Goal: Task Accomplishment & Management: Complete application form

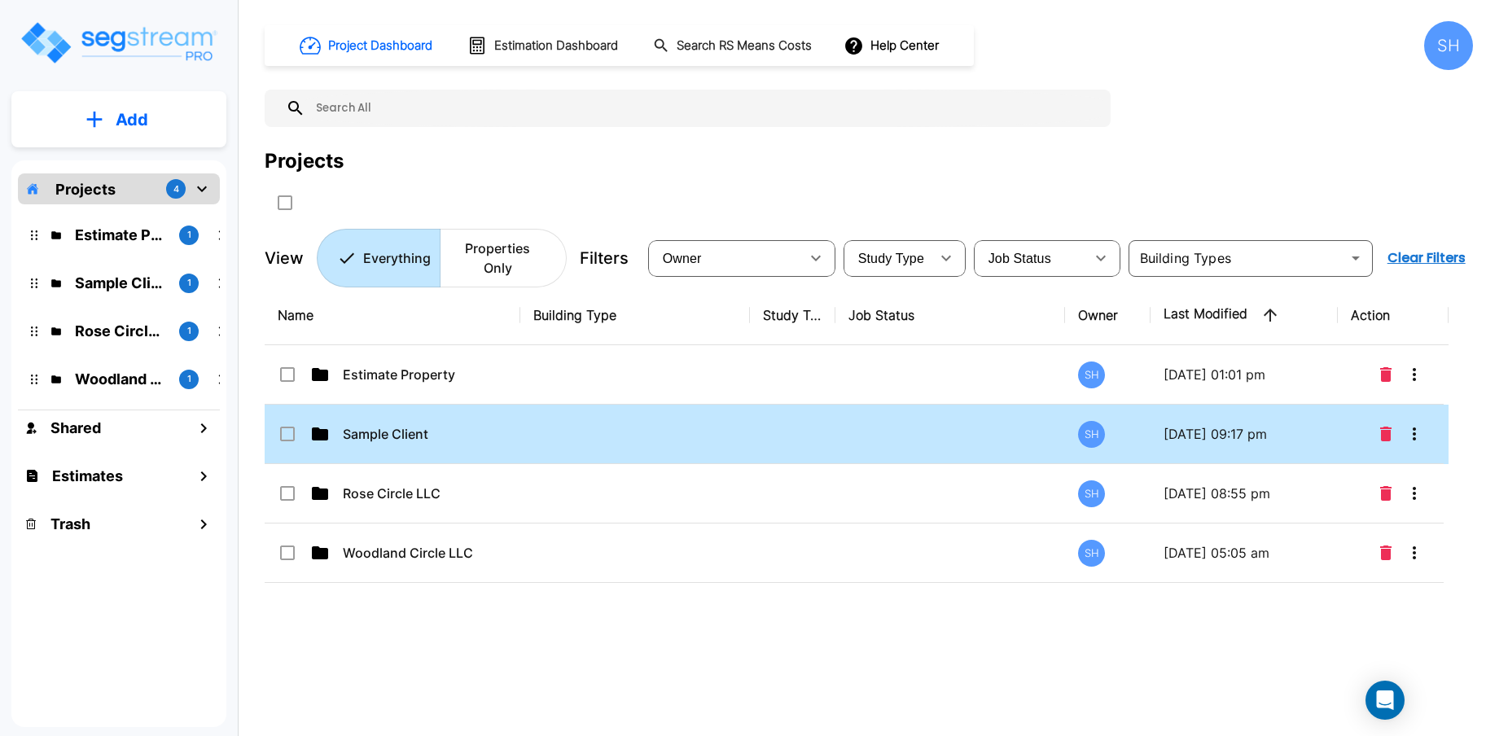
drag, startPoint x: 337, startPoint y: 413, endPoint x: 379, endPoint y: 416, distance: 41.6
click at [337, 424] on div "Sample Client" at bounding box center [400, 434] width 244 height 20
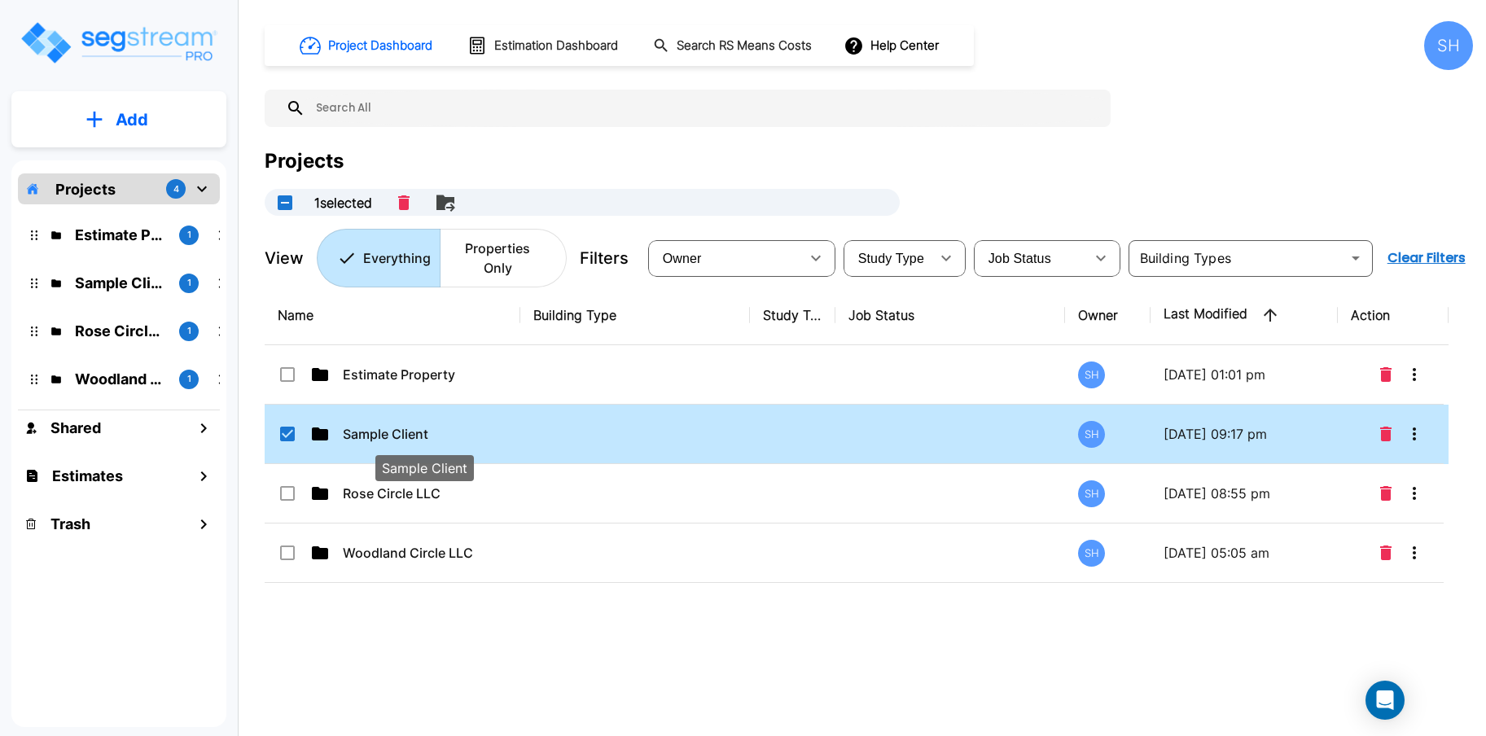
click at [417, 424] on p "Sample Client" at bounding box center [424, 434] width 163 height 20
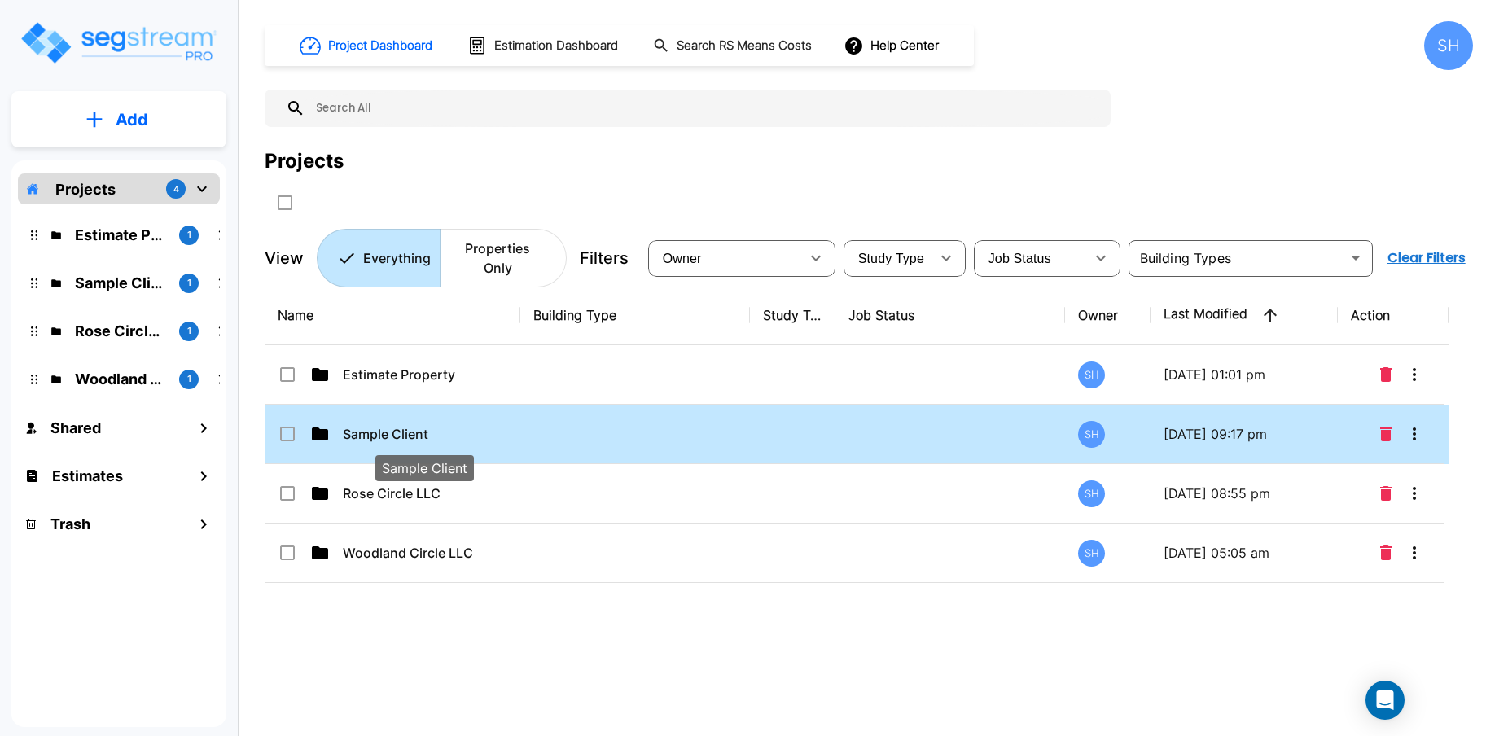
click at [406, 424] on p "Sample Client" at bounding box center [424, 434] width 163 height 20
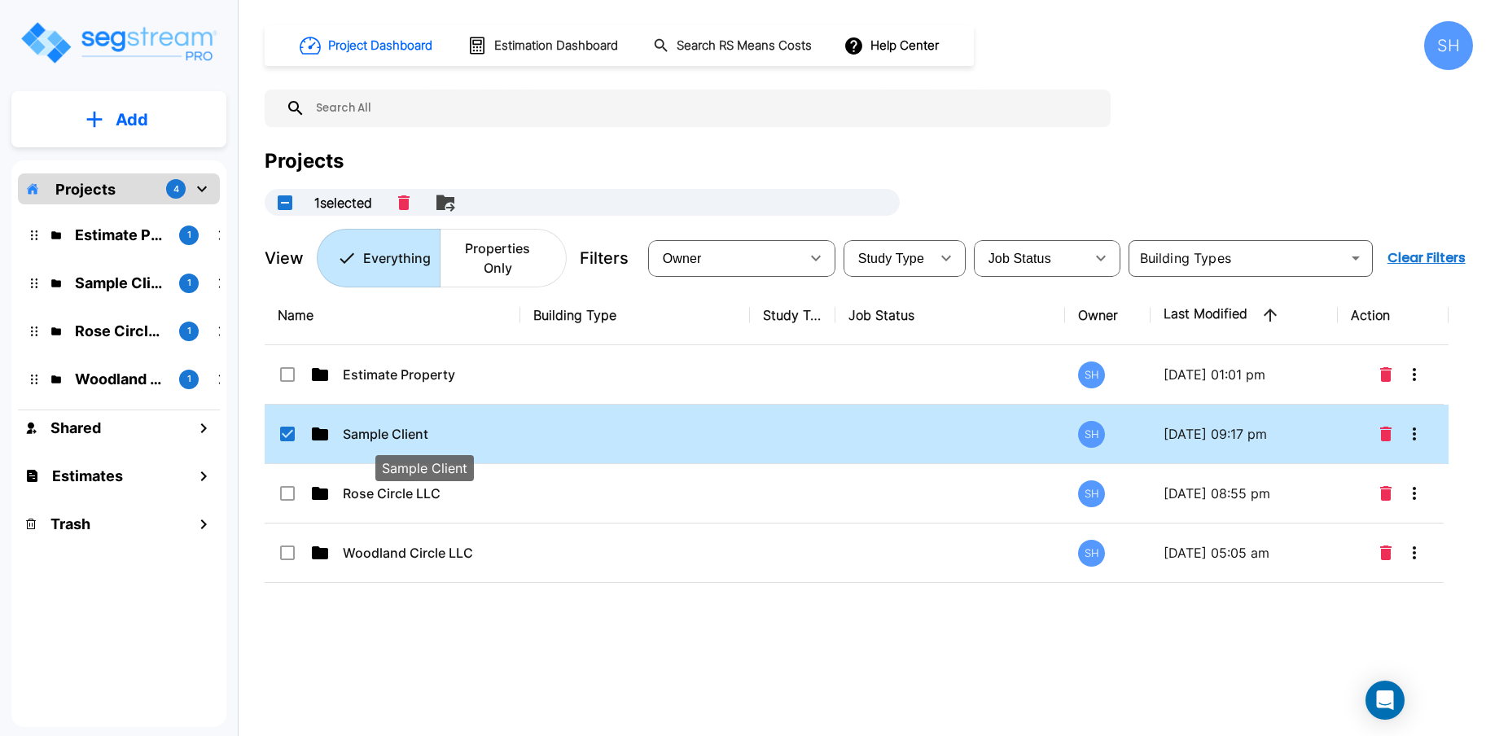
click at [426, 424] on p "Sample Client" at bounding box center [424, 434] width 163 height 20
checkbox input "false"
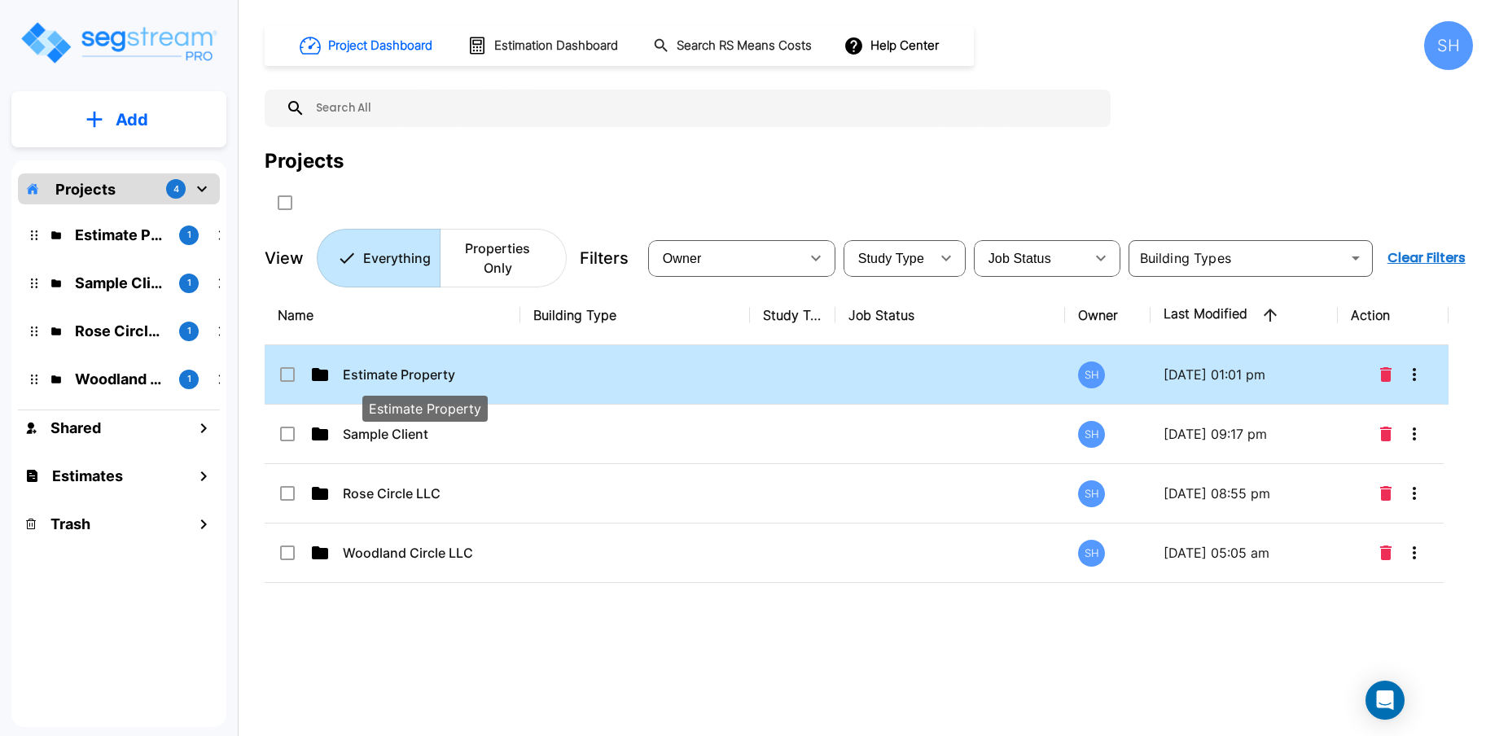
click at [440, 365] on p "Estimate Property" at bounding box center [424, 375] width 163 height 20
checkbox input "true"
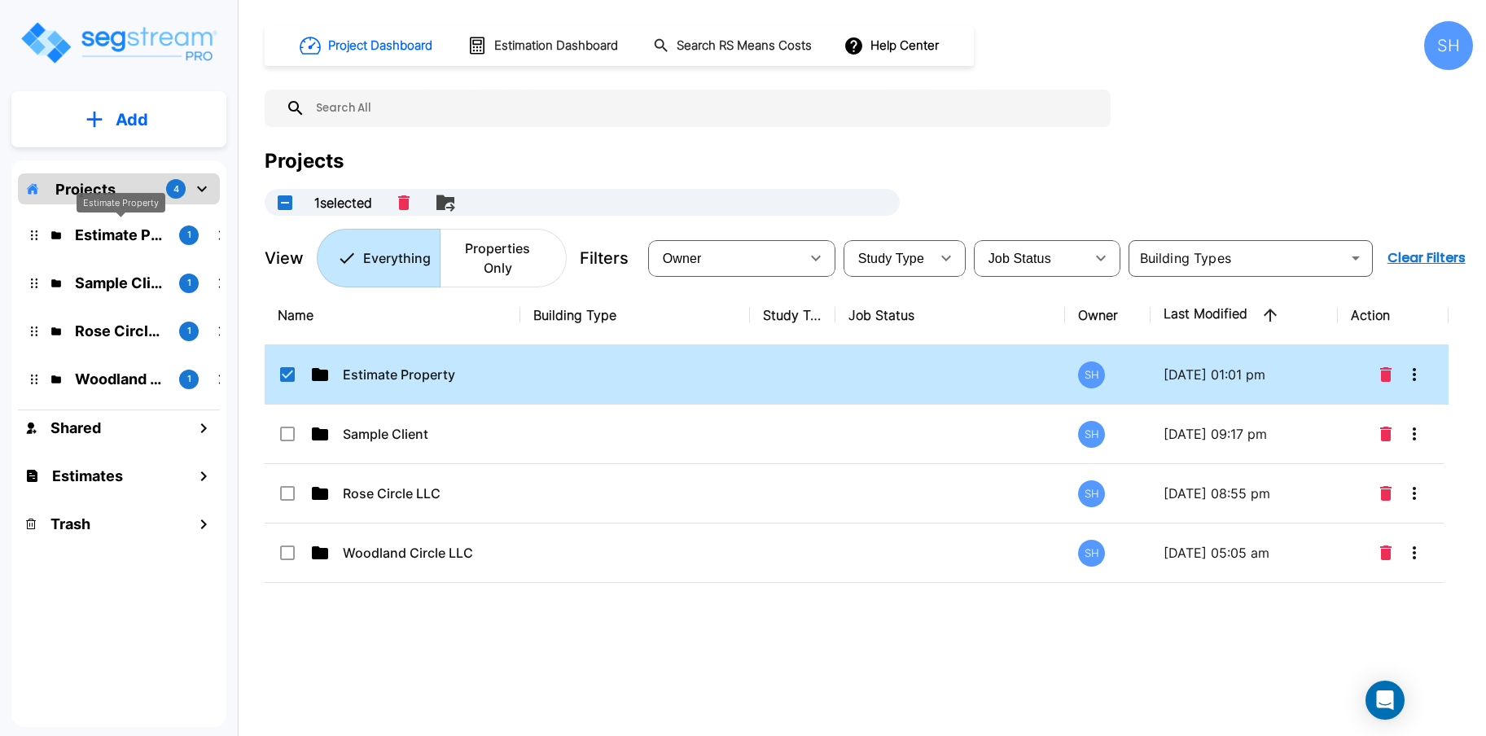
click at [122, 228] on p "Estimate Property" at bounding box center [120, 235] width 91 height 22
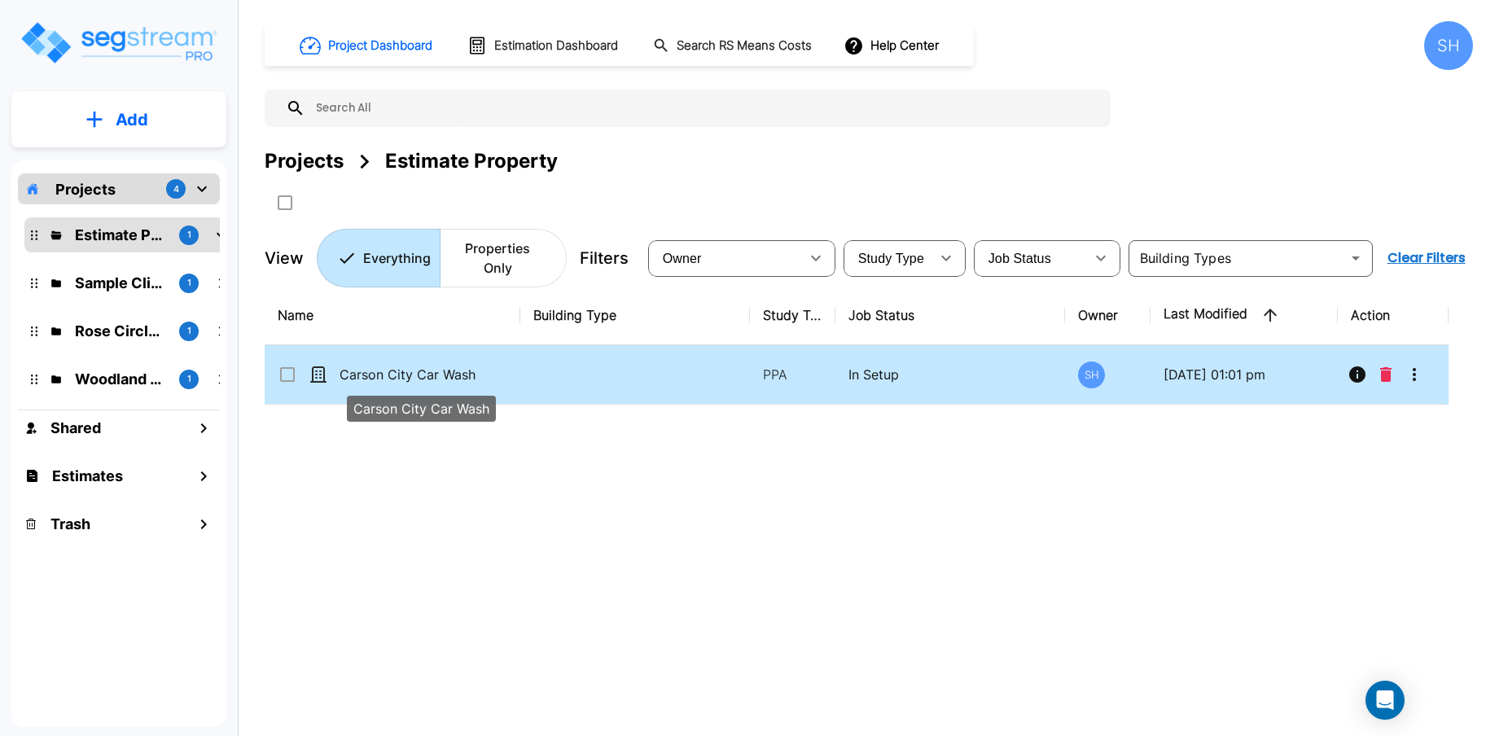
click at [370, 365] on p "Carson City Car Wash" at bounding box center [420, 375] width 163 height 20
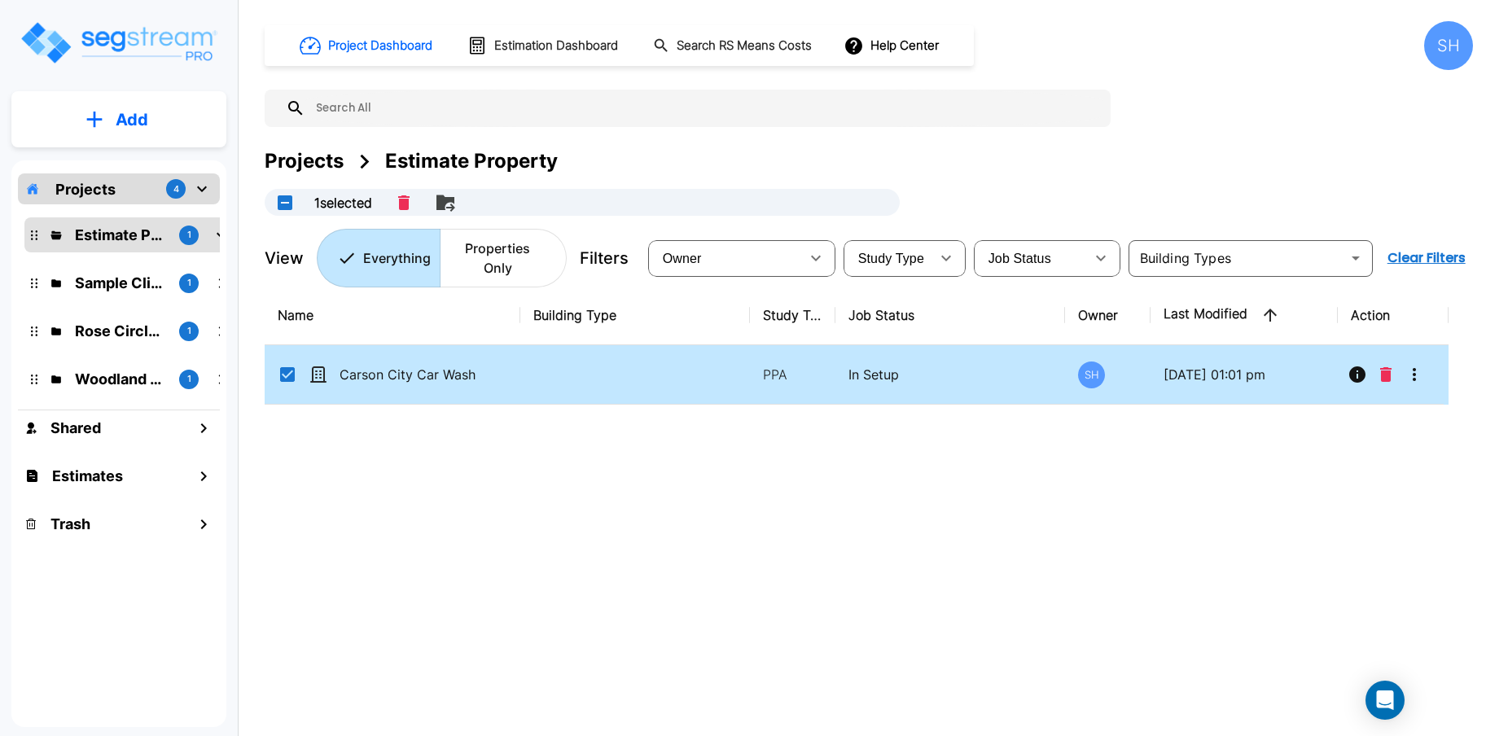
click at [429, 365] on p "Carson City Car Wash" at bounding box center [420, 375] width 163 height 20
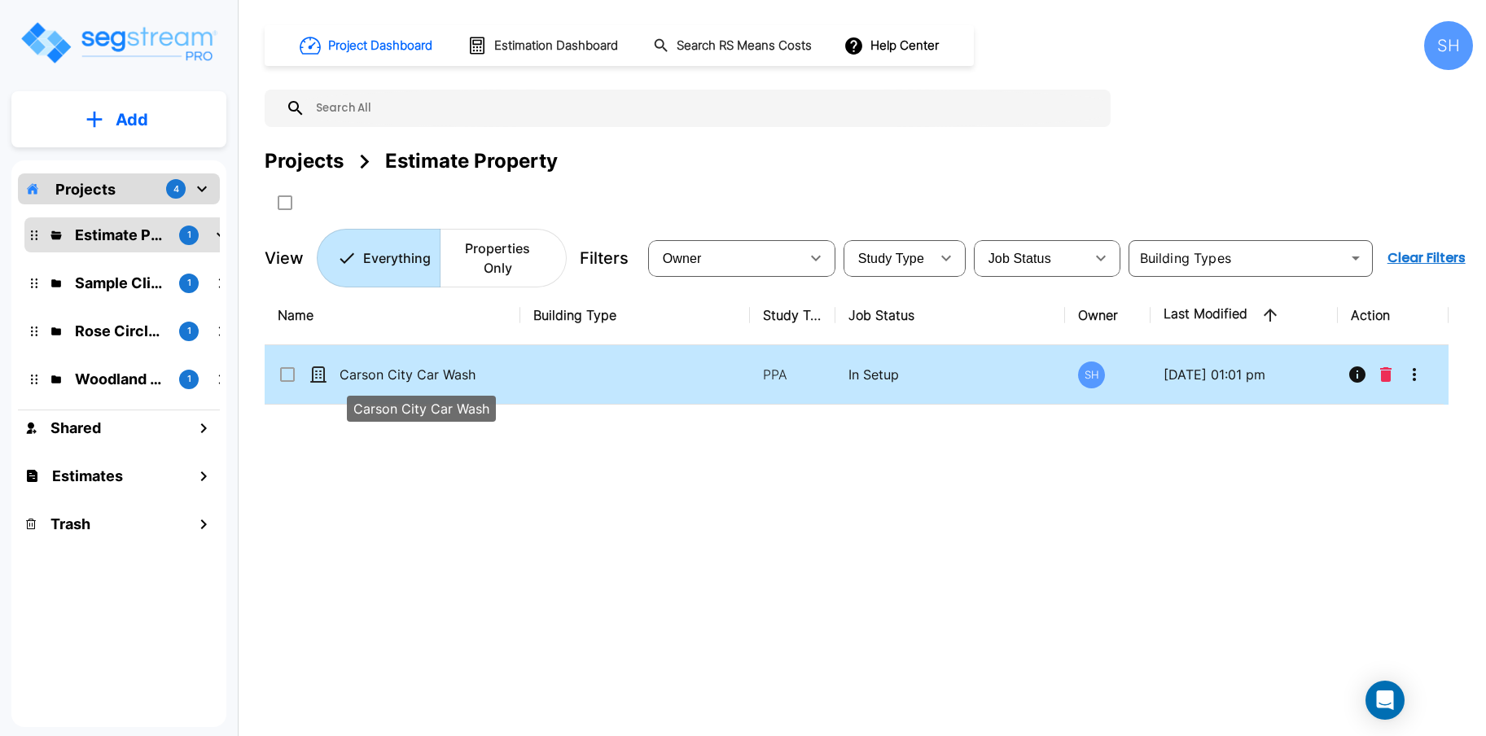
click at [409, 365] on p "Carson City Car Wash" at bounding box center [420, 375] width 163 height 20
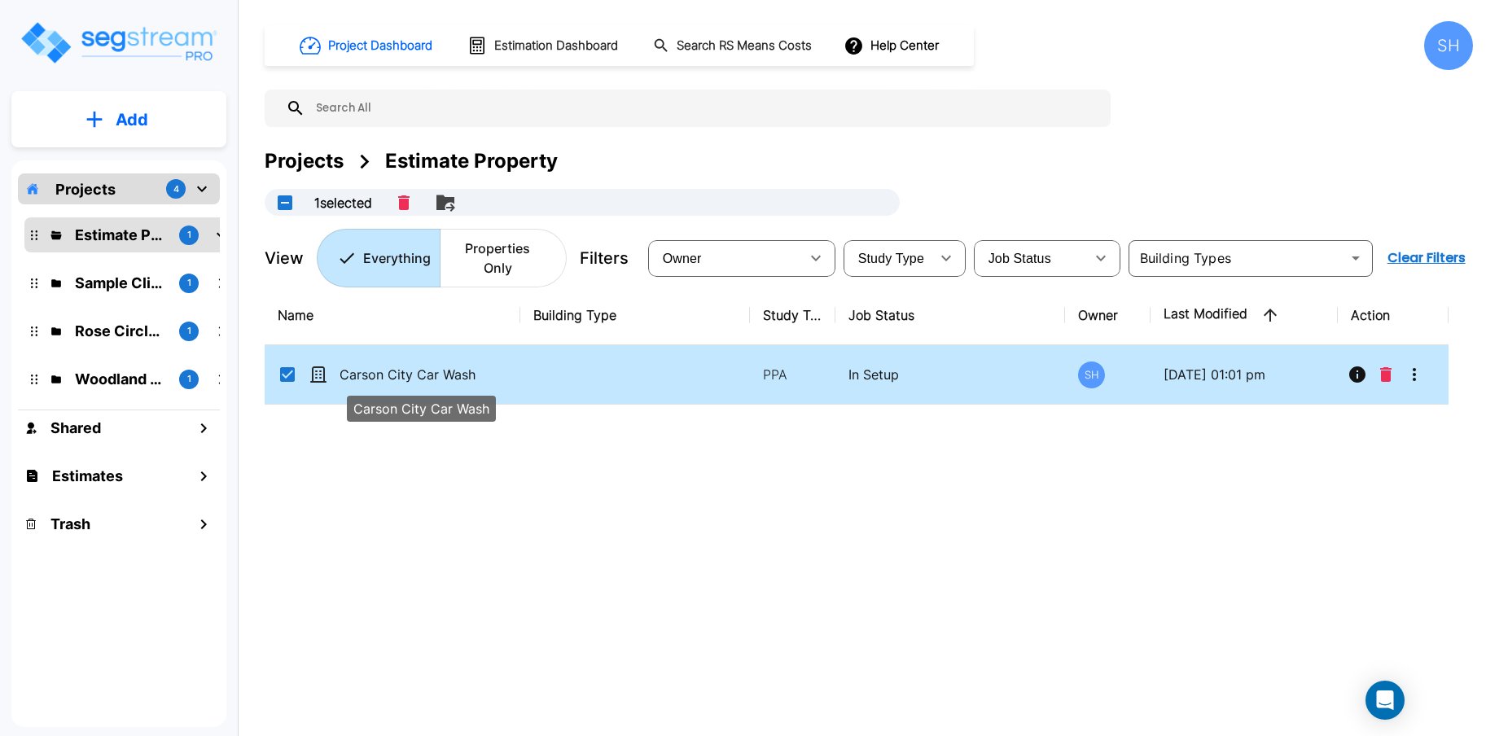
click at [409, 365] on p "Carson City Car Wash" at bounding box center [420, 375] width 163 height 20
checkbox input "false"
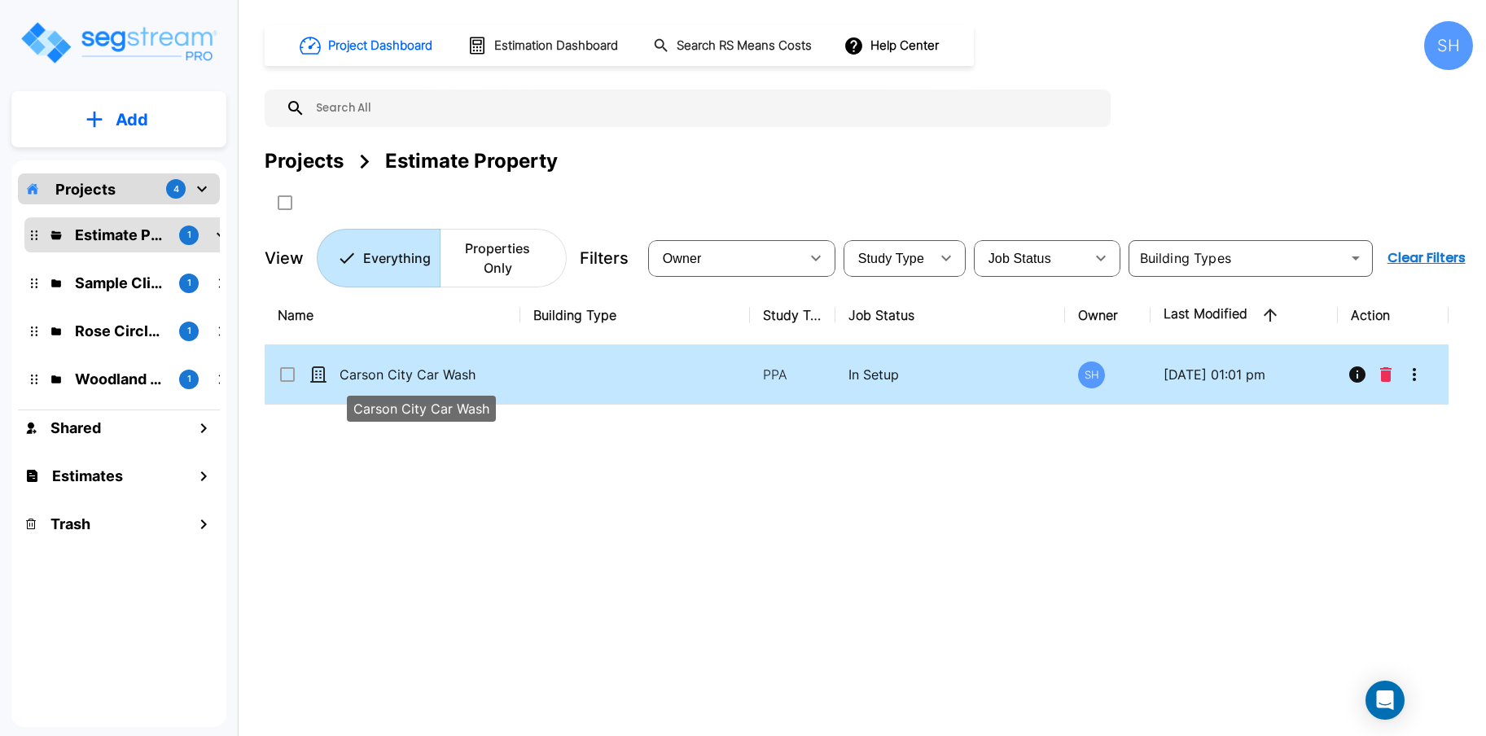
click at [409, 365] on p "Carson City Car Wash" at bounding box center [420, 375] width 163 height 20
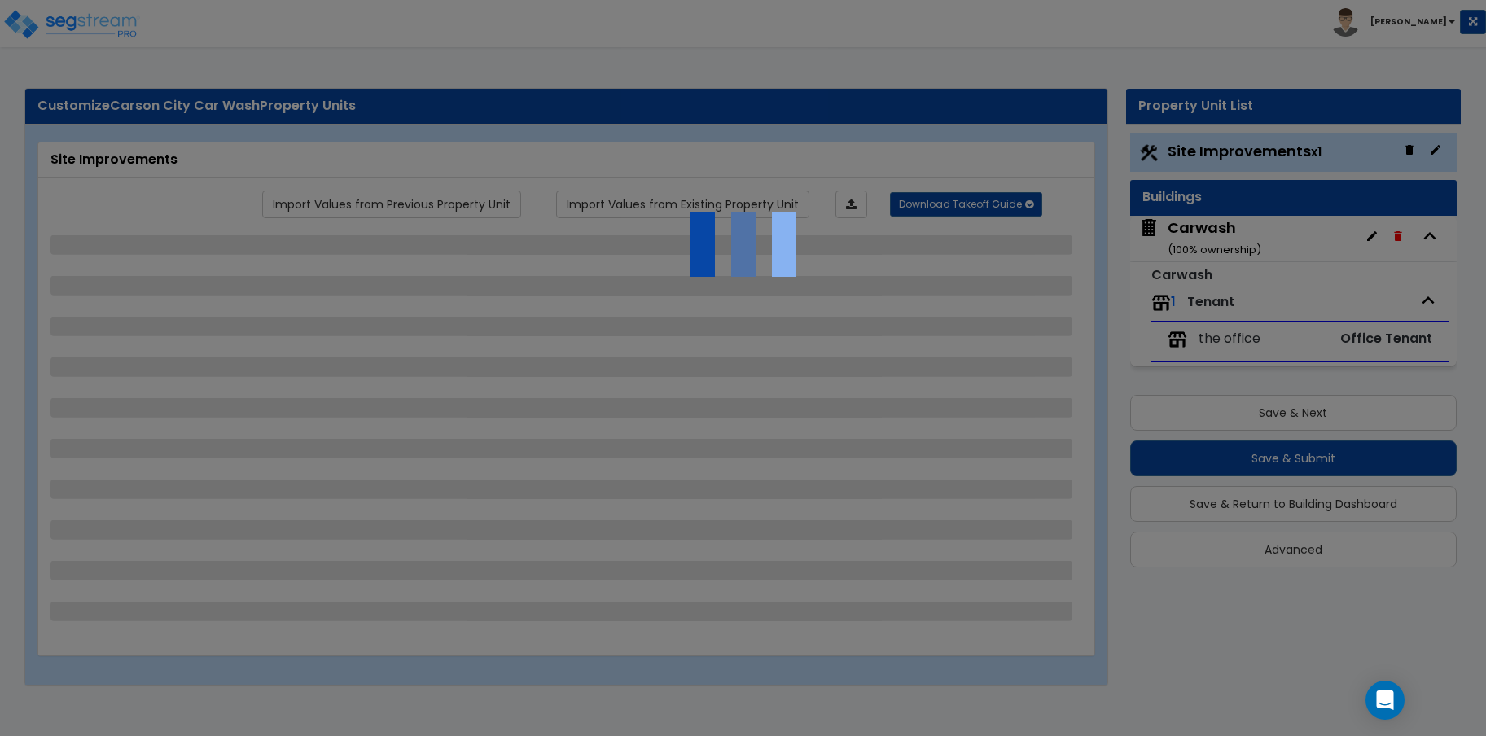
select select "2"
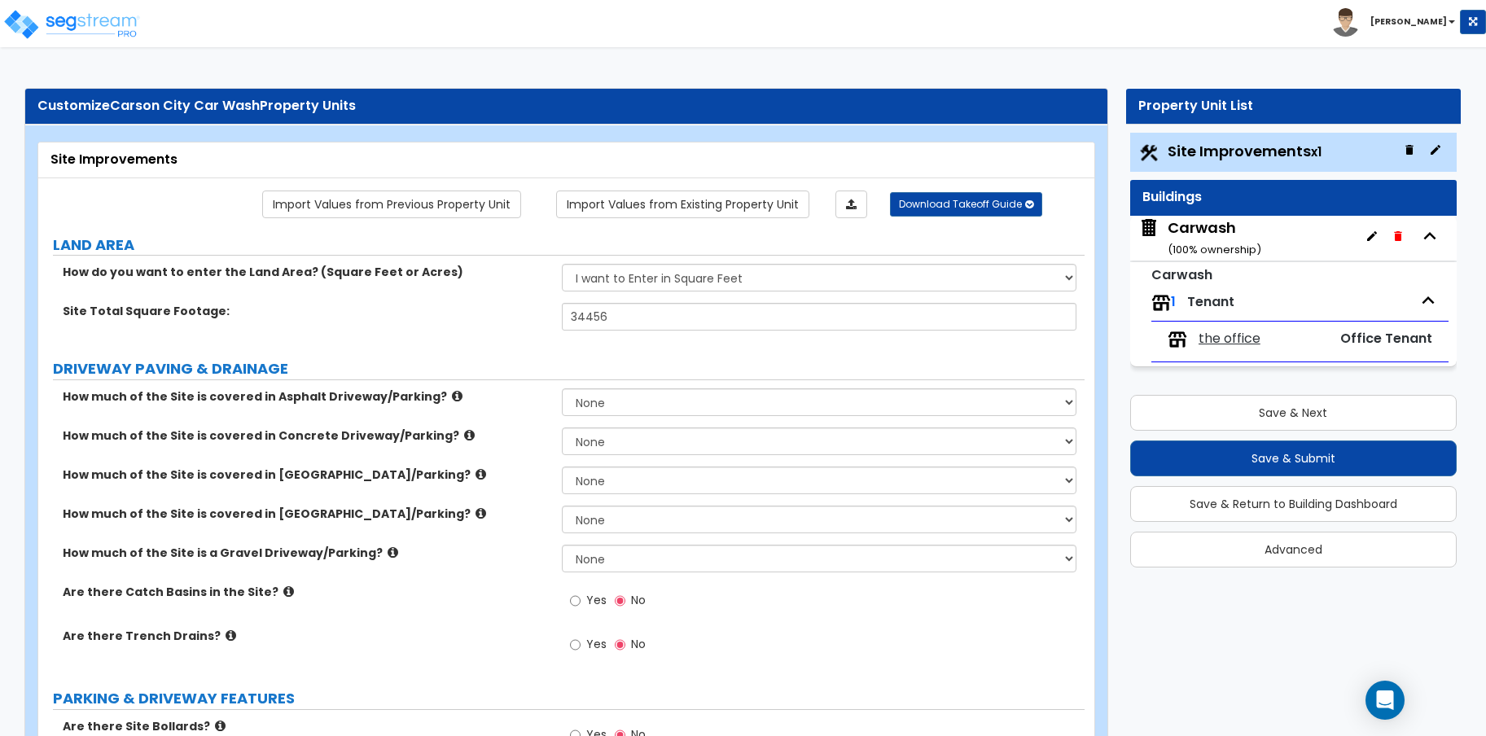
click at [1443, 19] on b "[PERSON_NAME]" at bounding box center [1408, 21] width 77 height 12
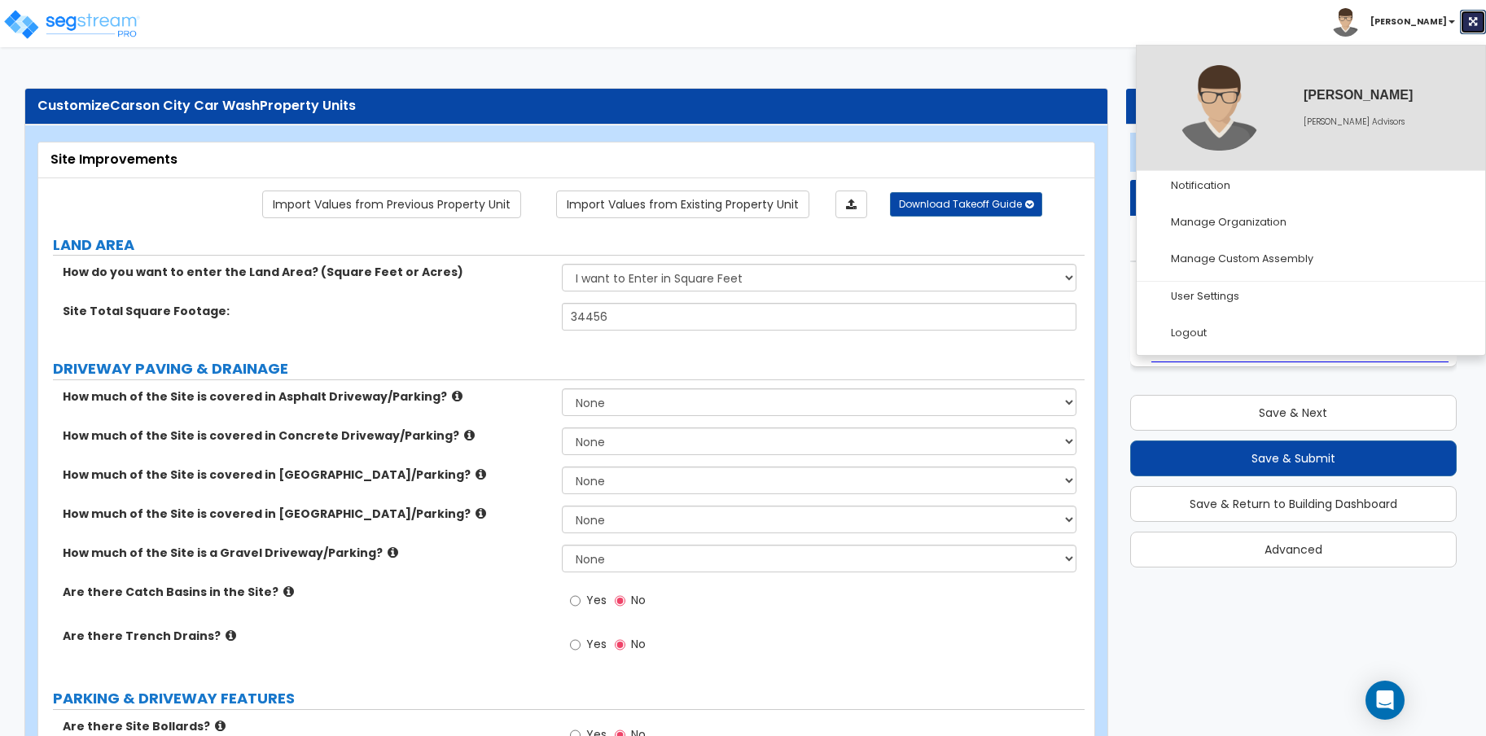
click at [1469, 17] on icon at bounding box center [1473, 22] width 8 height 10
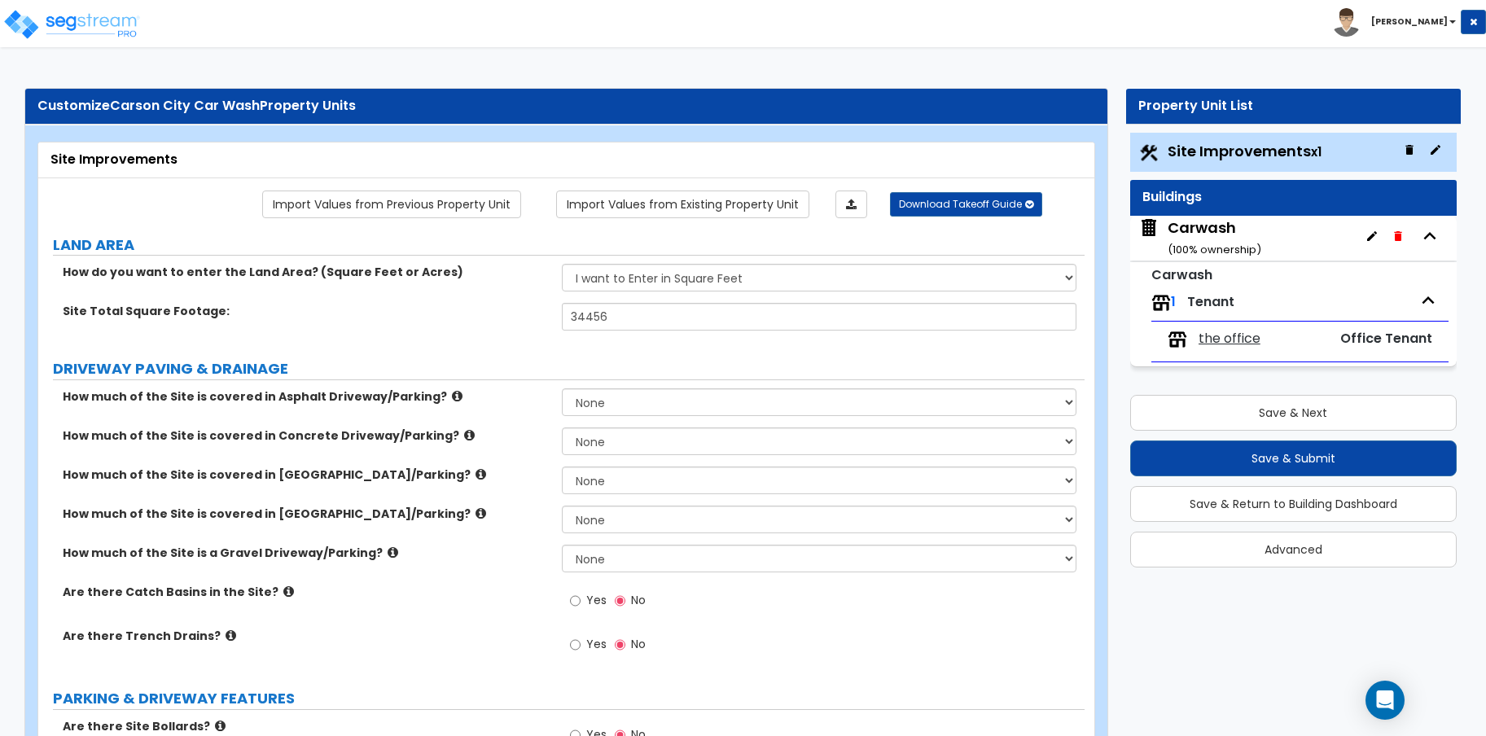
click at [1191, 37] on div "Toggle navigation Simon" at bounding box center [743, 23] width 1486 height 47
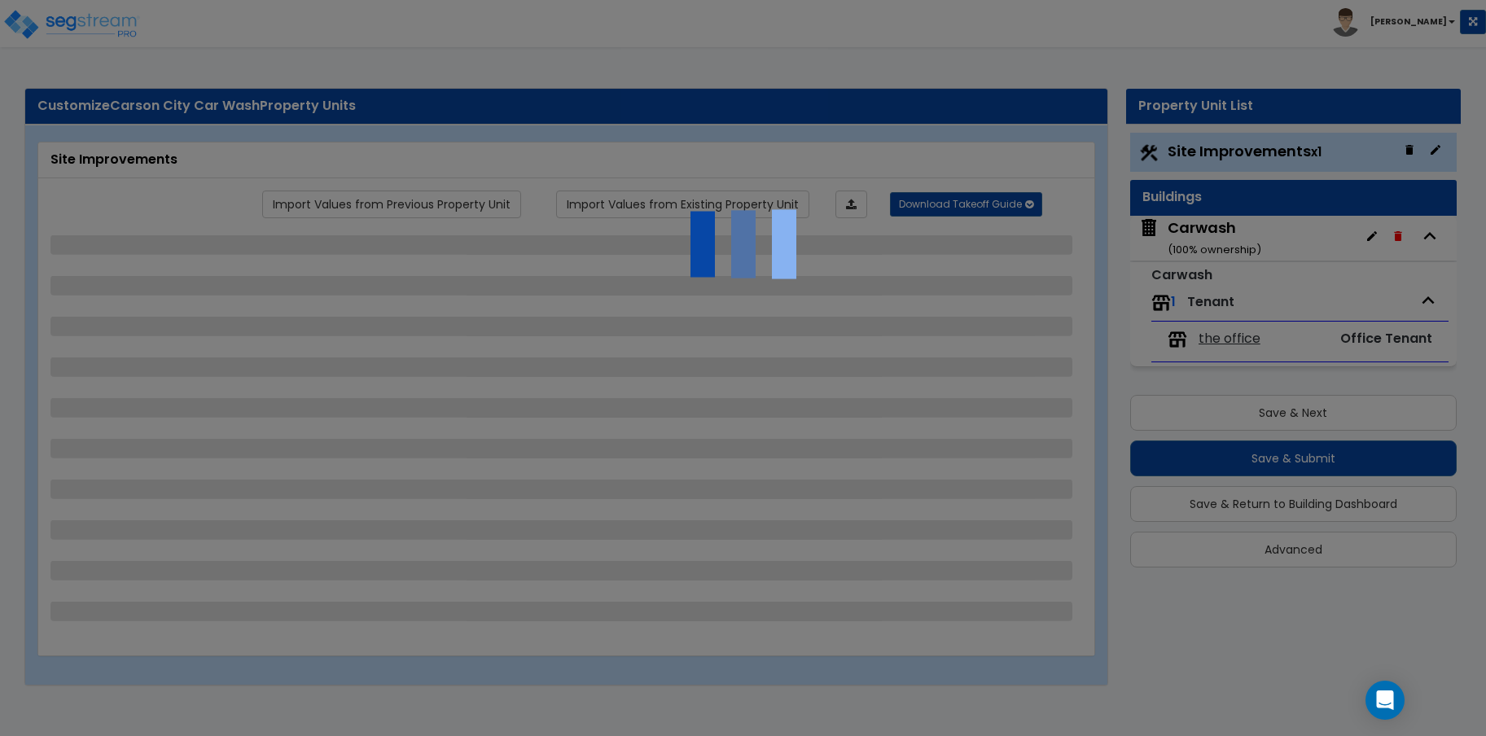
select select "2"
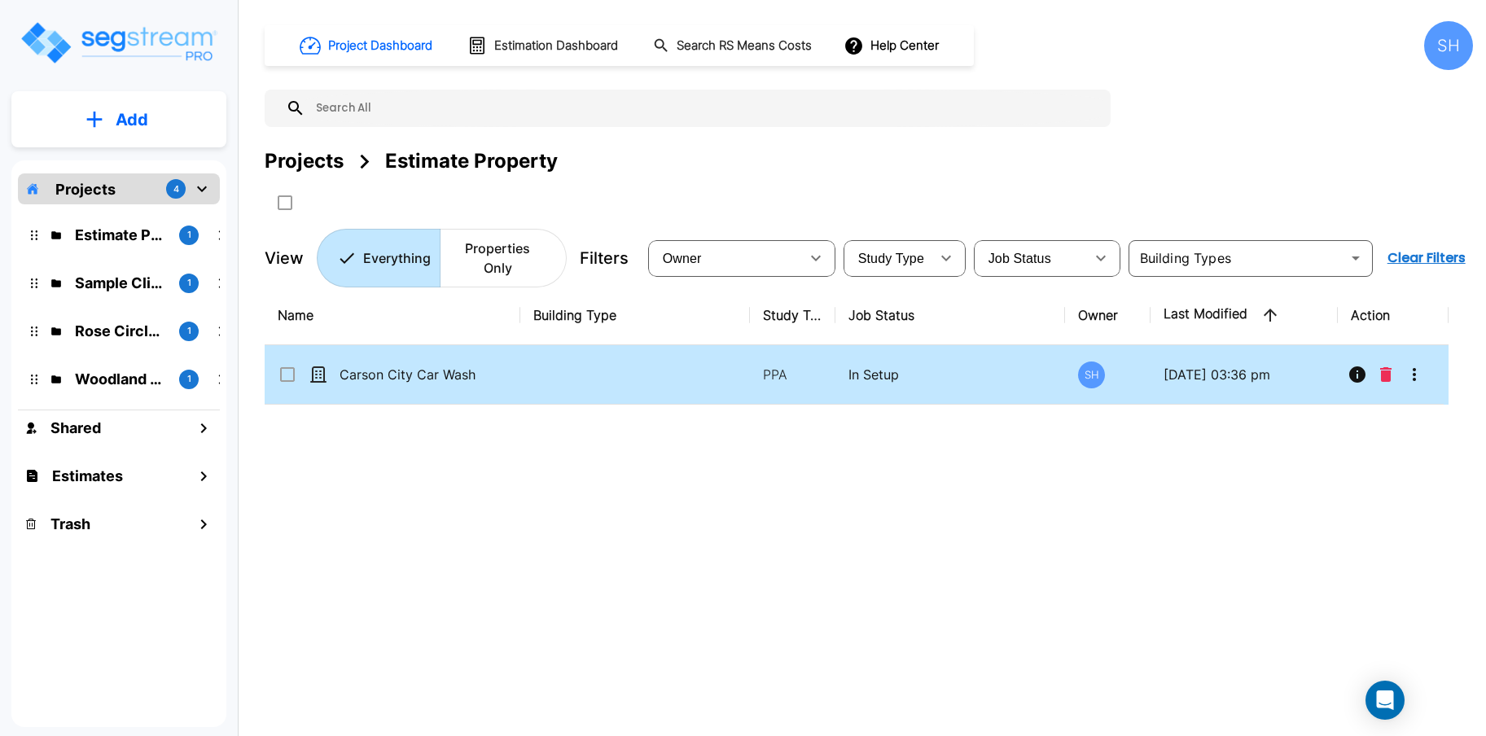
click at [288, 365] on icon at bounding box center [288, 375] width 20 height 20
checkbox input "true"
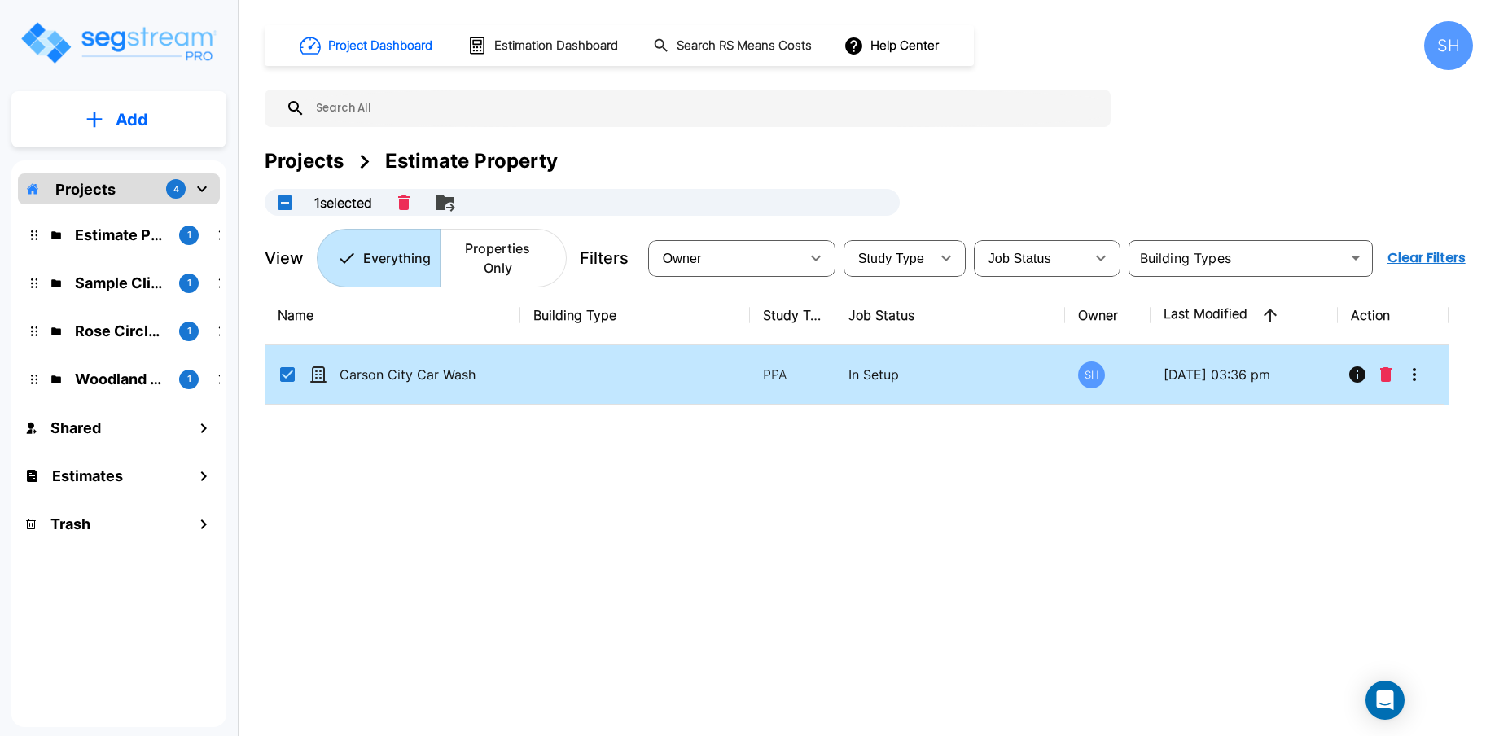
click at [108, 125] on button "Add" at bounding box center [118, 119] width 215 height 47
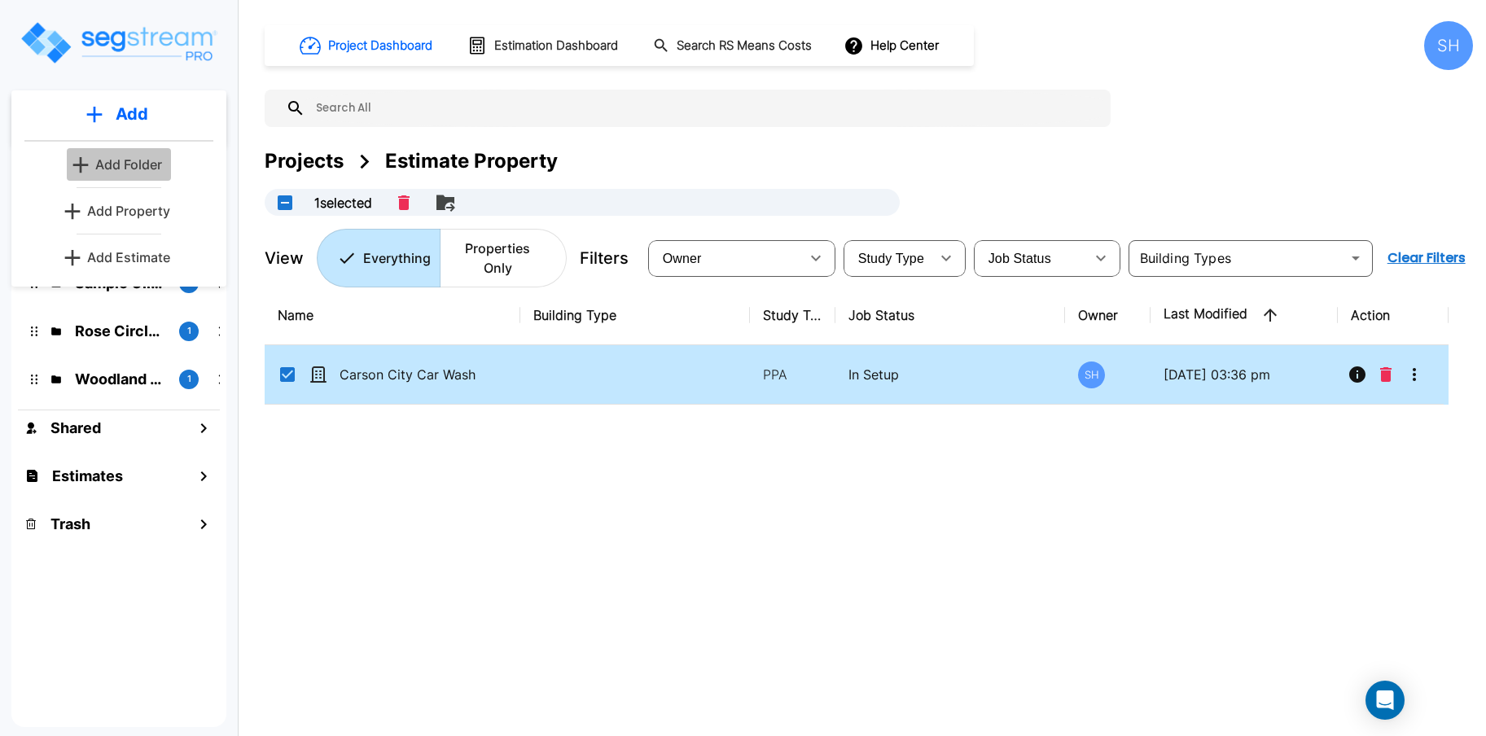
click at [155, 164] on p "Add Folder" at bounding box center [128, 165] width 67 height 20
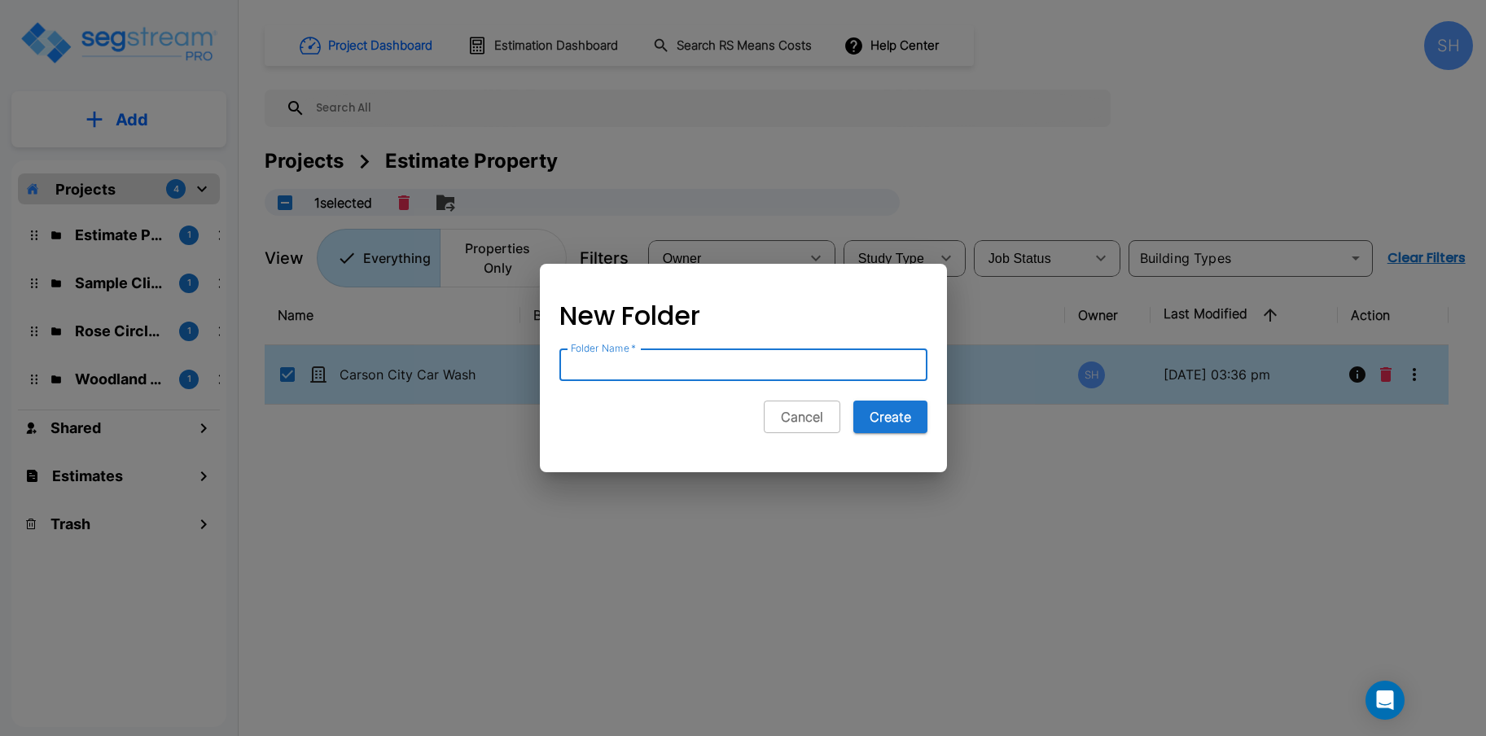
click at [659, 361] on input "Folder Name   *" at bounding box center [743, 364] width 368 height 33
type input "Sierra Express Car Wash"
click at [884, 408] on button "Create" at bounding box center [890, 417] width 74 height 33
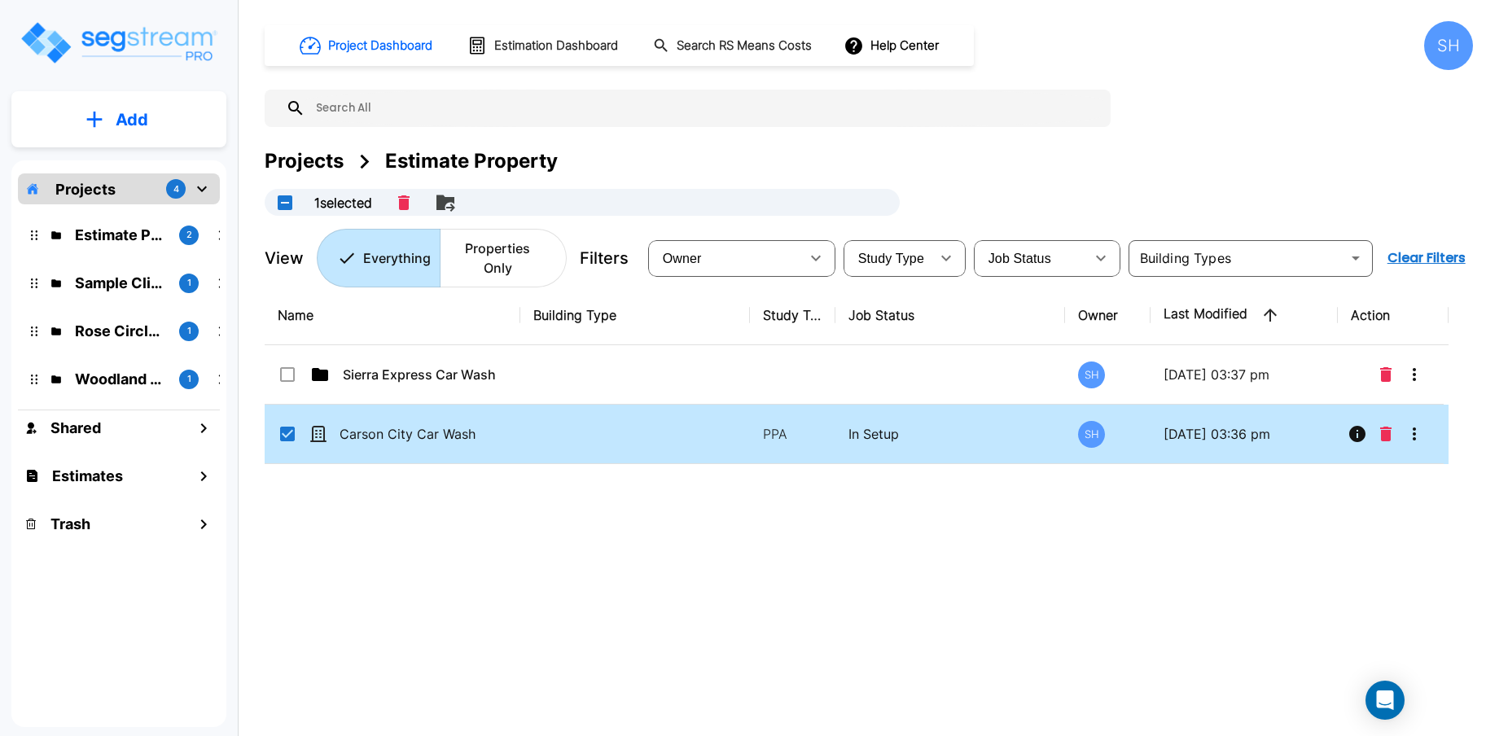
click at [281, 424] on input "select row Carson City Car Wash" at bounding box center [286, 431] width 16 height 14
checkbox input "false"
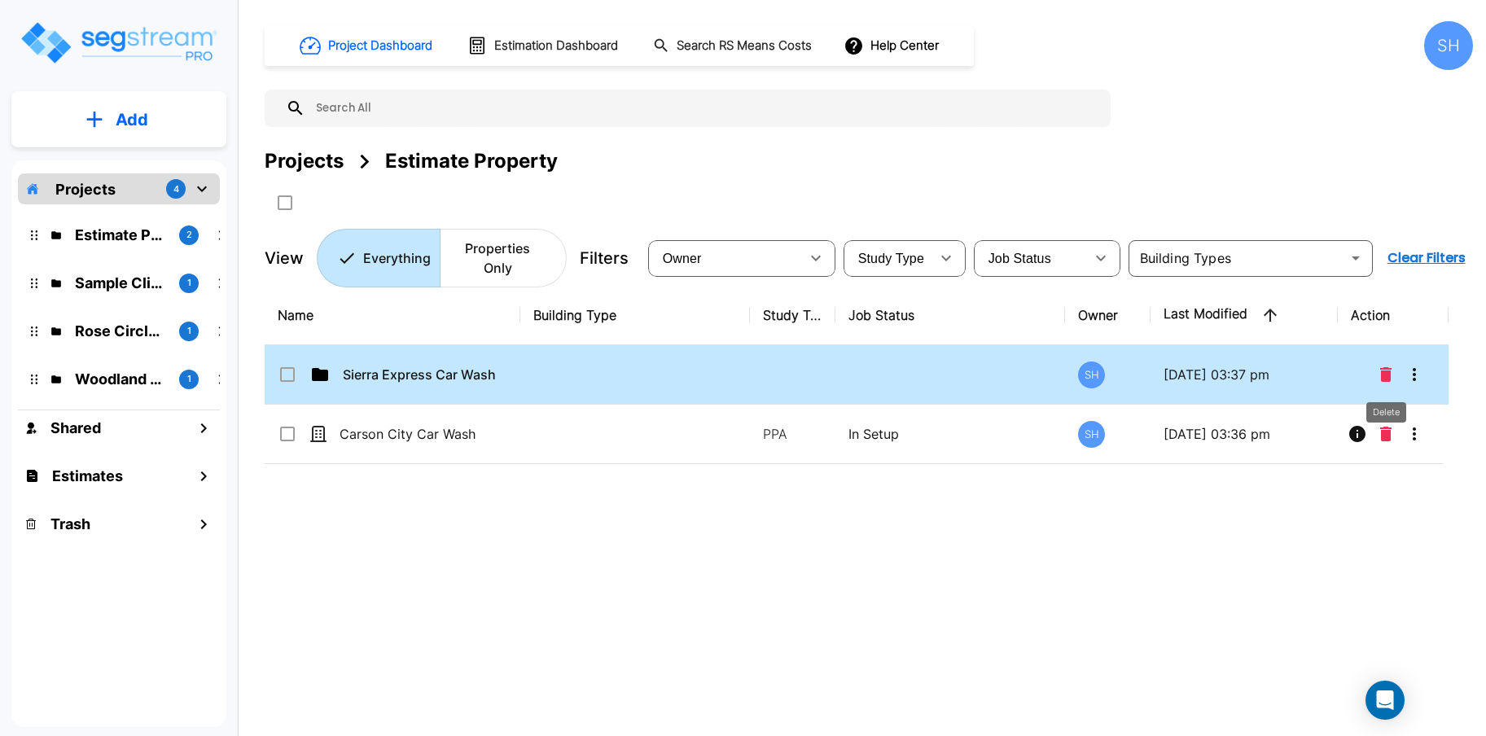
click at [1385, 367] on icon "Delete" at bounding box center [1385, 374] width 11 height 15
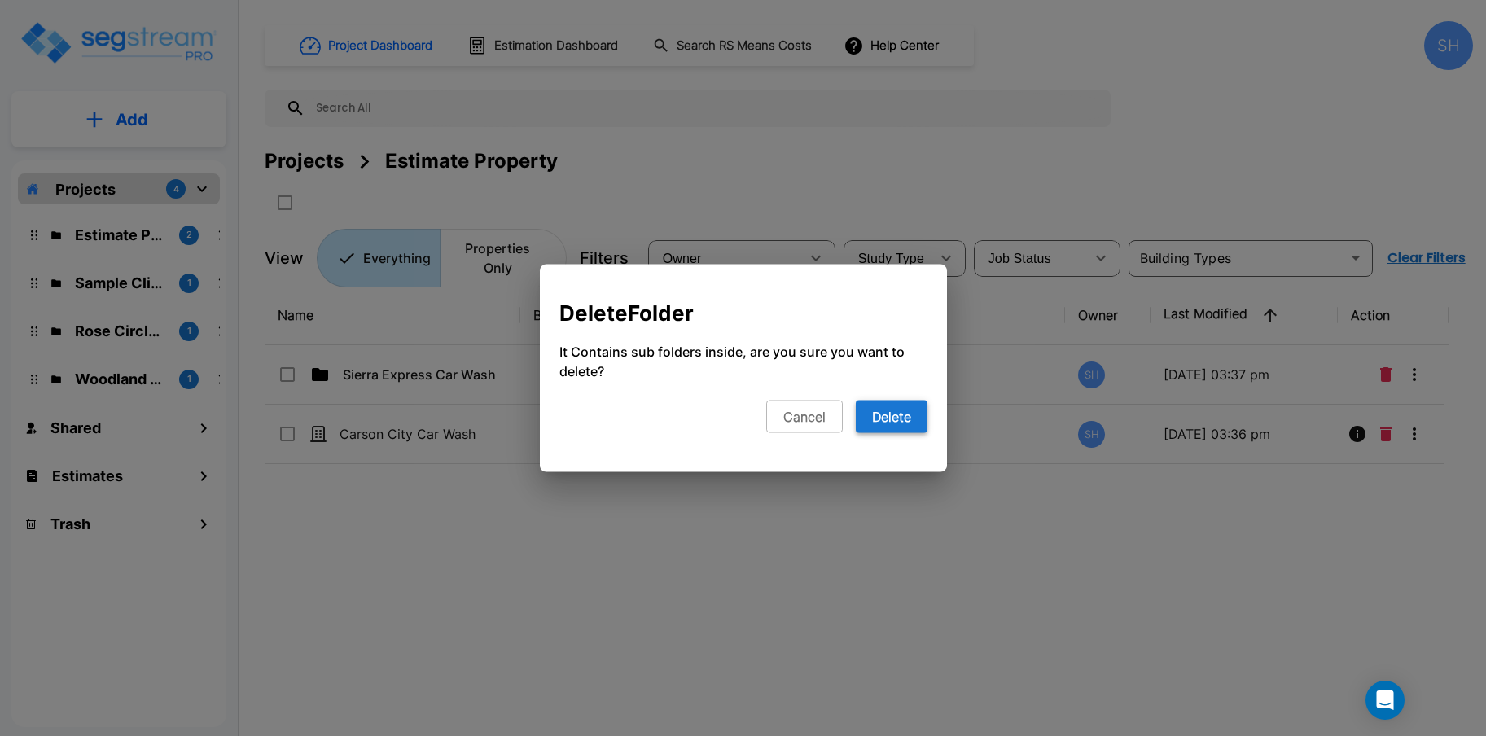
click at [883, 409] on button "Delete" at bounding box center [892, 417] width 72 height 33
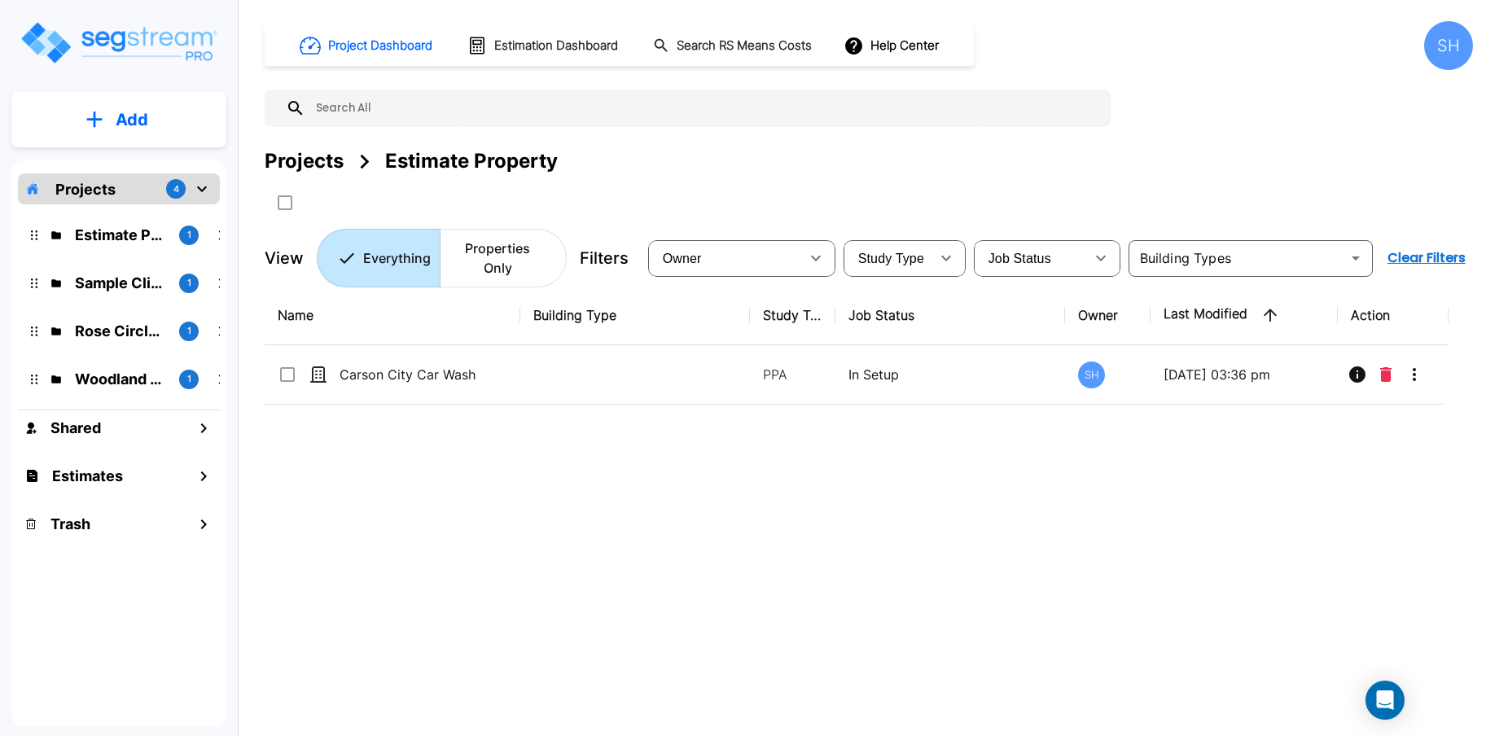
click at [208, 189] on icon "mailbox folders" at bounding box center [202, 189] width 20 height 20
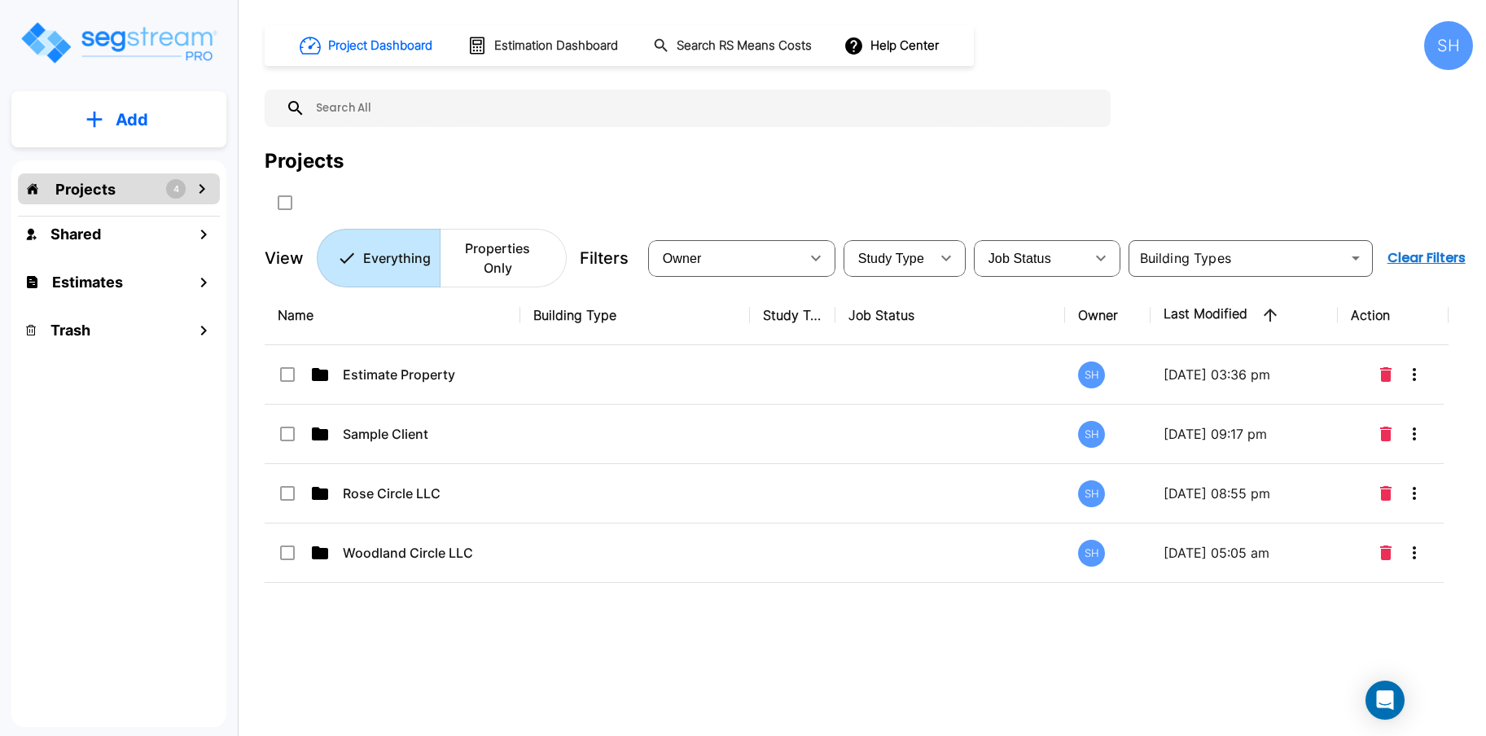
click at [208, 189] on icon "mailbox folders" at bounding box center [202, 189] width 20 height 20
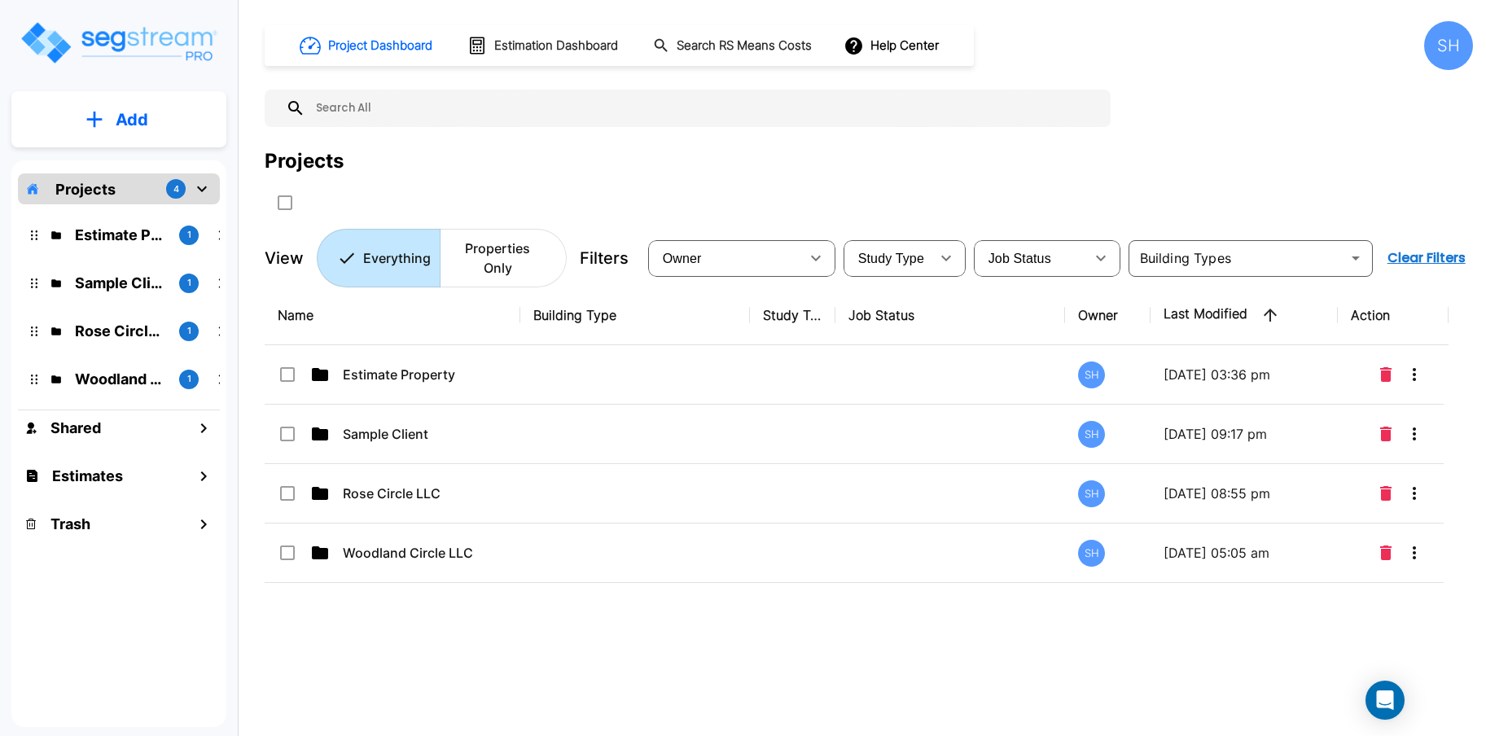
click at [126, 124] on p "Add" at bounding box center [132, 119] width 33 height 24
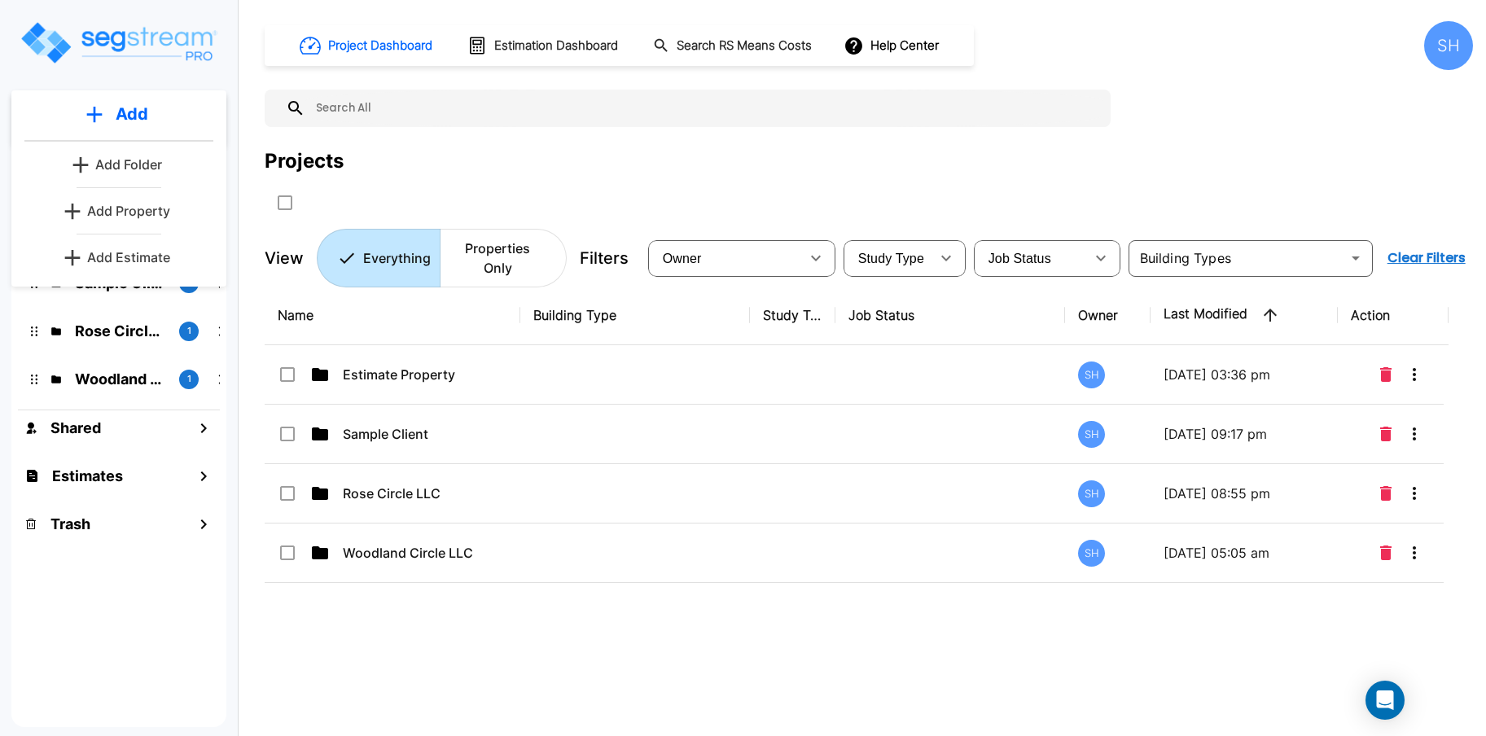
click at [502, 606] on div "Name Building Type Study Type Job Status Owner Last Modified Action Estimate Pr…" at bounding box center [857, 514] width 1184 height 456
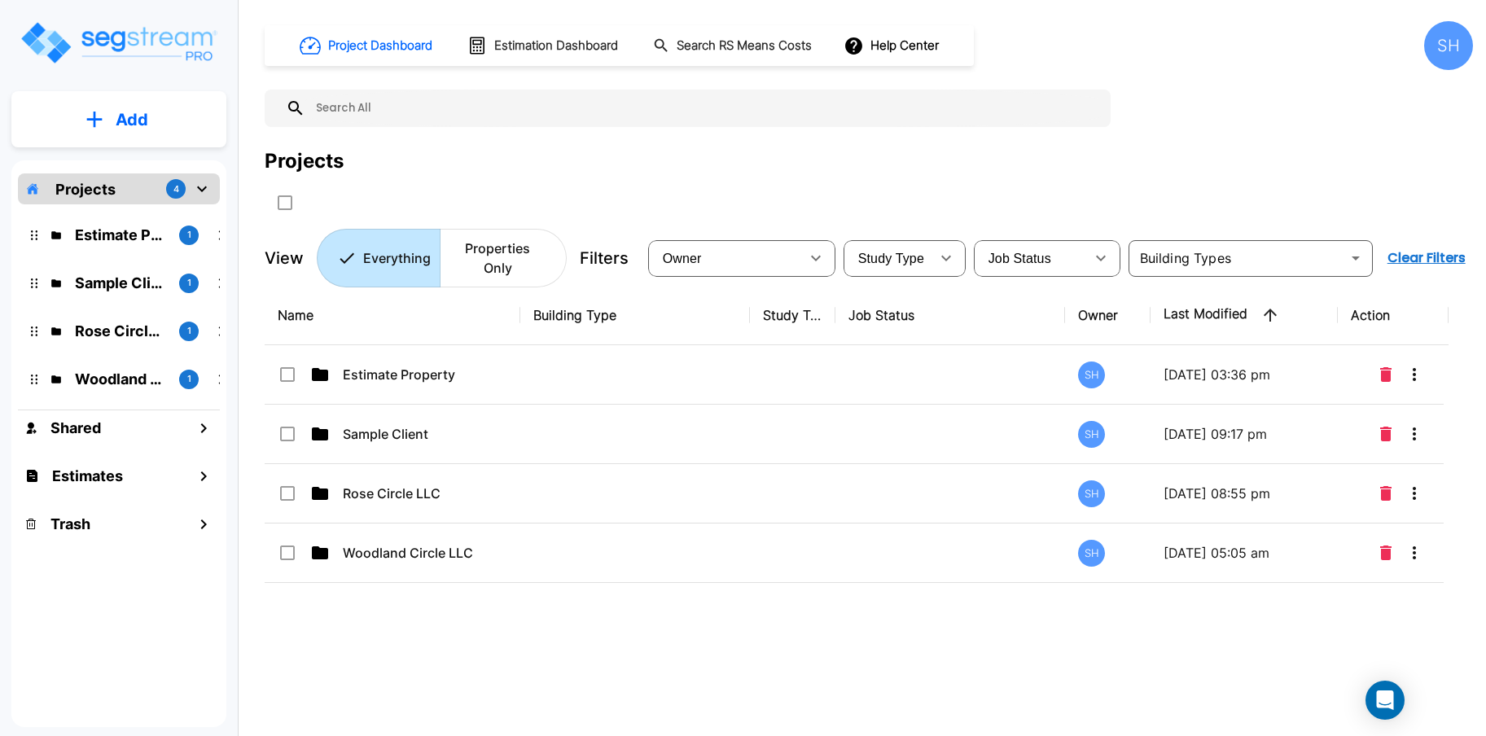
click at [155, 125] on button "Add" at bounding box center [118, 119] width 215 height 47
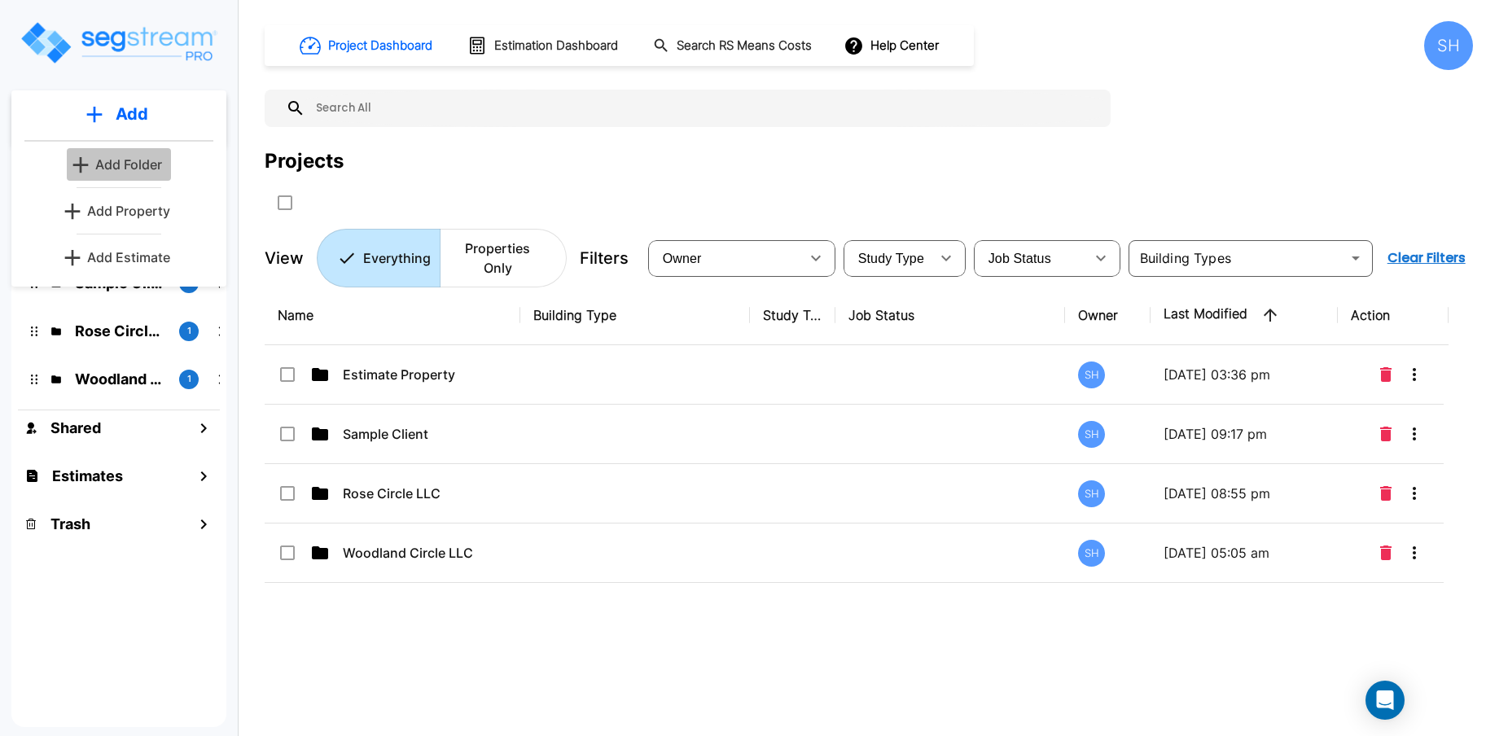
click at [140, 155] on p "Add Folder" at bounding box center [128, 165] width 67 height 20
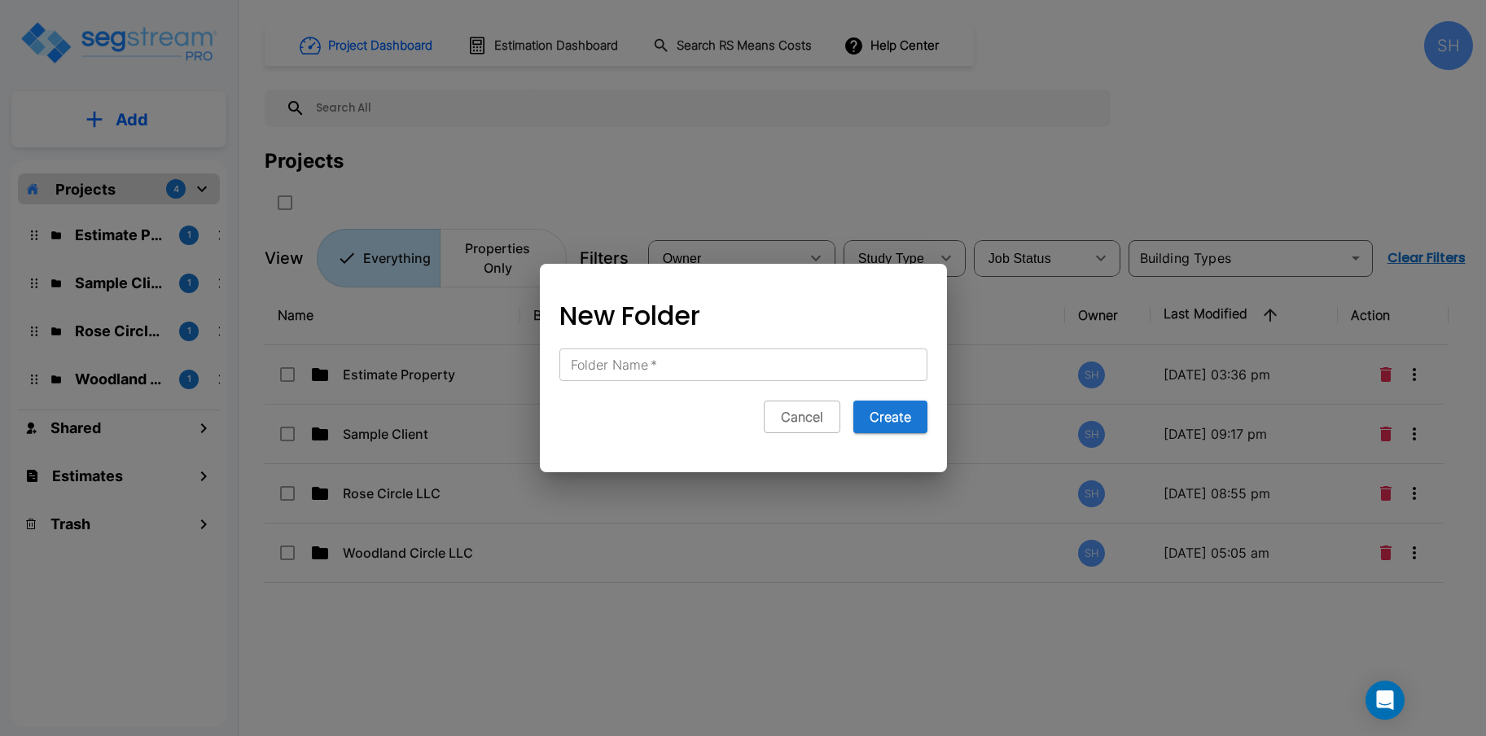
click at [641, 356] on div "Folder Name   * Folder Name   *" at bounding box center [743, 364] width 368 height 33
paste input "Sierra Express Car Wash"
type input "Sierra Express Car Wash"
click at [897, 422] on button "Create" at bounding box center [890, 417] width 74 height 33
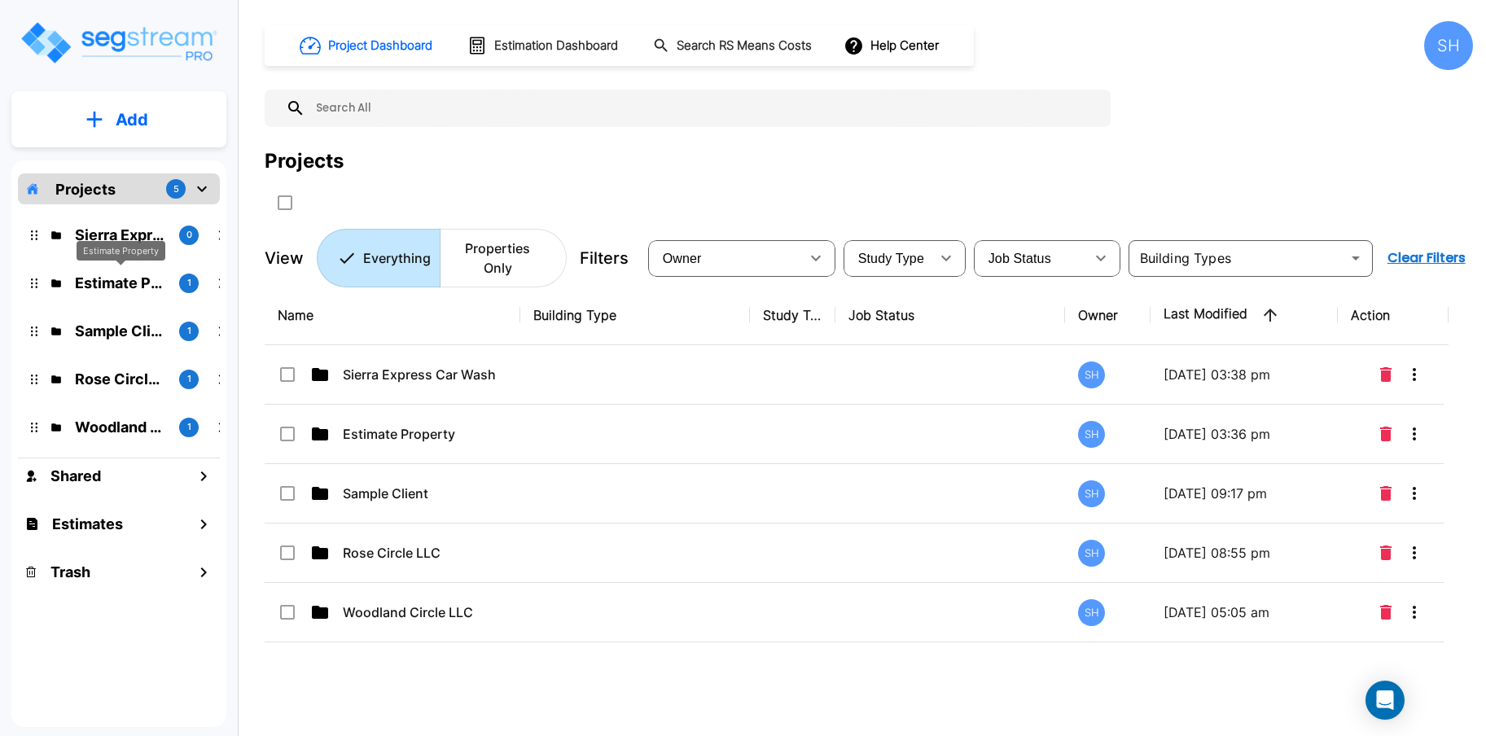
click at [119, 282] on p "Estimate Property" at bounding box center [120, 283] width 91 height 22
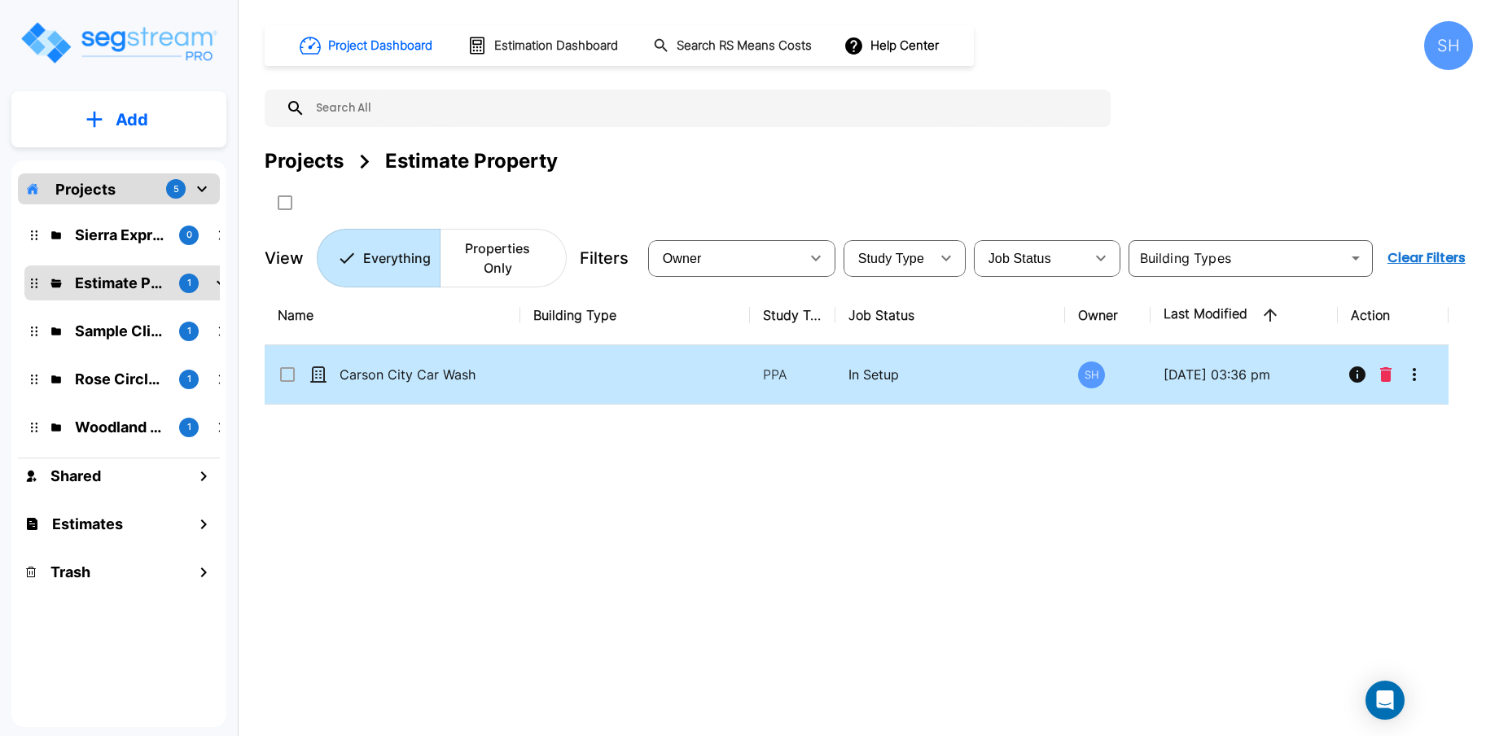
click at [281, 365] on input "select row Carson City Car Wash" at bounding box center [286, 372] width 16 height 14
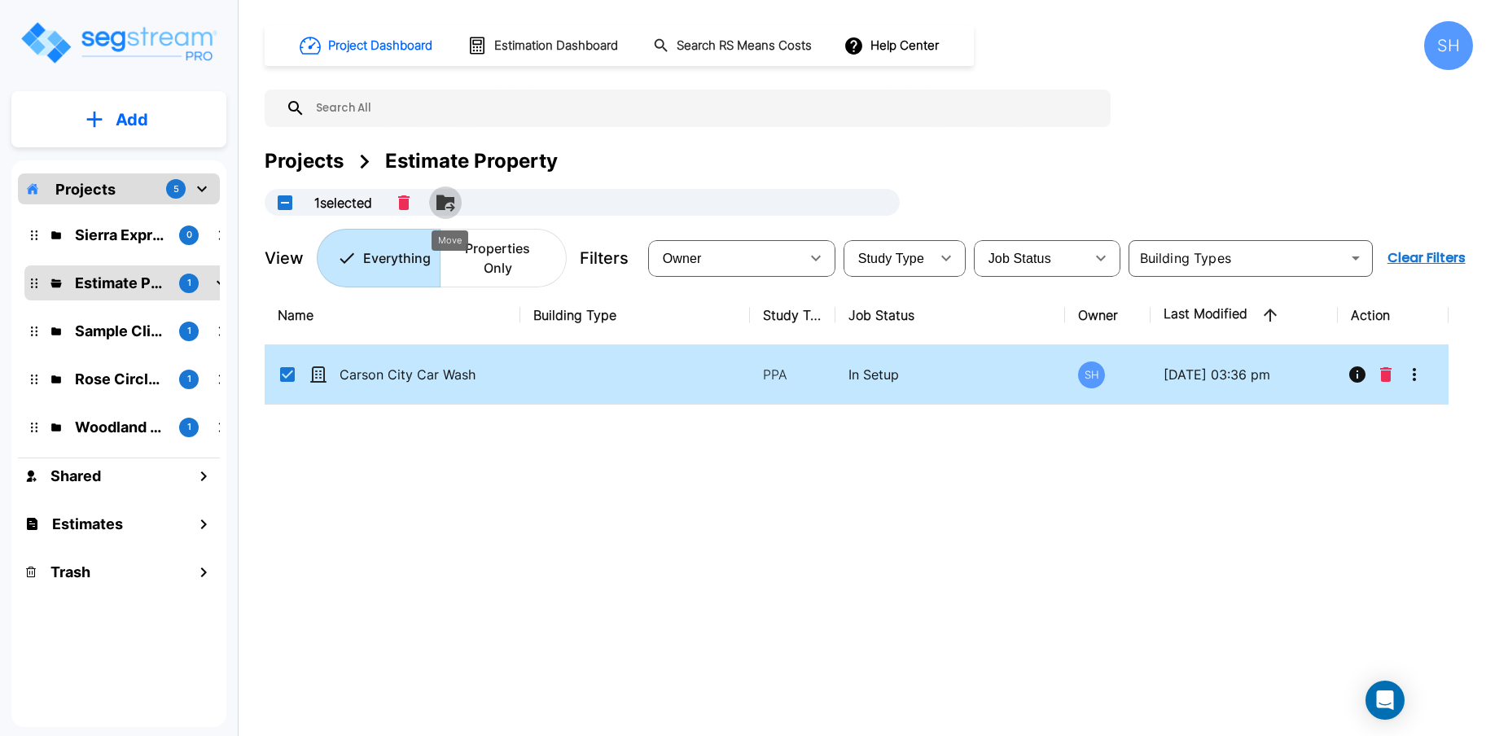
click at [454, 201] on icon "Move" at bounding box center [445, 202] width 18 height 15
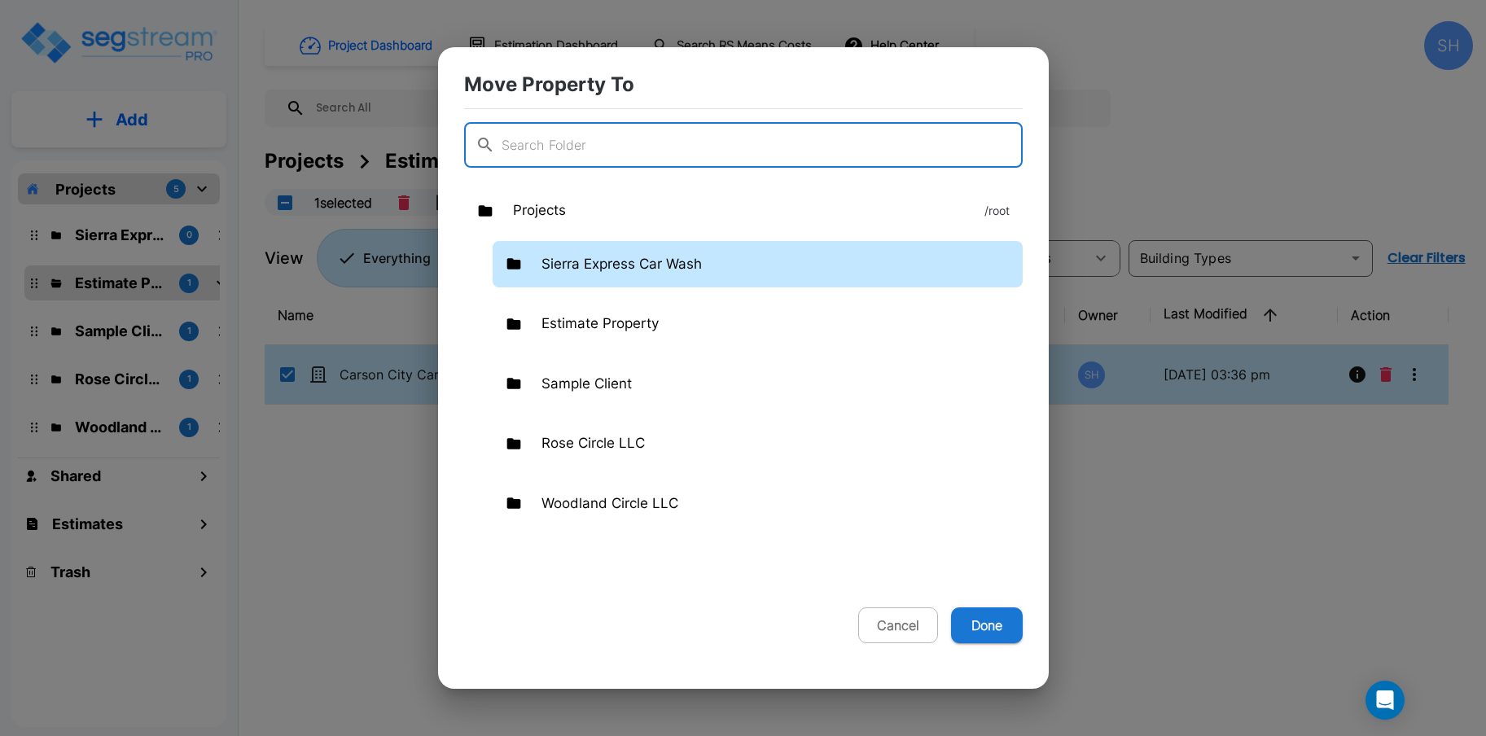
click at [680, 256] on p "Sierra Express Car Wash" at bounding box center [621, 264] width 160 height 21
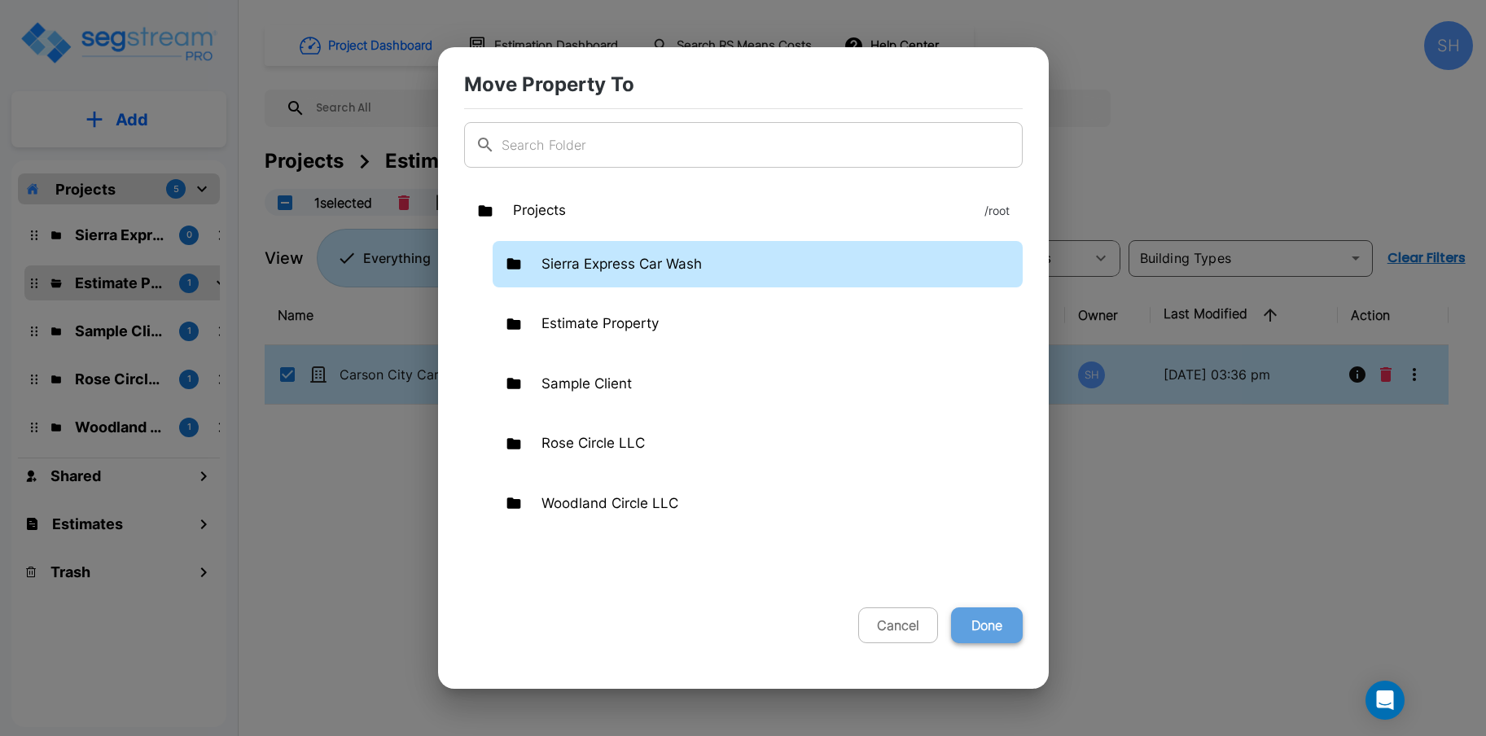
click at [978, 621] on button "Done" at bounding box center [987, 625] width 72 height 36
checkbox input "false"
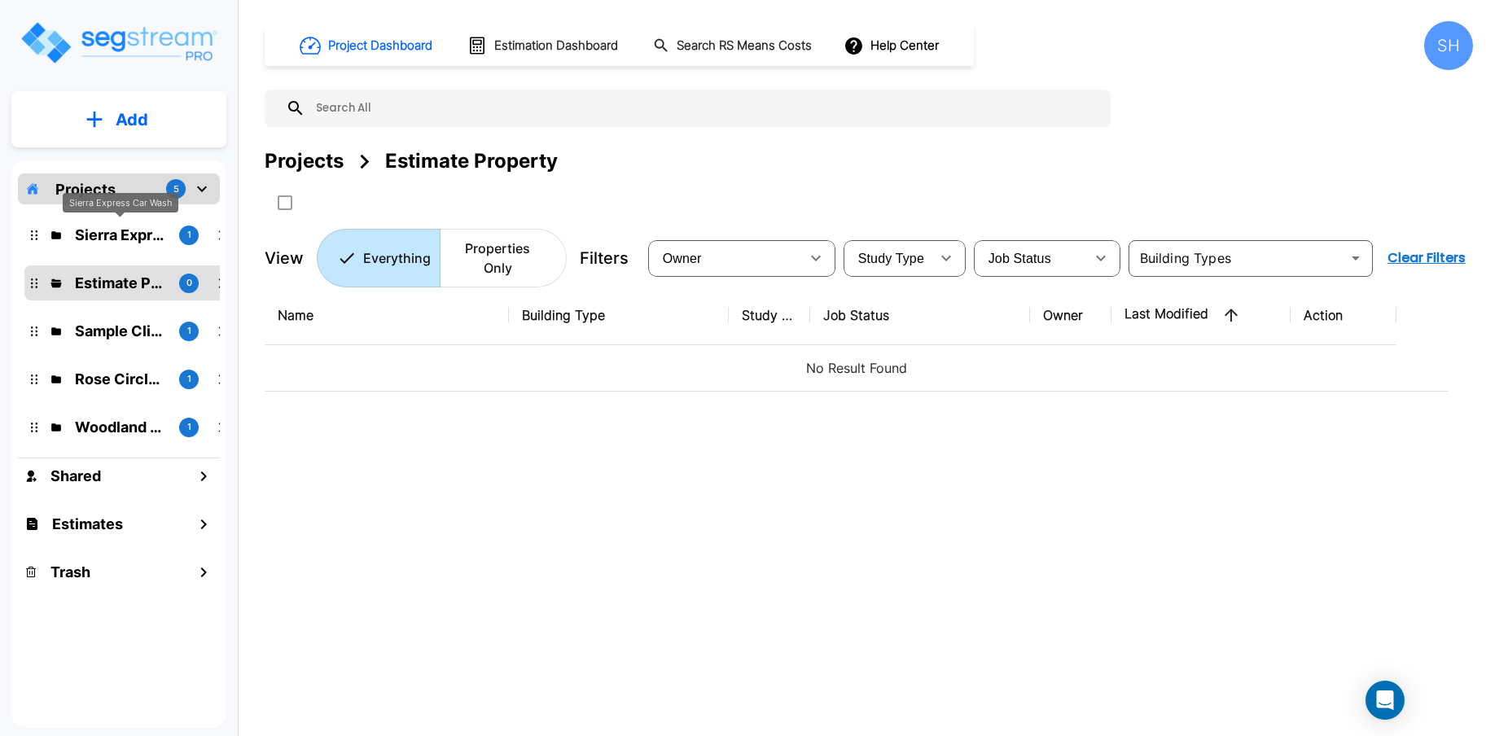
click at [116, 235] on p "Sierra Express Car Wash" at bounding box center [120, 235] width 91 height 22
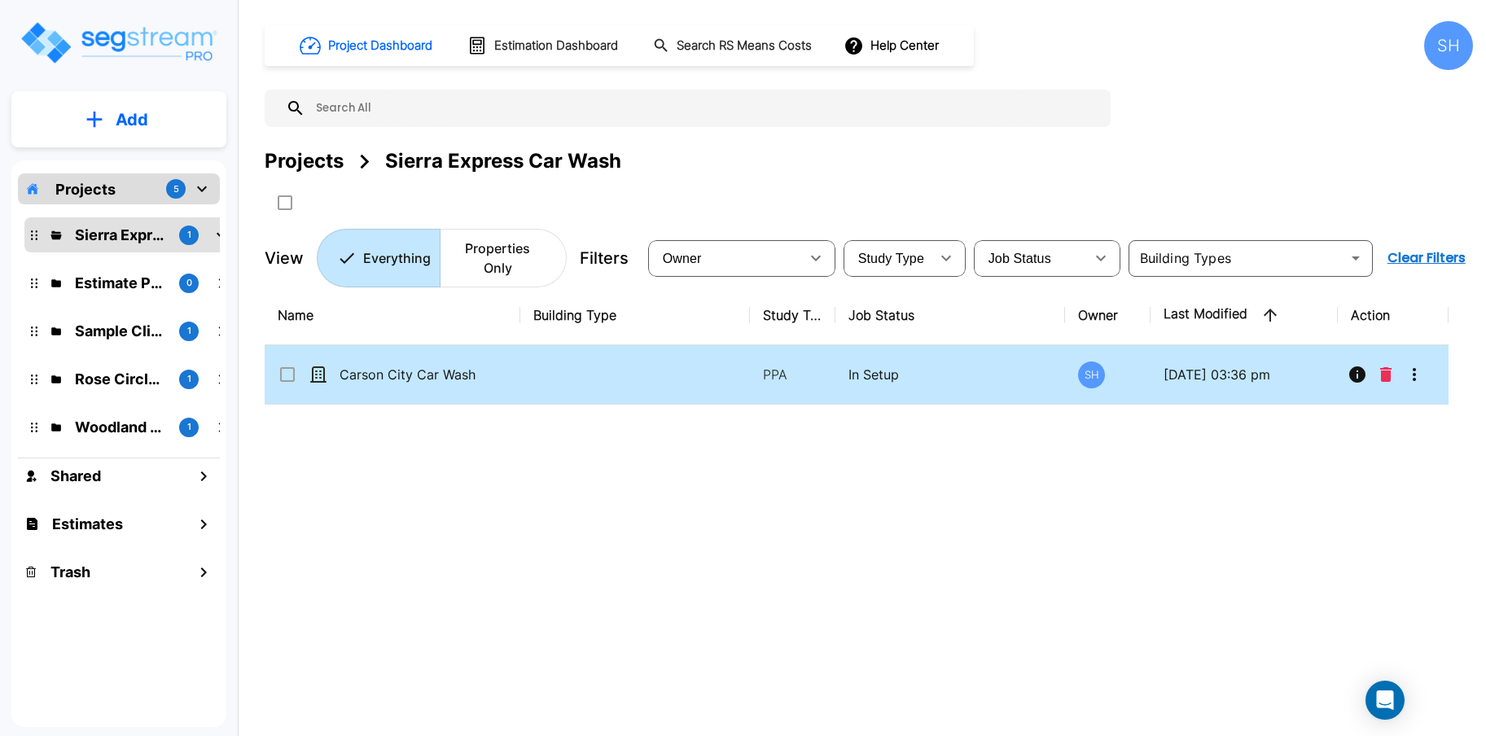
click at [875, 365] on p "In Setup" at bounding box center [950, 375] width 204 height 20
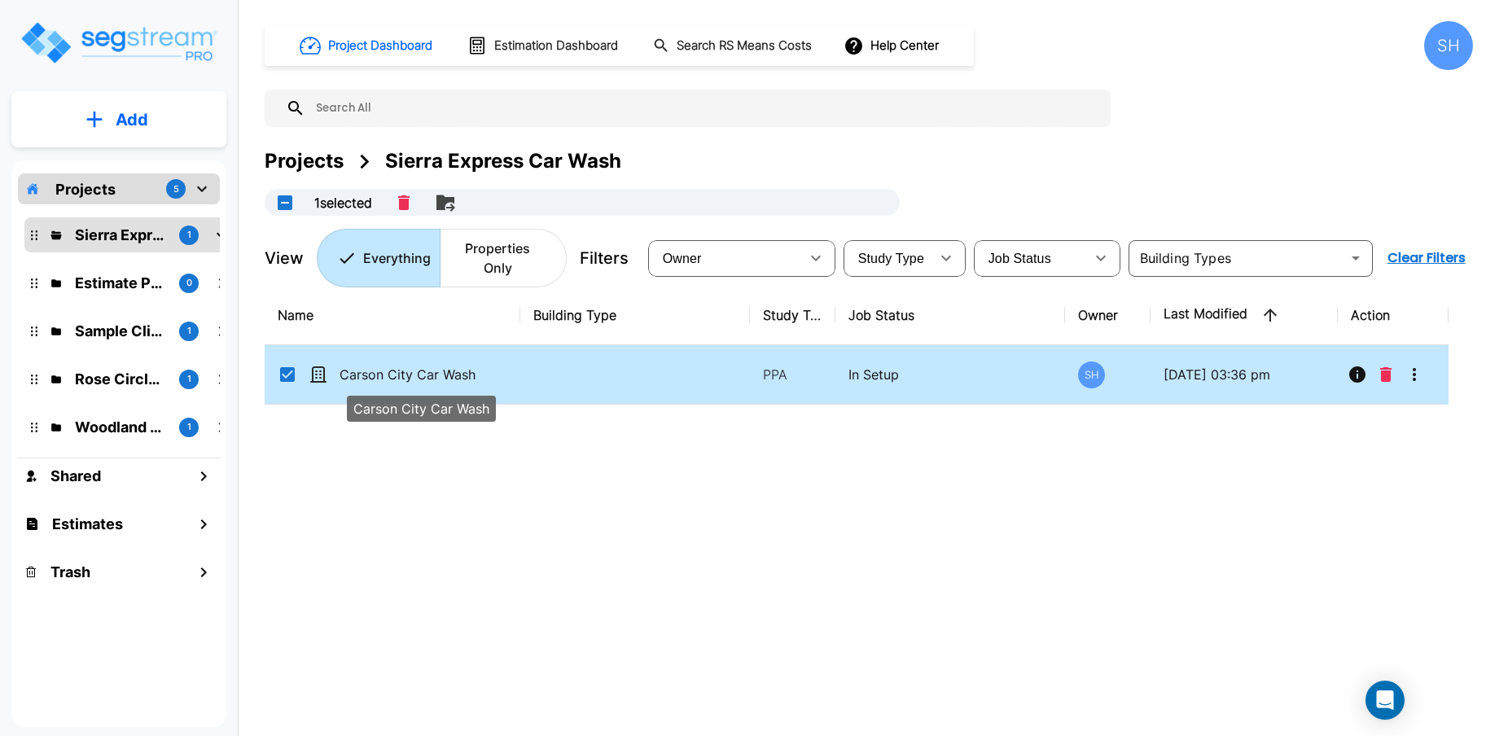
click at [396, 365] on p "Carson City Car Wash" at bounding box center [420, 375] width 163 height 20
checkbox input "false"
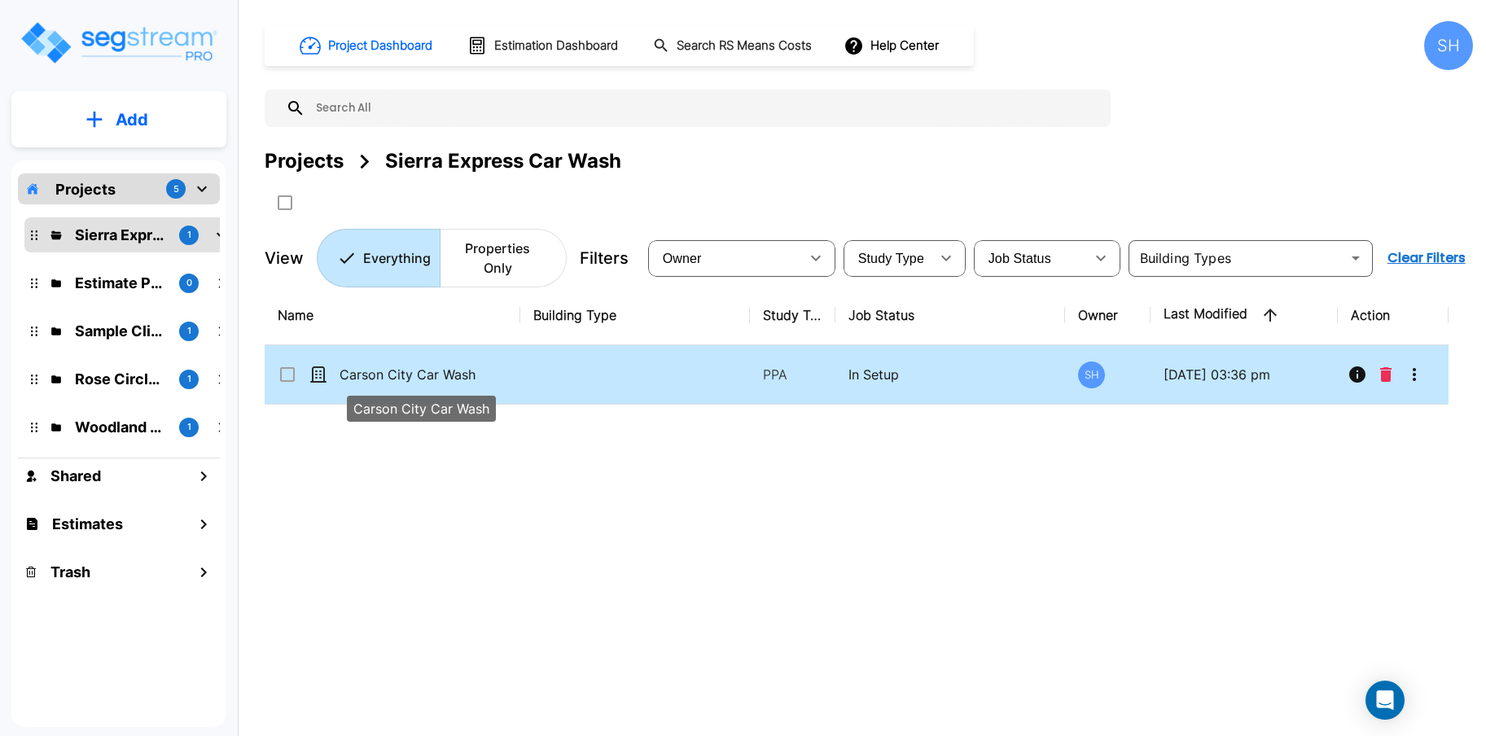
click at [396, 365] on p "Carson City Car Wash" at bounding box center [420, 375] width 163 height 20
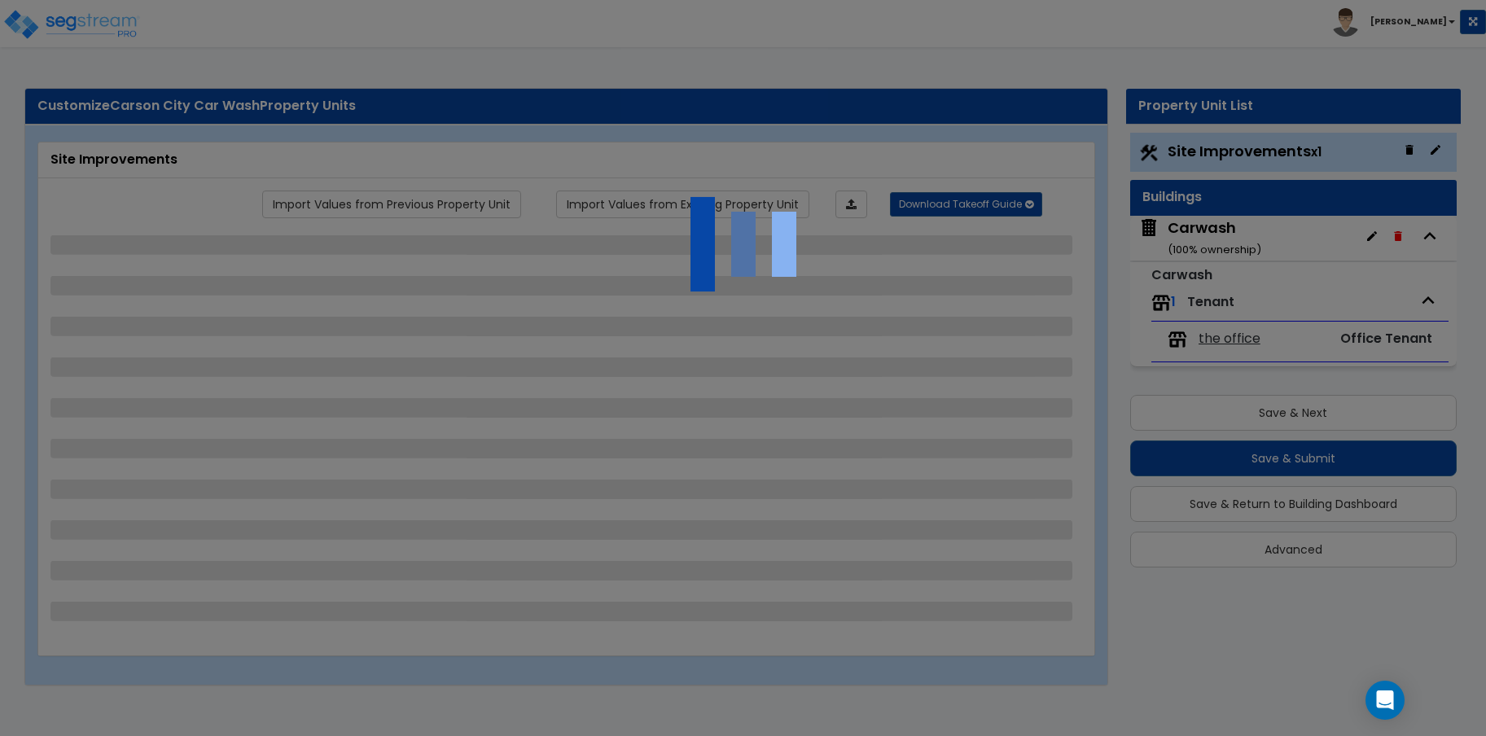
select select "2"
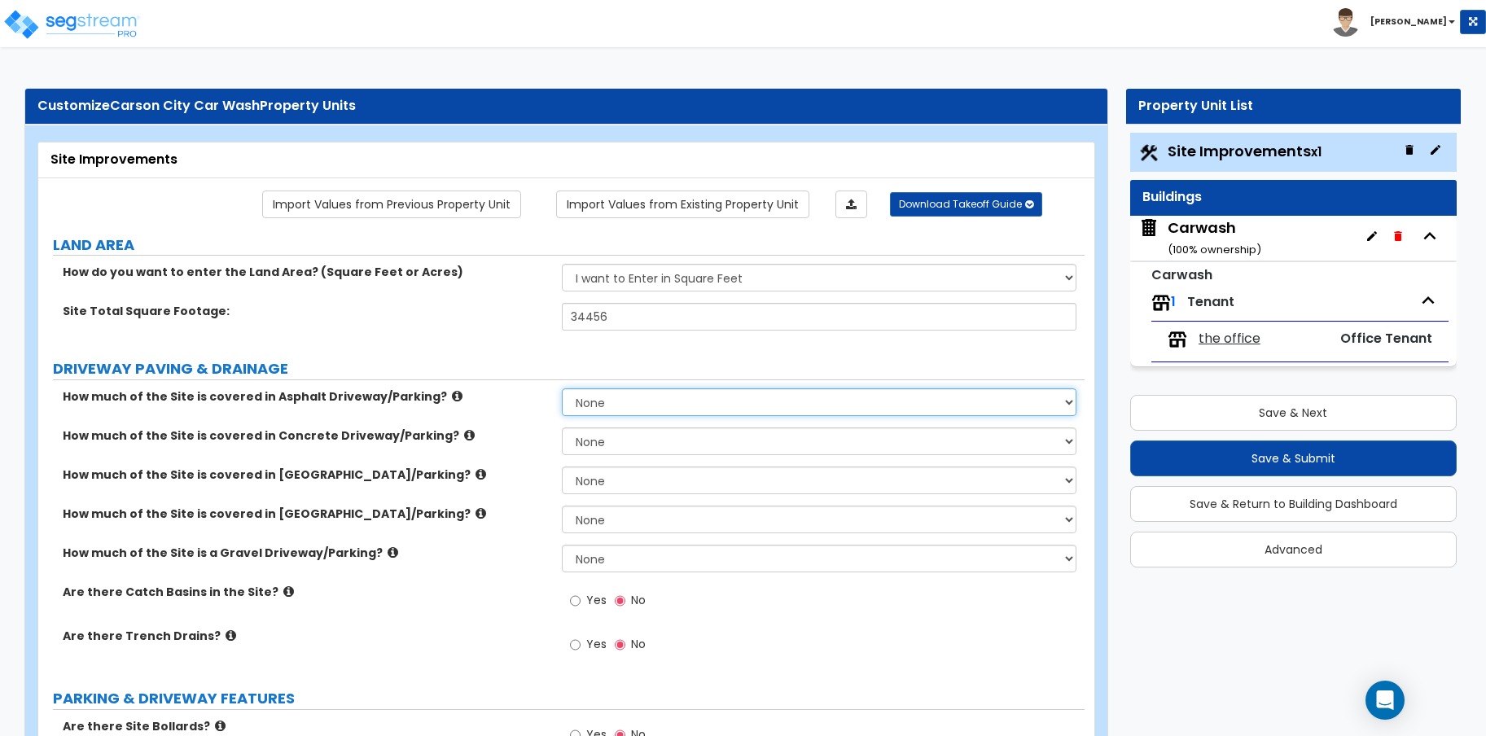
click at [684, 409] on select "None I want to Enter an Approximate Percentage I want to Enter the Square Foota…" at bounding box center [819, 402] width 515 height 28
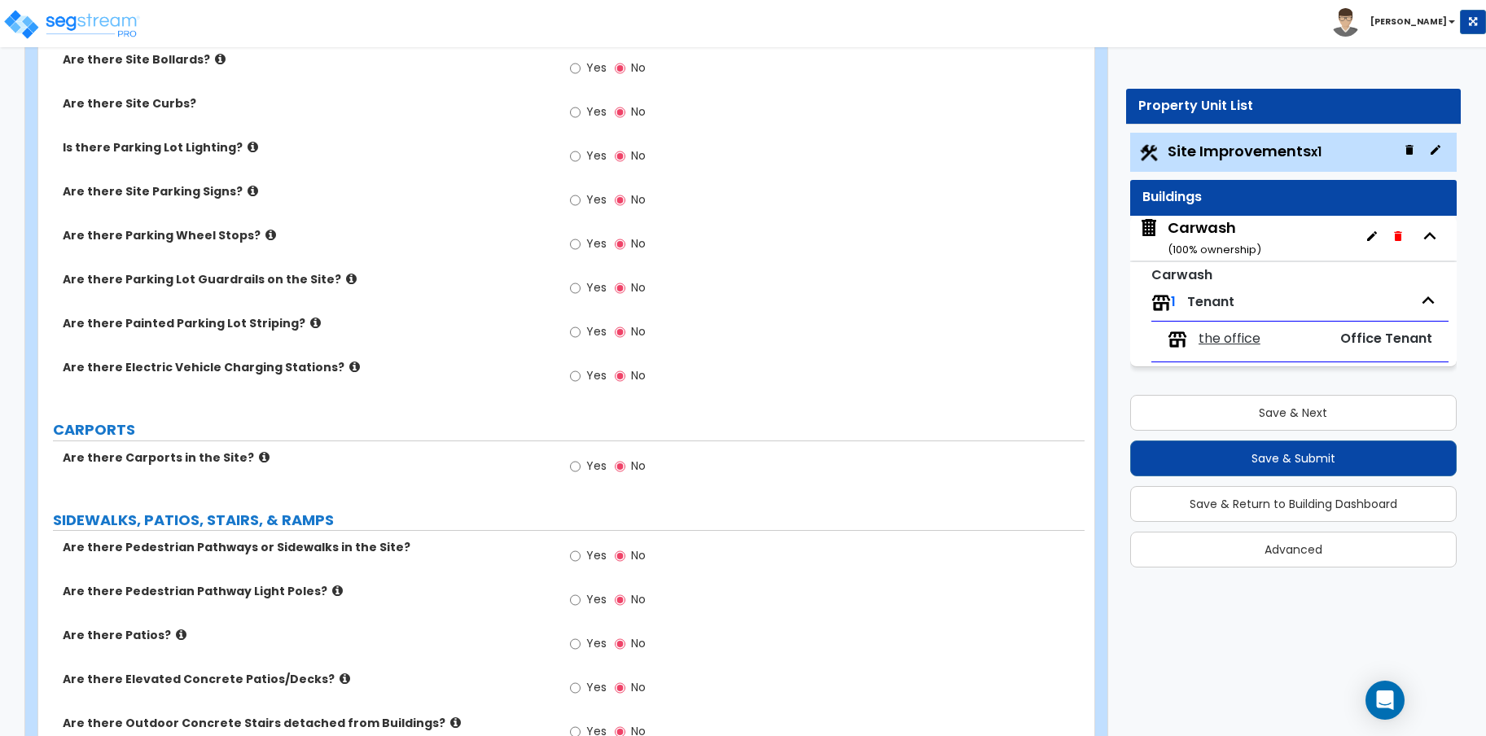
scroll to position [814, 0]
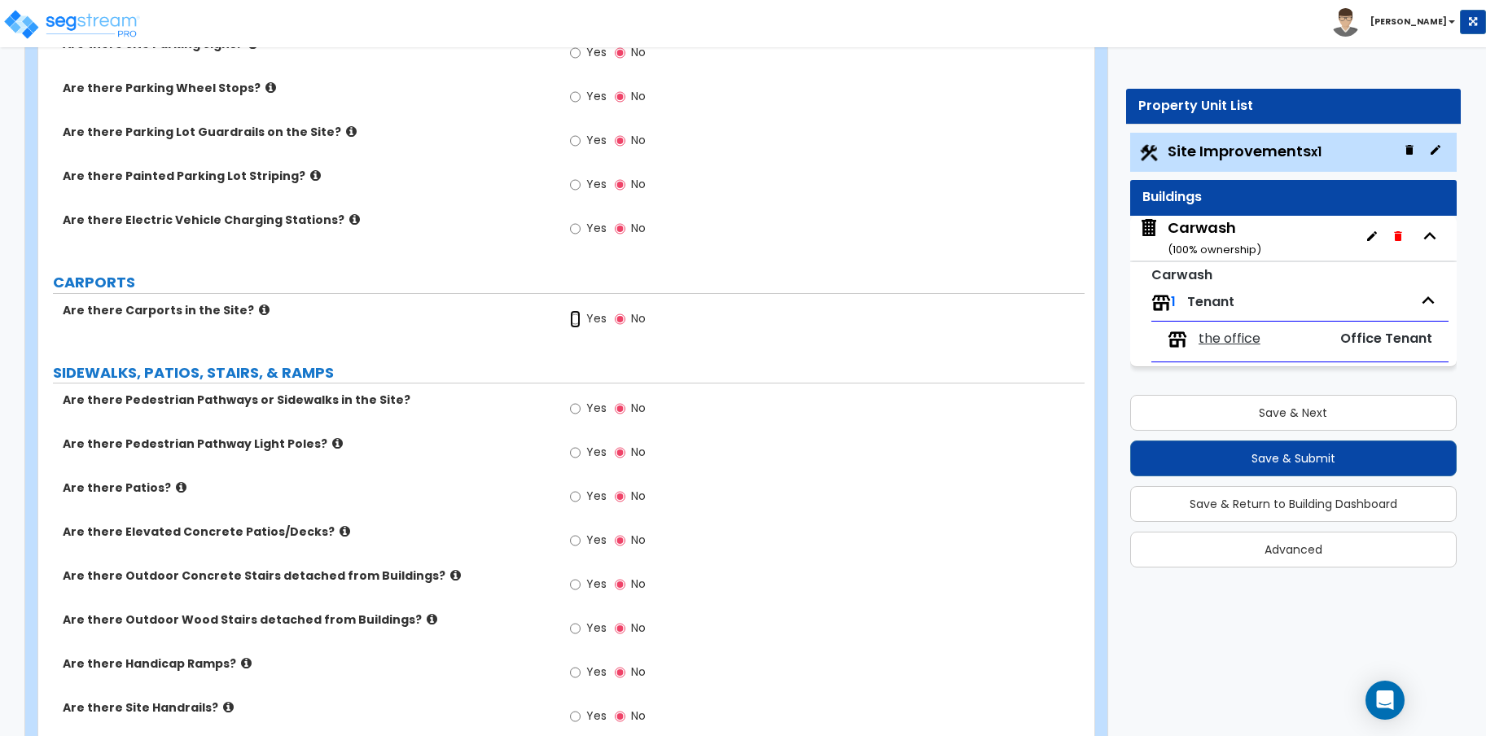
click at [576, 316] on input "Yes" at bounding box center [575, 319] width 11 height 18
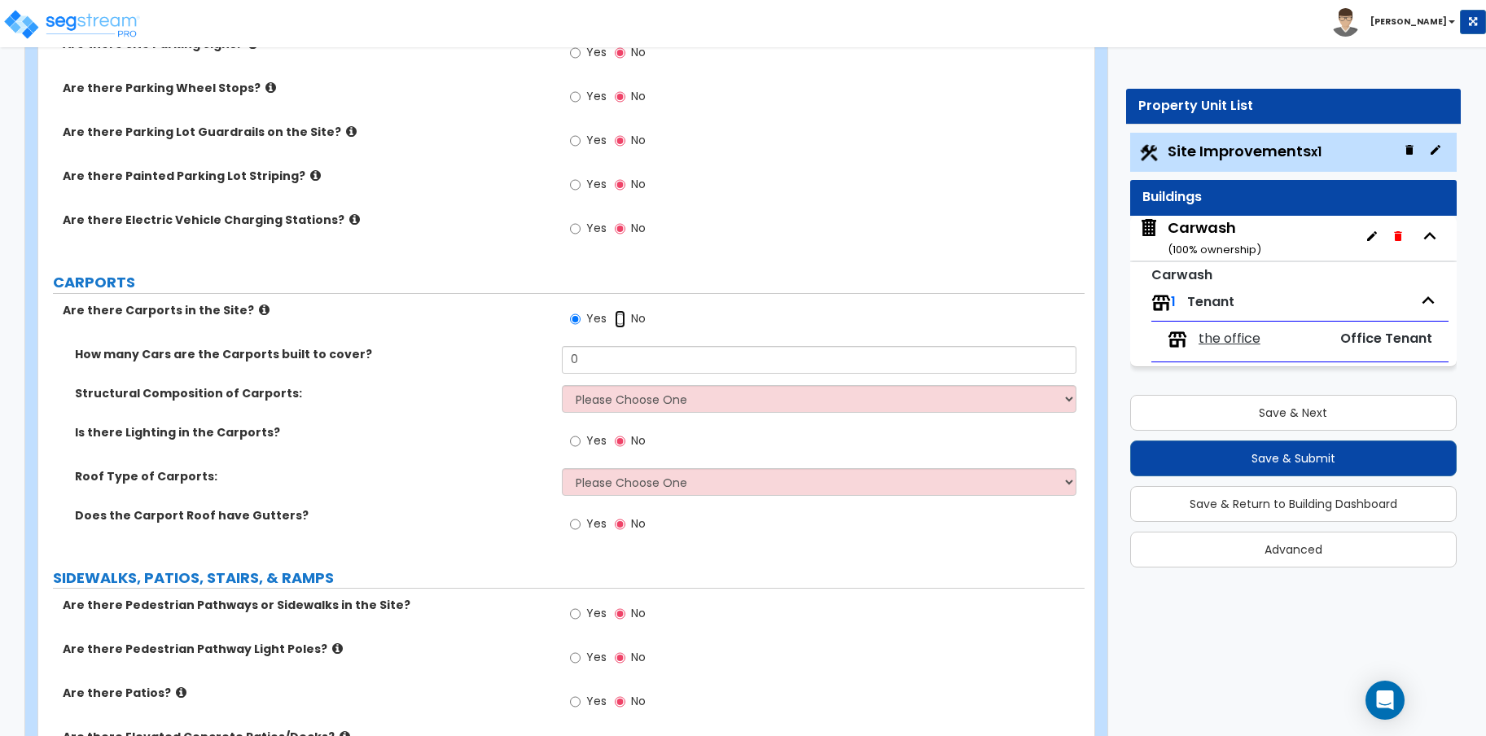
click at [619, 314] on input "No" at bounding box center [620, 319] width 11 height 18
radio input "false"
radio input "true"
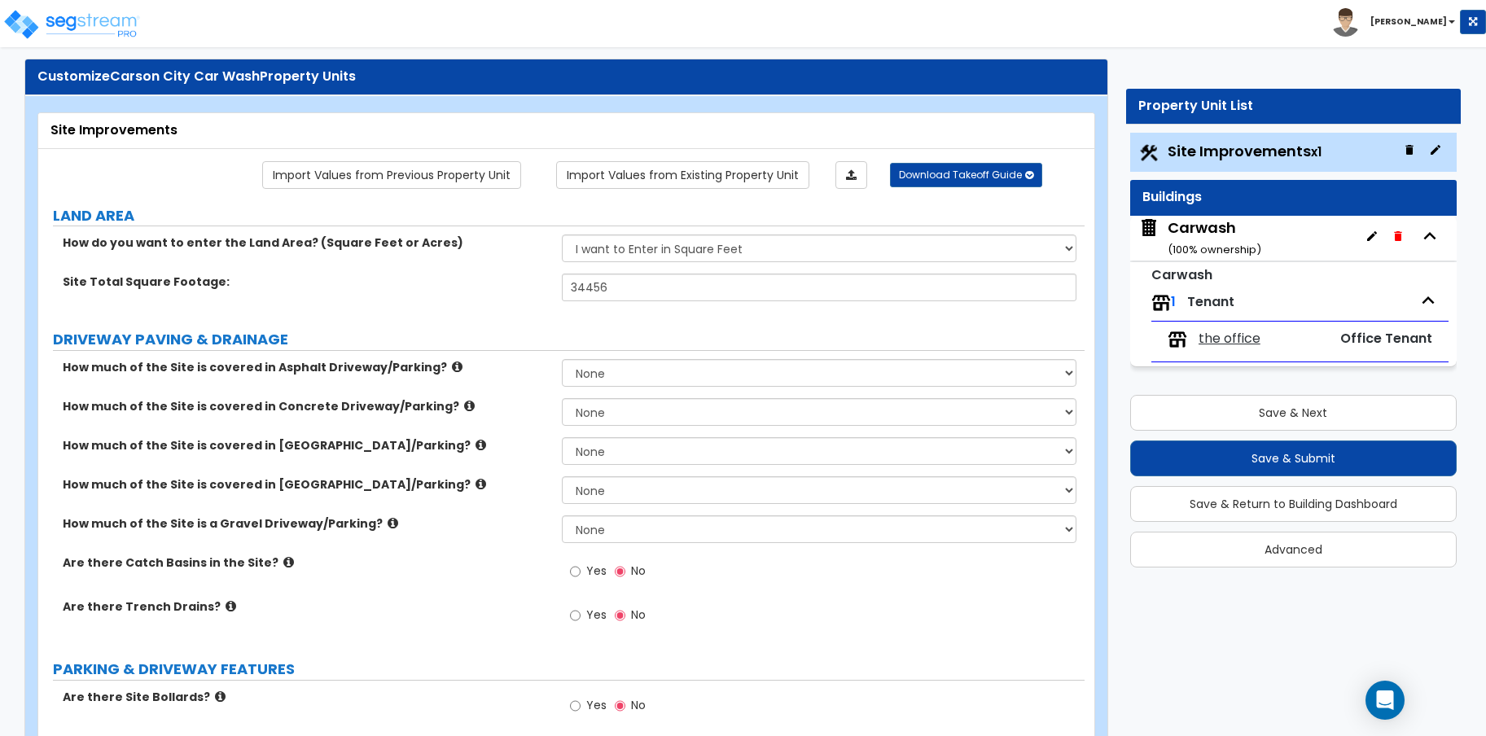
scroll to position [0, 0]
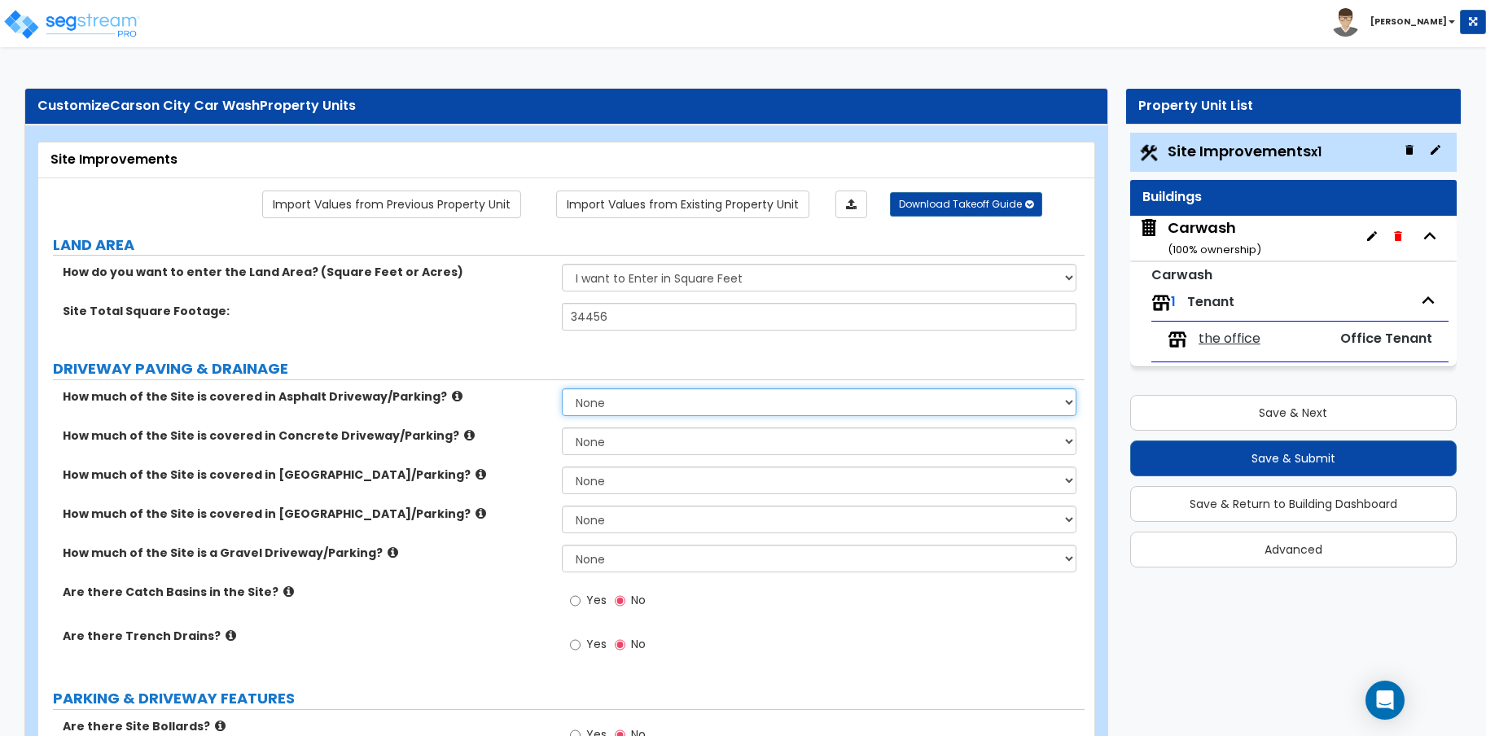
click at [617, 398] on select "None I want to Enter an Approximate Percentage I want to Enter the Square Foota…" at bounding box center [819, 402] width 515 height 28
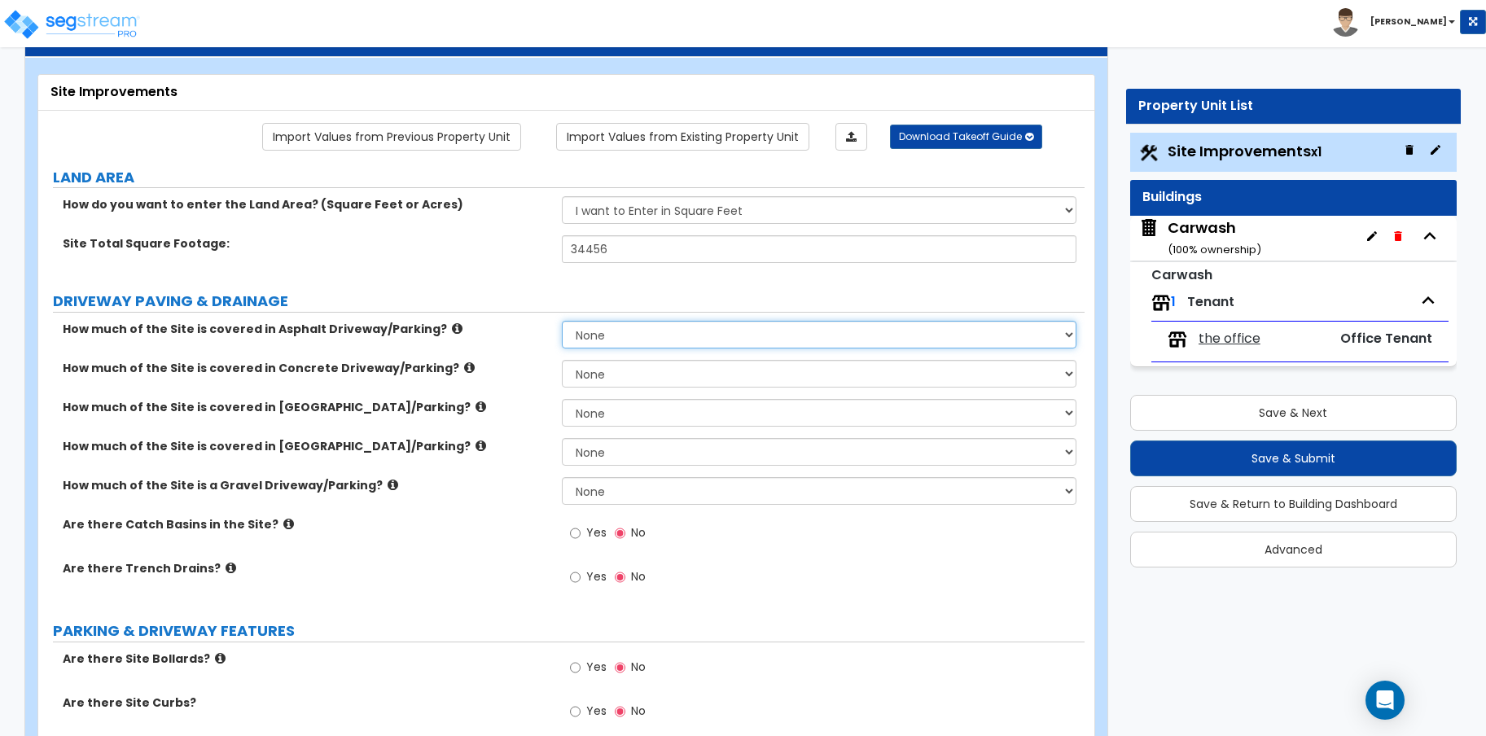
scroll to position [52, 0]
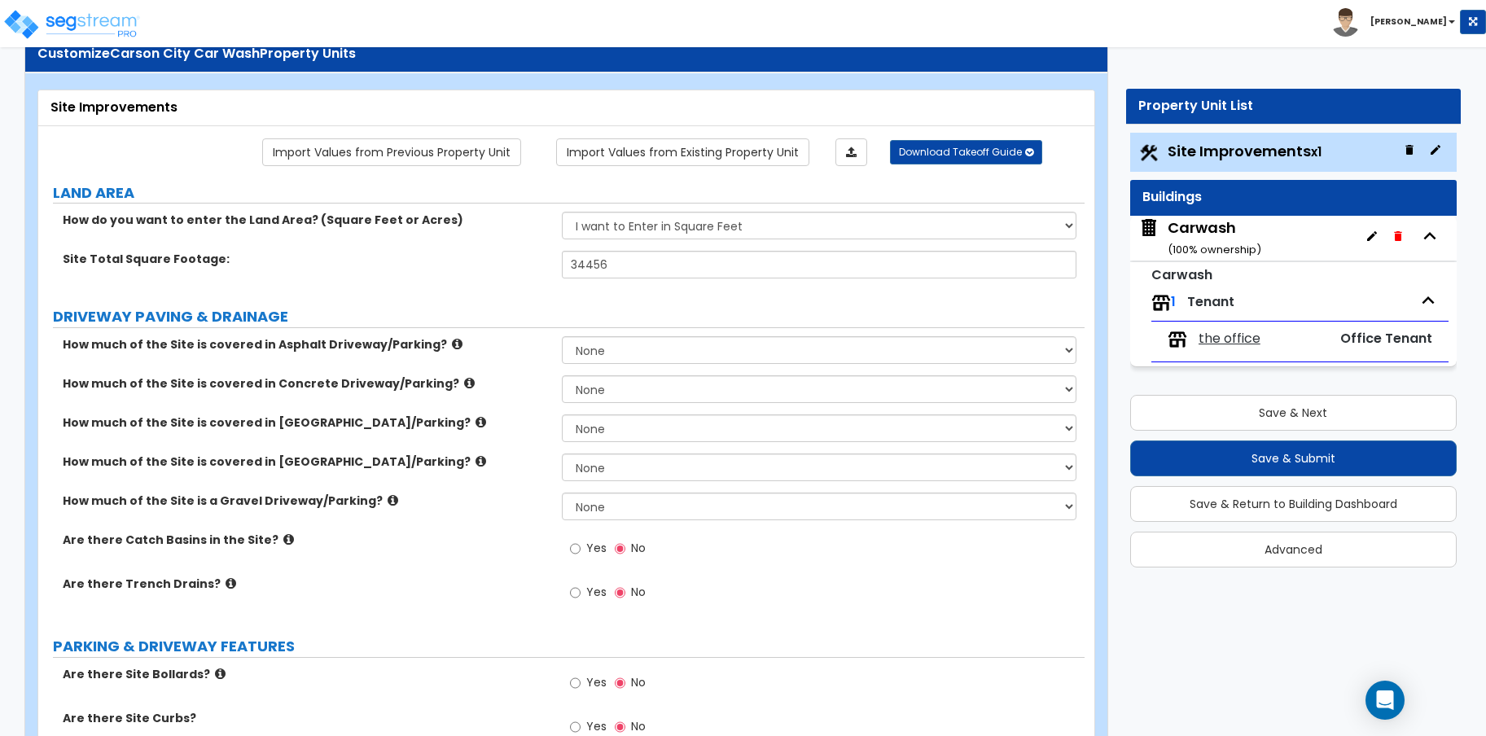
click at [247, 310] on label "DRIVEWAY PAVING & DRAINAGE" at bounding box center [568, 316] width 1031 height 21
drag, startPoint x: 288, startPoint y: 314, endPoint x: 49, endPoint y: 314, distance: 239.3
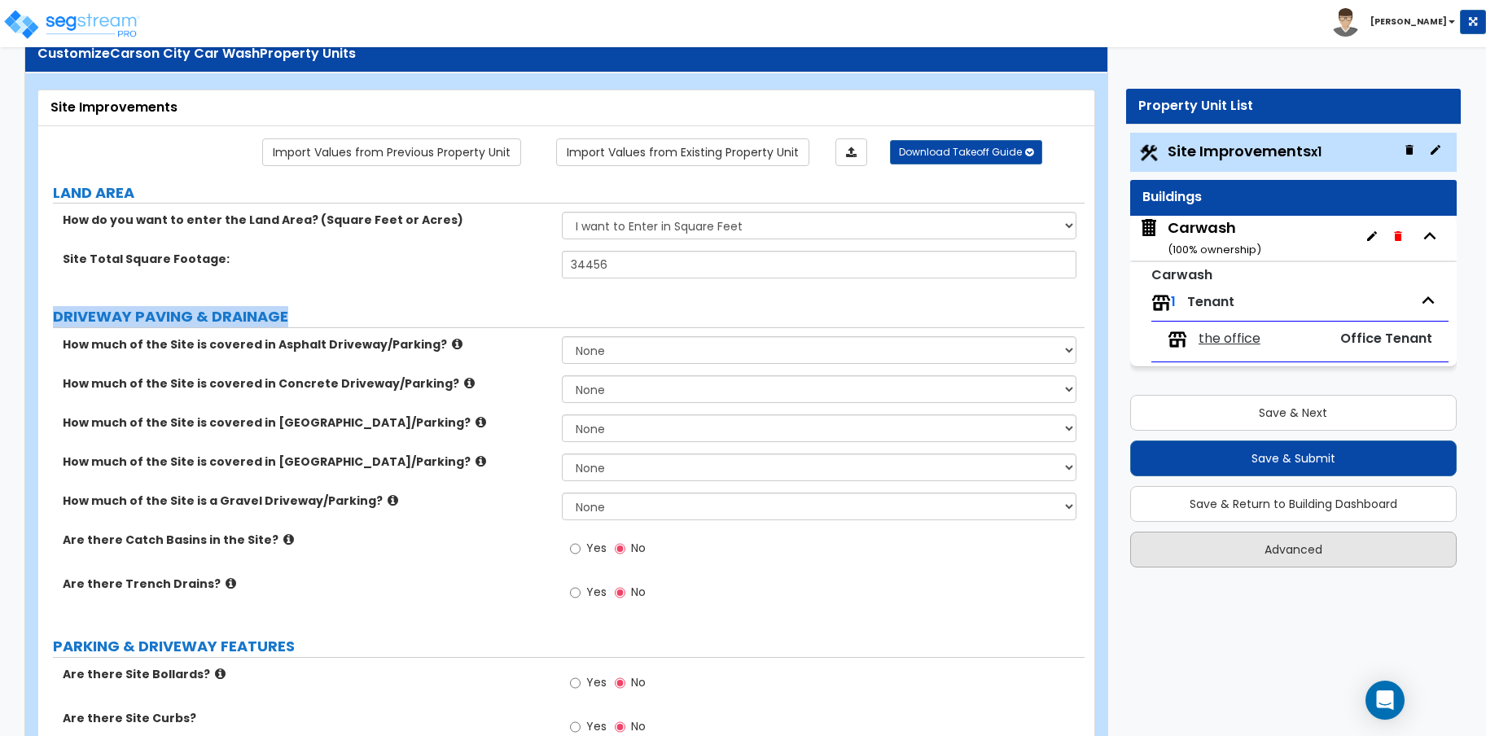
copy label "DRIVEWAY PAVING & DRAINAGE"
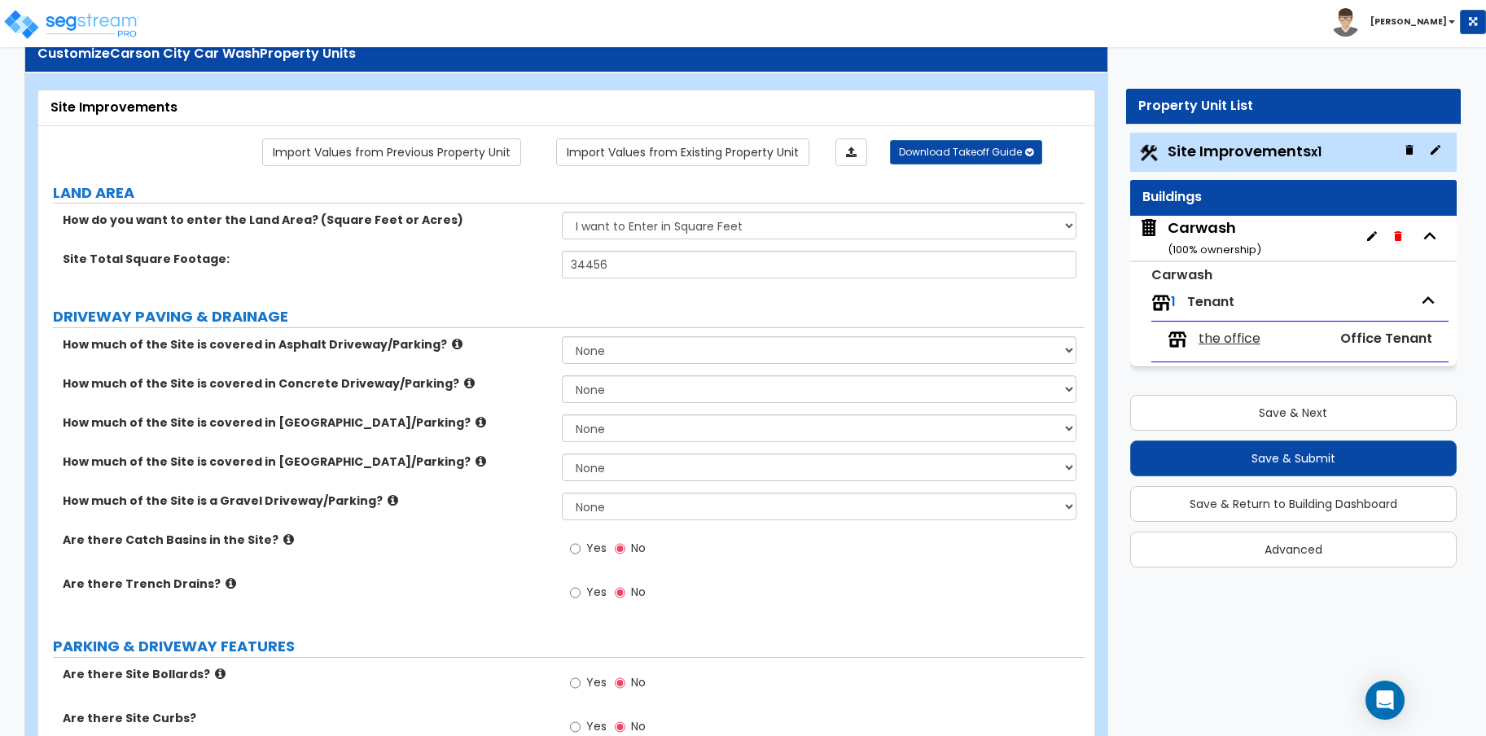
click at [304, 639] on label "PARKING & DRIVEWAY FEATURES" at bounding box center [568, 646] width 1031 height 21
drag, startPoint x: 283, startPoint y: 646, endPoint x: 33, endPoint y: 639, distance: 250.8
copy label "PARKING & DRIVEWAY FEATURES"
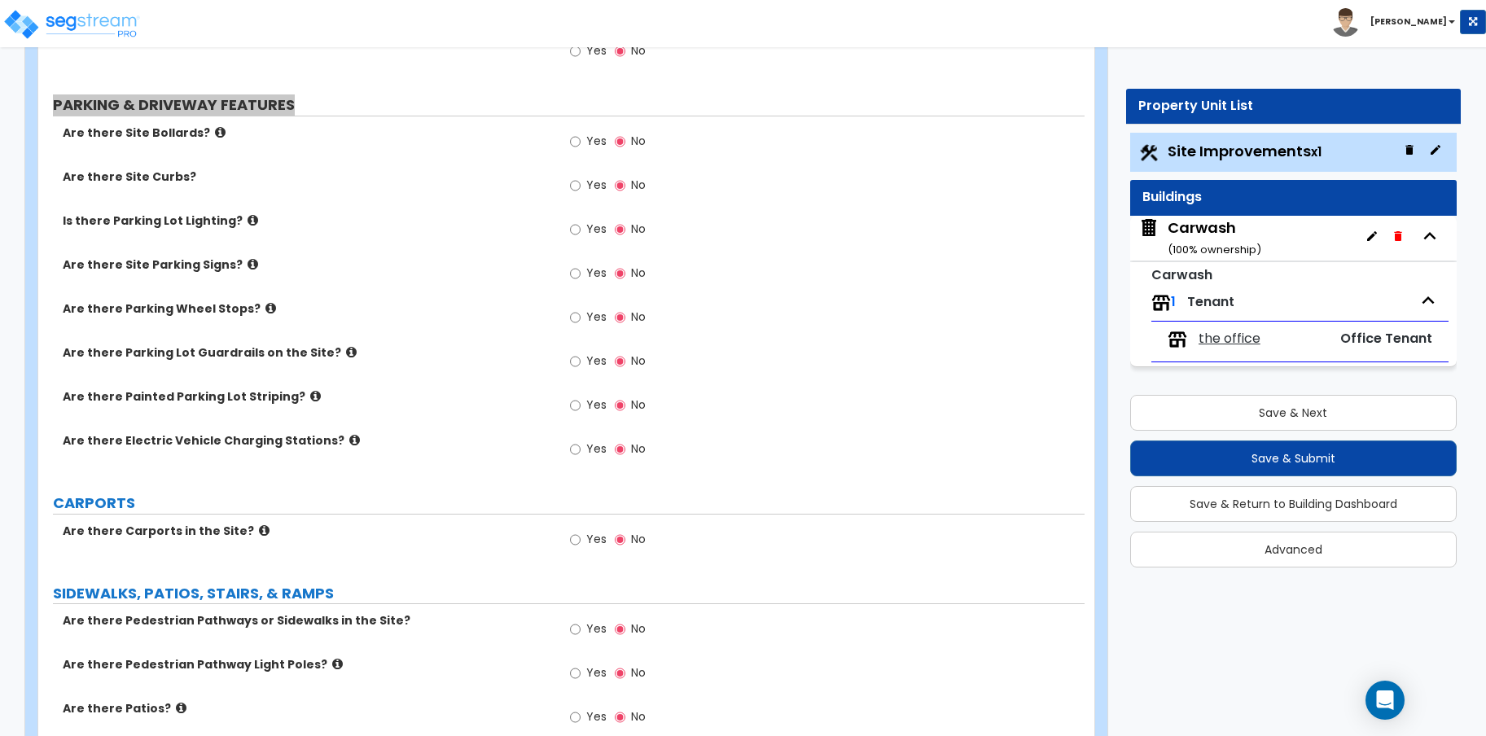
scroll to position [595, 0]
drag, startPoint x: 147, startPoint y: 499, endPoint x: 52, endPoint y: 497, distance: 95.3
copy label "CARPORTS"
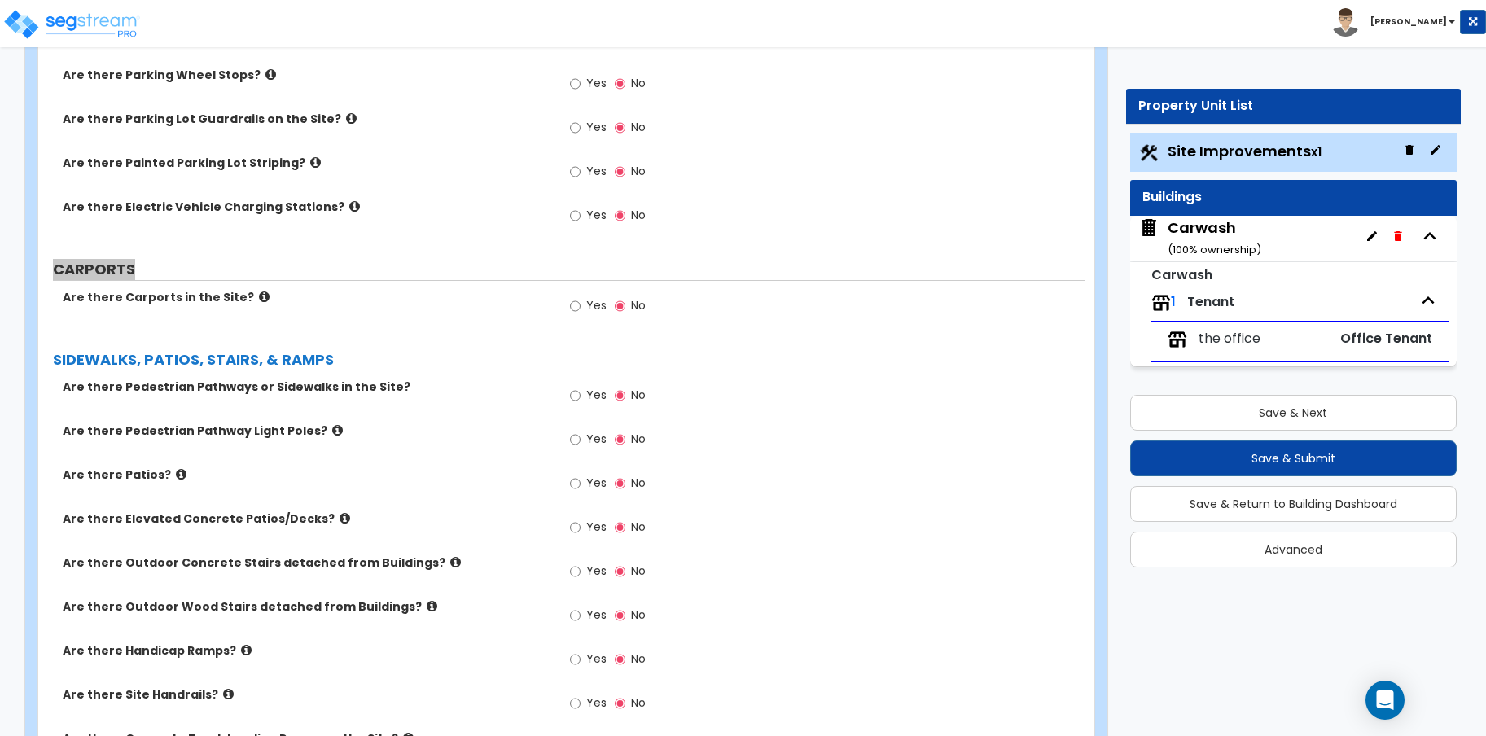
scroll to position [866, 0]
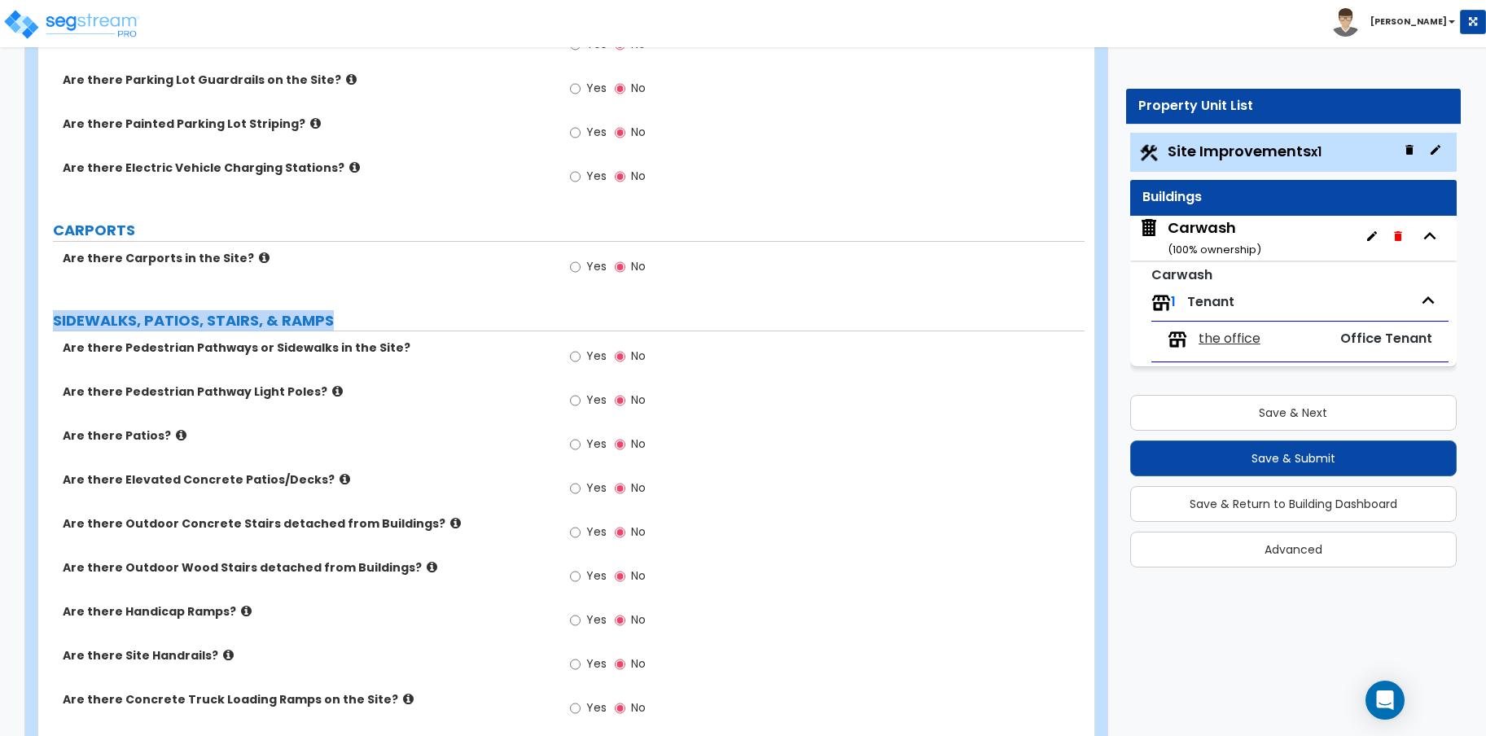
drag, startPoint x: 335, startPoint y: 317, endPoint x: 53, endPoint y: 310, distance: 281.8
click at [53, 310] on label "SIDEWALKS, PATIOS, STAIRS, & RAMPS" at bounding box center [568, 320] width 1031 height 21
copy label "SIDEWALKS, PATIOS, STAIRS, & RAMPS"
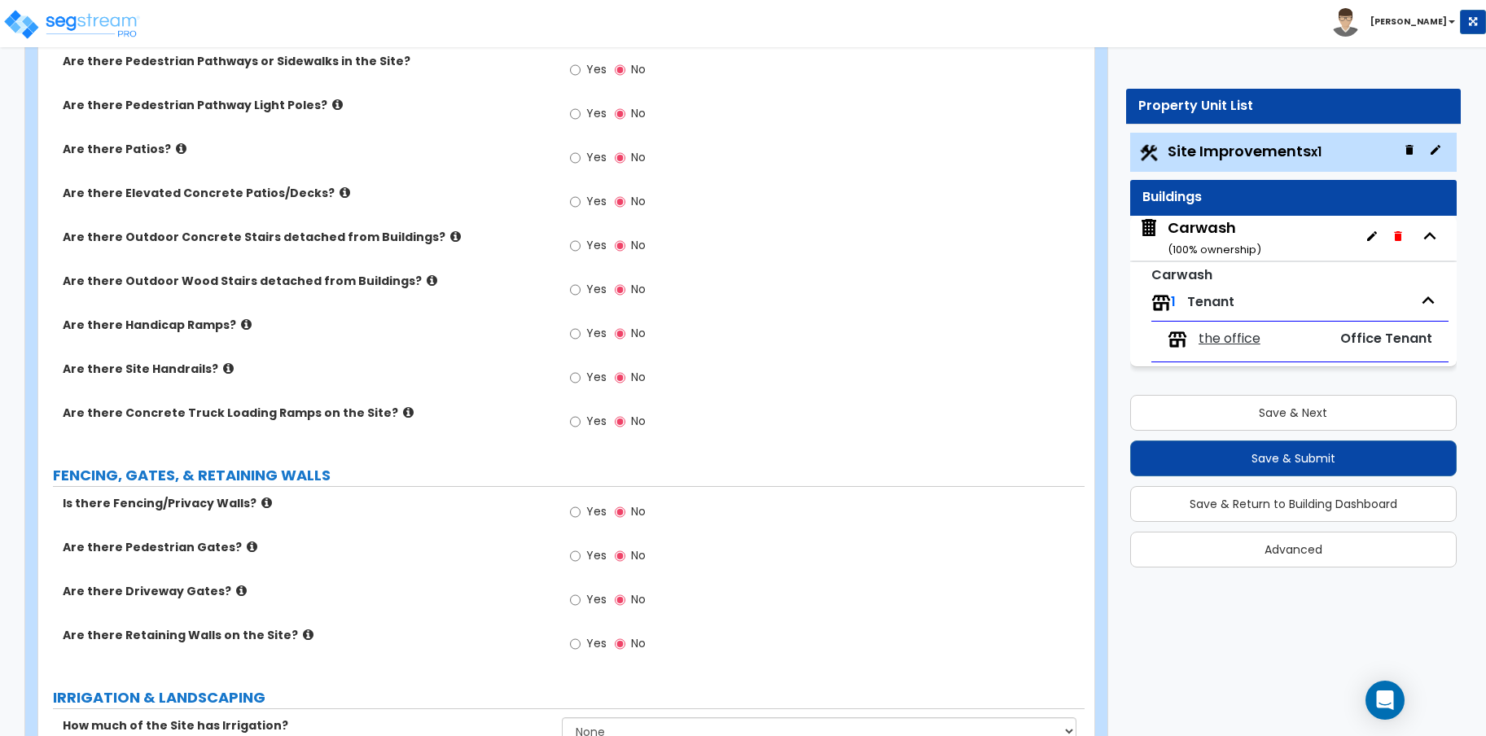
scroll to position [1137, 0]
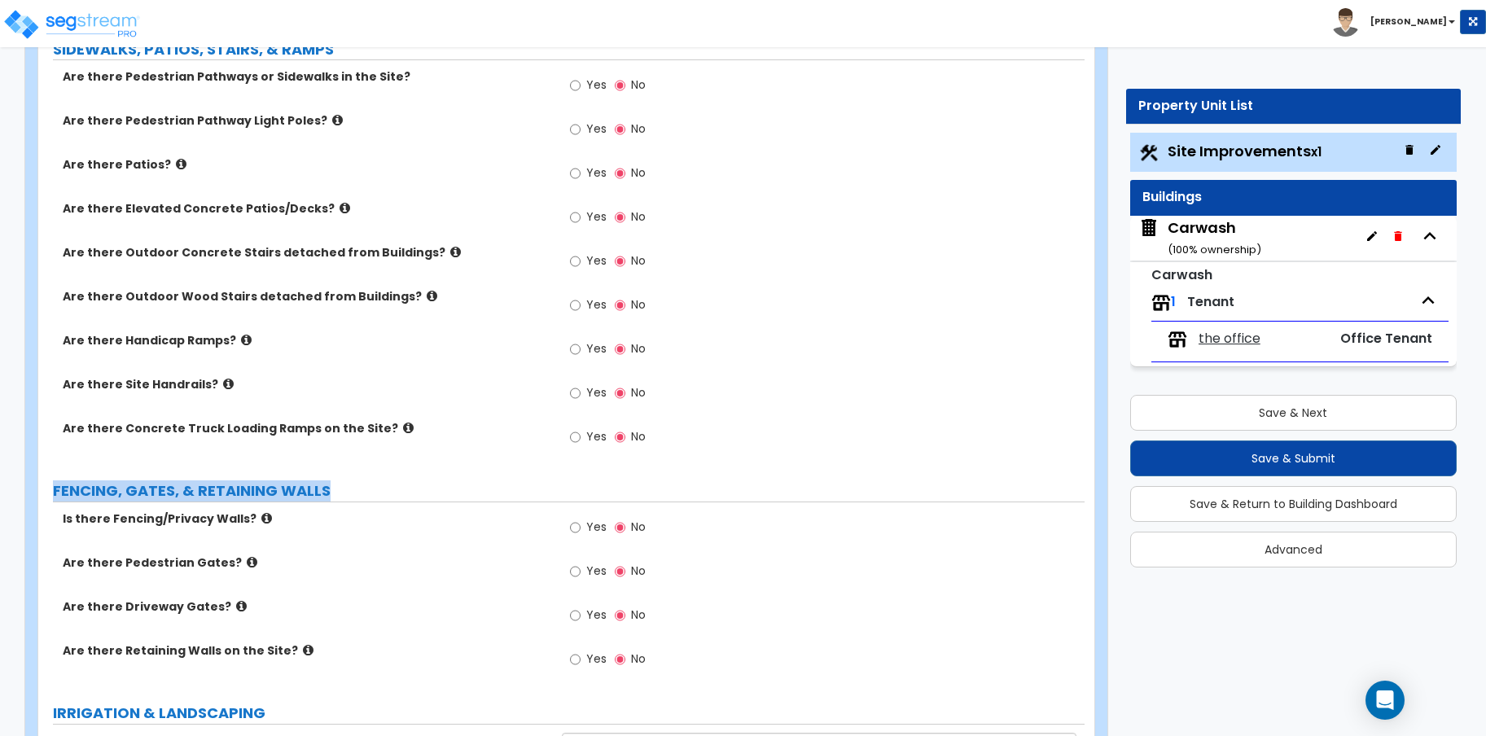
drag, startPoint x: 341, startPoint y: 483, endPoint x: 47, endPoint y: 485, distance: 293.9
click at [47, 485] on div "Import Values from Previous Property Unit Import Values from Existing Property …" at bounding box center [566, 544] width 1056 height 3006
copy label "FENCING, GATES, & RETAINING WALLS"
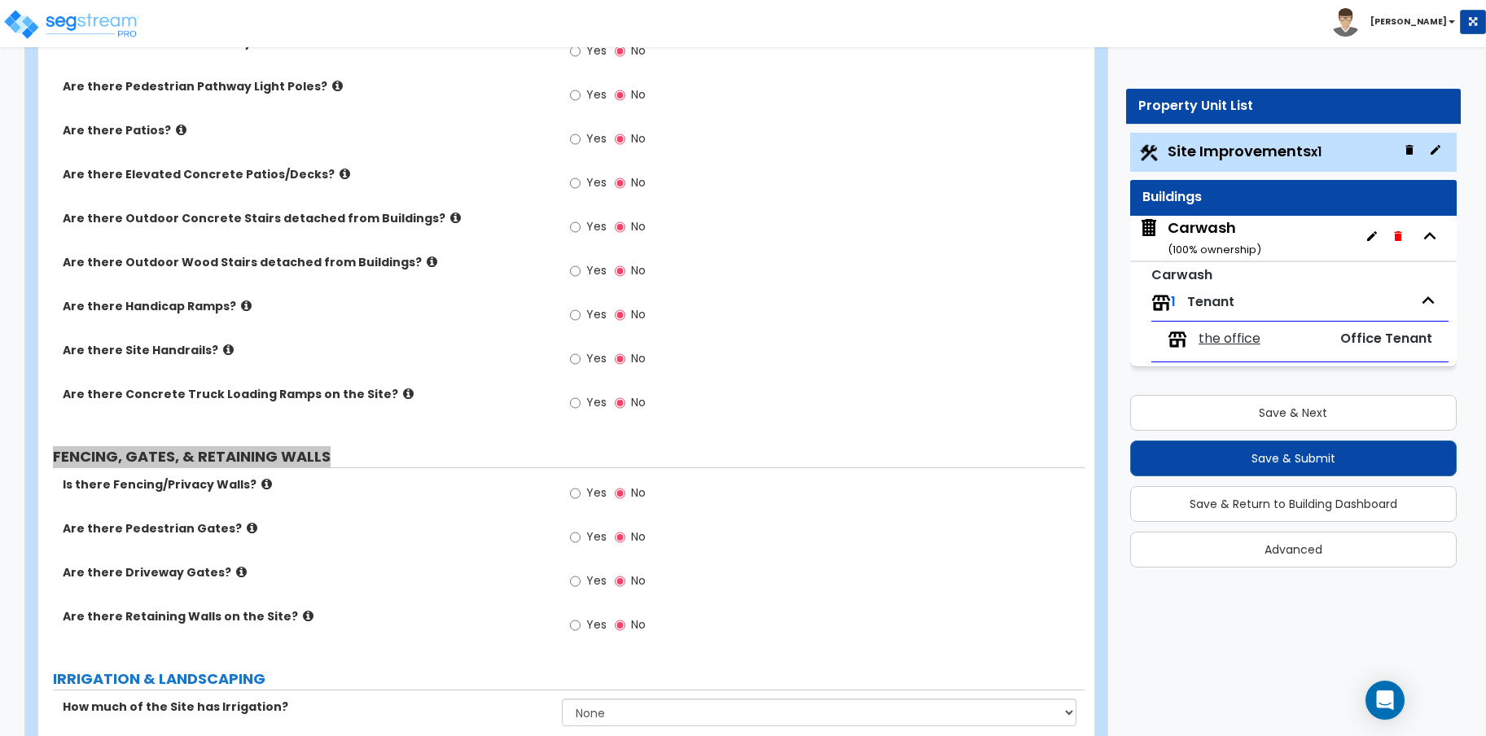
scroll to position [1409, 0]
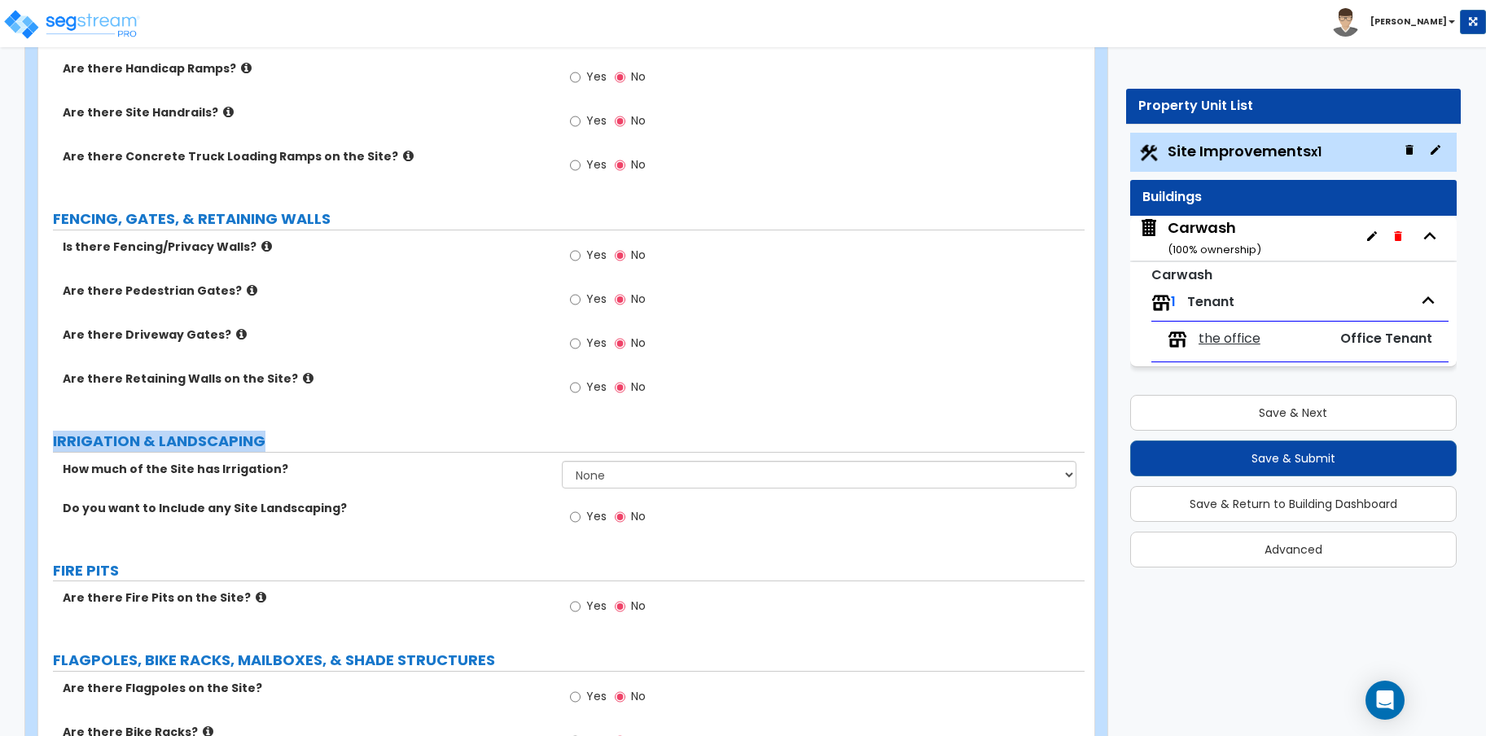
drag, startPoint x: 276, startPoint y: 436, endPoint x: 47, endPoint y: 440, distance: 228.8
click at [47, 440] on div "Import Values from Previous Property Unit Import Values from Existing Property …" at bounding box center [566, 272] width 1056 height 3006
copy label "IRRIGATION & LANDSCAPING"
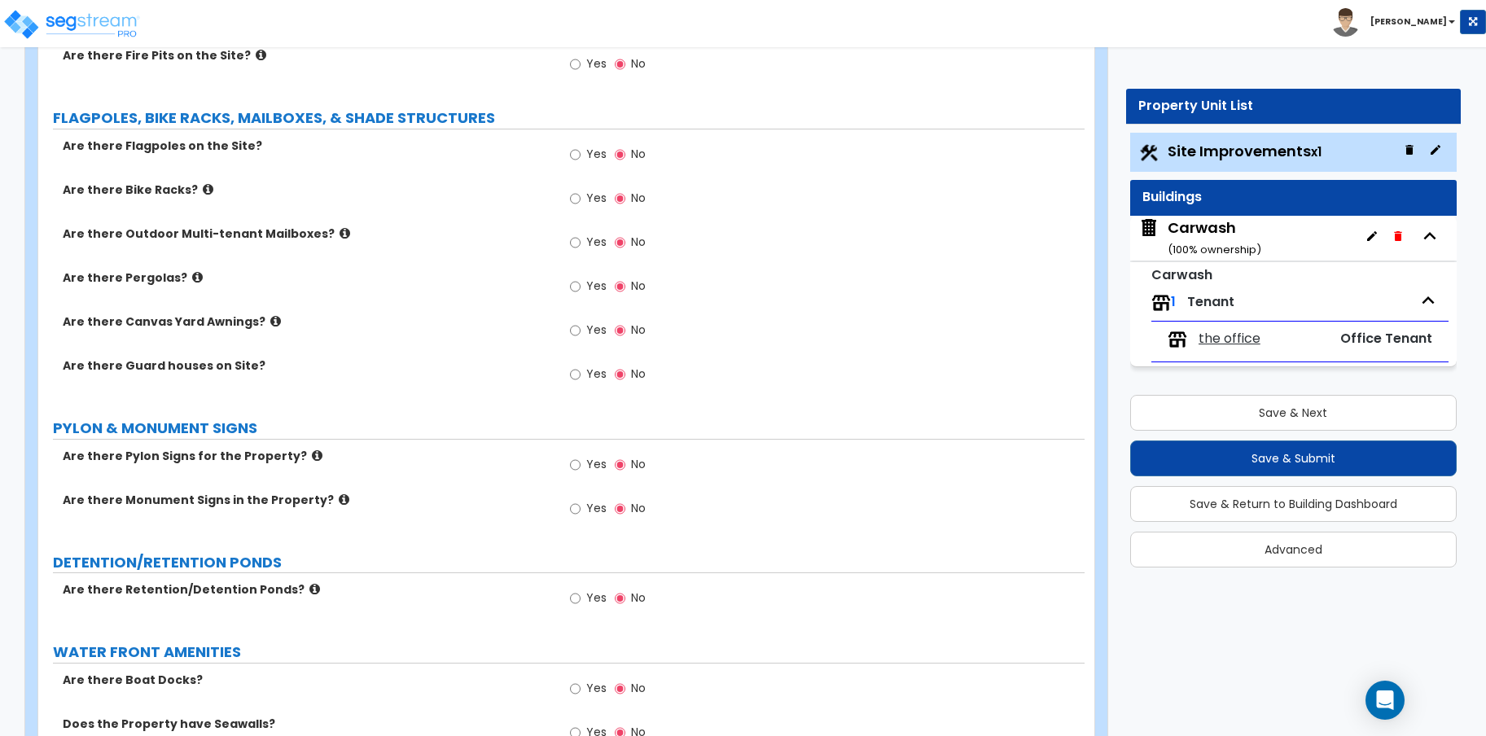
scroll to position [1680, 0]
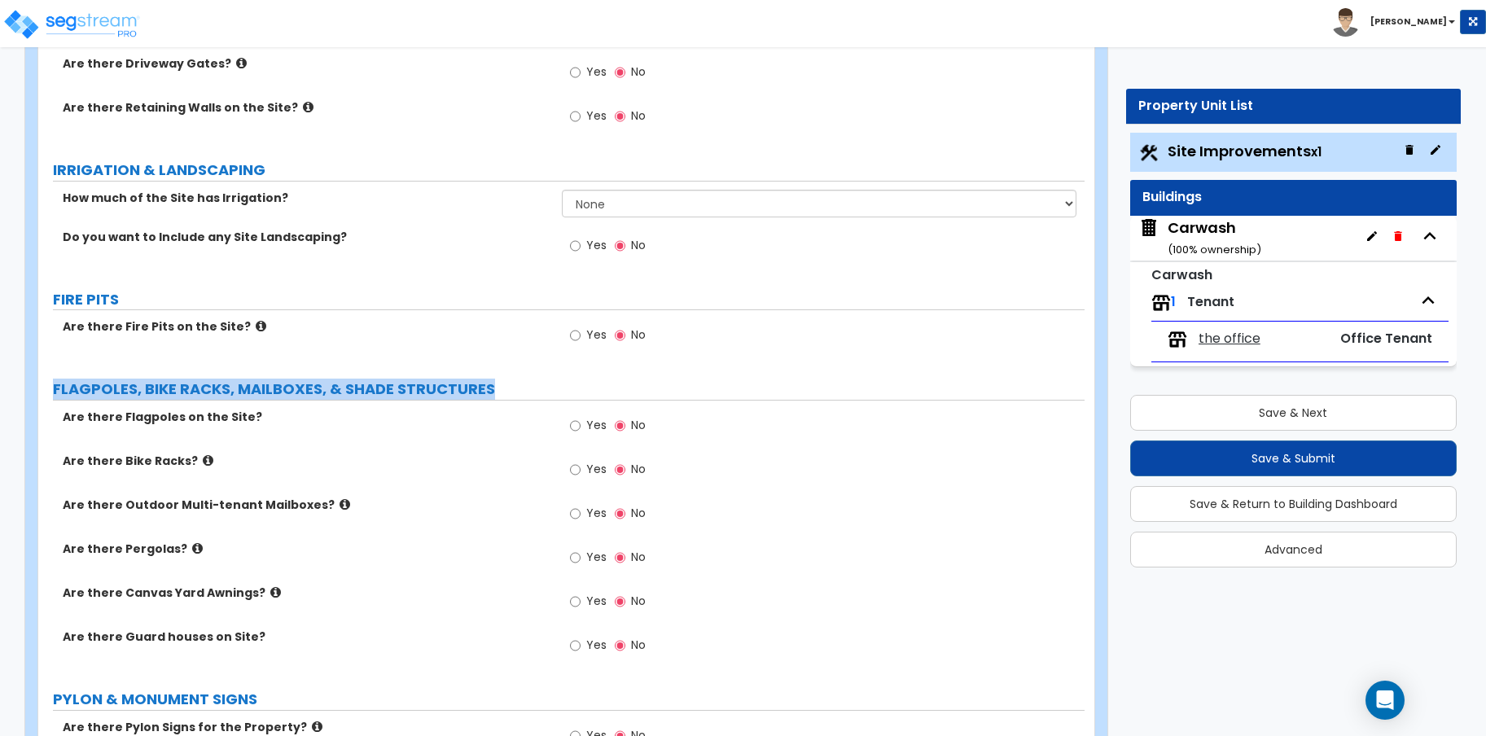
drag, startPoint x: 491, startPoint y: 391, endPoint x: 38, endPoint y: 396, distance: 452.7
click at [38, 396] on div "Import Values from Previous Property Unit Import Values from Existing Property …" at bounding box center [566, 1] width 1056 height 3006
copy label "FLAGPOLES, BIKE RACKS, MAILBOXES, & SHADE STRUCTURES"
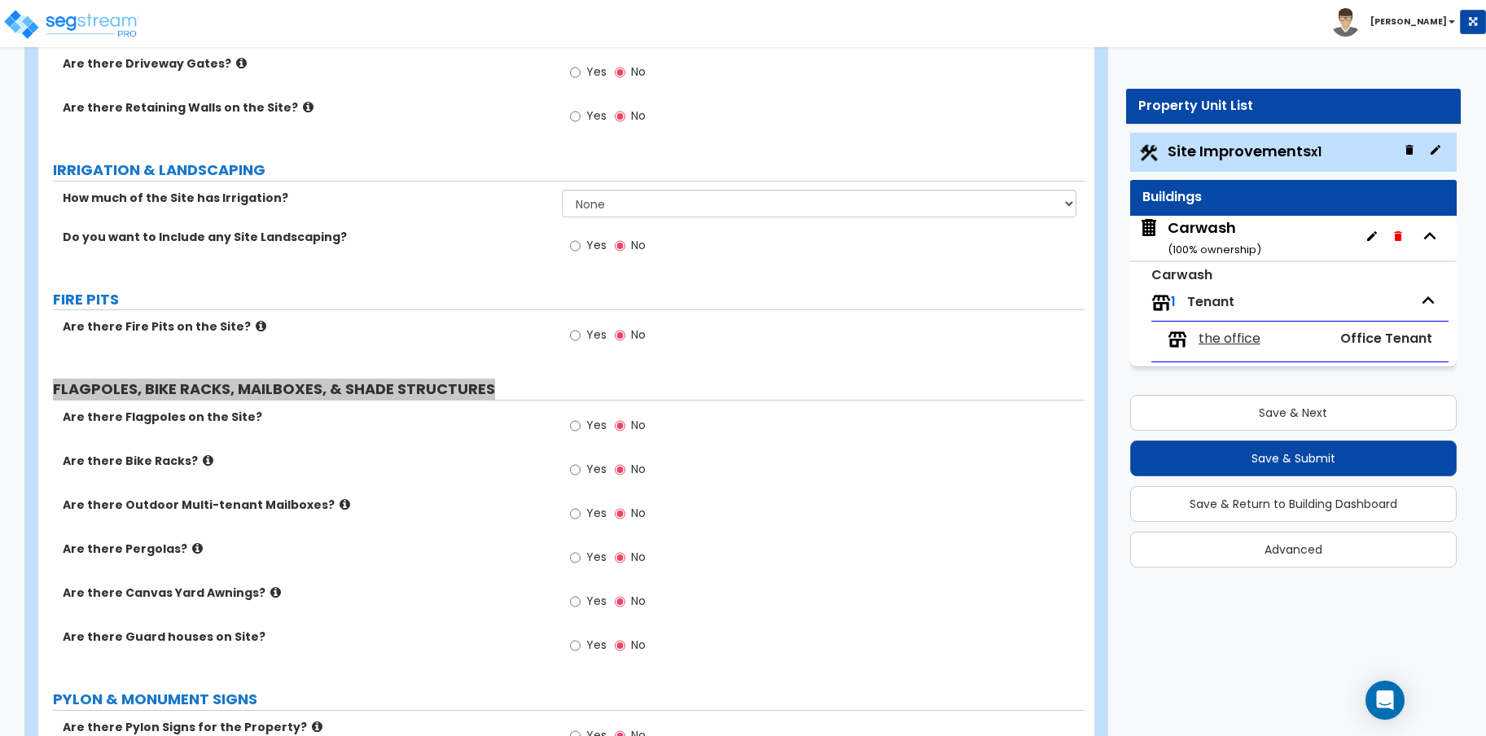
scroll to position [1951, 0]
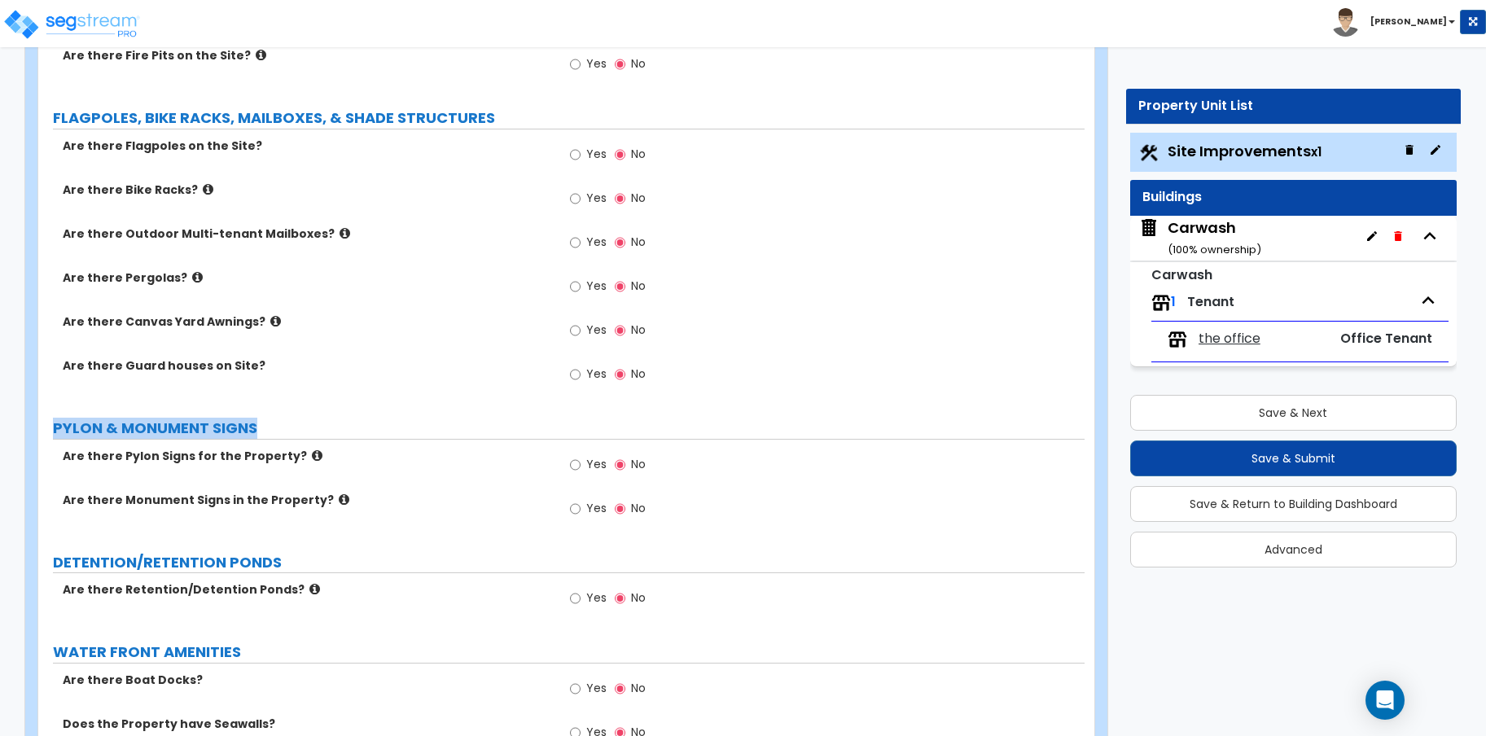
drag, startPoint x: 265, startPoint y: 424, endPoint x: 53, endPoint y: 428, distance: 211.7
click at [53, 428] on label "PYLON & MONUMENT SIGNS" at bounding box center [568, 428] width 1031 height 21
copy label "PYLON & MONUMENT SIGNS"
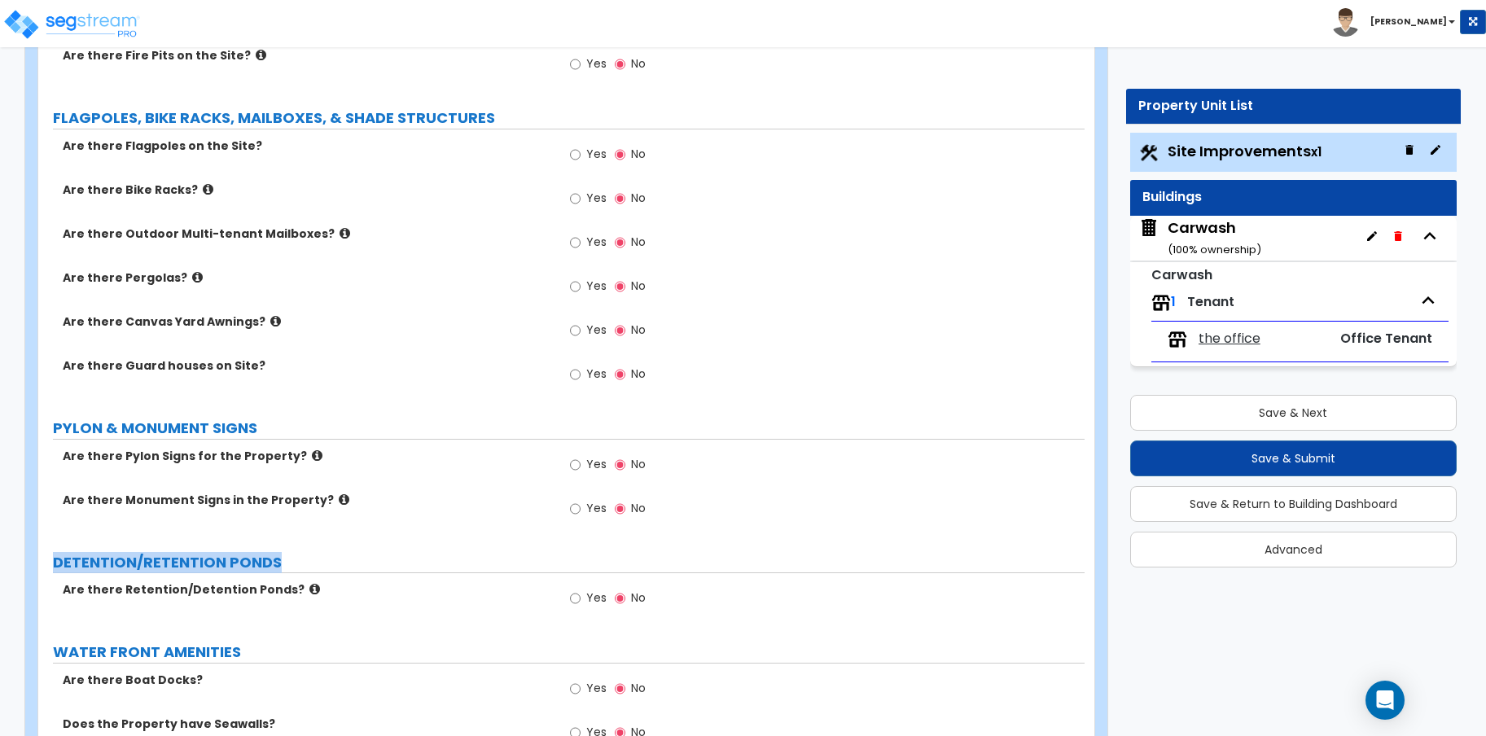
drag, startPoint x: 282, startPoint y: 558, endPoint x: 51, endPoint y: 563, distance: 230.5
copy label "DETENTION/RETENTION PONDS"
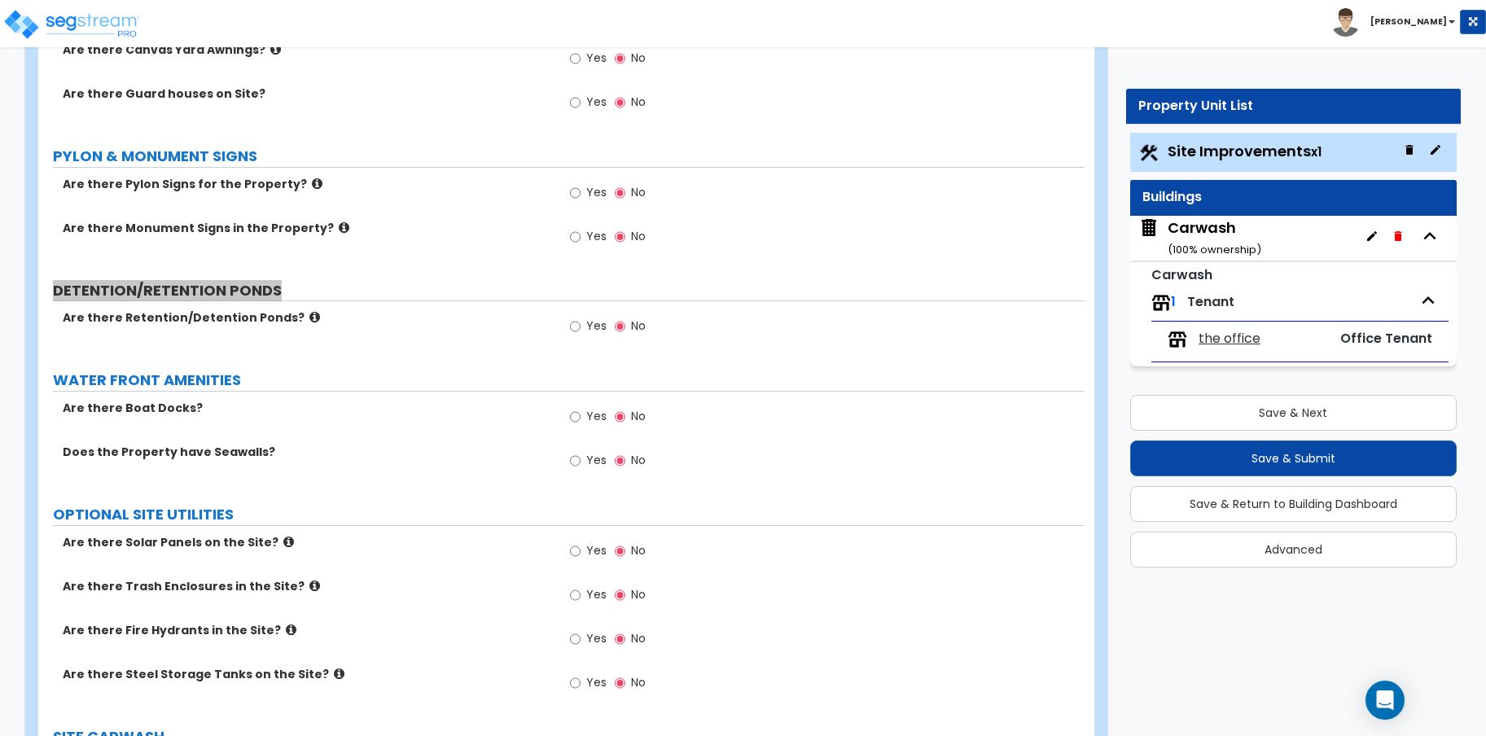
scroll to position [2494, 0]
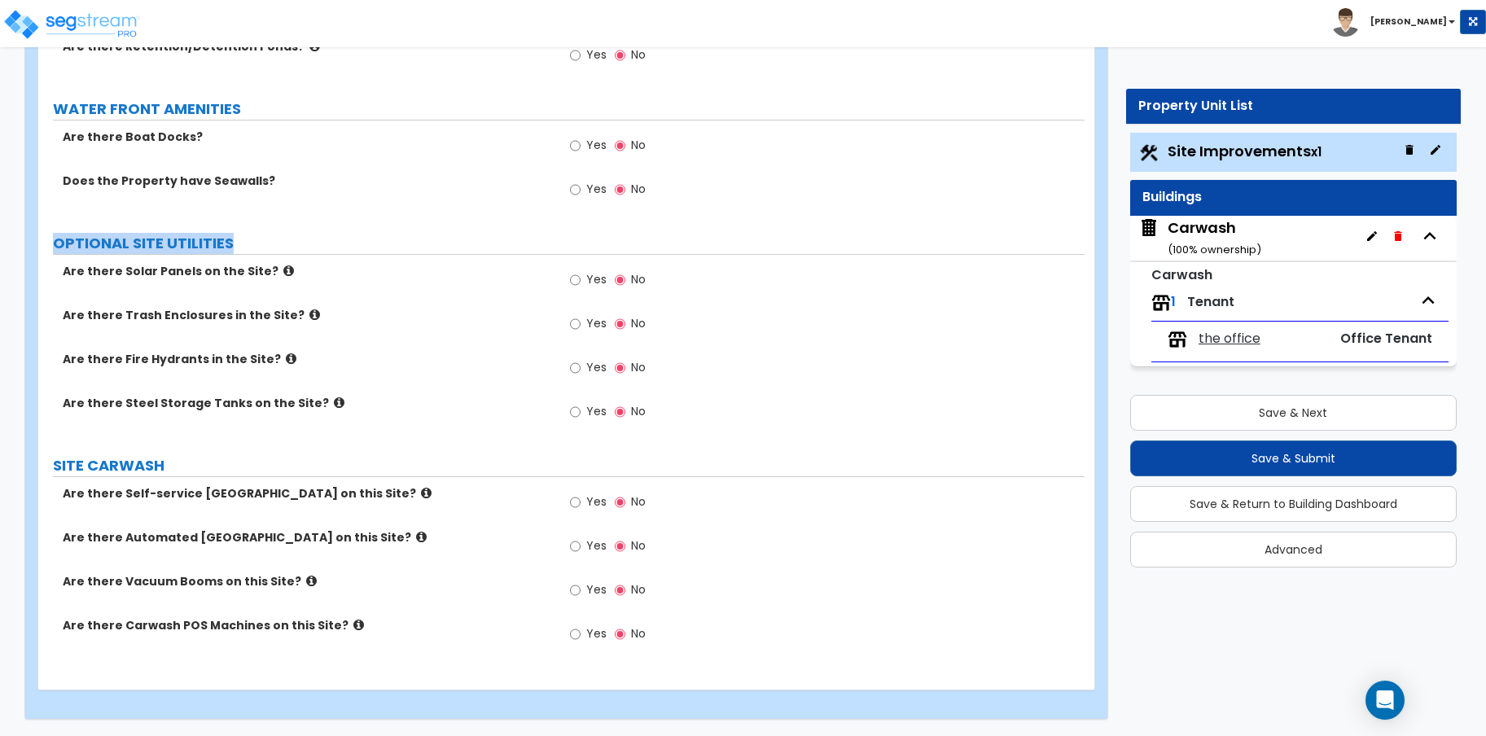
drag, startPoint x: 243, startPoint y: 239, endPoint x: 52, endPoint y: 239, distance: 190.5
copy label "OPTIONAL SITE UTILITIES"
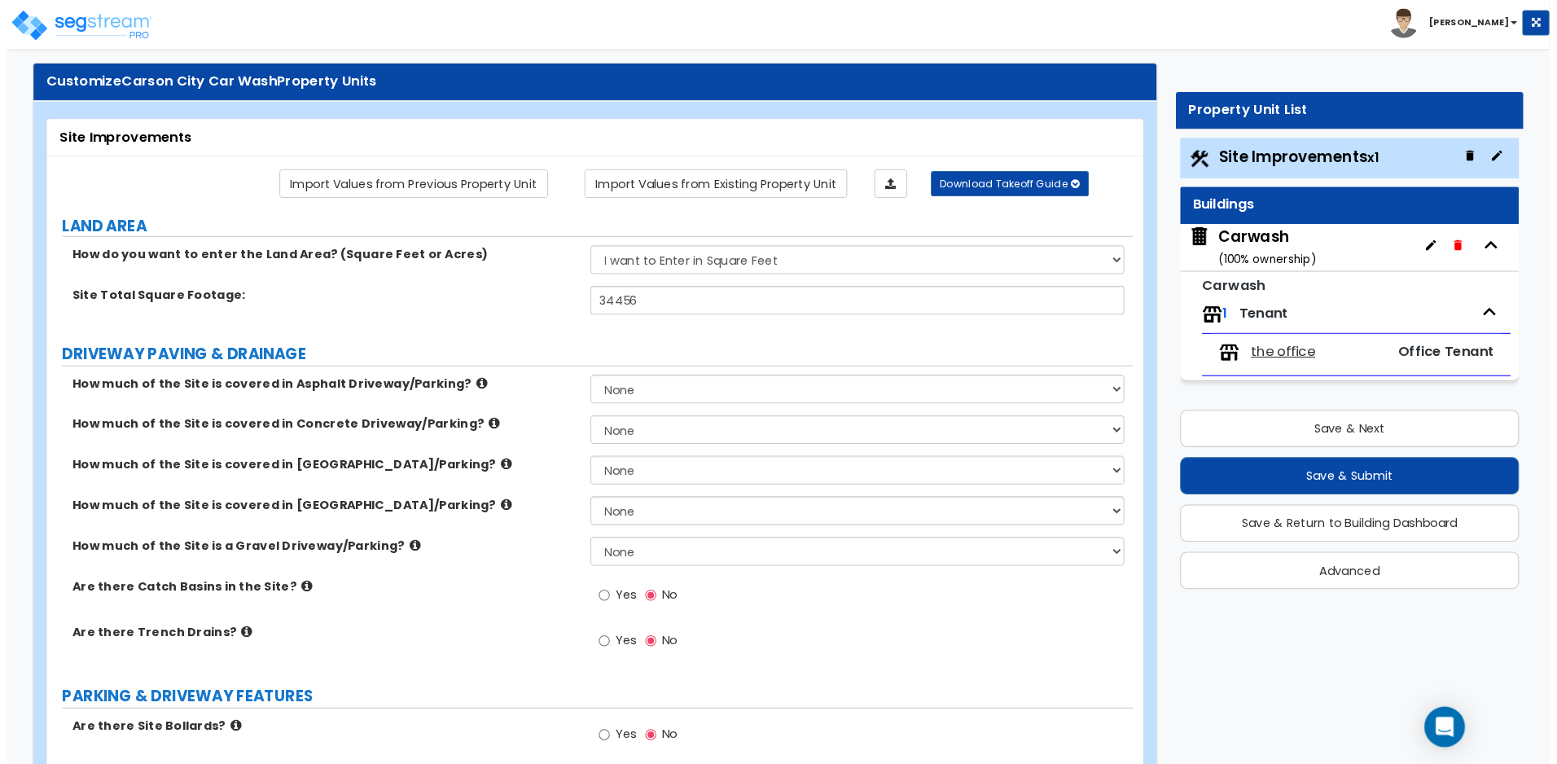
scroll to position [0, 0]
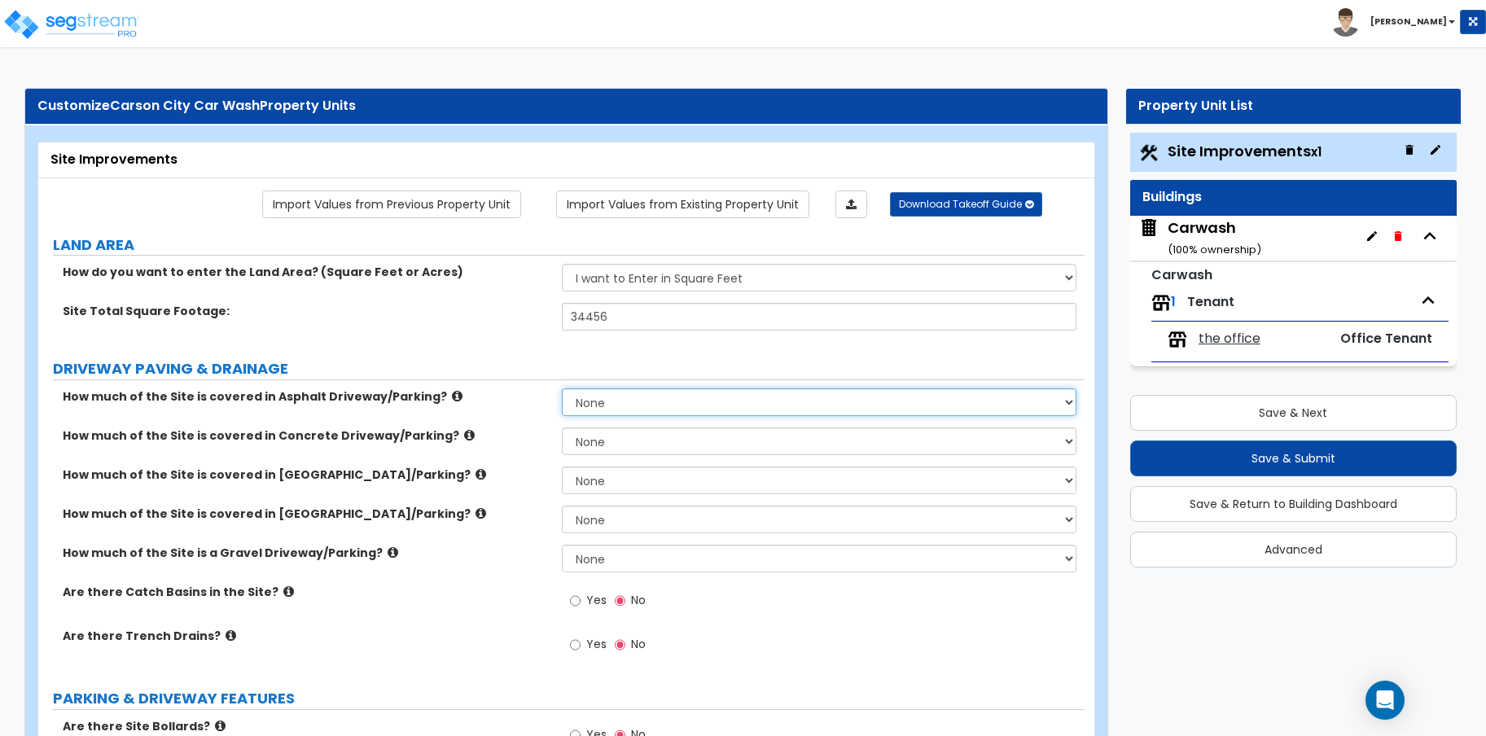
click at [1014, 398] on select "None I want to Enter an Approximate Percentage I want to Enter the Square Foota…" at bounding box center [819, 402] width 515 height 28
select select "2"
click at [562, 388] on select "None I want to Enter an Approximate Percentage I want to Enter the Square Foota…" at bounding box center [819, 402] width 515 height 28
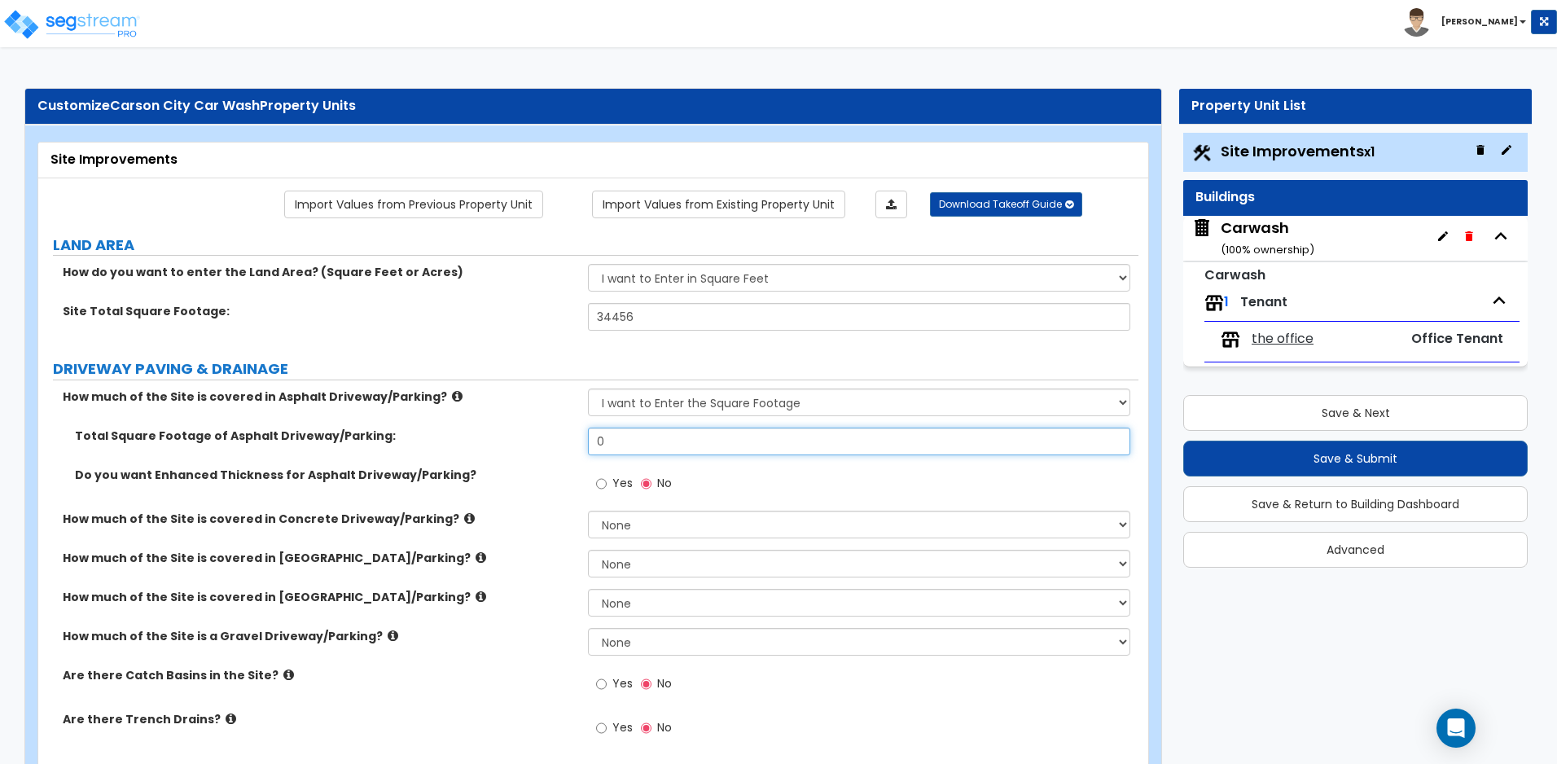
click at [680, 452] on input "0" at bounding box center [858, 441] width 541 height 28
drag, startPoint x: 669, startPoint y: 449, endPoint x: 541, endPoint y: 444, distance: 127.9
click at [541, 444] on div "Total Square Footage of Asphalt Driveway/Parking: 0" at bounding box center [588, 446] width 1100 height 39
click at [662, 436] on input "16,186.77" at bounding box center [858, 441] width 541 height 28
drag, startPoint x: 657, startPoint y: 442, endPoint x: 518, endPoint y: 441, distance: 139.2
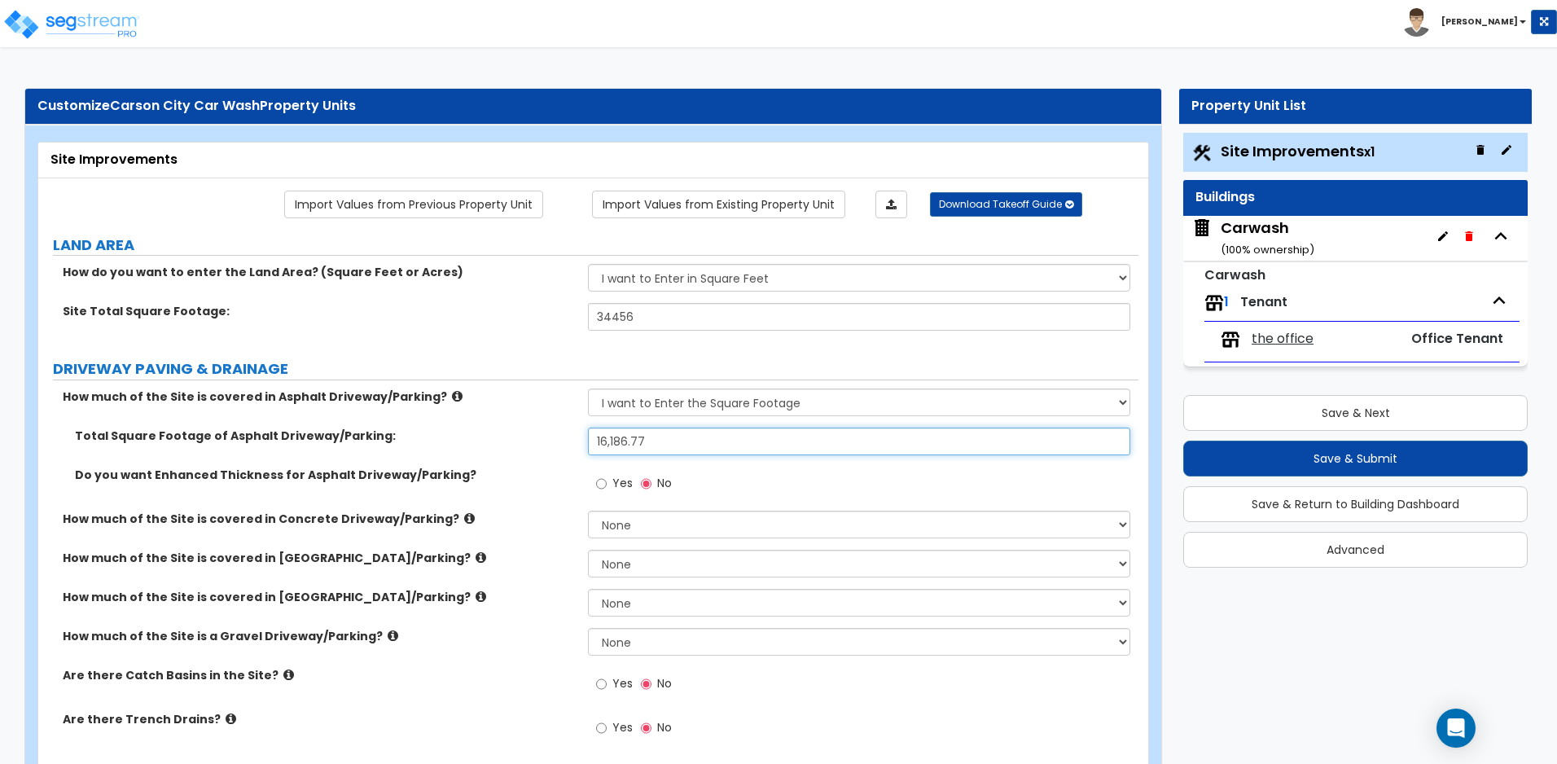
click at [518, 441] on div "Total Square Footage of Asphalt Driveway/Parking: 16,186.77" at bounding box center [588, 446] width 1100 height 39
type input "16,187"
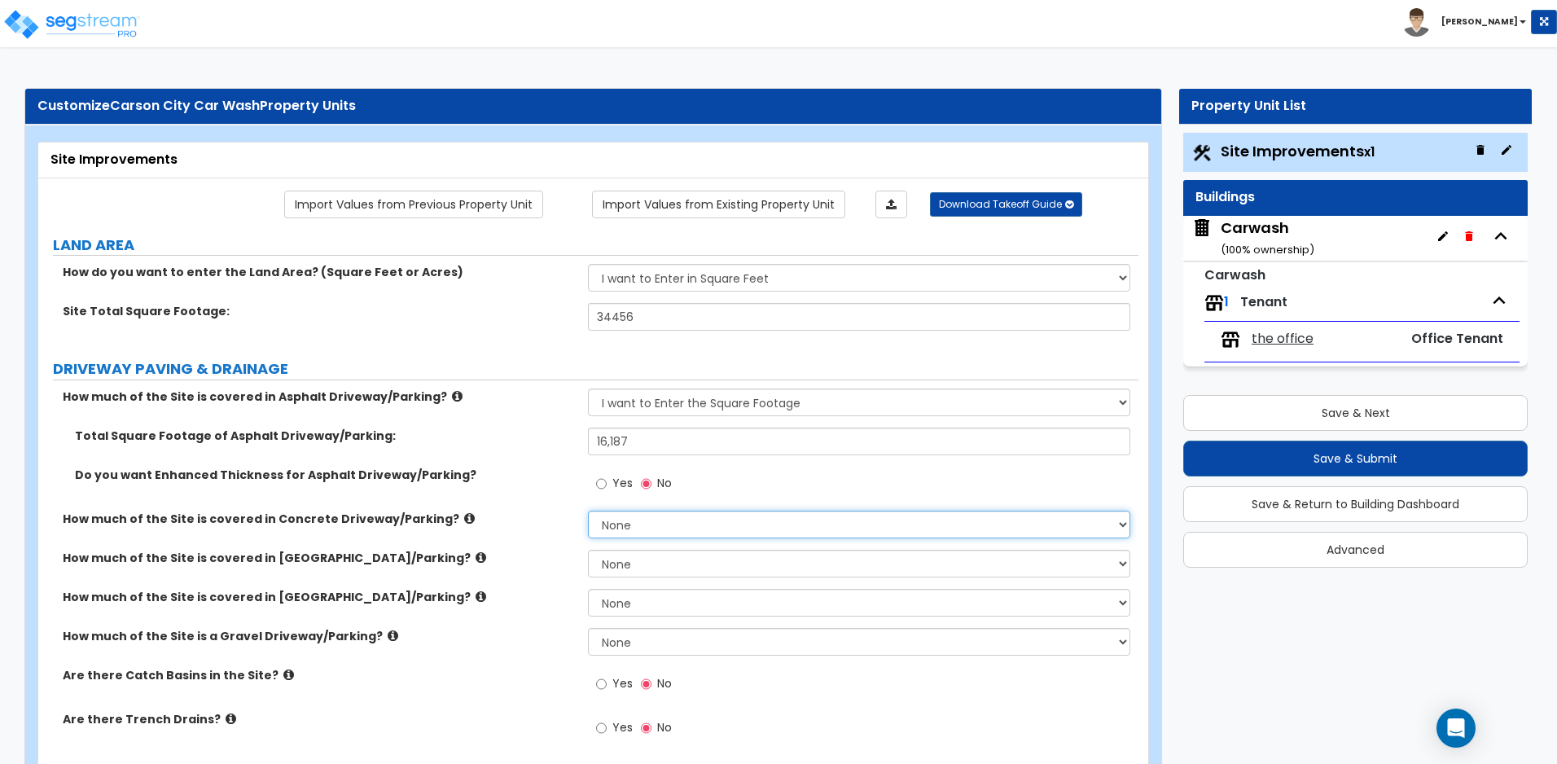
click at [634, 518] on select "None I want to Enter an Approximate Percentage I want to Enter the Square Foota…" at bounding box center [858, 524] width 541 height 28
select select "2"
click at [588, 510] on select "None I want to Enter an Approximate Percentage I want to Enter the Square Foota…" at bounding box center [858, 524] width 541 height 28
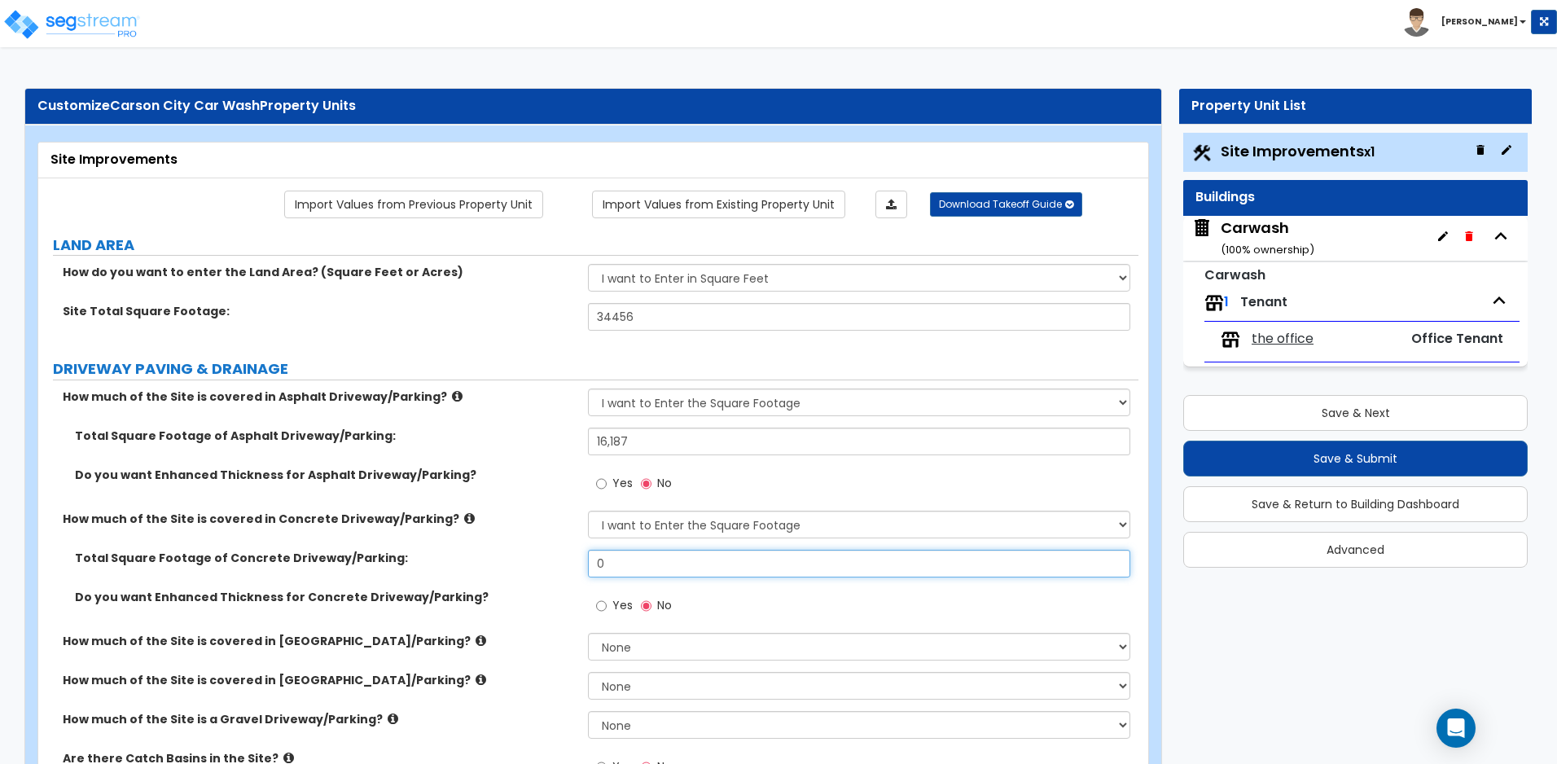
drag, startPoint x: 703, startPoint y: 563, endPoint x: 545, endPoint y: 556, distance: 157.3
click at [545, 556] on div "Total Square Footage of Concrete Driveway/Parking: 0" at bounding box center [588, 569] width 1100 height 39
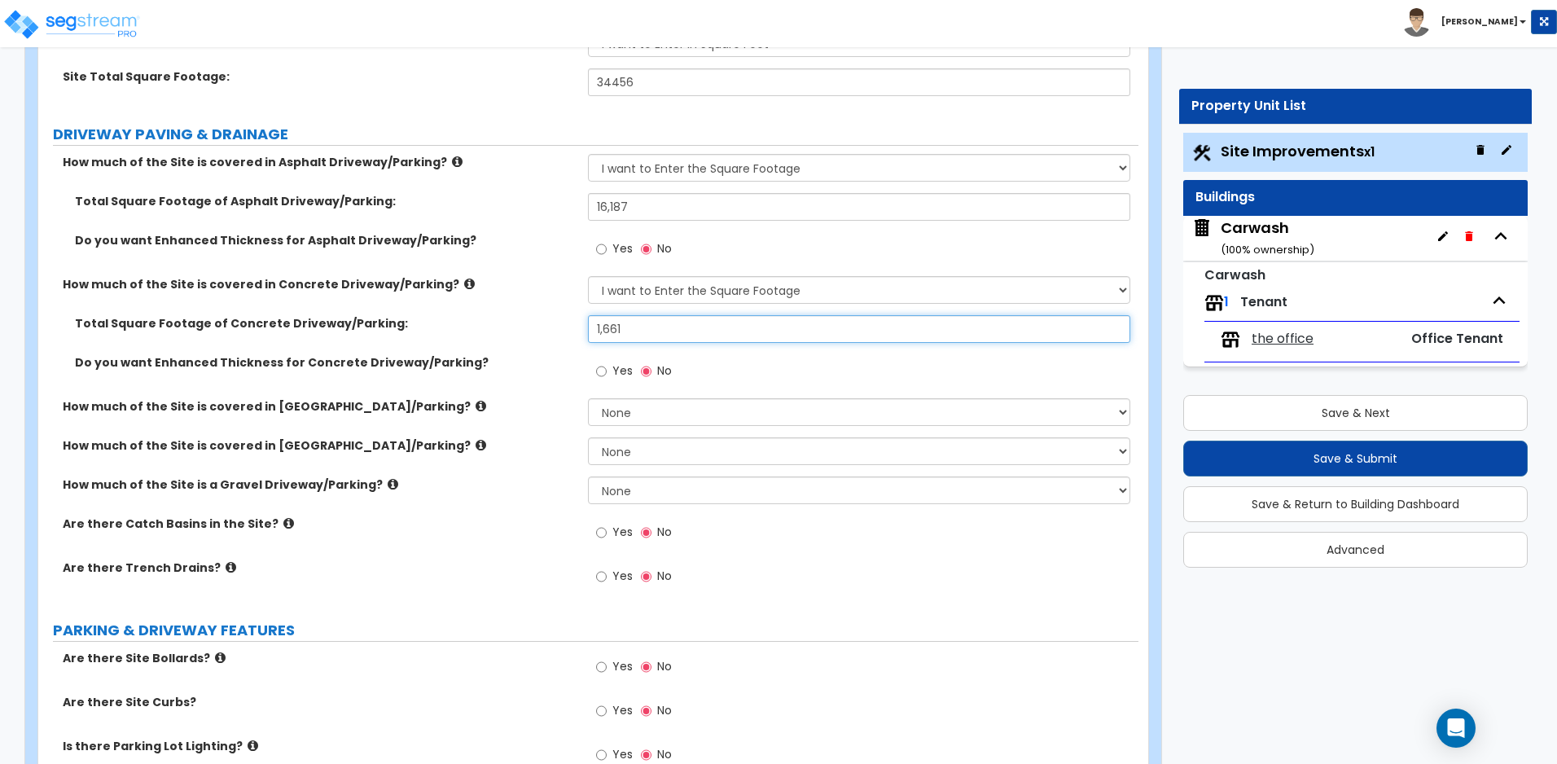
scroll to position [271, 0]
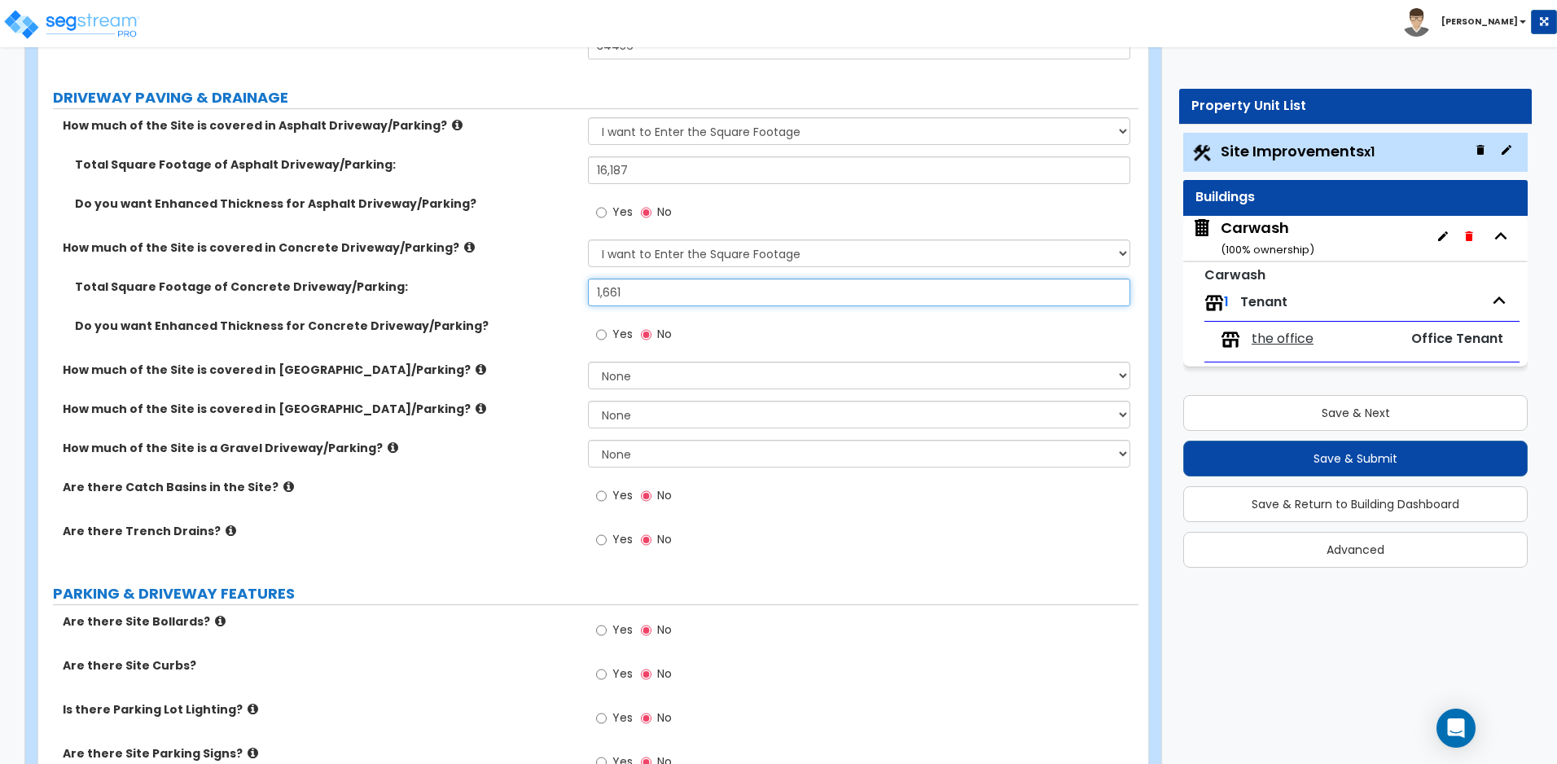
type input "1,661"
click at [605, 493] on input "Yes" at bounding box center [601, 496] width 11 height 18
radio input "true"
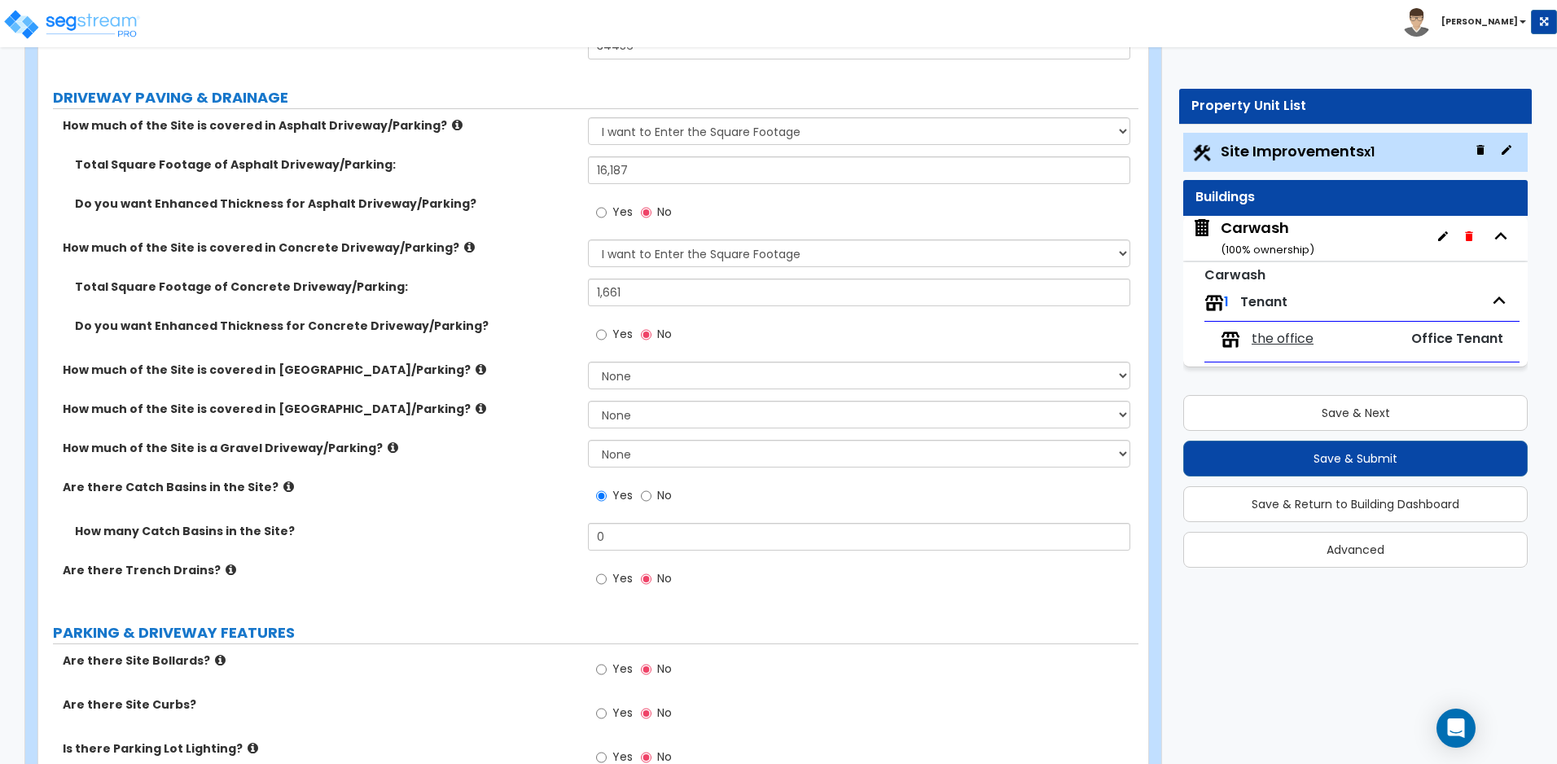
click at [283, 485] on icon at bounding box center [288, 486] width 11 height 12
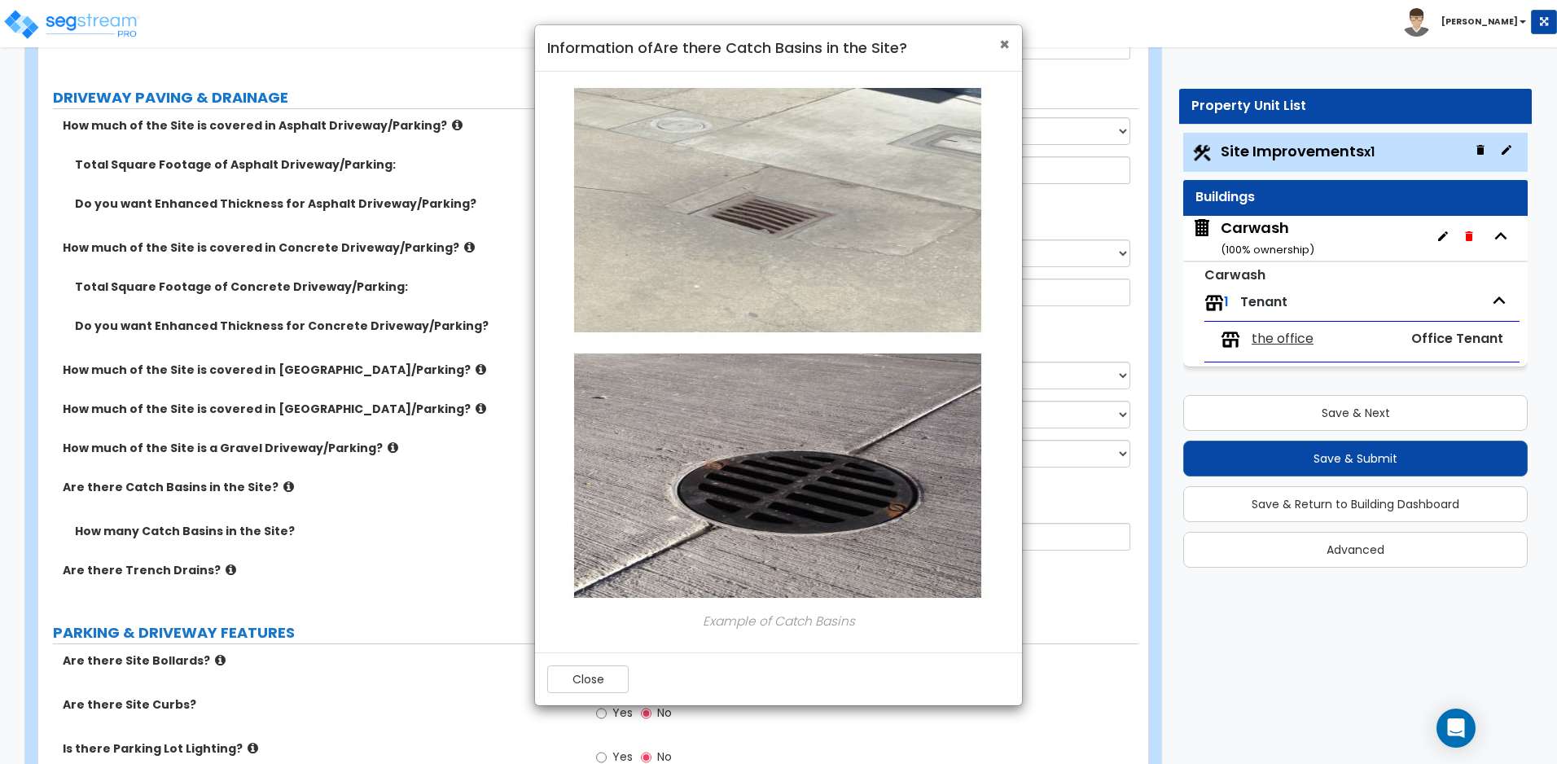
click at [1009, 48] on span "×" at bounding box center [1004, 45] width 11 height 24
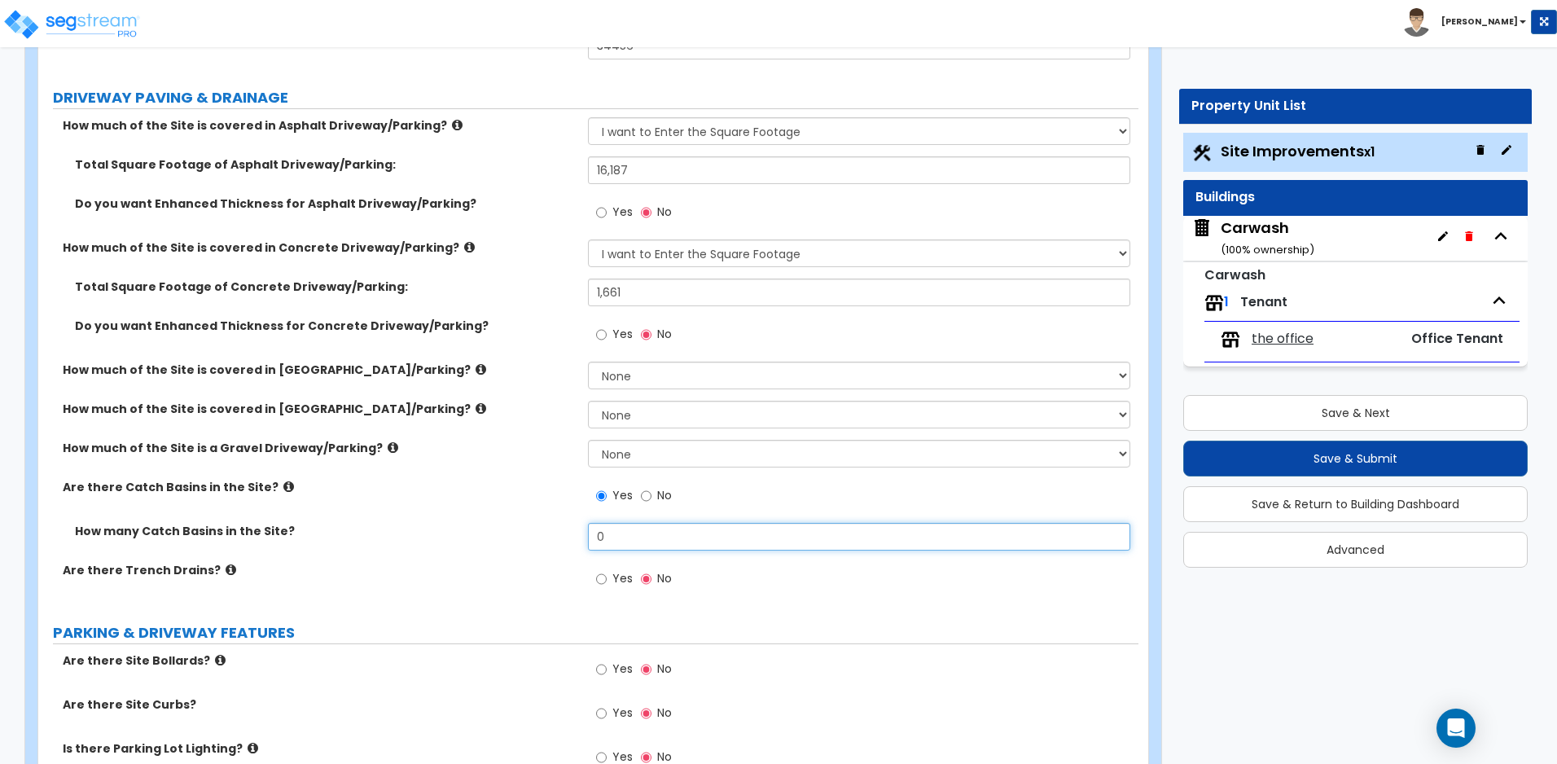
drag, startPoint x: 660, startPoint y: 539, endPoint x: 555, endPoint y: 537, distance: 105.0
click at [555, 537] on div "How many Catch Basins in the Site? 0" at bounding box center [588, 542] width 1100 height 39
type input "3"
click at [226, 568] on icon at bounding box center [231, 569] width 11 height 12
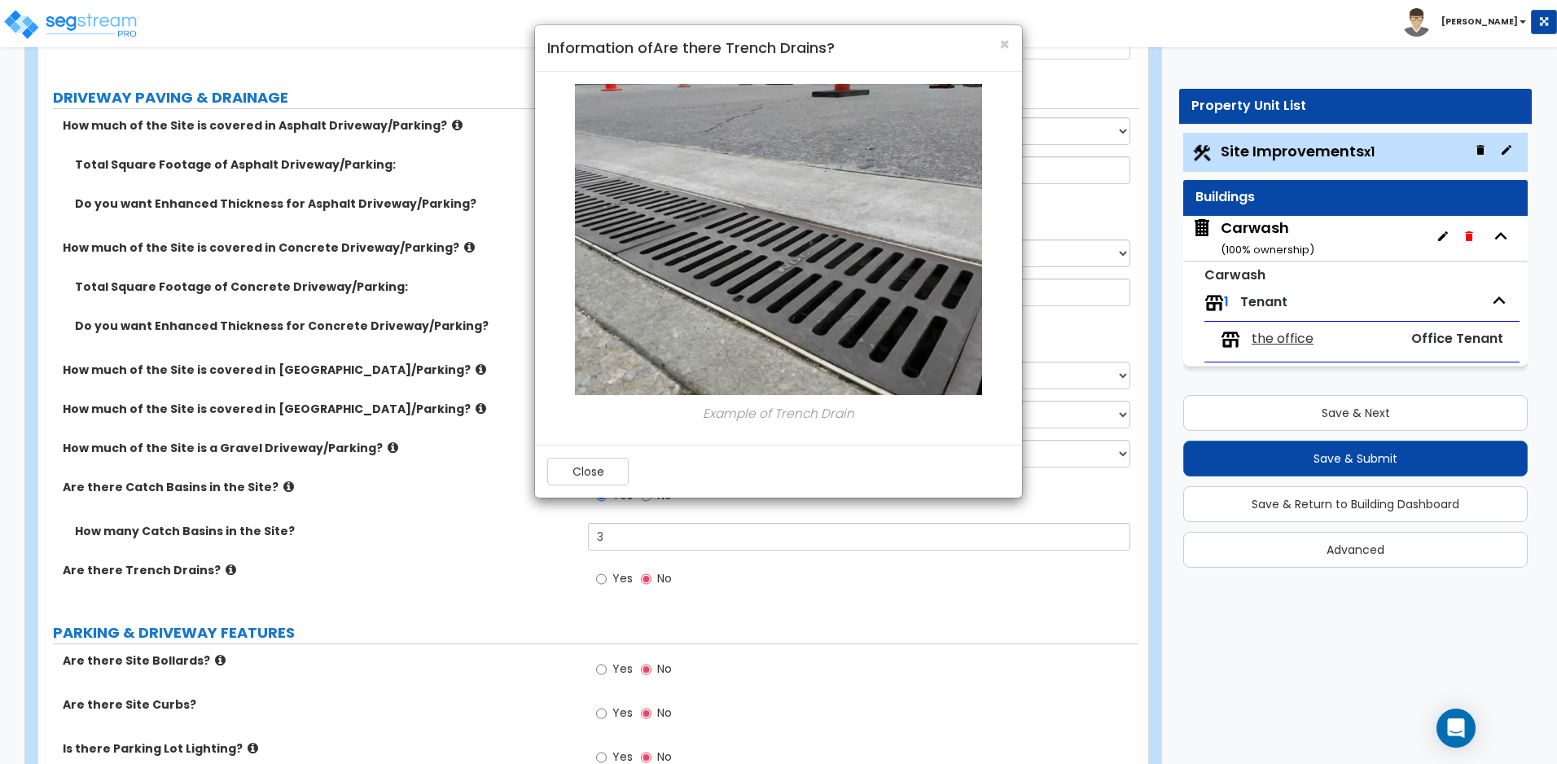
click at [1011, 43] on div "× Information of Are there Trench Drains?" at bounding box center [778, 48] width 487 height 46
click at [999, 42] on span "×" at bounding box center [1004, 45] width 11 height 24
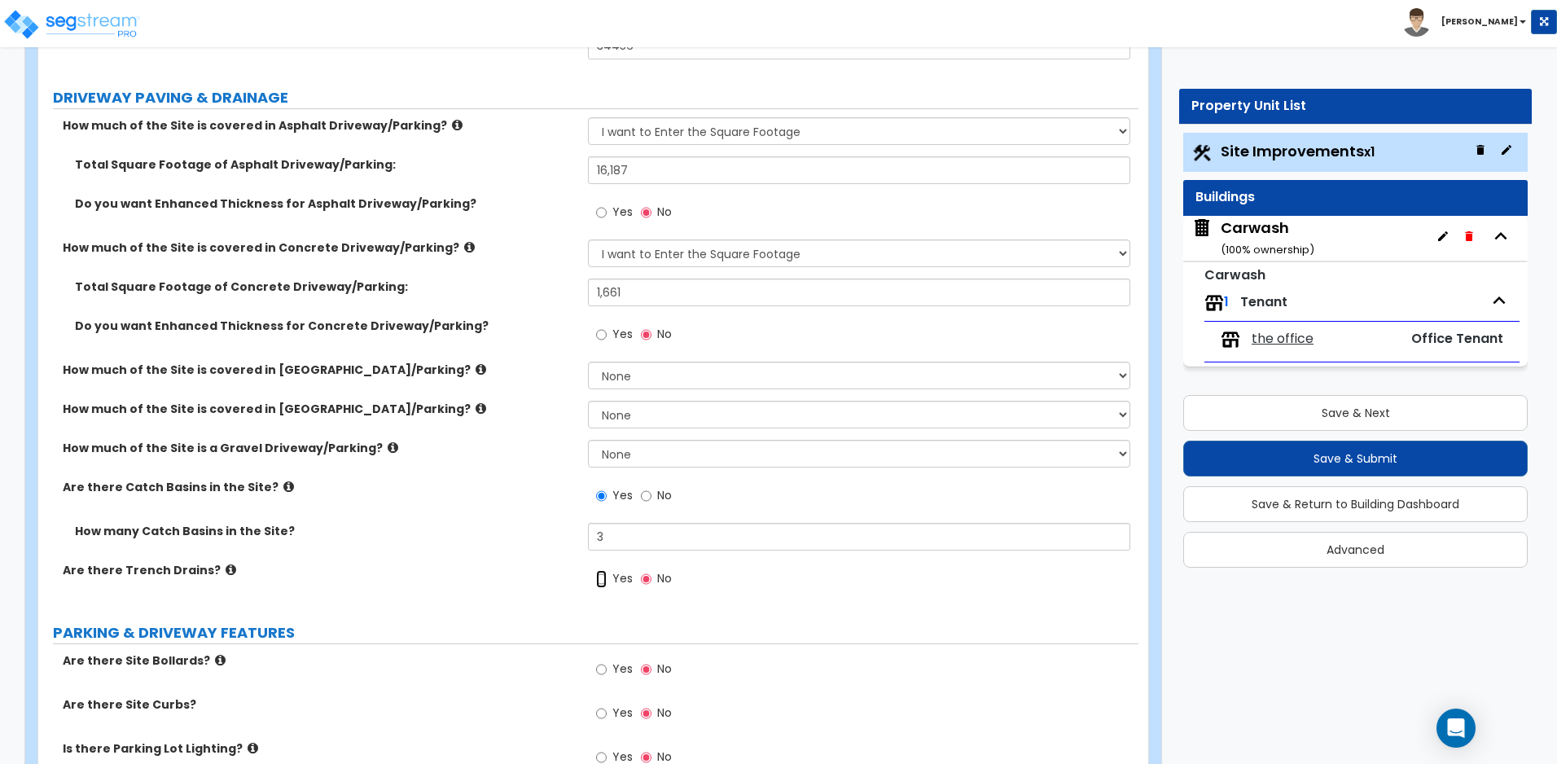
click at [604, 580] on input "Yes" at bounding box center [601, 579] width 11 height 18
radio input "true"
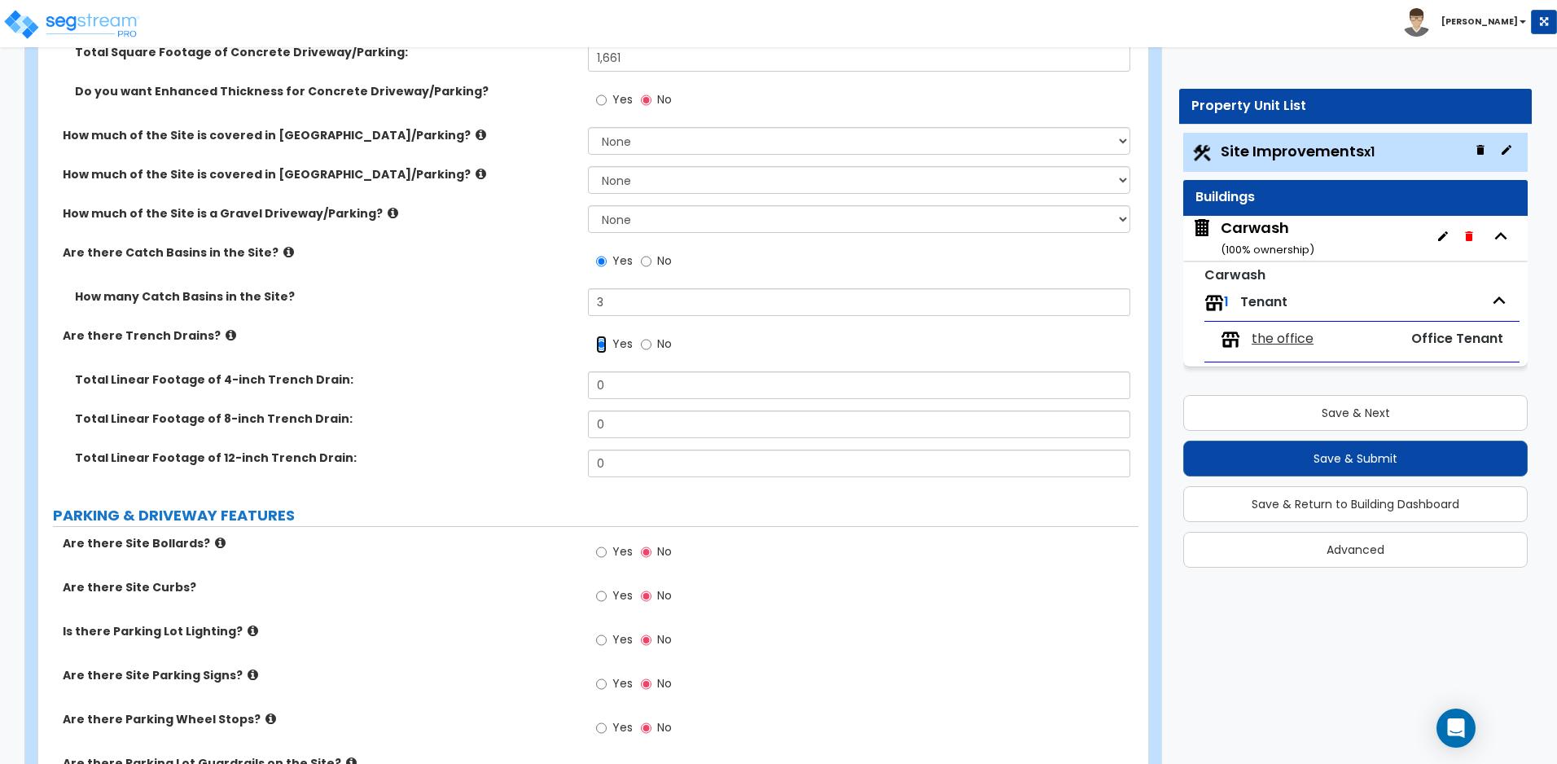
scroll to position [543, 0]
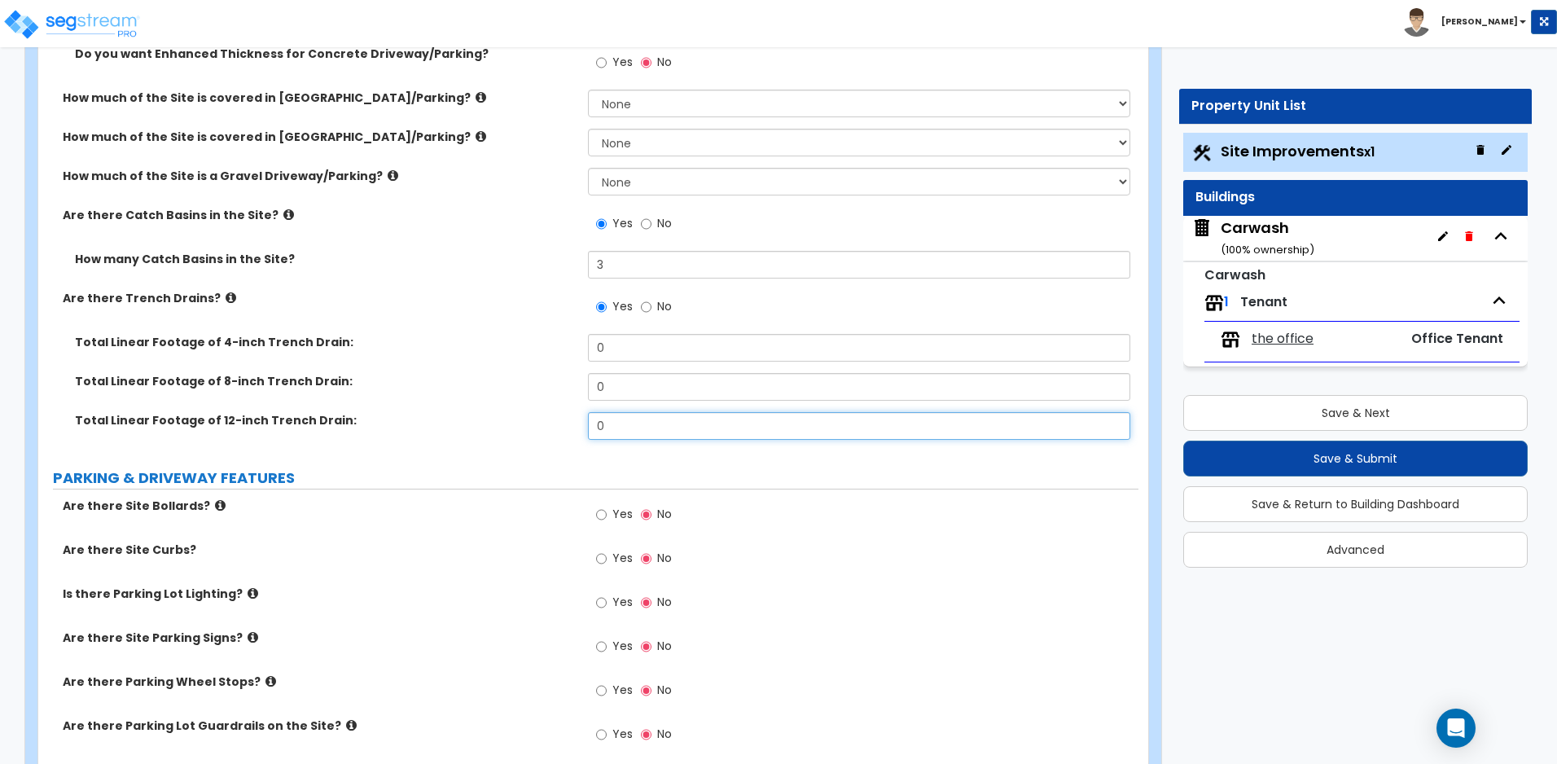
drag, startPoint x: 628, startPoint y: 426, endPoint x: 563, endPoint y: 427, distance: 64.3
click at [563, 427] on div "Total Linear Footage of 12-inch Trench Drain: 0" at bounding box center [588, 431] width 1100 height 39
type input "2"
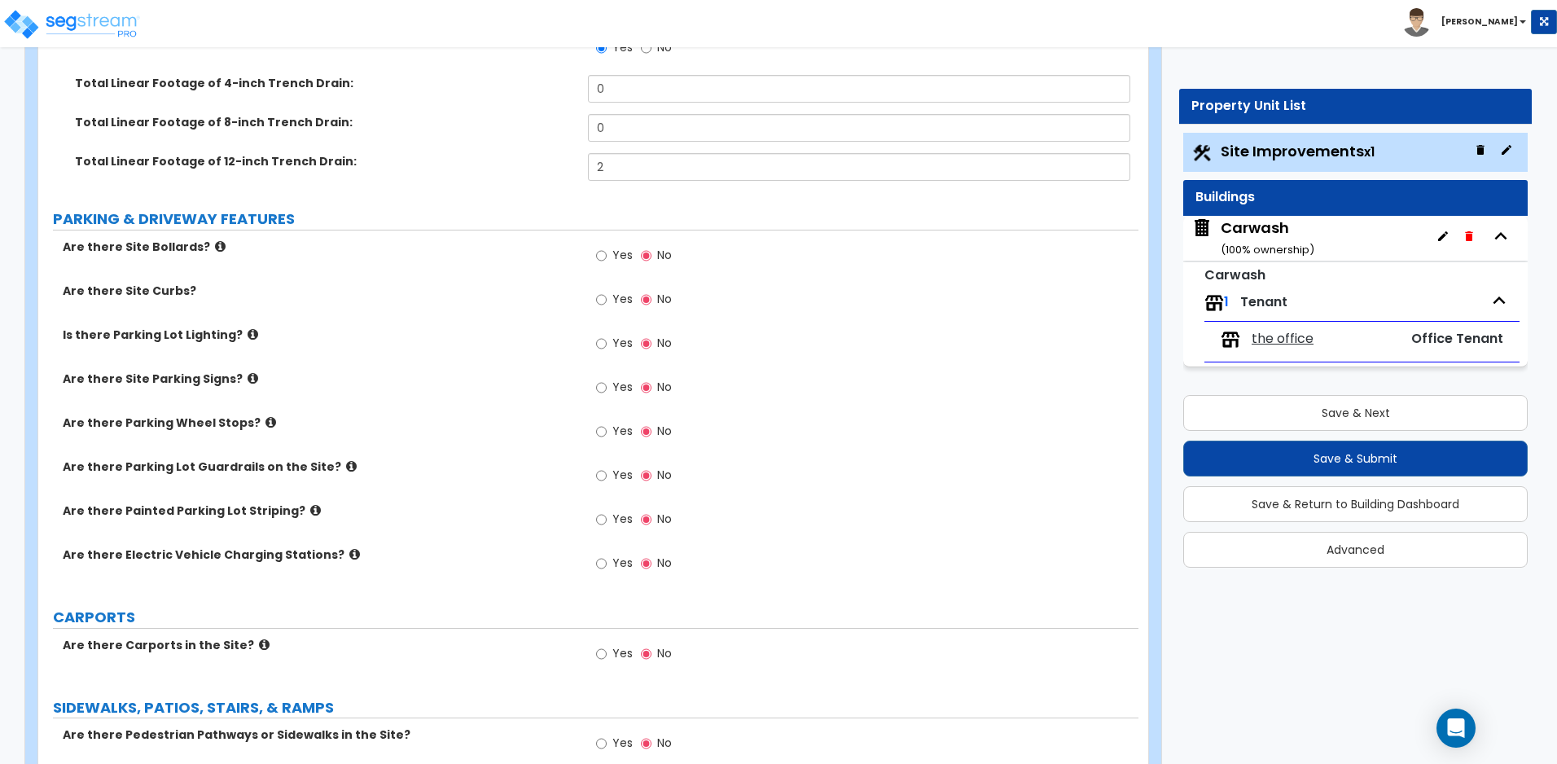
scroll to position [814, 0]
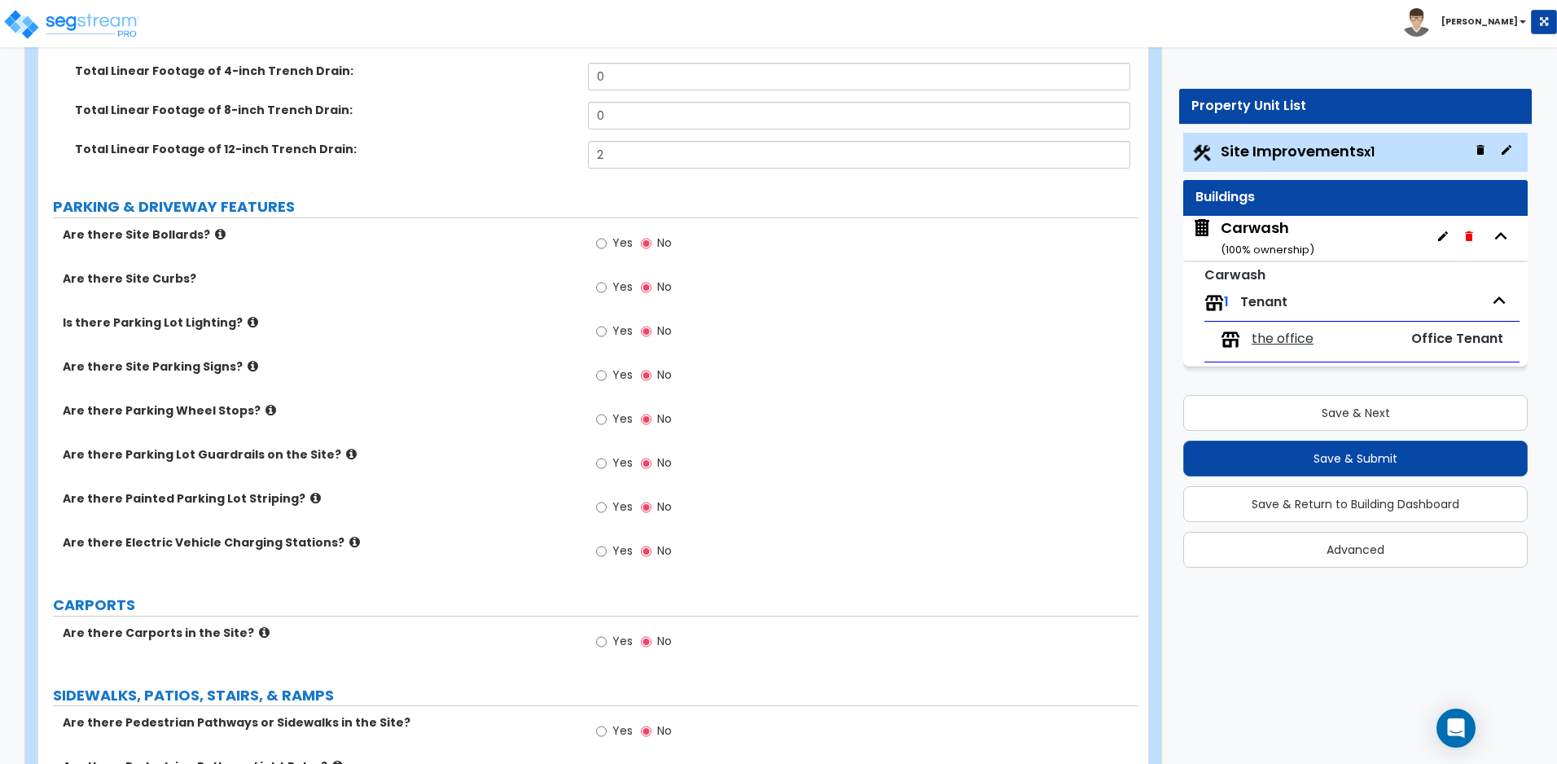
click at [215, 234] on icon at bounding box center [220, 234] width 11 height 12
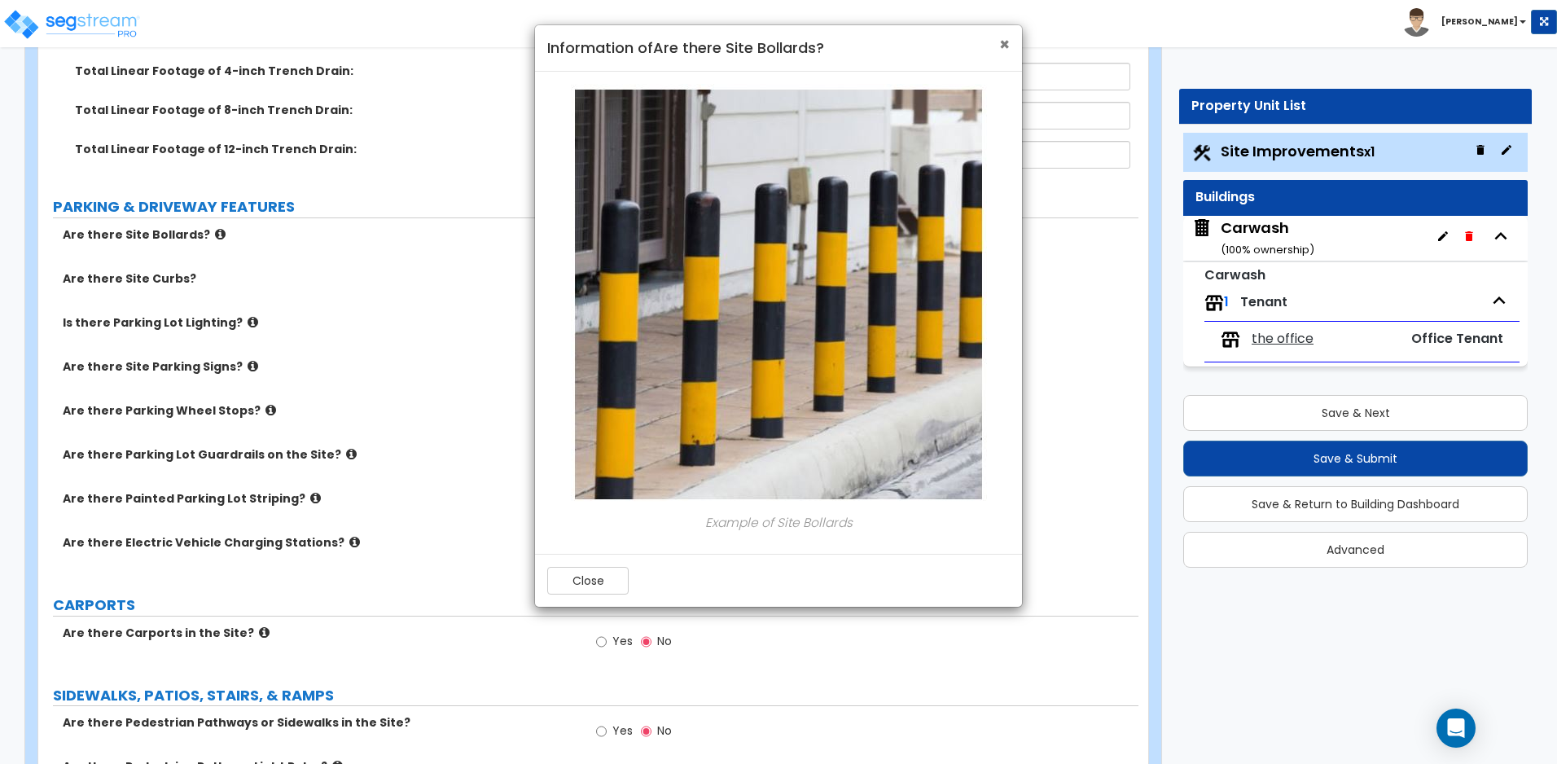
click at [1001, 44] on span "×" at bounding box center [1004, 45] width 11 height 24
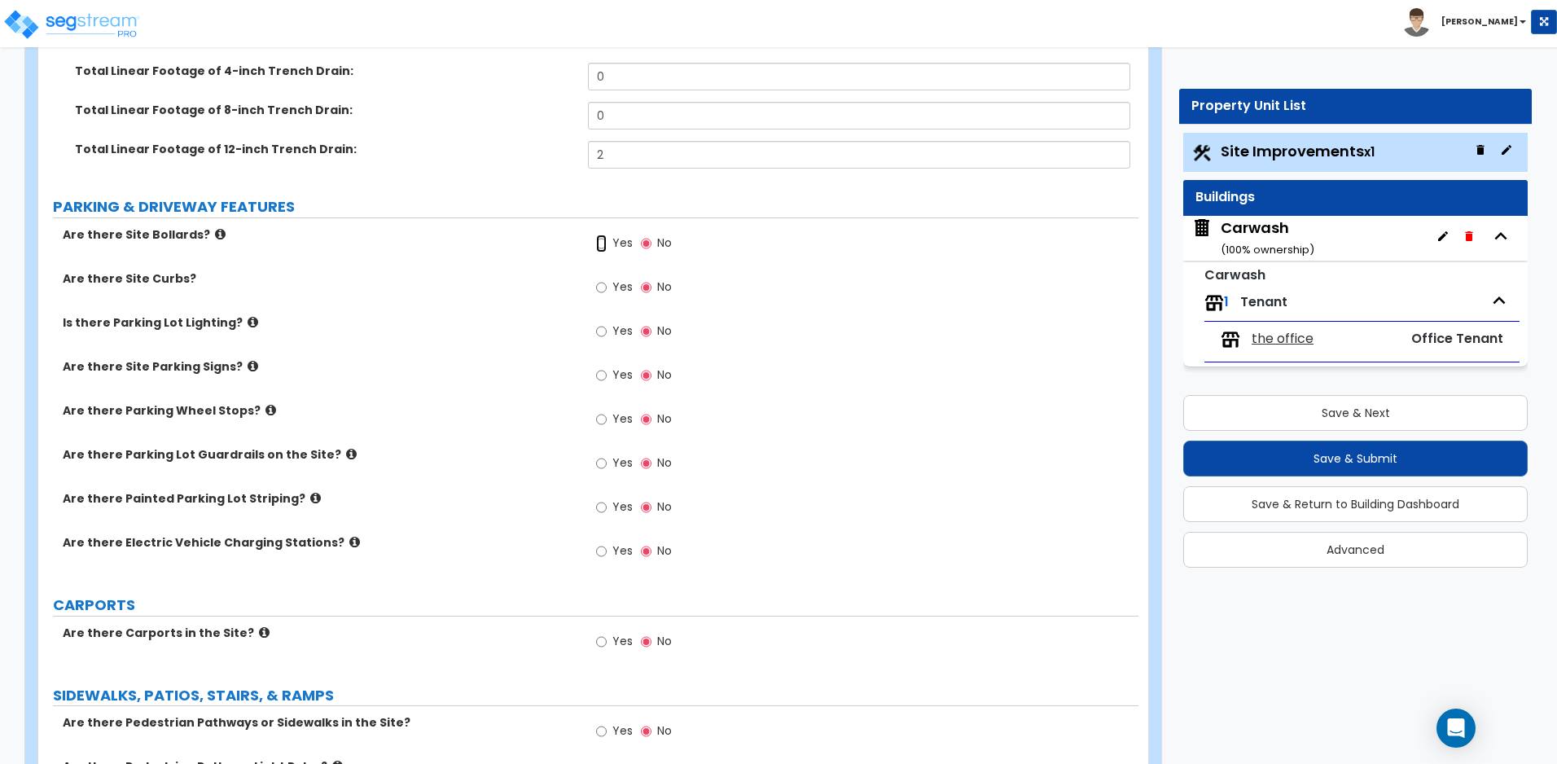
click at [602, 242] on input "Yes" at bounding box center [601, 243] width 11 height 18
radio input "true"
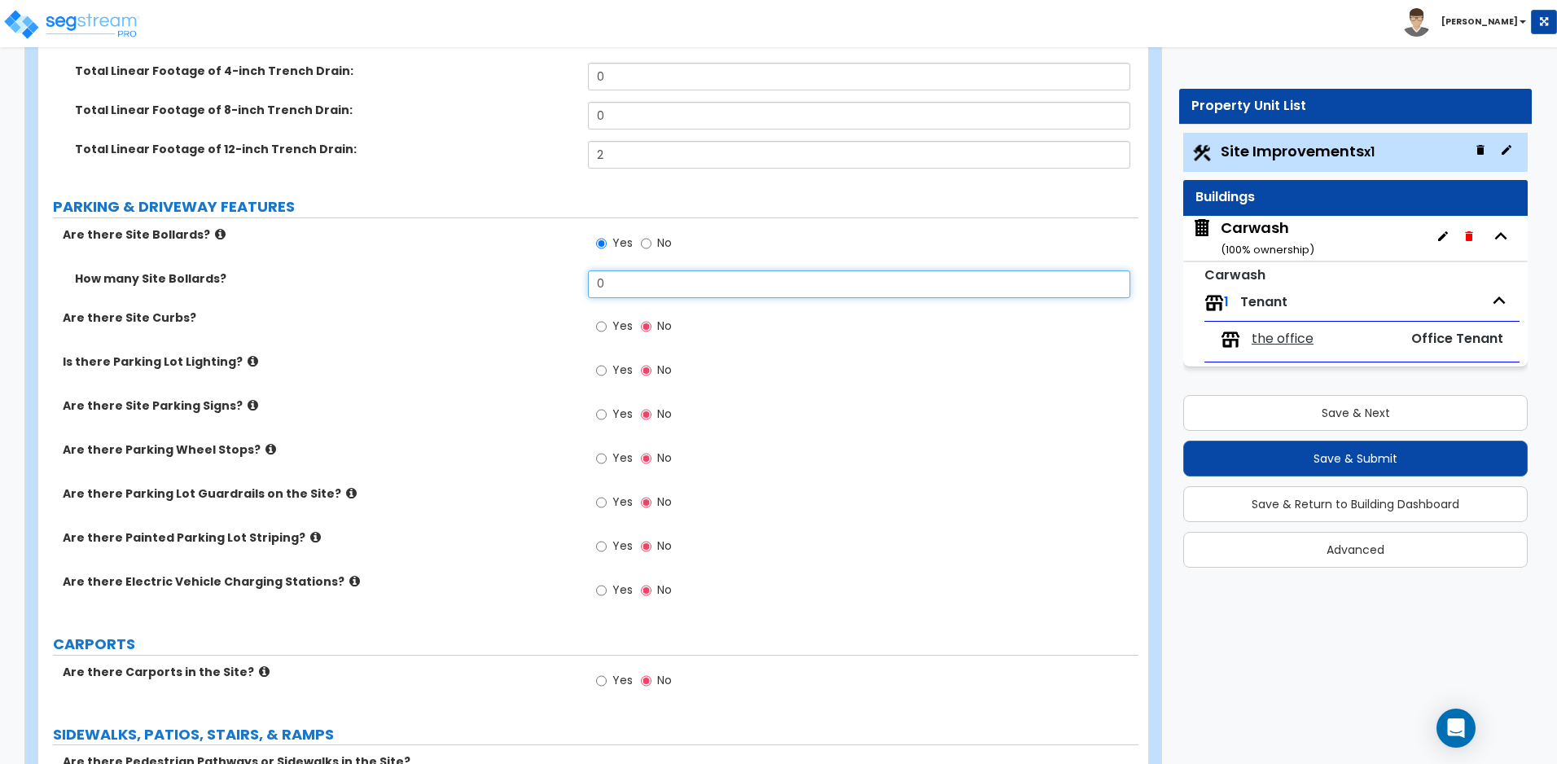
drag, startPoint x: 640, startPoint y: 282, endPoint x: 545, endPoint y: 281, distance: 95.3
click at [545, 281] on div "How many Site Bollards? 0" at bounding box center [588, 289] width 1100 height 39
type input "14"
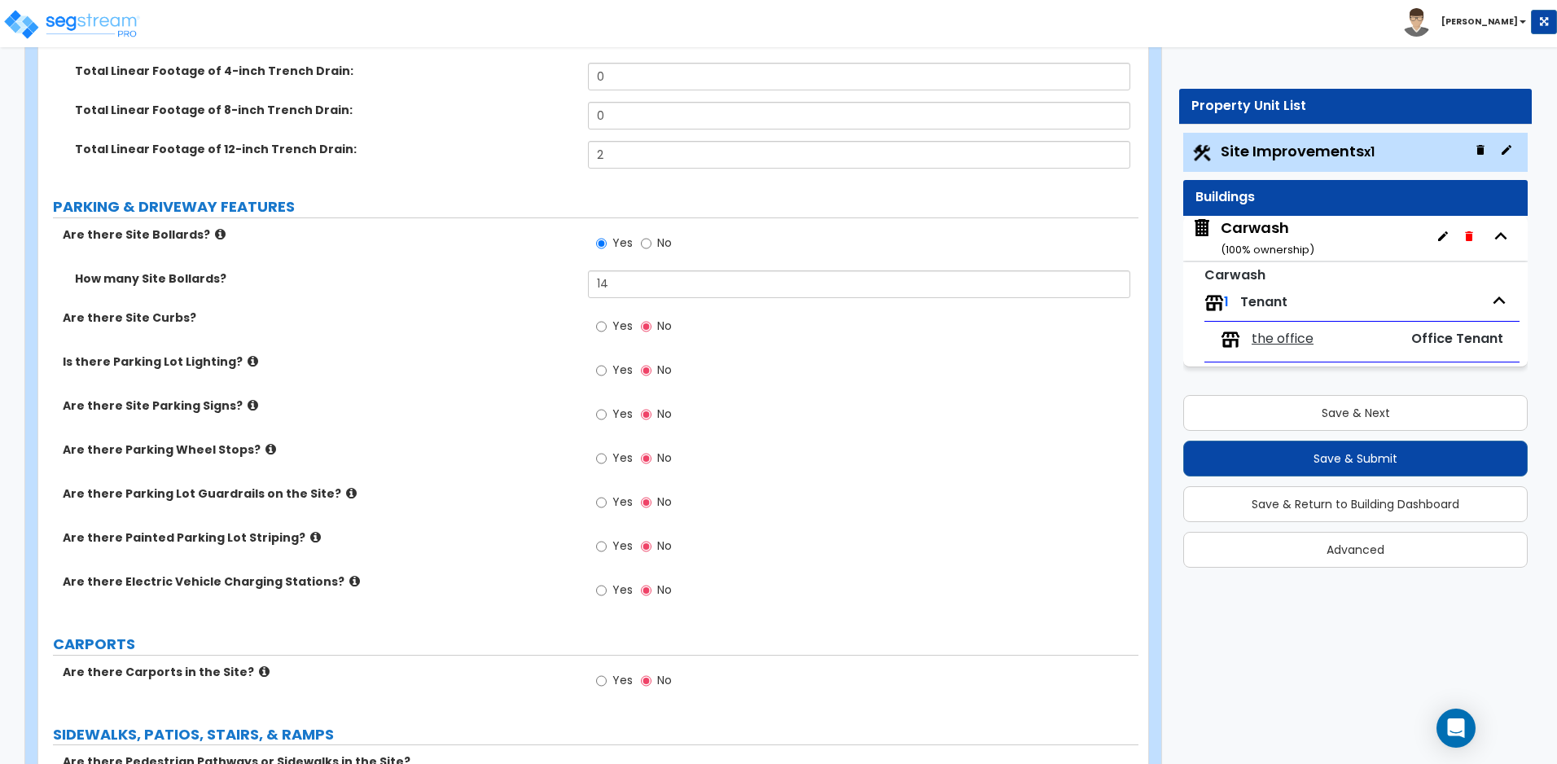
click at [166, 317] on label "Are there Site Curbs?" at bounding box center [319, 317] width 513 height 16
click at [601, 328] on input "Yes" at bounding box center [601, 326] width 11 height 18
radio input "true"
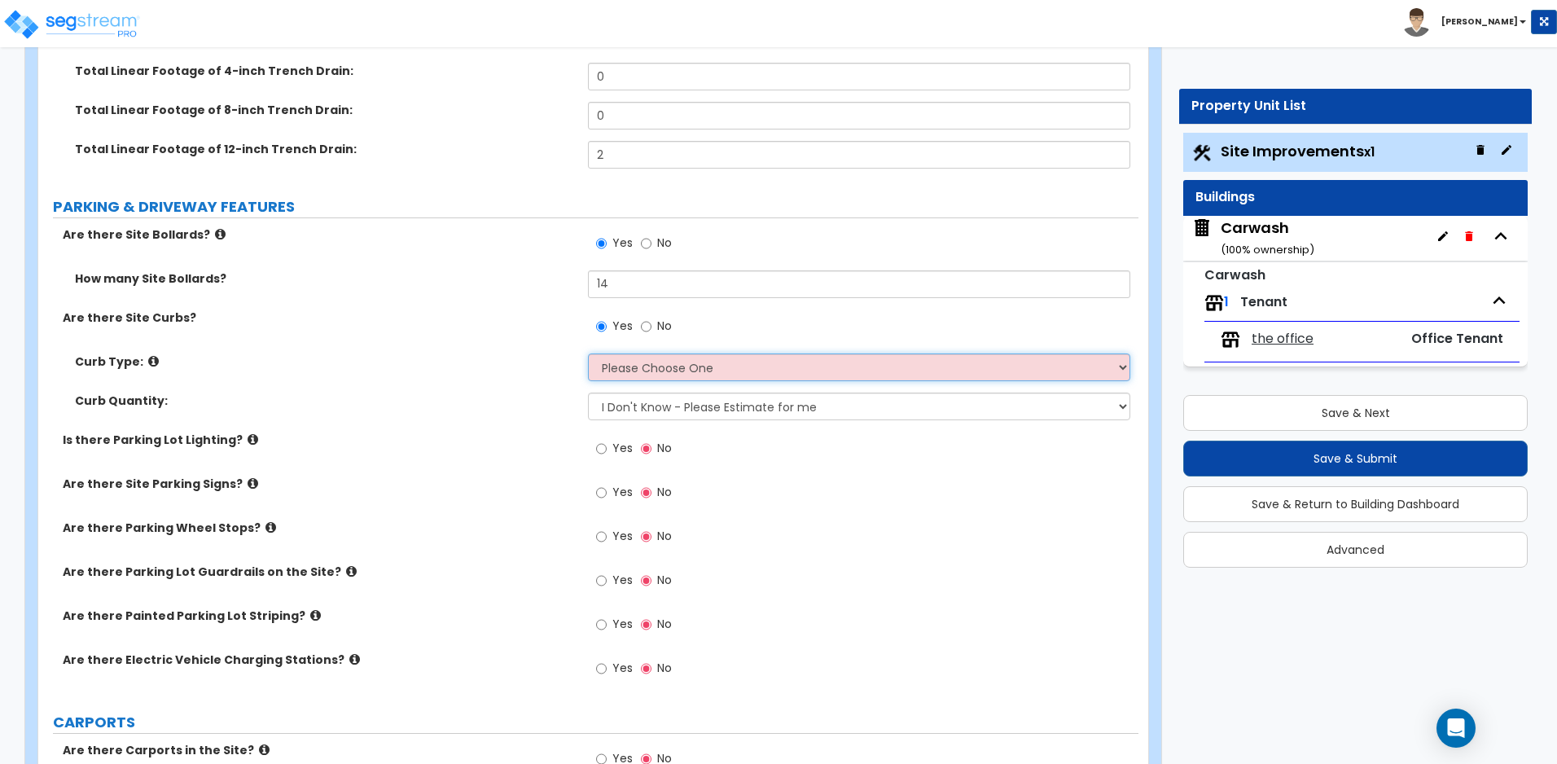
click at [649, 363] on select "Please Choose One Curb (Only) Curb & Gutter Asphalt Berm" at bounding box center [858, 367] width 541 height 28
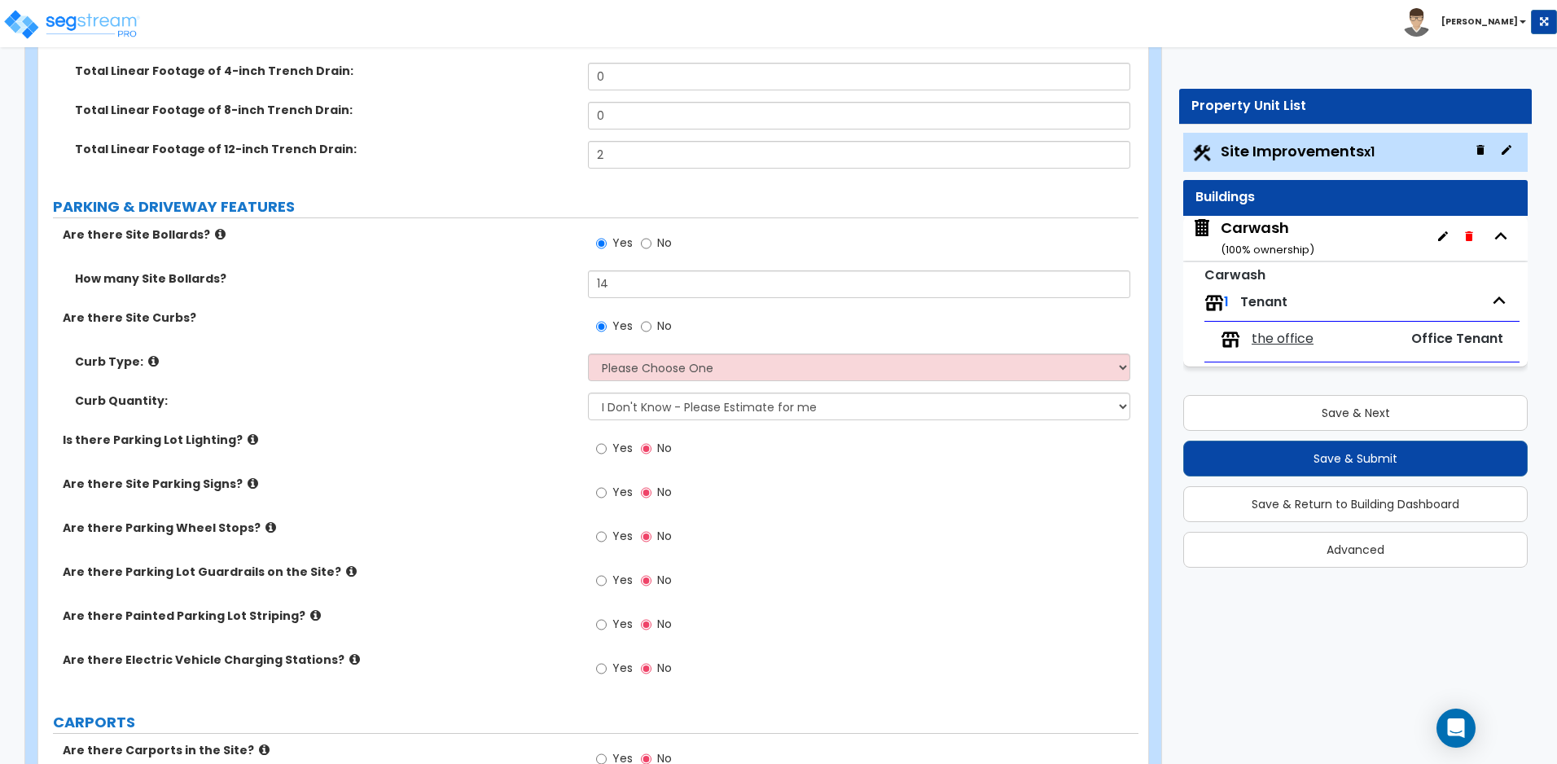
click at [153, 360] on icon at bounding box center [153, 361] width 11 height 12
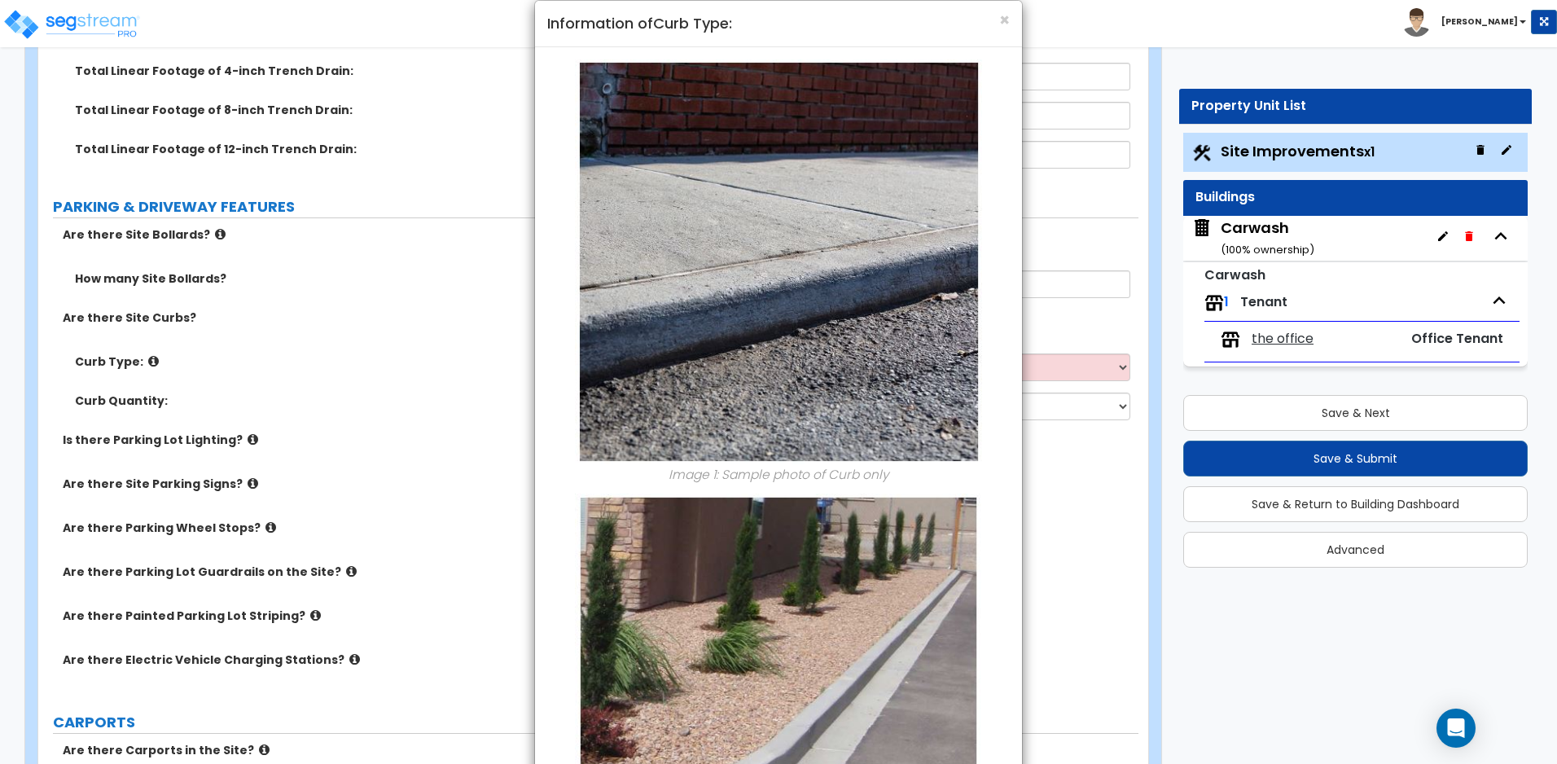
scroll to position [0, 0]
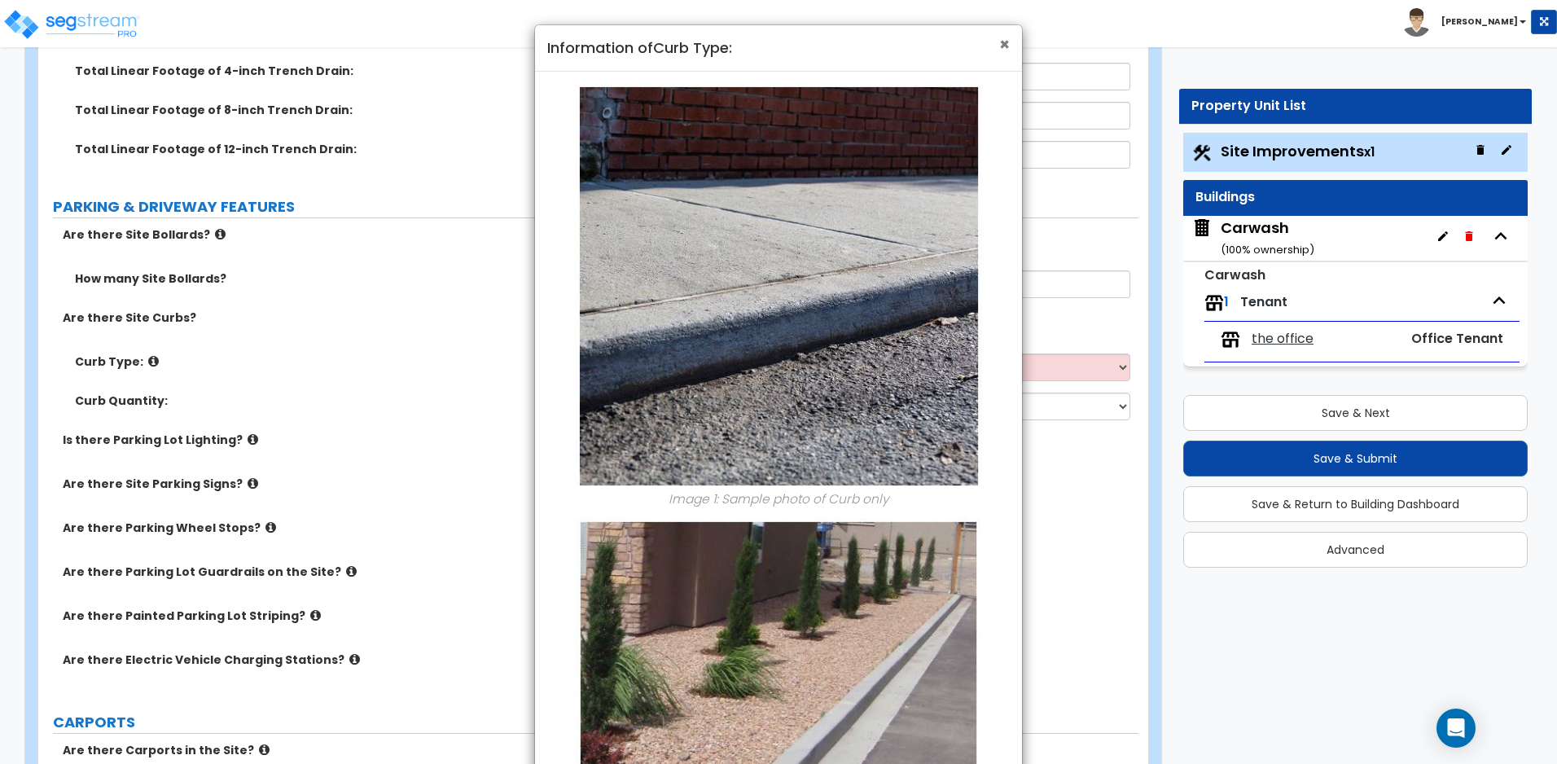
click at [1005, 41] on span "×" at bounding box center [1004, 45] width 11 height 24
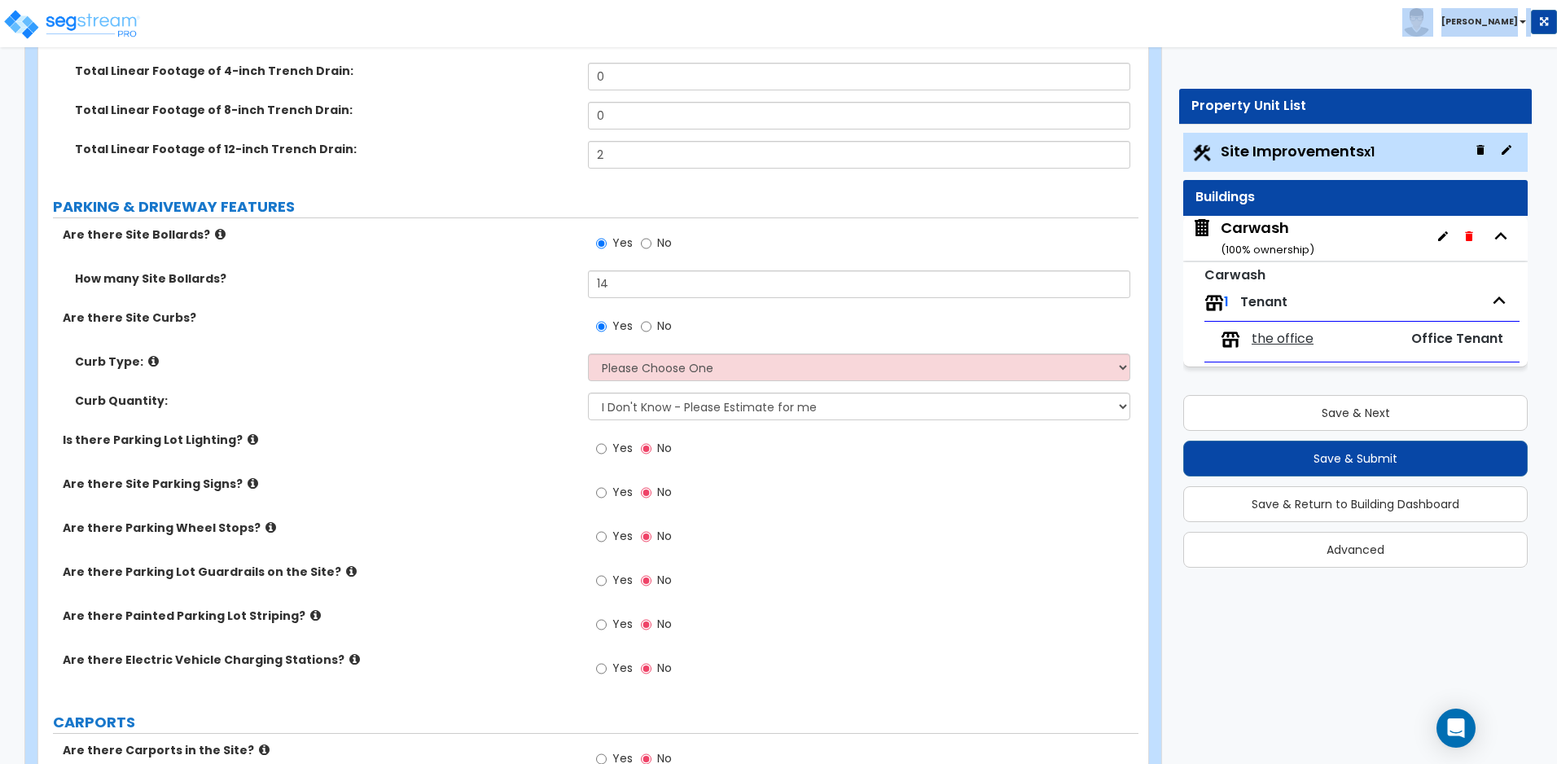
drag, startPoint x: 752, startPoint y: 42, endPoint x: 793, endPoint y: 61, distance: 44.8
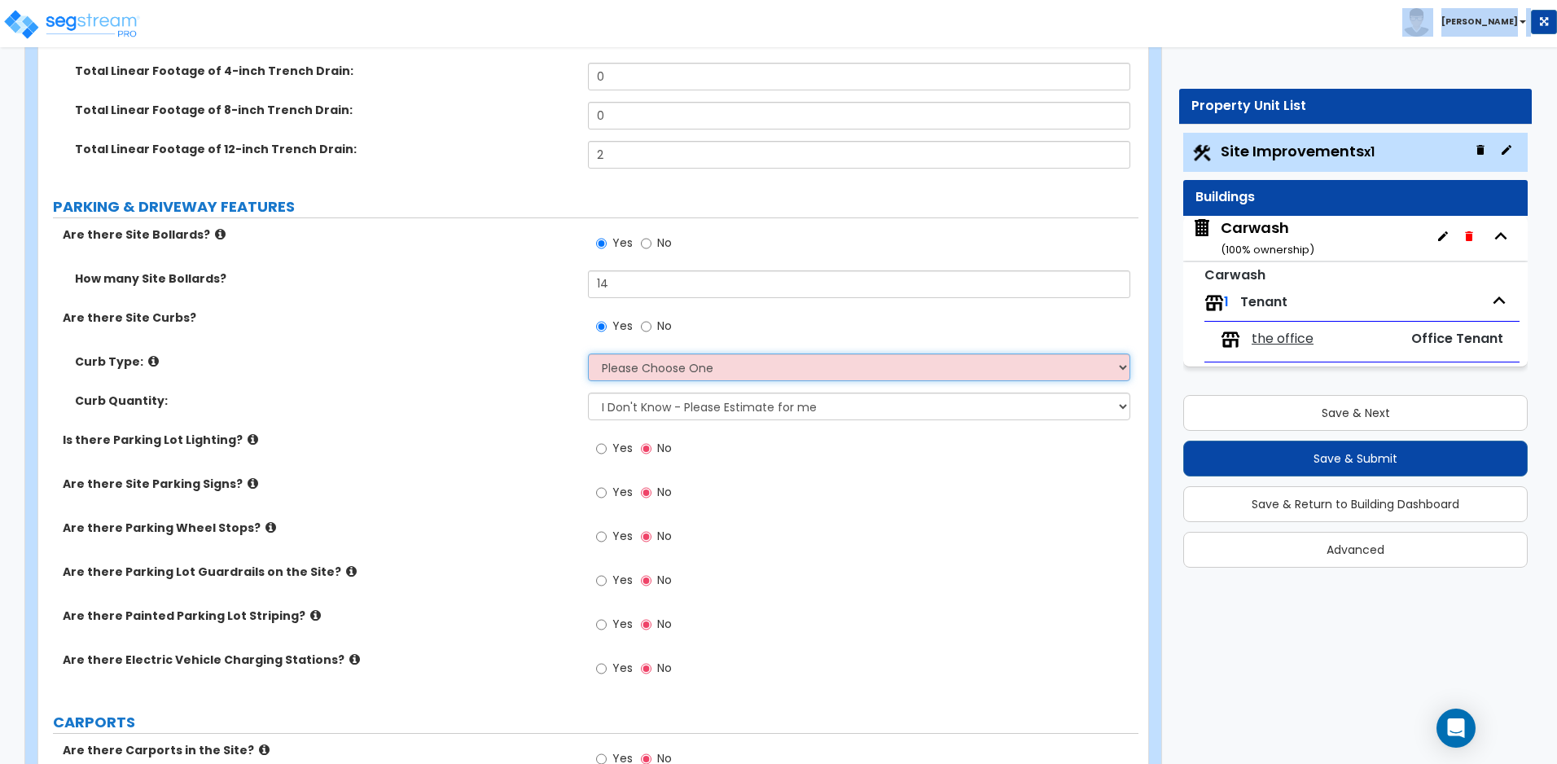
click at [695, 370] on select "Please Choose One Curb (Only) Curb & Gutter Asphalt Berm" at bounding box center [858, 367] width 541 height 28
select select "2"
click at [588, 353] on select "Please Choose One Curb (Only) Curb & Gutter Asphalt Berm" at bounding box center [858, 367] width 541 height 28
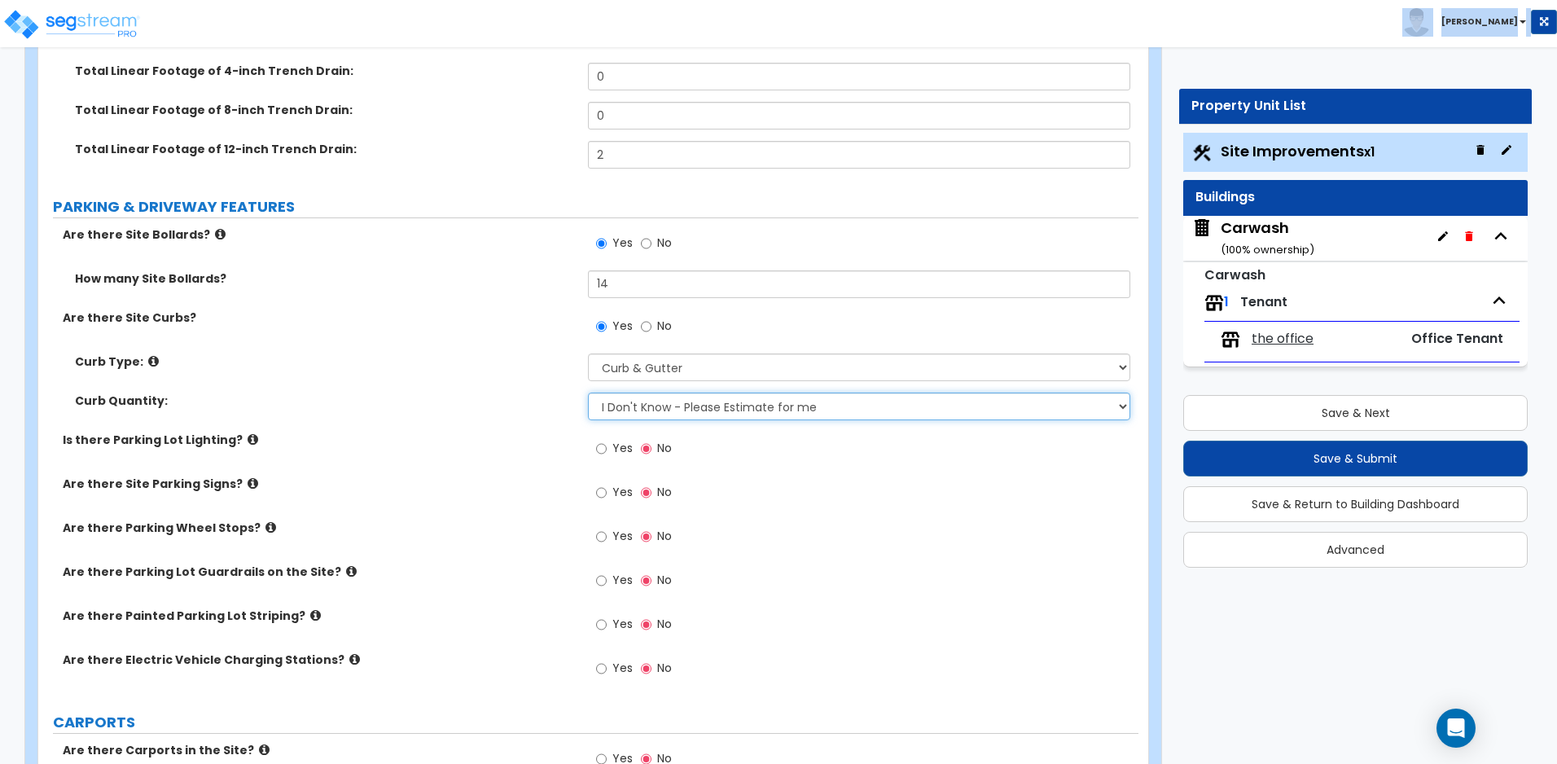
click at [720, 414] on select "I Don't Know - Please Estimate for me I want to Enter the Linear Footage" at bounding box center [858, 406] width 541 height 28
click at [740, 410] on select "I Don't Know - Please Estimate for me I want to Enter the Linear Footage" at bounding box center [858, 406] width 541 height 28
click at [809, 417] on select "I Don't Know - Please Estimate for me I want to Enter the Linear Footage" at bounding box center [858, 406] width 541 height 28
click at [738, 408] on select "I Don't Know - Please Estimate for me I want to Enter the Linear Footage" at bounding box center [858, 406] width 541 height 28
select select "1"
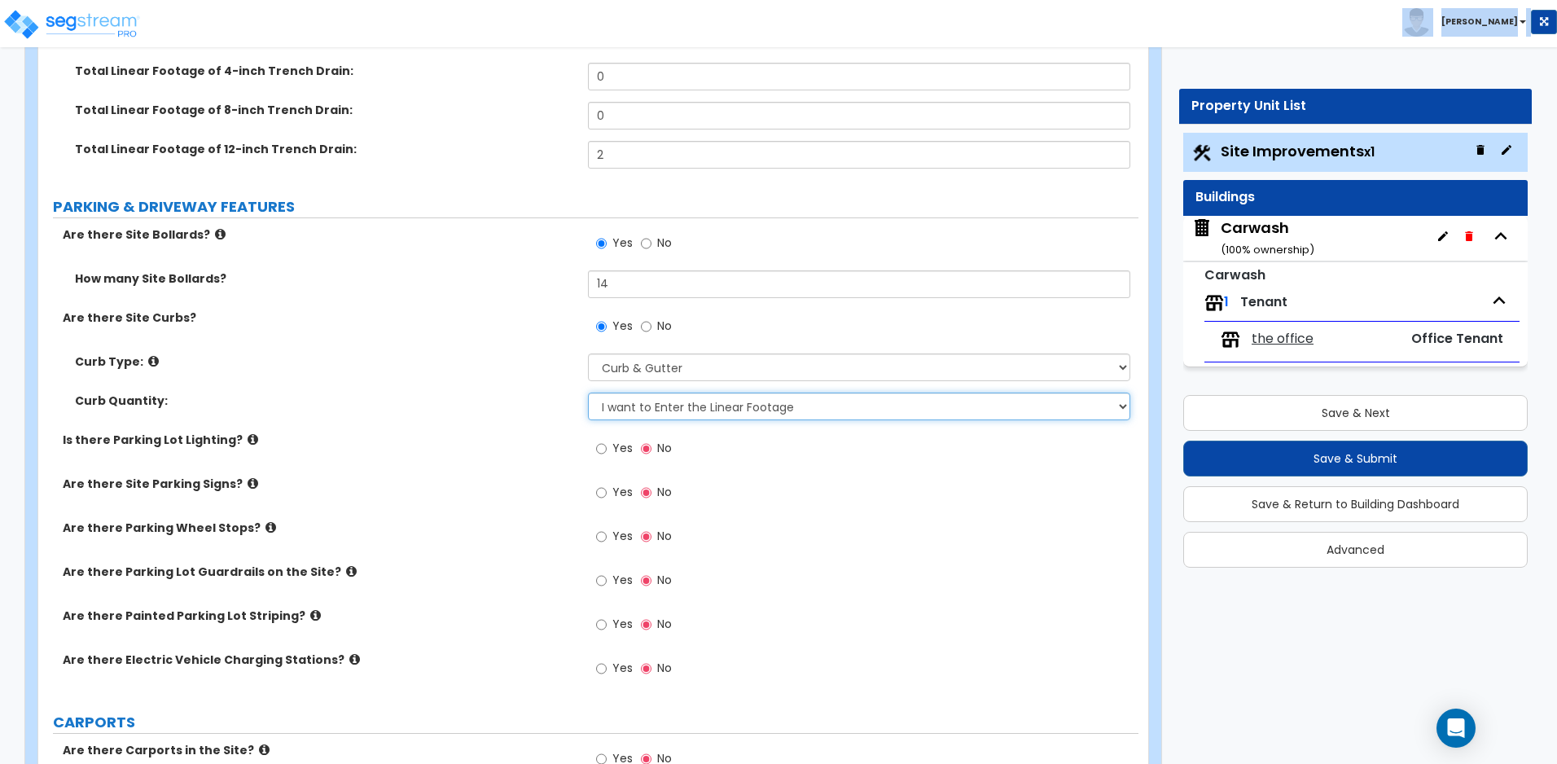
click at [588, 392] on select "I Don't Know - Please Estimate for me I want to Enter the Linear Footage" at bounding box center [858, 406] width 541 height 28
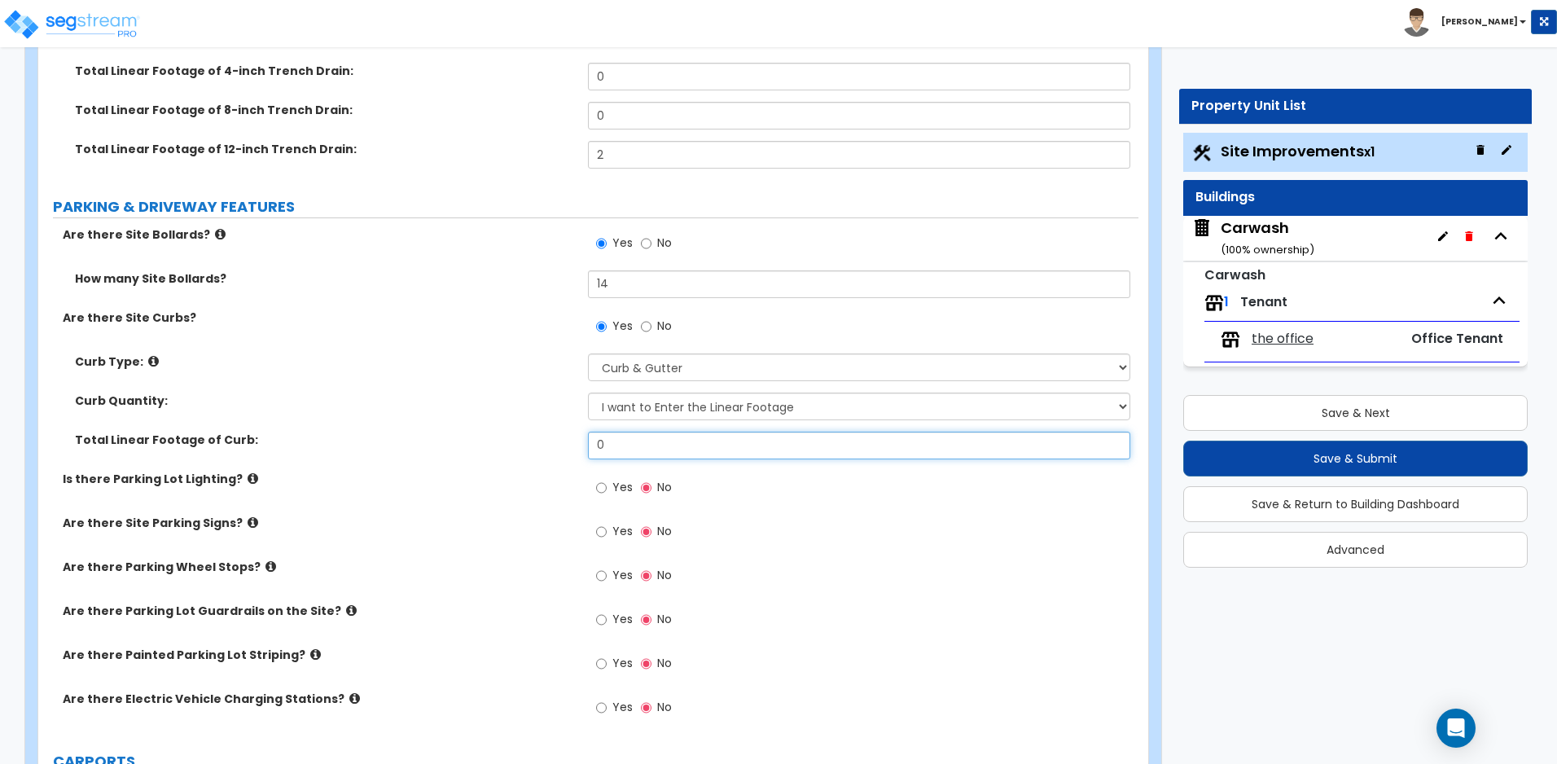
drag, startPoint x: 652, startPoint y: 443, endPoint x: 564, endPoint y: 433, distance: 88.5
click at [564, 433] on div "Total Linear Footage of Curb: 0" at bounding box center [588, 450] width 1100 height 39
type input "1,285"
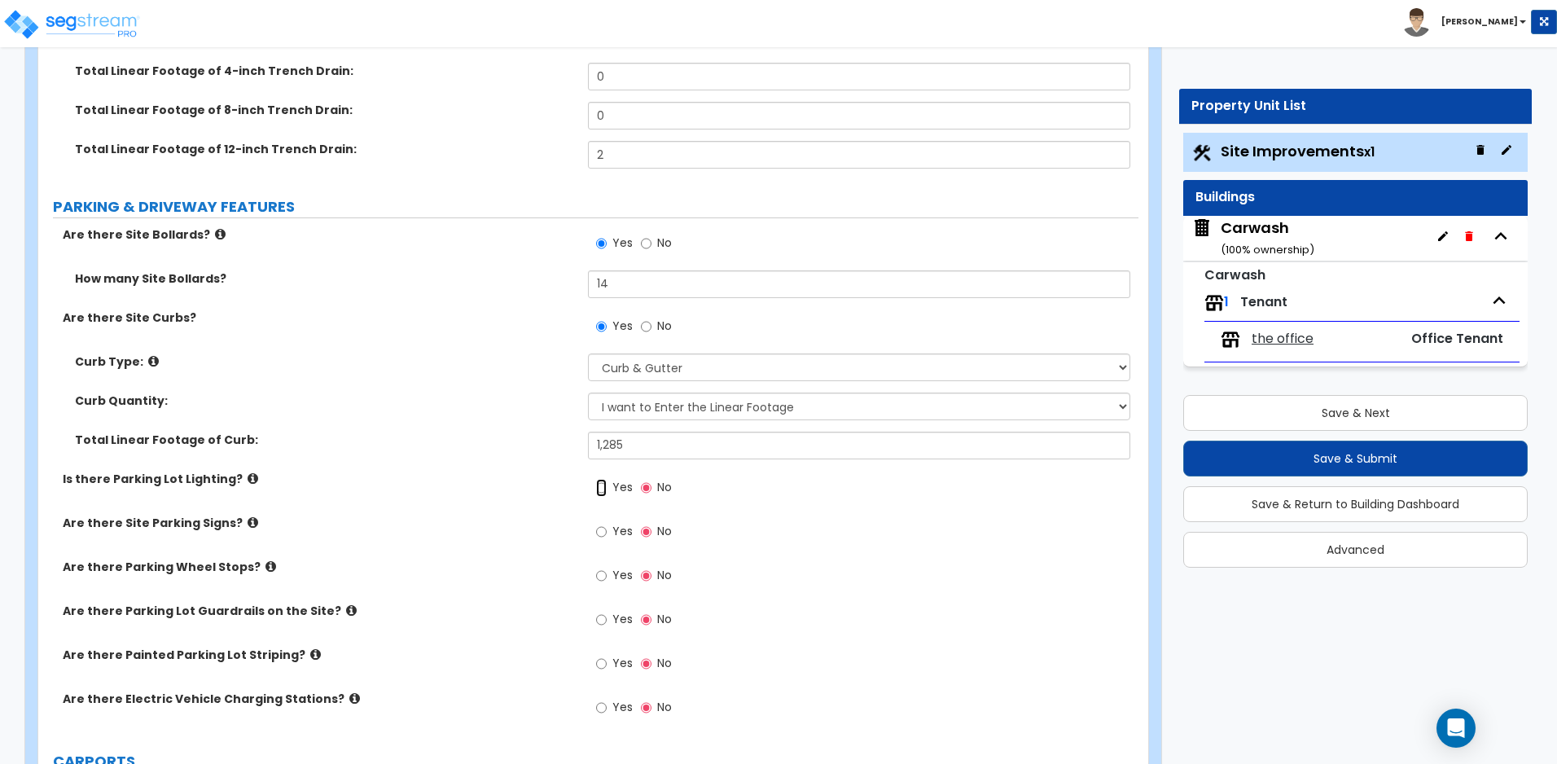
click at [602, 490] on input "Yes" at bounding box center [601, 488] width 11 height 18
radio input "true"
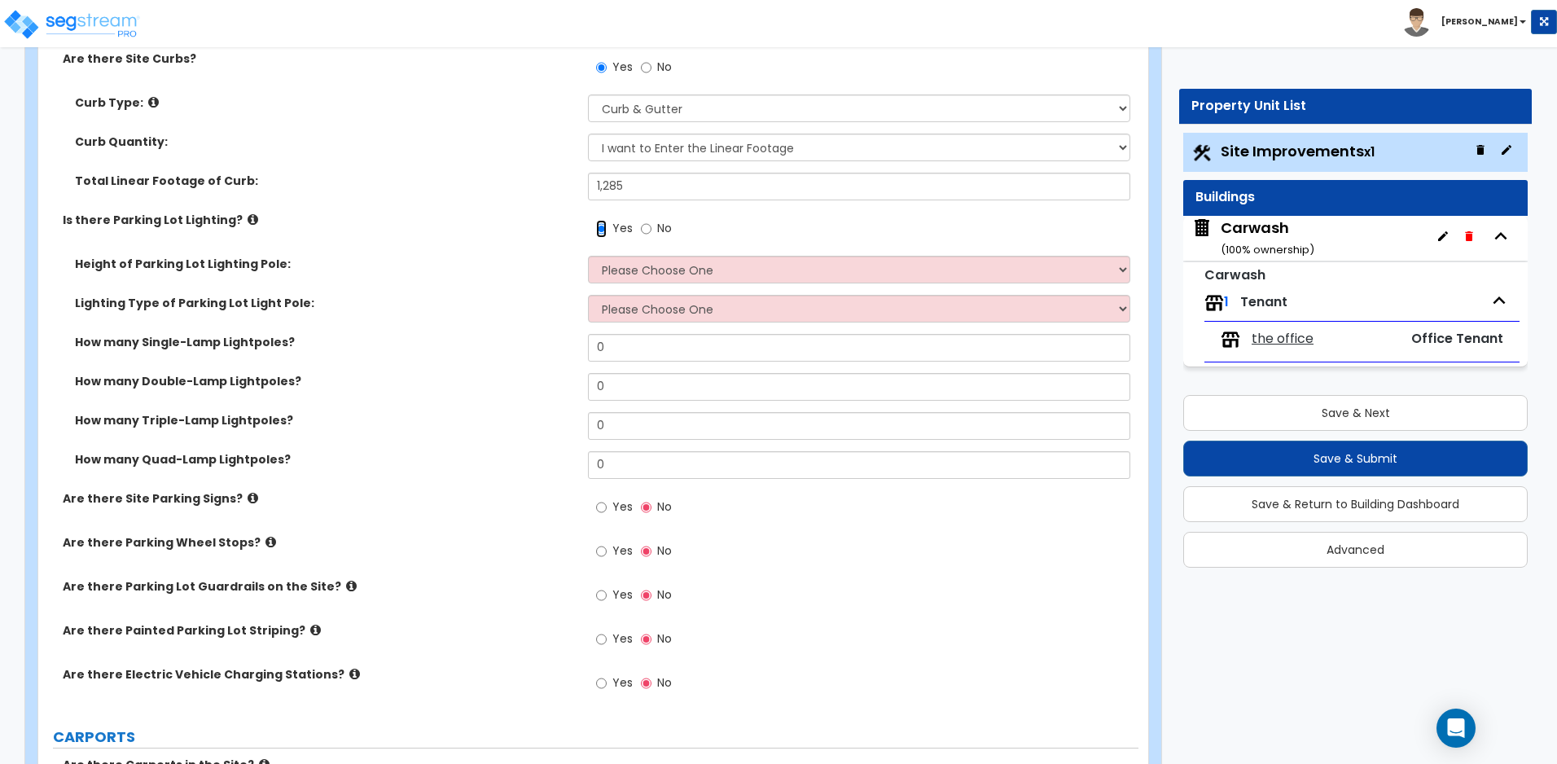
scroll to position [1085, 0]
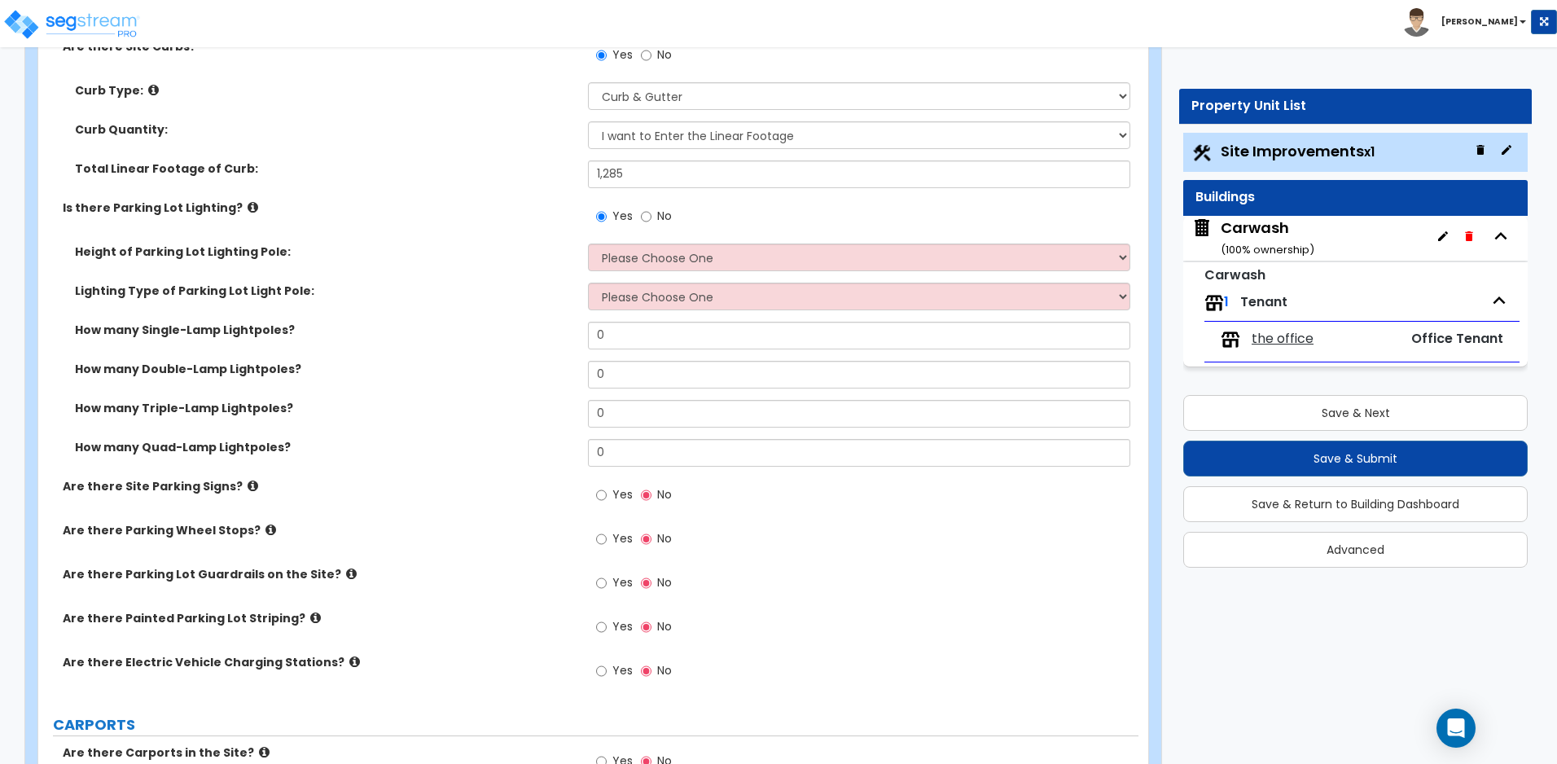
click at [247, 204] on icon at bounding box center [252, 207] width 11 height 12
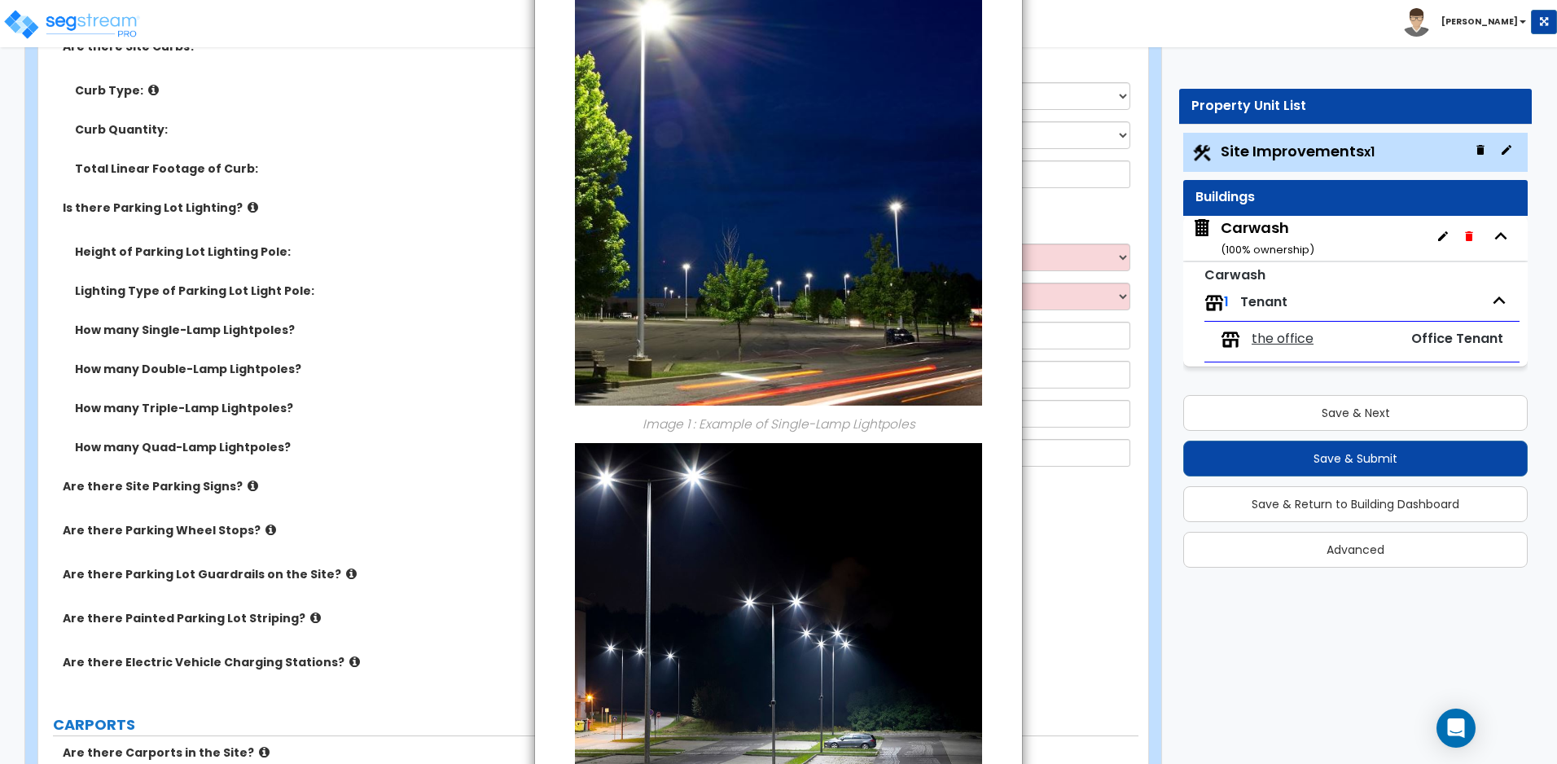
scroll to position [0, 0]
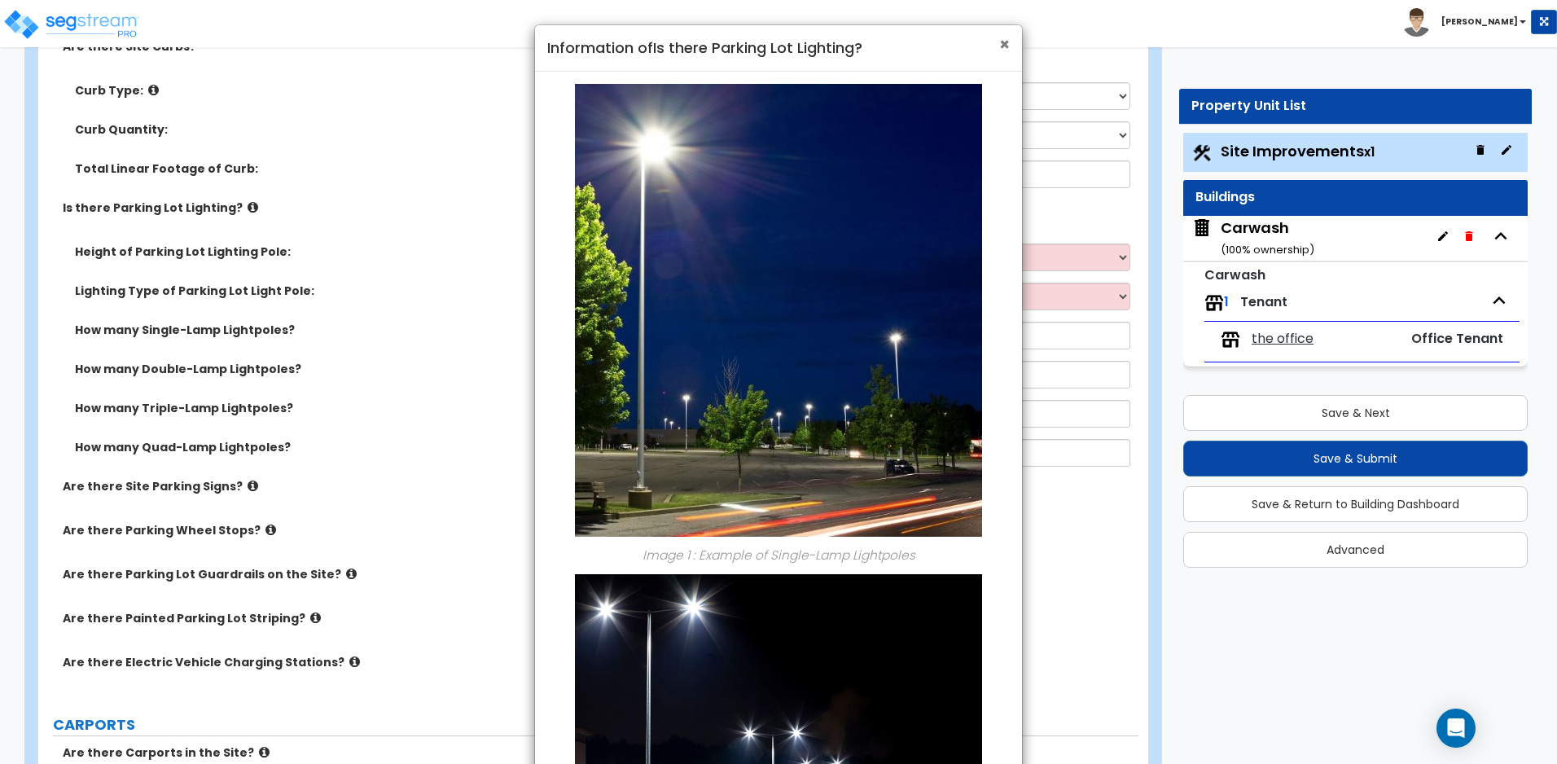
click at [1005, 43] on span "×" at bounding box center [1004, 45] width 11 height 24
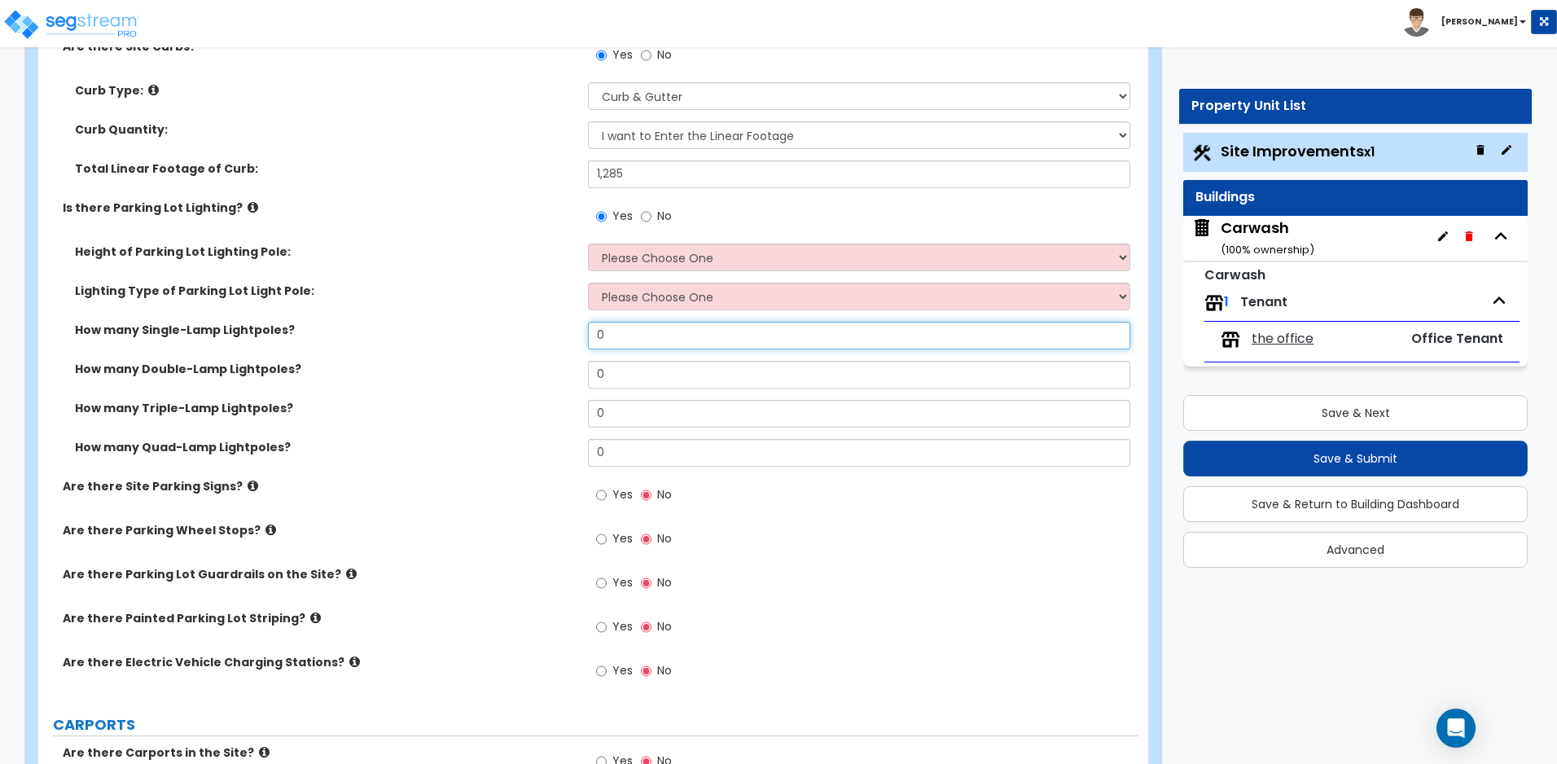
click at [627, 338] on input "0" at bounding box center [858, 336] width 541 height 28
drag, startPoint x: 615, startPoint y: 338, endPoint x: 525, endPoint y: 338, distance: 90.4
click at [525, 338] on div "How many Single-Lamp Lightpoles? 0" at bounding box center [588, 341] width 1100 height 39
type input "6"
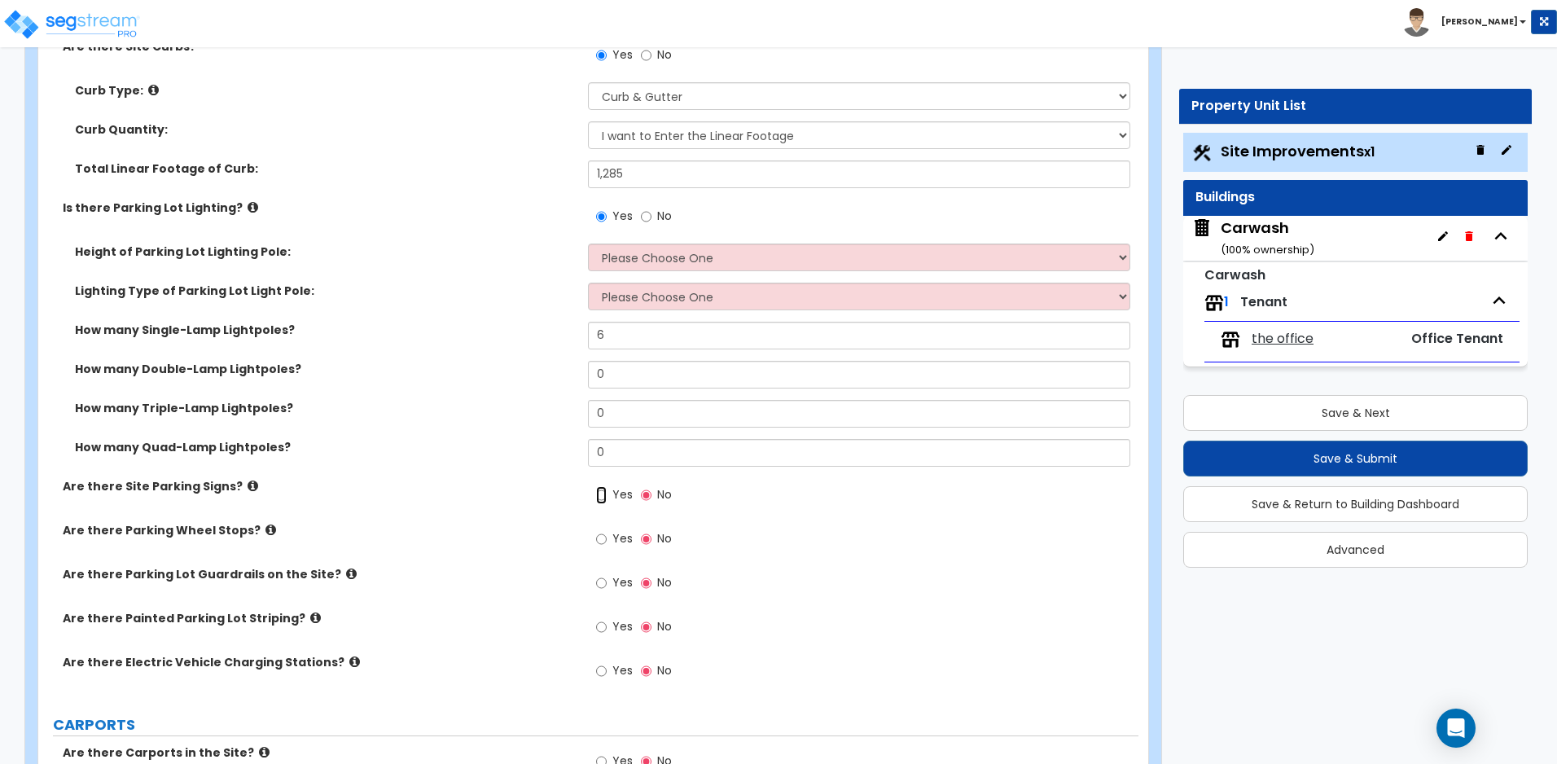
click at [600, 497] on input "Yes" at bounding box center [601, 495] width 11 height 18
radio input "true"
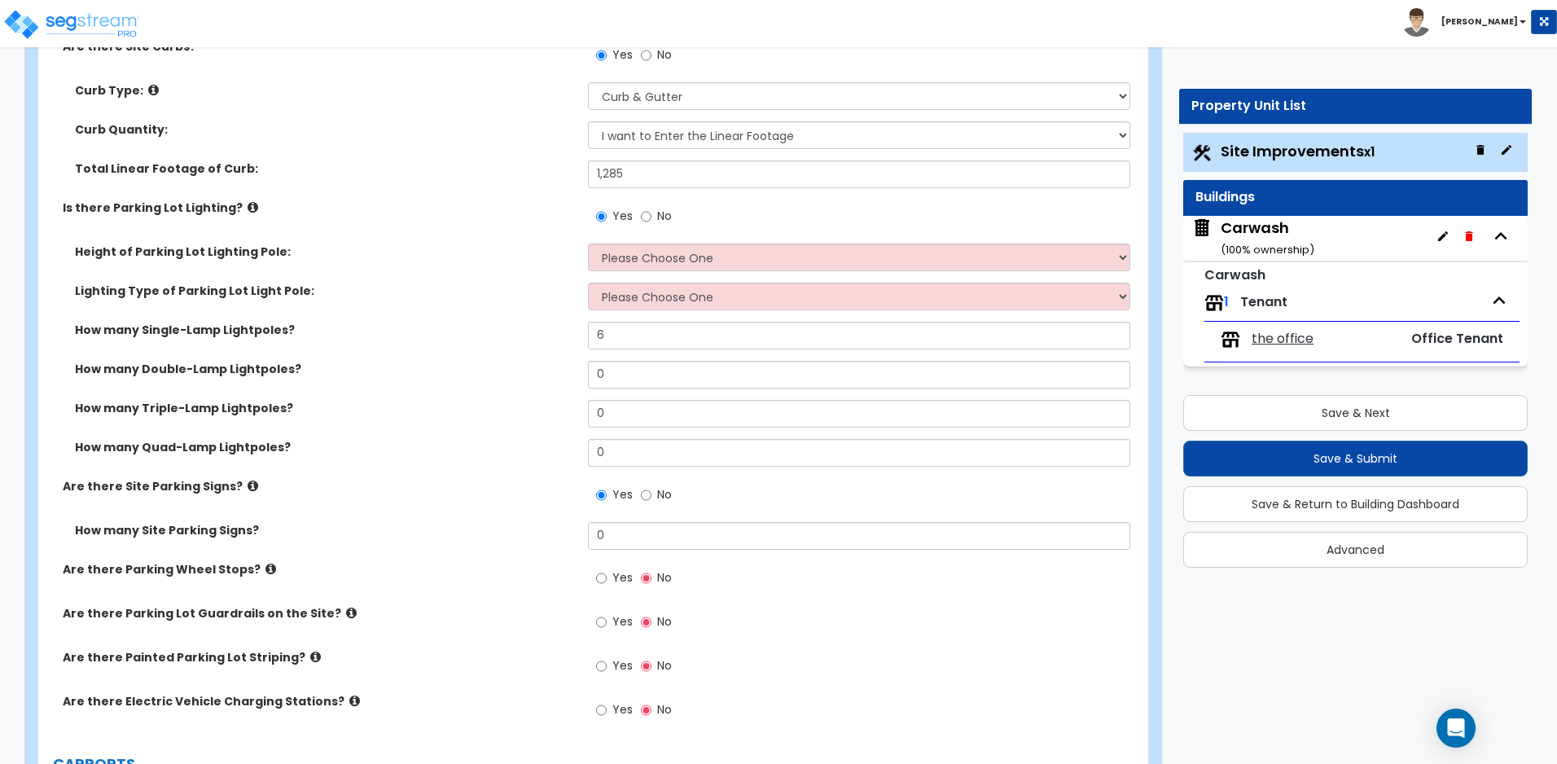
click at [247, 488] on icon at bounding box center [252, 485] width 11 height 12
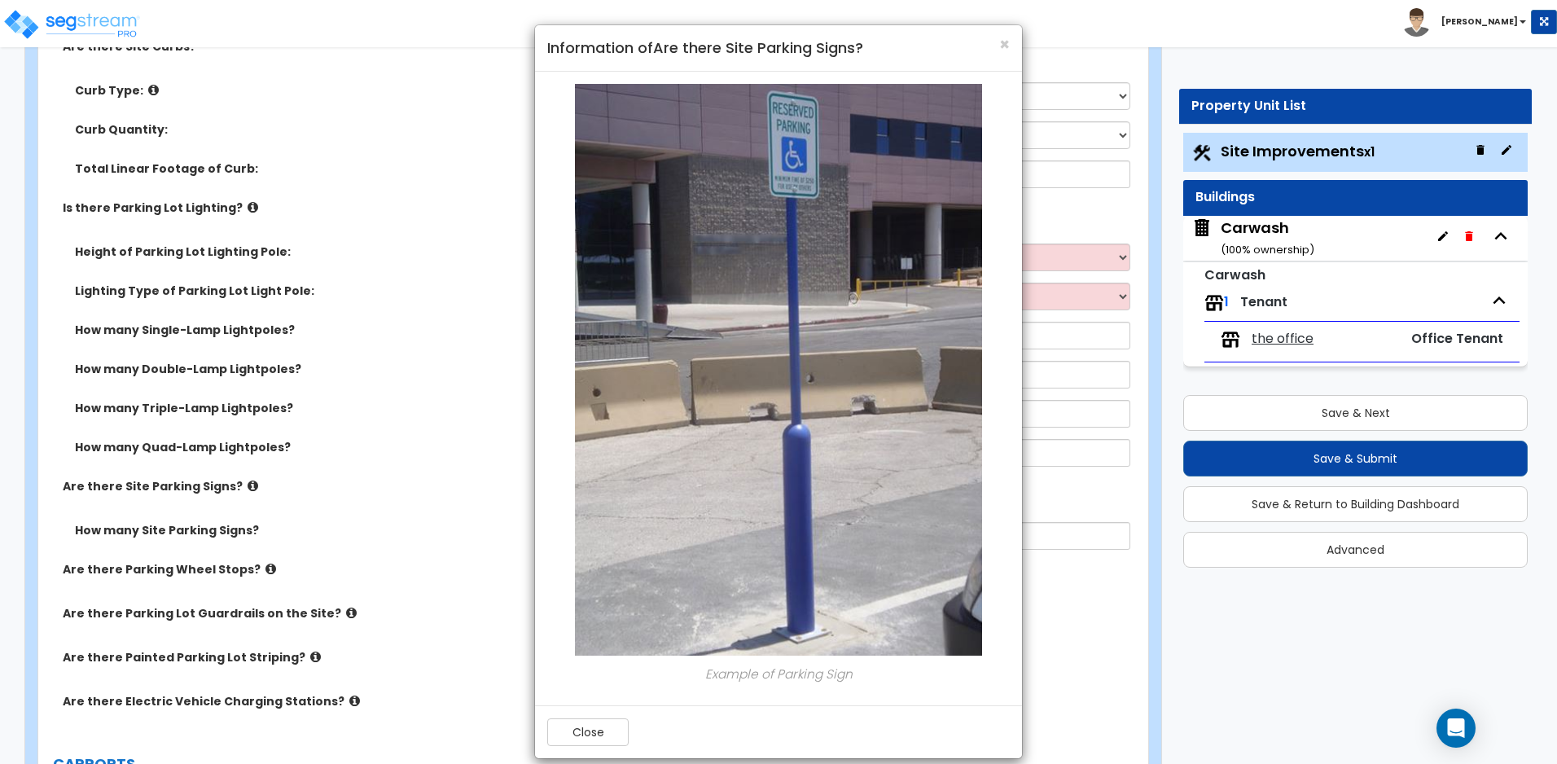
scroll to position [20, 0]
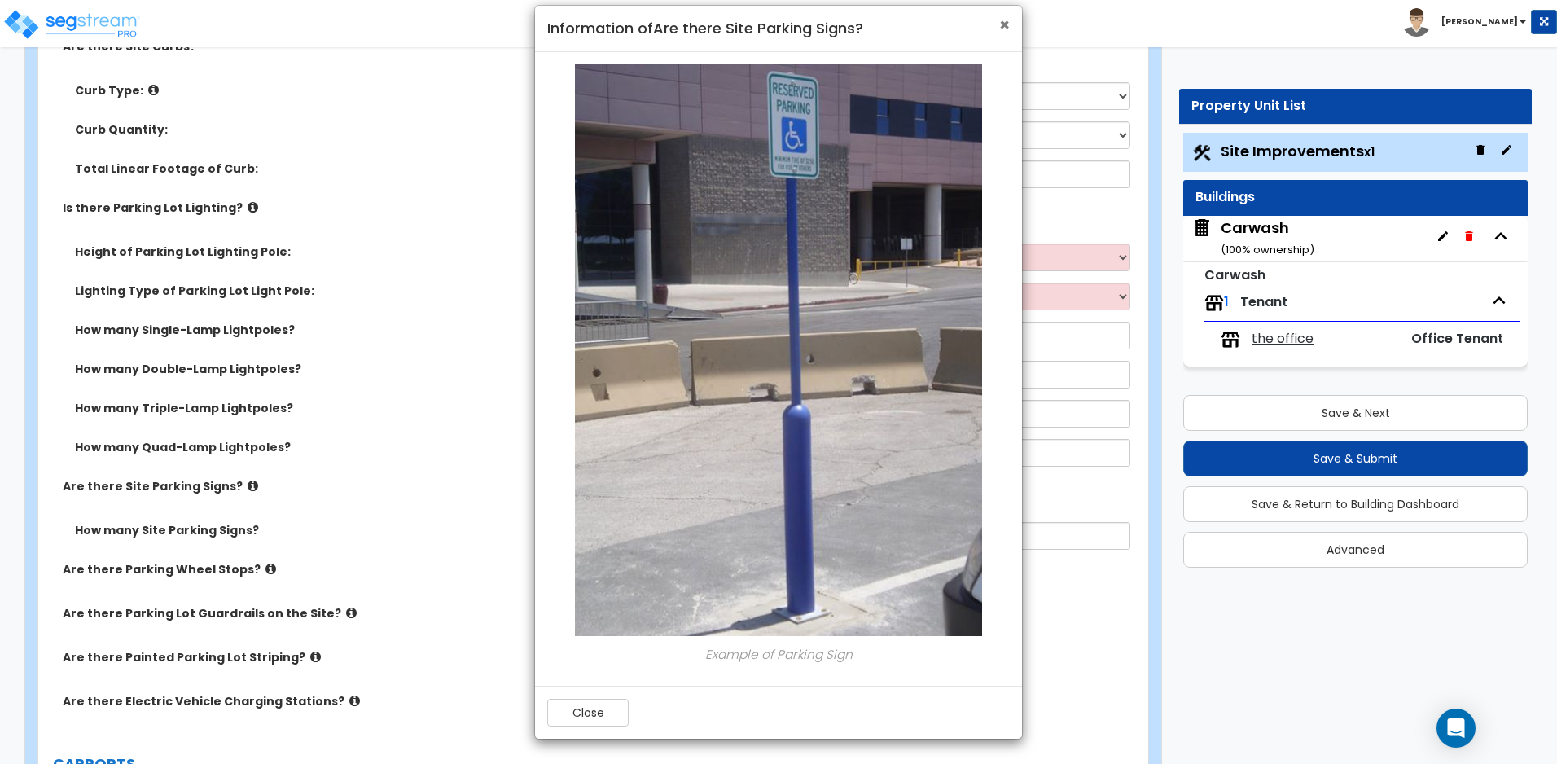
click at [1004, 30] on span "×" at bounding box center [1004, 25] width 11 height 24
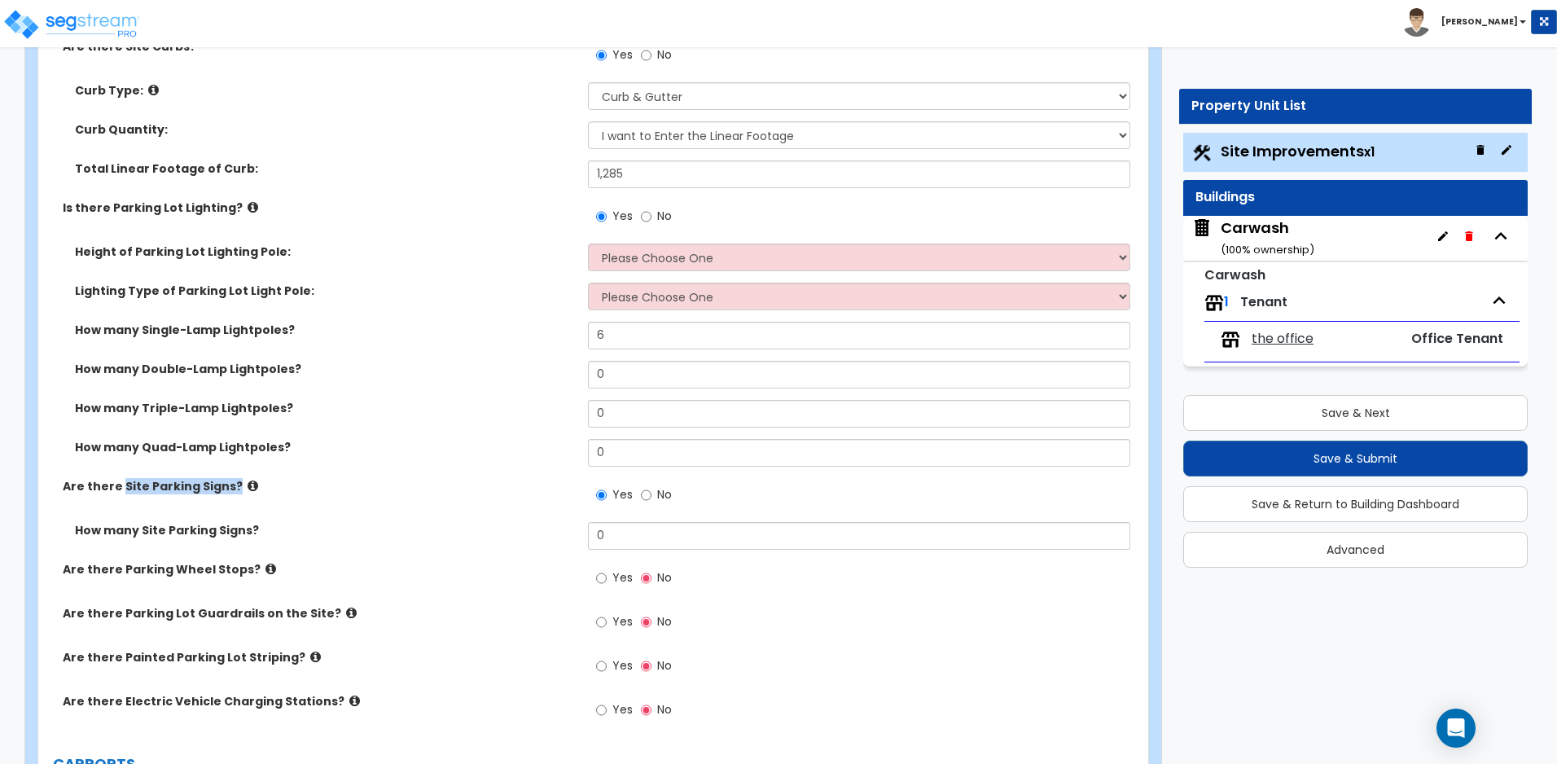
drag, startPoint x: 121, startPoint y: 481, endPoint x: 231, endPoint y: 489, distance: 110.2
click at [231, 489] on label "Are there Site Parking Signs?" at bounding box center [319, 486] width 513 height 16
click at [265, 567] on icon at bounding box center [270, 569] width 11 height 12
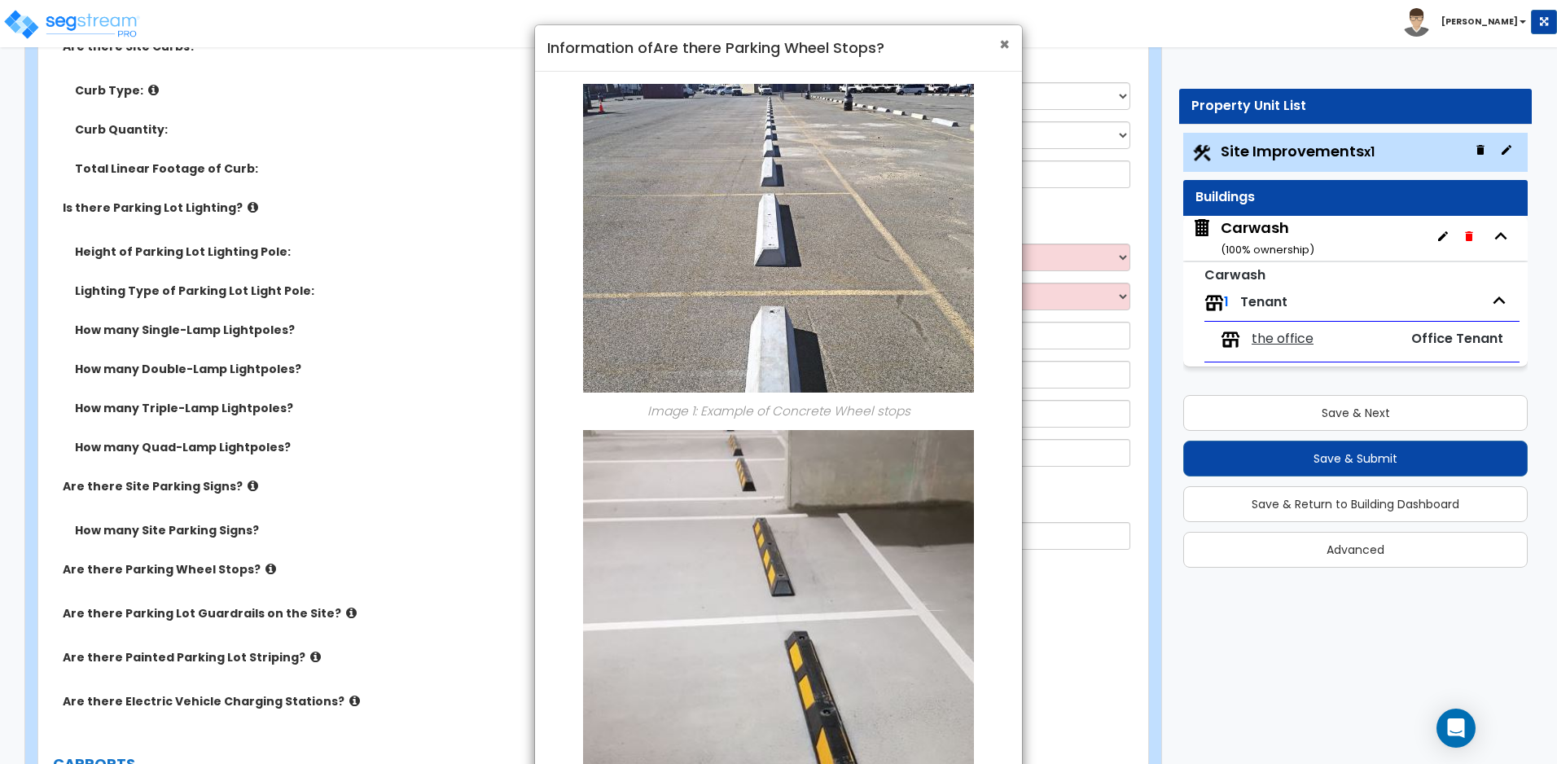
click at [999, 42] on span "×" at bounding box center [1004, 45] width 11 height 24
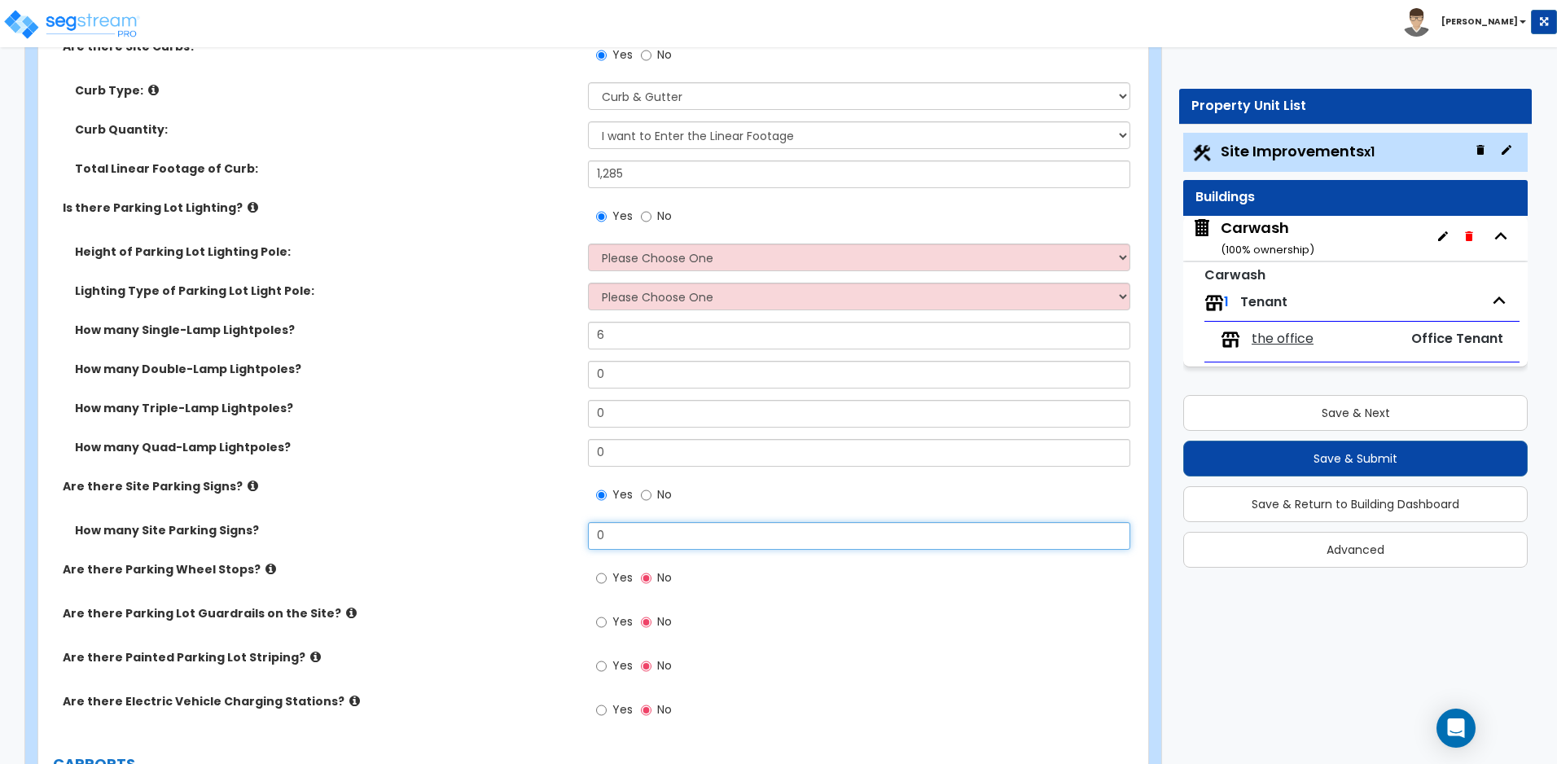
click at [656, 533] on input "0" at bounding box center [858, 536] width 541 height 28
drag, startPoint x: 656, startPoint y: 533, endPoint x: 521, endPoint y: 539, distance: 135.3
click at [521, 539] on div "How many Site Parking Signs? 0" at bounding box center [588, 541] width 1100 height 39
type input "4"
drag, startPoint x: 118, startPoint y: 564, endPoint x: 252, endPoint y: 564, distance: 134.3
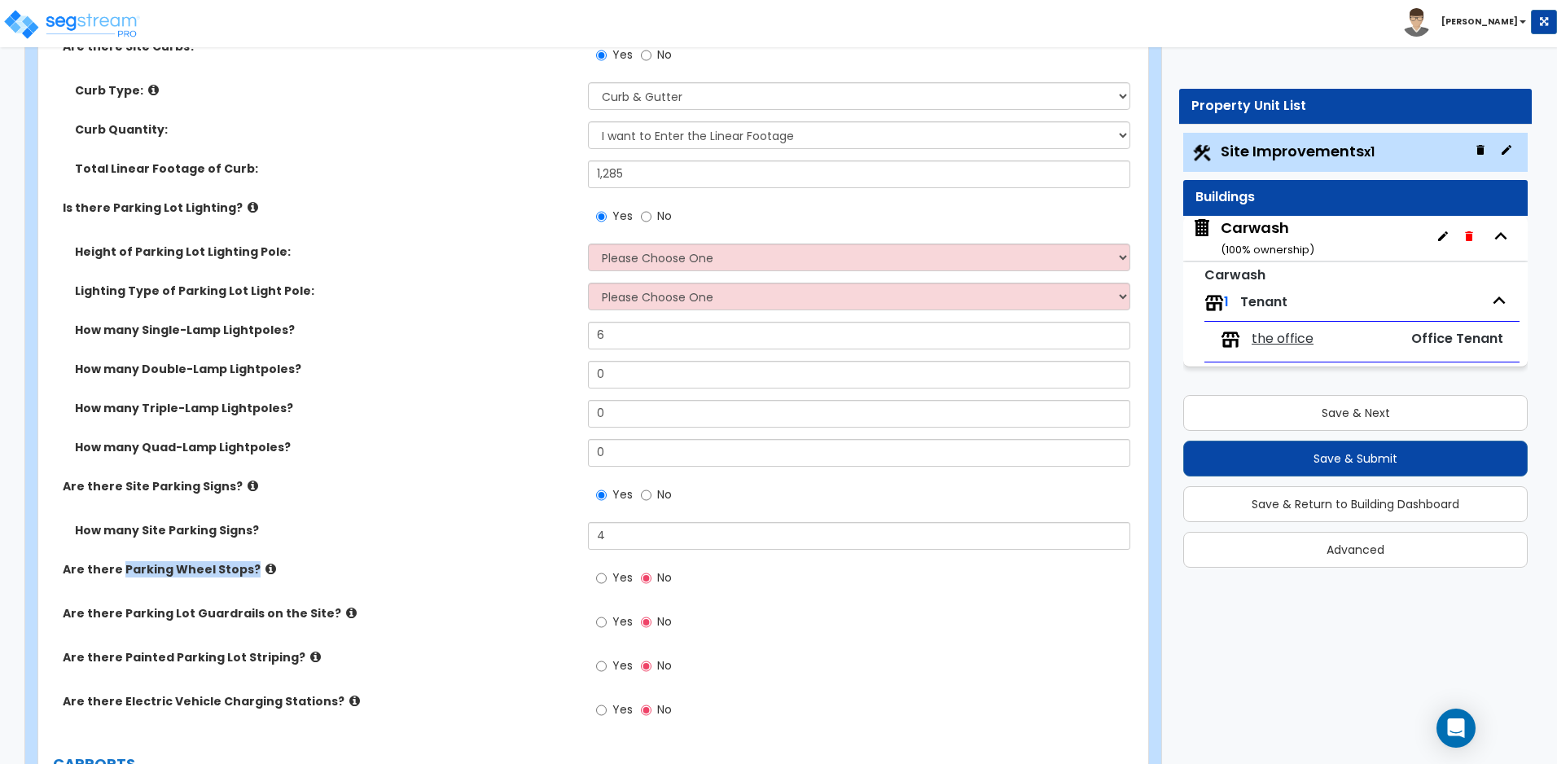
click at [252, 564] on label "Are there Parking Wheel Stops?" at bounding box center [319, 569] width 513 height 16
click at [346, 611] on icon at bounding box center [351, 612] width 11 height 12
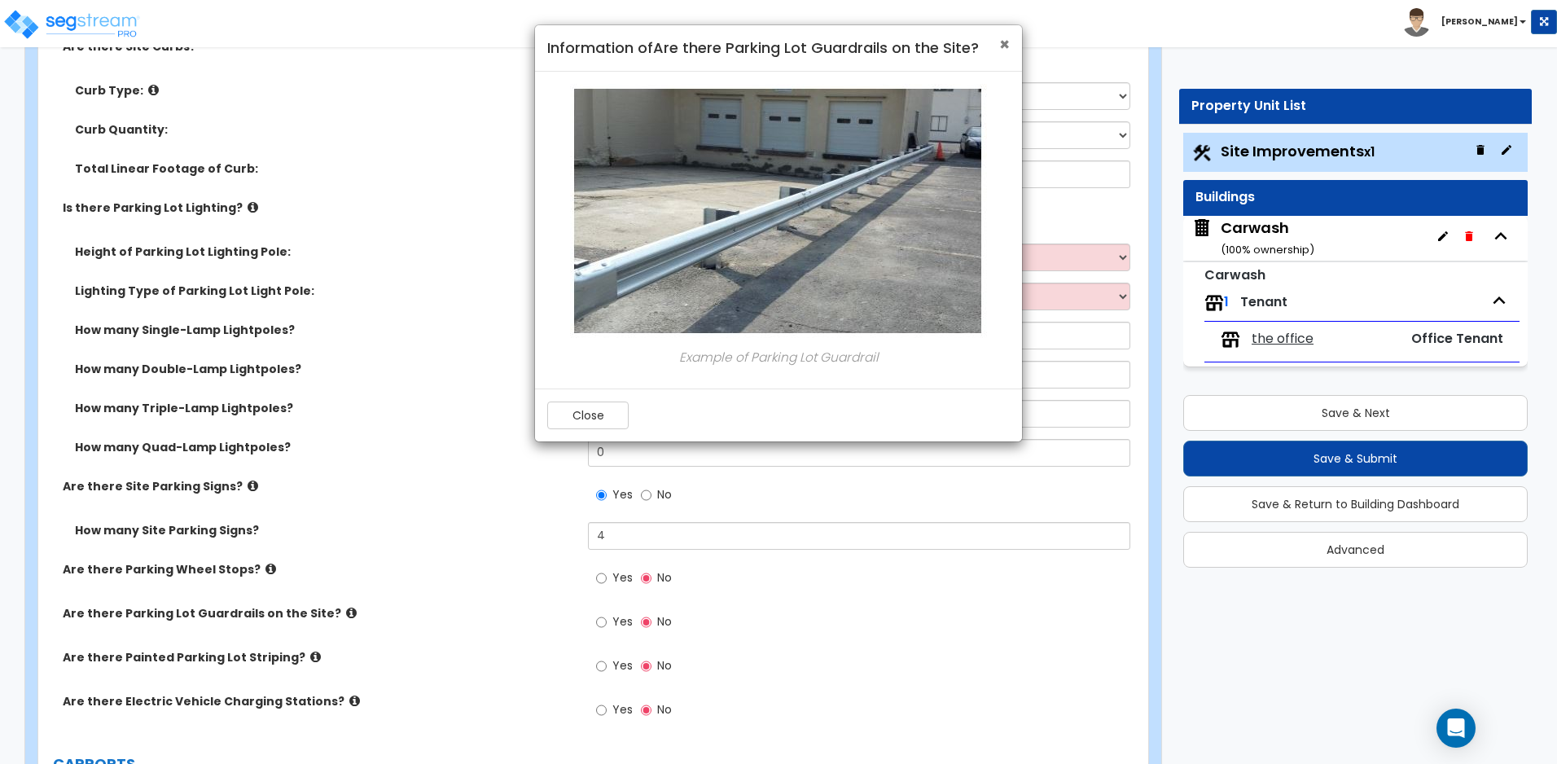
click at [1005, 44] on span "×" at bounding box center [1004, 45] width 11 height 24
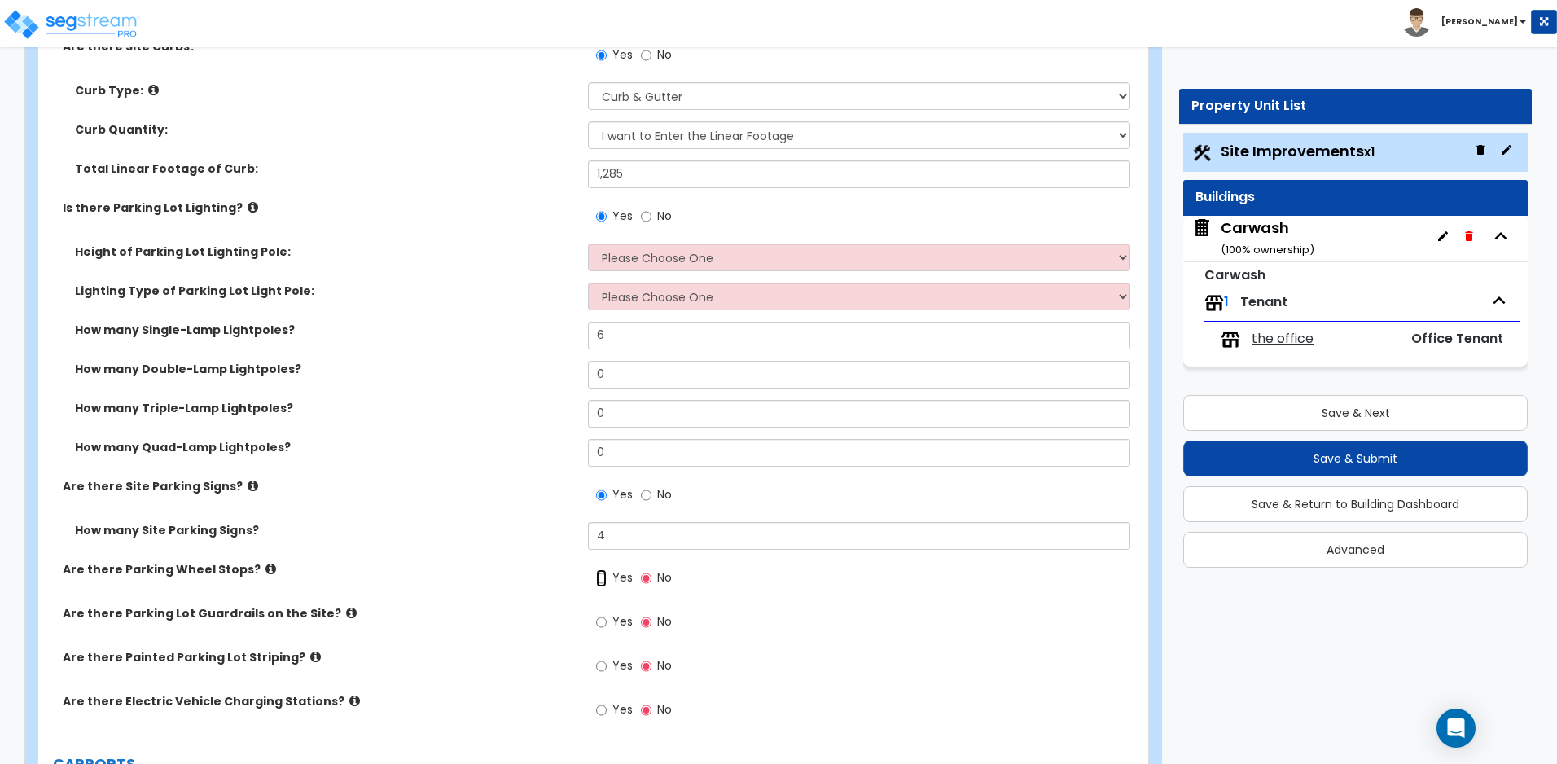
click at [604, 576] on input "Yes" at bounding box center [601, 578] width 11 height 18
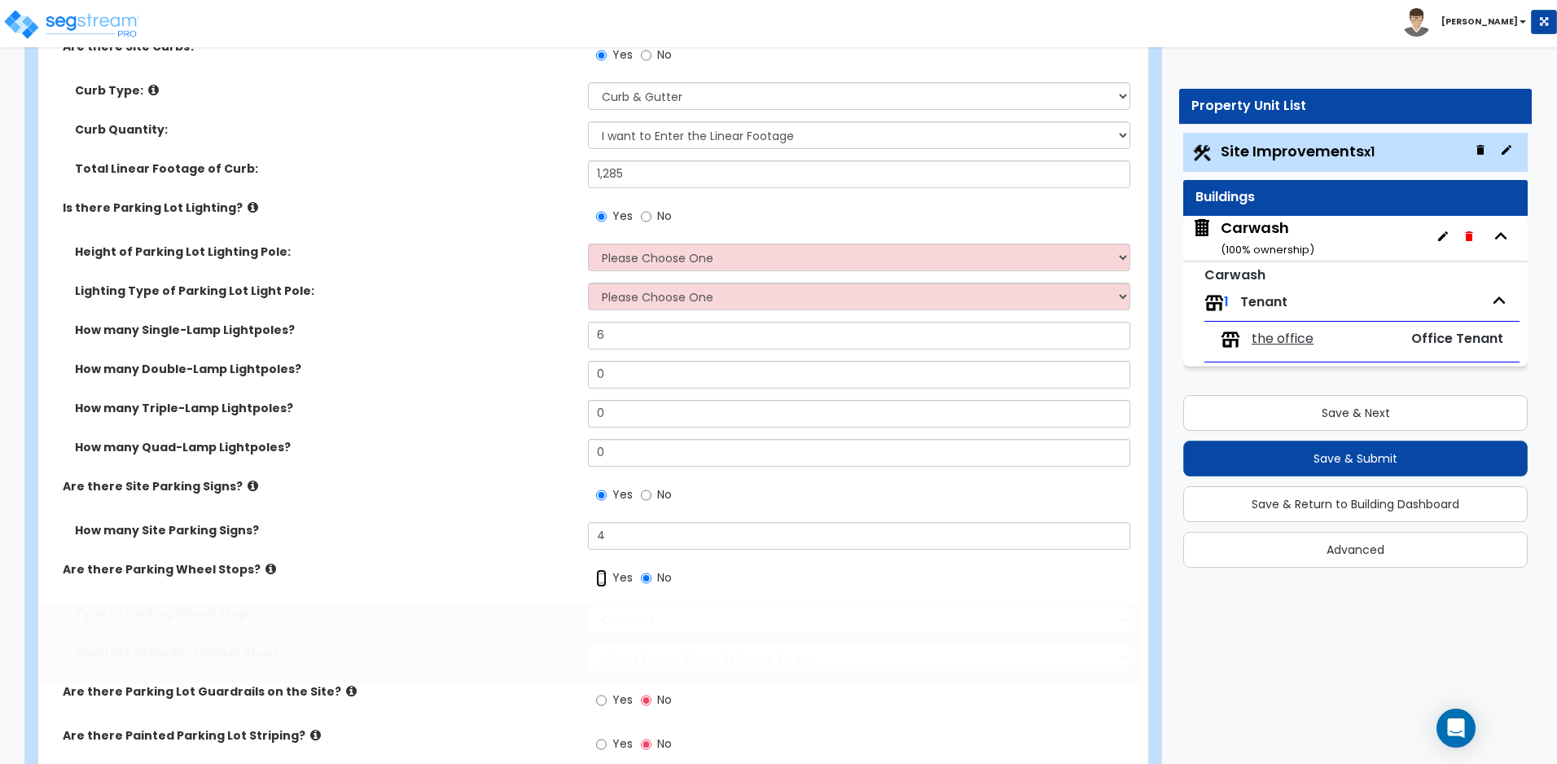
radio input "true"
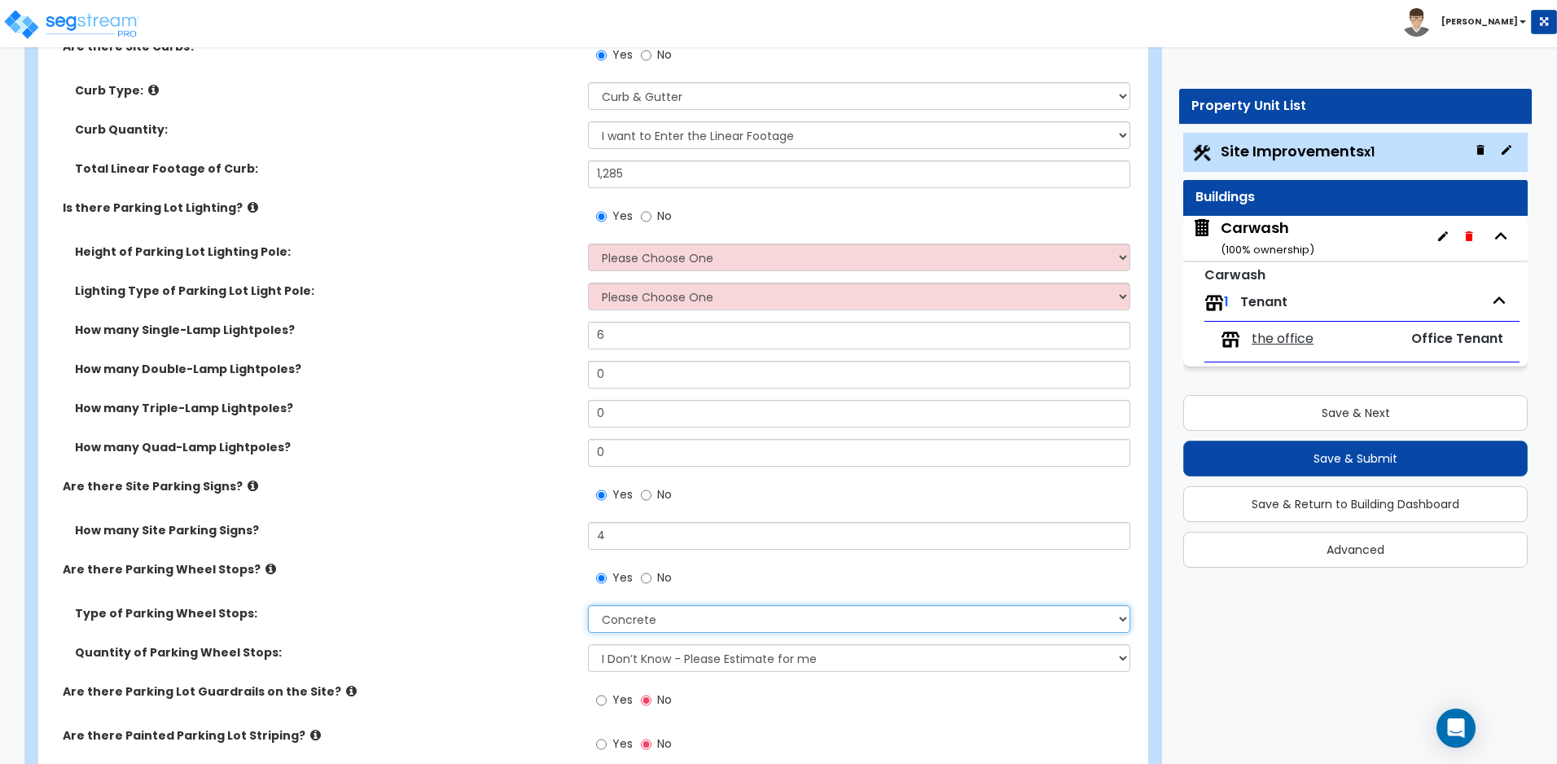
click at [659, 622] on select "Concrete Rubber/Plastic" at bounding box center [858, 619] width 541 height 28
click at [659, 623] on select "Concrete Rubber/Plastic" at bounding box center [858, 619] width 541 height 28
click at [659, 655] on select "I Don’t Know - Please Estimate for me I Want to Enter the Number of Wheel Stops" at bounding box center [858, 658] width 541 height 28
select select "1"
click at [588, 644] on select "I Don’t Know - Please Estimate for me I Want to Enter the Number of Wheel Stops" at bounding box center [858, 658] width 541 height 28
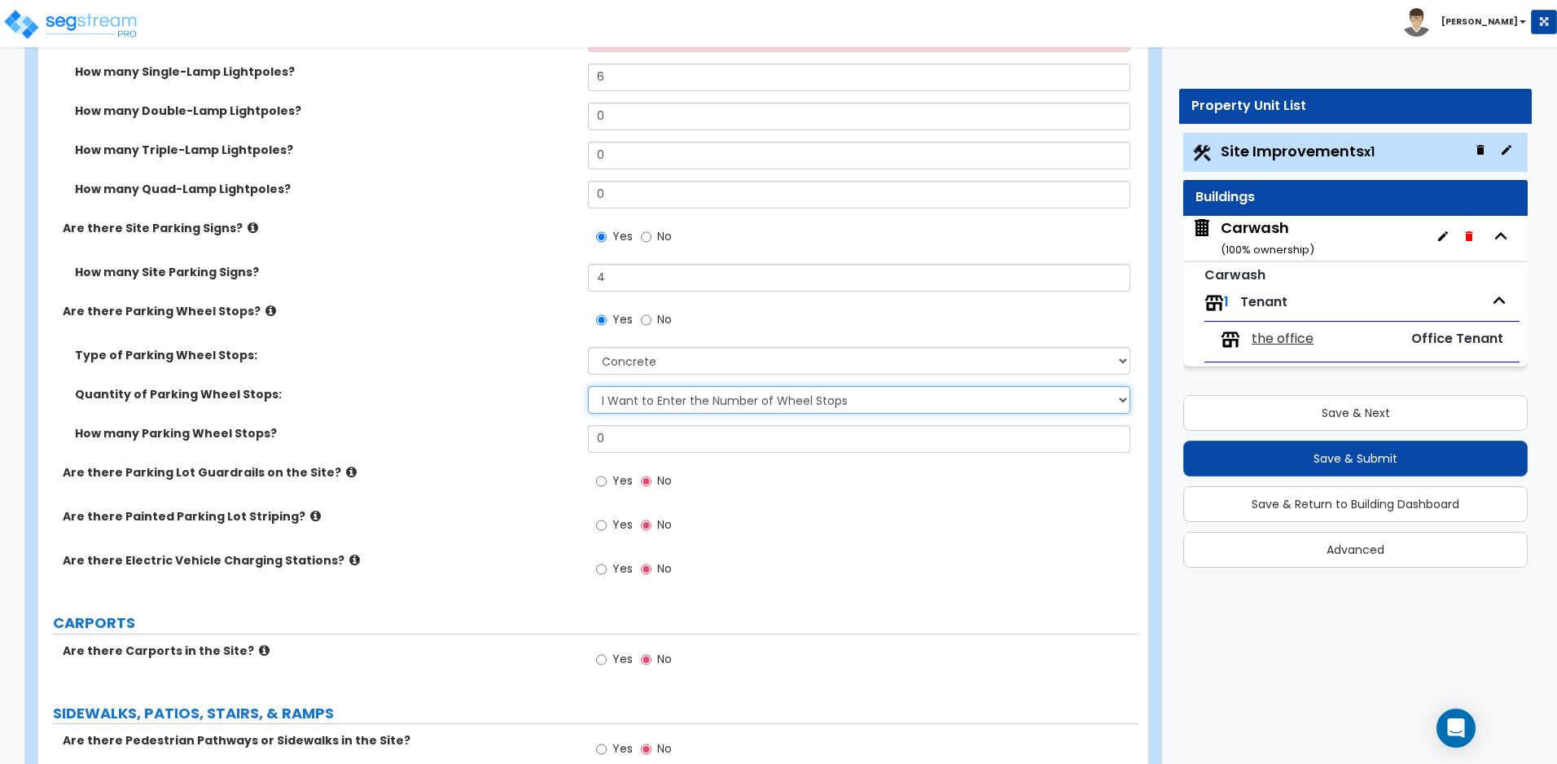
scroll to position [1357, 0]
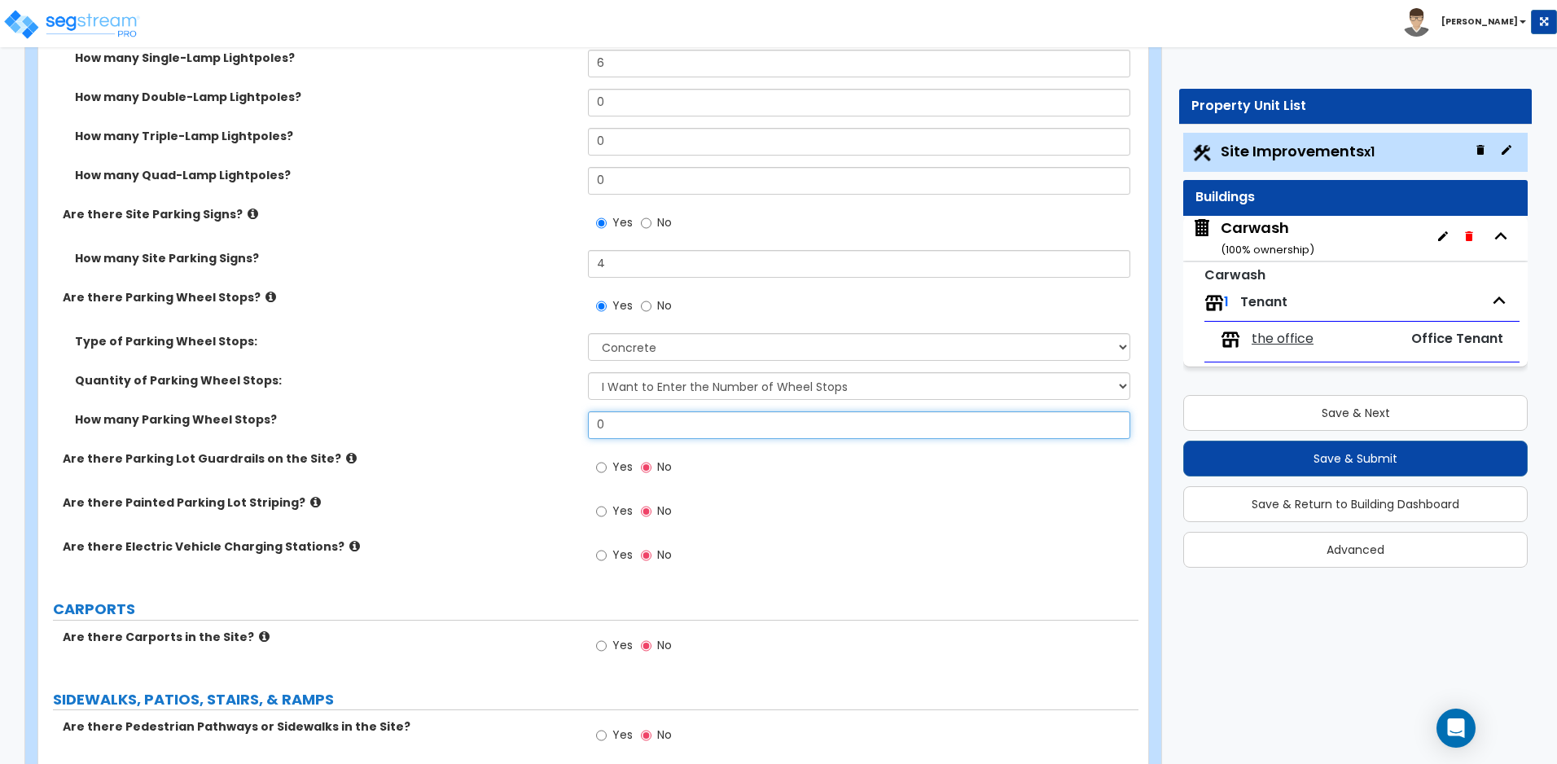
drag, startPoint x: 609, startPoint y: 428, endPoint x: 534, endPoint y: 420, distance: 75.3
click at [534, 420] on div "How many Parking Wheel Stops? 0" at bounding box center [588, 430] width 1100 height 39
drag, startPoint x: 647, startPoint y: 429, endPoint x: 564, endPoint y: 429, distance: 83.0
click at [564, 429] on div "How many Parking Wheel Stops? 10" at bounding box center [588, 430] width 1100 height 39
type input "11"
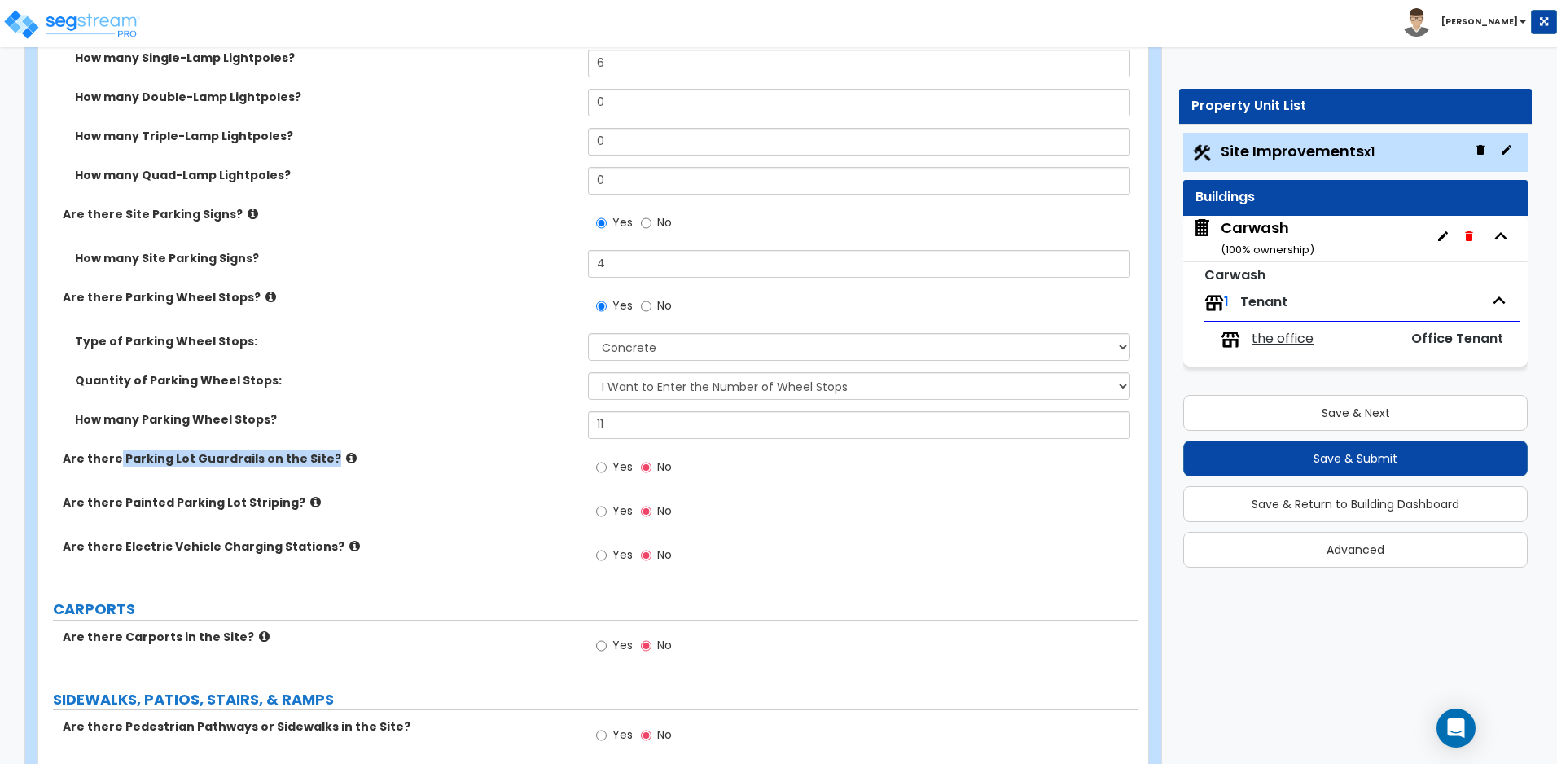
drag, startPoint x: 117, startPoint y: 458, endPoint x: 320, endPoint y: 462, distance: 202.7
click at [320, 462] on label "Are there Parking Lot Guardrails on the Site?" at bounding box center [319, 458] width 513 height 16
click at [310, 499] on icon at bounding box center [315, 502] width 11 height 12
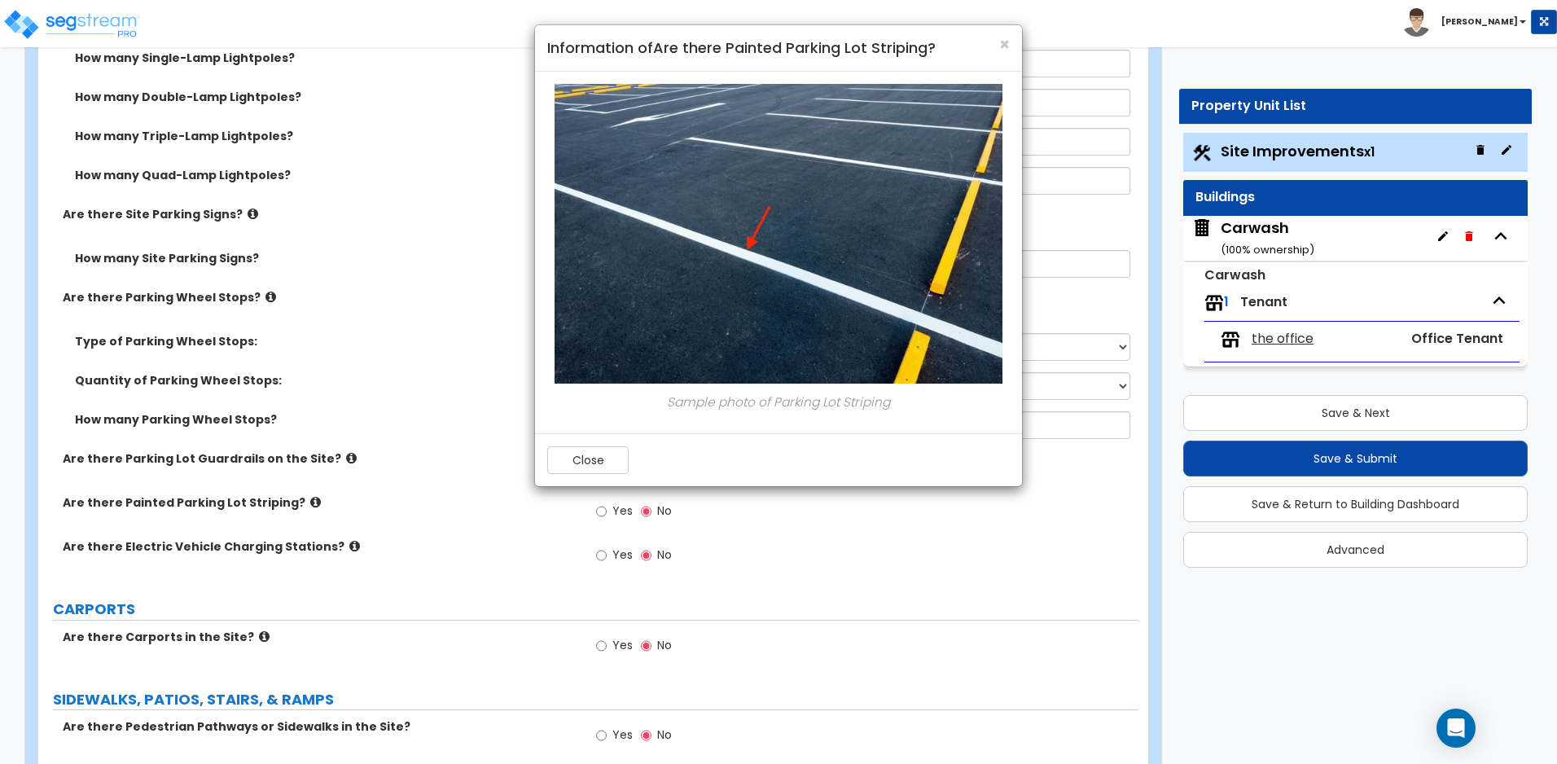
click at [125, 504] on div "× Information of Are there Painted Parking Lot Striping? Sample photo of Parkin…" at bounding box center [778, 382] width 1557 height 764
drag, startPoint x: 120, startPoint y: 501, endPoint x: 252, endPoint y: 503, distance: 131.9
click at [252, 503] on div "× Information of Are there Painted Parking Lot Striping? Sample photo of Parkin…" at bounding box center [778, 382] width 1557 height 764
click at [1004, 45] on span "×" at bounding box center [1004, 45] width 11 height 24
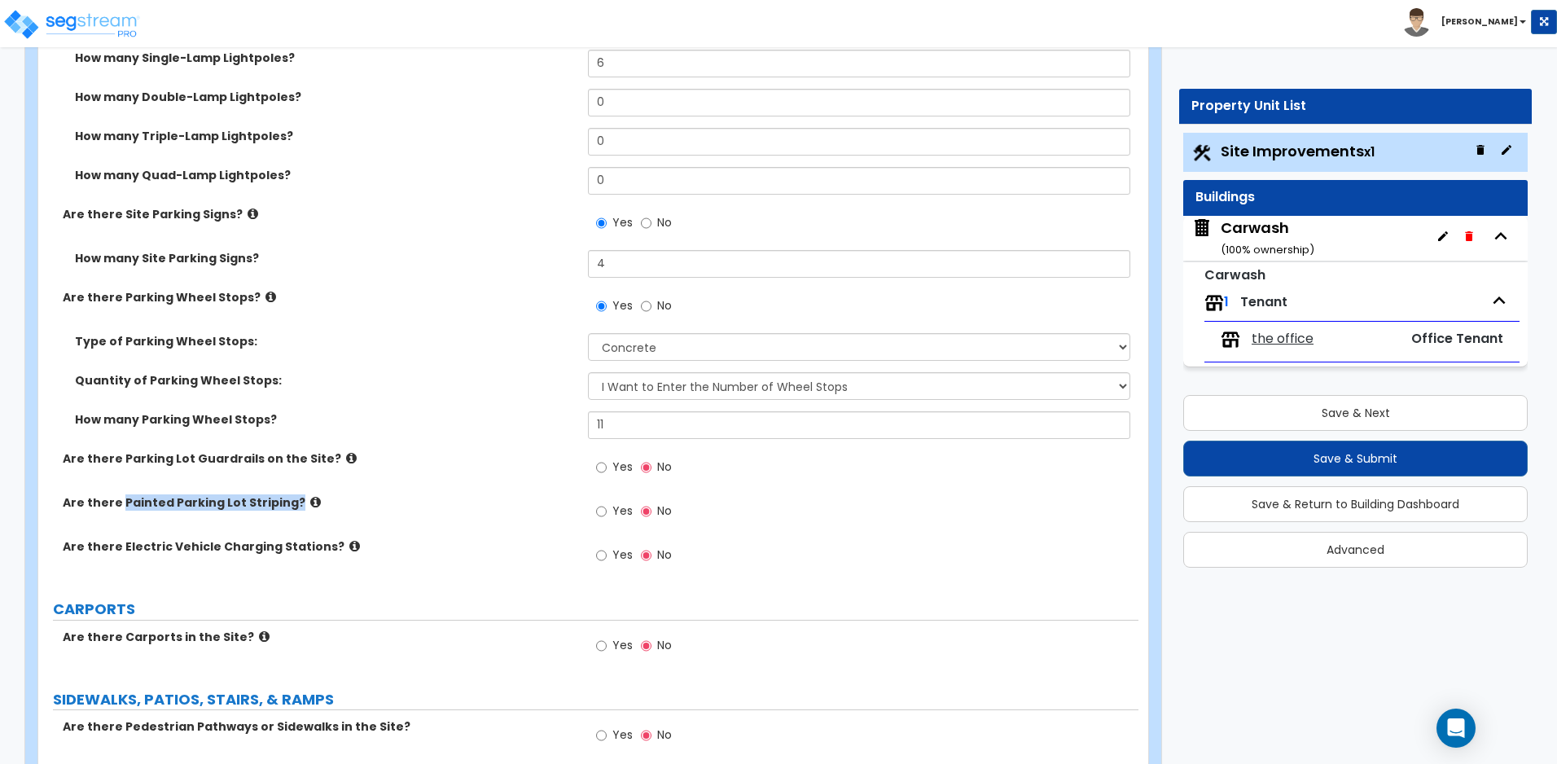
drag, startPoint x: 119, startPoint y: 501, endPoint x: 291, endPoint y: 506, distance: 171.8
click at [291, 506] on label "Are there Painted Parking Lot Striping?" at bounding box center [319, 502] width 513 height 16
click at [598, 511] on input "Yes" at bounding box center [601, 511] width 11 height 18
radio input "true"
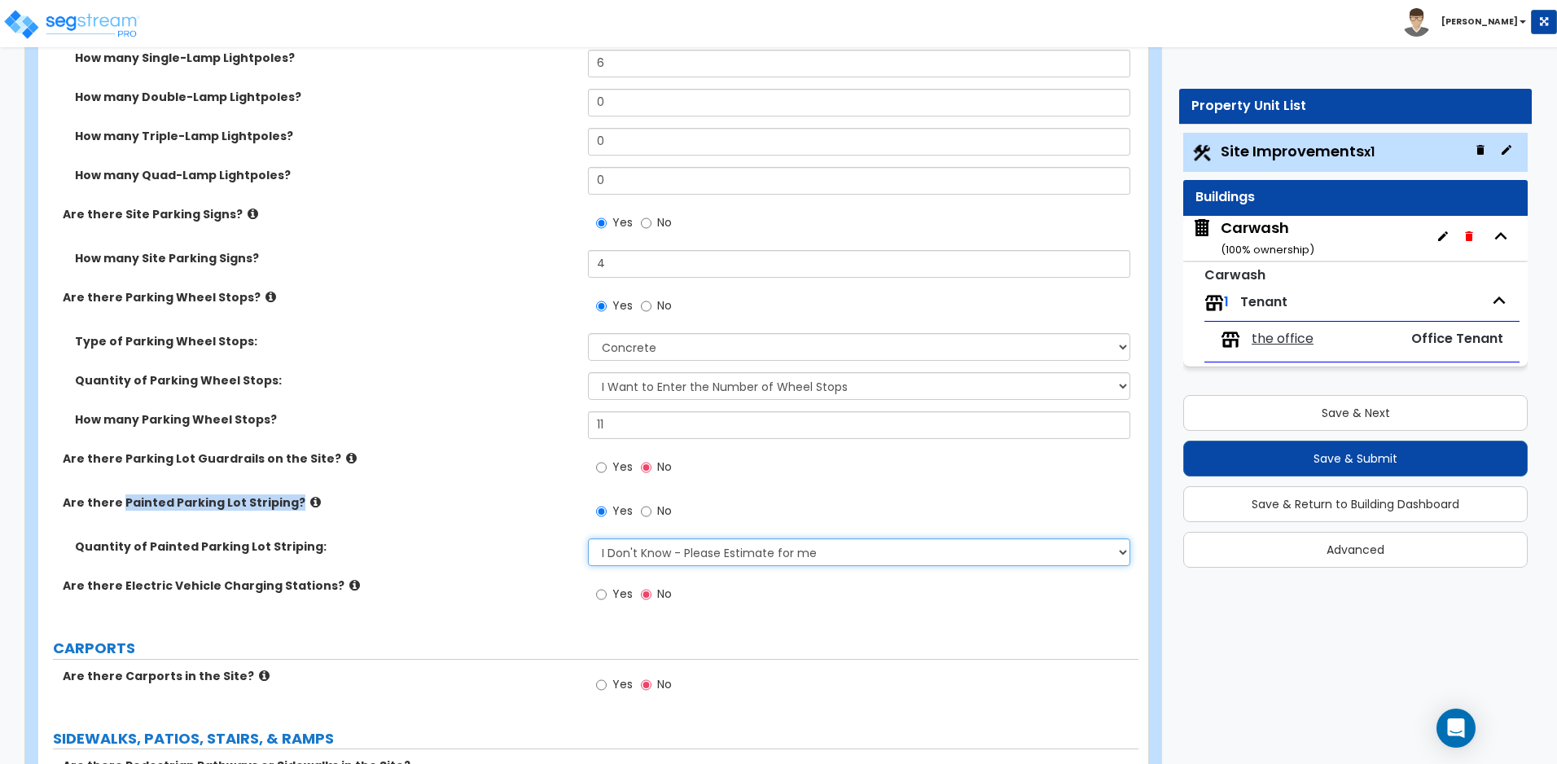
click at [620, 555] on select "I Don't Know - Please Estimate for me I Want to Enter the Number of Parking Spa…" at bounding box center [858, 552] width 541 height 28
select select "1"
click at [588, 538] on select "I Don't Know - Please Estimate for me I Want to Enter the Number of Parking Spa…" at bounding box center [858, 552] width 541 height 28
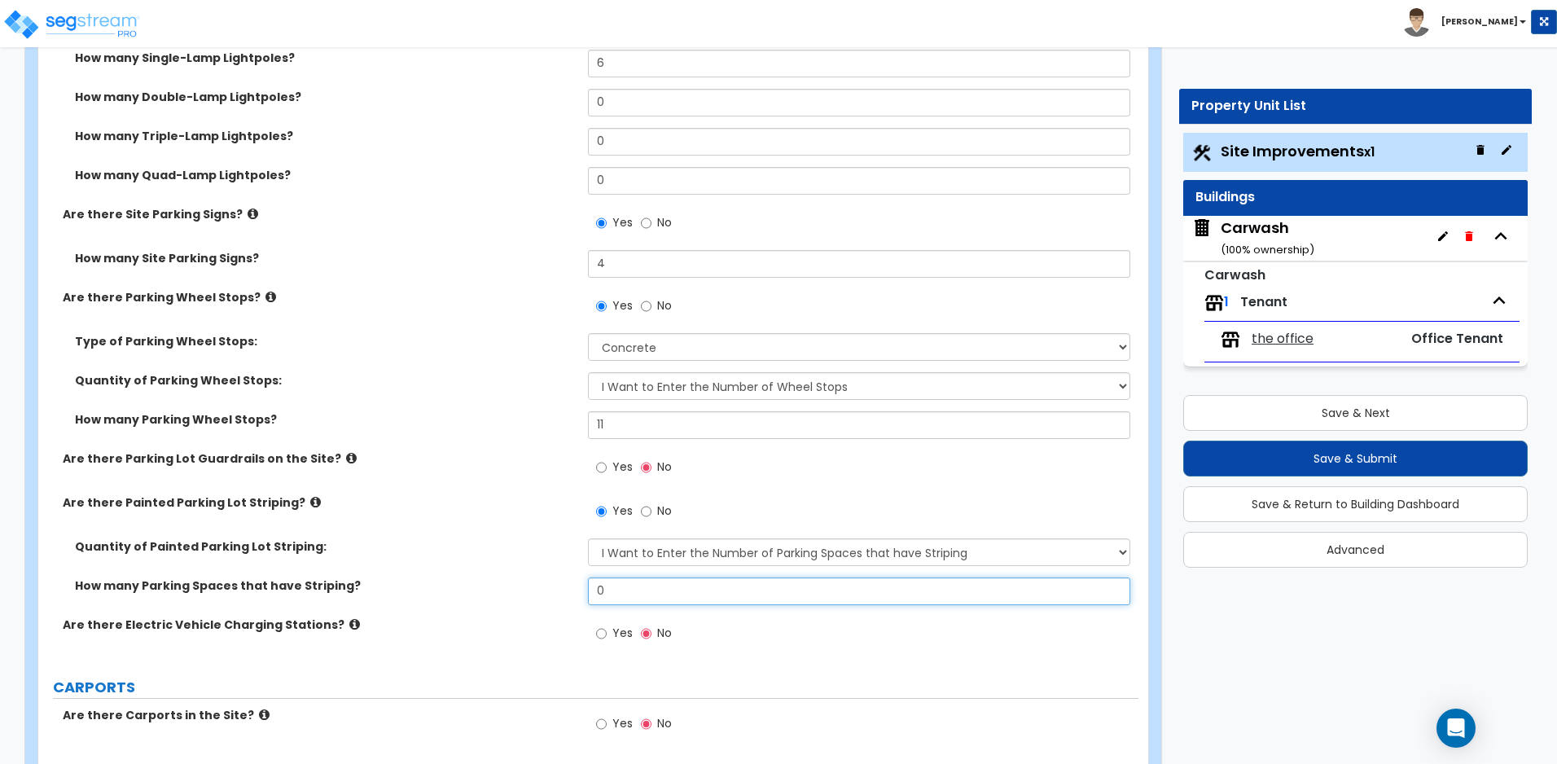
drag, startPoint x: 645, startPoint y: 589, endPoint x: 560, endPoint y: 591, distance: 84.7
click at [560, 591] on div "How many Parking Spaces that have Striping? 0" at bounding box center [588, 596] width 1100 height 39
type input "11"
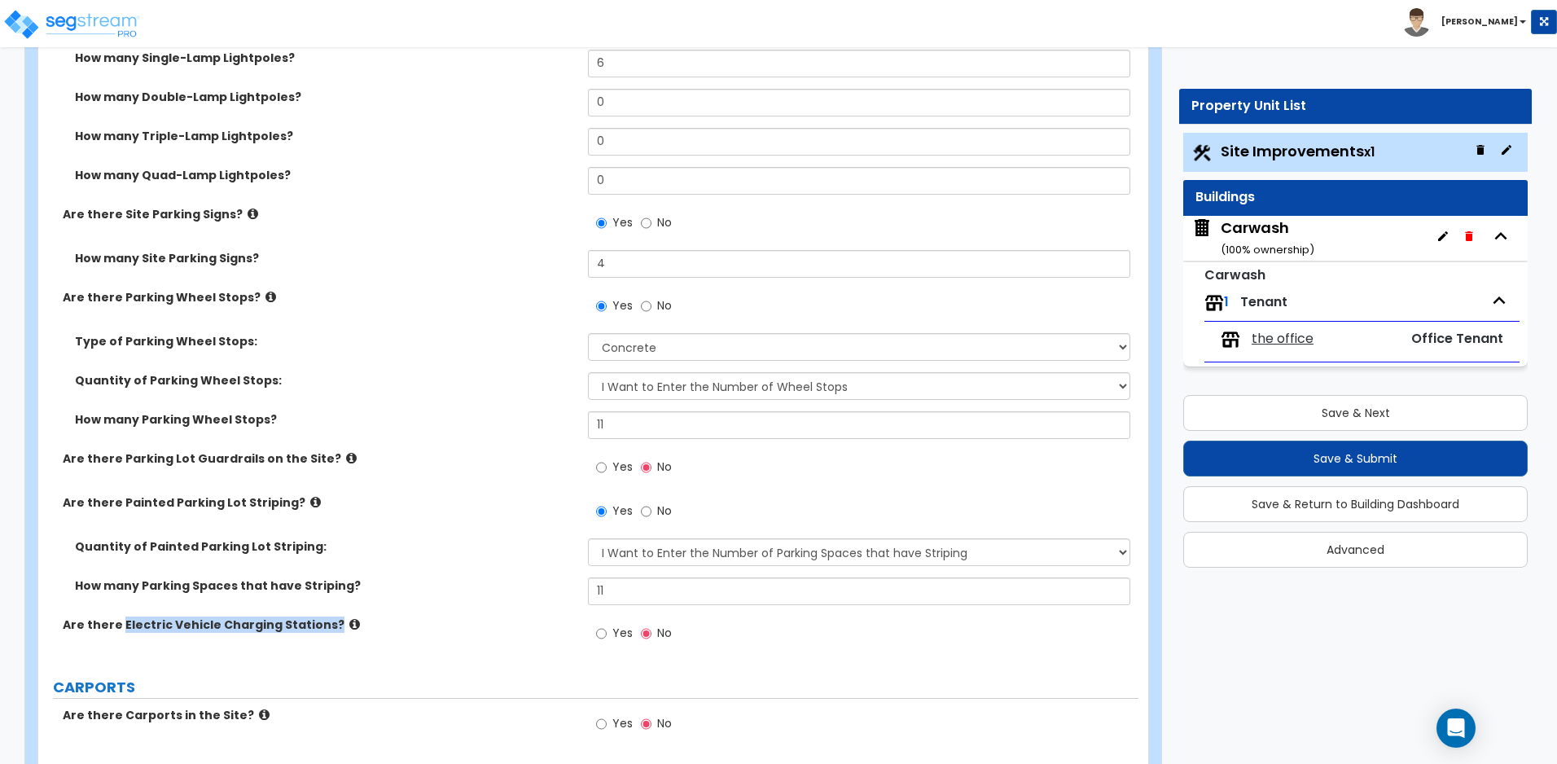
drag, startPoint x: 122, startPoint y: 626, endPoint x: 334, endPoint y: 629, distance: 211.7
click at [334, 629] on label "Are there Electric Vehicle Charging Stations?" at bounding box center [319, 624] width 513 height 16
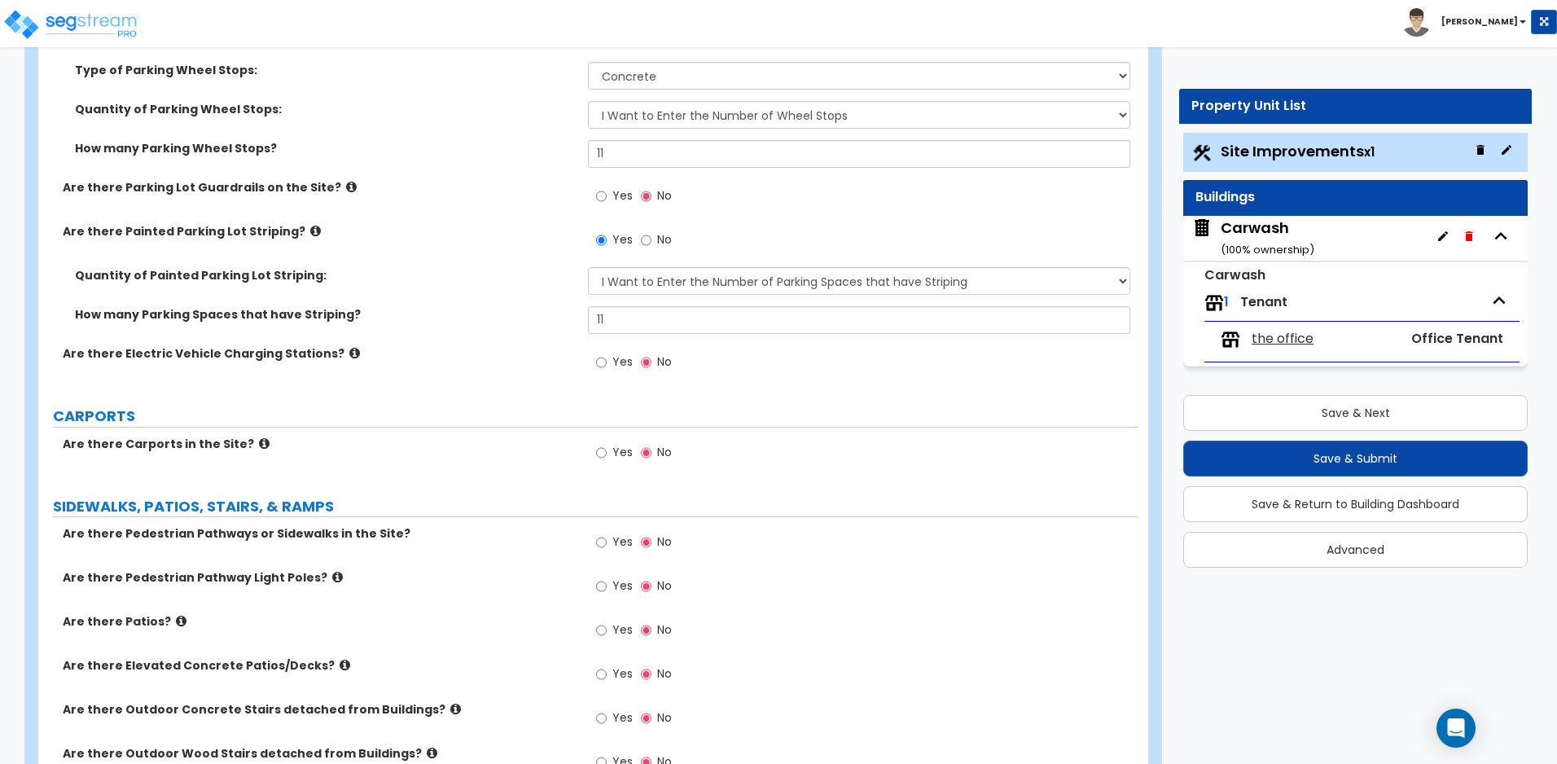
click at [259, 443] on icon at bounding box center [264, 443] width 11 height 12
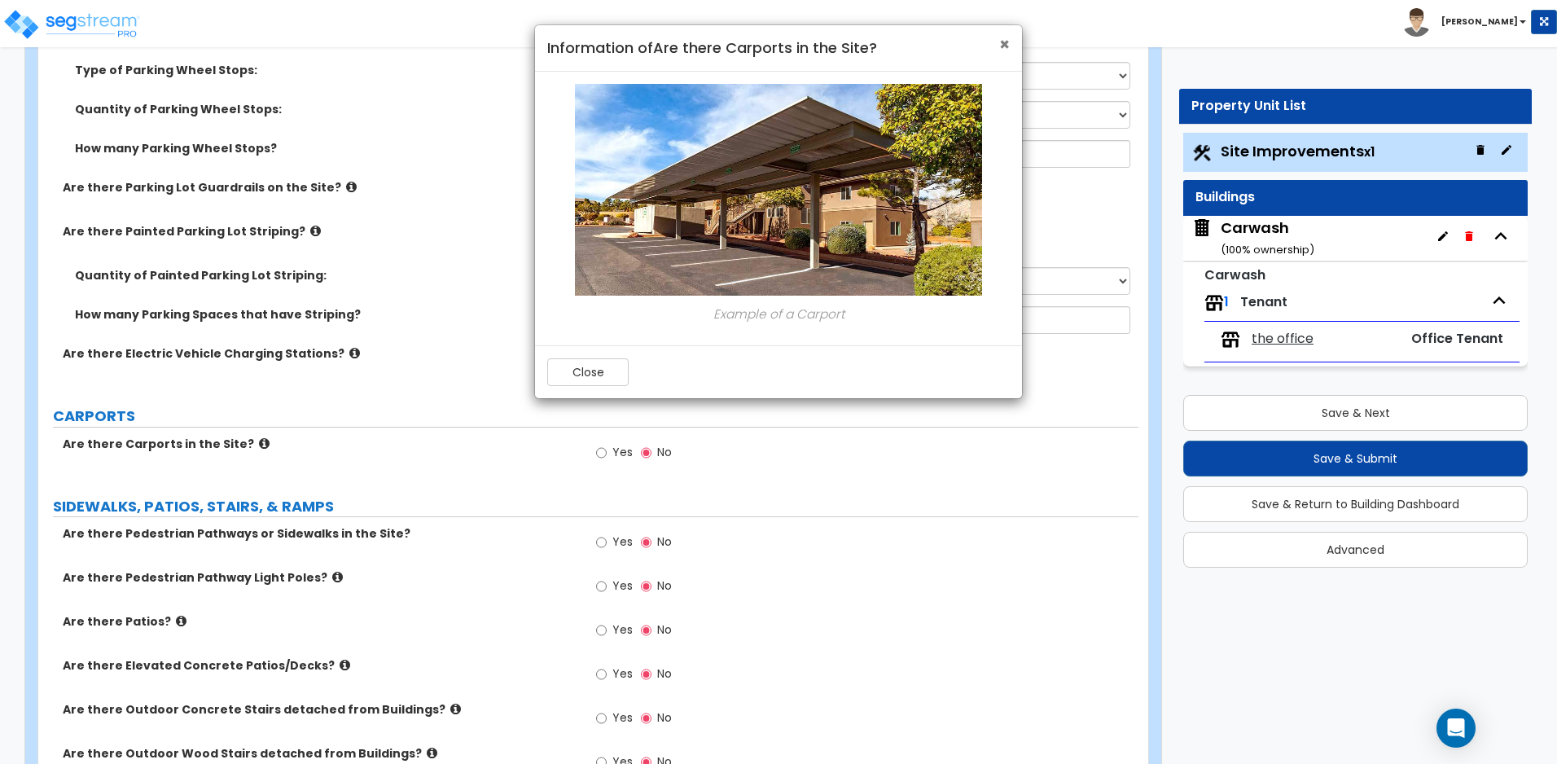
click at [1004, 40] on span "×" at bounding box center [1004, 45] width 11 height 24
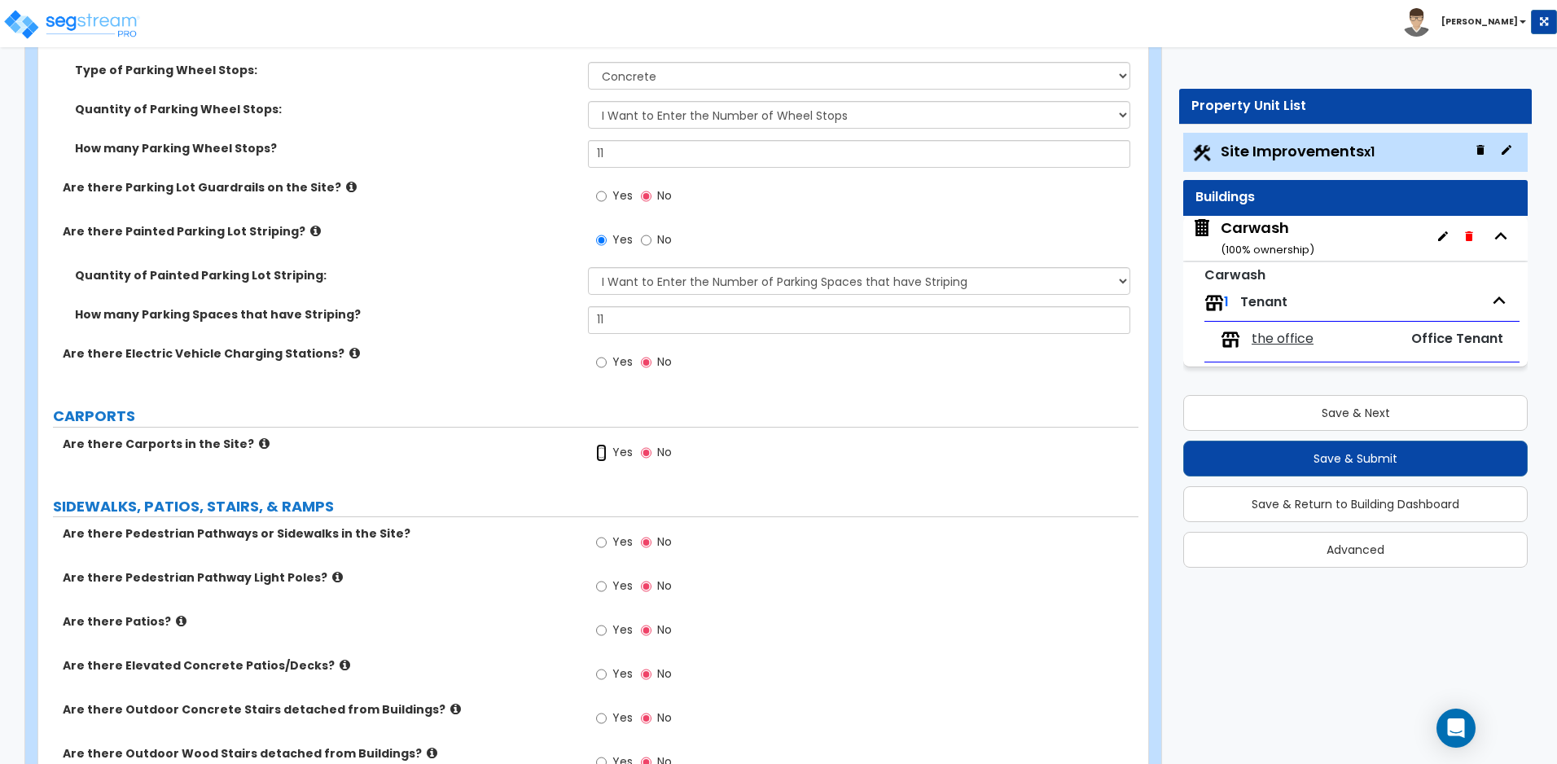
click at [602, 453] on input "Yes" at bounding box center [601, 453] width 11 height 18
radio input "true"
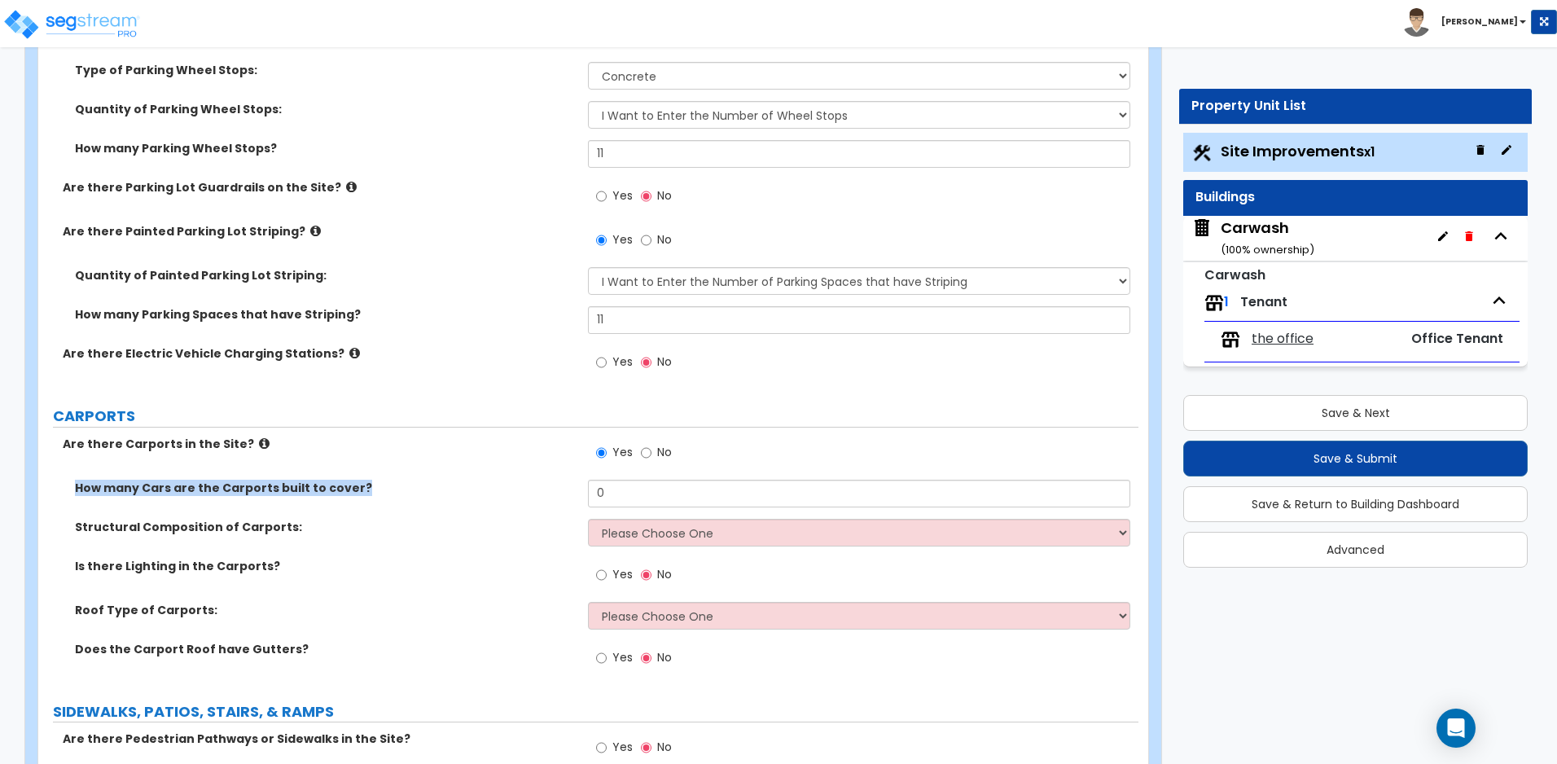
drag, startPoint x: 72, startPoint y: 487, endPoint x: 355, endPoint y: 493, distance: 283.4
click at [355, 493] on div "How many Cars are the Carports built to cover?" at bounding box center [313, 487] width 550 height 16
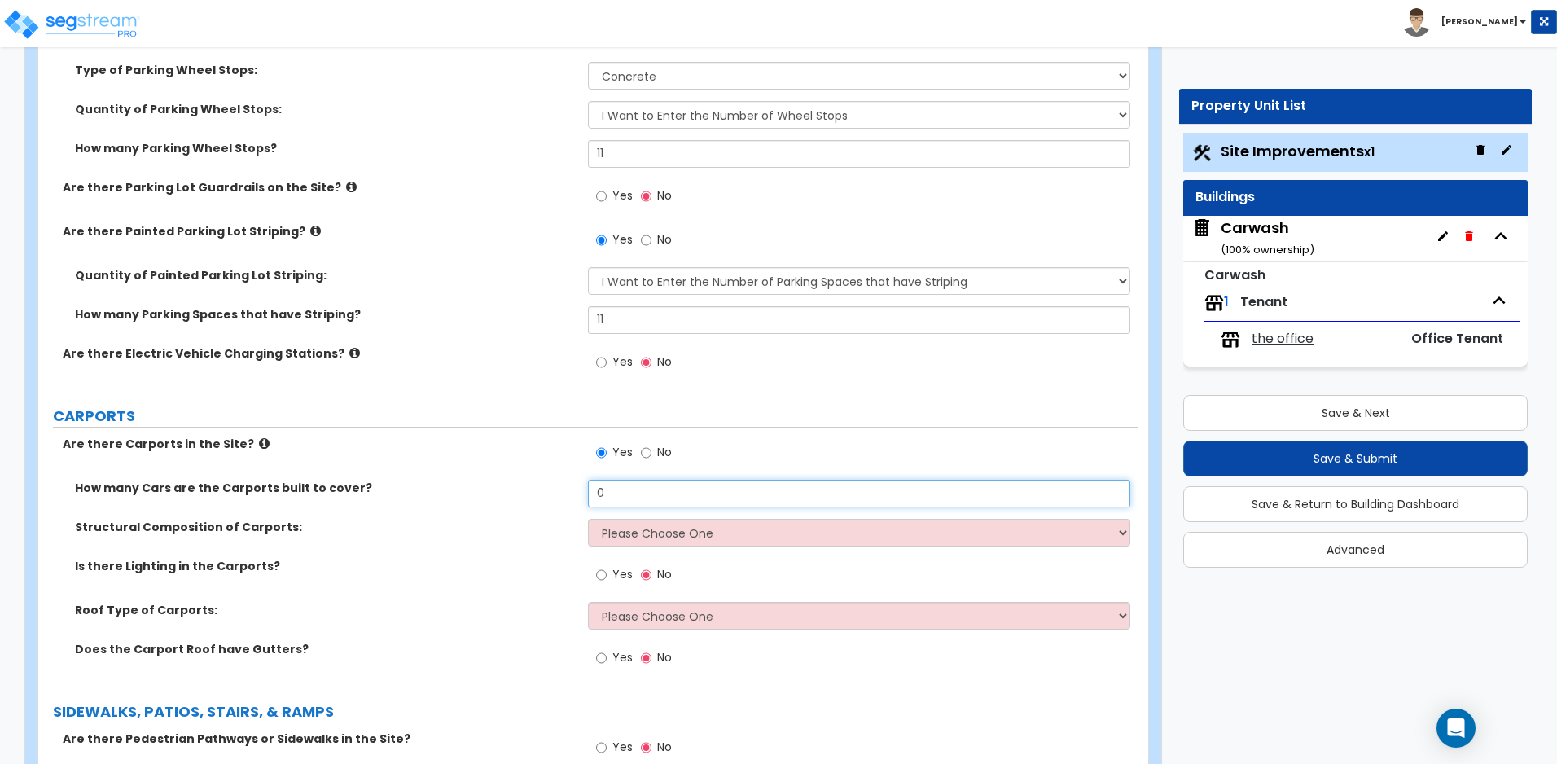
drag, startPoint x: 643, startPoint y: 500, endPoint x: 552, endPoint y: 500, distance: 91.2
click at [552, 500] on div "How many Cars are the Carports built to cover? 0" at bounding box center [588, 498] width 1100 height 39
type input "10"
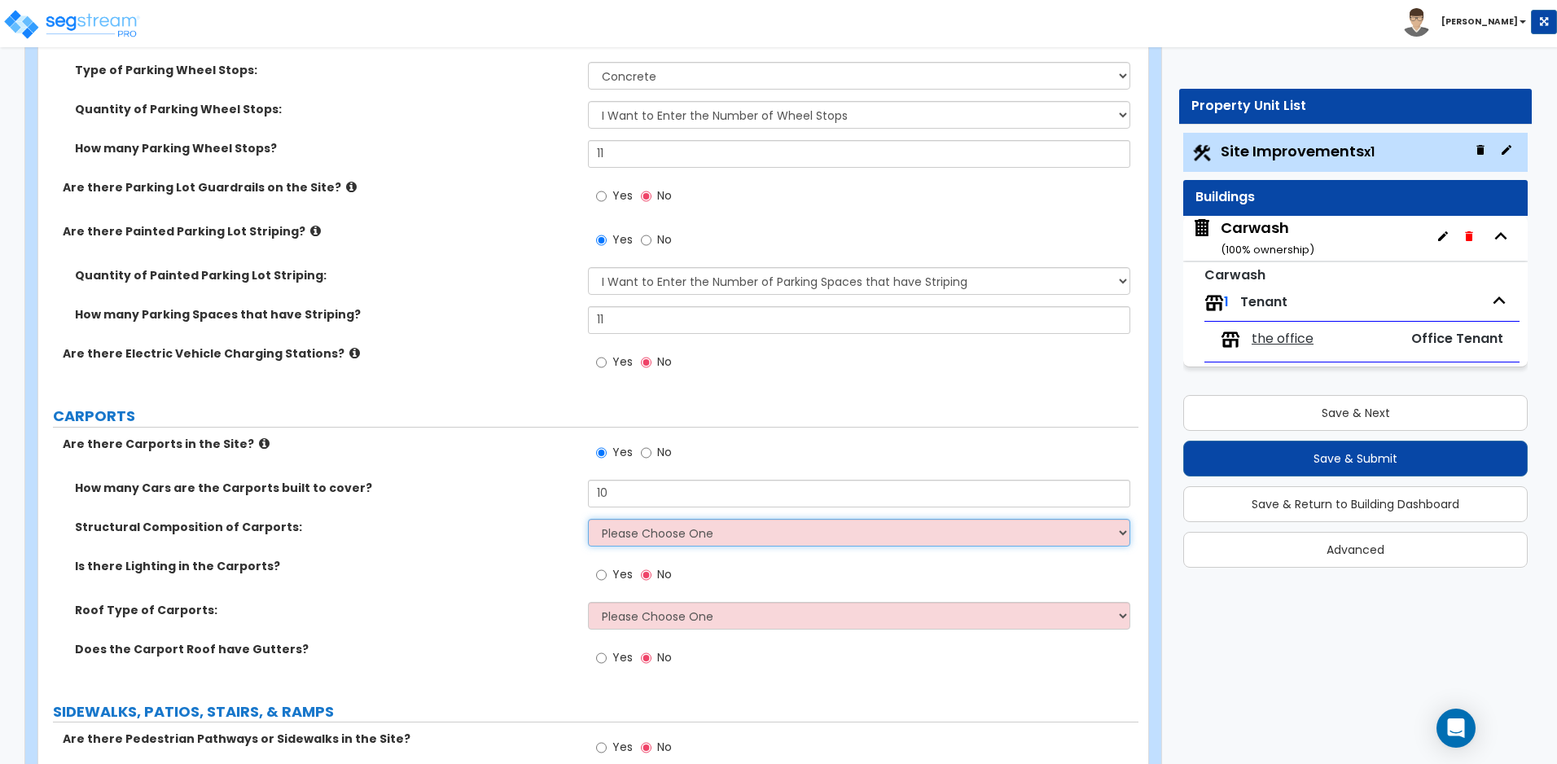
click at [604, 533] on select "Please Choose One Steel Wood" at bounding box center [858, 533] width 541 height 28
select select "1"
click at [588, 519] on select "Please Choose One Steel Wood" at bounding box center [858, 533] width 541 height 28
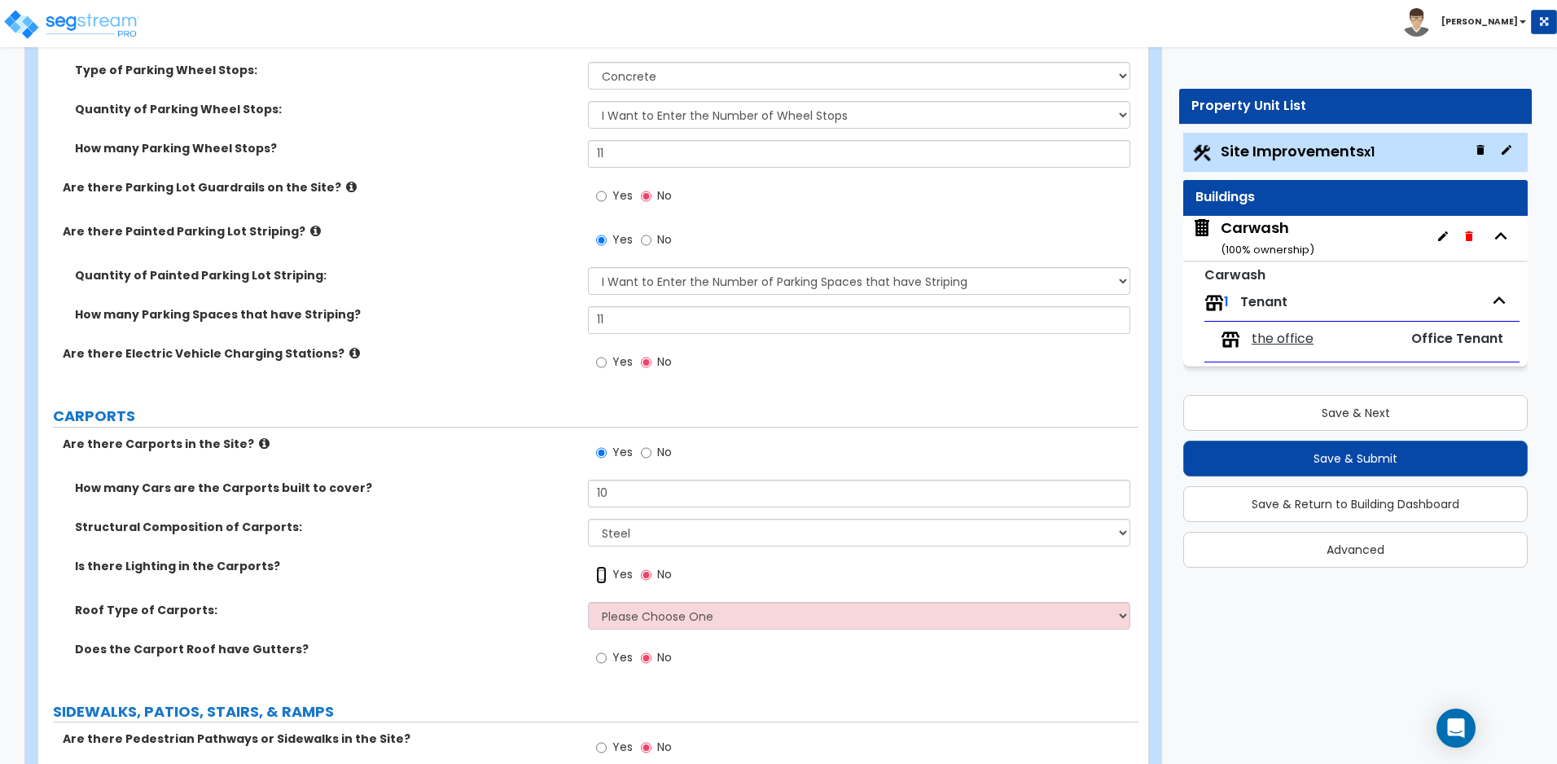
click at [602, 576] on input "Yes" at bounding box center [601, 575] width 11 height 18
radio input "true"
click at [640, 613] on select "Please Choose One Gabled Roof Flat Roof" at bounding box center [858, 616] width 541 height 28
select select "2"
click at [588, 602] on select "Please Choose One Gabled Roof Flat Roof" at bounding box center [858, 616] width 541 height 28
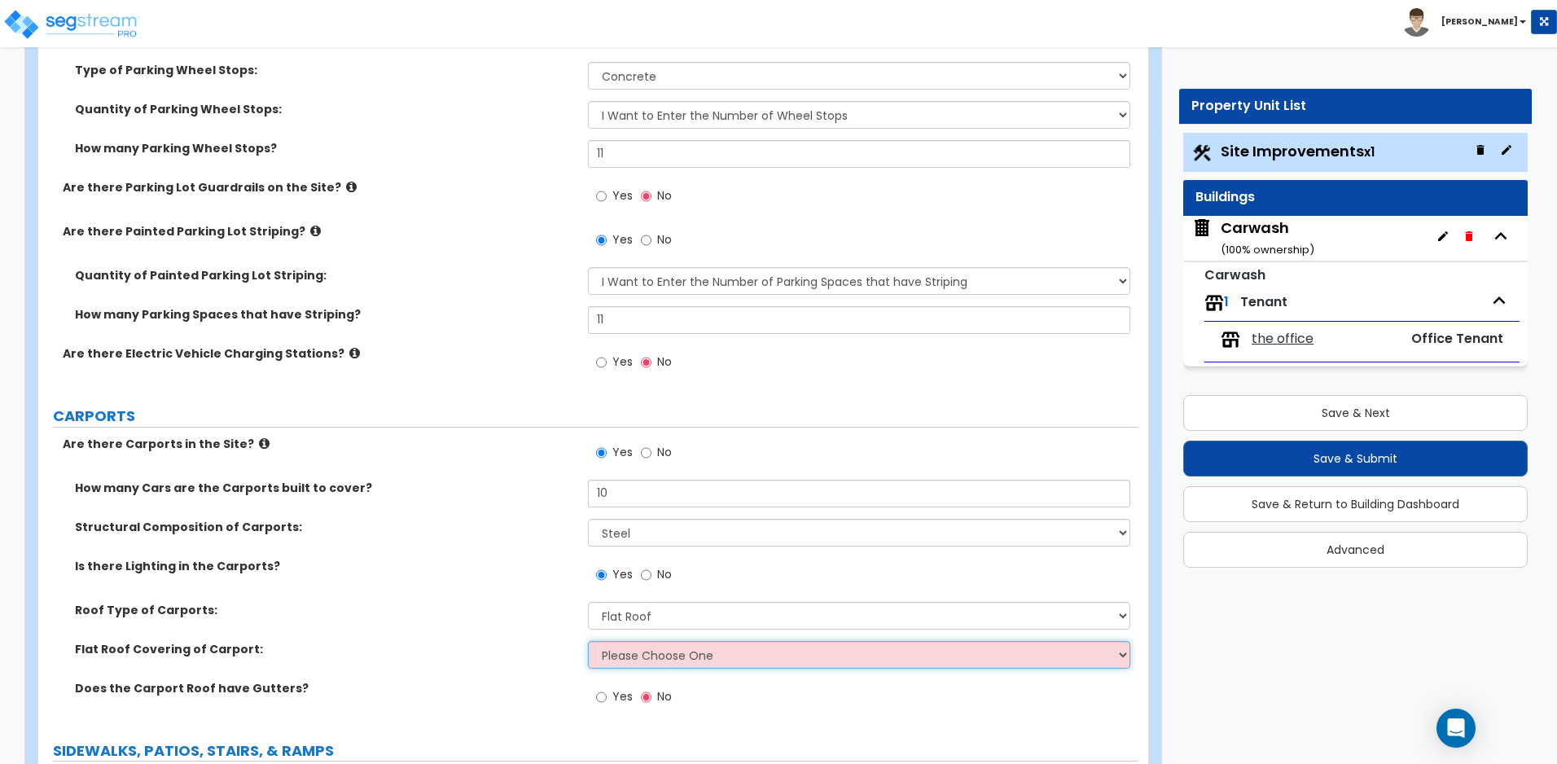
click at [661, 659] on select "Please Choose One Rolled Asphalt Plastic Membrane Asphalt Flood Coat Standing S…" at bounding box center [858, 655] width 541 height 28
select select "4"
click at [588, 641] on select "Please Choose One Rolled Asphalt Plastic Membrane Asphalt Flood Coat Standing S…" at bounding box center [858, 655] width 541 height 28
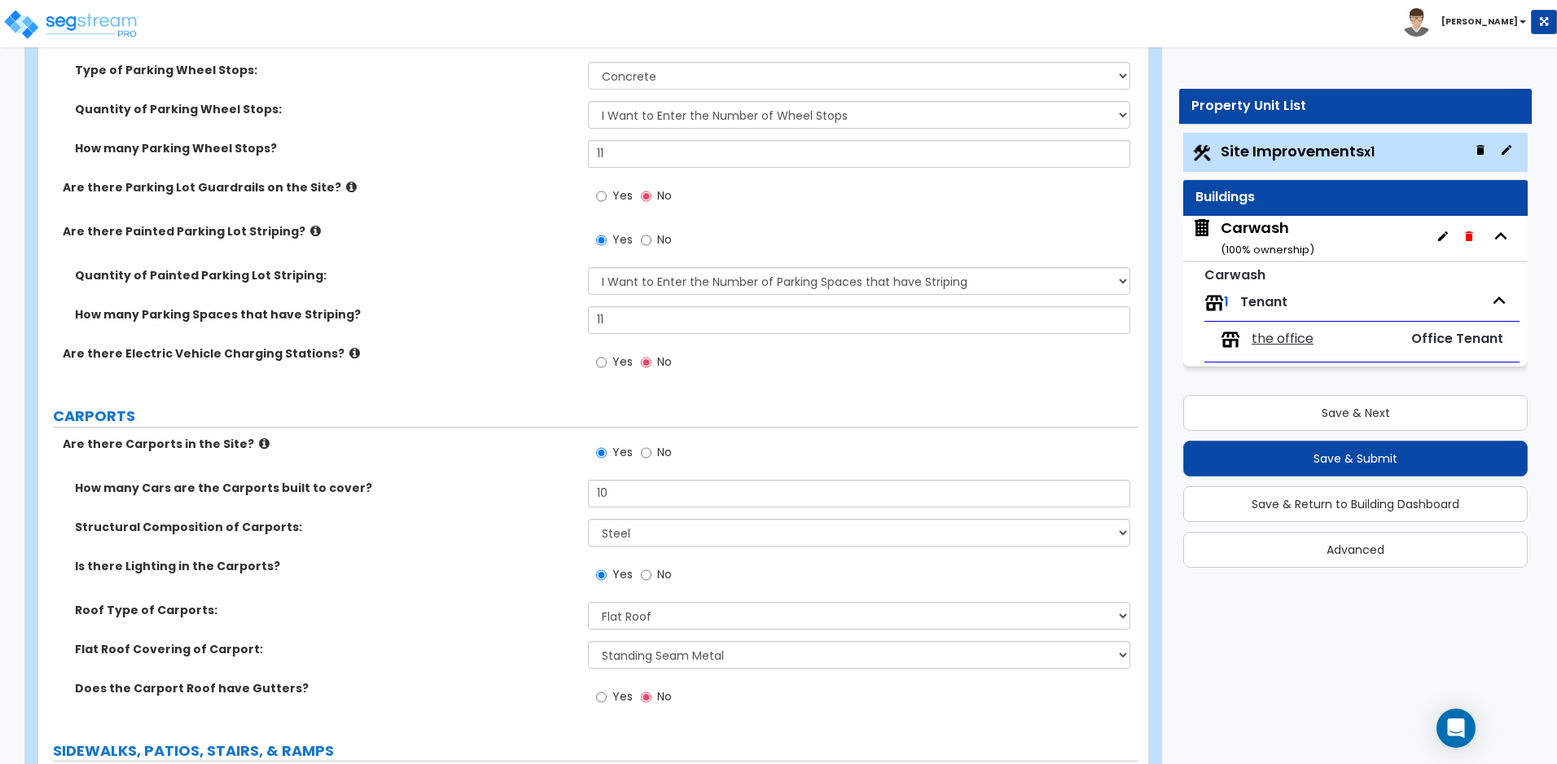
click at [278, 562] on label "Is there Lighting in the Carports?" at bounding box center [325, 566] width 501 height 16
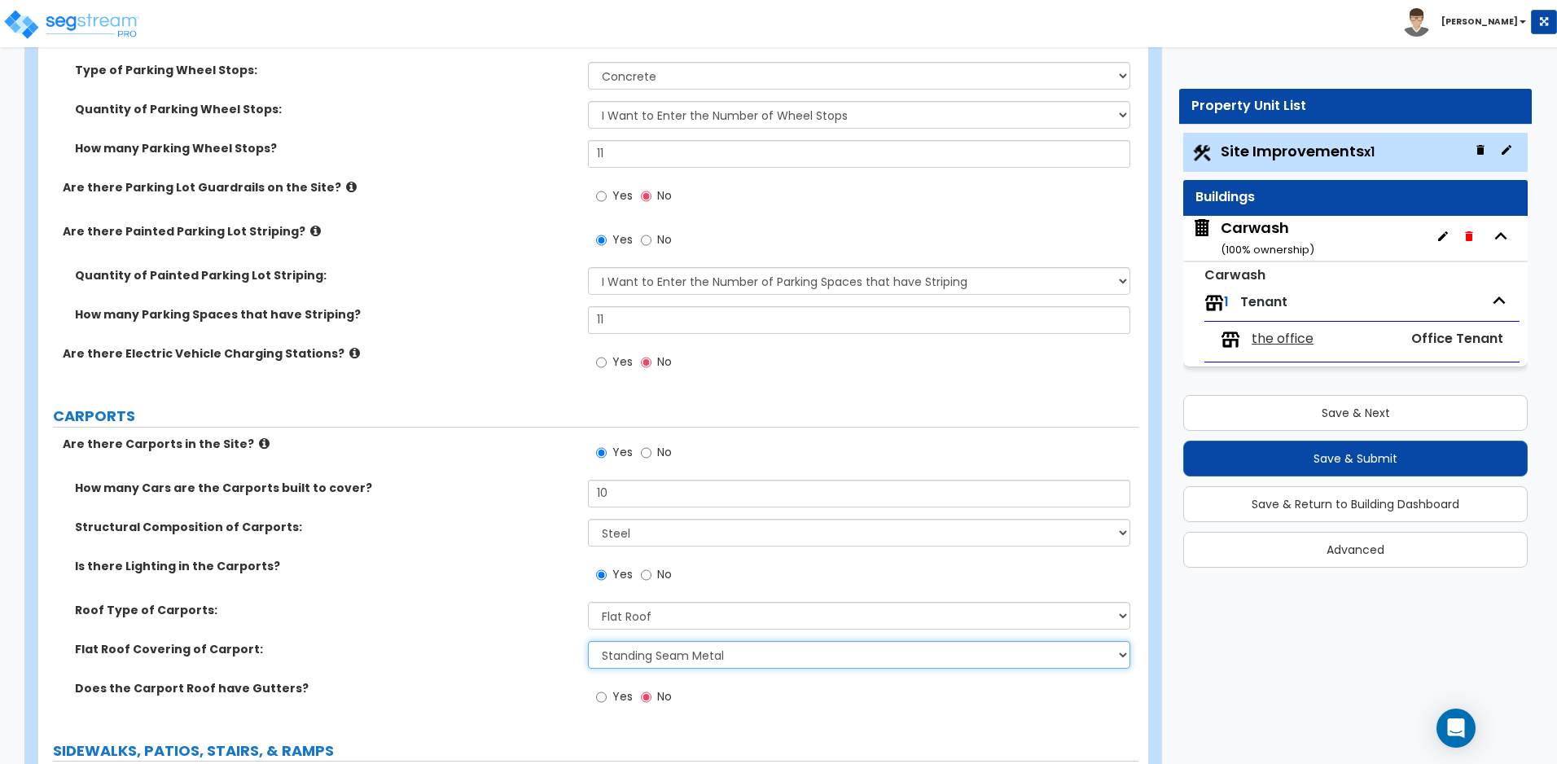
click at [646, 653] on select "Please Choose One Rolled Asphalt Plastic Membrane Asphalt Flood Coat Standing S…" at bounding box center [858, 655] width 541 height 28
click at [639, 614] on select "Please Choose One Gabled Roof Flat Roof" at bounding box center [858, 616] width 541 height 28
click at [588, 602] on select "Please Choose One Gabled Roof Flat Roof" at bounding box center [858, 616] width 541 height 28
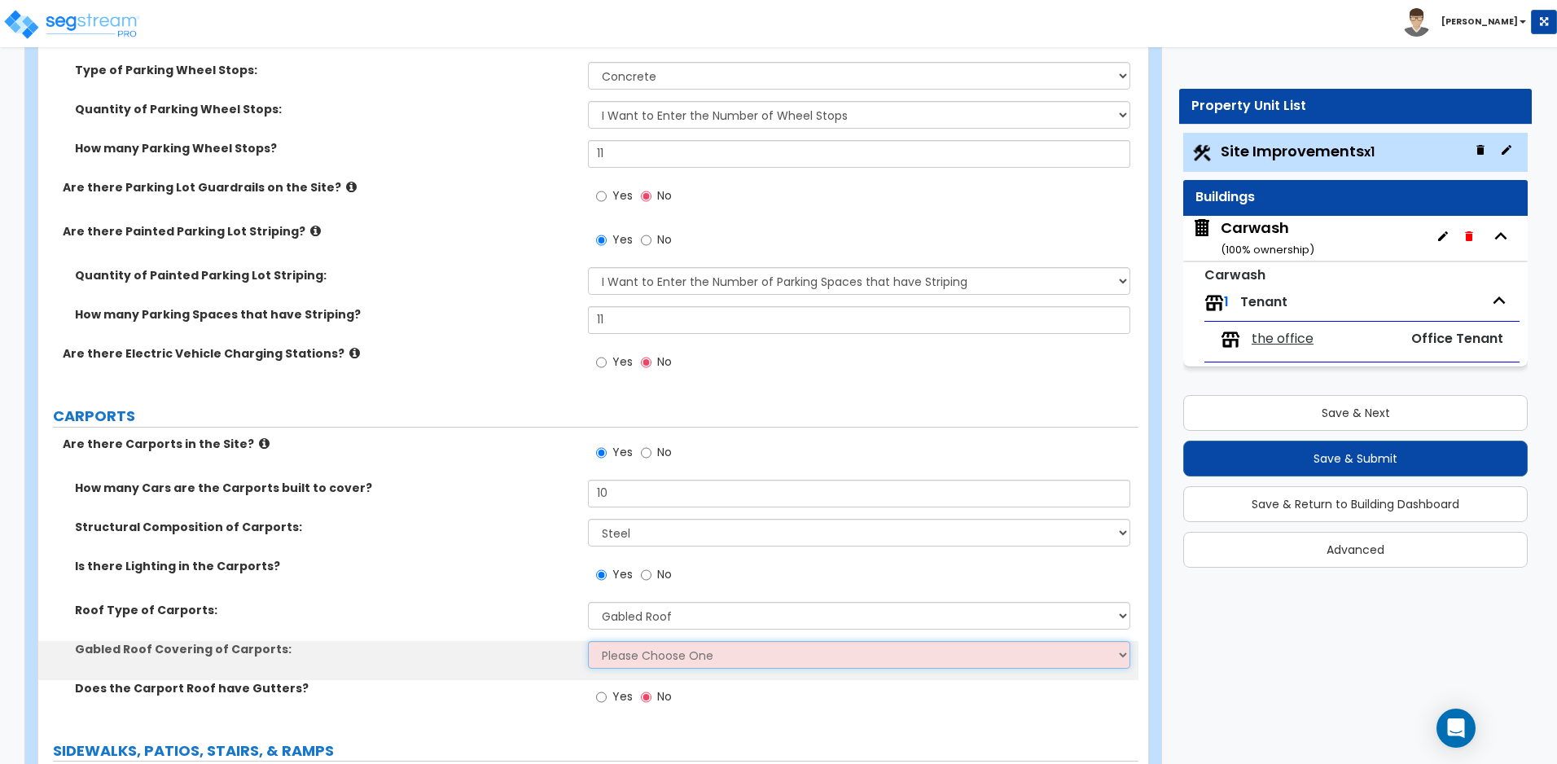
click at [717, 646] on select "Please Choose One Asphalt Shingle Clay Tile Wood Shingle Metal Shingle Standing…" at bounding box center [858, 655] width 541 height 28
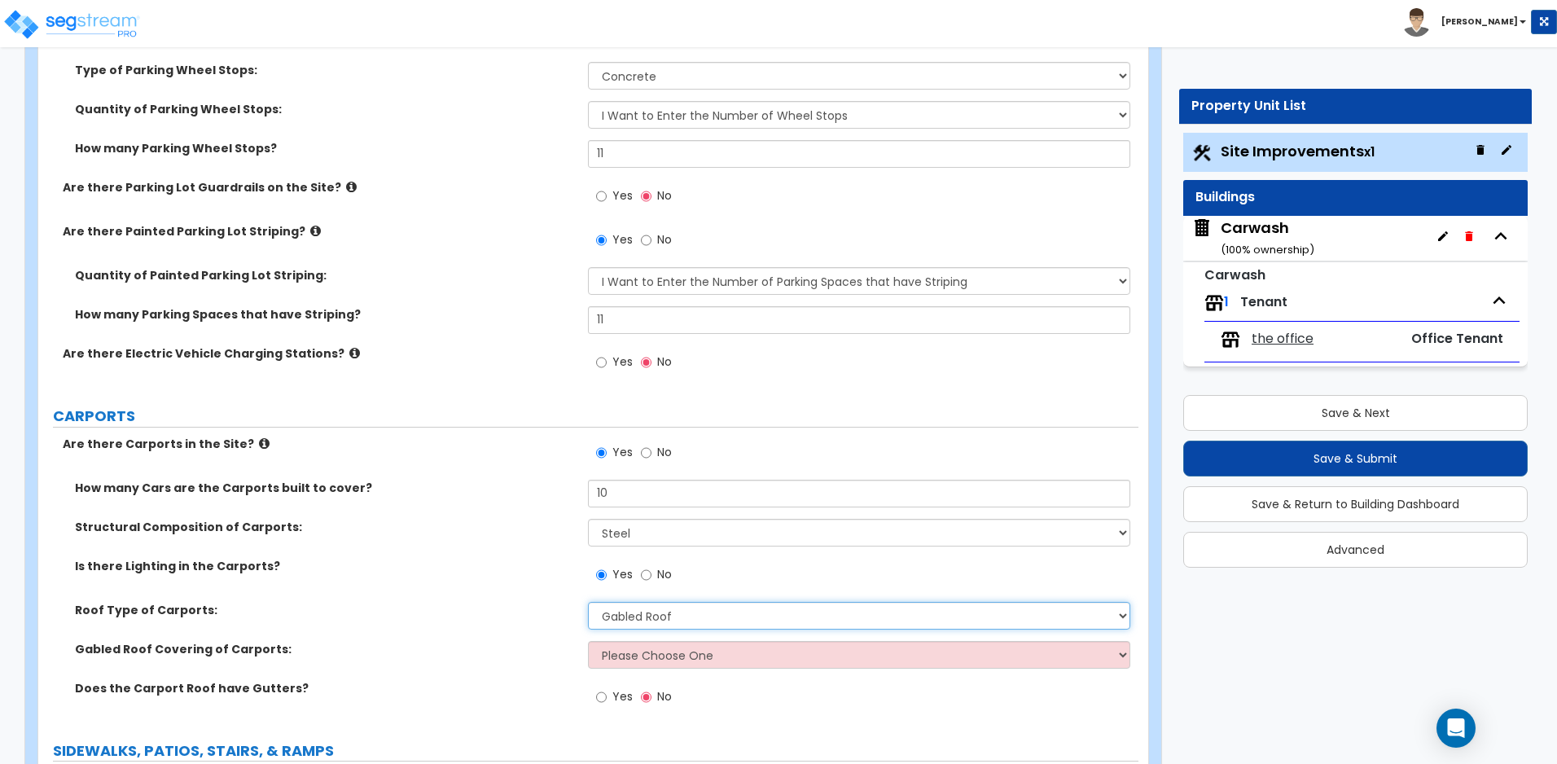
click at [707, 617] on select "Please Choose One Gabled Roof Flat Roof" at bounding box center [858, 616] width 541 height 28
click at [588, 602] on select "Please Choose One Gabled Roof Flat Roof" at bounding box center [858, 616] width 541 height 28
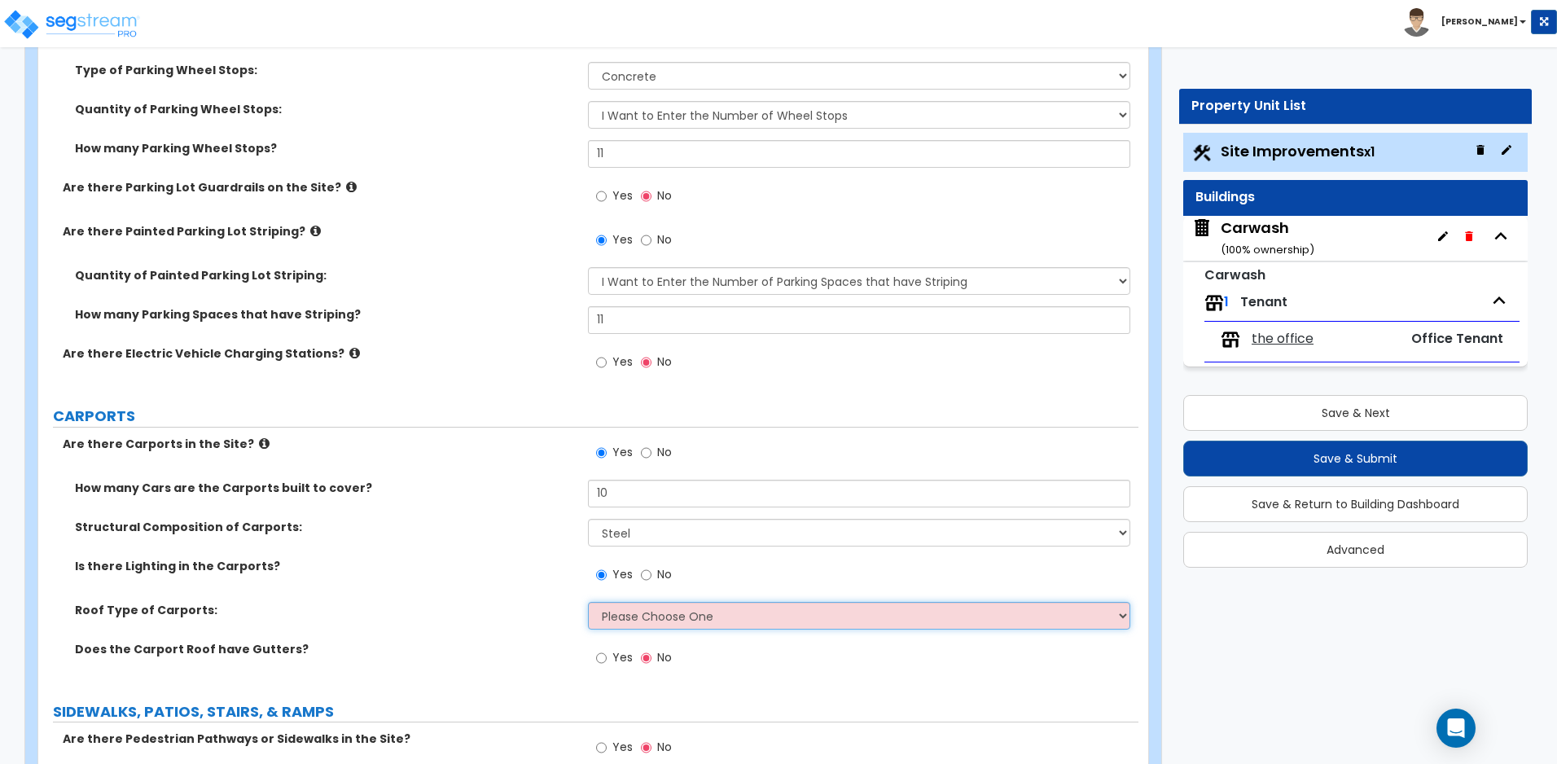
click at [695, 624] on select "Please Choose One Gabled Roof Flat Roof" at bounding box center [858, 616] width 541 height 28
select select "2"
click at [588, 602] on select "Please Choose One Gabled Roof Flat Roof" at bounding box center [858, 616] width 541 height 28
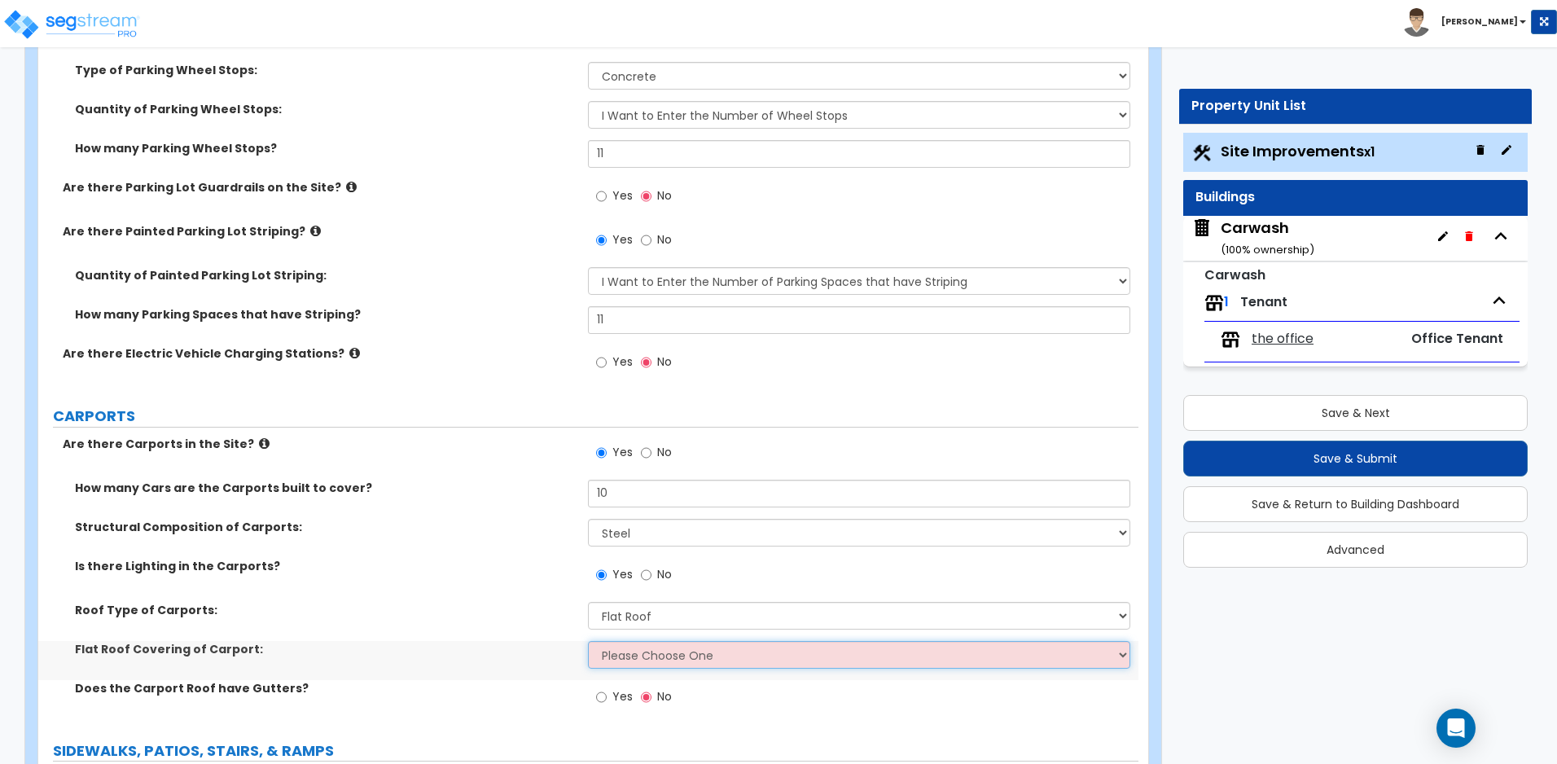
click at [664, 653] on select "Please Choose One Rolled Asphalt Plastic Membrane Asphalt Flood Coat Standing S…" at bounding box center [858, 655] width 541 height 28
select select "4"
click at [588, 641] on select "Please Choose One Rolled Asphalt Plastic Membrane Asphalt Flood Coat Standing S…" at bounding box center [858, 655] width 541 height 28
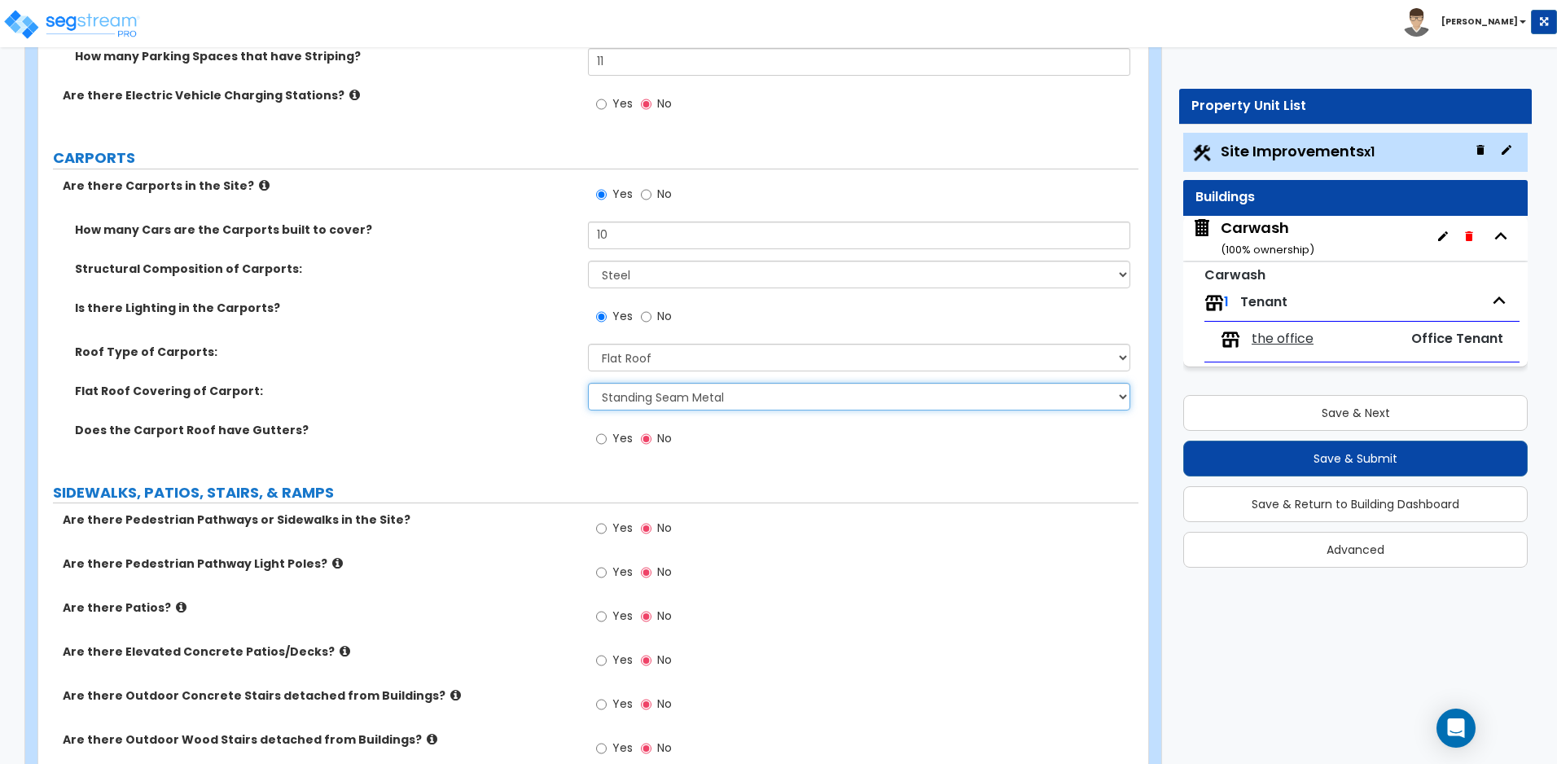
scroll to position [1899, 0]
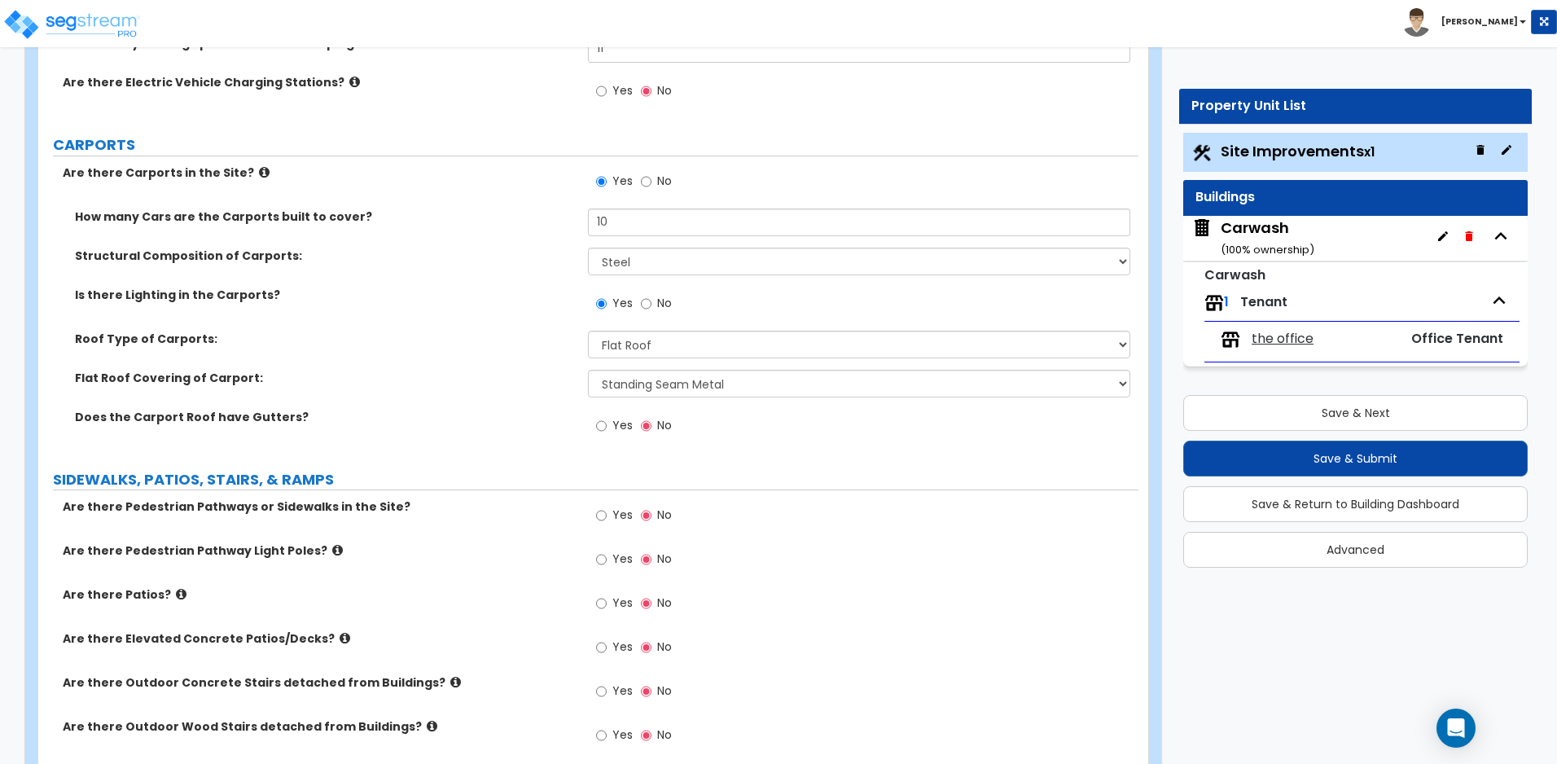
click at [284, 434] on div "Does the Carport Roof have Gutters? Yes No" at bounding box center [588, 431] width 1100 height 44
click at [594, 514] on div "Yes No" at bounding box center [634, 516] width 92 height 37
click at [599, 515] on input "Yes" at bounding box center [601, 515] width 11 height 18
radio input "true"
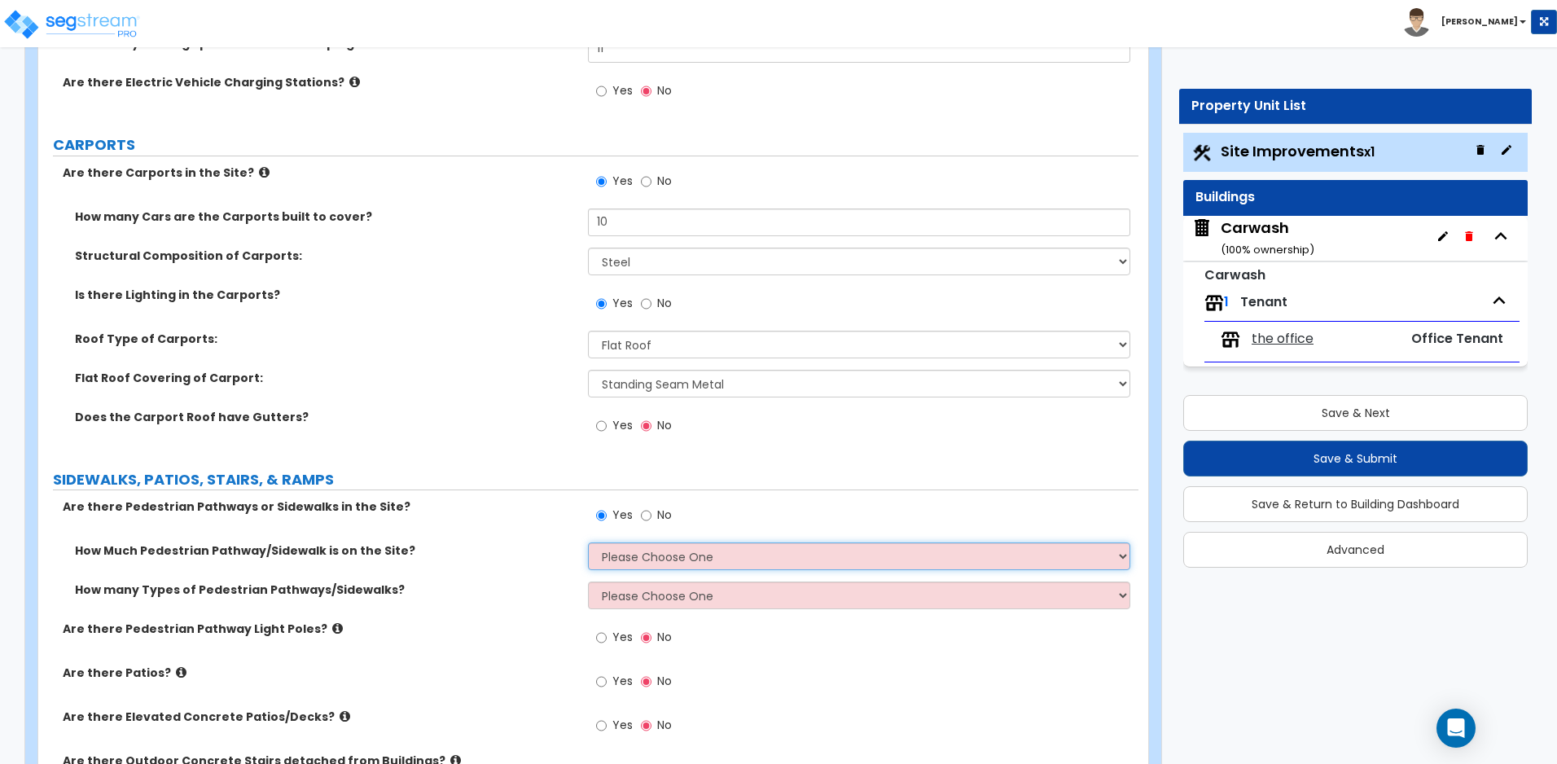
click at [630, 552] on select "Please Choose One I Don't Know, Please Estimate For Me Enter Linear Footage" at bounding box center [858, 556] width 541 height 28
select select "2"
click at [588, 542] on select "Please Choose One I Don't Know, Please Estimate For Me Enter Linear Footage" at bounding box center [858, 556] width 541 height 28
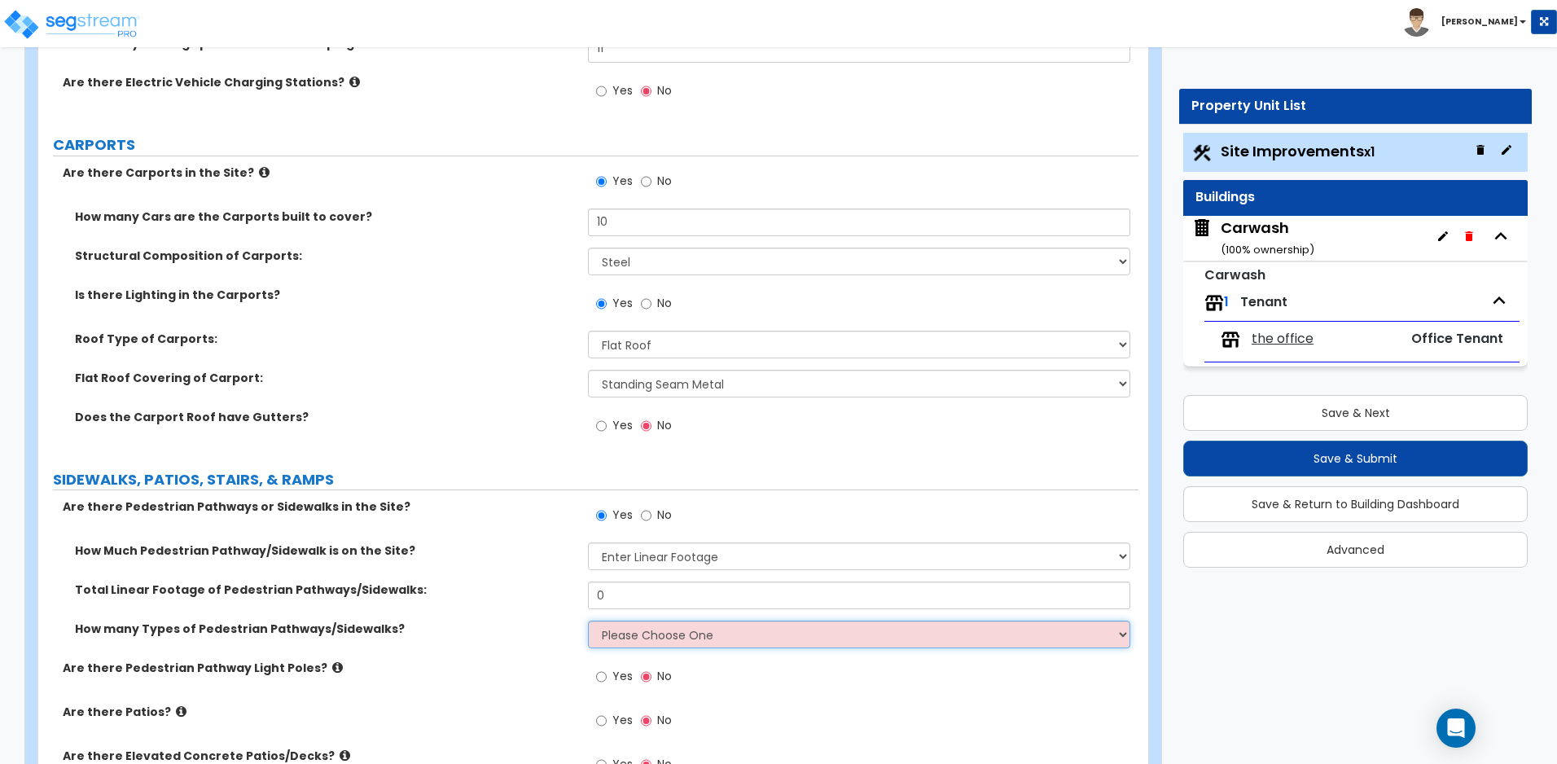
click at [688, 637] on select "Please Choose One 1 2 3" at bounding box center [858, 634] width 541 height 28
select select "1"
click at [588, 620] on select "Please Choose One 1 2 3" at bounding box center [858, 634] width 541 height 28
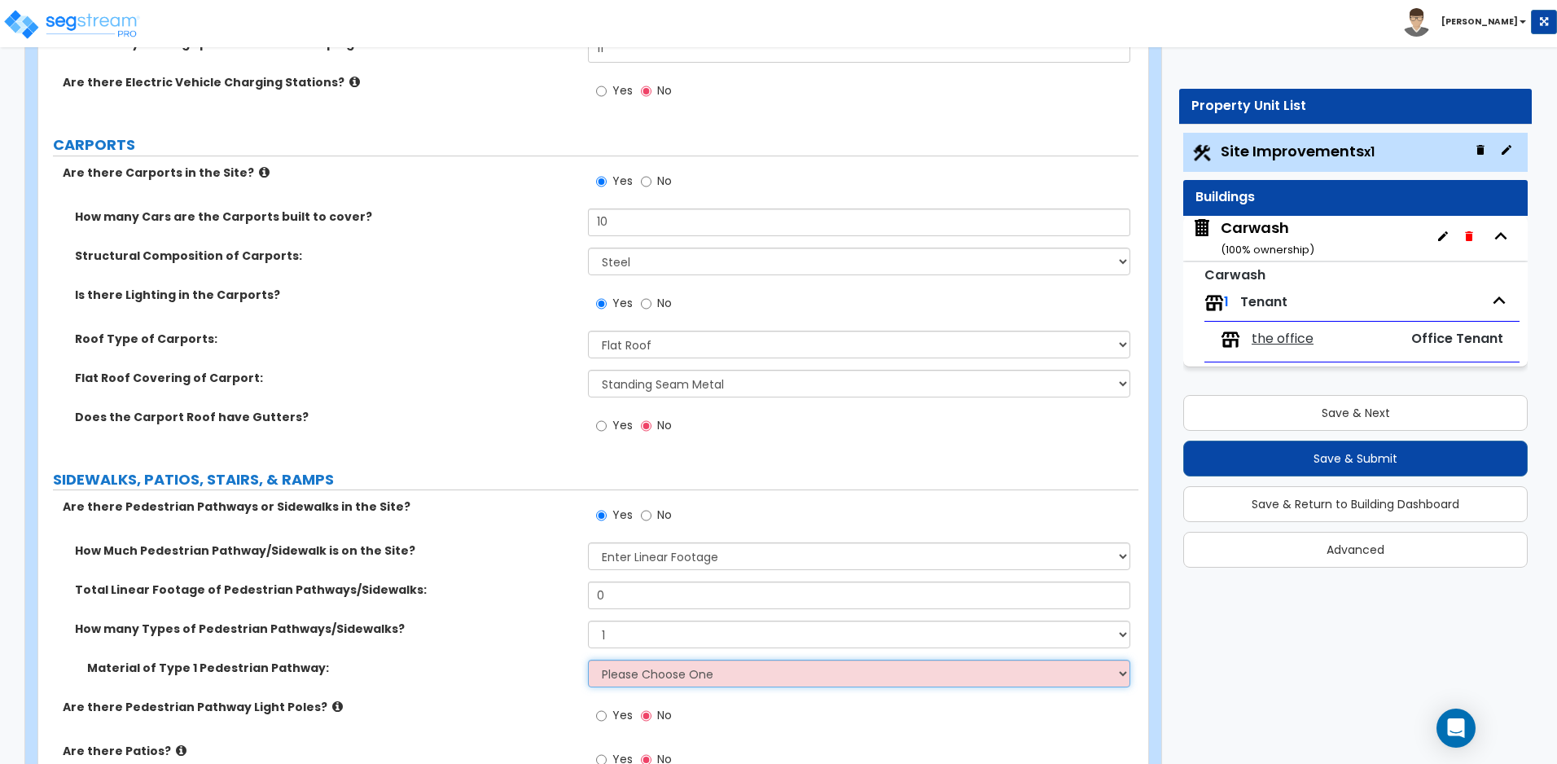
click at [637, 673] on select "Please Choose One Bare Concrete Stamped Concrete Brick Pavers Stone Pavers Wood…" at bounding box center [858, 673] width 541 height 28
select select "1"
click at [588, 659] on select "Please Choose One Bare Concrete Stamped Concrete Brick Pavers Stone Pavers Wood…" at bounding box center [858, 673] width 541 height 28
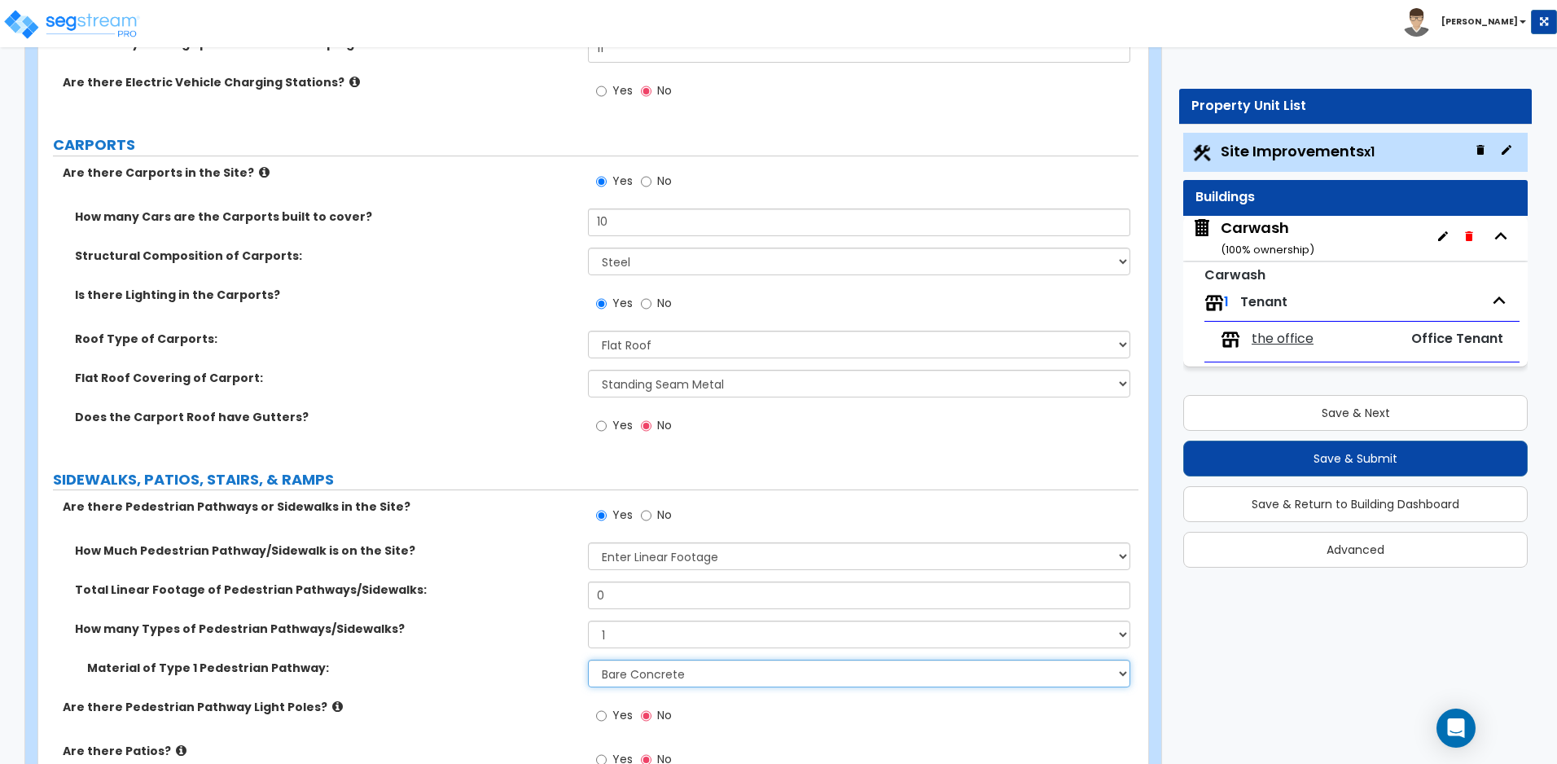
click at [677, 675] on select "Please Choose One Bare Concrete Stamped Concrete Brick Pavers Stone Pavers Wood…" at bounding box center [858, 673] width 541 height 28
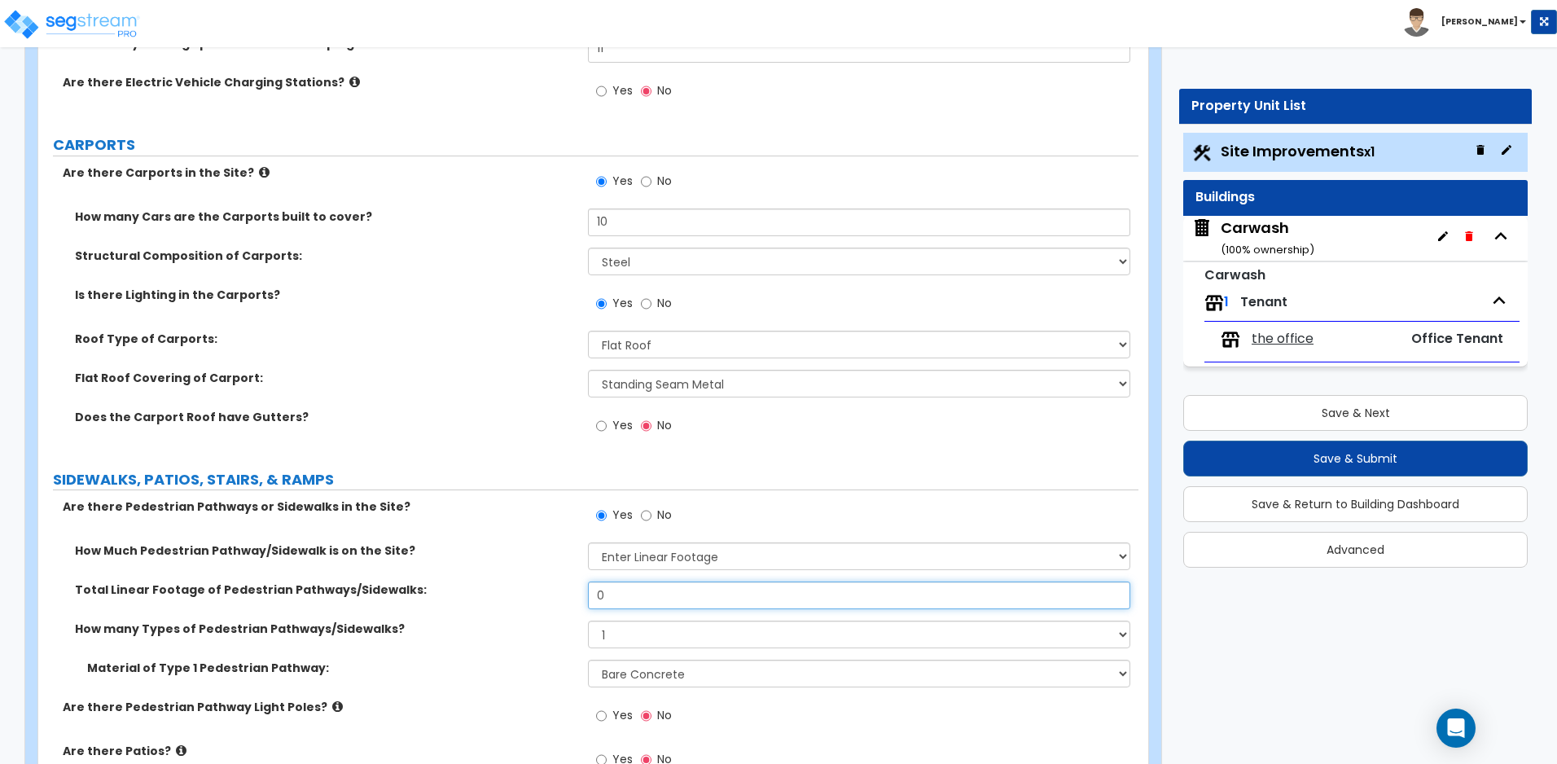
drag, startPoint x: 628, startPoint y: 606, endPoint x: 528, endPoint y: 598, distance: 100.5
click at [528, 598] on div "Total Linear Footage of Pedestrian Pathways/Sidewalks: 0" at bounding box center [588, 600] width 1100 height 39
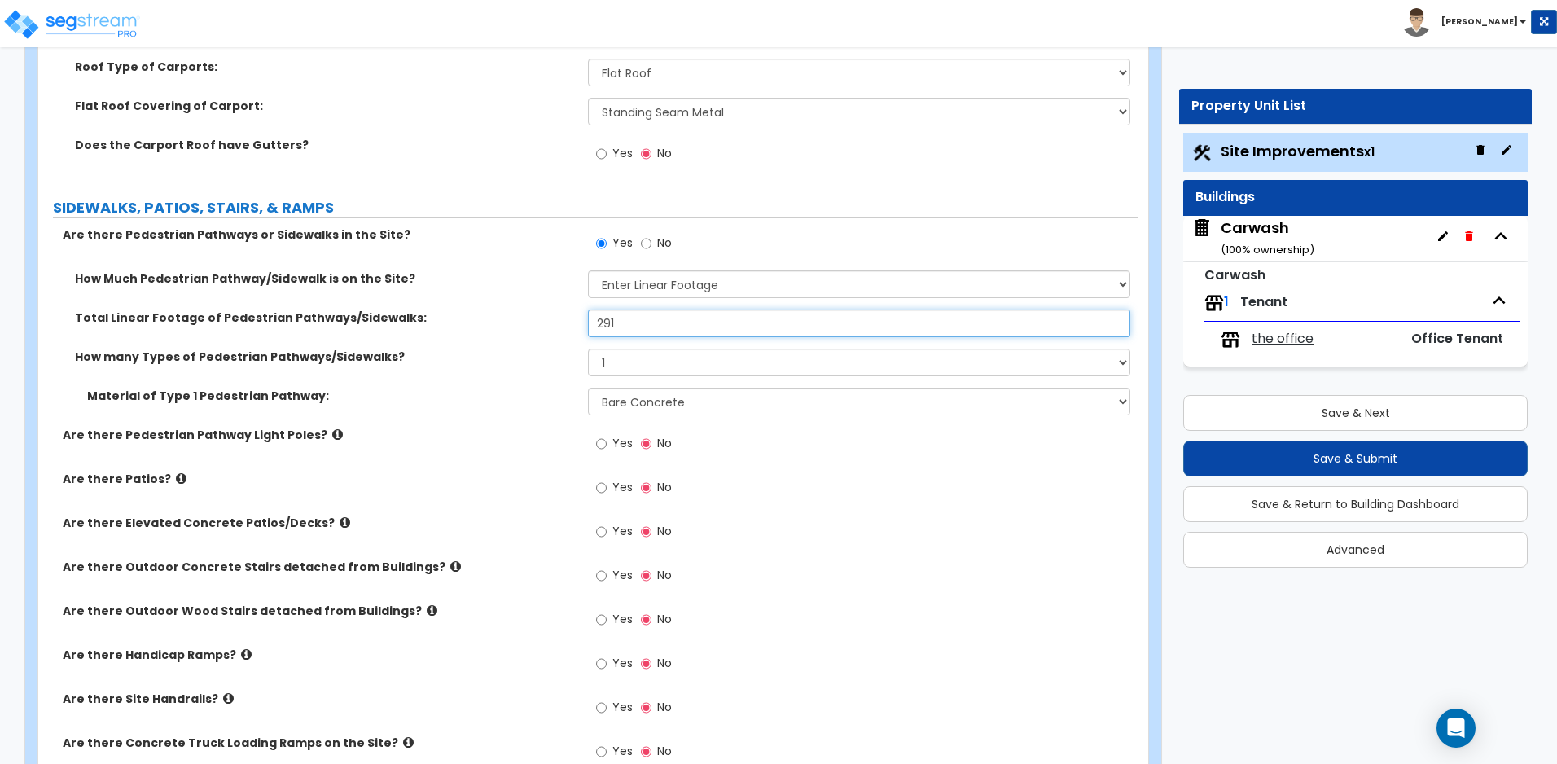
type input "291"
click at [332, 429] on icon at bounding box center [337, 434] width 11 height 12
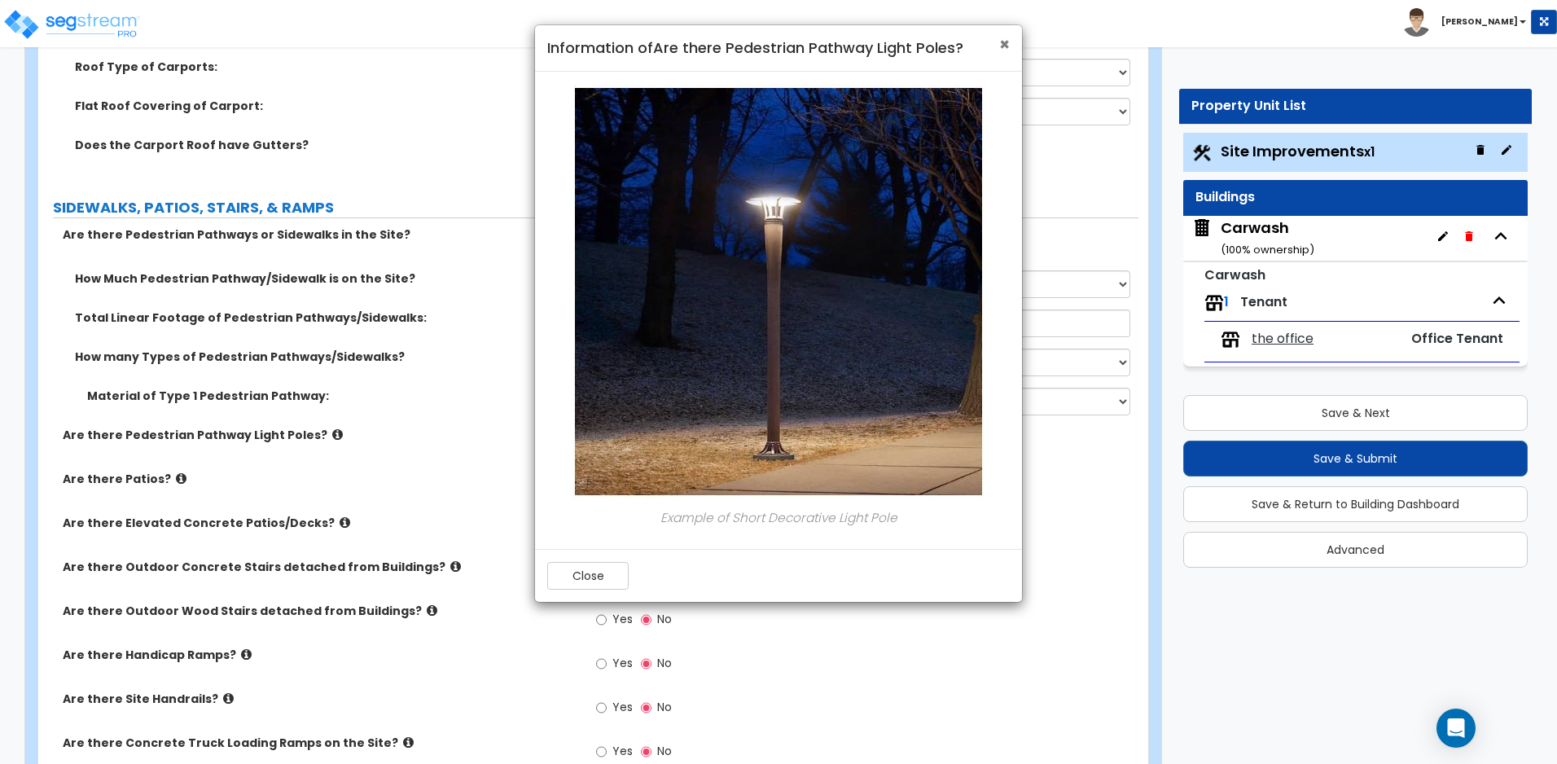
click at [1004, 38] on span "×" at bounding box center [1004, 45] width 11 height 24
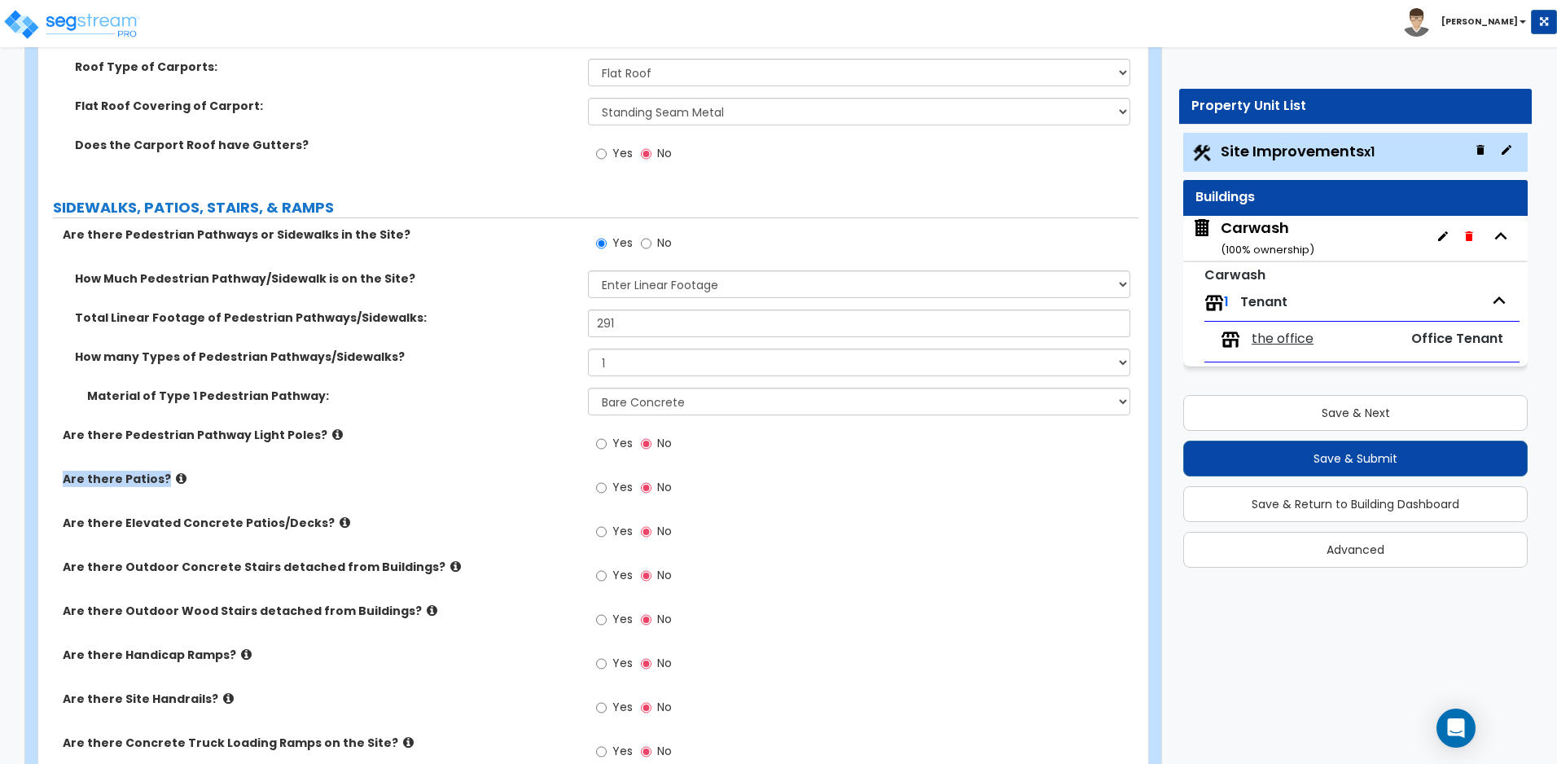
drag, startPoint x: 64, startPoint y: 474, endPoint x: 165, endPoint y: 478, distance: 101.0
click at [165, 478] on label "Are there Patios?" at bounding box center [319, 479] width 513 height 16
click at [176, 475] on icon at bounding box center [181, 478] width 11 height 12
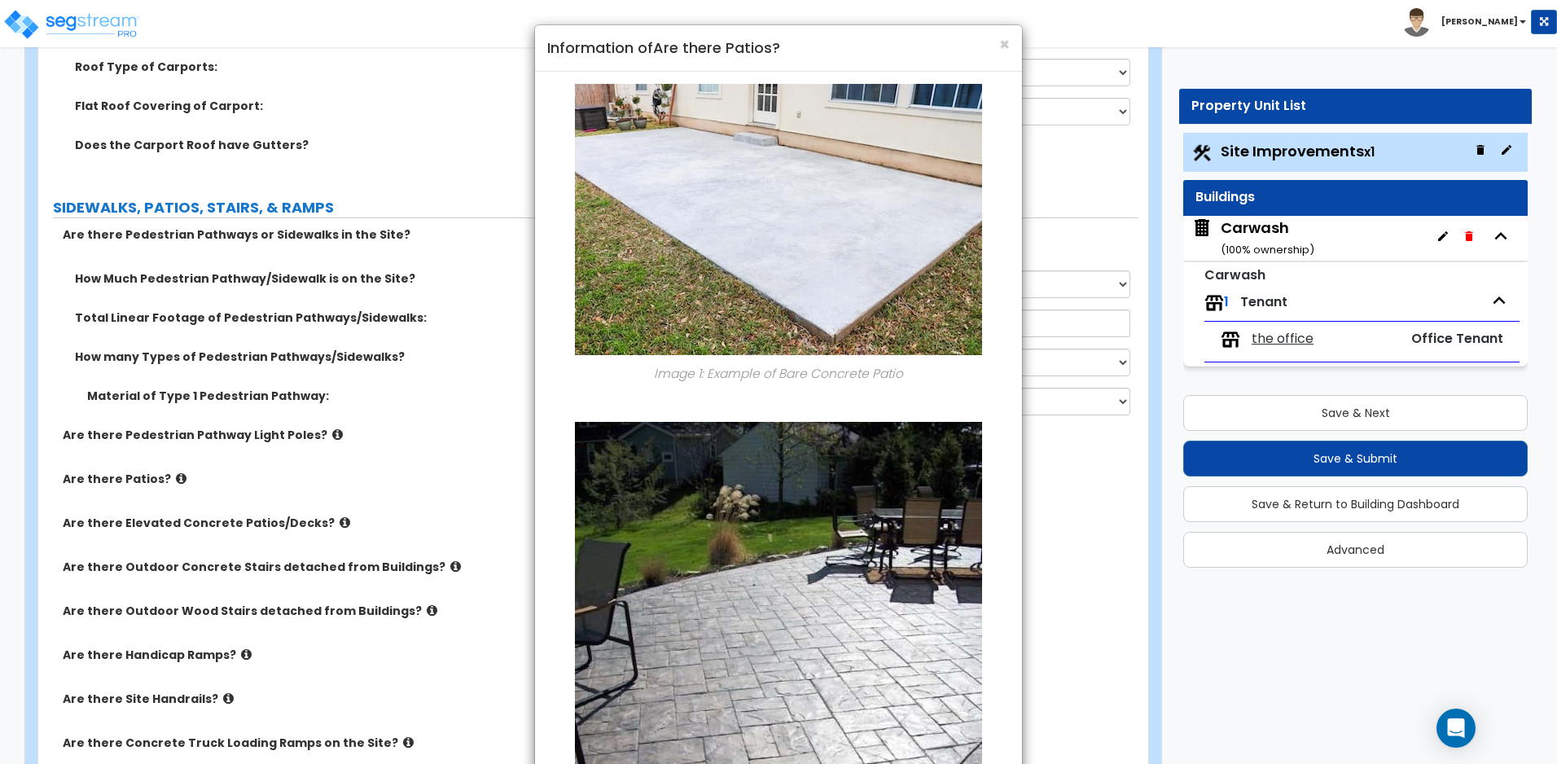
click at [316, 519] on div "× Information of Are there Patios? Image 1: Example of Bare Concrete Patio Imag…" at bounding box center [778, 382] width 1557 height 764
click at [1009, 41] on span "×" at bounding box center [1004, 45] width 11 height 24
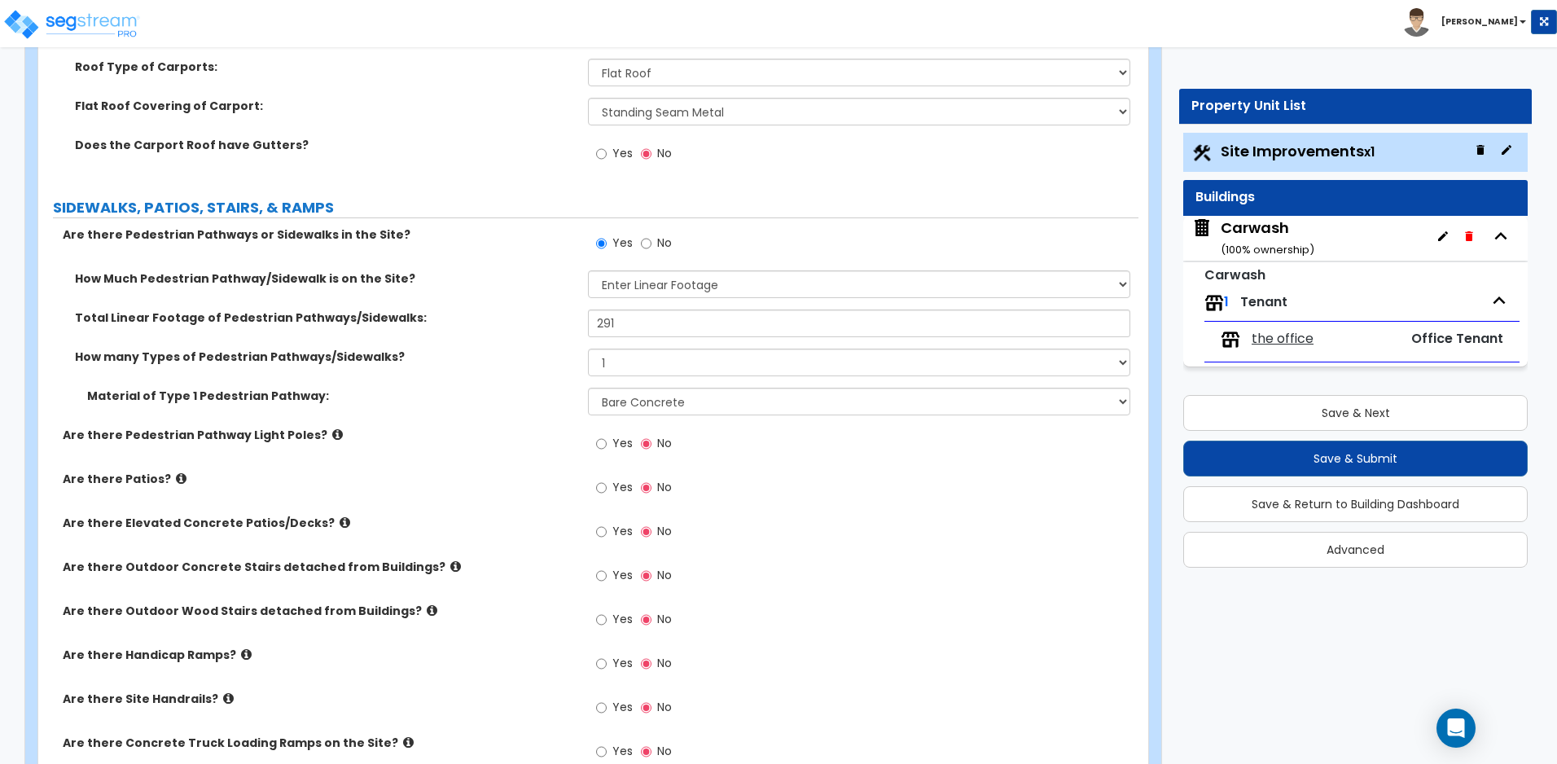
click at [339, 519] on icon at bounding box center [344, 522] width 11 height 12
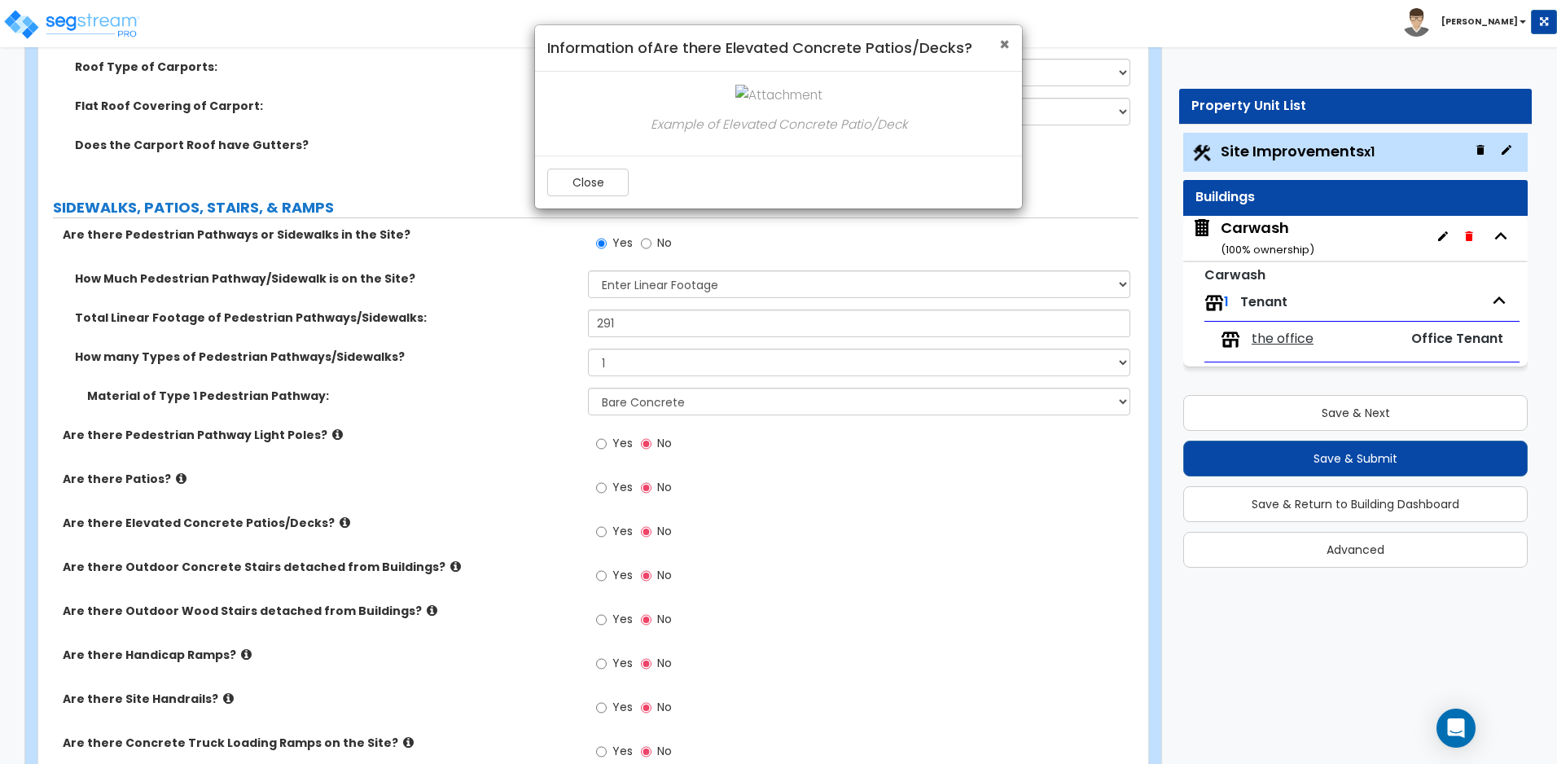
click at [999, 47] on span "×" at bounding box center [1004, 45] width 11 height 24
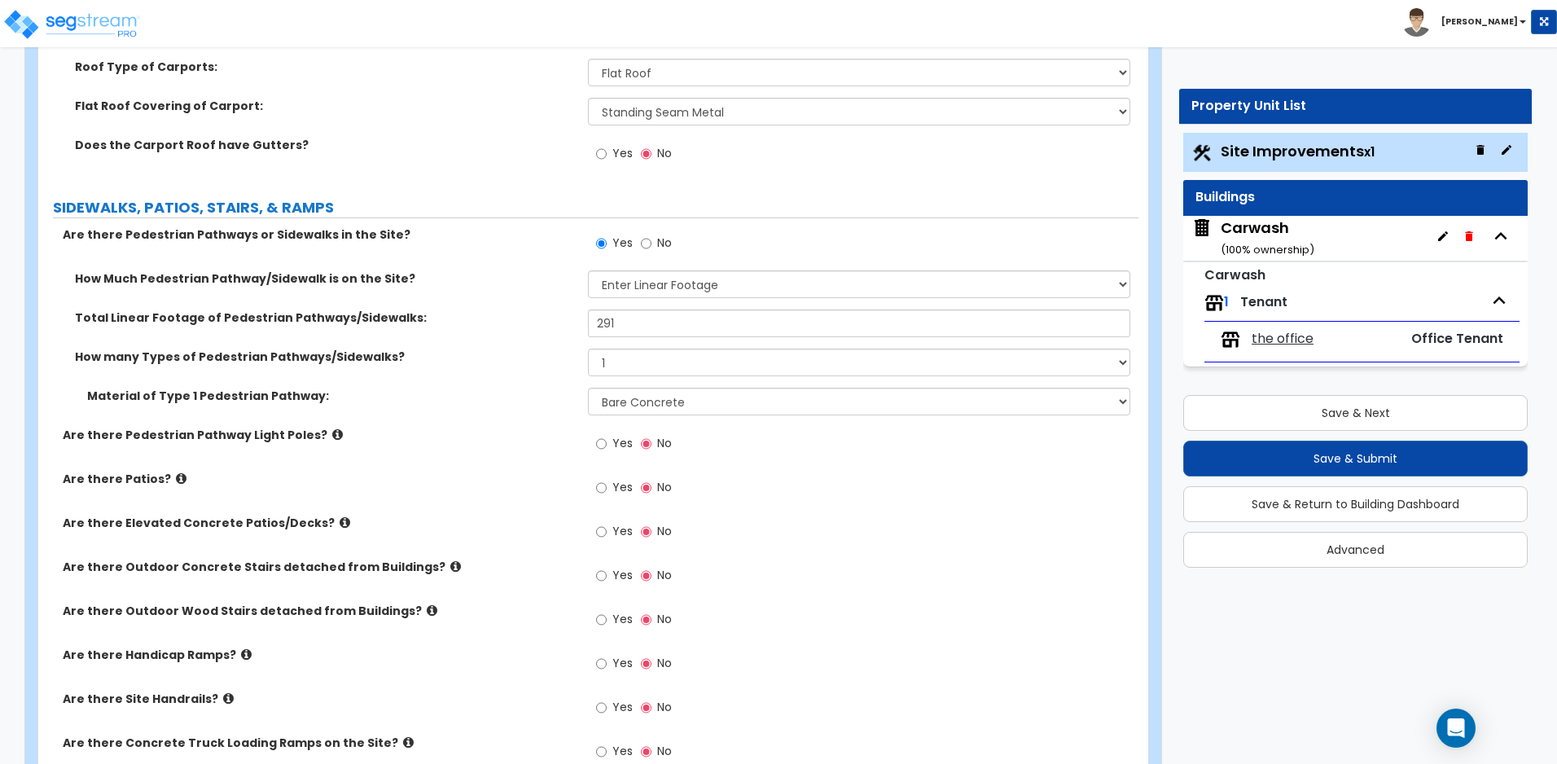
click at [450, 564] on icon at bounding box center [455, 566] width 11 height 12
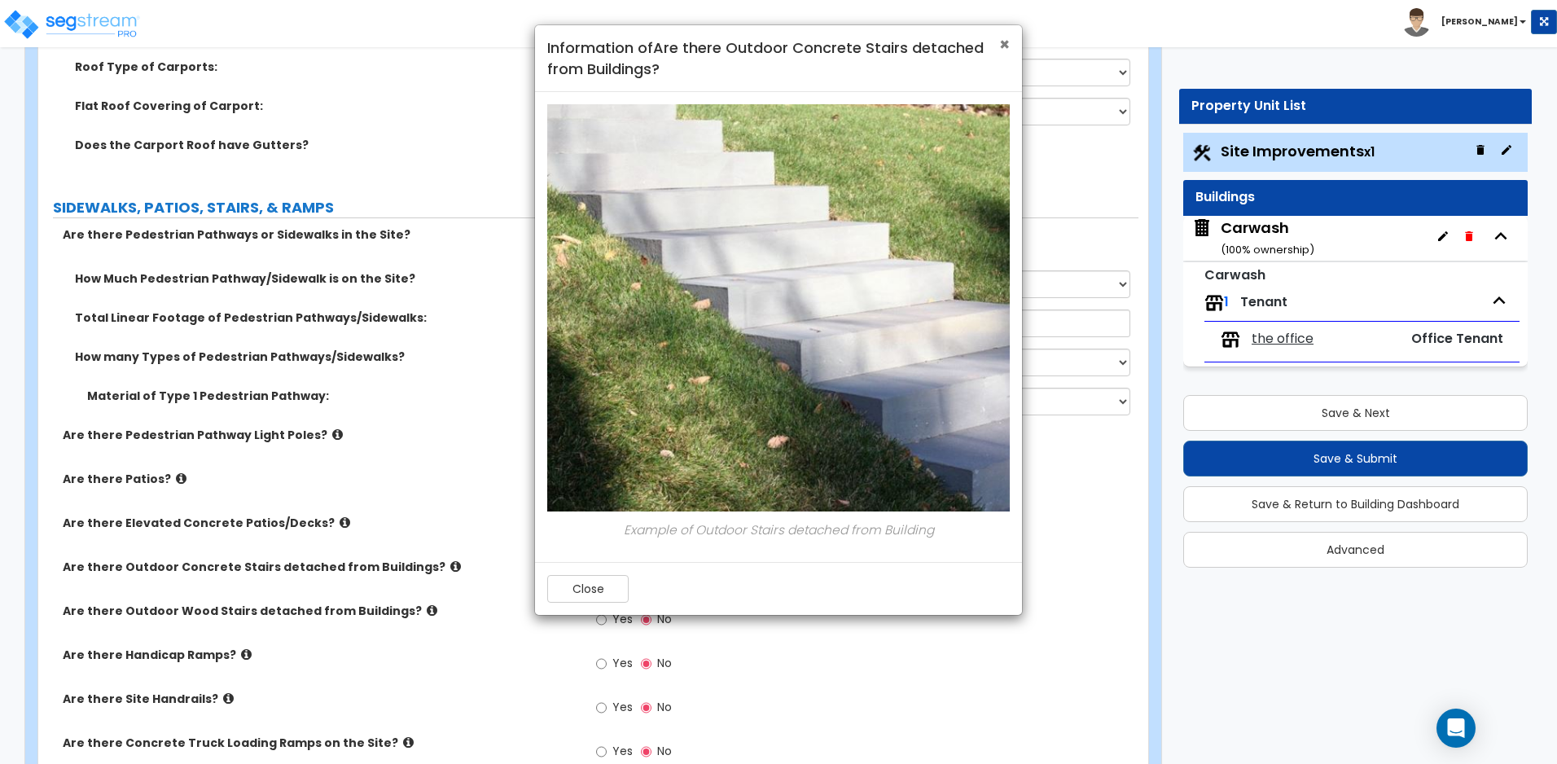
click at [999, 47] on span "×" at bounding box center [1004, 45] width 11 height 24
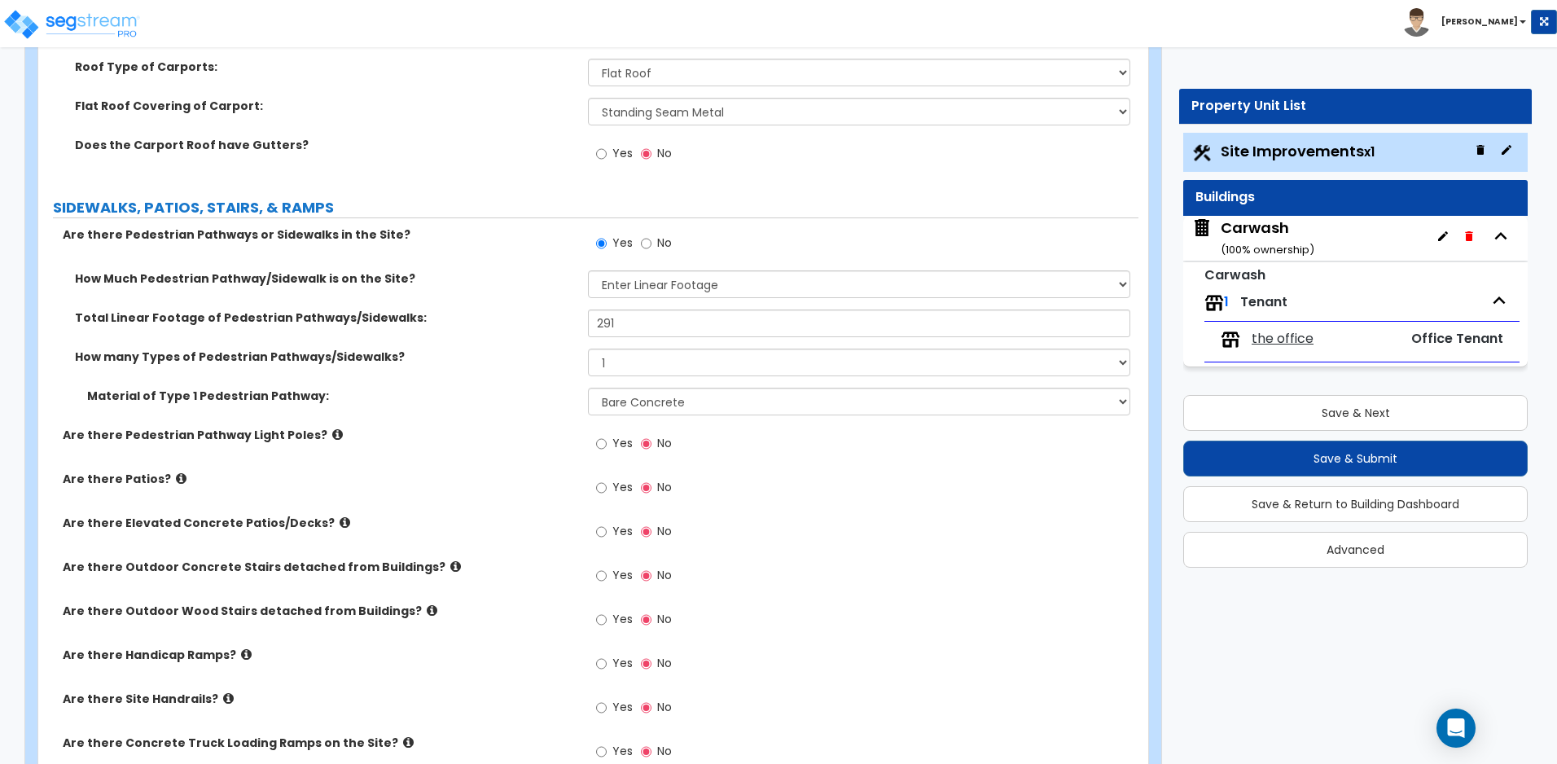
scroll to position [2442, 0]
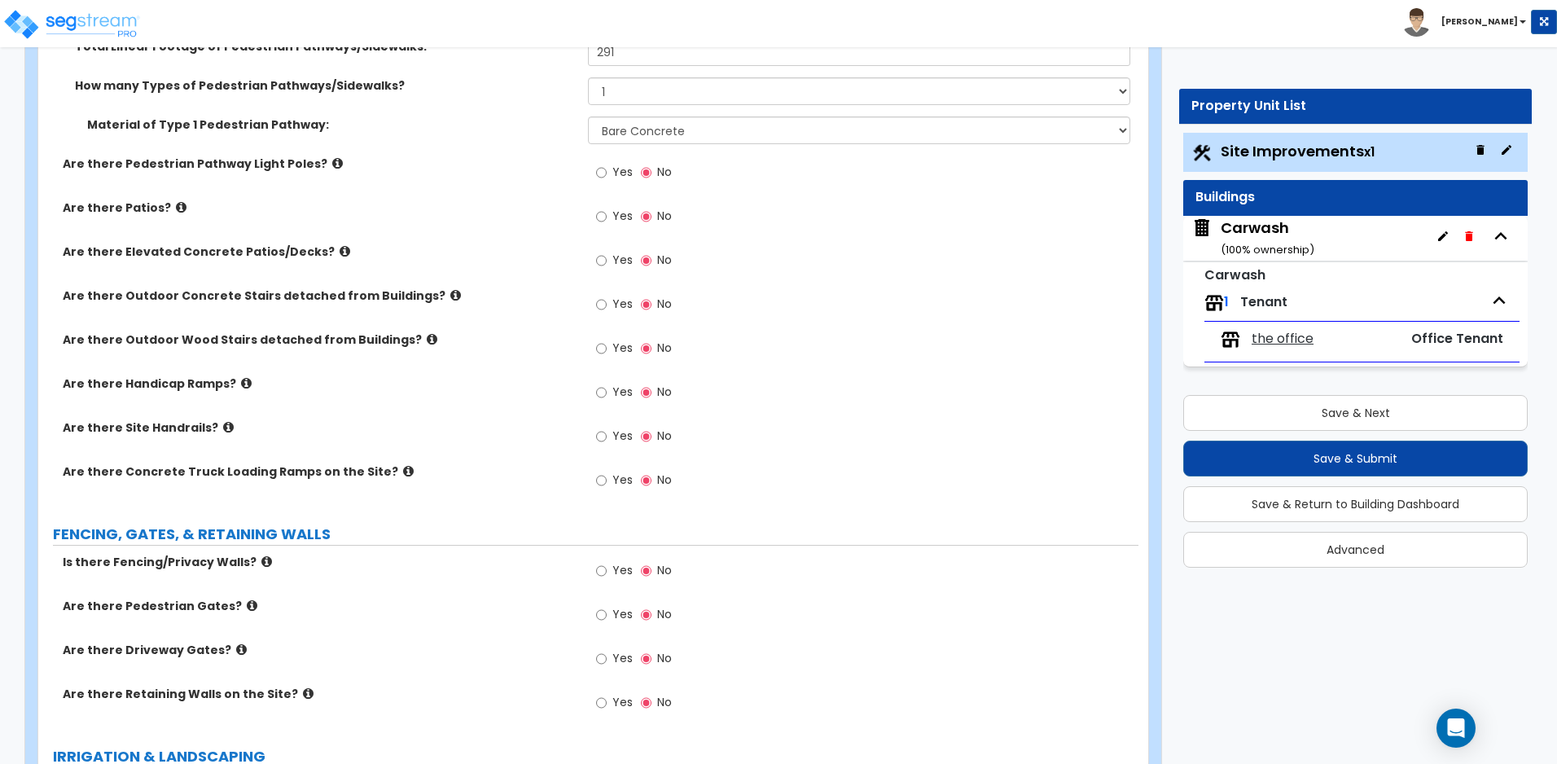
click at [241, 379] on icon at bounding box center [246, 383] width 11 height 12
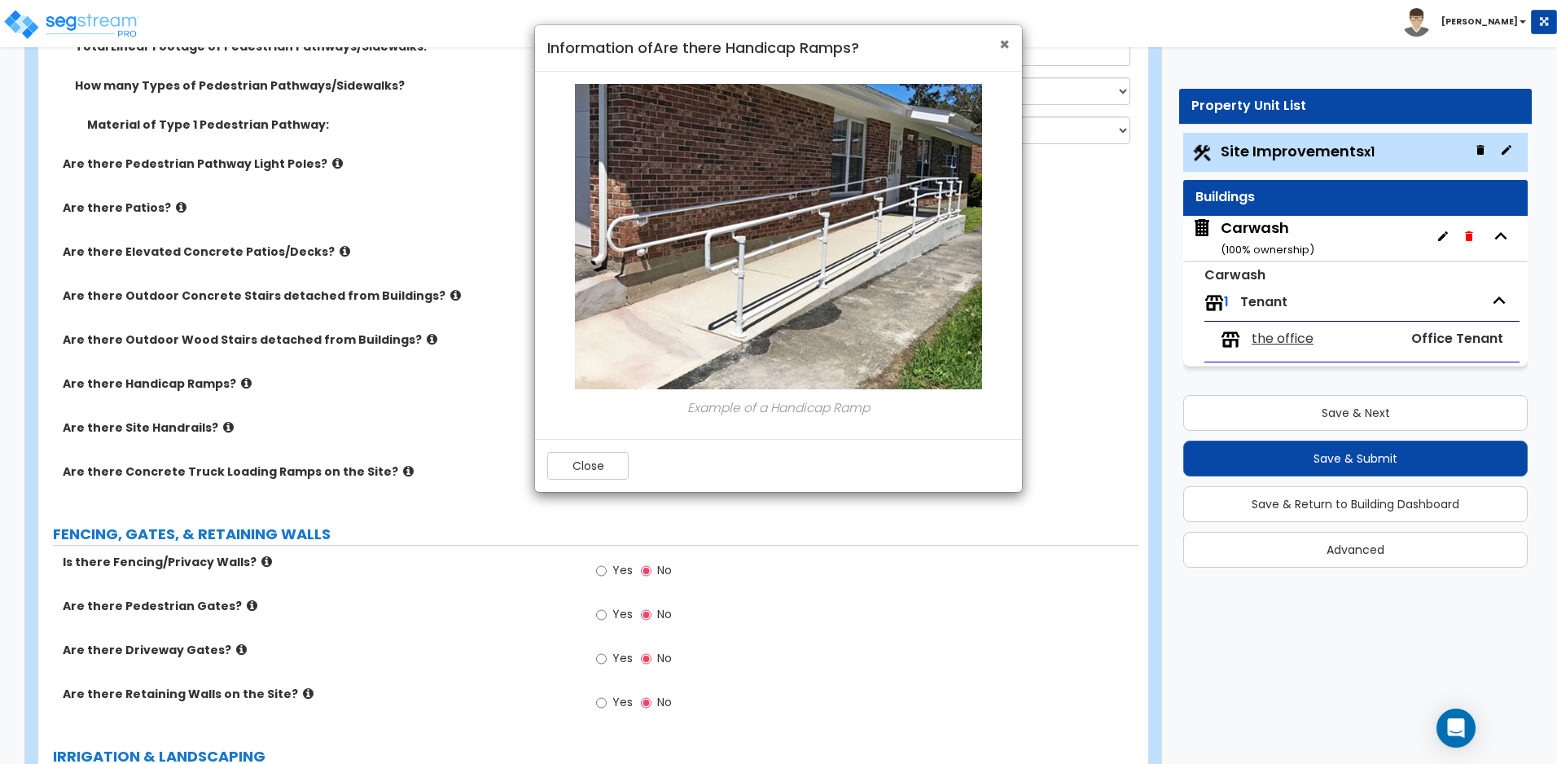
click at [1003, 38] on span "×" at bounding box center [1004, 45] width 11 height 24
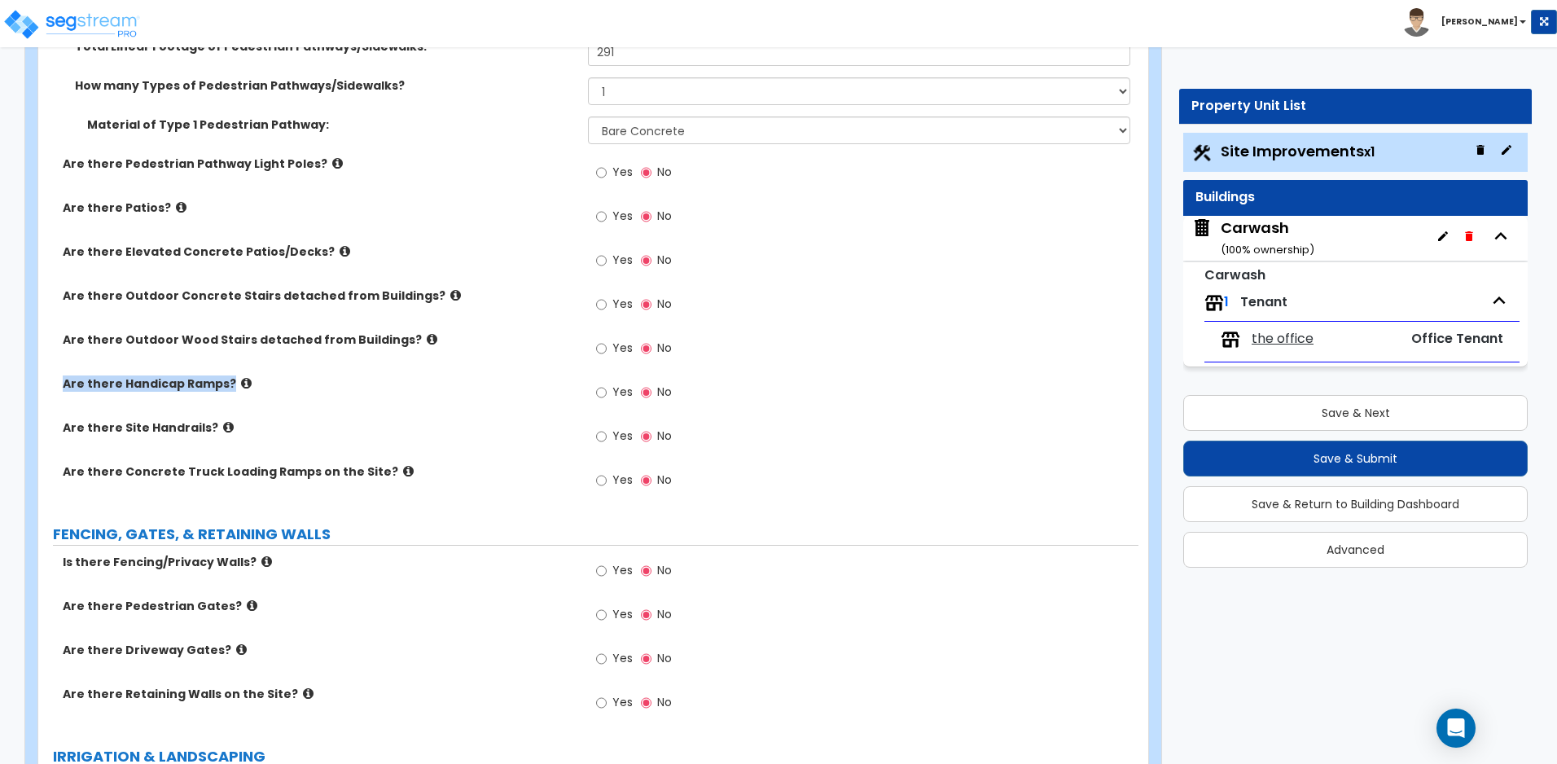
drag, startPoint x: 63, startPoint y: 381, endPoint x: 236, endPoint y: 392, distance: 172.9
click at [236, 392] on label "Are there Handicap Ramps?" at bounding box center [319, 383] width 513 height 16
click at [604, 394] on input "Yes" at bounding box center [601, 392] width 11 height 18
radio input "true"
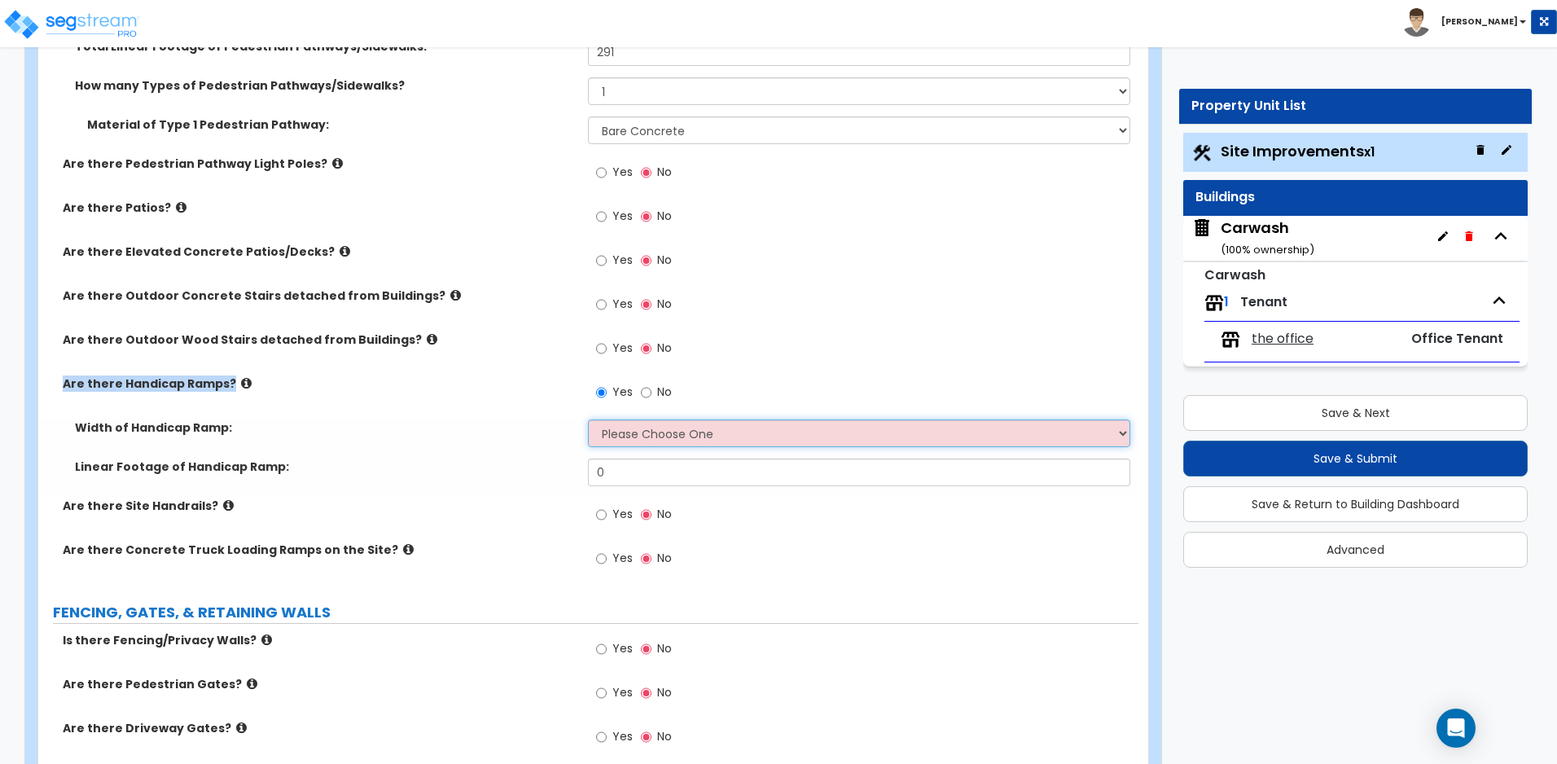
click at [621, 437] on select "Please Choose One 3' width 5' width" at bounding box center [858, 433] width 541 height 28
select select "1"
click at [588, 419] on select "Please Choose One 3' width 5' width" at bounding box center [858, 433] width 541 height 28
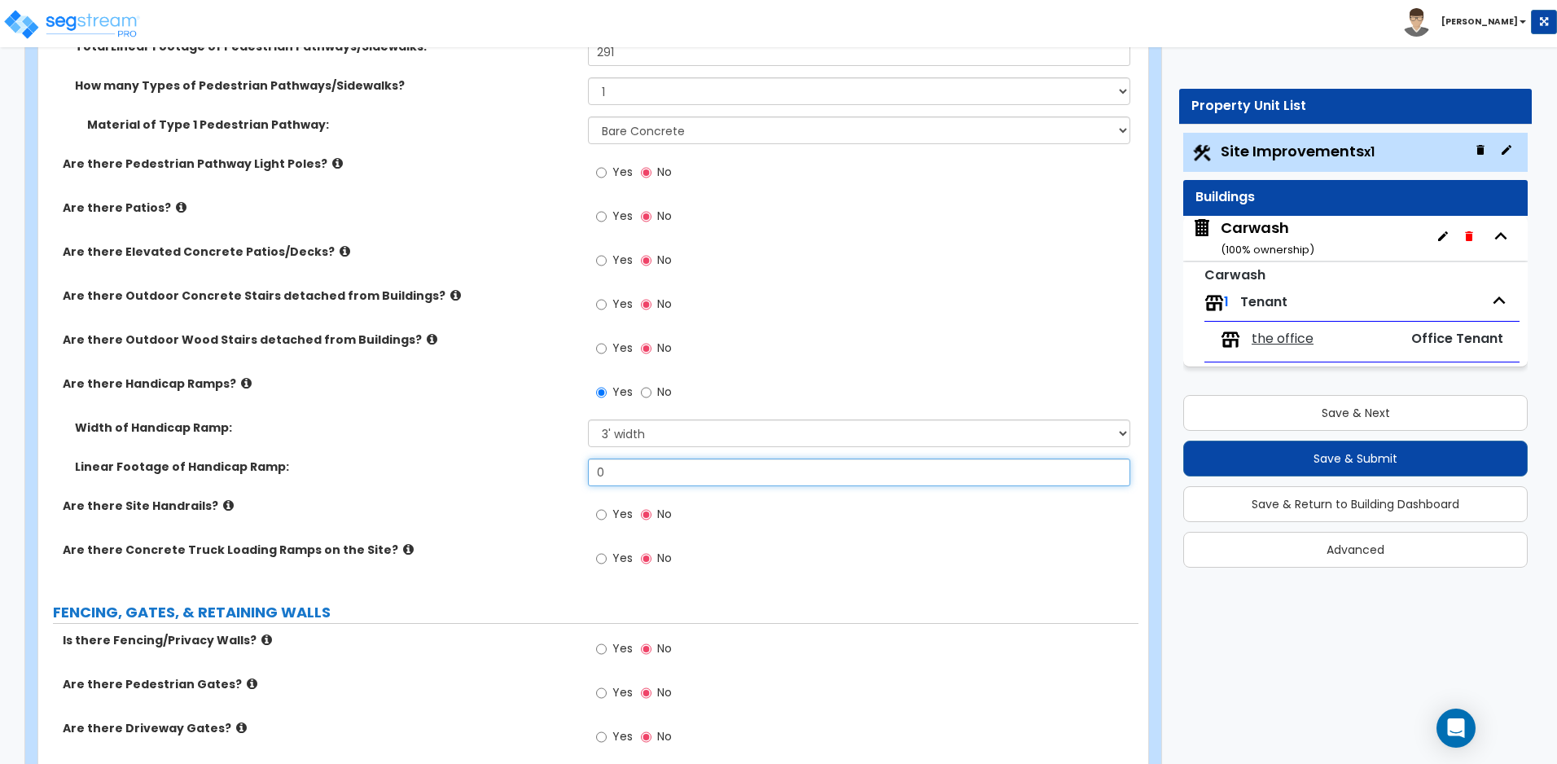
drag, startPoint x: 655, startPoint y: 473, endPoint x: 540, endPoint y: 474, distance: 115.6
click at [540, 474] on div "Linear Footage of Handicap Ramp: 0" at bounding box center [588, 477] width 1100 height 39
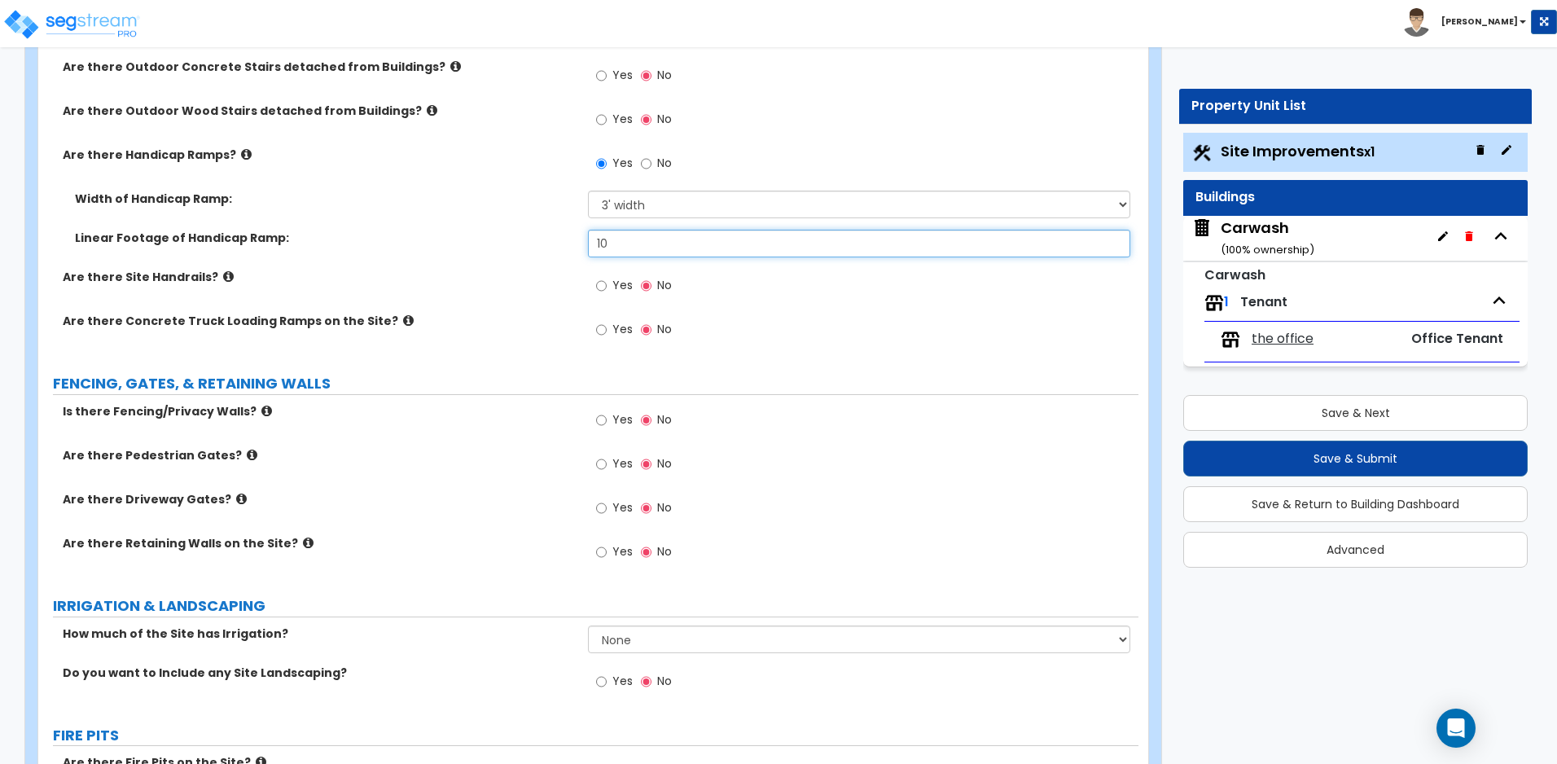
scroll to position [2713, 0]
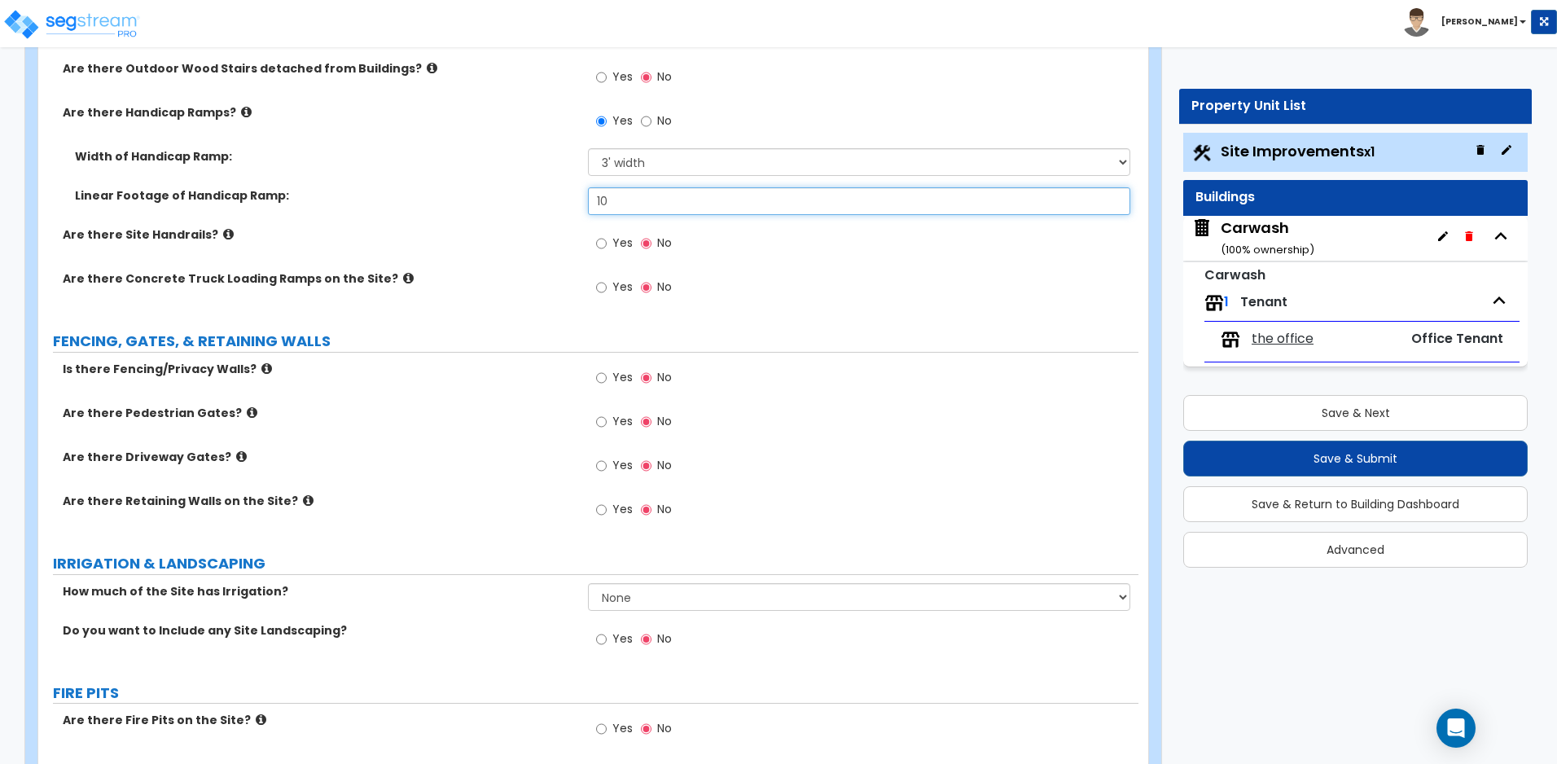
type input "10"
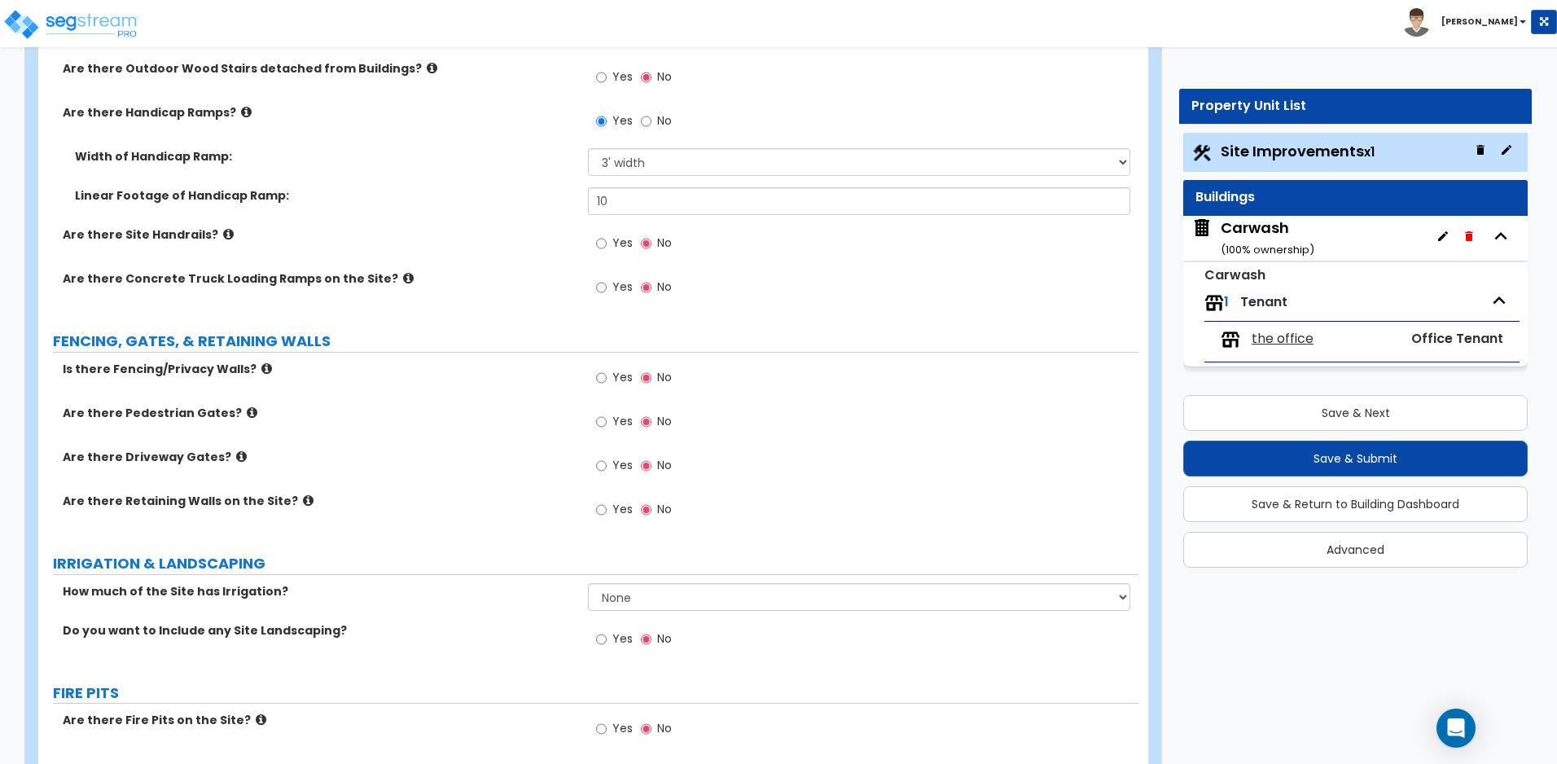
click at [261, 366] on icon at bounding box center [266, 368] width 11 height 12
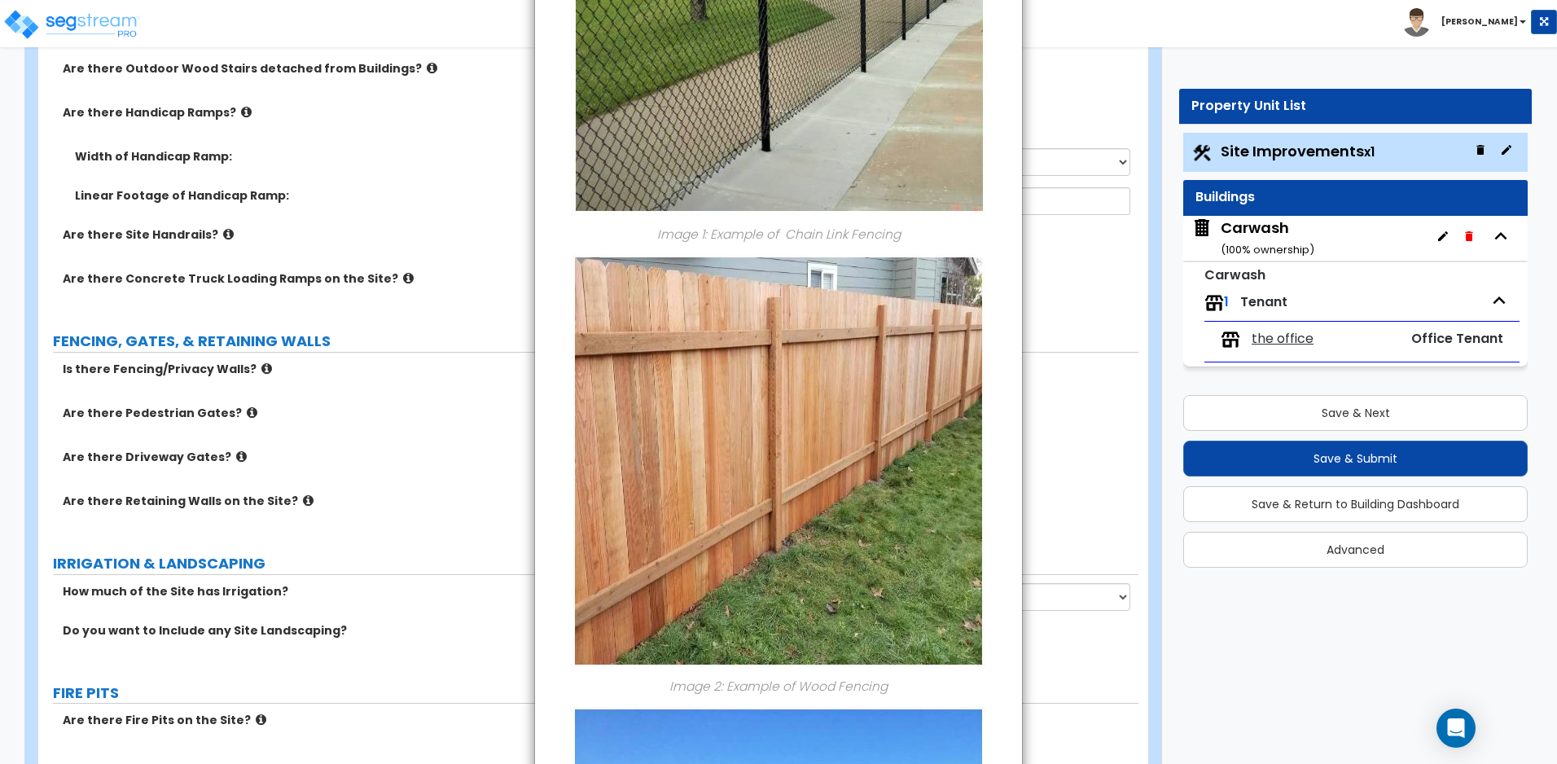
scroll to position [0, 0]
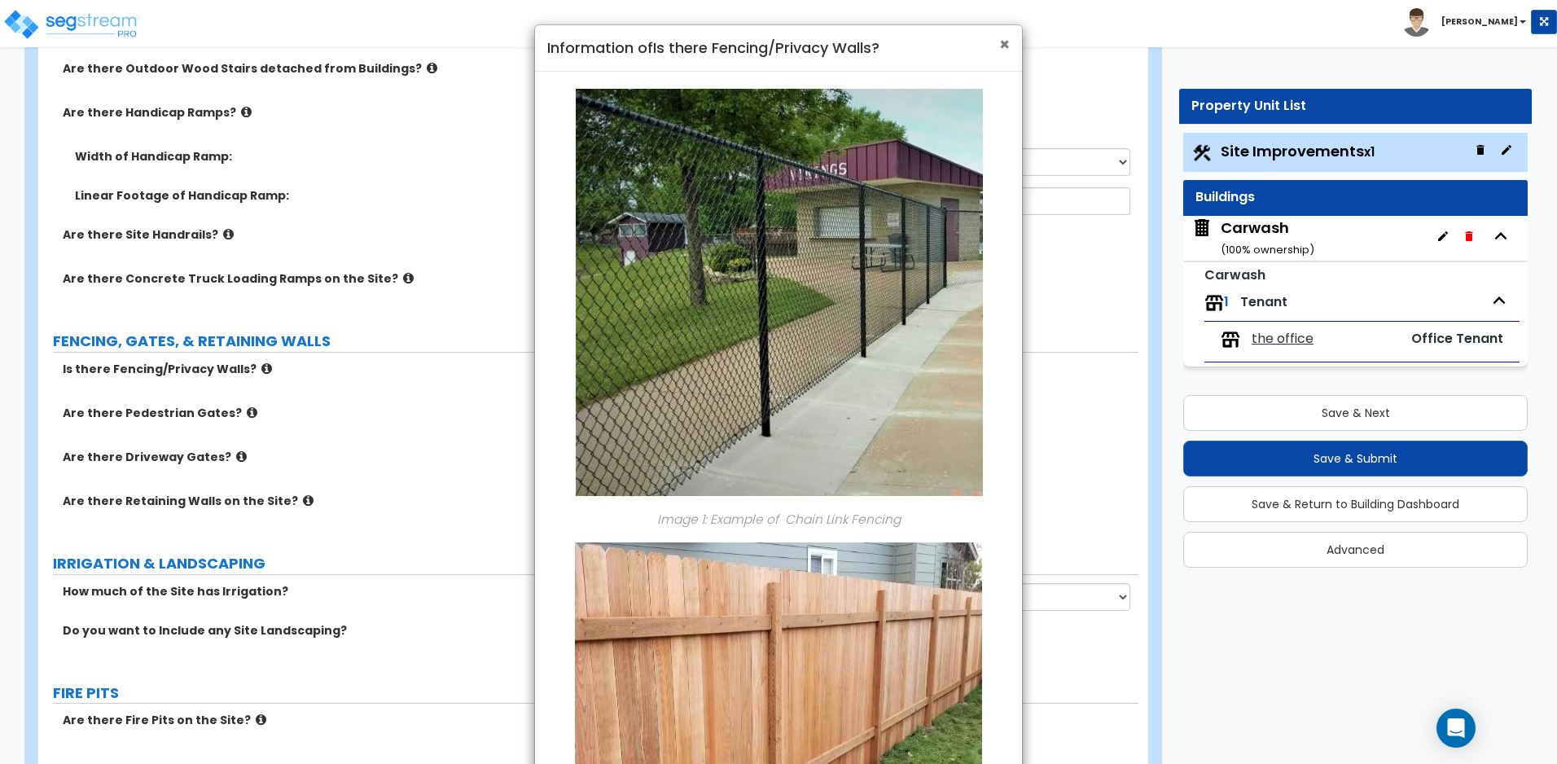
click at [1000, 48] on span "×" at bounding box center [1004, 45] width 11 height 24
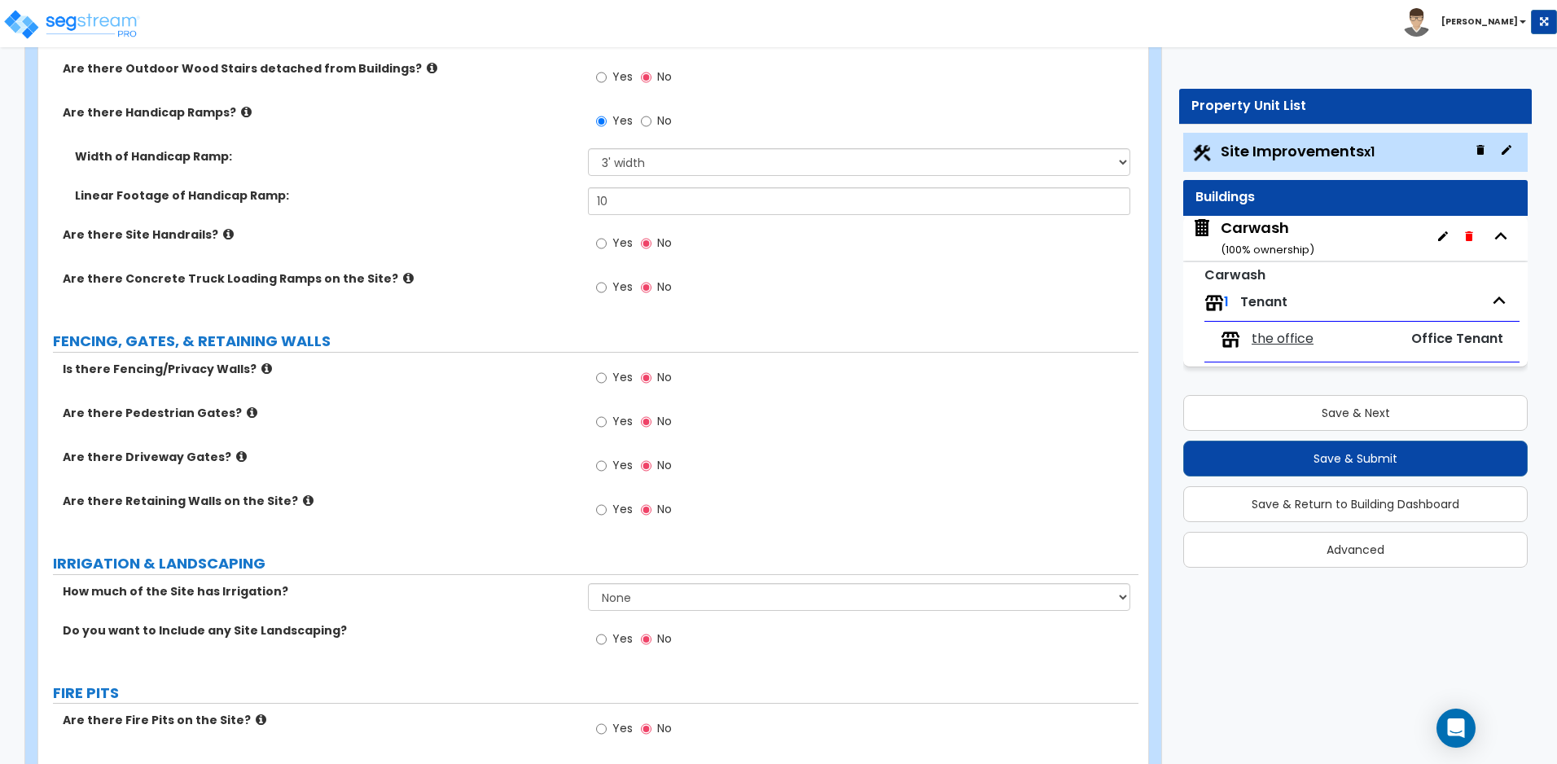
click at [403, 282] on icon at bounding box center [408, 278] width 11 height 12
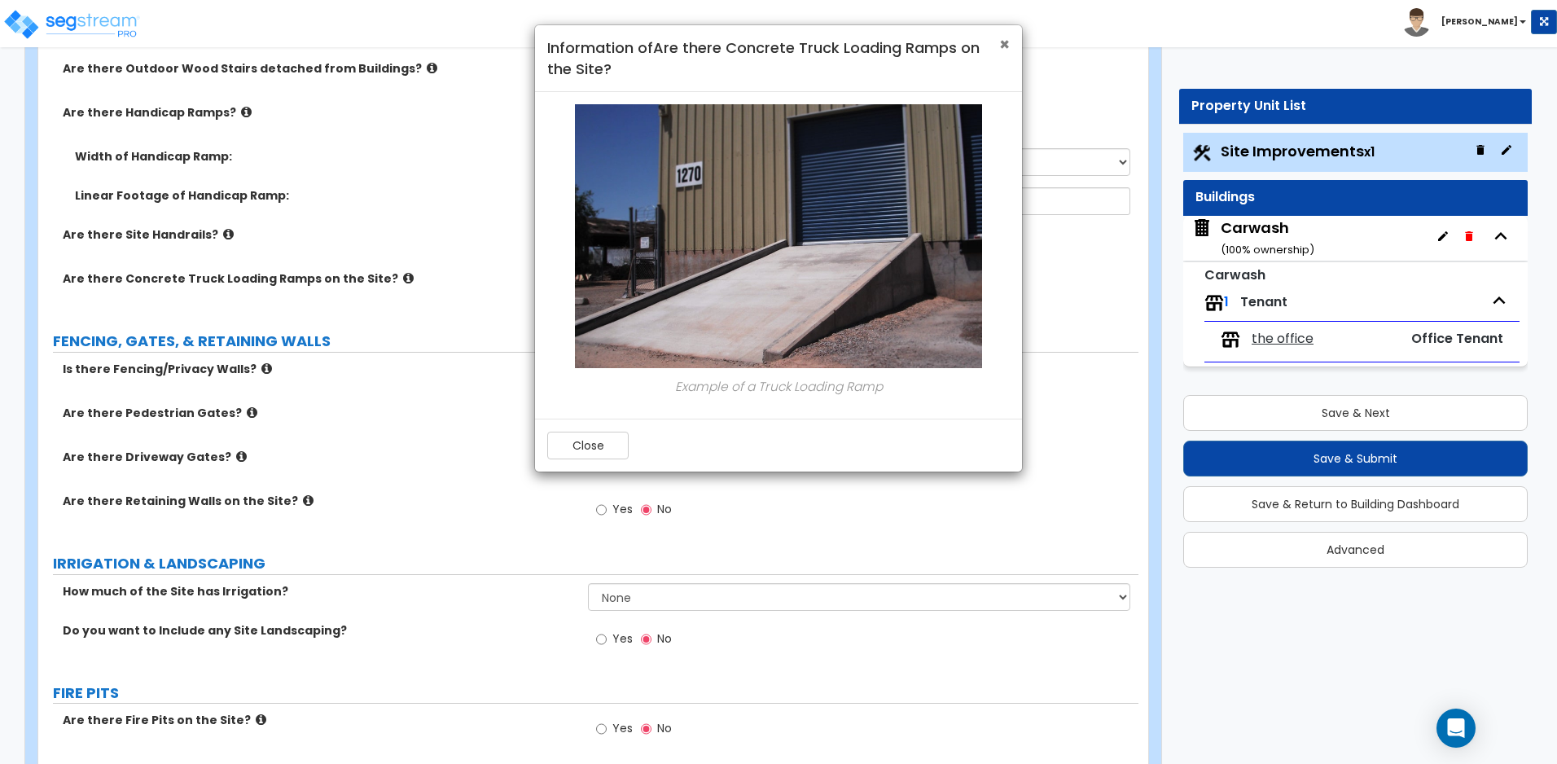
click at [1006, 43] on span "×" at bounding box center [1004, 45] width 11 height 24
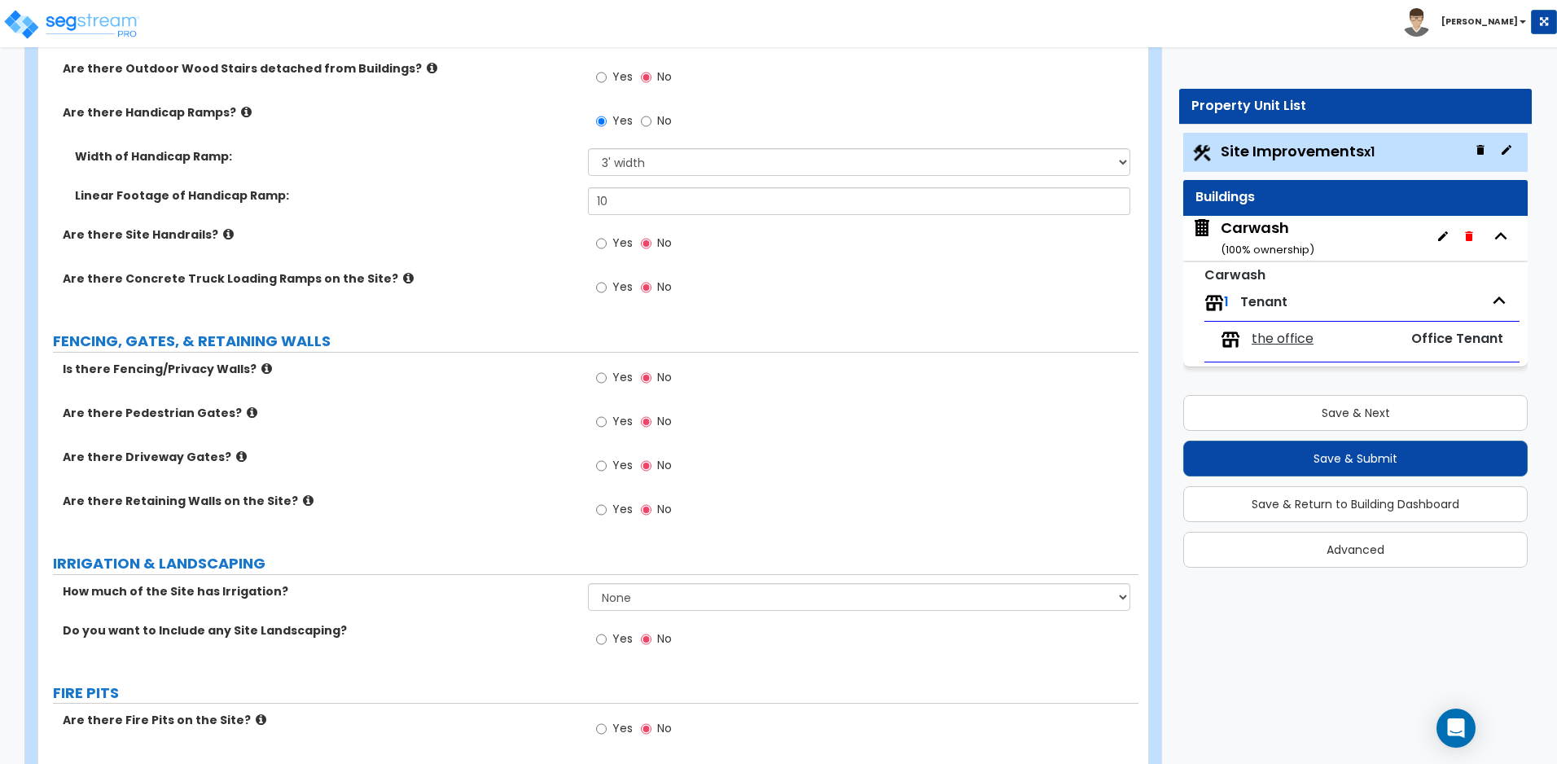
click at [247, 414] on icon at bounding box center [252, 412] width 11 height 12
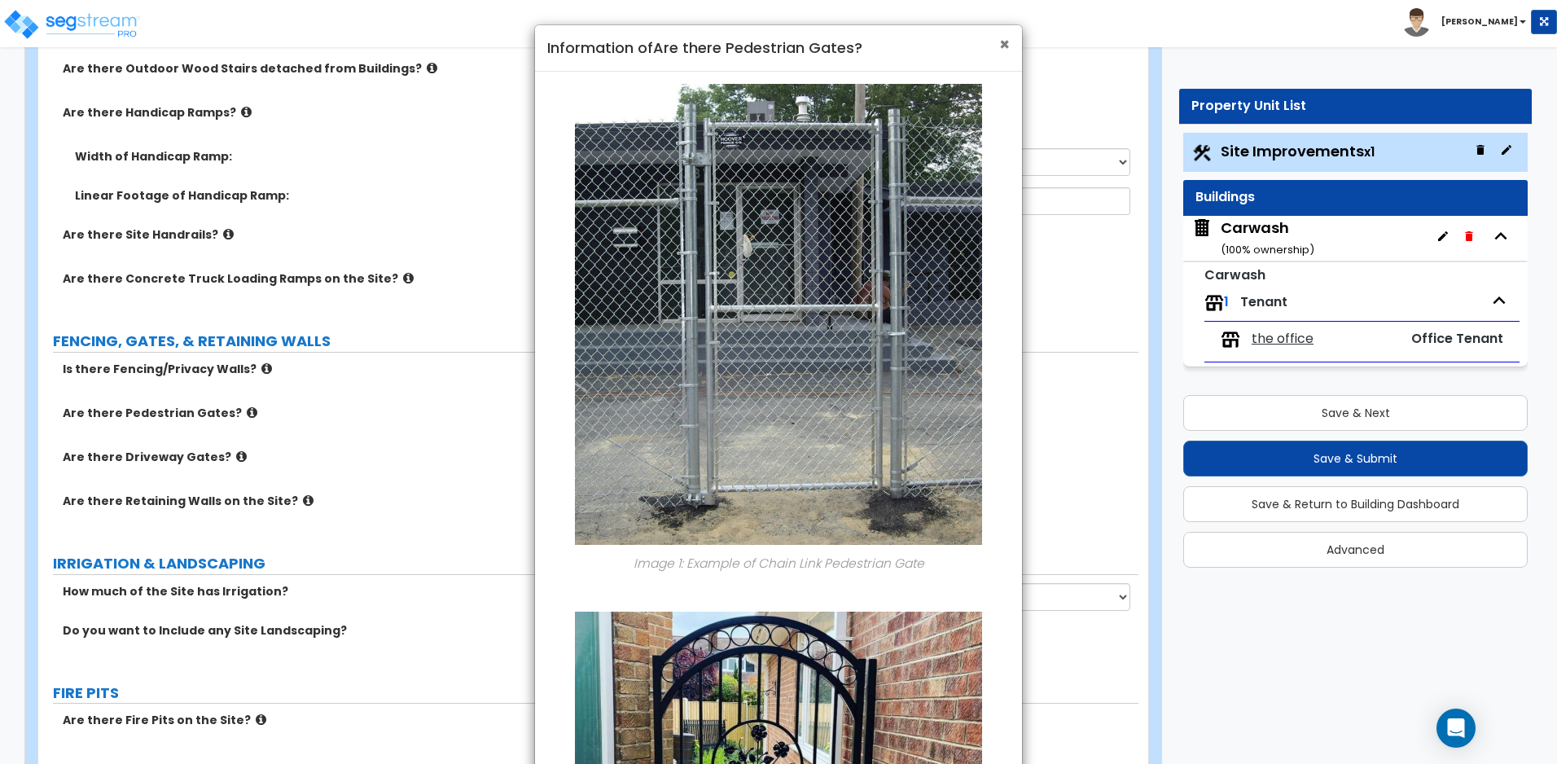
click at [1003, 38] on span "×" at bounding box center [1004, 45] width 11 height 24
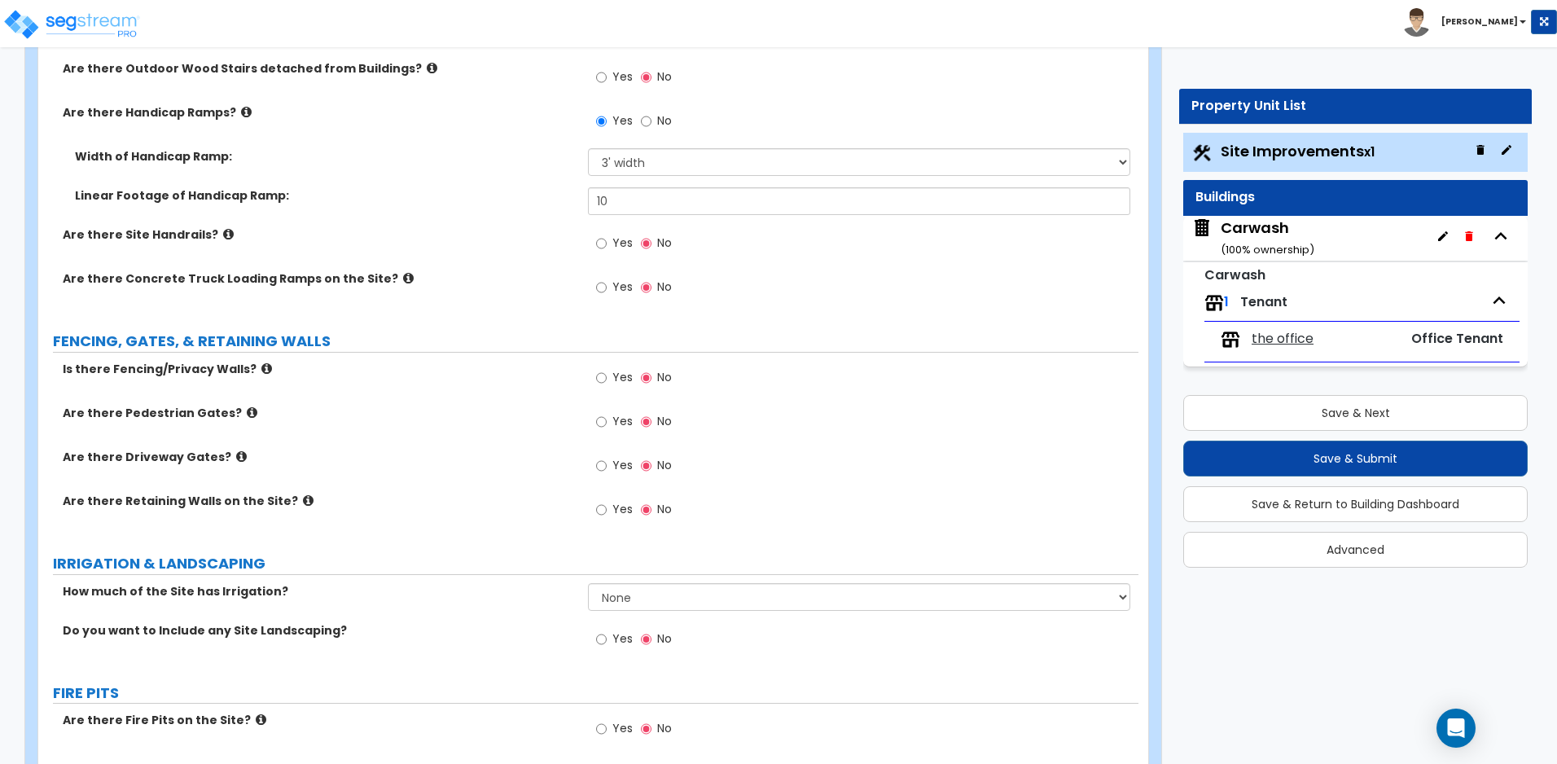
click at [236, 458] on icon at bounding box center [241, 456] width 11 height 12
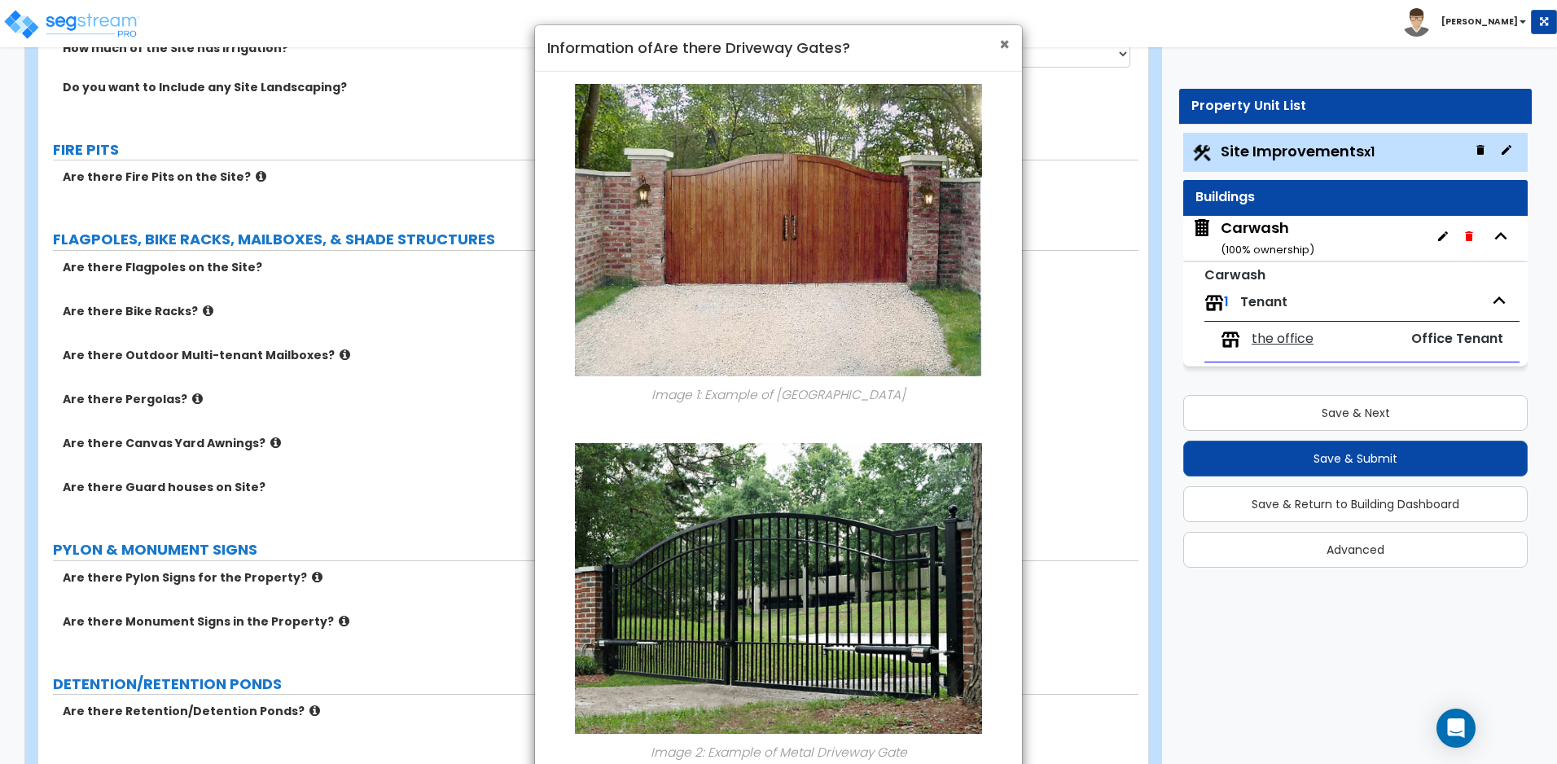
click at [1005, 46] on span "×" at bounding box center [1004, 45] width 11 height 24
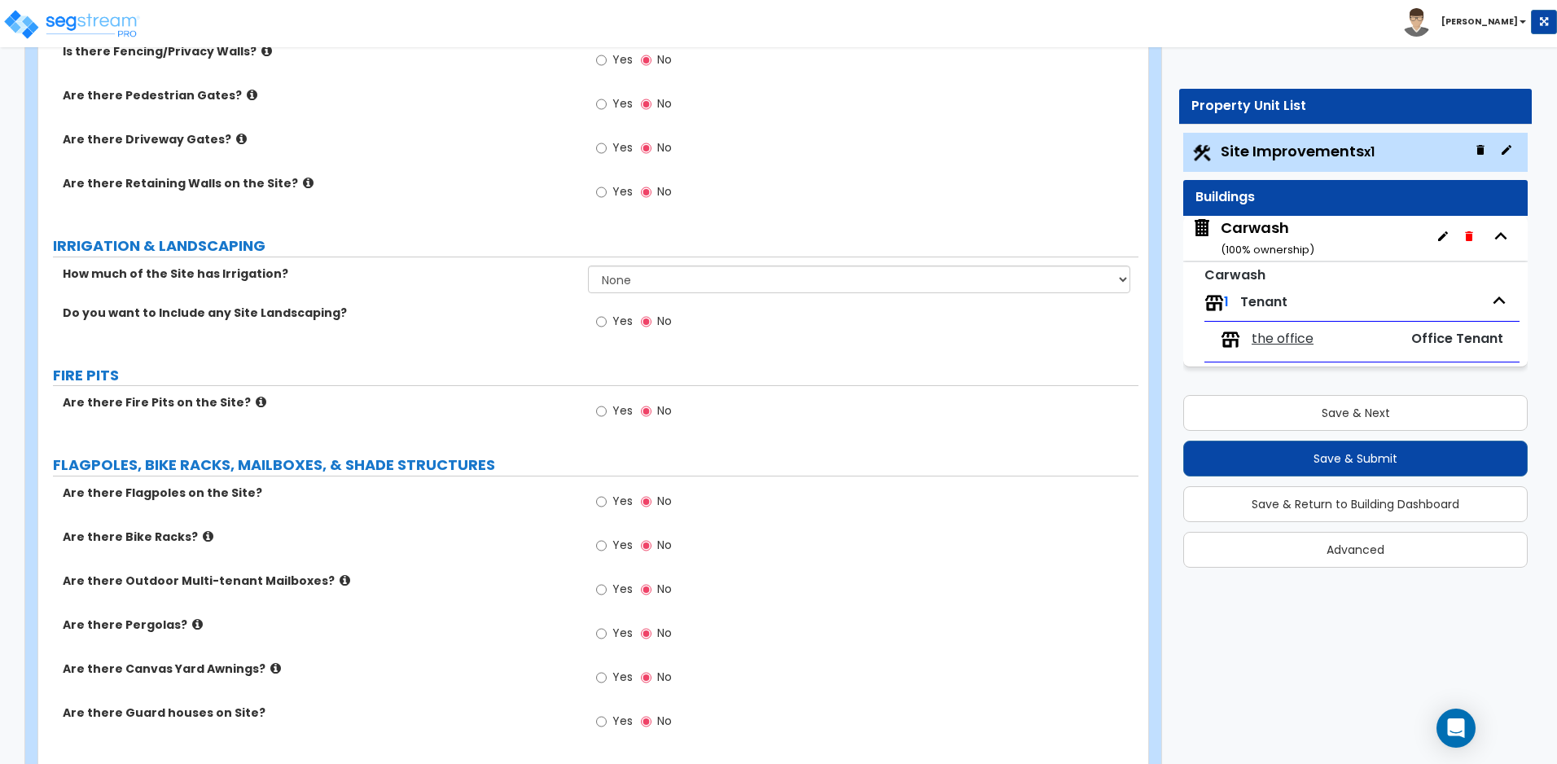
scroll to position [2985, 0]
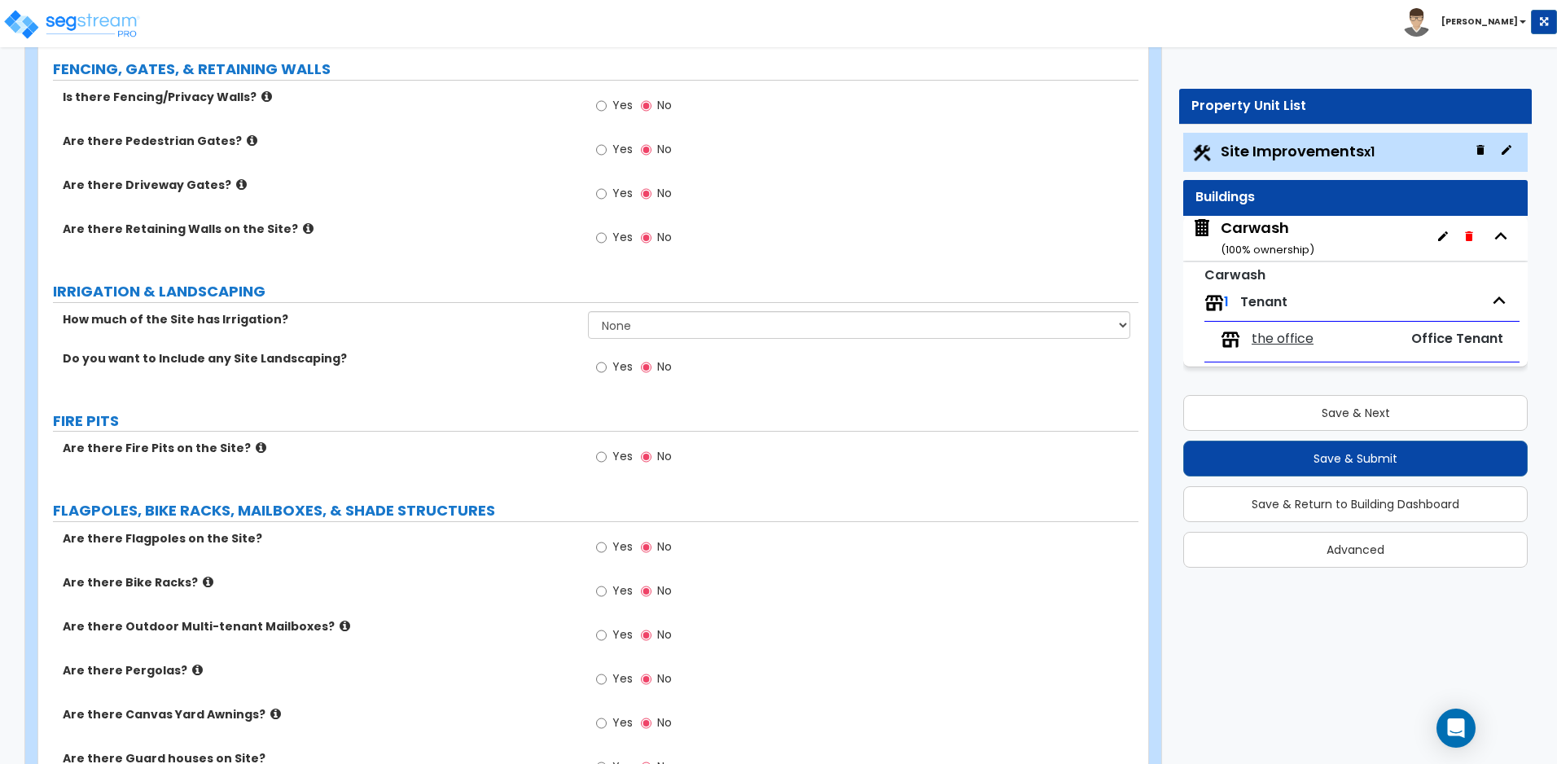
click at [303, 223] on icon at bounding box center [308, 228] width 11 height 12
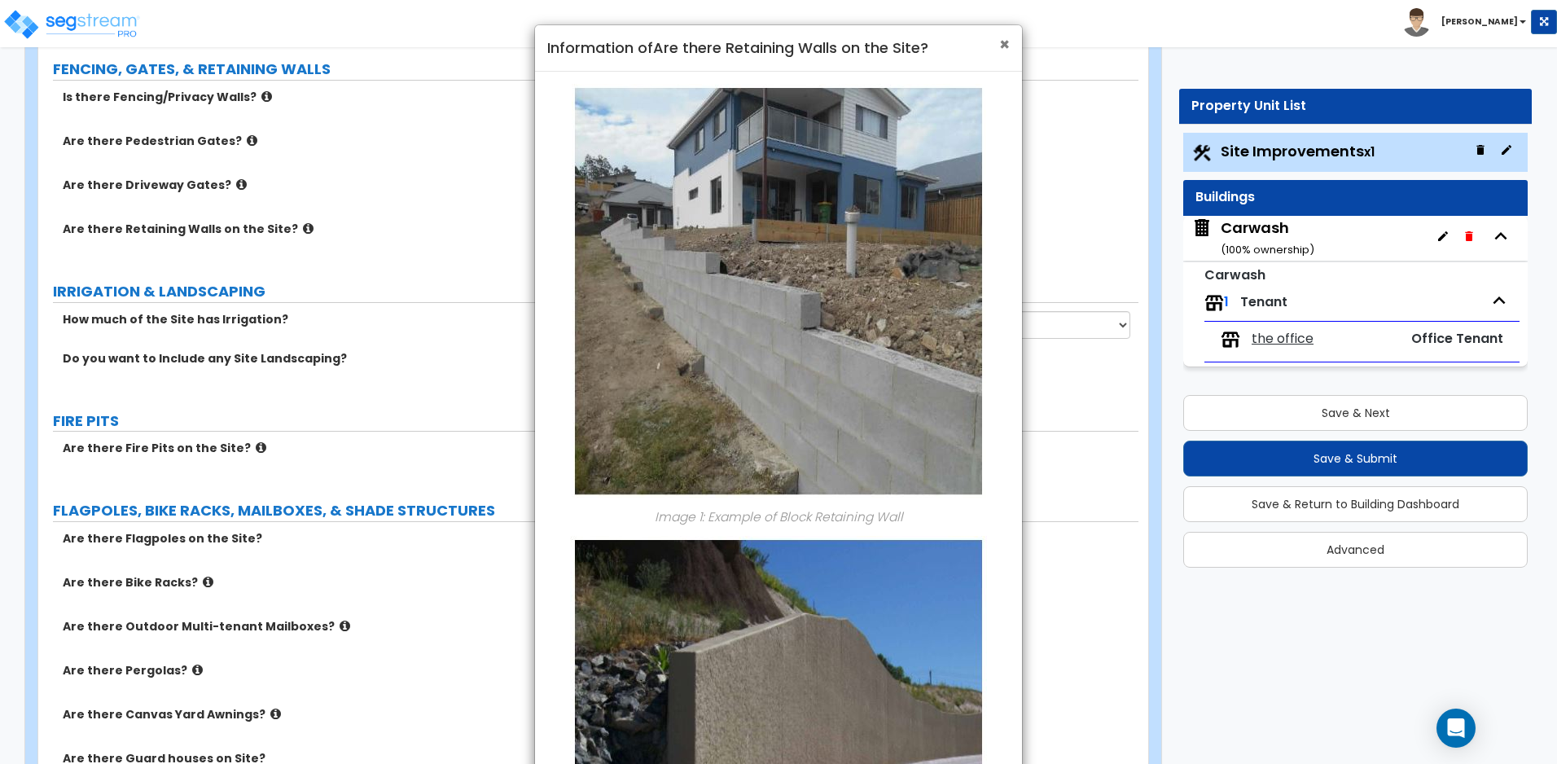
click at [1004, 46] on span "×" at bounding box center [1004, 45] width 11 height 24
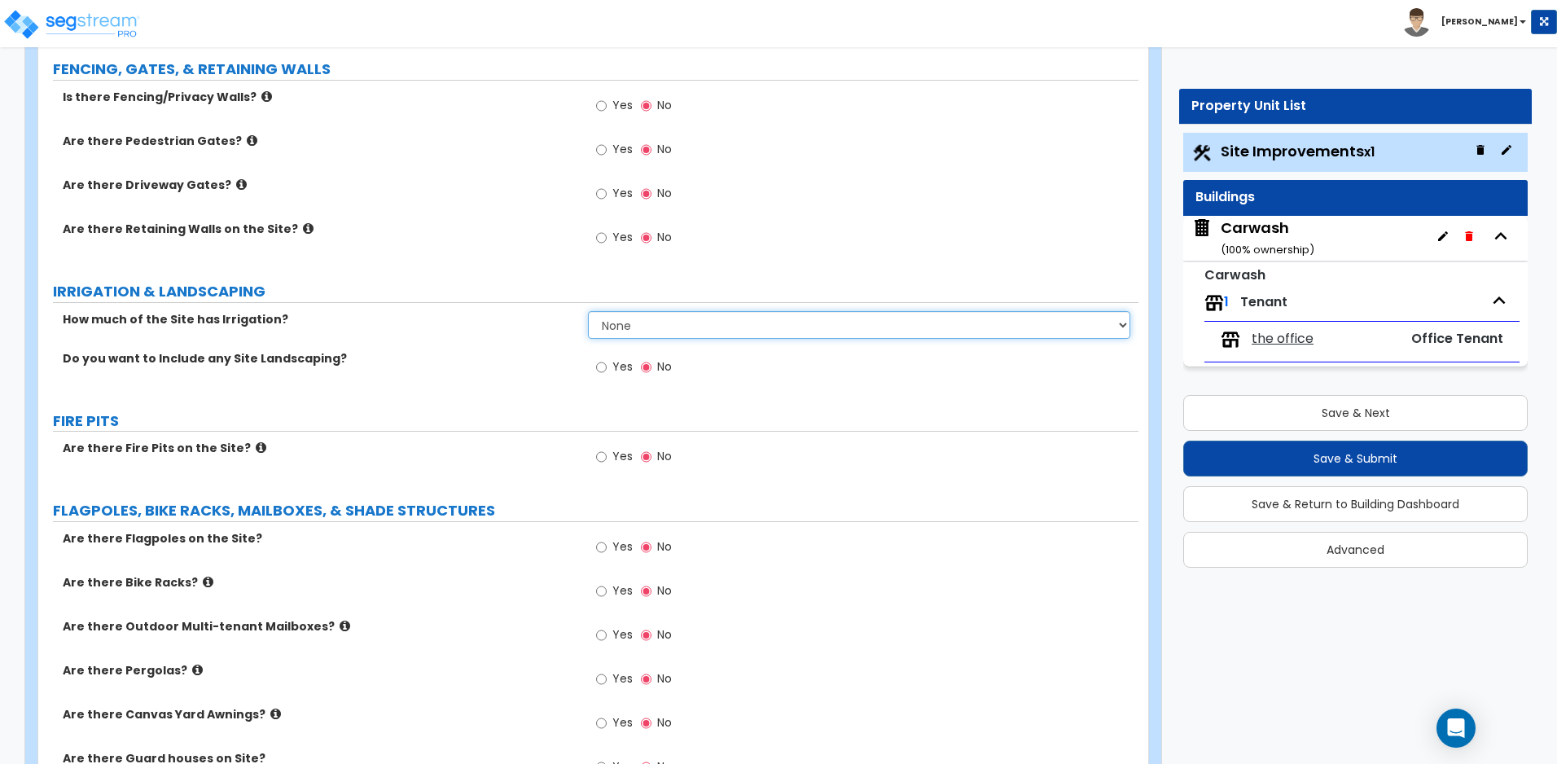
click at [687, 326] on select "None I want to Enter an Approximate Percentage I want to Enter the Square Foota…" at bounding box center [858, 325] width 541 height 28
click at [510, 315] on label "How much of the Site has Irrigation?" at bounding box center [319, 319] width 513 height 16
click at [604, 362] on input "Yes" at bounding box center [601, 367] width 11 height 18
radio input "true"
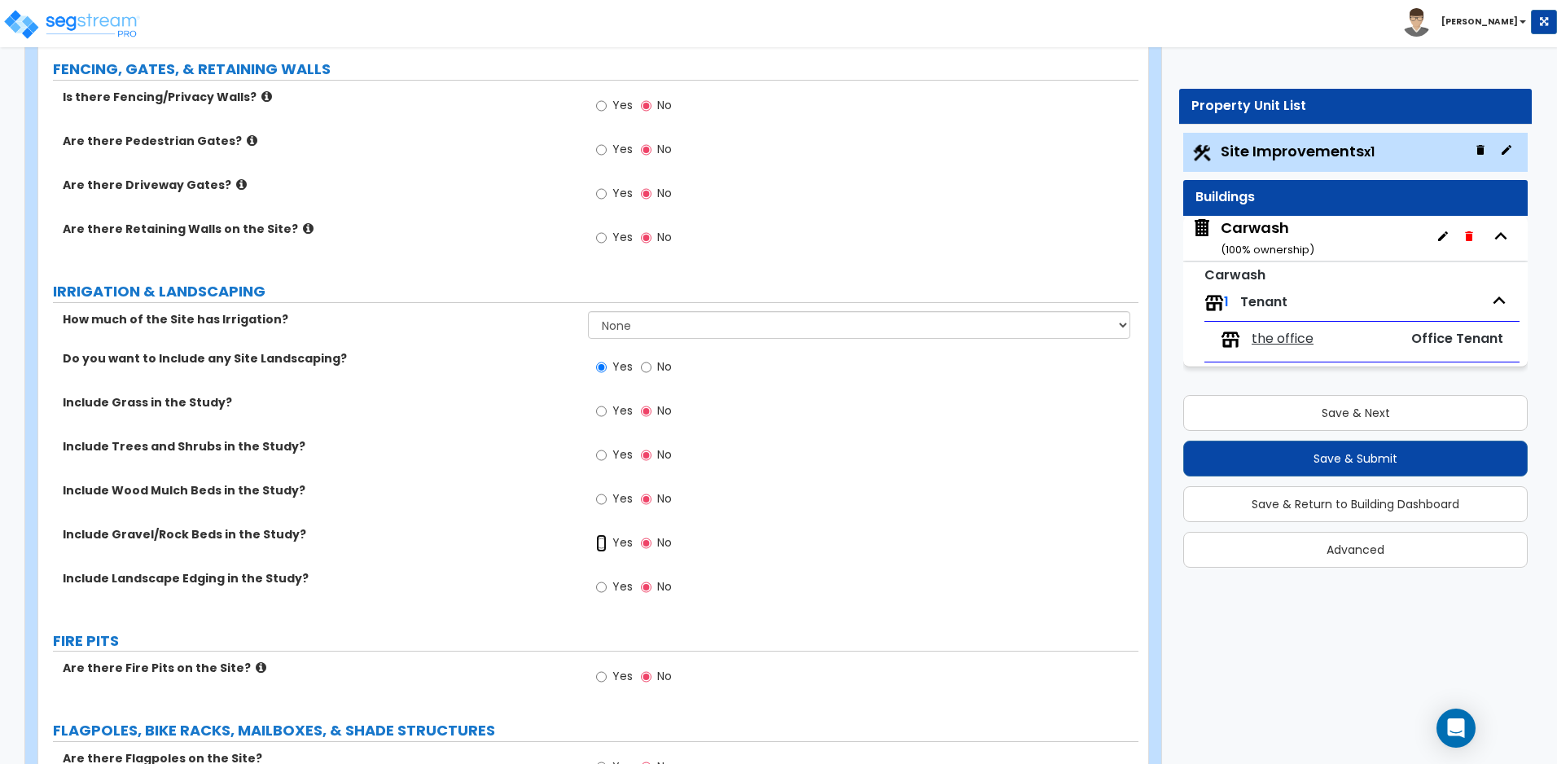
click at [606, 547] on input "Yes" at bounding box center [601, 543] width 11 height 18
radio input "true"
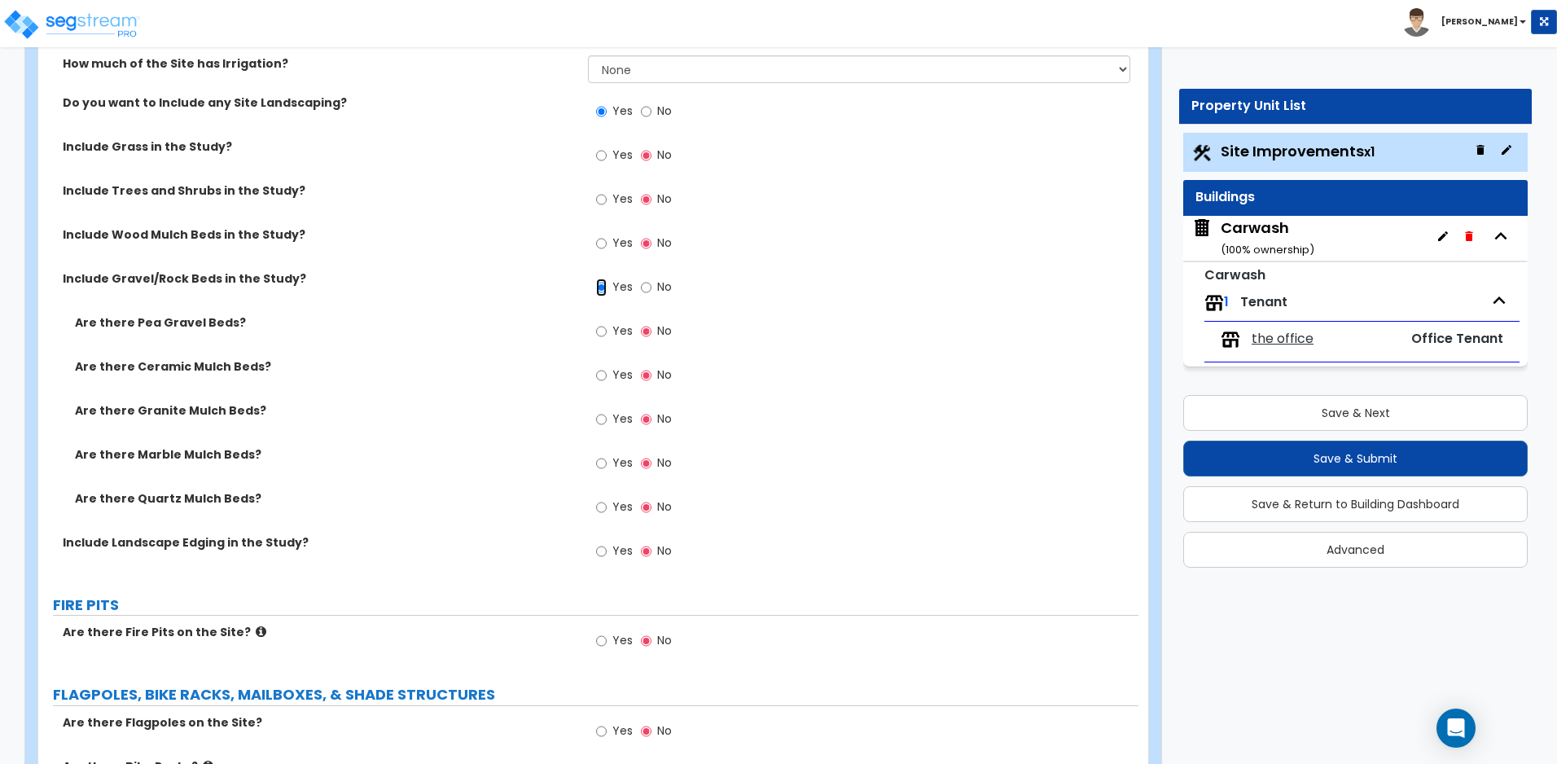
scroll to position [3256, 0]
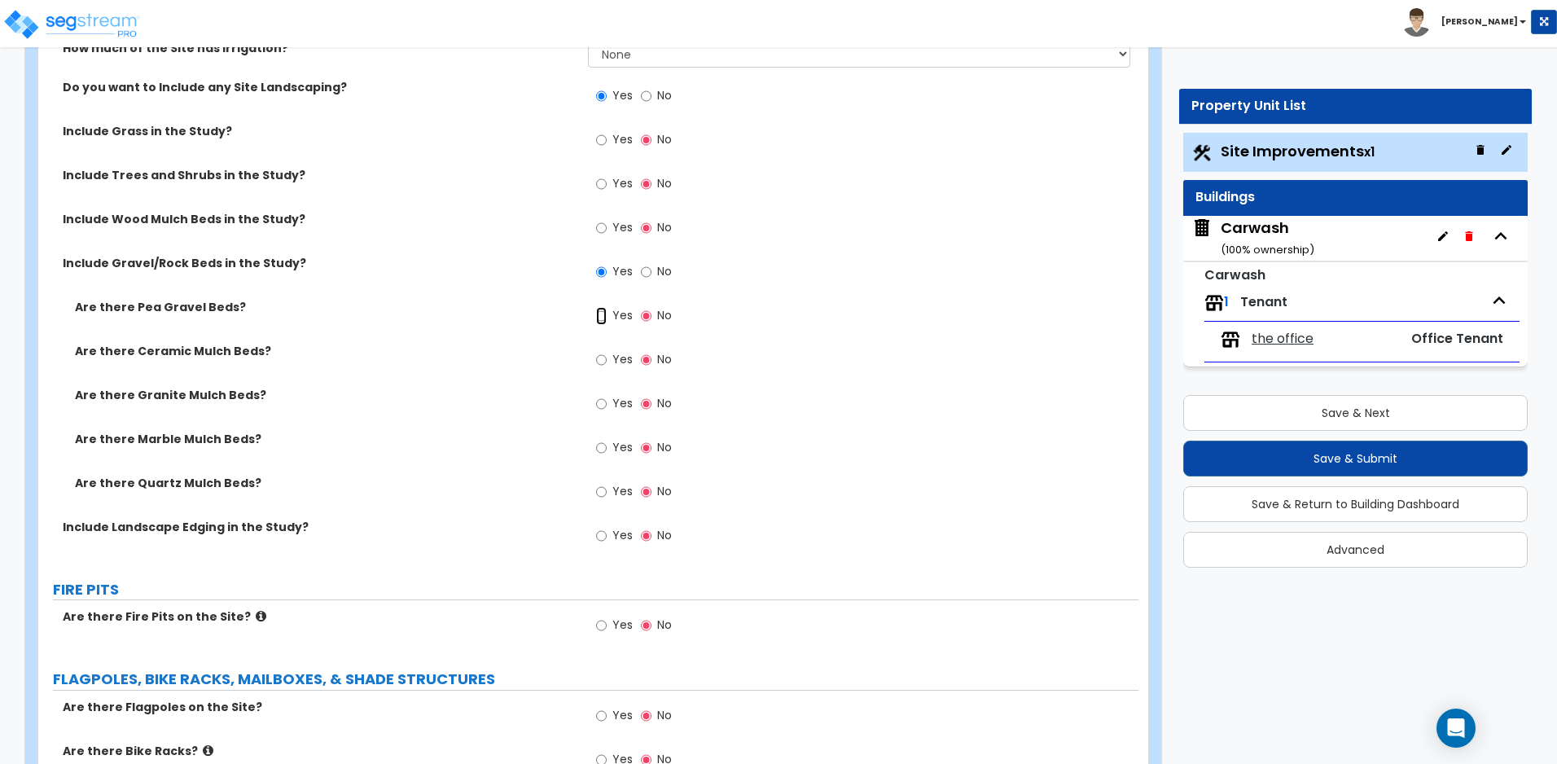
click at [601, 311] on input "Yes" at bounding box center [601, 316] width 11 height 18
radio input "true"
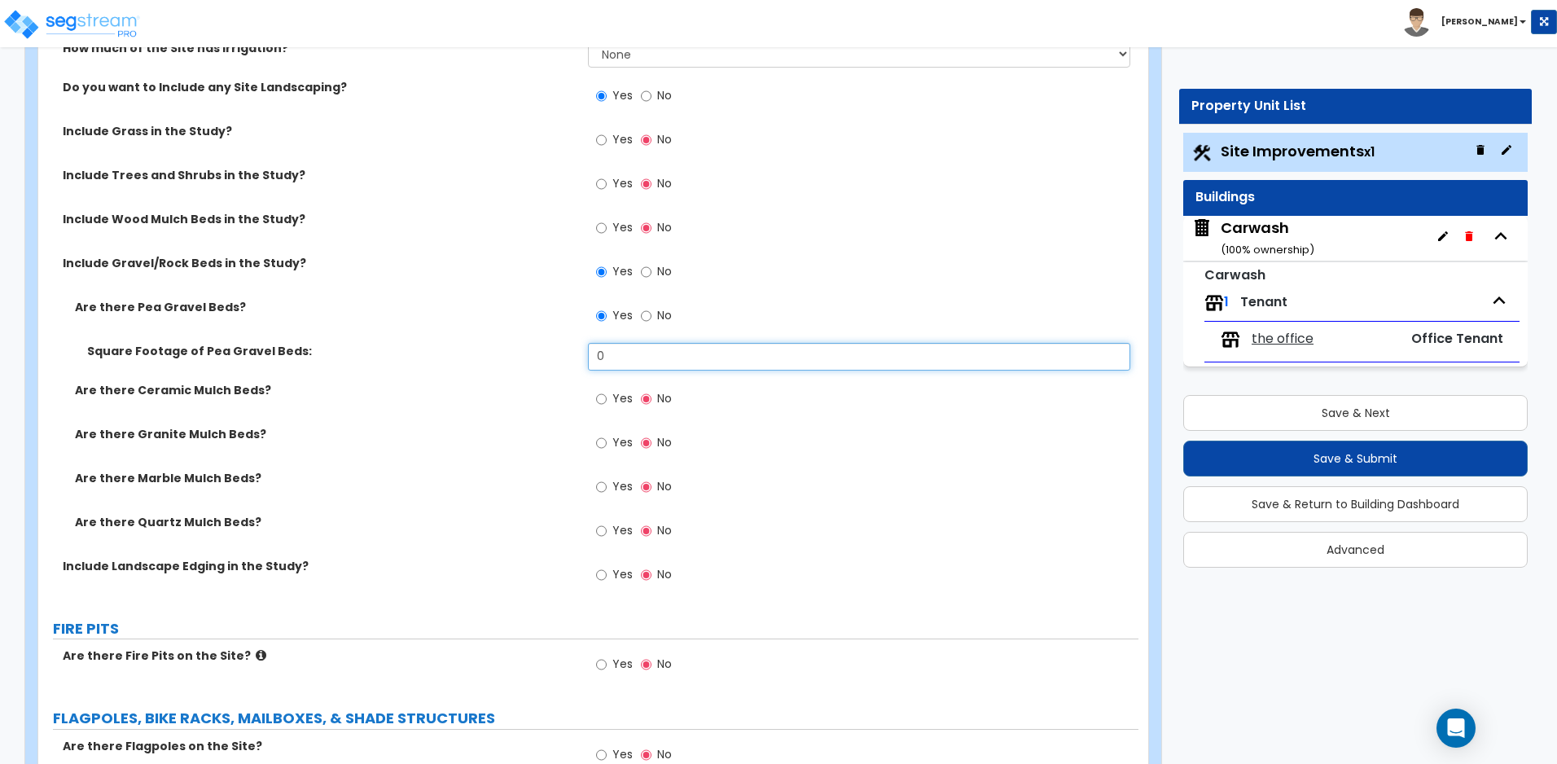
drag, startPoint x: 642, startPoint y: 354, endPoint x: 556, endPoint y: 350, distance: 86.4
click at [556, 350] on div "Square Footage of Pea Gravel Beds: 0" at bounding box center [588, 362] width 1100 height 39
type input "7,052"
click at [601, 184] on input "Yes" at bounding box center [601, 184] width 11 height 18
radio input "true"
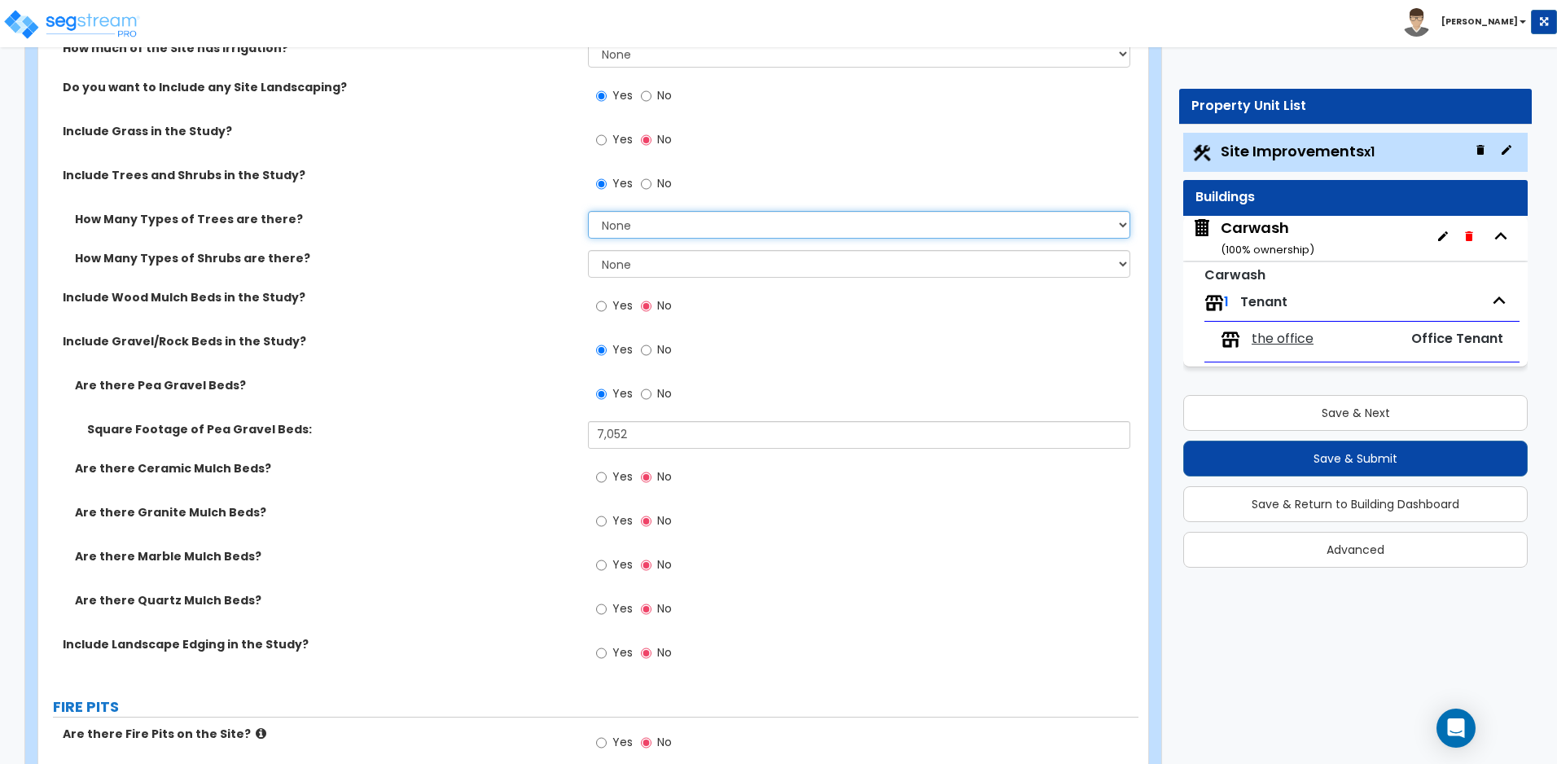
click at [625, 216] on select "None 1 2 3" at bounding box center [858, 225] width 541 height 28
click at [625, 220] on select "None 1 2 3" at bounding box center [858, 225] width 541 height 28
click at [628, 270] on select "None 1 2 3" at bounding box center [858, 264] width 541 height 28
click at [588, 250] on select "None 1 2 3" at bounding box center [858, 264] width 541 height 28
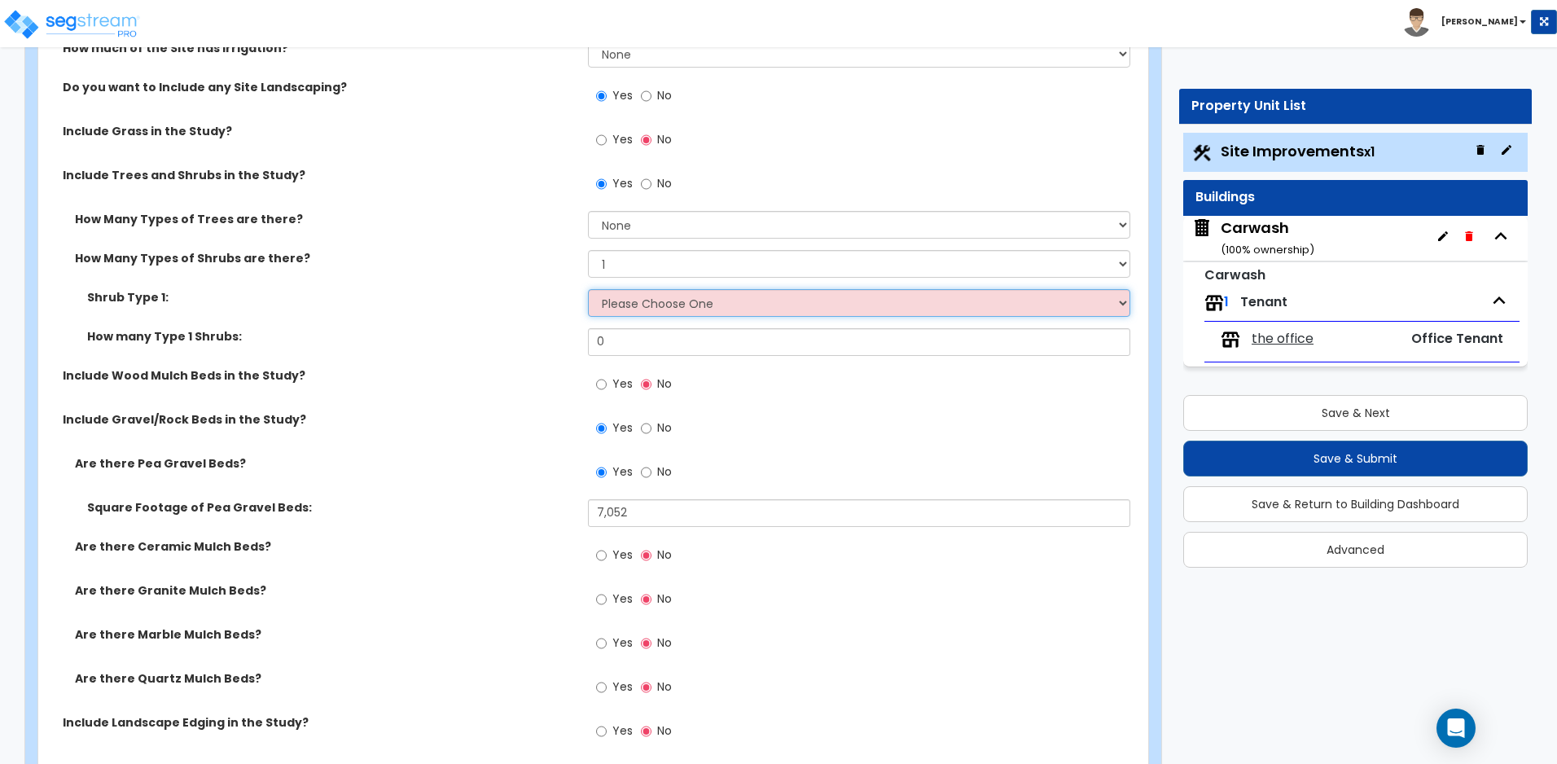
click at [648, 302] on select "Please Choose One Arborvitae Azalea Yew Boxwood Juniper [PERSON_NAME] Cotoneast…" at bounding box center [858, 303] width 541 height 28
click at [642, 302] on select "Please Choose One Arborvitae Azalea Yew Boxwood Juniper [PERSON_NAME] Cotoneast…" at bounding box center [858, 303] width 541 height 28
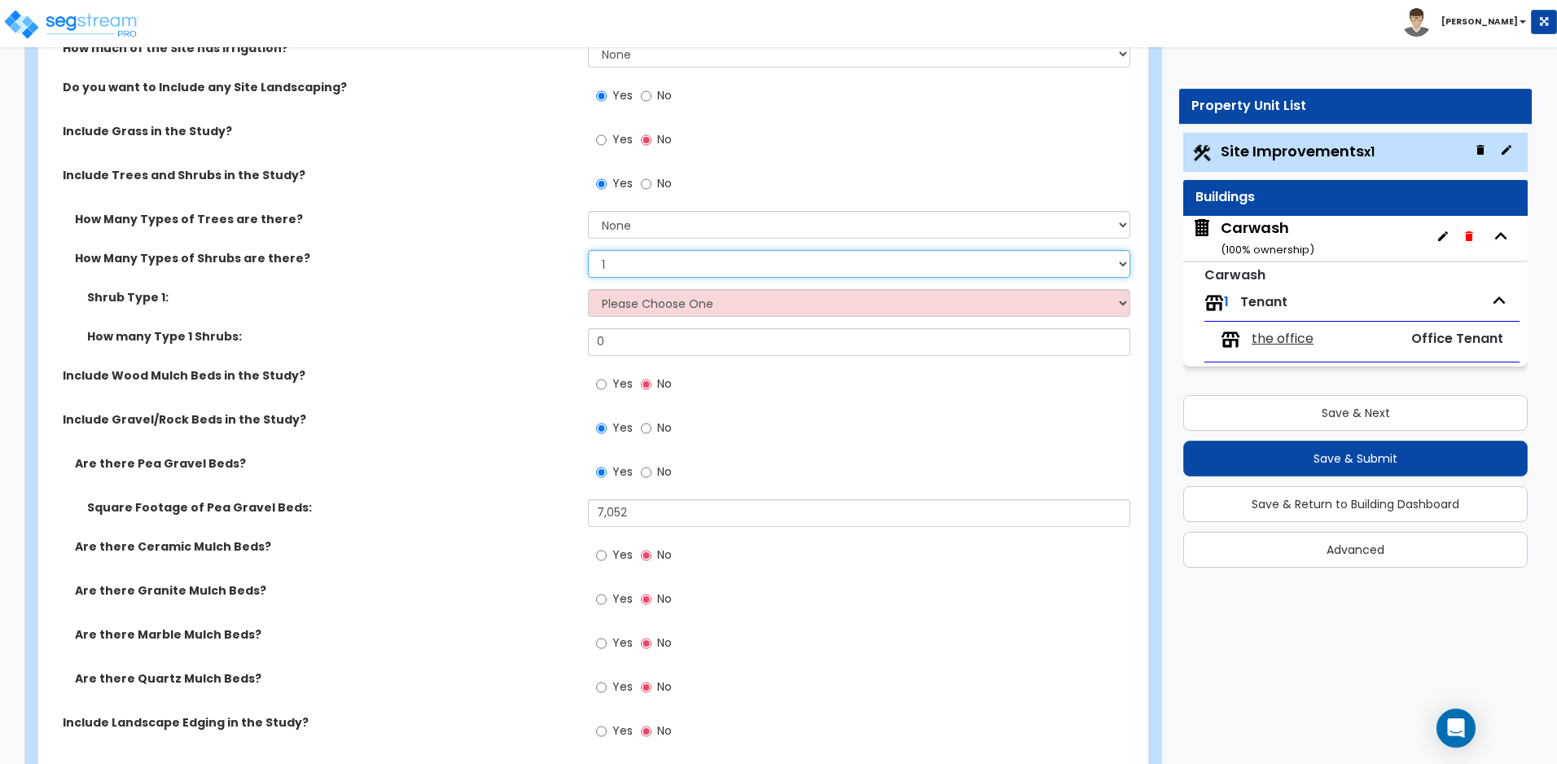
click at [646, 257] on select "None 1 2 3" at bounding box center [858, 264] width 541 height 28
select select "3"
click at [588, 250] on select "None 1 2 3" at bounding box center [858, 264] width 541 height 28
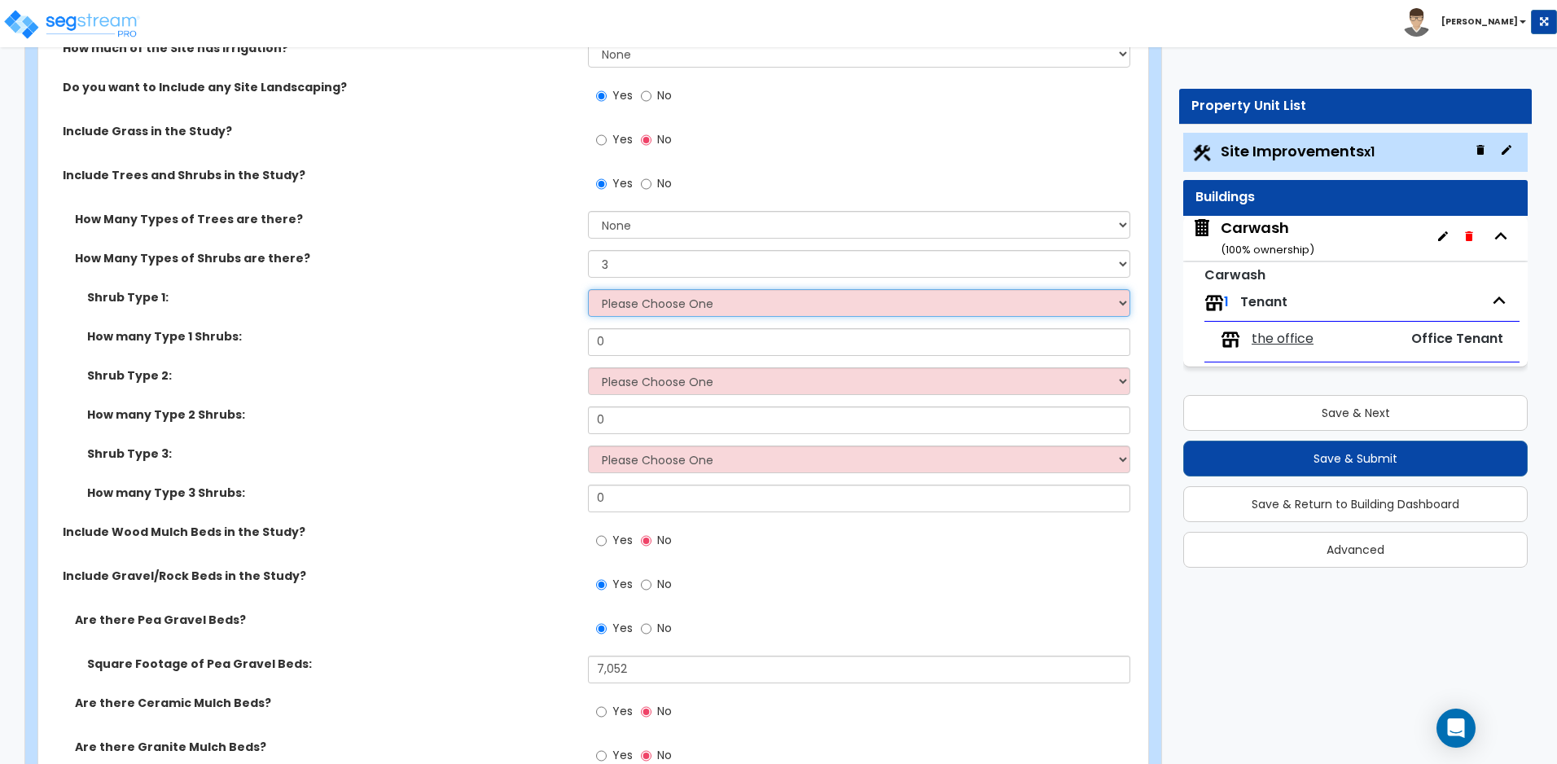
click at [646, 300] on select "Please Choose One Arborvitae Azalea Yew Boxwood Juniper [PERSON_NAME] Cotoneast…" at bounding box center [858, 303] width 541 height 28
select select "5"
click at [588, 289] on select "Please Choose One Arborvitae Azalea Yew Boxwood Juniper [PERSON_NAME] Cotoneast…" at bounding box center [858, 303] width 541 height 28
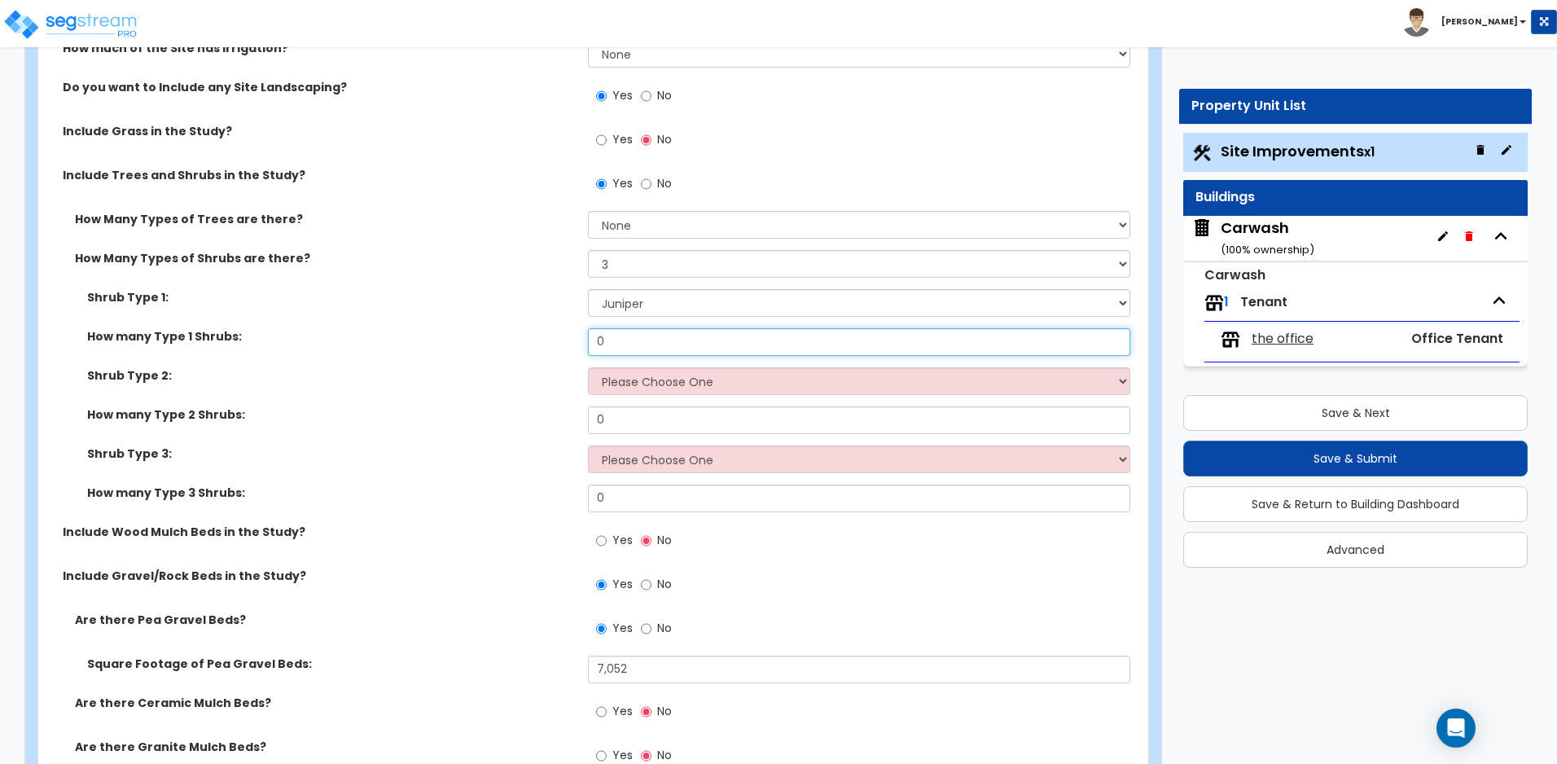
drag, startPoint x: 637, startPoint y: 339, endPoint x: 573, endPoint y: 338, distance: 64.3
click at [573, 338] on div "How many Type 1 Shrubs: 0" at bounding box center [588, 347] width 1100 height 39
type input "18"
click at [637, 387] on select "Please Choose One Arborvitae Azalea Yew Boxwood Juniper [PERSON_NAME] Cotoneast…" at bounding box center [858, 381] width 541 height 28
click at [524, 346] on div "How many Type 1 Shrubs: 18" at bounding box center [588, 347] width 1100 height 39
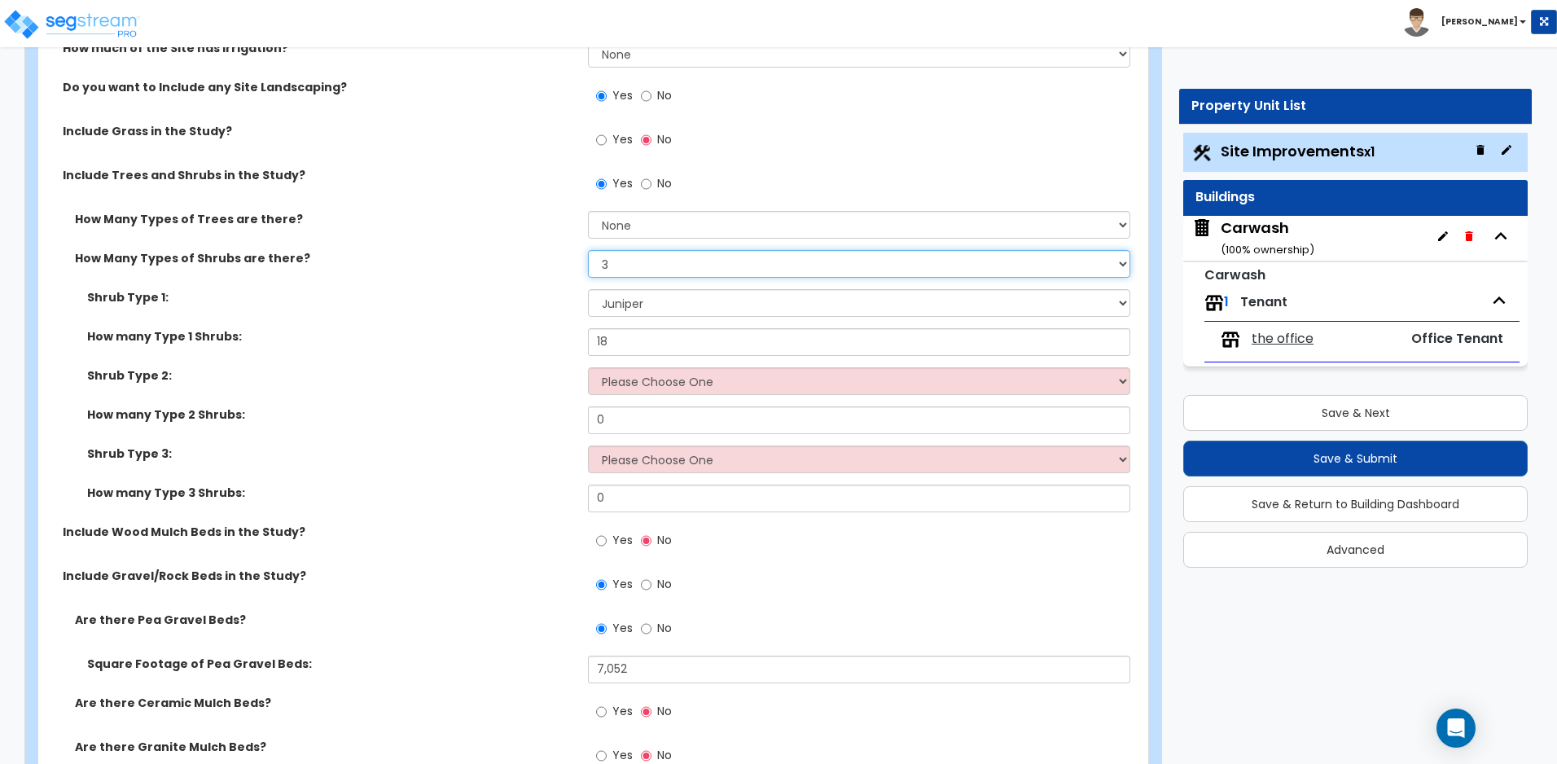
click at [646, 264] on select "None 1 2 3" at bounding box center [858, 264] width 541 height 28
select select "1"
click at [588, 250] on select "None 1 2 3" at bounding box center [858, 264] width 541 height 28
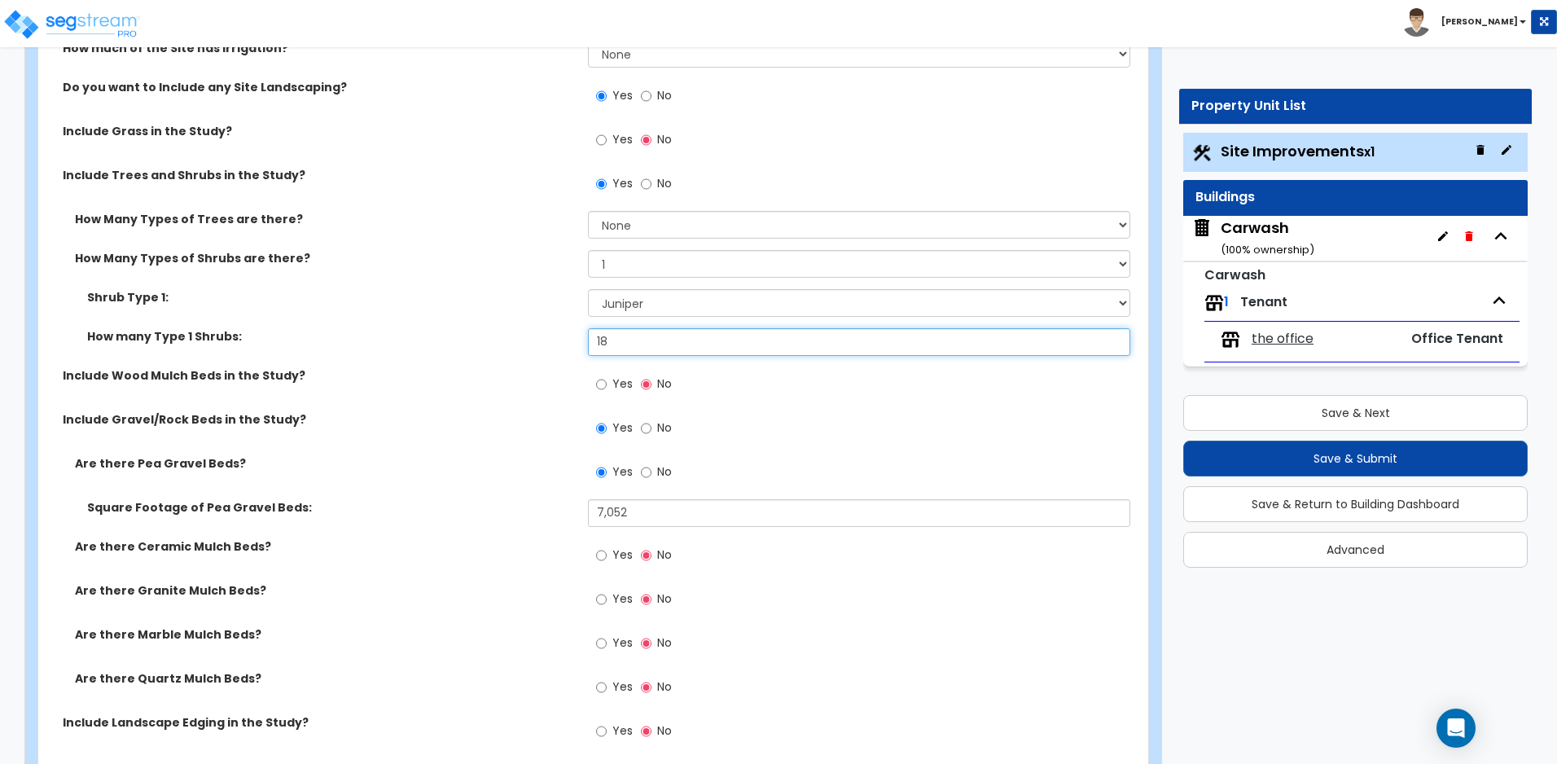
drag, startPoint x: 641, startPoint y: 342, endPoint x: 562, endPoint y: 346, distance: 79.1
click at [562, 346] on div "How many Type 1 Shrubs: 18" at bounding box center [588, 347] width 1100 height 39
type input "44"
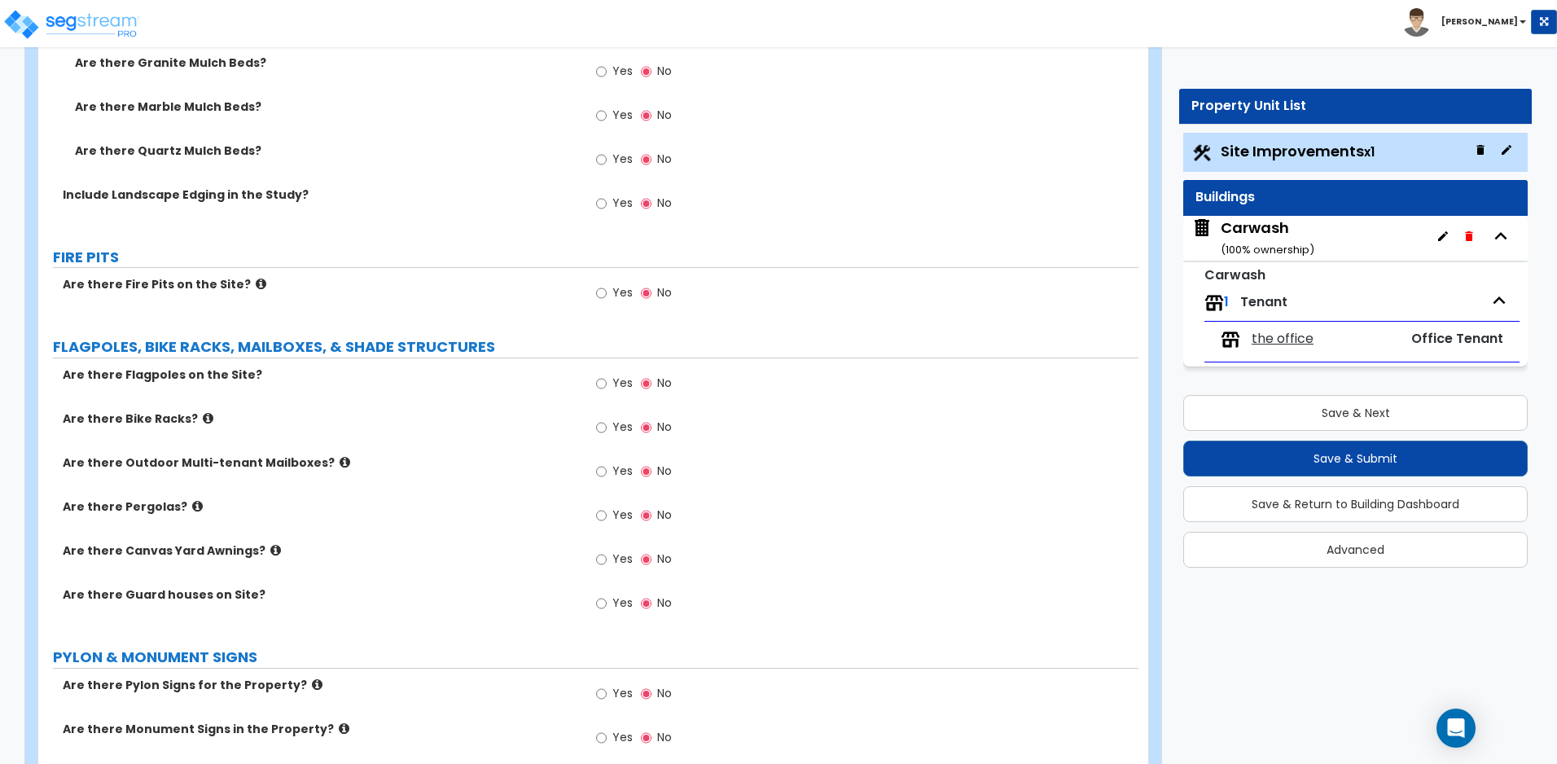
scroll to position [3799, 0]
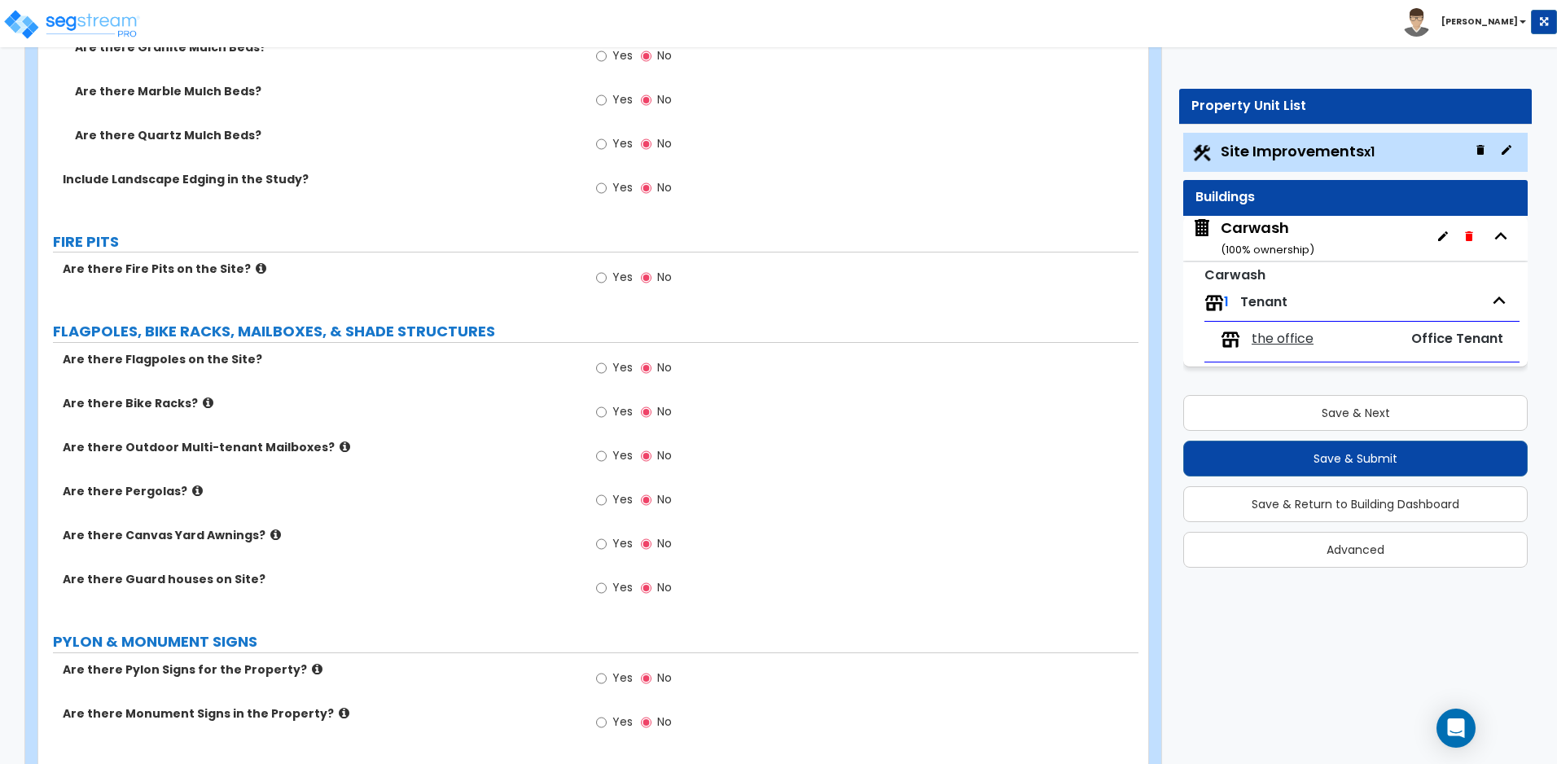
click at [235, 269] on label "Are there Fire Pits on the Site?" at bounding box center [319, 269] width 513 height 16
click at [256, 268] on icon at bounding box center [261, 268] width 11 height 12
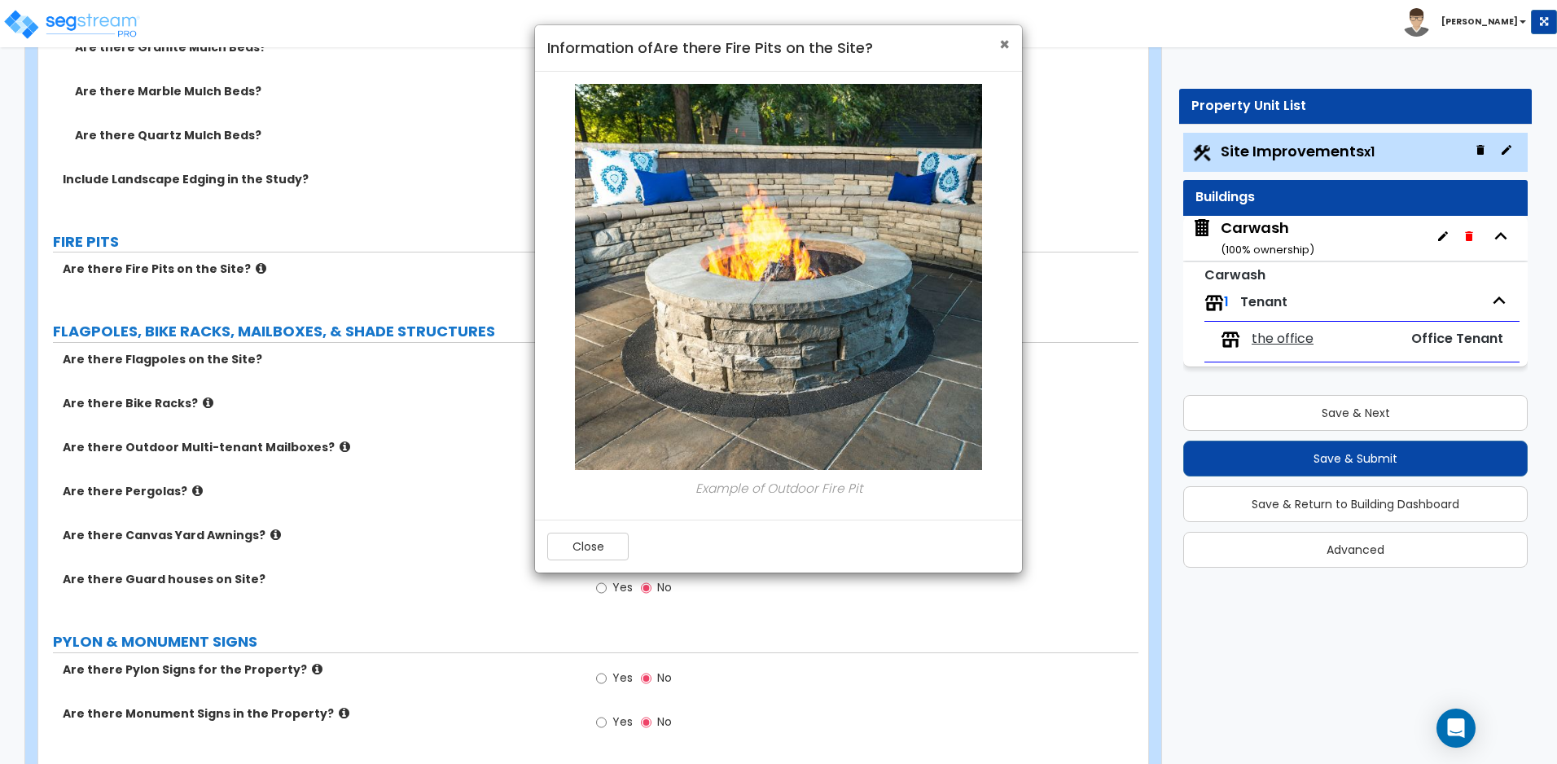
click at [1000, 44] on span "×" at bounding box center [1004, 45] width 11 height 24
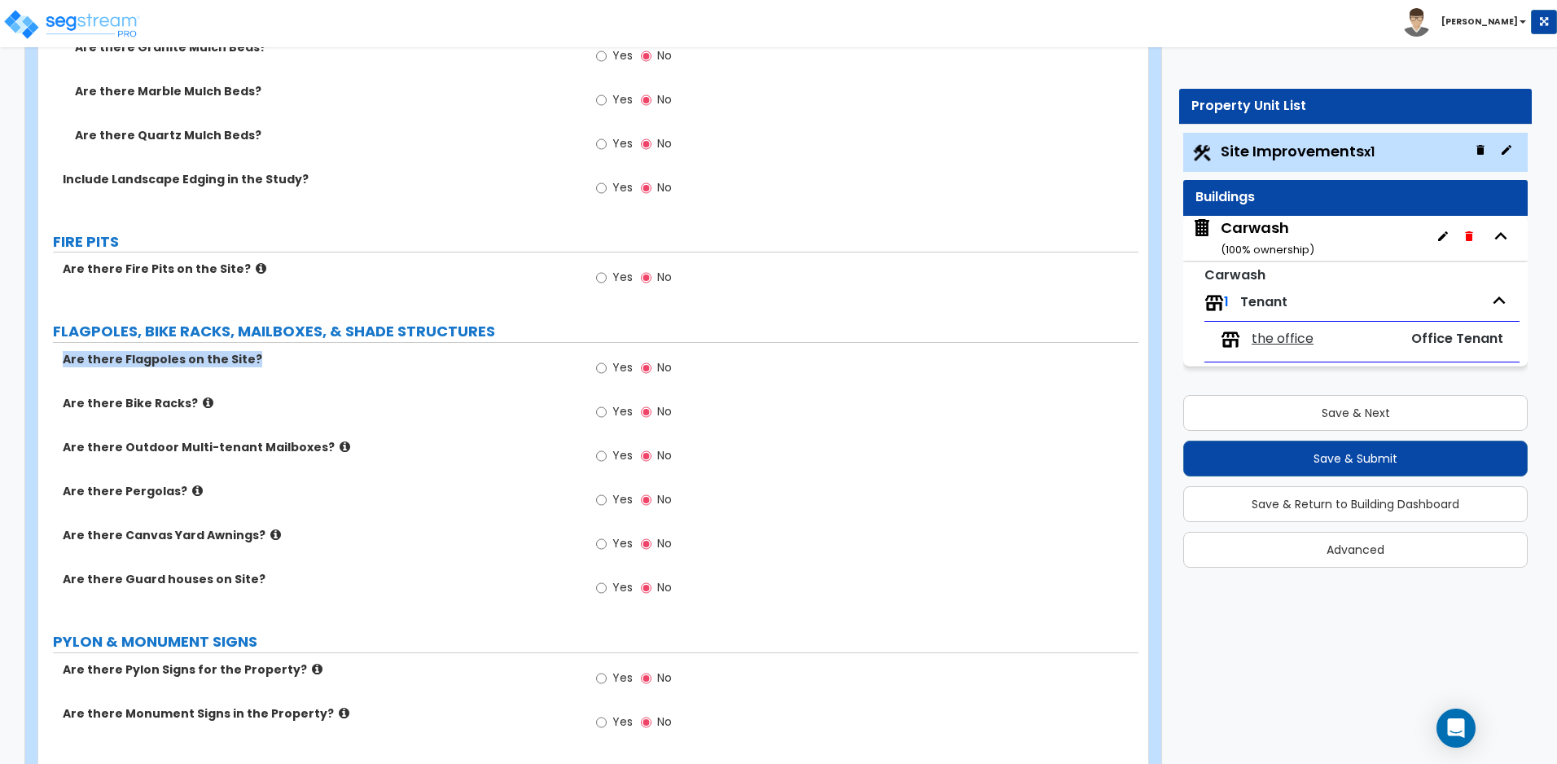
drag, startPoint x: 63, startPoint y: 356, endPoint x: 260, endPoint y: 357, distance: 197.0
click at [260, 357] on label "Are there Flagpoles on the Site?" at bounding box center [319, 359] width 513 height 16
click at [339, 449] on icon at bounding box center [344, 446] width 11 height 12
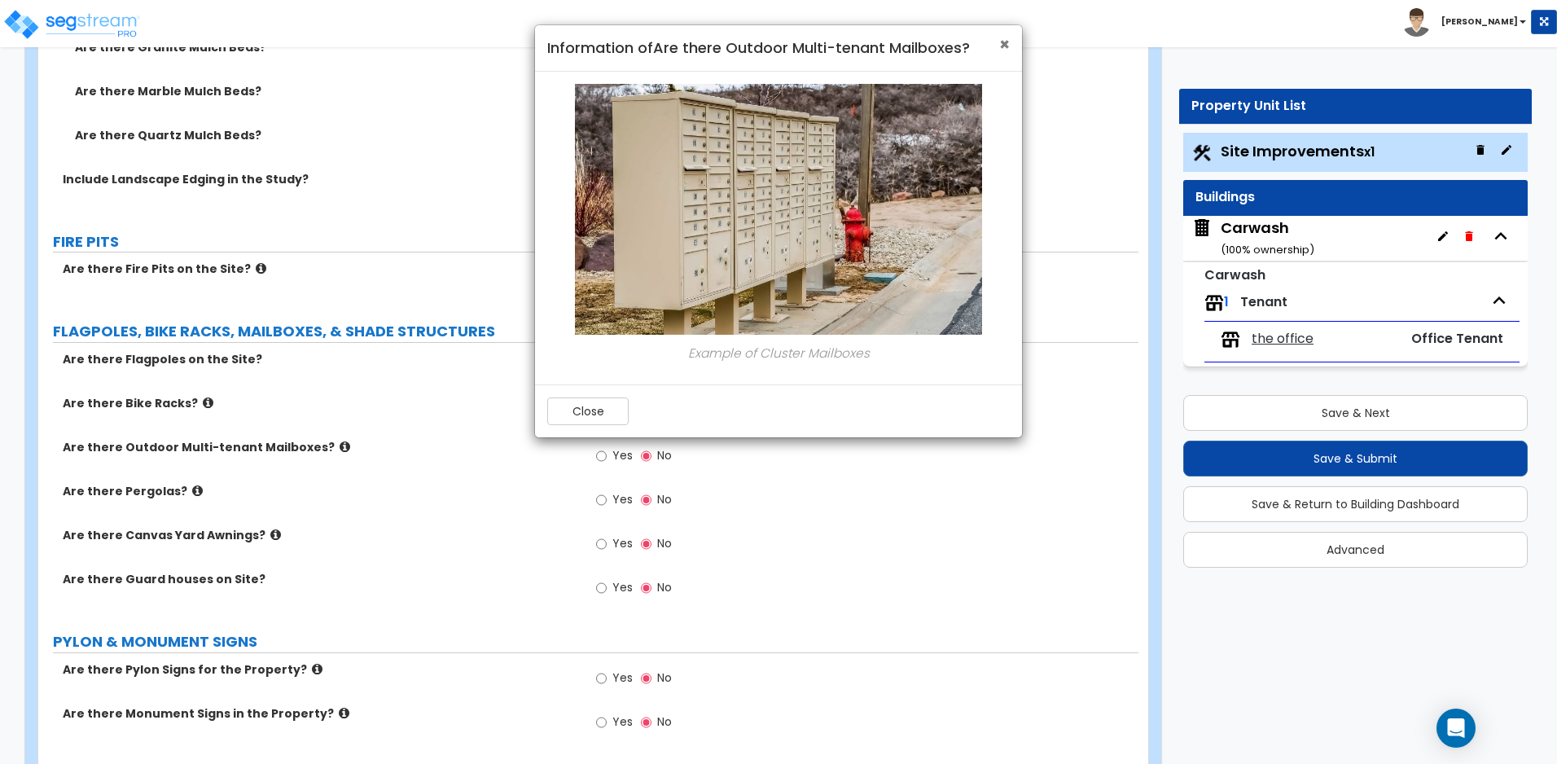
click at [1004, 41] on span "×" at bounding box center [1004, 45] width 11 height 24
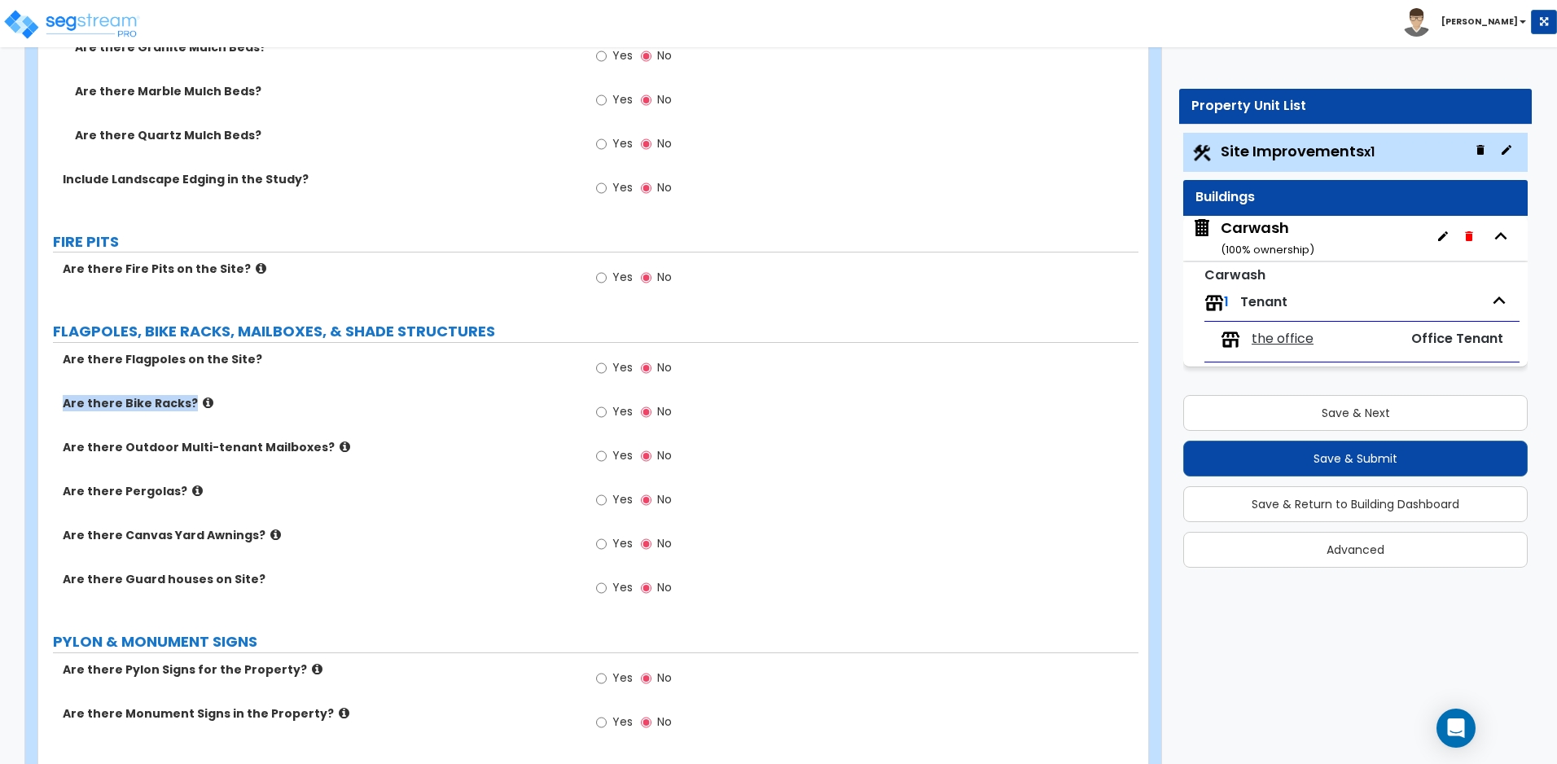
drag, startPoint x: 62, startPoint y: 400, endPoint x: 259, endPoint y: 409, distance: 197.2
click at [259, 409] on div "Are there Bike Racks?" at bounding box center [313, 403] width 550 height 16
click at [203, 400] on icon at bounding box center [208, 402] width 11 height 12
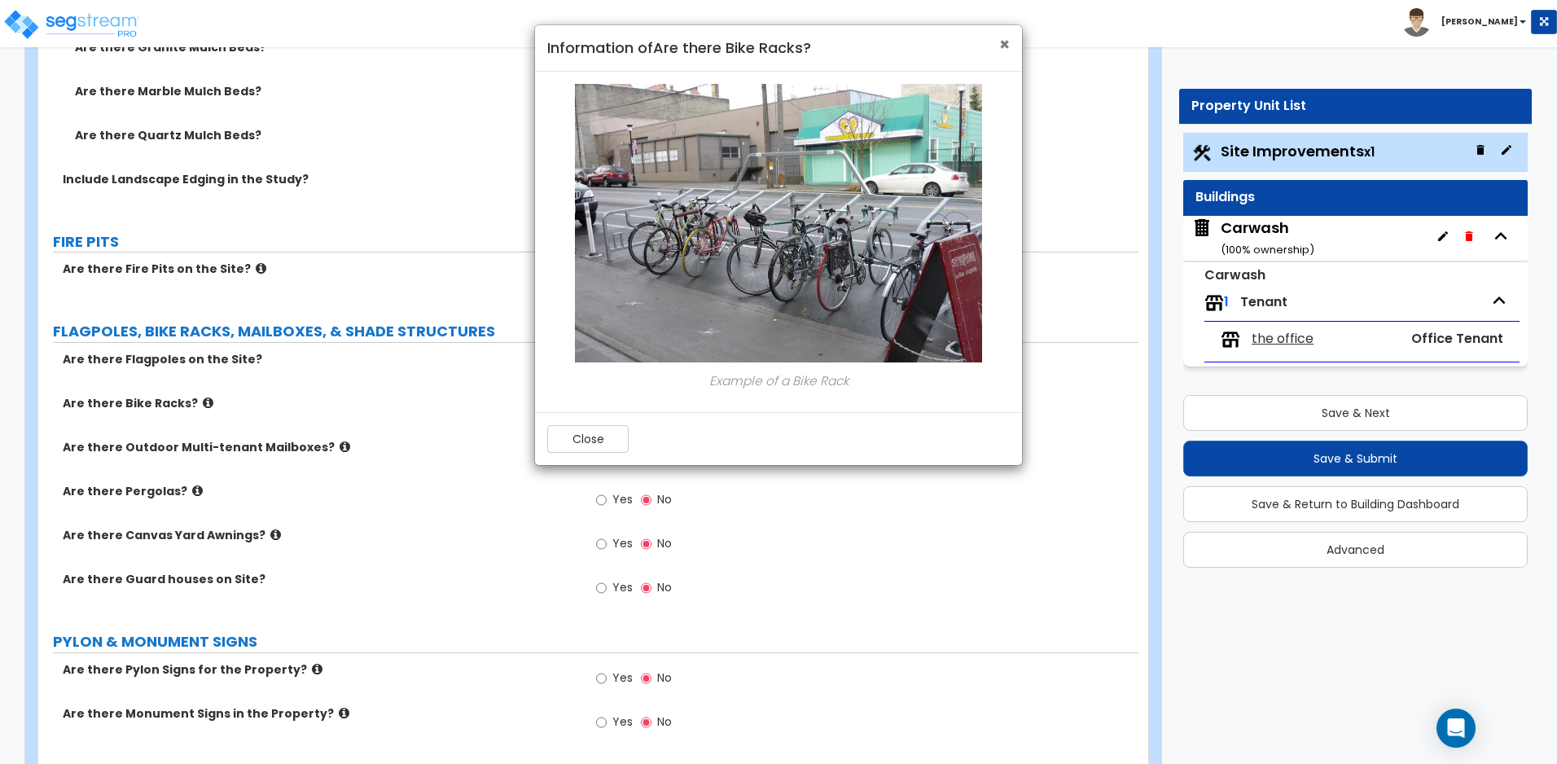
click at [1004, 42] on span "×" at bounding box center [1004, 45] width 11 height 24
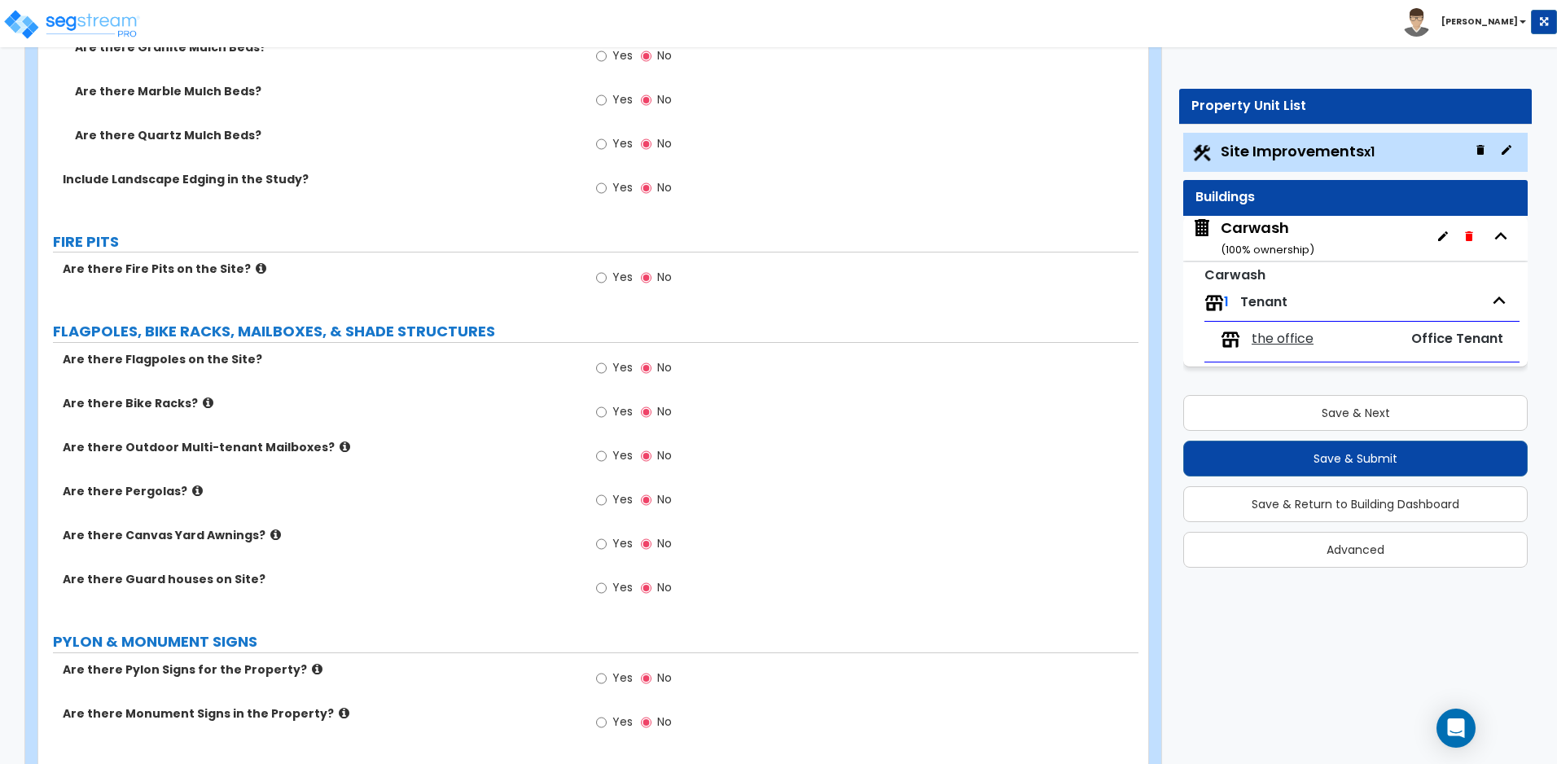
click at [192, 486] on icon at bounding box center [197, 490] width 11 height 12
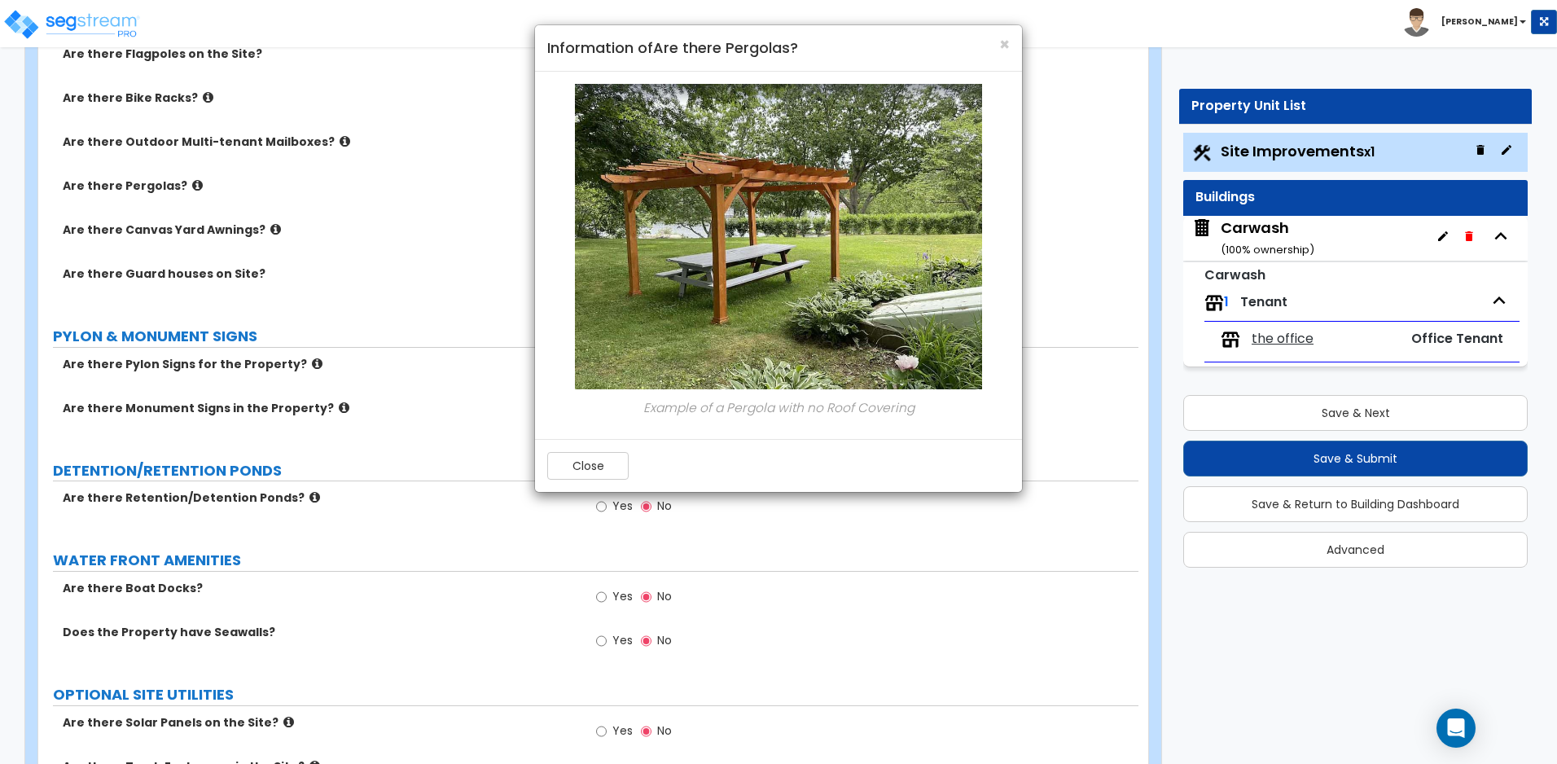
scroll to position [4070, 0]
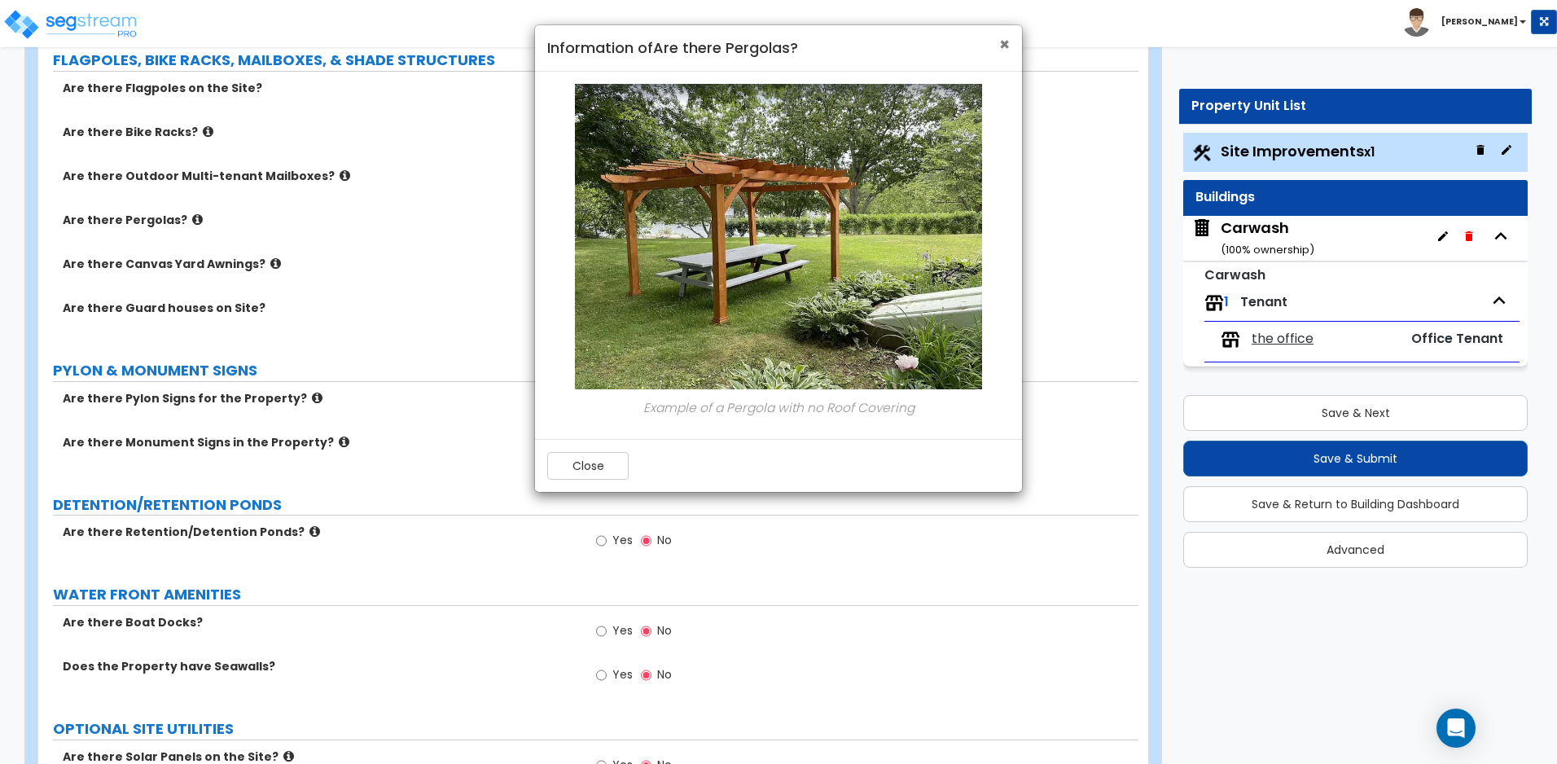
click at [1005, 53] on span "×" at bounding box center [1004, 45] width 11 height 24
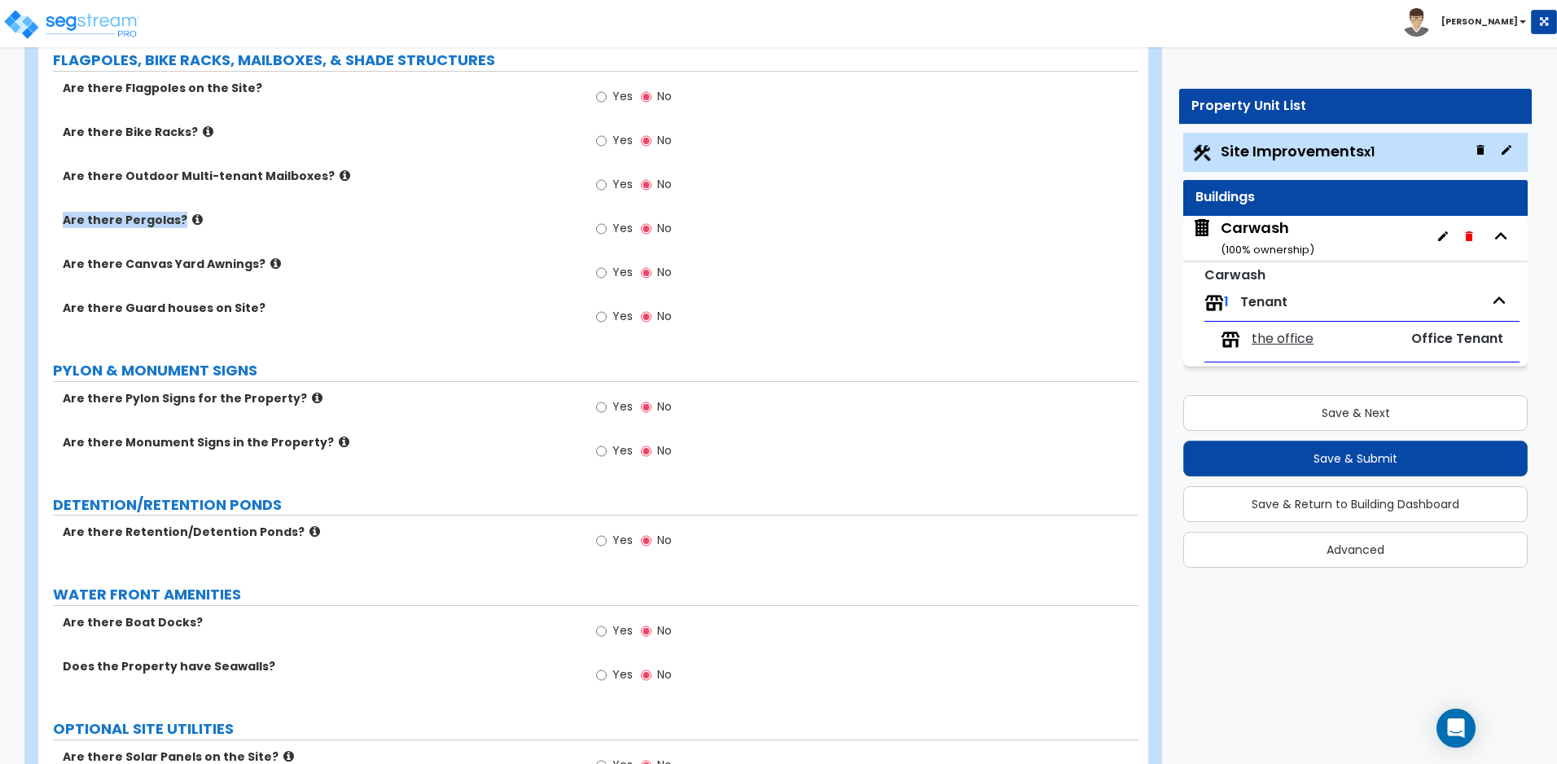
drag, startPoint x: 60, startPoint y: 217, endPoint x: 190, endPoint y: 216, distance: 129.4
click at [190, 216] on div "Are there Pergolas?" at bounding box center [313, 220] width 550 height 16
click at [270, 262] on icon at bounding box center [275, 263] width 11 height 12
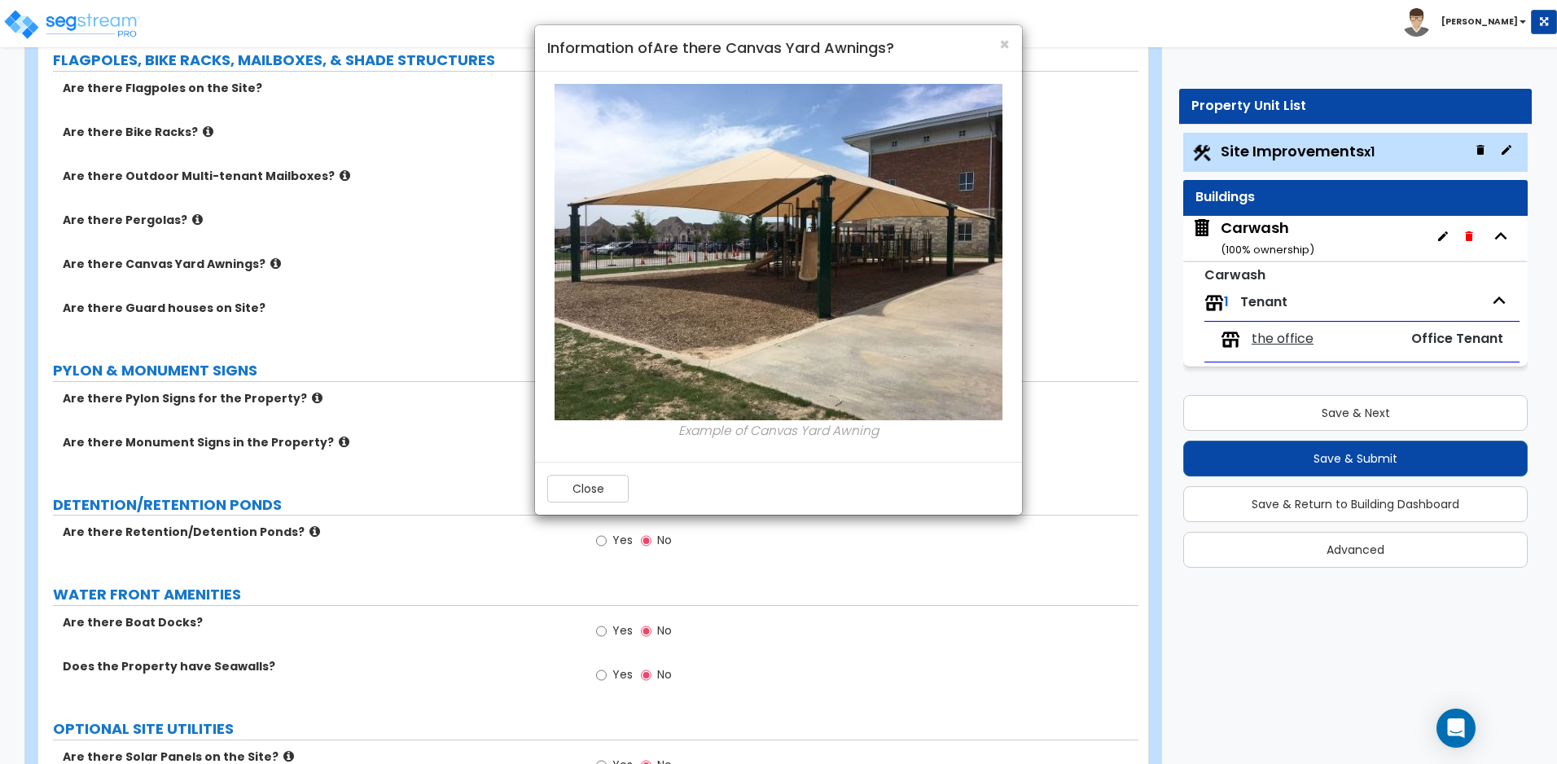
click at [996, 42] on h4 "Information of Are there Canvas Yard Awnings?" at bounding box center [778, 47] width 462 height 21
click at [1005, 43] on span "×" at bounding box center [1004, 45] width 11 height 24
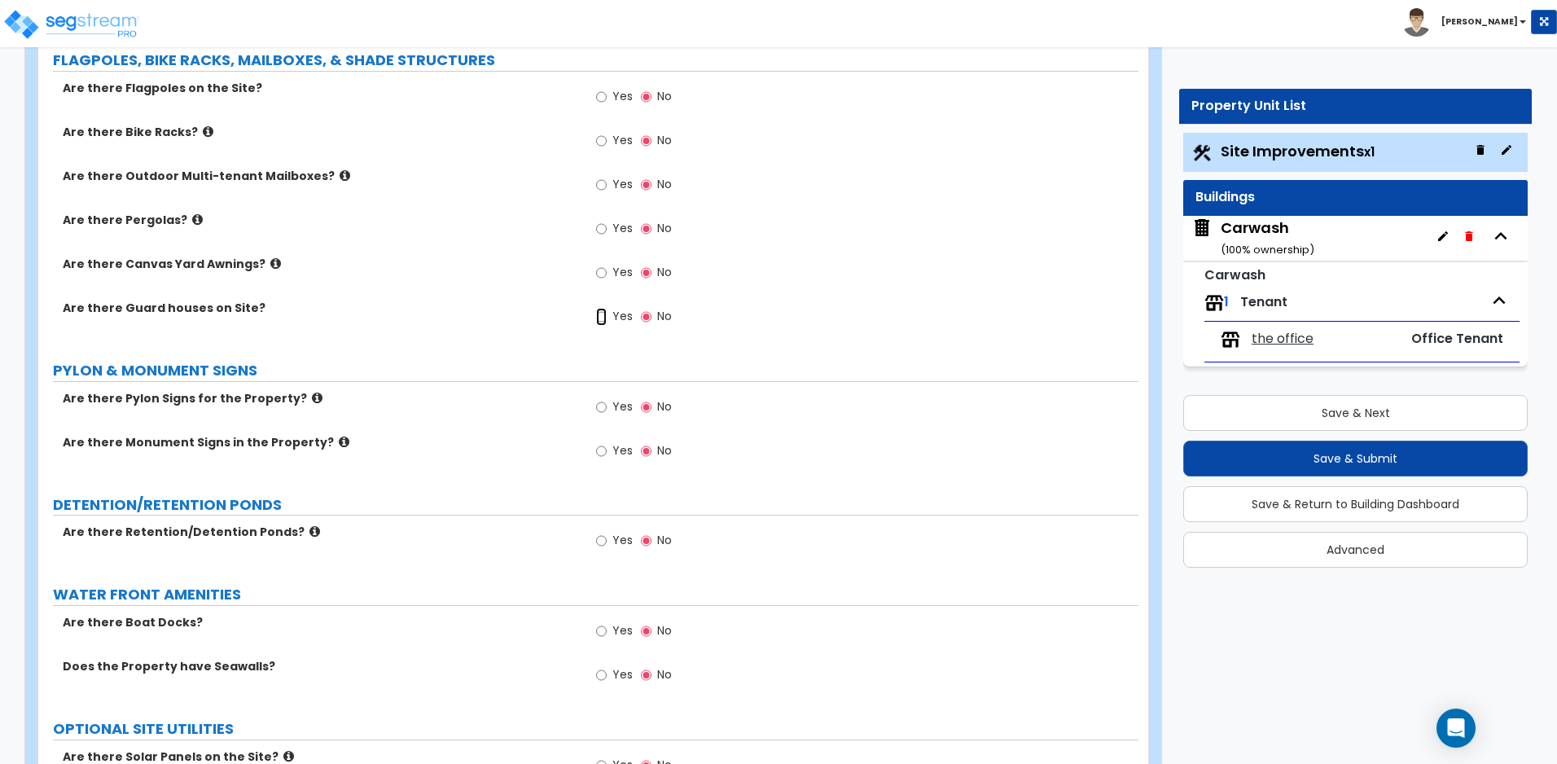
click at [602, 316] on input "Yes" at bounding box center [601, 317] width 11 height 18
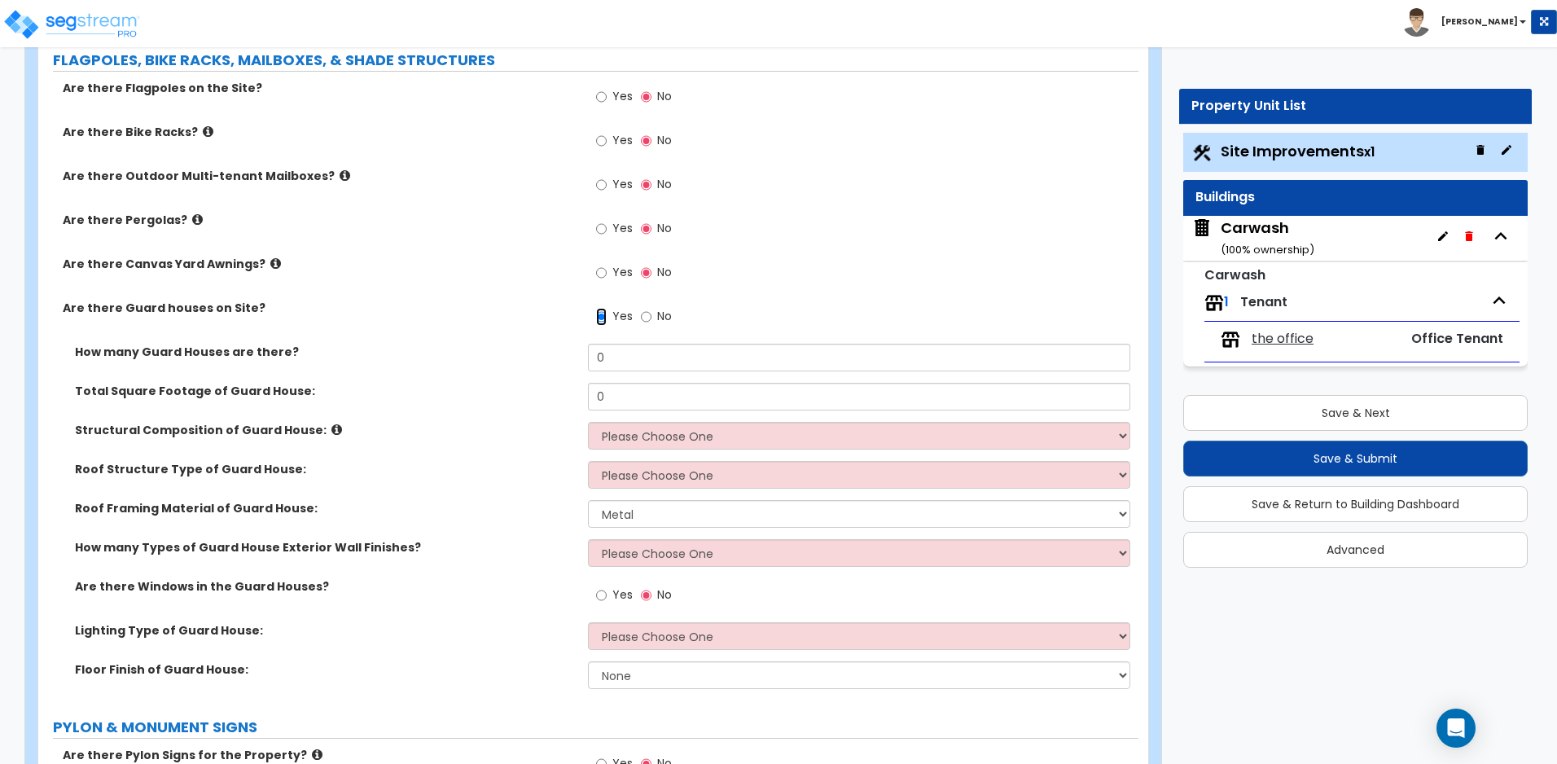
click at [602, 316] on input "Yes" at bounding box center [601, 317] width 11 height 18
click at [651, 311] on label "No" at bounding box center [656, 318] width 31 height 28
click at [651, 311] on input "No" at bounding box center [646, 317] width 11 height 18
radio input "false"
radio input "true"
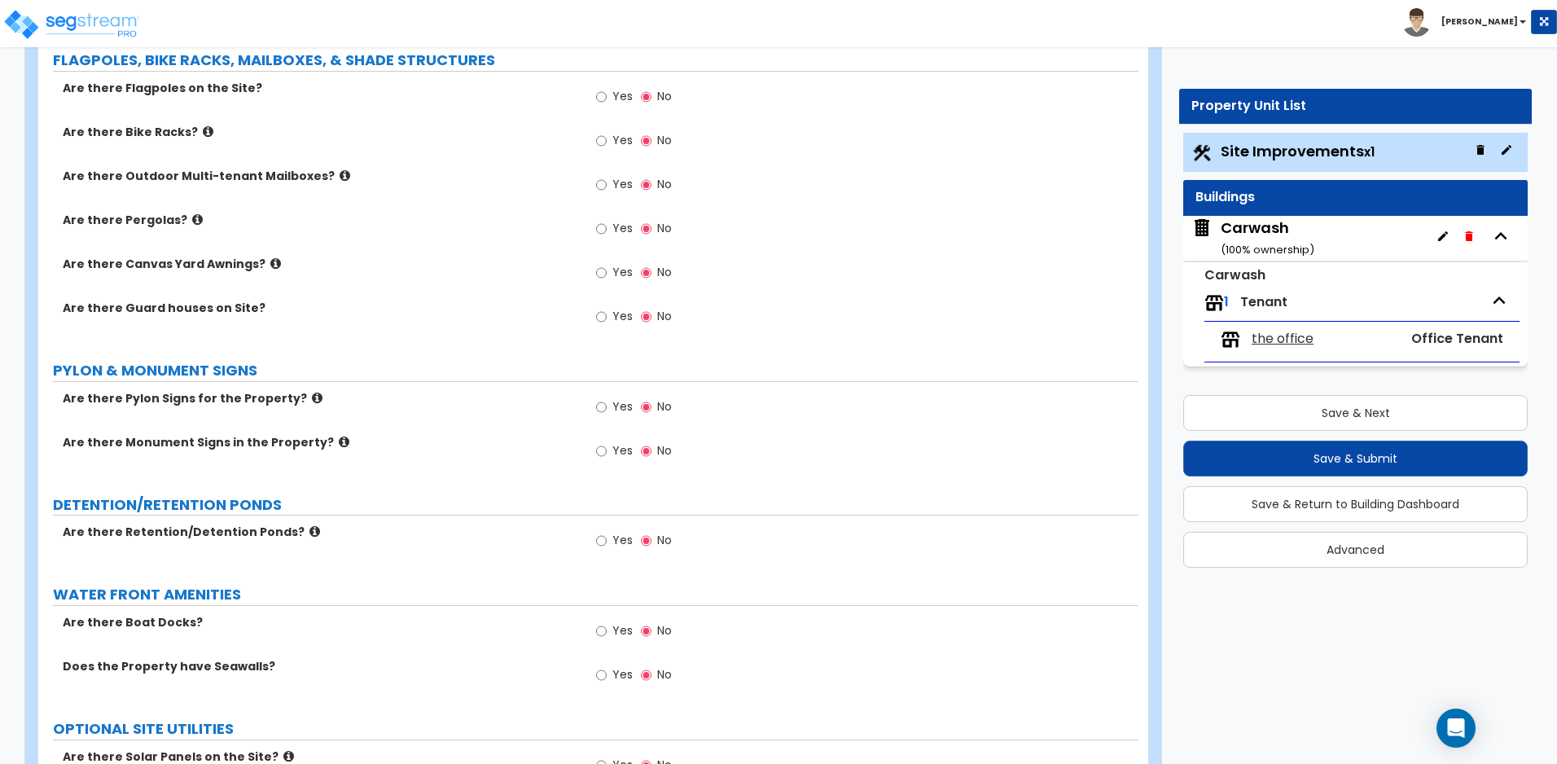
click at [312, 395] on icon at bounding box center [317, 398] width 11 height 12
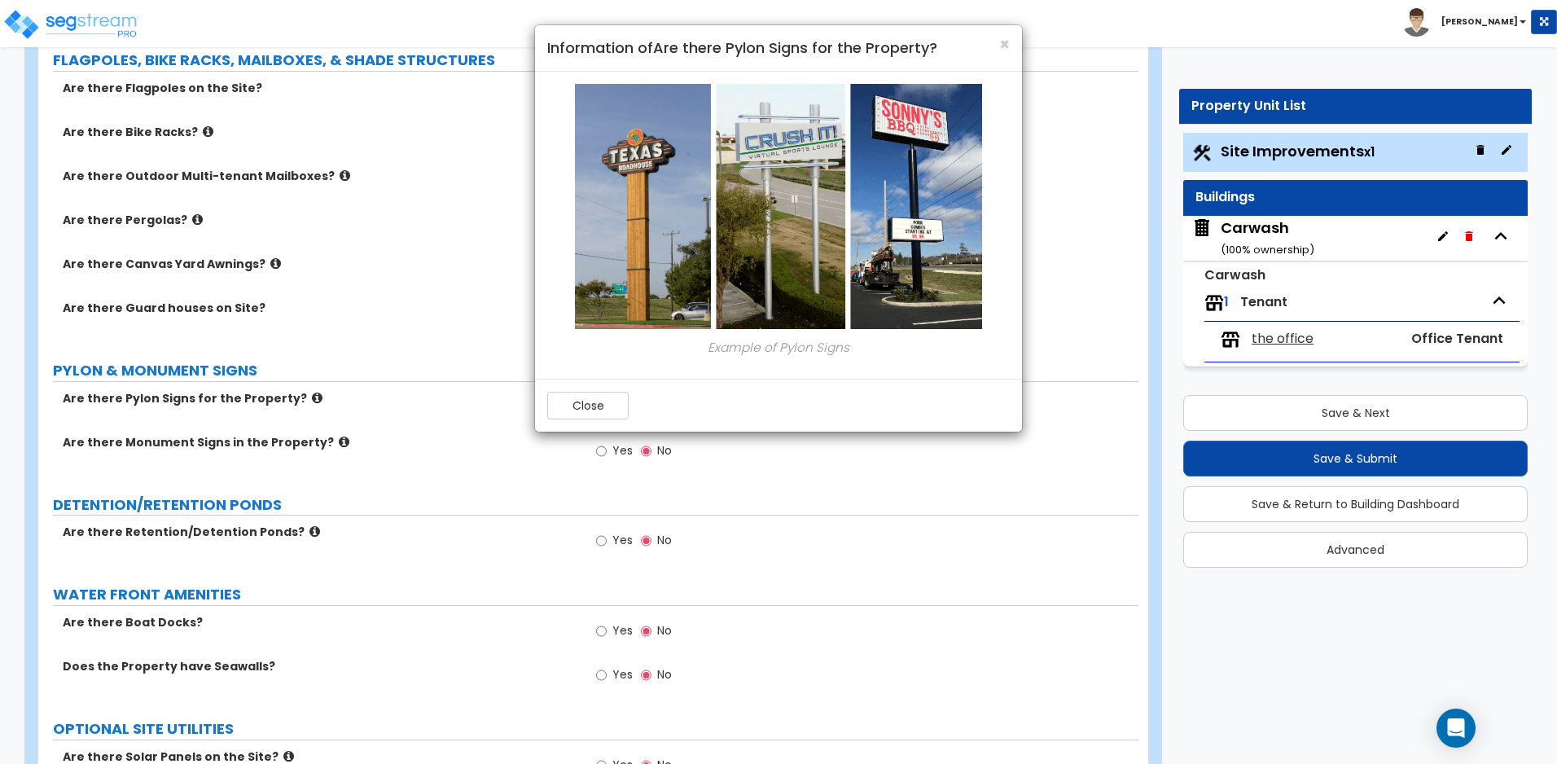
click at [324, 436] on div "× Information of Are there Pylon Signs for the Property? Example of Pylon Signs…" at bounding box center [778, 382] width 1557 height 764
click at [1006, 42] on span "×" at bounding box center [1004, 45] width 11 height 24
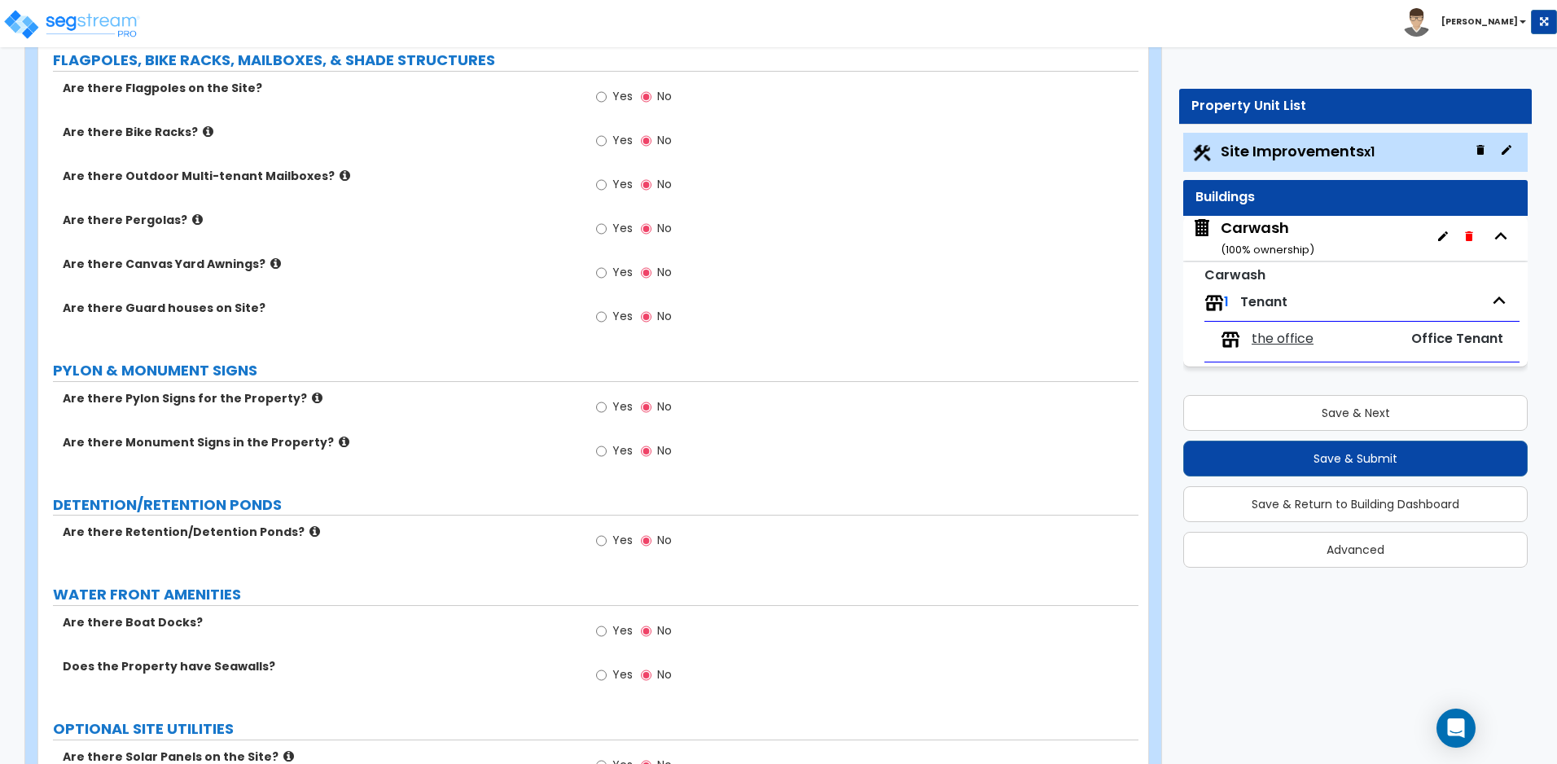
click at [315, 436] on label "Are there Monument Signs in the Property?" at bounding box center [319, 442] width 513 height 16
click at [339, 440] on icon at bounding box center [344, 442] width 11 height 12
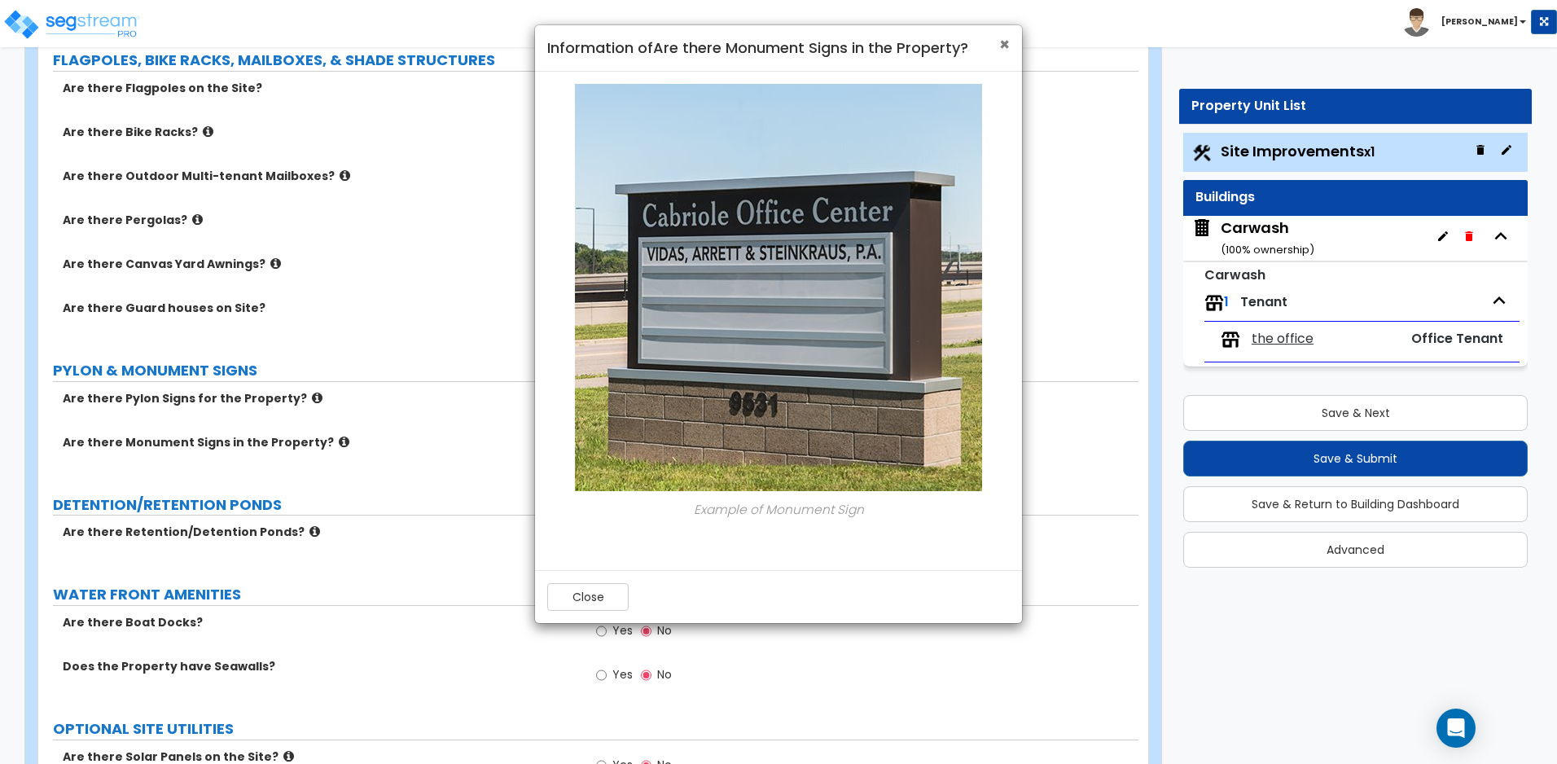
click at [1003, 46] on span "×" at bounding box center [1004, 45] width 11 height 24
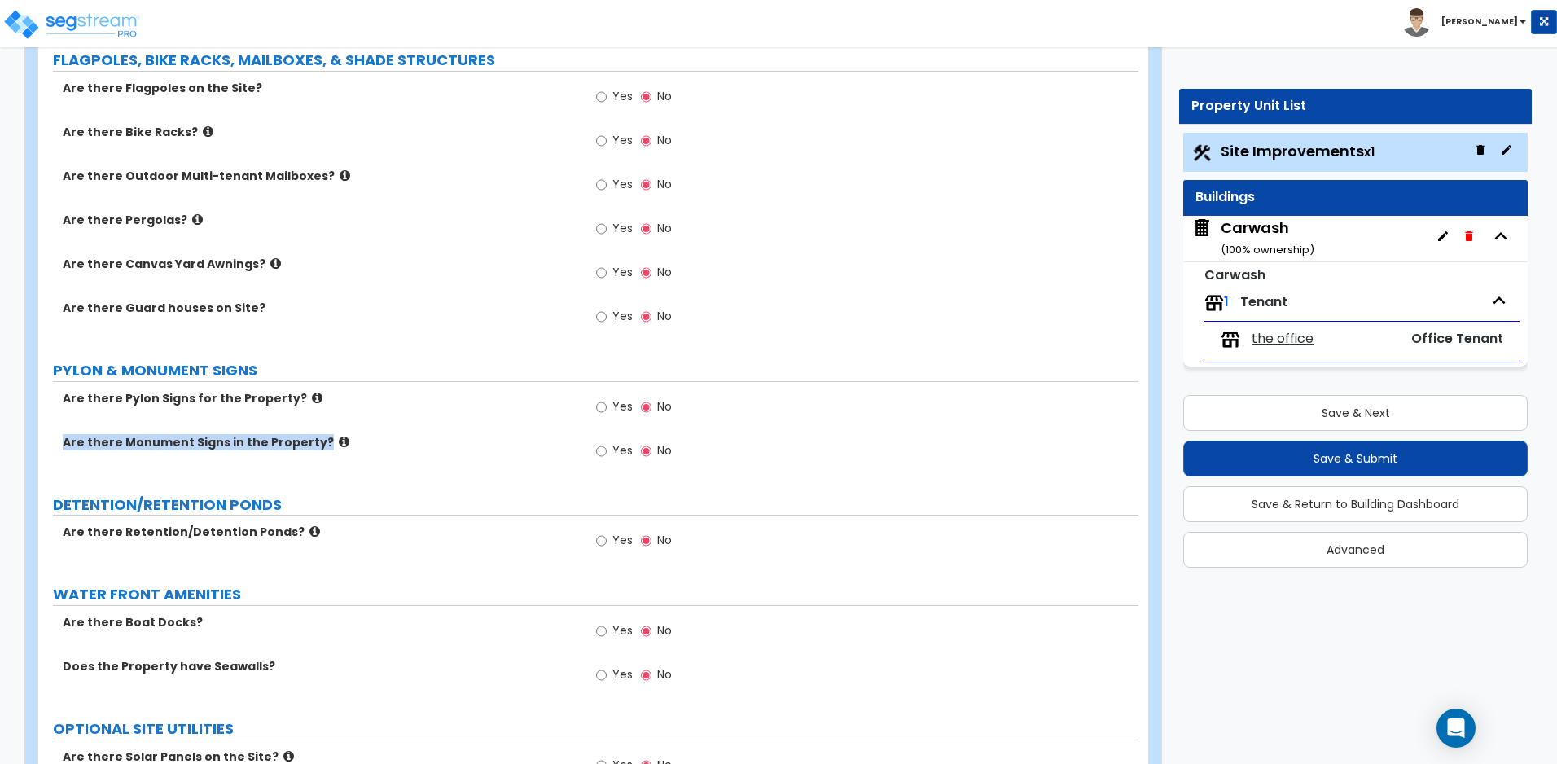
drag, startPoint x: 63, startPoint y: 442, endPoint x: 321, endPoint y: 445, distance: 258.1
click at [321, 445] on label "Are there Monument Signs in the Property?" at bounding box center [319, 442] width 513 height 16
click at [604, 450] on input "Yes" at bounding box center [601, 451] width 11 height 18
radio input "true"
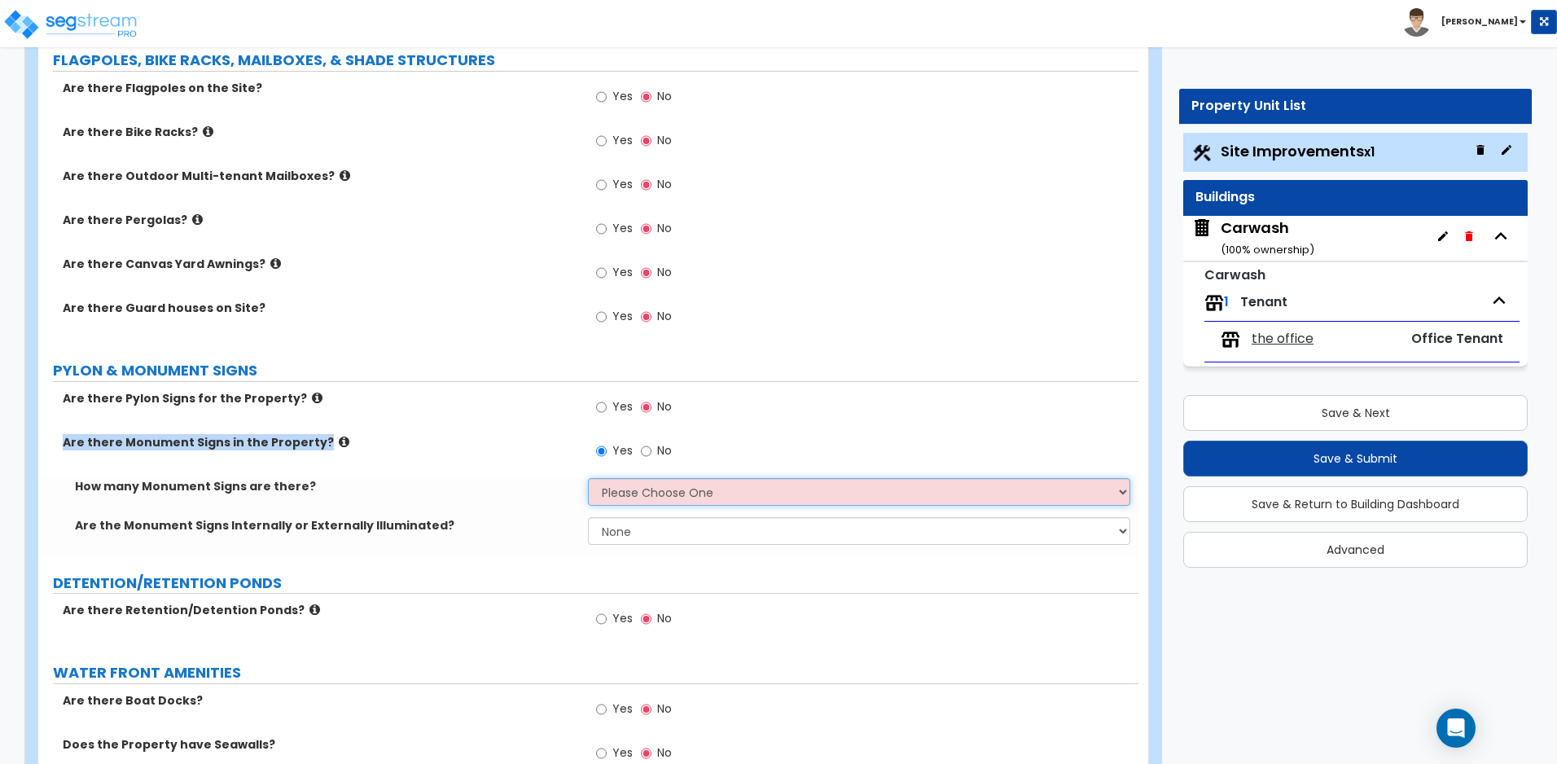
click at [645, 497] on select "Please Choose One 1 2 3" at bounding box center [858, 492] width 541 height 28
select select "1"
click at [588, 478] on select "Please Choose One 1 2 3" at bounding box center [858, 492] width 541 height 28
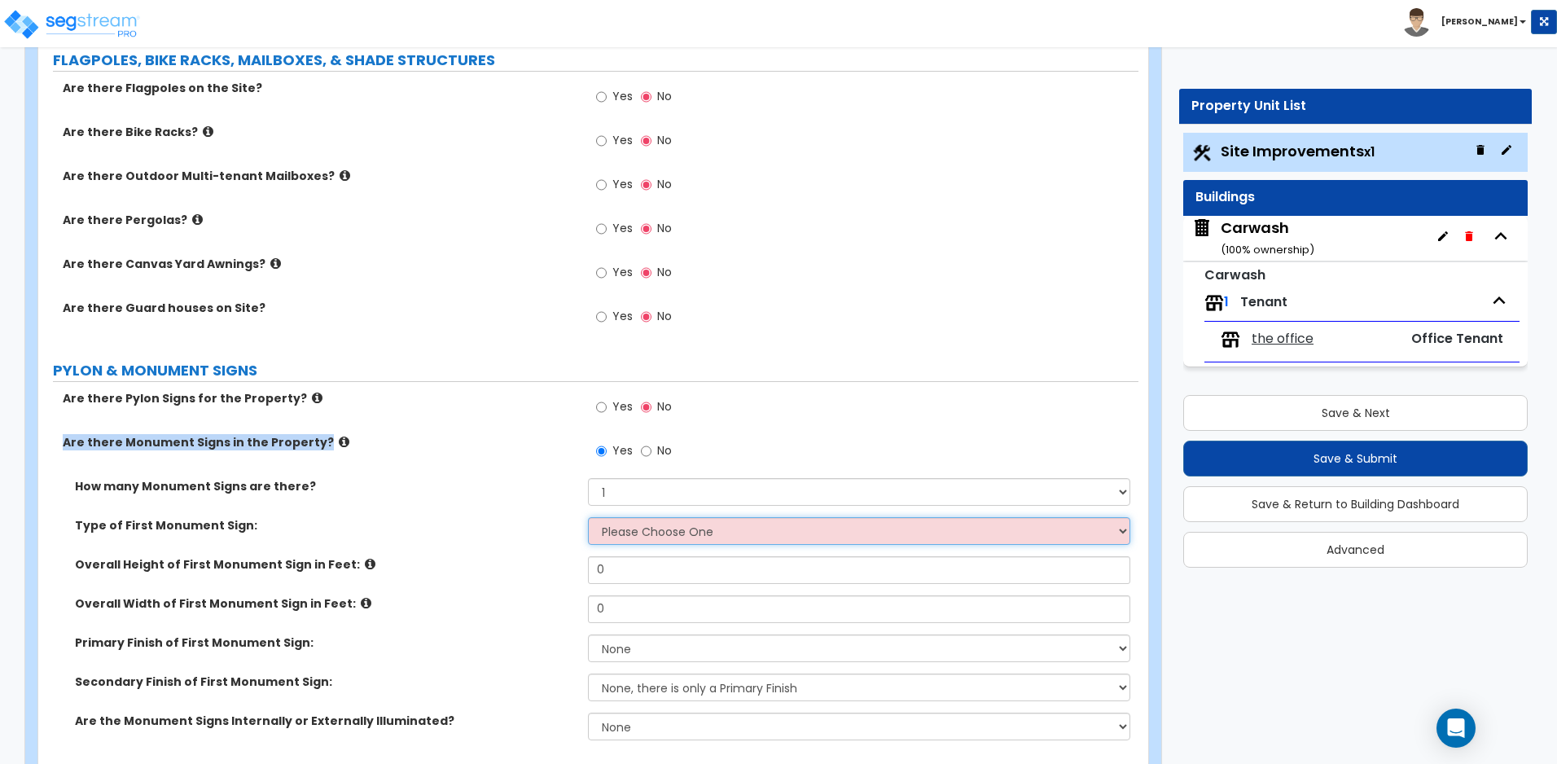
click at [646, 534] on select "Please Choose One Flat Signboard on top of a Base Flat Signboard attached to a …" at bounding box center [858, 531] width 541 height 28
select select "1"
click at [588, 517] on select "Please Choose One Flat Signboard on top of a Base Flat Signboard attached to a …" at bounding box center [858, 531] width 541 height 28
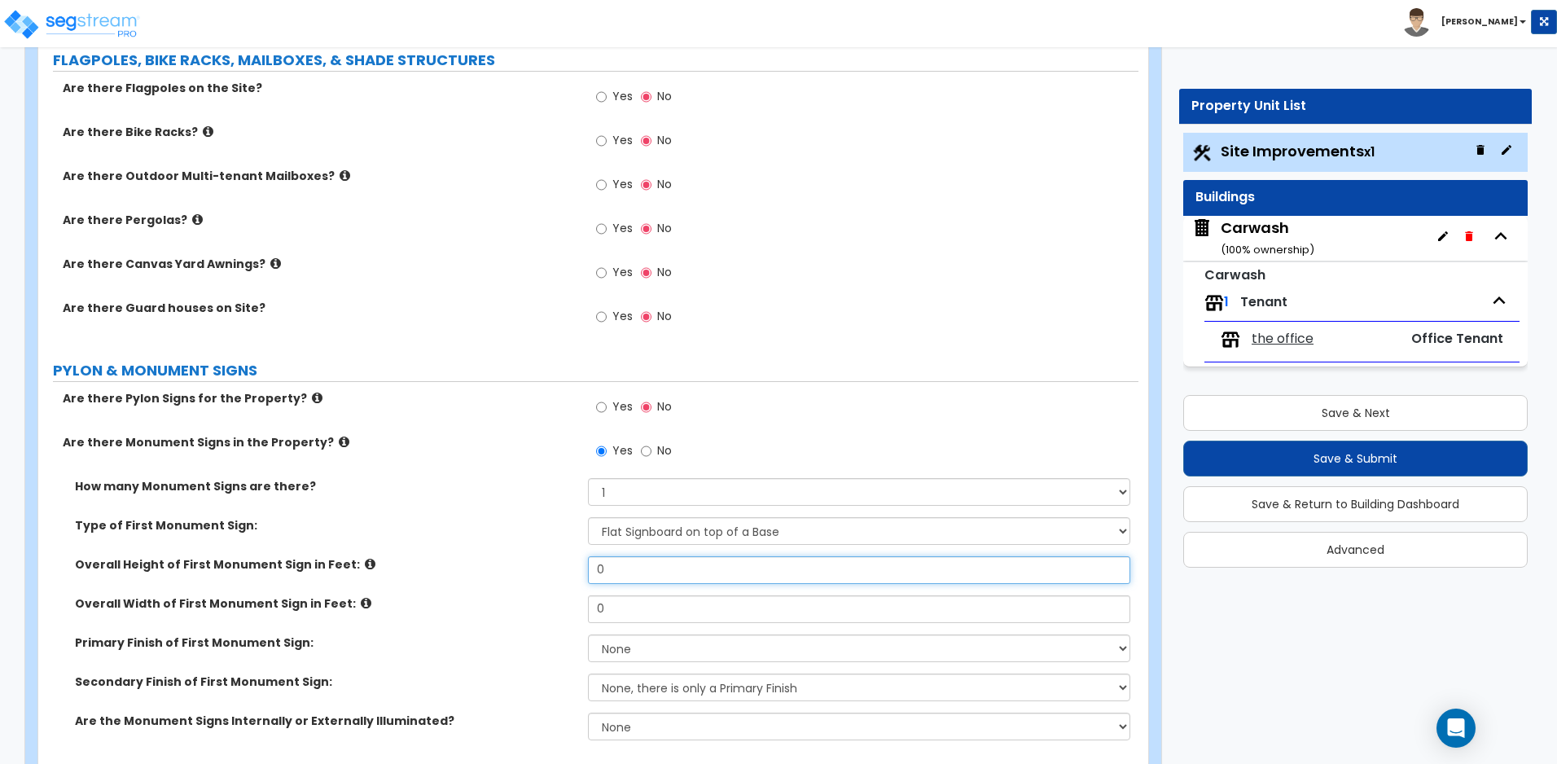
drag, startPoint x: 640, startPoint y: 571, endPoint x: 552, endPoint y: 569, distance: 87.9
click at [552, 569] on div "Overall Height of First Monument Sign in Feet: 0" at bounding box center [588, 575] width 1100 height 39
type input "5"
drag, startPoint x: 625, startPoint y: 612, endPoint x: 541, endPoint y: 605, distance: 85.0
click at [541, 605] on div "Overall Width of First Monument Sign in Feet: 0" at bounding box center [588, 614] width 1100 height 39
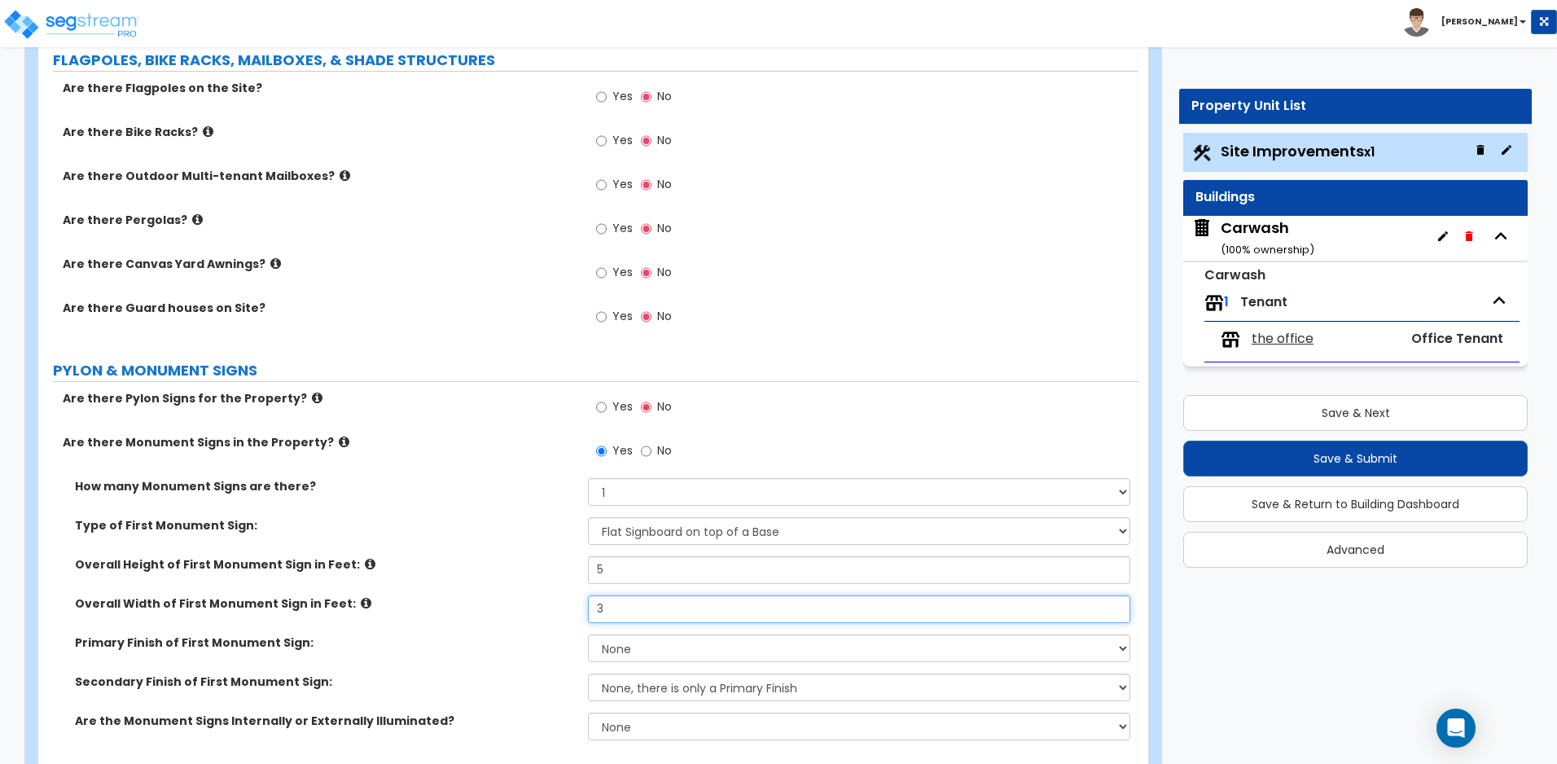
type input "3"
click at [670, 650] on select "None Paint/Stucco Finish Brick Finish Stone Finish Metal Composite Finish Vinyl…" at bounding box center [858, 648] width 541 height 28
click at [588, 634] on select "None Paint/Stucco Finish Brick Finish Stone Finish Metal Composite Finish Vinyl…" at bounding box center [858, 648] width 541 height 28
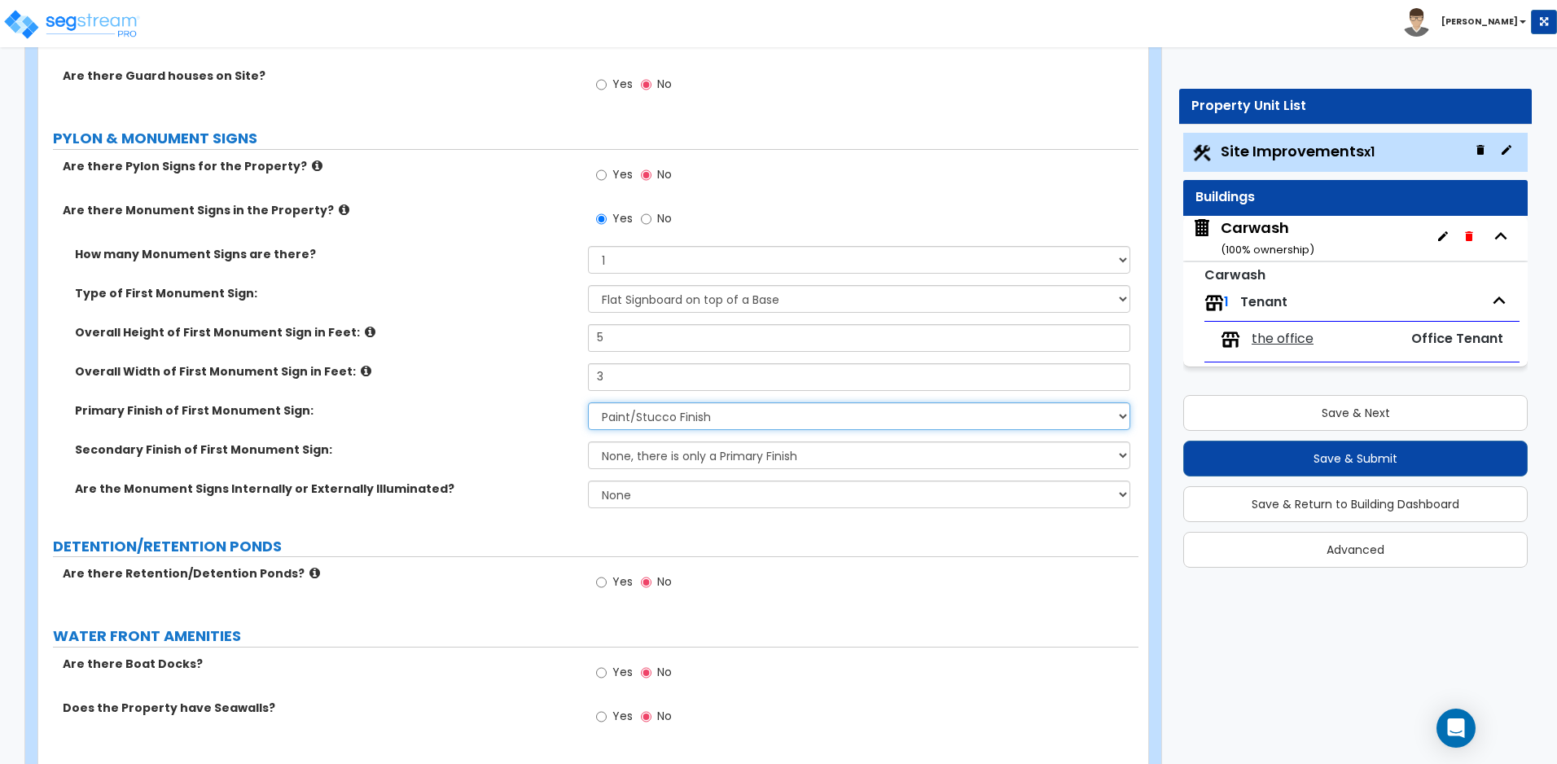
scroll to position [4341, 0]
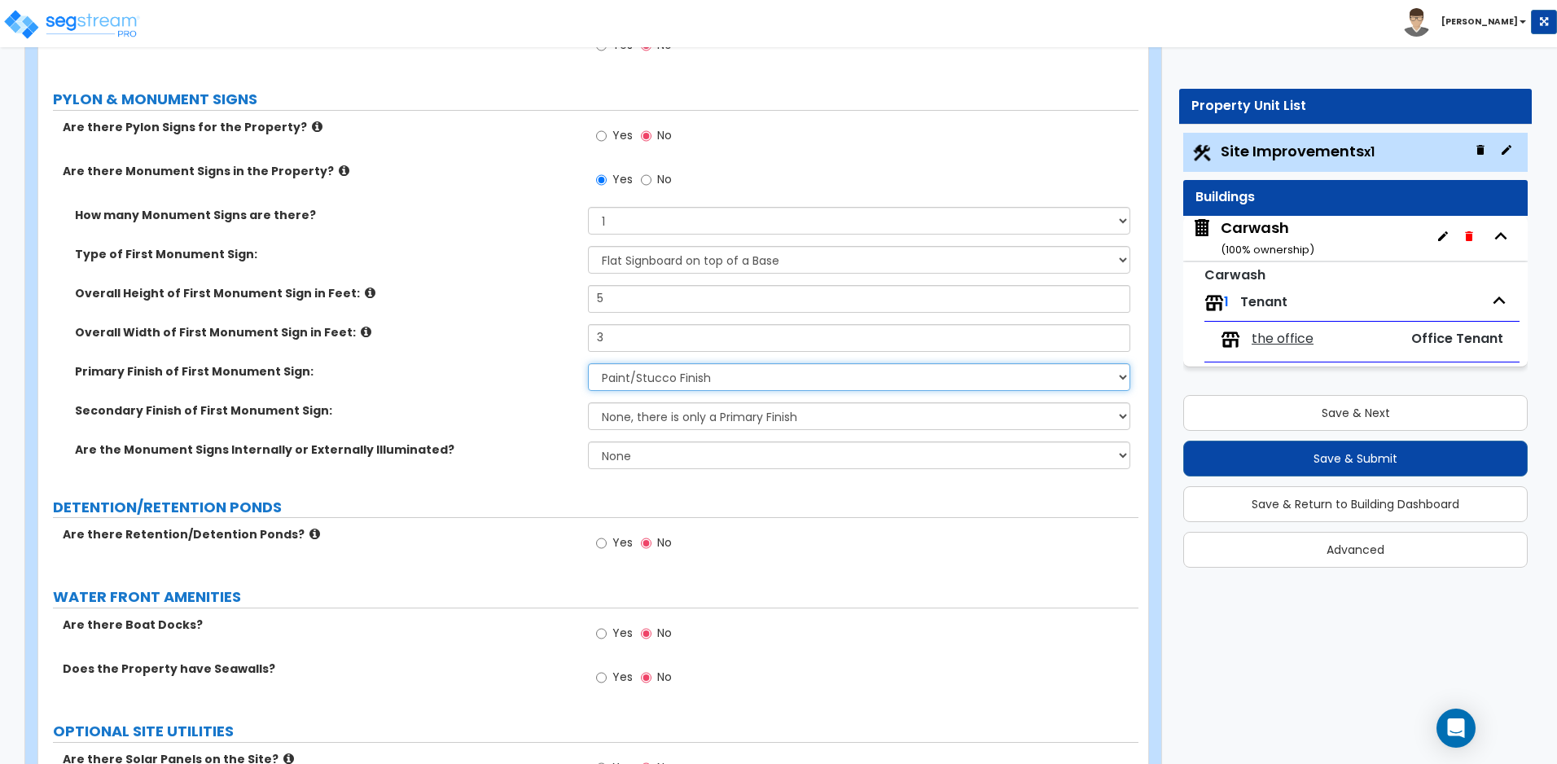
click at [686, 380] on select "None Paint/Stucco Finish Brick Finish Stone Finish Metal Composite Finish Vinyl…" at bounding box center [858, 377] width 541 height 28
click at [588, 363] on select "None Paint/Stucco Finish Brick Finish Stone Finish Metal Composite Finish Vinyl…" at bounding box center [858, 377] width 541 height 28
click at [686, 374] on select "None Paint/Stucco Finish Brick Finish Stone Finish Metal Composite Finish Vinyl…" at bounding box center [858, 377] width 541 height 28
select select "1"
click at [588, 363] on select "None Paint/Stucco Finish Brick Finish Stone Finish Metal Composite Finish Vinyl…" at bounding box center [858, 377] width 541 height 28
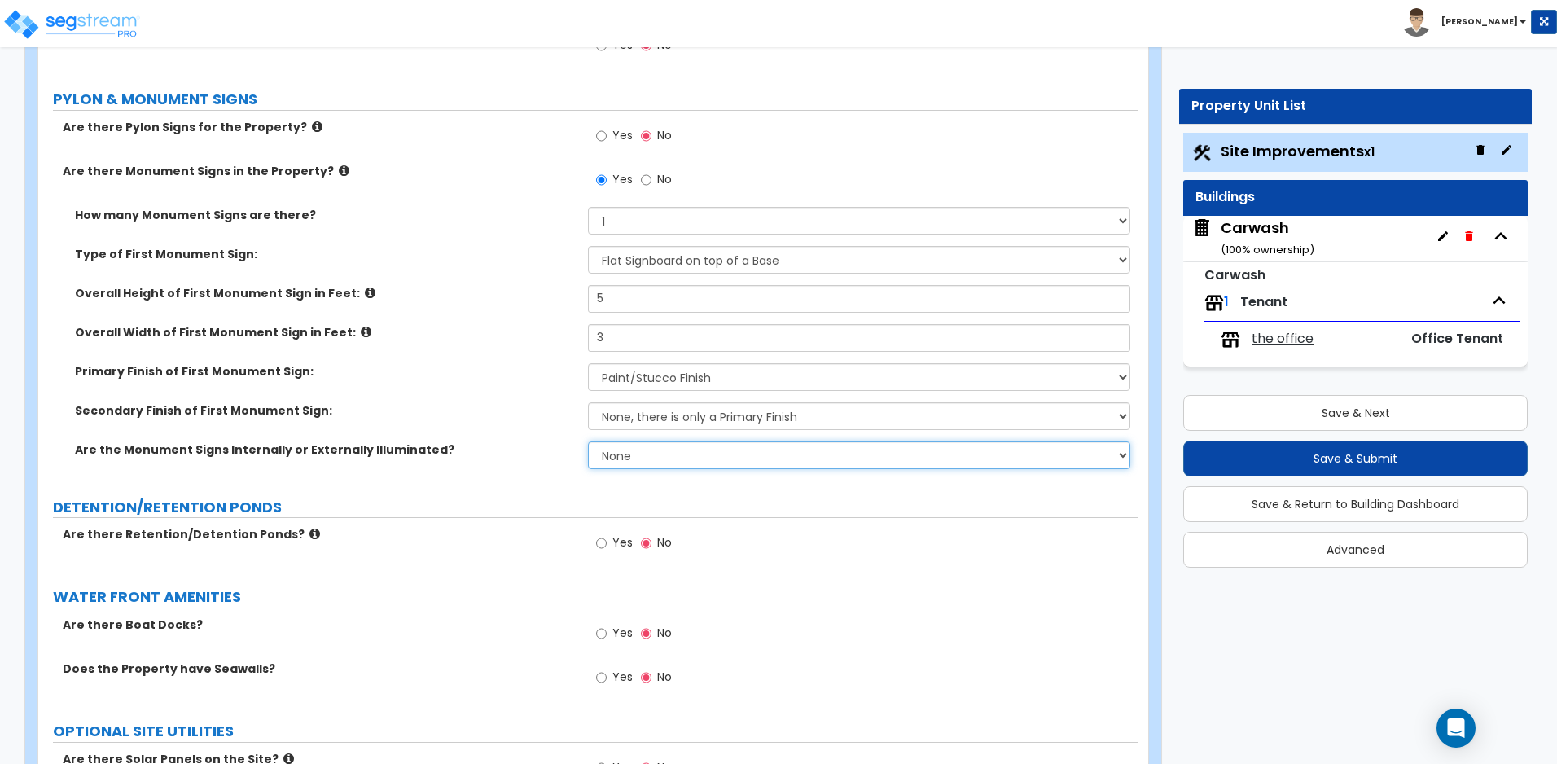
click at [686, 453] on select "None Internally Illuminated Externally Illuminated" at bounding box center [858, 455] width 541 height 28
click at [588, 441] on select "None Internally Illuminated Externally Illuminated" at bounding box center [858, 455] width 541 height 28
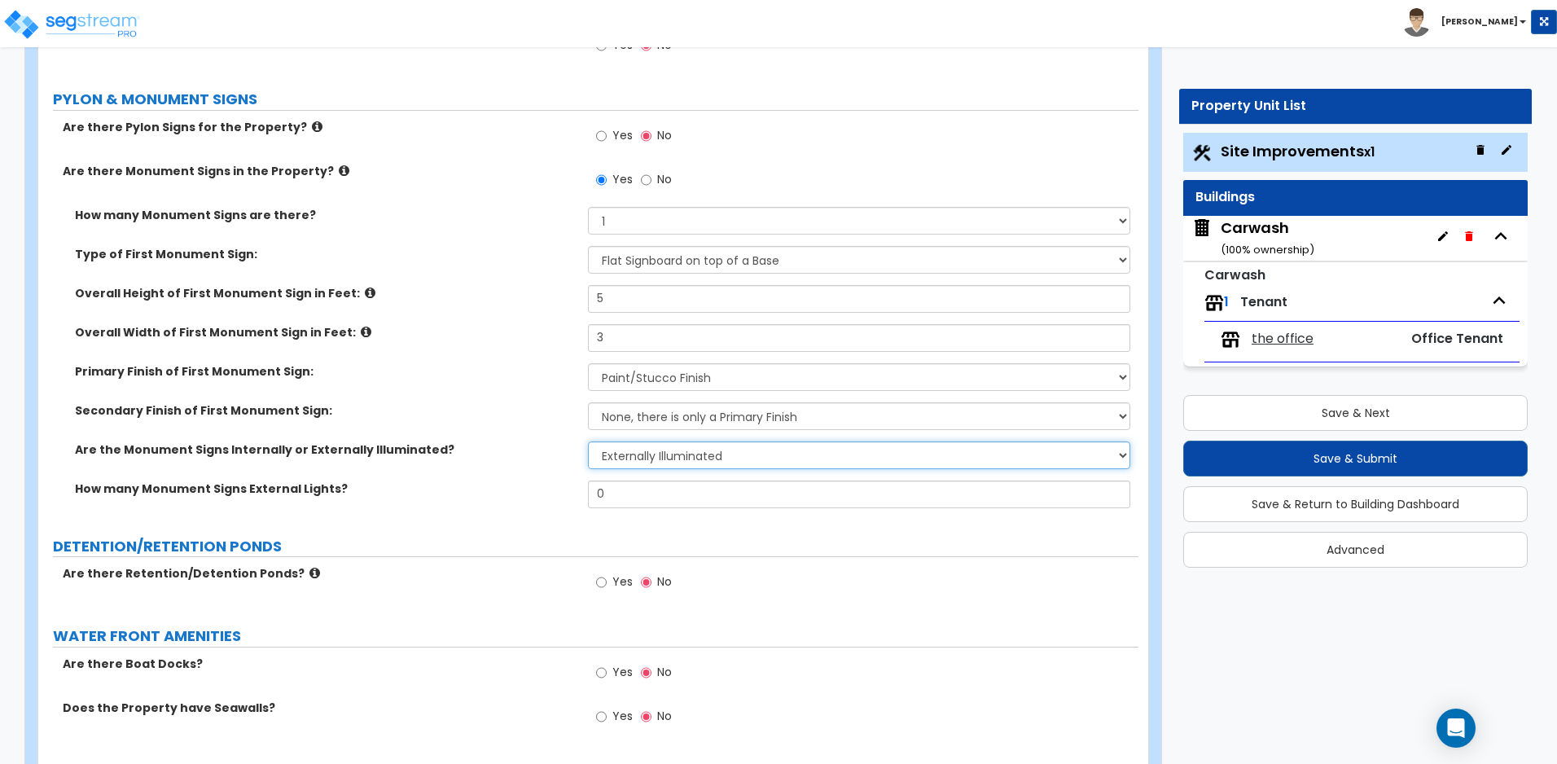
click at [672, 454] on select "None Internally Illuminated Externally Illuminated" at bounding box center [858, 455] width 541 height 28
select select "0"
click at [588, 441] on select "None Internally Illuminated Externally Illuminated" at bounding box center [858, 455] width 541 height 28
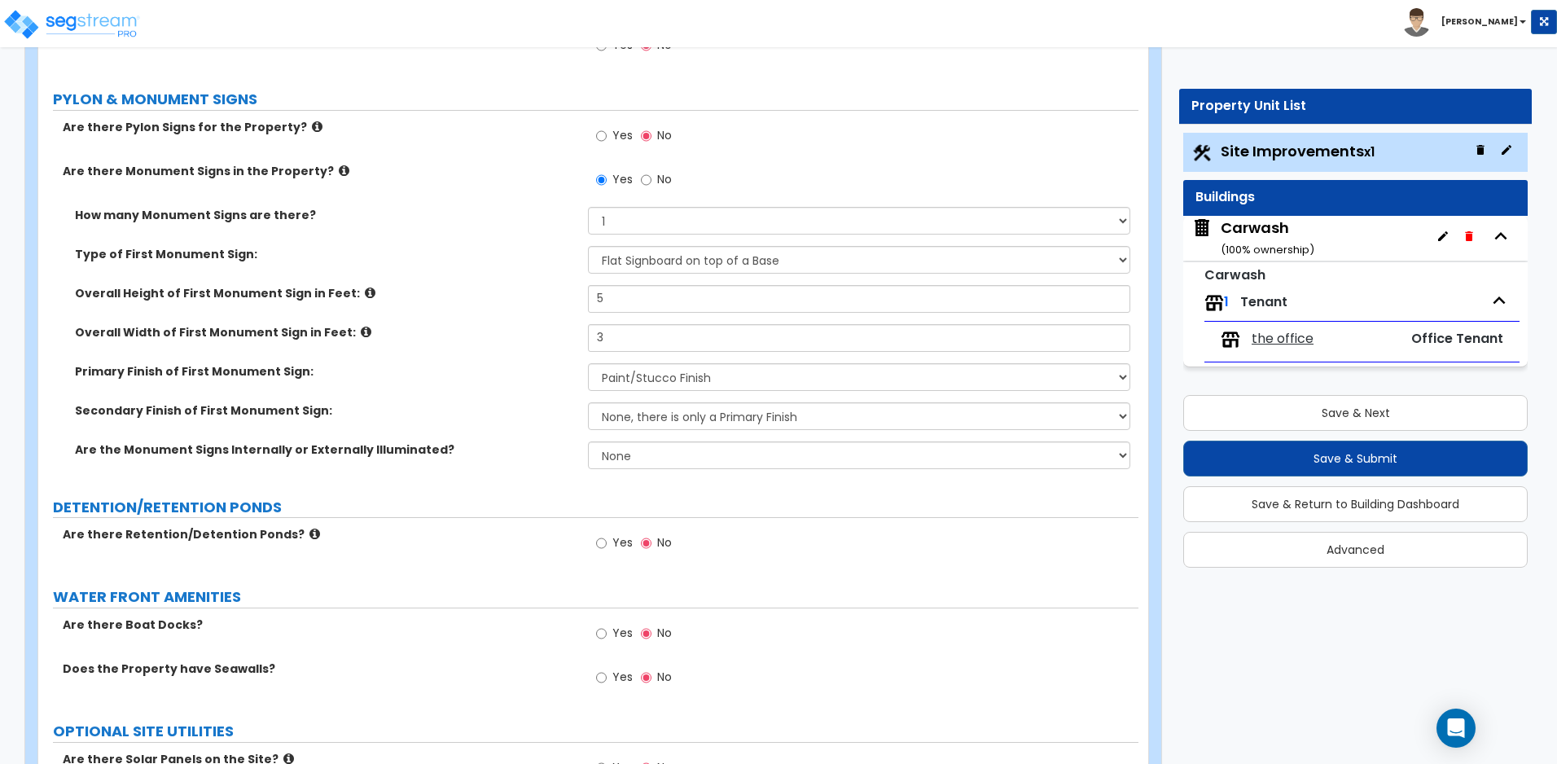
click at [300, 530] on label "Are there Retention/Detention Ponds?" at bounding box center [319, 534] width 513 height 16
click at [309, 532] on icon at bounding box center [314, 534] width 11 height 12
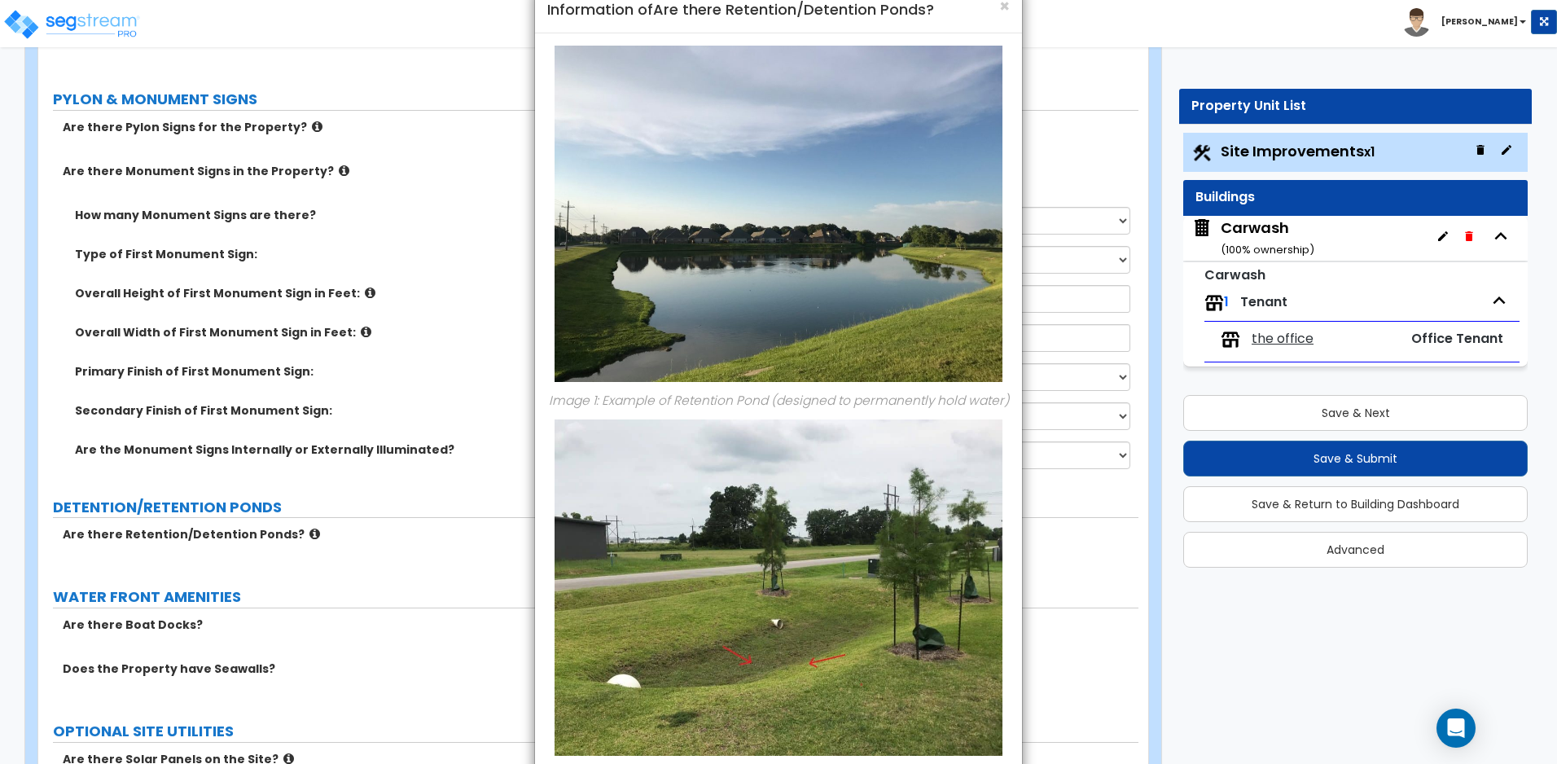
scroll to position [0, 0]
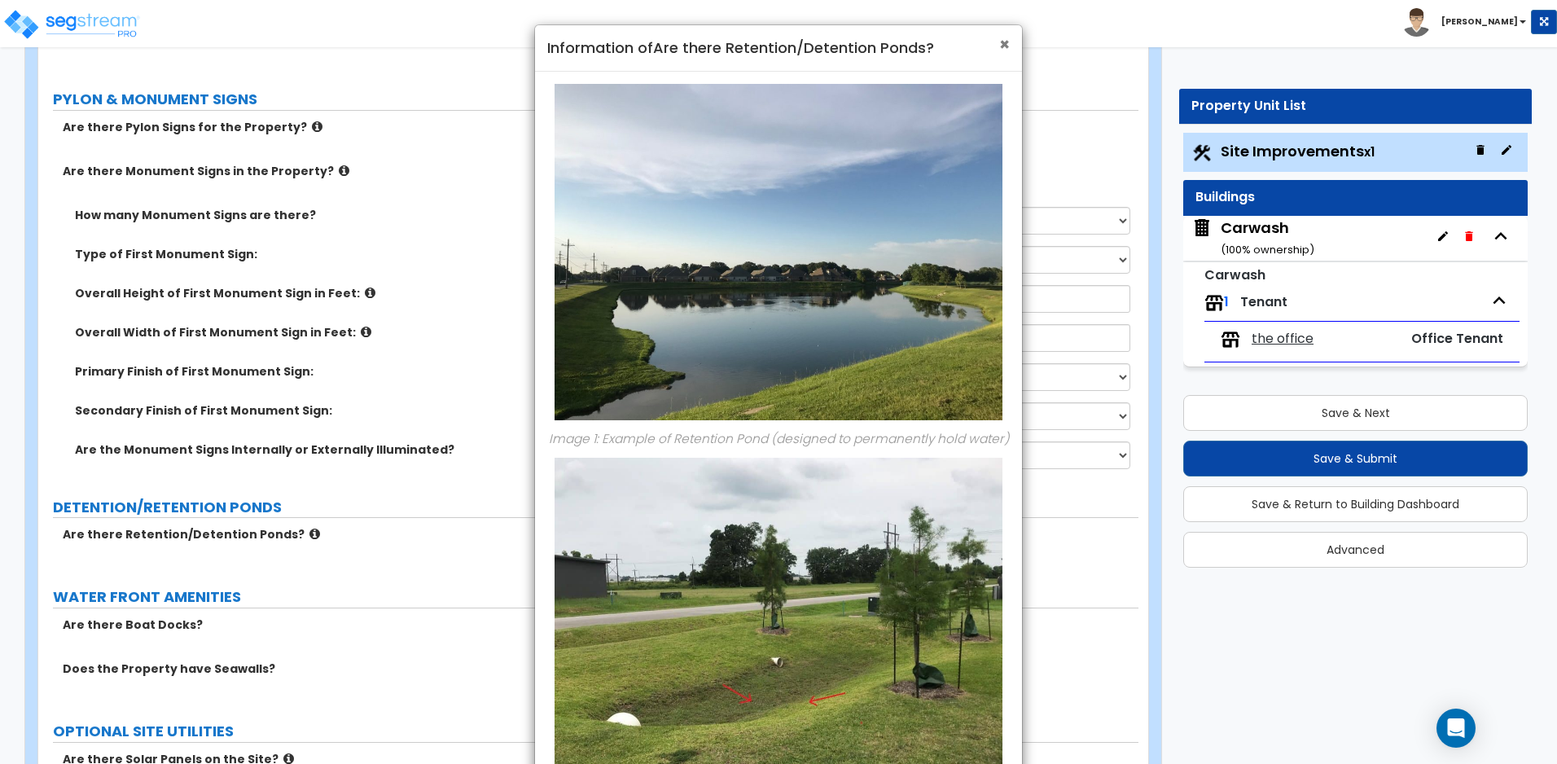
click at [1002, 43] on span "×" at bounding box center [1004, 45] width 11 height 24
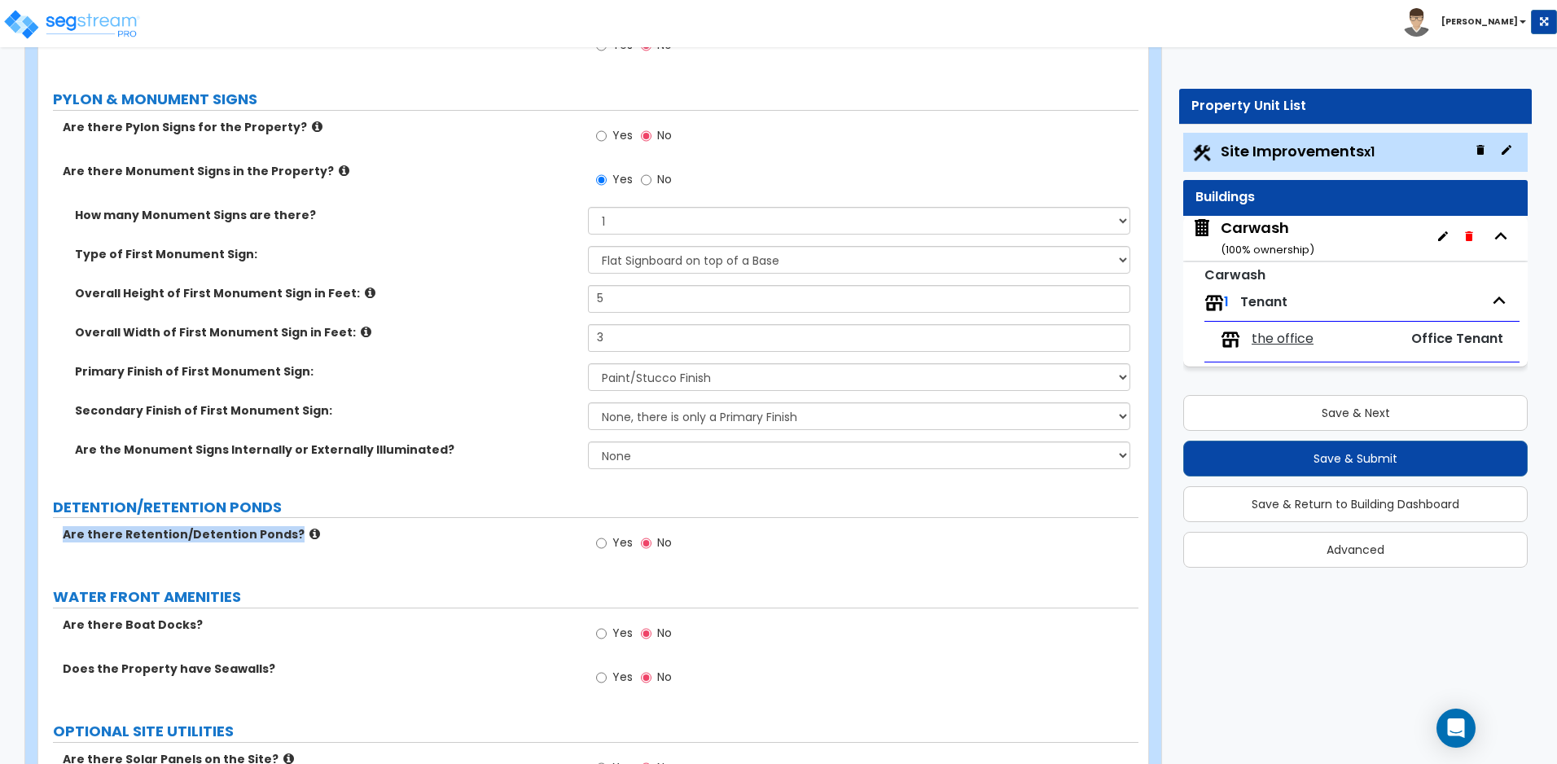
drag, startPoint x: 61, startPoint y: 535, endPoint x: 289, endPoint y: 546, distance: 228.2
click at [289, 546] on div "Are there Retention/Detention Ponds? Yes No" at bounding box center [588, 548] width 1100 height 44
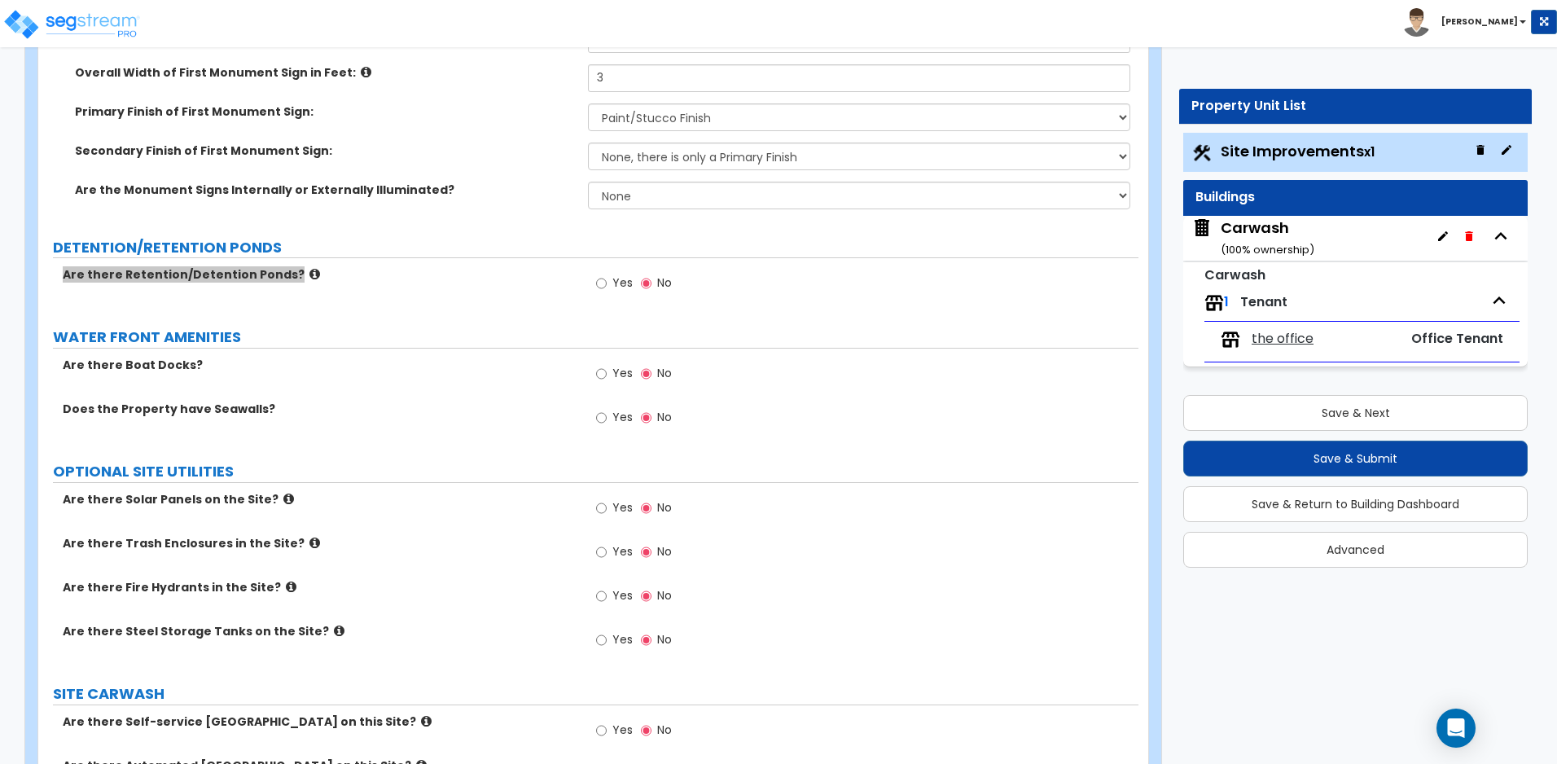
scroll to position [4613, 0]
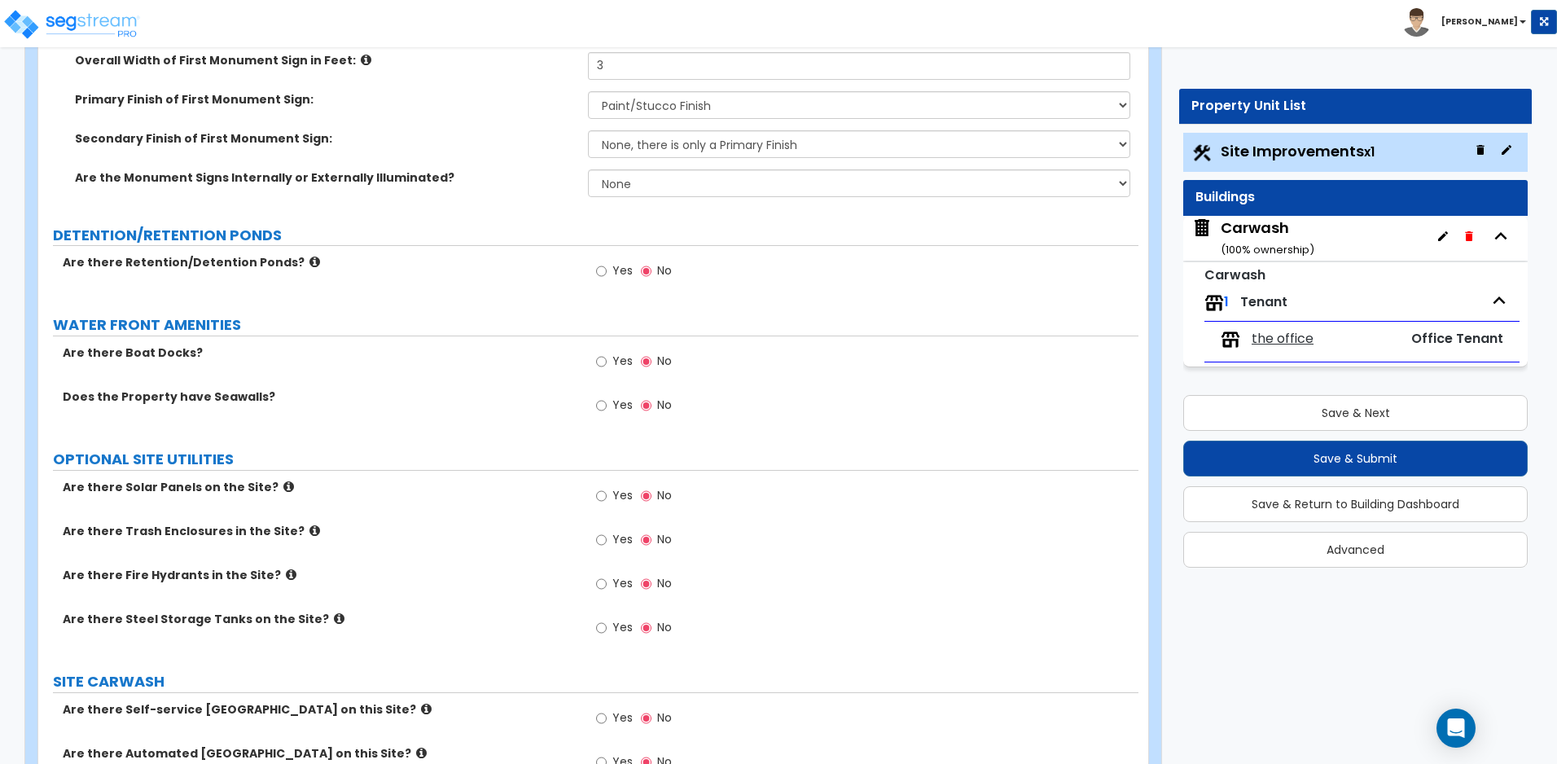
click at [309, 529] on icon at bounding box center [314, 530] width 11 height 12
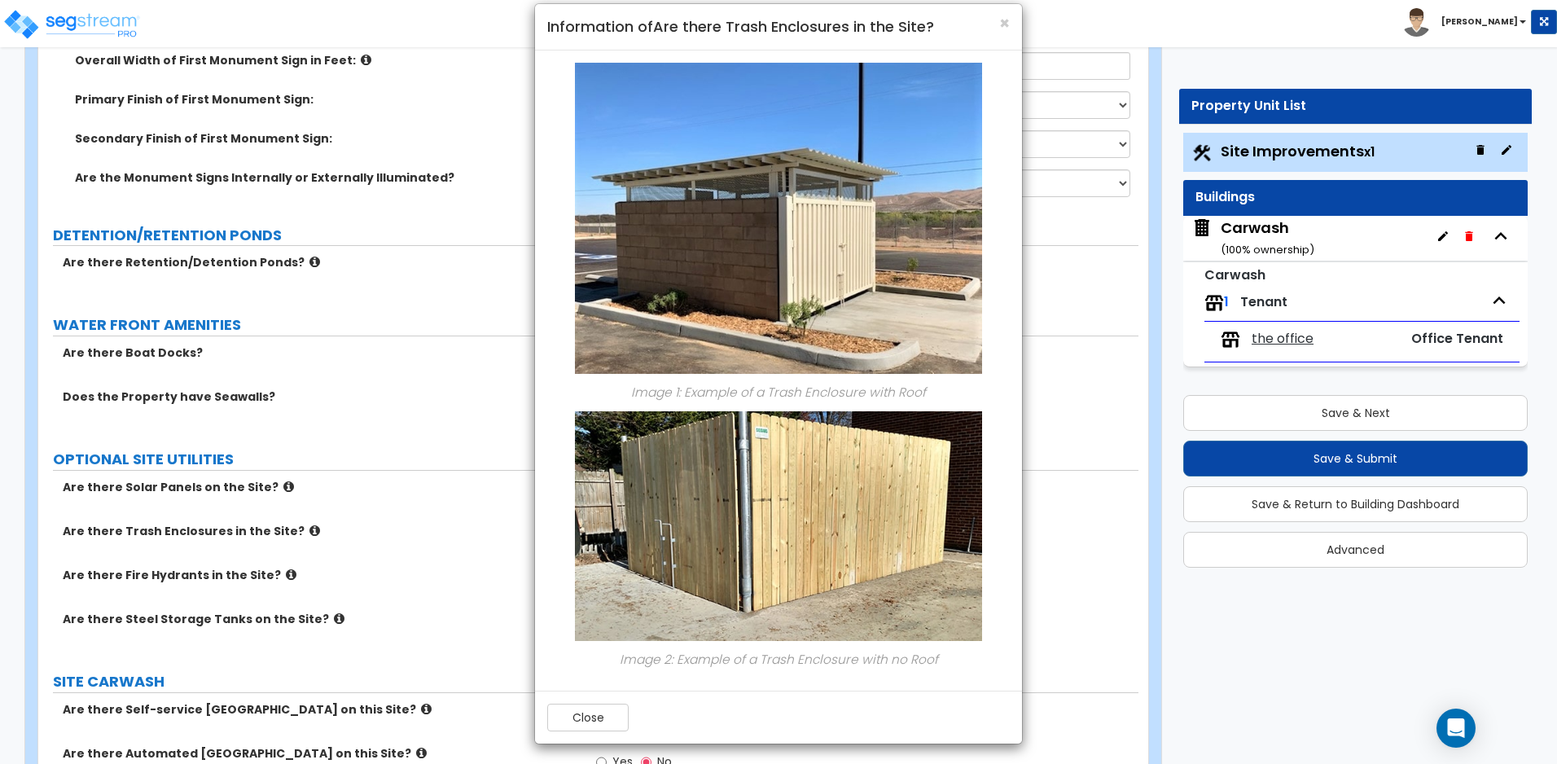
scroll to position [26, 0]
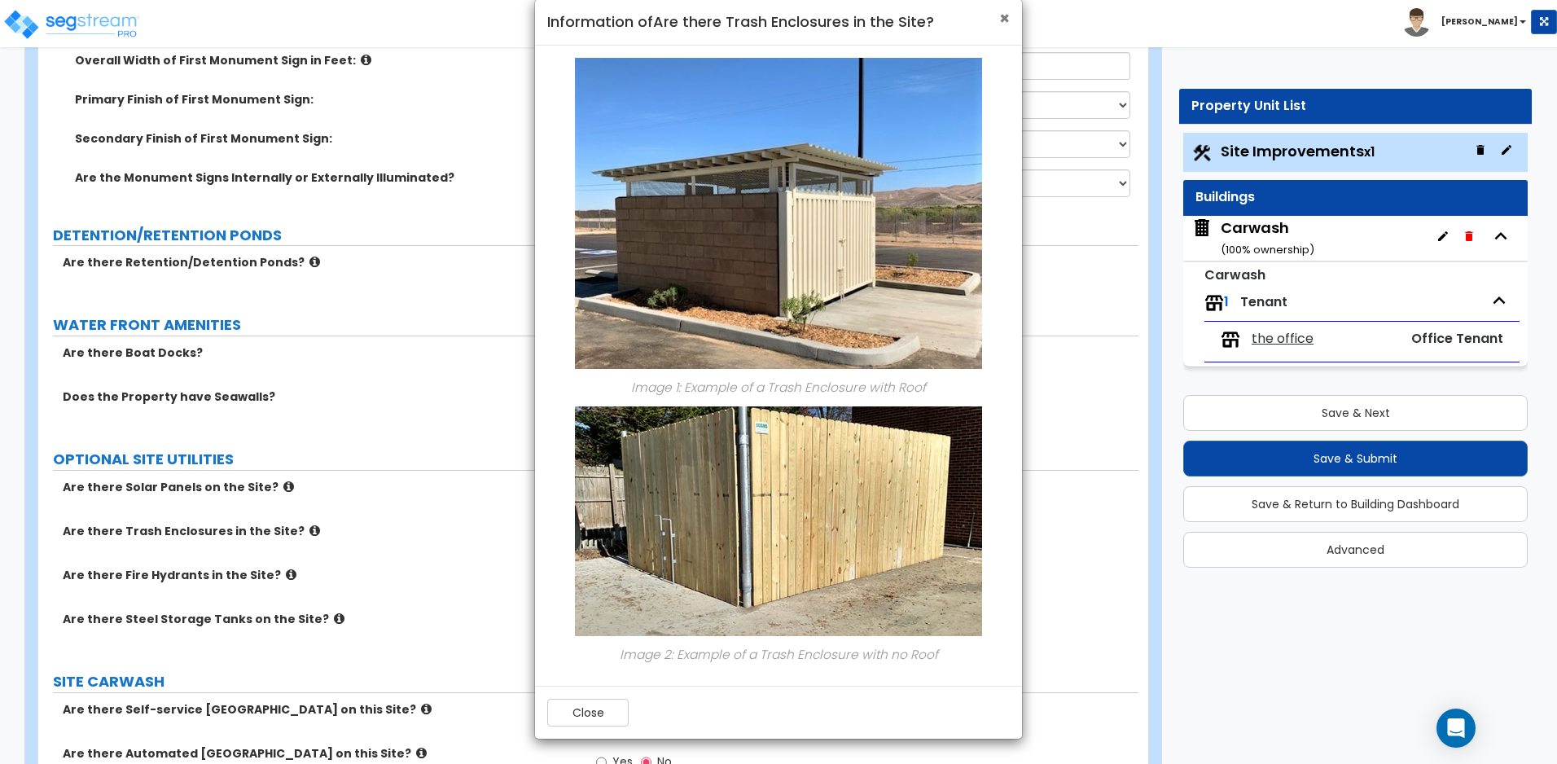
click at [1002, 20] on span "×" at bounding box center [1004, 19] width 11 height 24
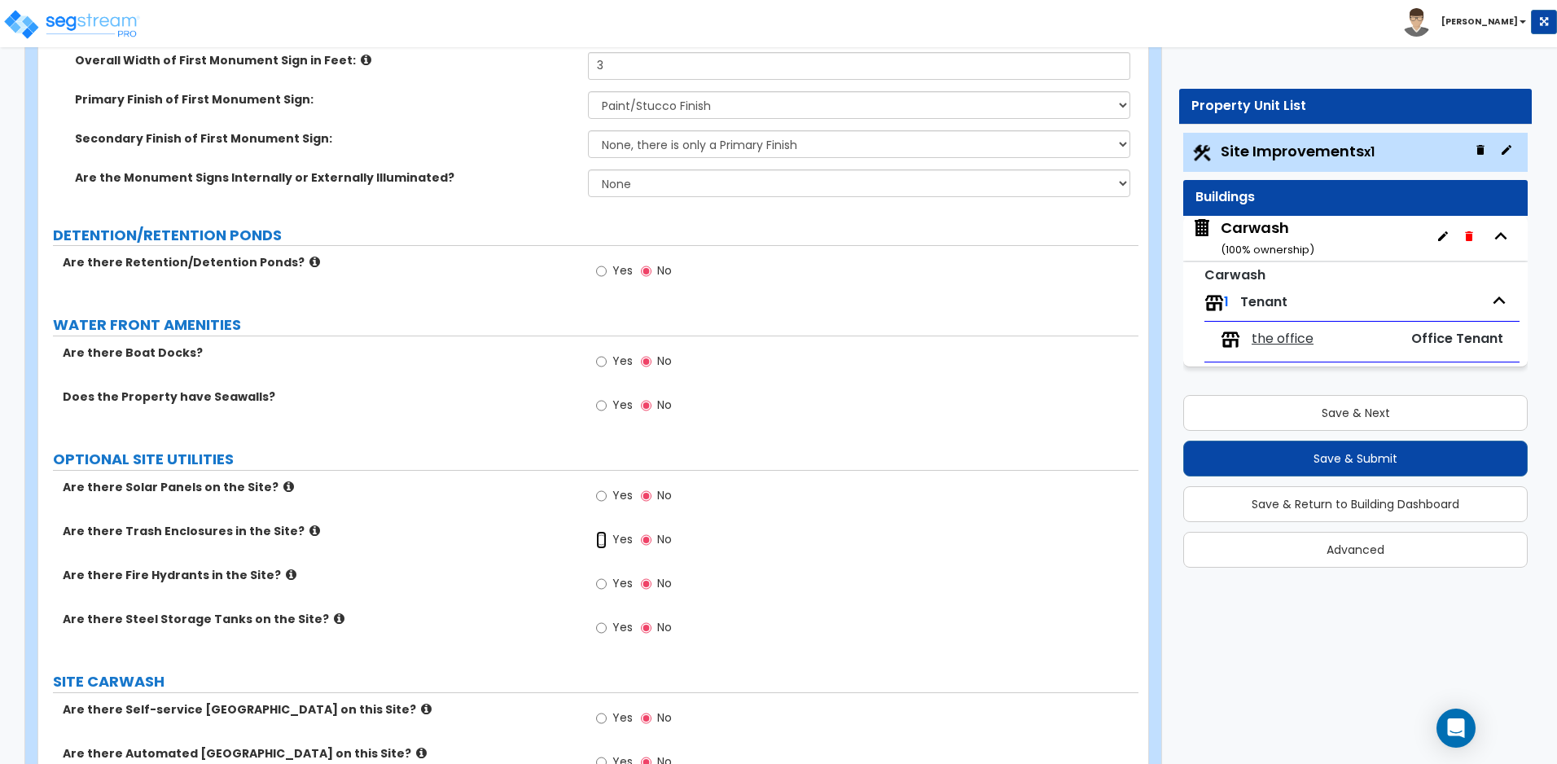
click at [602, 546] on input "Yes" at bounding box center [601, 540] width 11 height 18
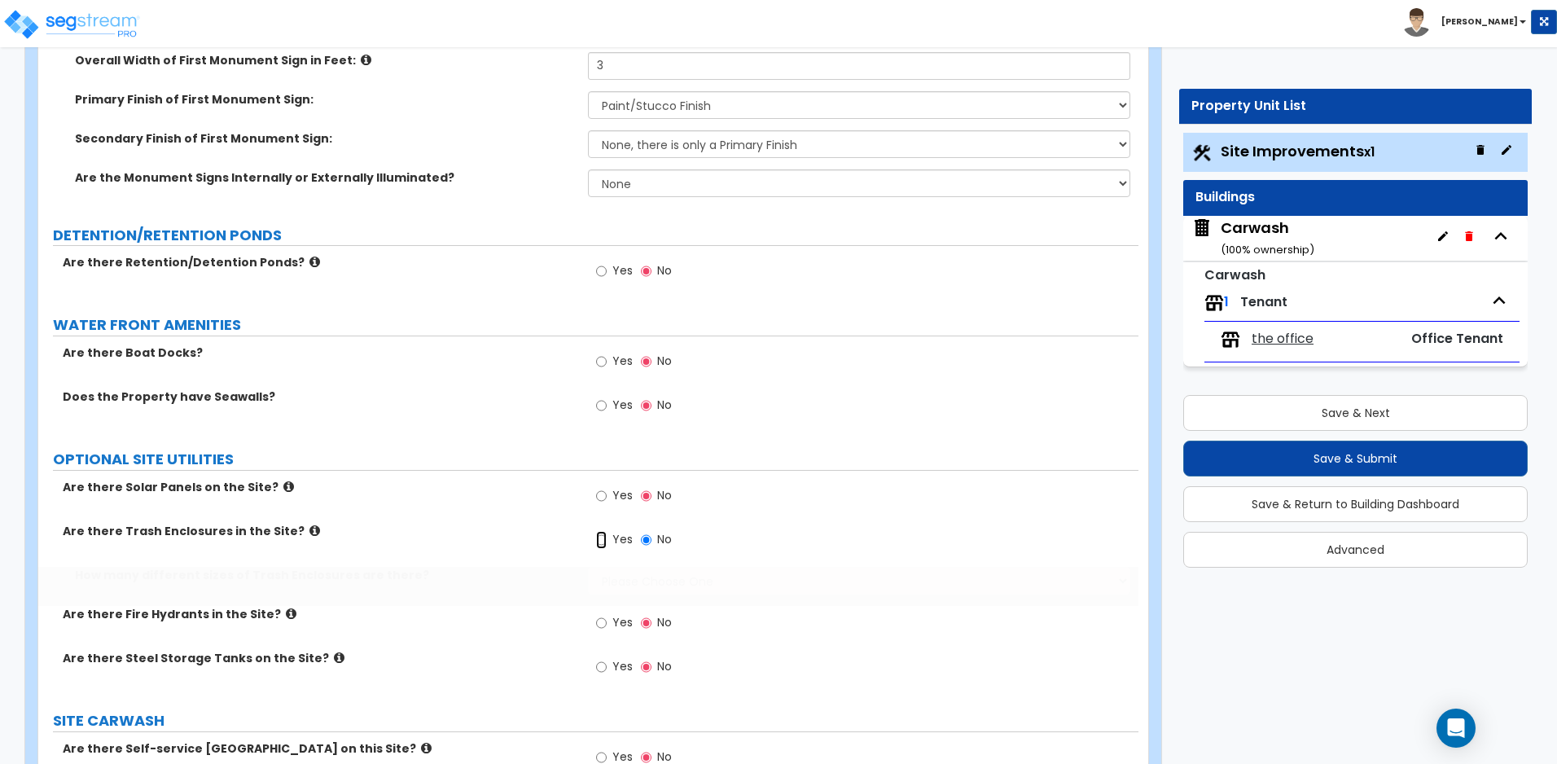
radio input "true"
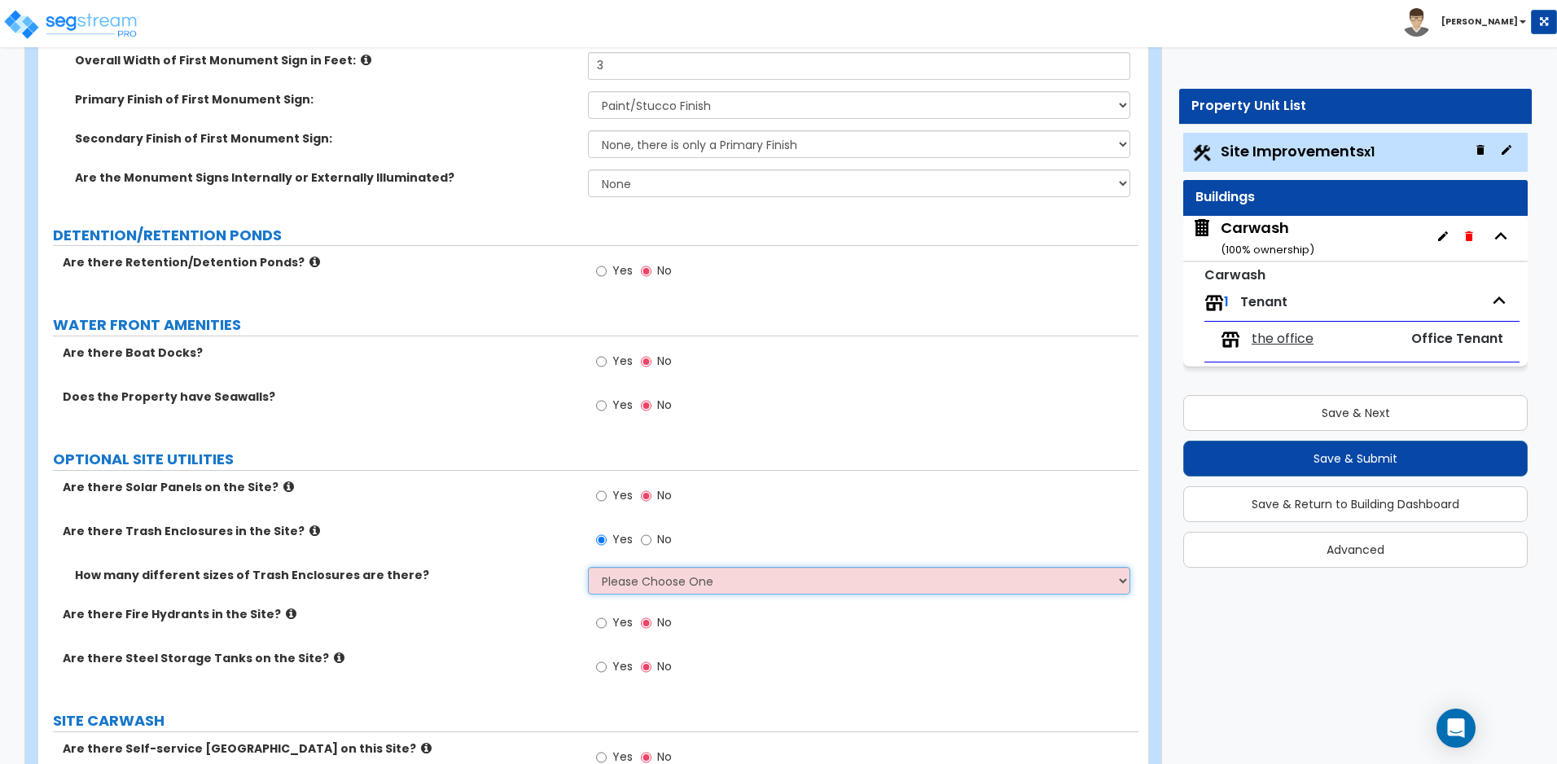
click at [640, 576] on select "Please Choose One 1 2 3" at bounding box center [858, 581] width 541 height 28
select select "1"
click at [588, 567] on select "Please Choose One 1 2 3" at bounding box center [858, 581] width 541 height 28
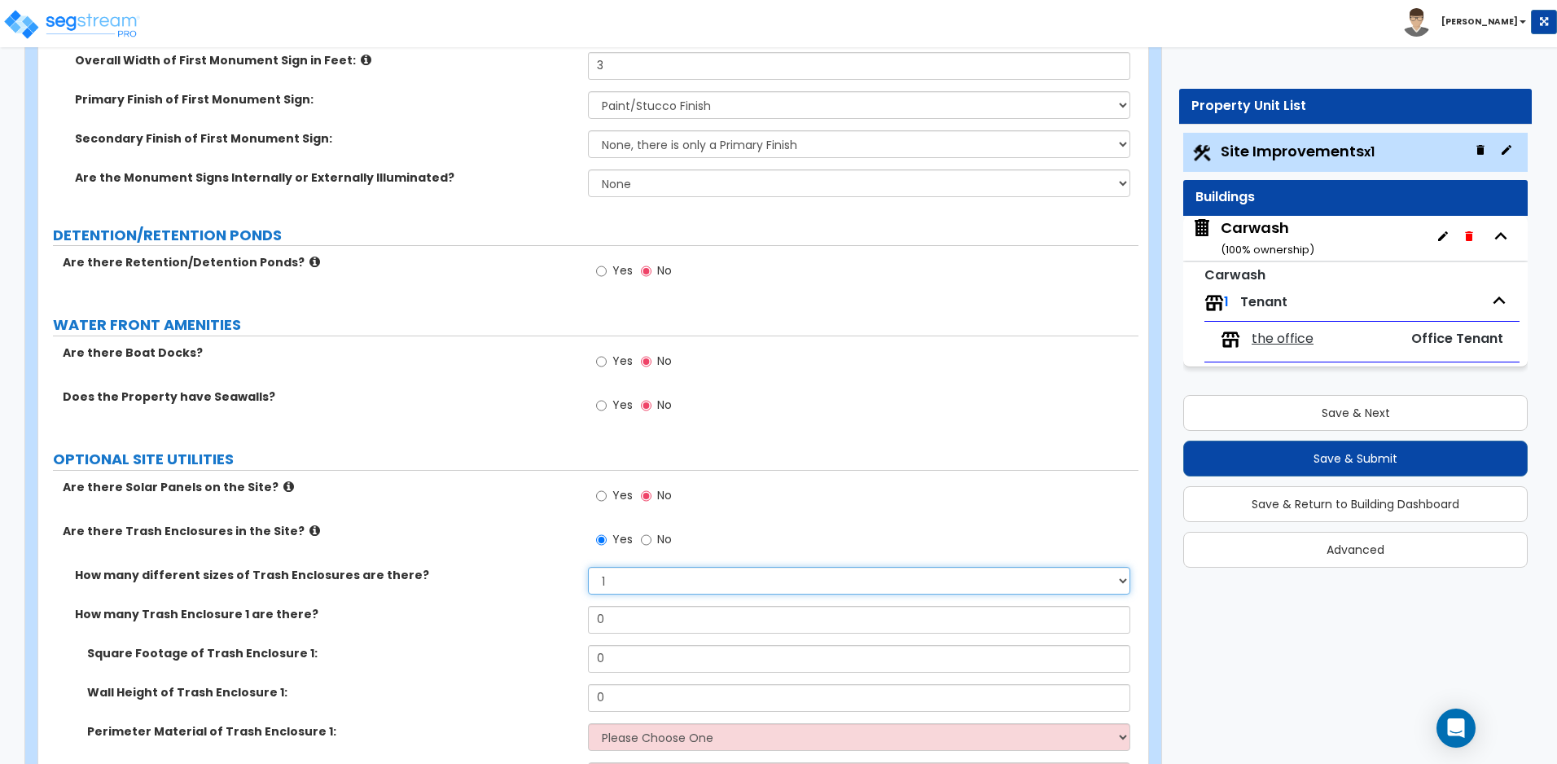
scroll to position [4884, 0]
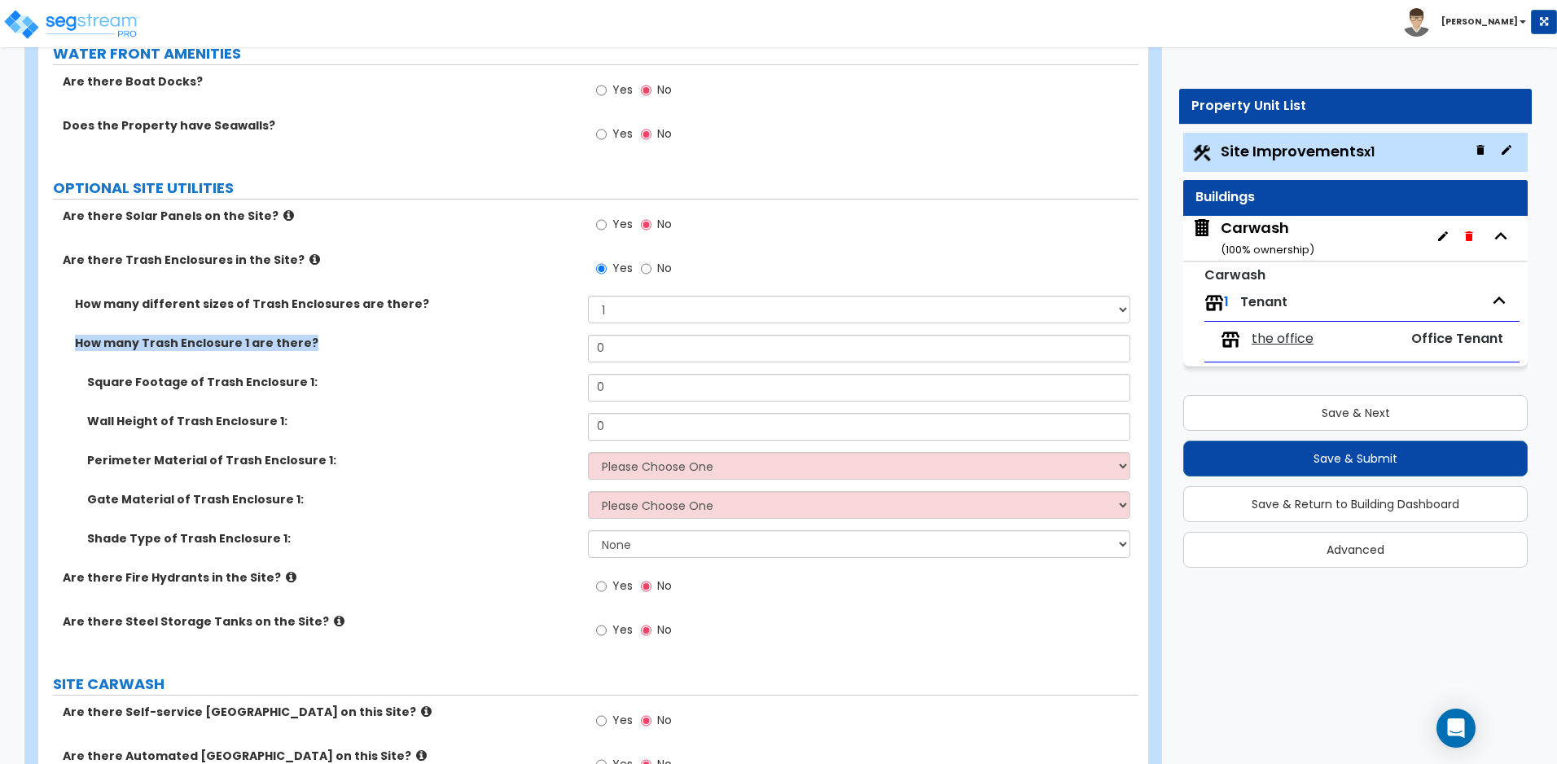
drag, startPoint x: 68, startPoint y: 344, endPoint x: 324, endPoint y: 358, distance: 256.8
click at [324, 358] on div "How many Trash Enclosure 1 are there? 0" at bounding box center [588, 354] width 1100 height 39
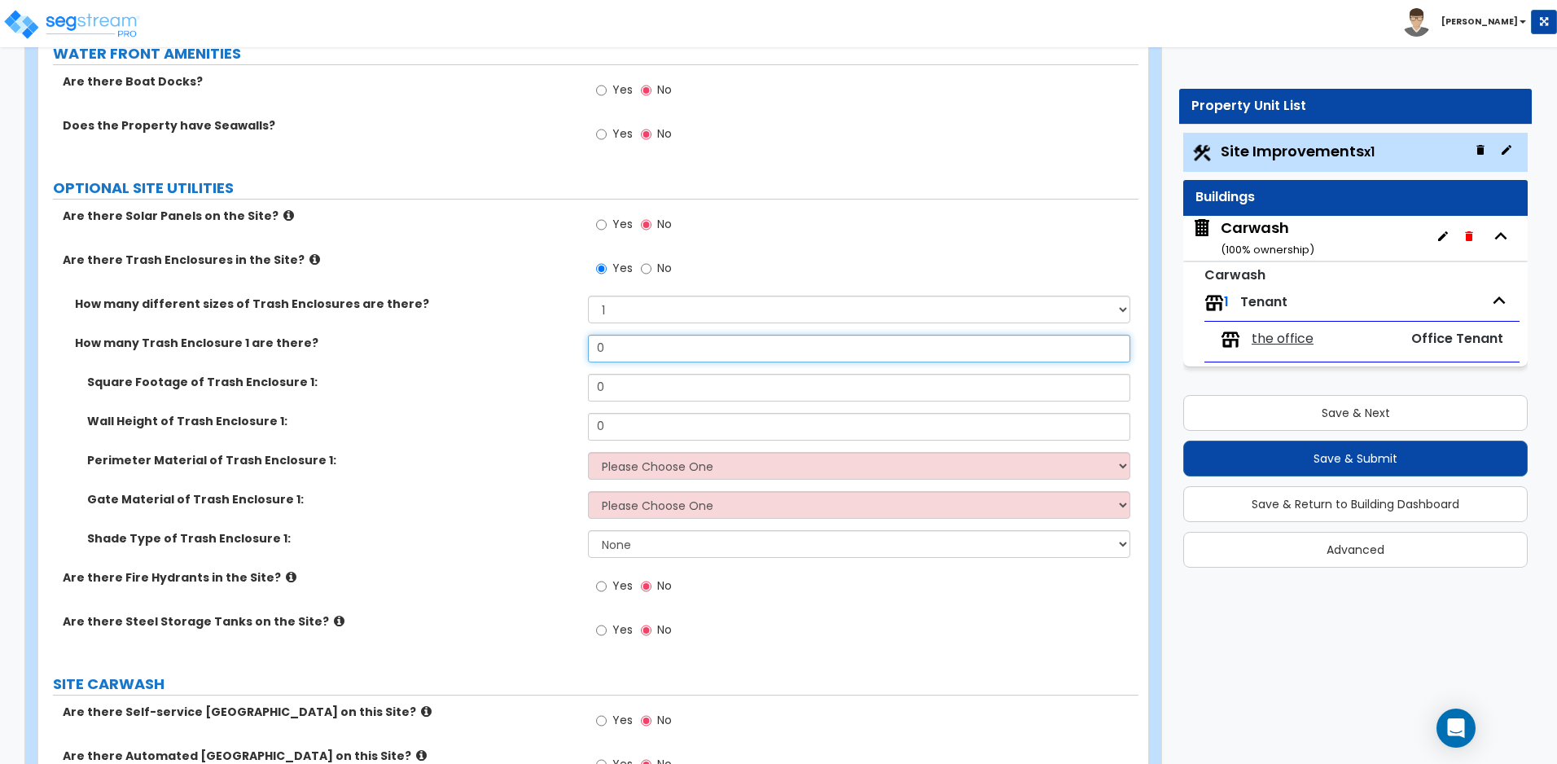
drag, startPoint x: 623, startPoint y: 340, endPoint x: 554, endPoint y: 340, distance: 68.4
click at [554, 340] on div "How many Trash Enclosure 1 are there? 0" at bounding box center [588, 354] width 1100 height 39
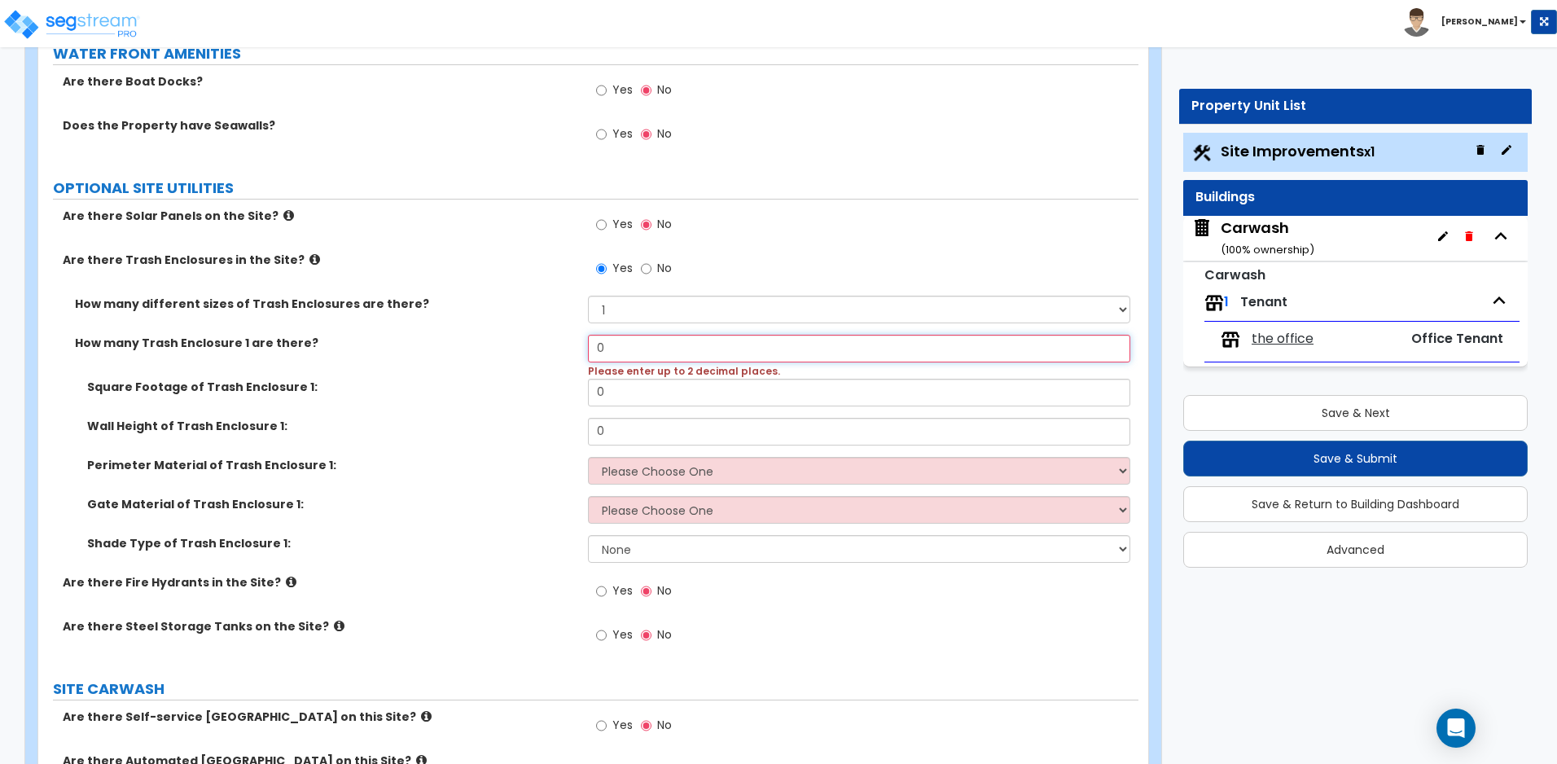
drag, startPoint x: 634, startPoint y: 349, endPoint x: 576, endPoint y: 348, distance: 58.6
click at [576, 348] on div "How many Trash Enclosure 1 are there? 0 Please enter up to 2 decimal places." at bounding box center [588, 357] width 1100 height 44
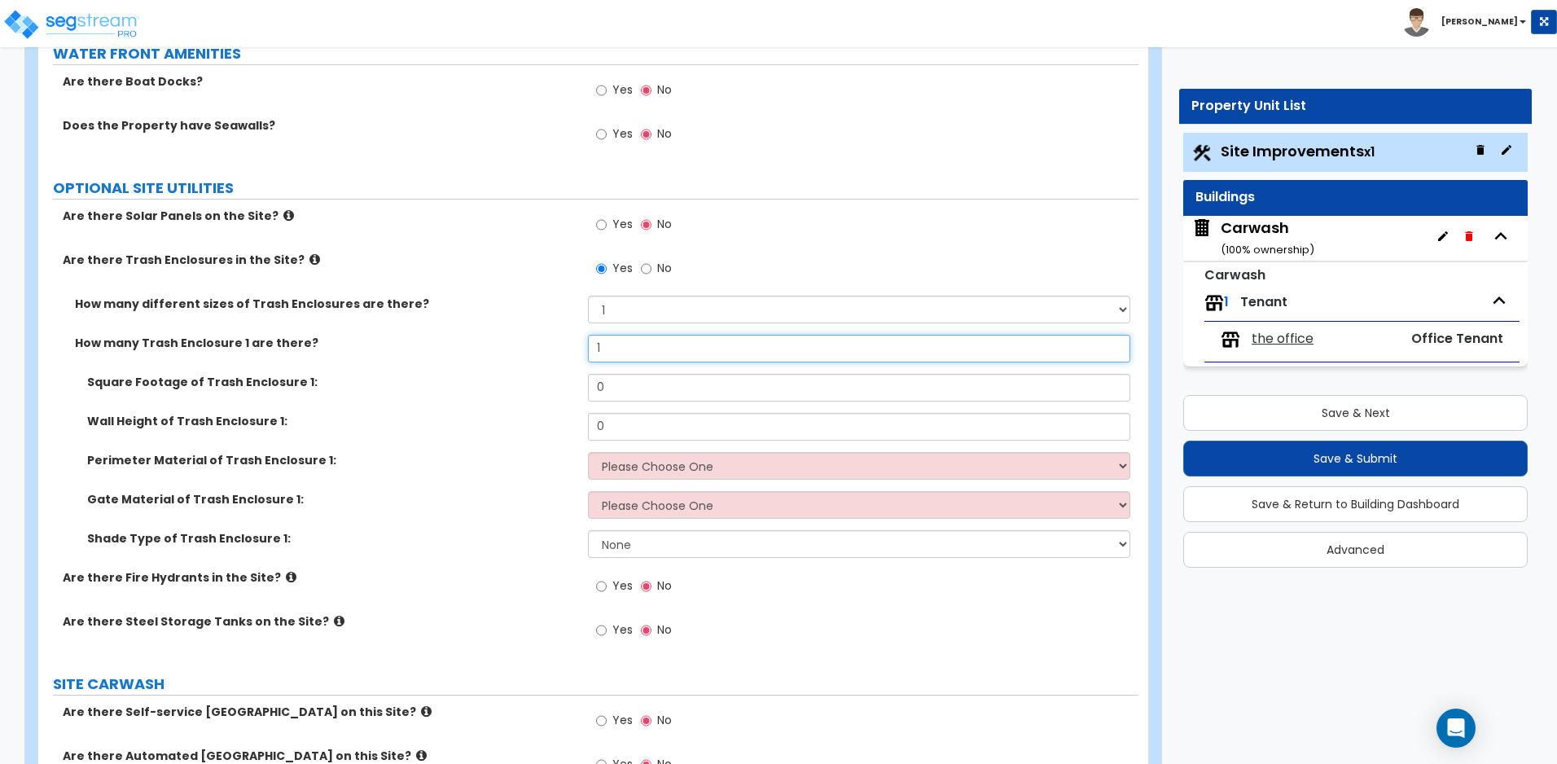
type input "1"
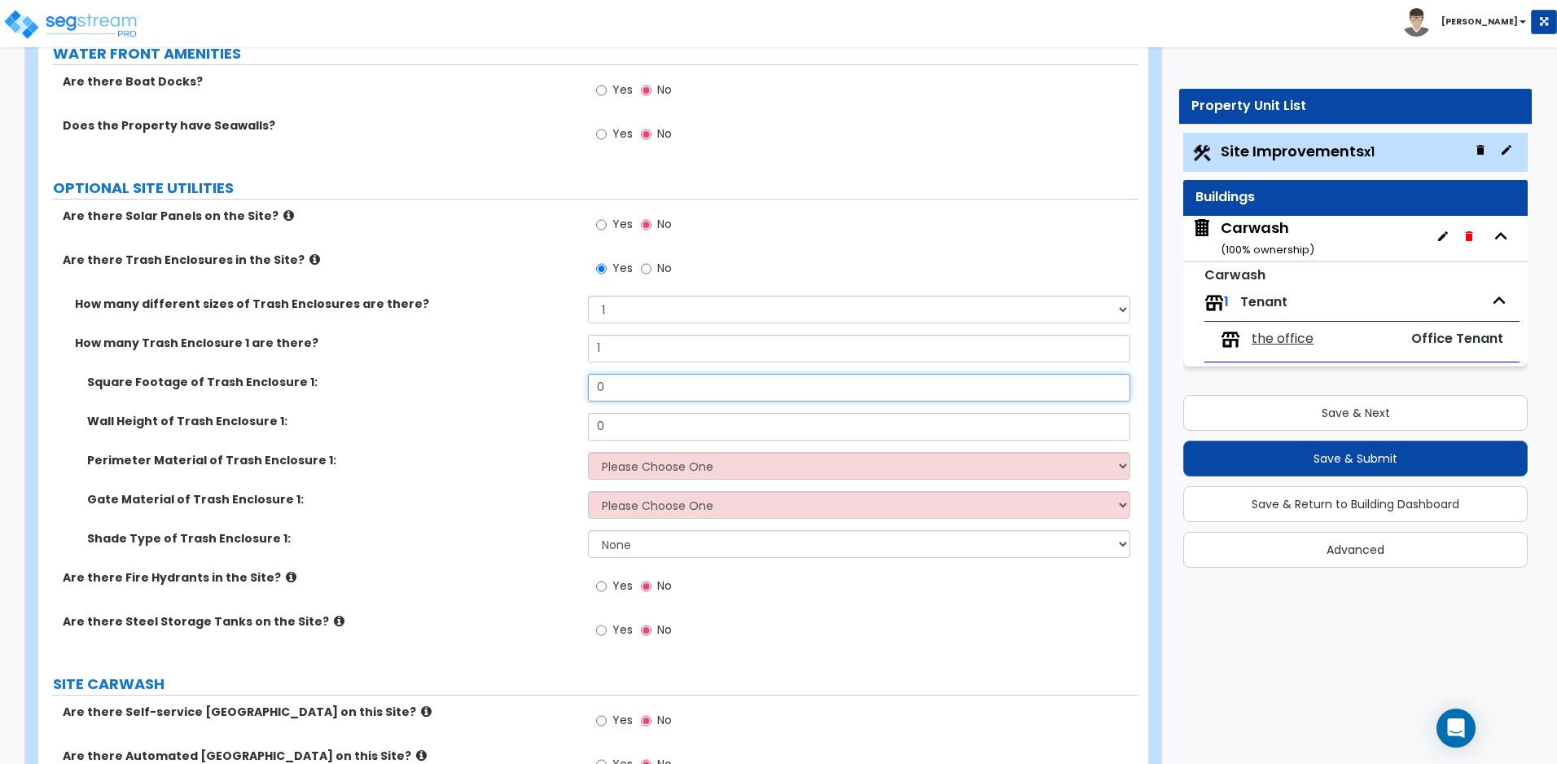
drag, startPoint x: 640, startPoint y: 390, endPoint x: 554, endPoint y: 383, distance: 85.8
click at [554, 383] on div "Square Footage of Trash Enclosure 1: 0" at bounding box center [588, 393] width 1100 height 39
drag, startPoint x: 618, startPoint y: 386, endPoint x: 554, endPoint y: 379, distance: 64.7
click at [558, 379] on div "Square Footage of Trash Enclosure 1: 10" at bounding box center [588, 393] width 1100 height 39
type input "95"
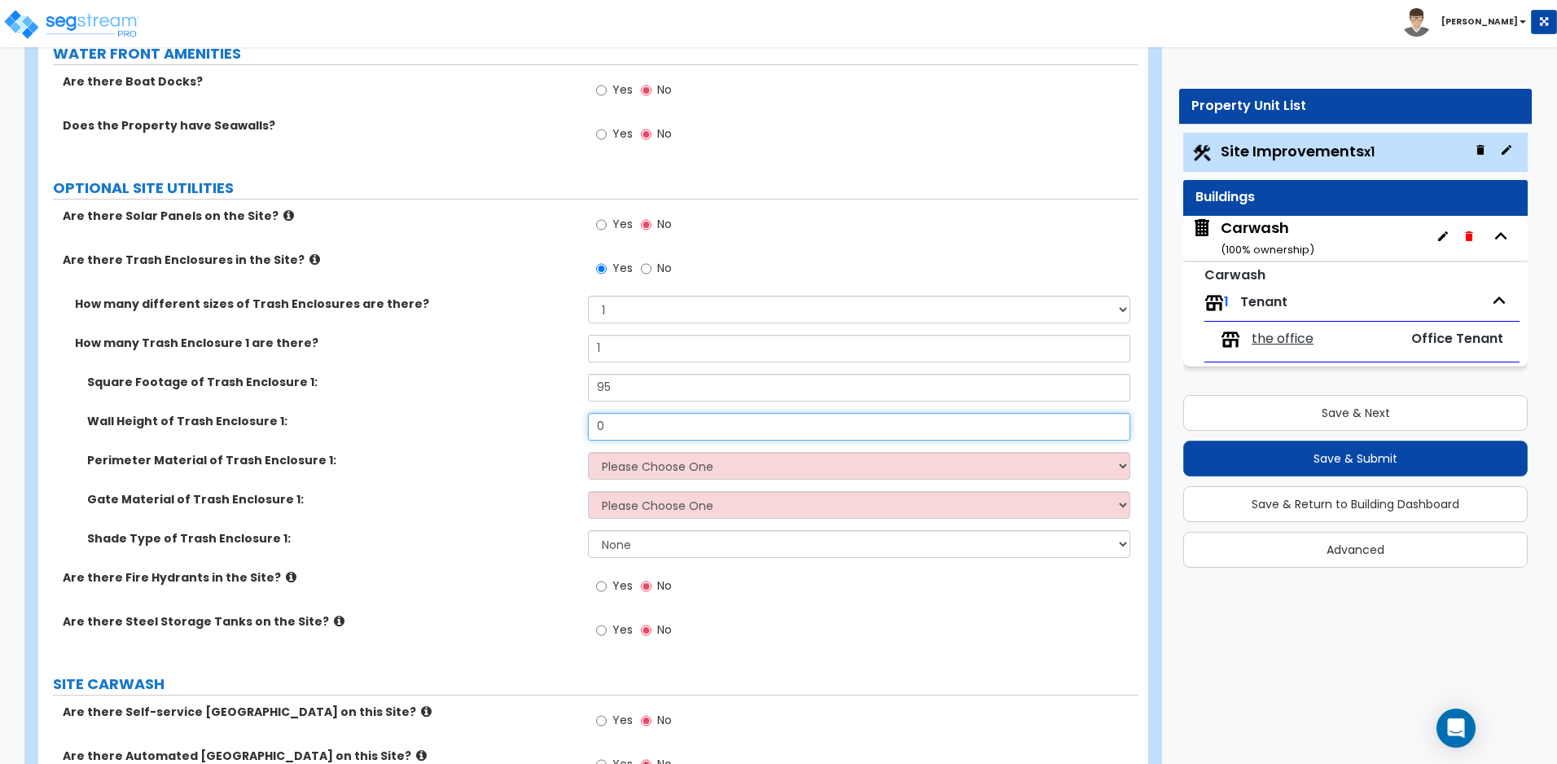
drag, startPoint x: 672, startPoint y: 431, endPoint x: 576, endPoint y: 431, distance: 96.1
click at [587, 431] on div "Wall Height of Trash Enclosure 1: 0" at bounding box center [588, 432] width 1100 height 39
type input "6"
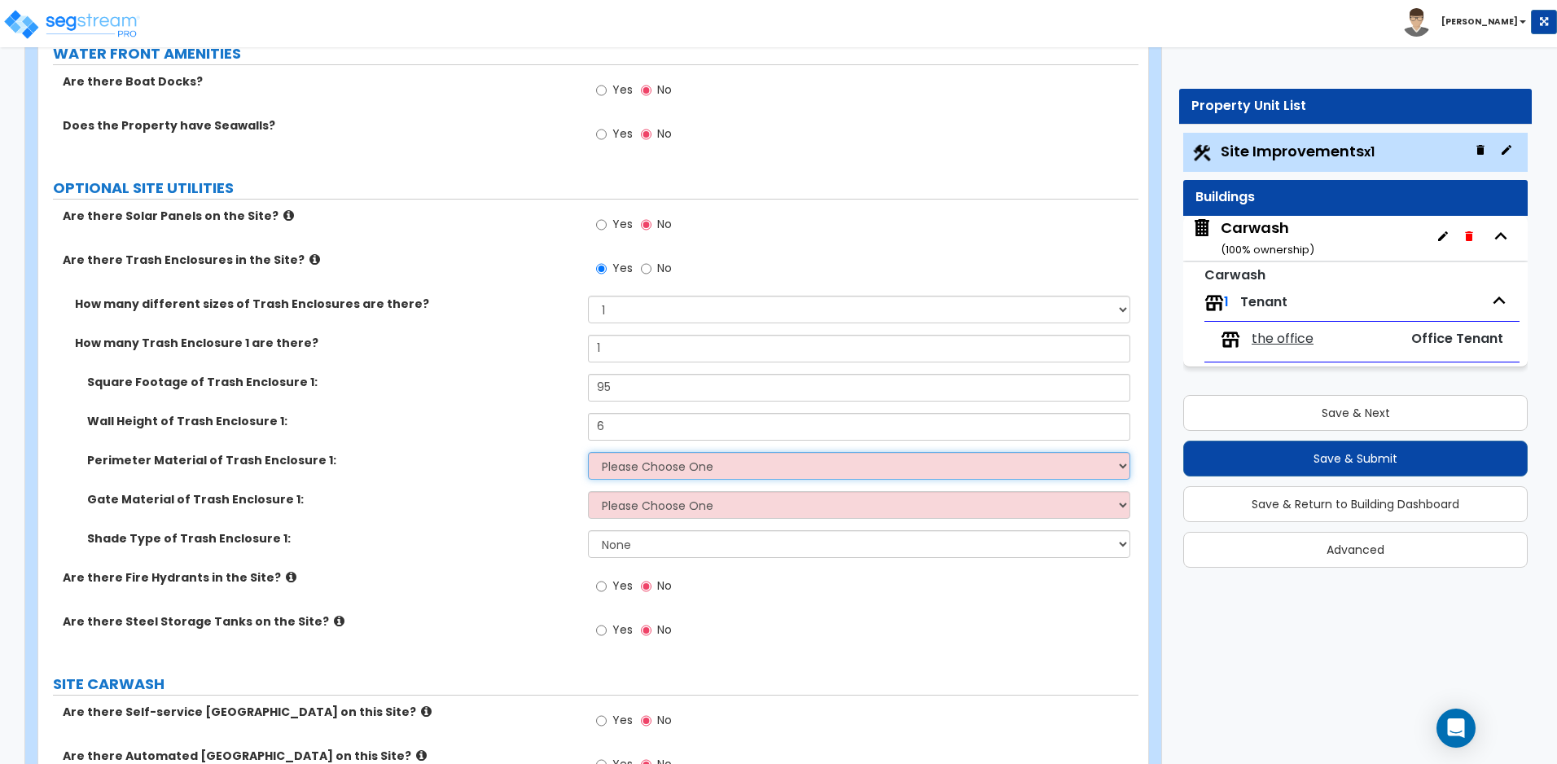
click at [641, 466] on select "Please Choose One Chain Link Wood Metal CMU" at bounding box center [858, 466] width 541 height 28
select select "4"
click at [588, 452] on select "Please Choose One Chain Link Wood Metal CMU" at bounding box center [858, 466] width 541 height 28
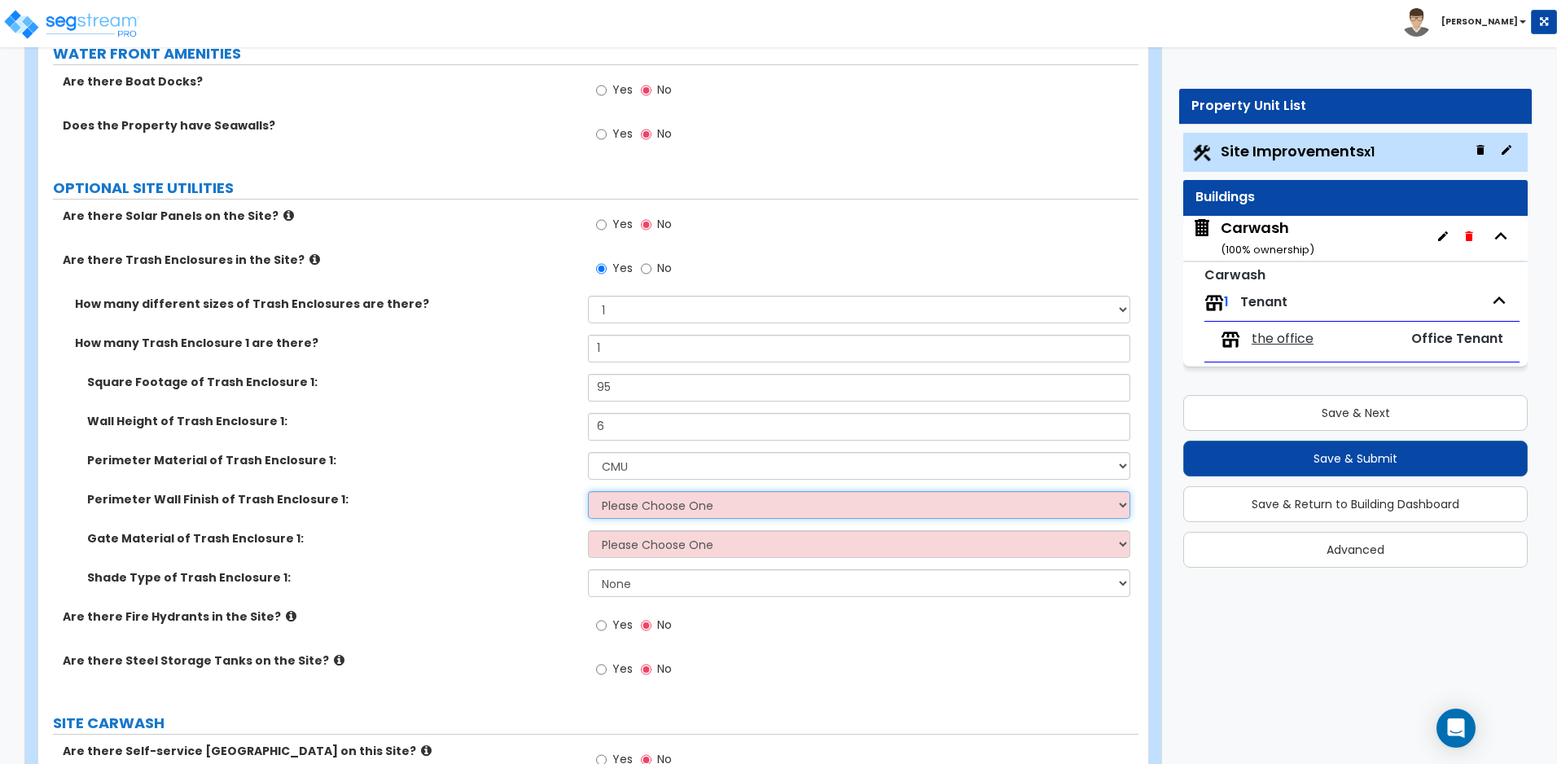
click at [678, 497] on select "Please Choose One Stone Veneer Brick Veneer Stucco Paint" at bounding box center [858, 505] width 541 height 28
click at [628, 544] on select "Please Choose One Wood Metal" at bounding box center [858, 544] width 541 height 28
select select "2"
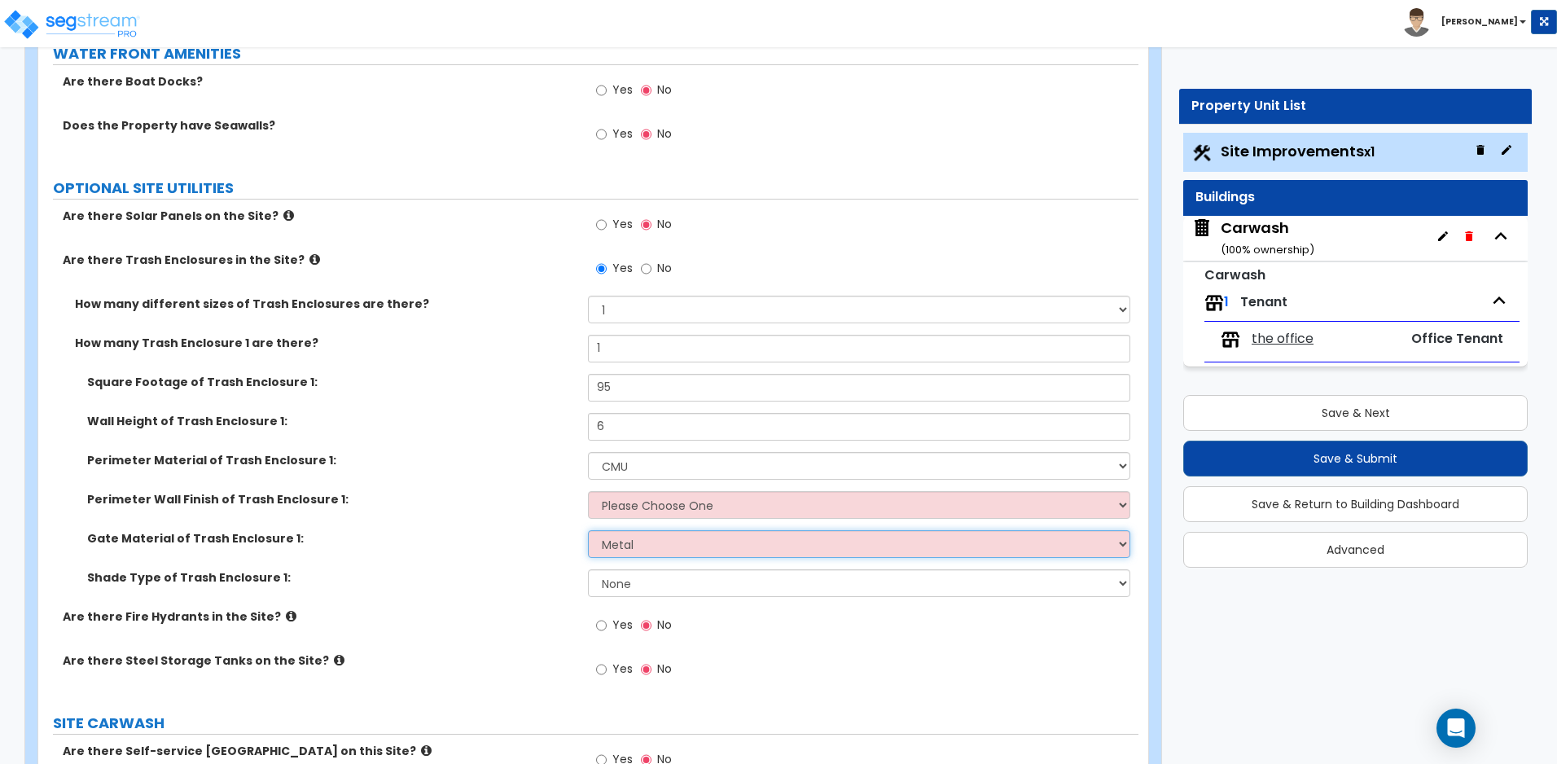
click at [588, 530] on select "Please Choose One Wood Metal" at bounding box center [858, 544] width 541 height 28
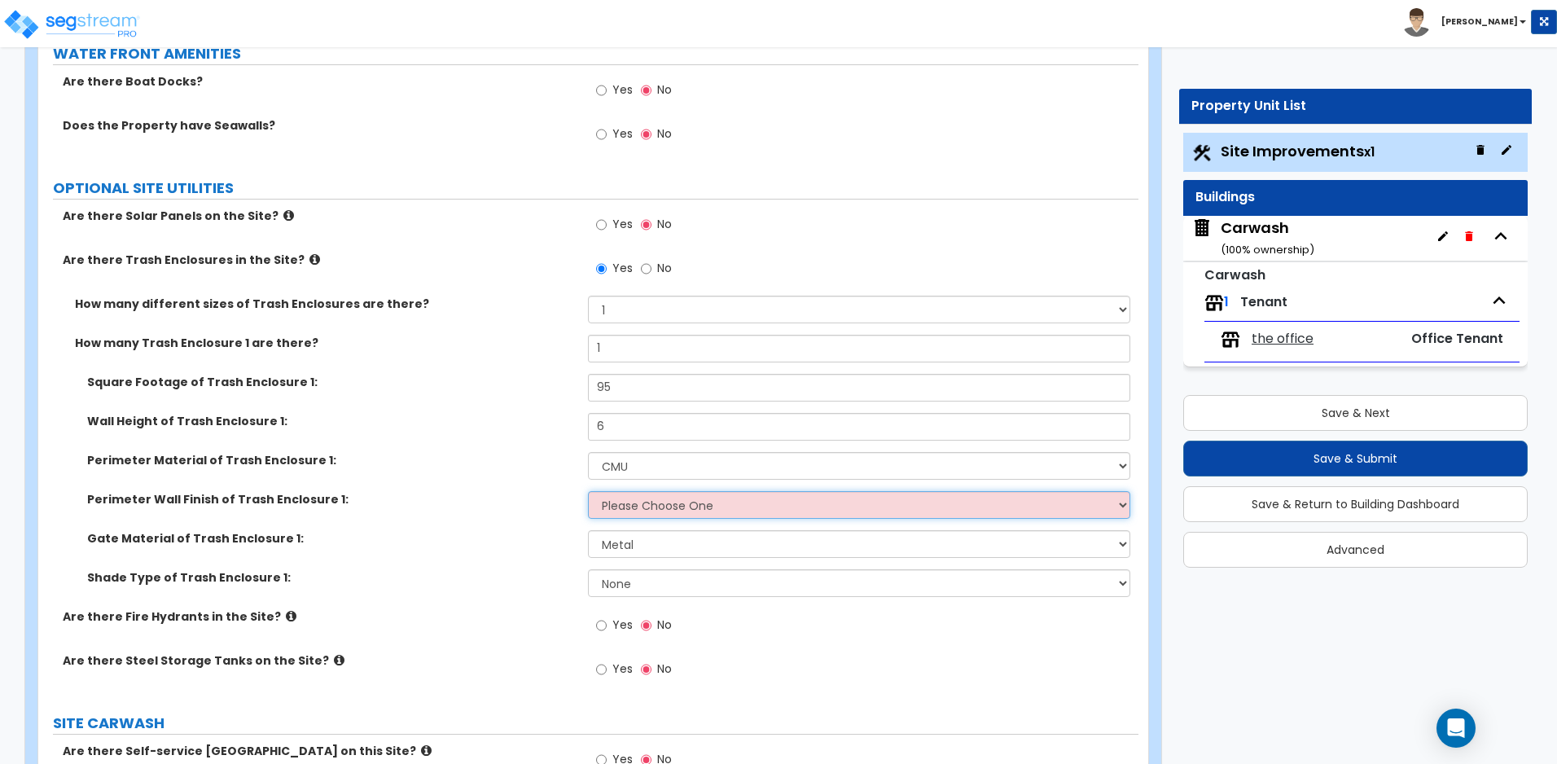
click at [643, 507] on select "Please Choose One Stone Veneer Brick Veneer Stucco Paint" at bounding box center [858, 505] width 541 height 28
select select "1"
click at [588, 491] on select "Please Choose One Stone Veneer Brick Veneer Stucco Paint" at bounding box center [858, 505] width 541 height 28
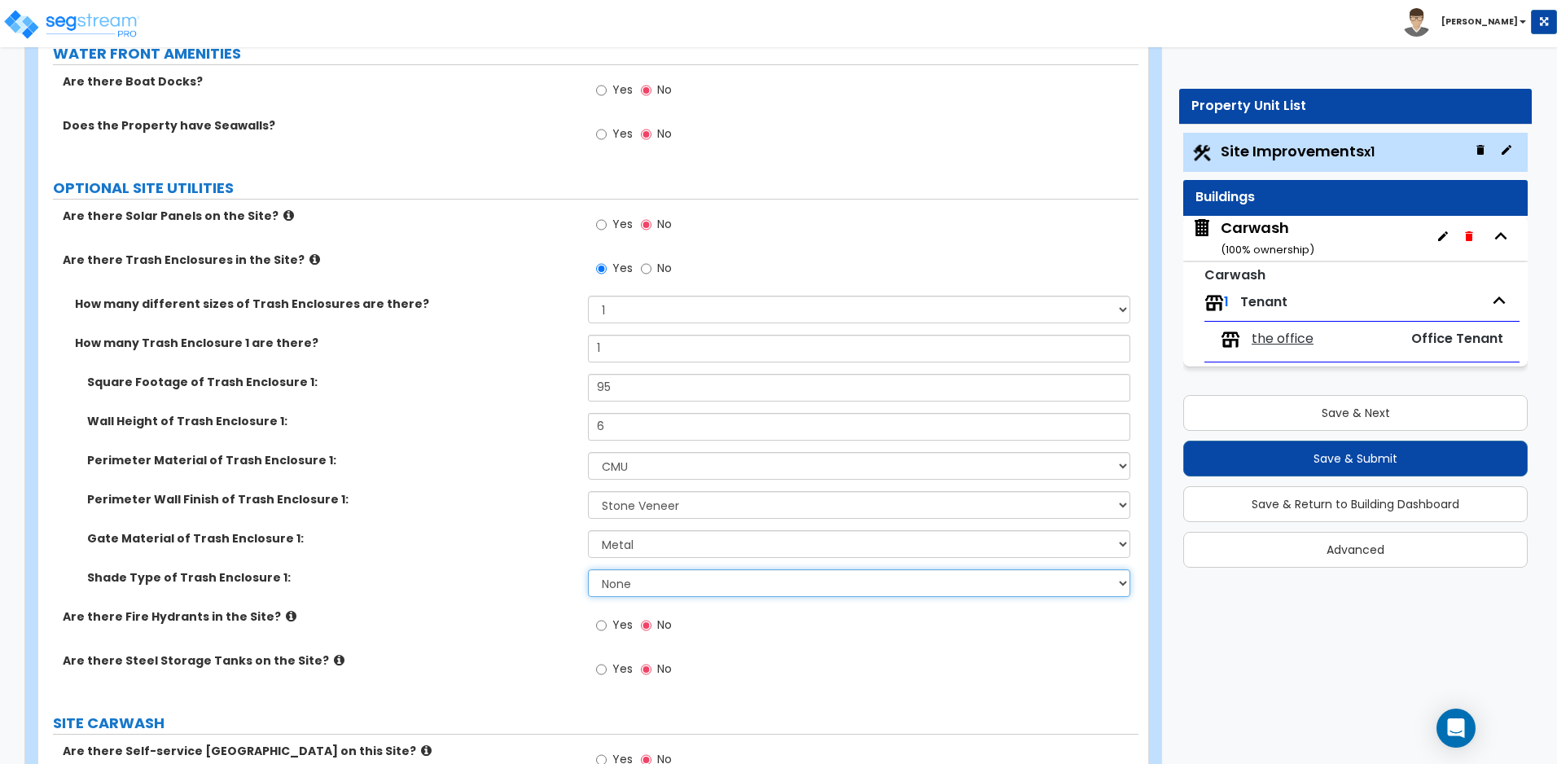
click at [672, 584] on select "None Roof Pergola" at bounding box center [858, 583] width 541 height 28
drag, startPoint x: 63, startPoint y: 615, endPoint x: 301, endPoint y: 619, distance: 237.7
click at [301, 619] on label "Are there Fire Hydrants in the Site?" at bounding box center [319, 616] width 513 height 16
click at [286, 611] on icon at bounding box center [291, 616] width 11 height 12
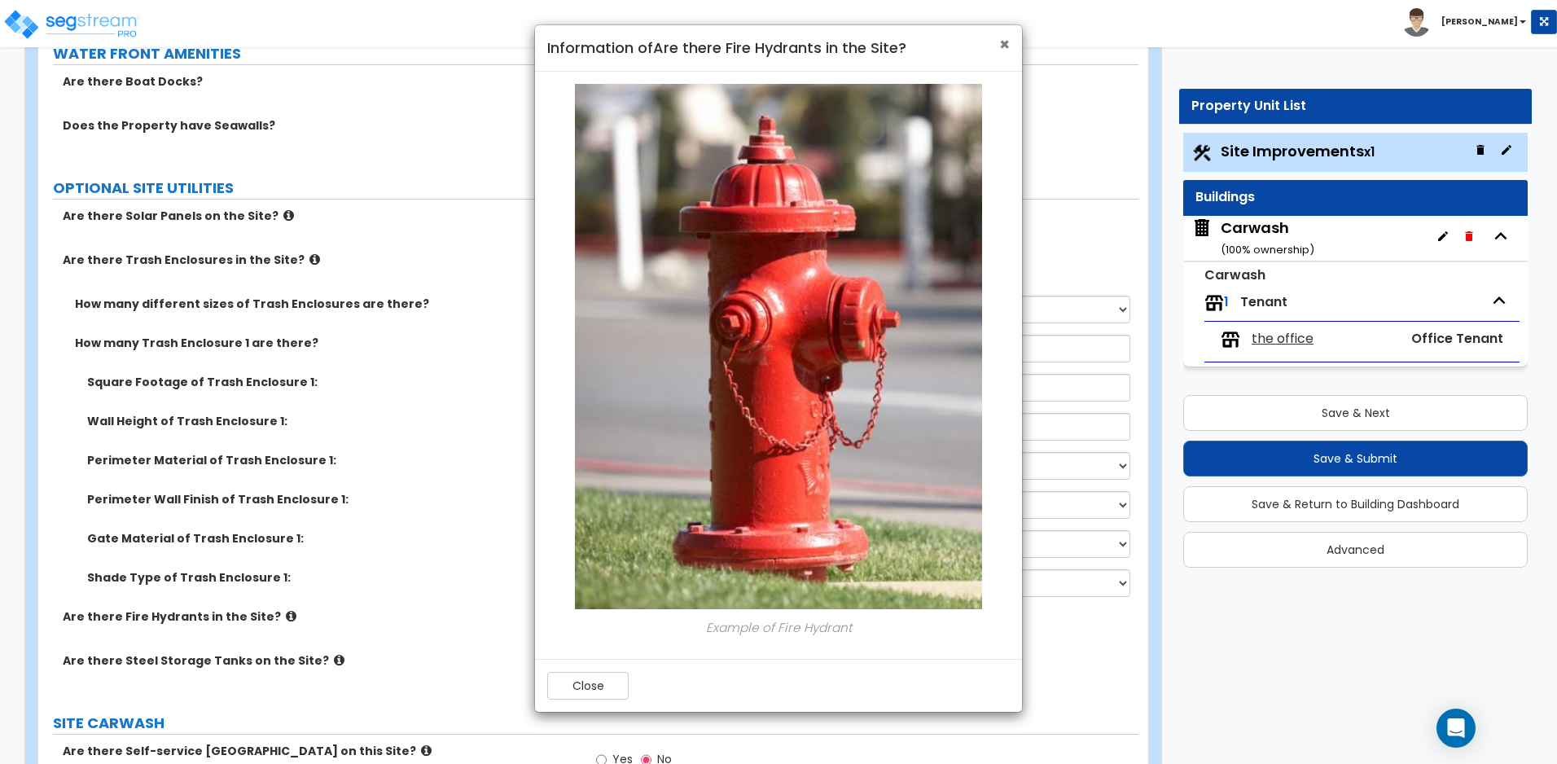
click at [1003, 46] on span "×" at bounding box center [1004, 45] width 11 height 24
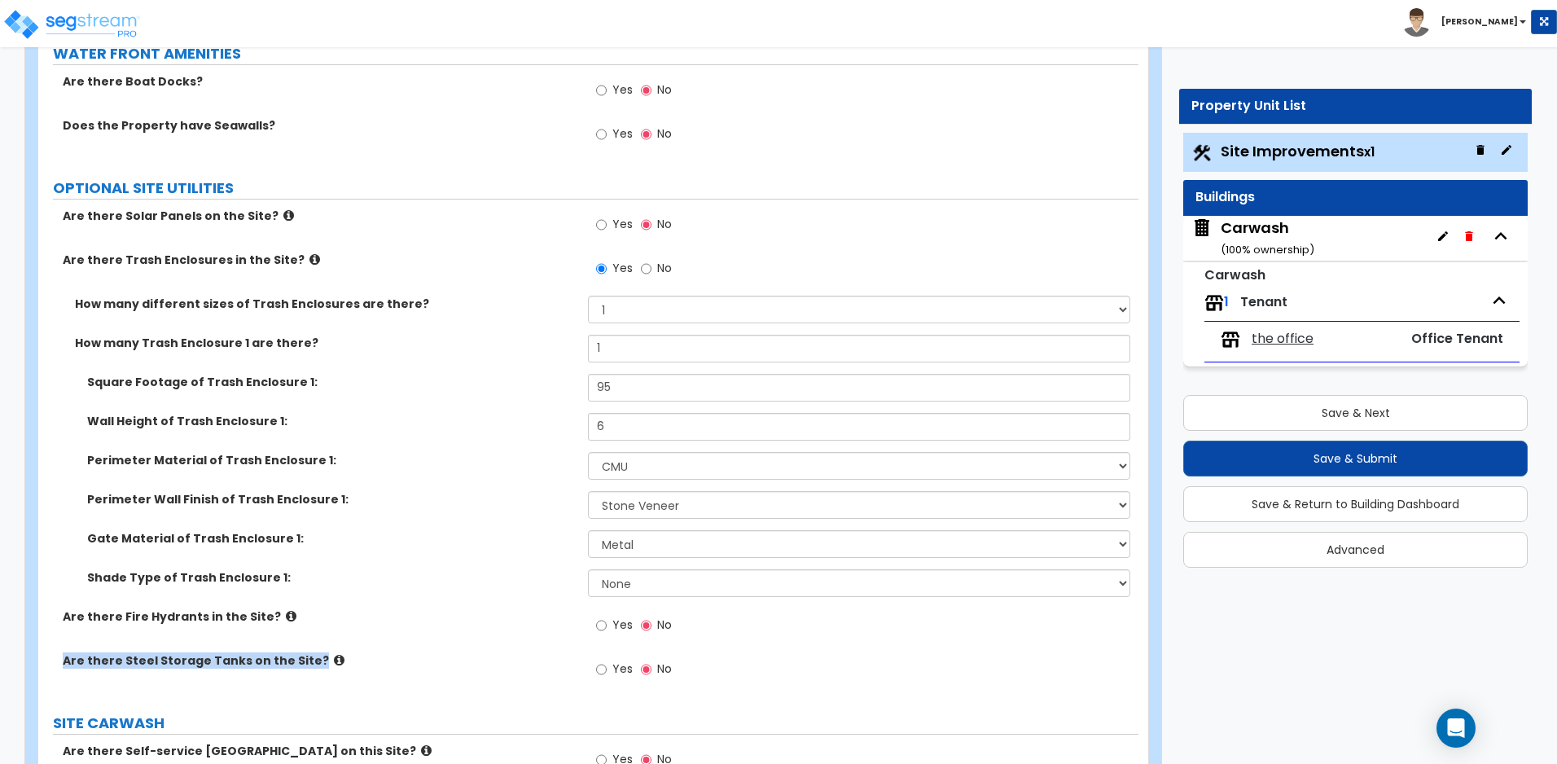
drag, startPoint x: 63, startPoint y: 656, endPoint x: 316, endPoint y: 668, distance: 253.5
click at [316, 668] on div "Are there Steel Storage Tanks on the Site? Yes No" at bounding box center [588, 674] width 1100 height 44
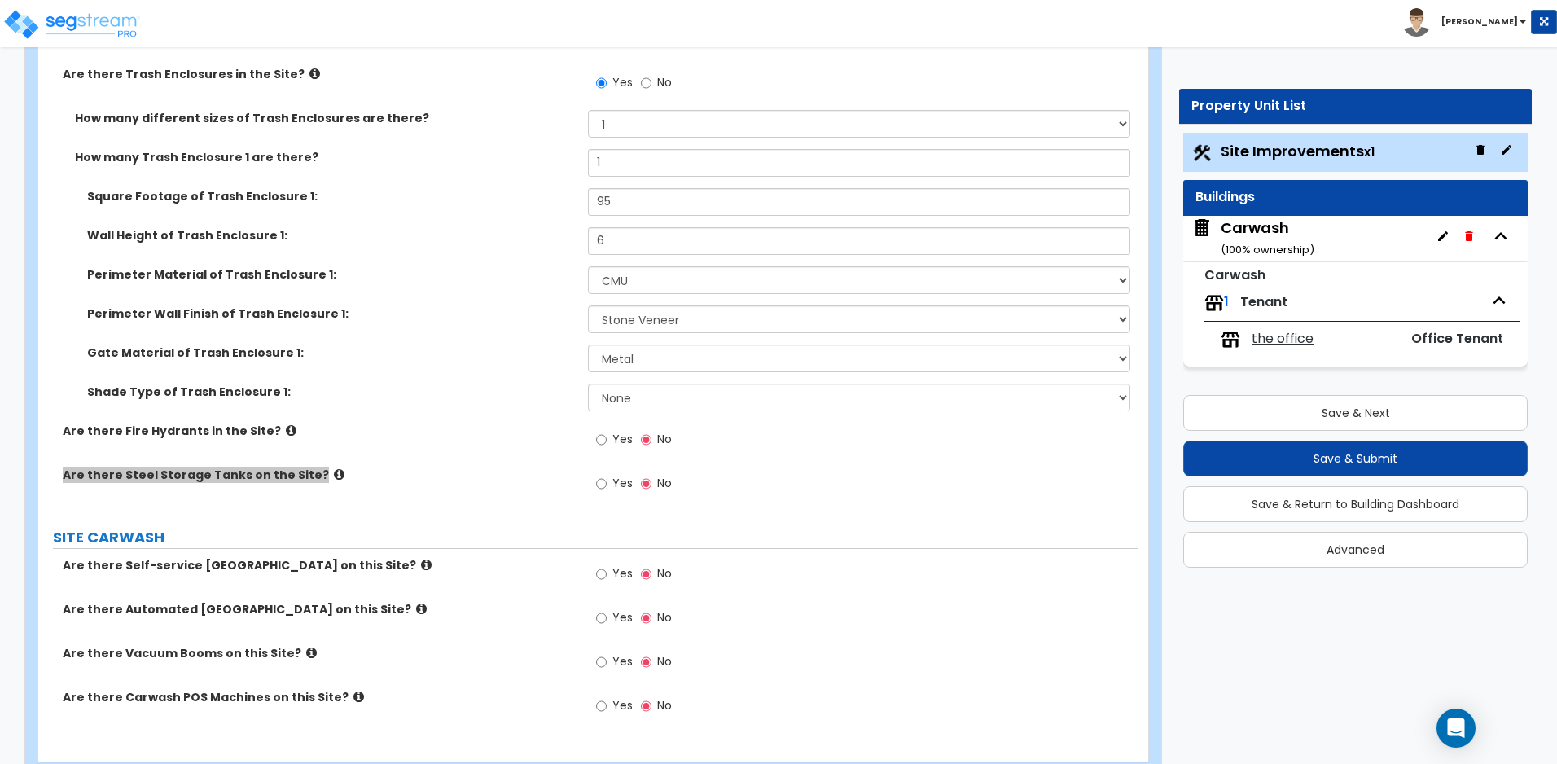
scroll to position [5114, 0]
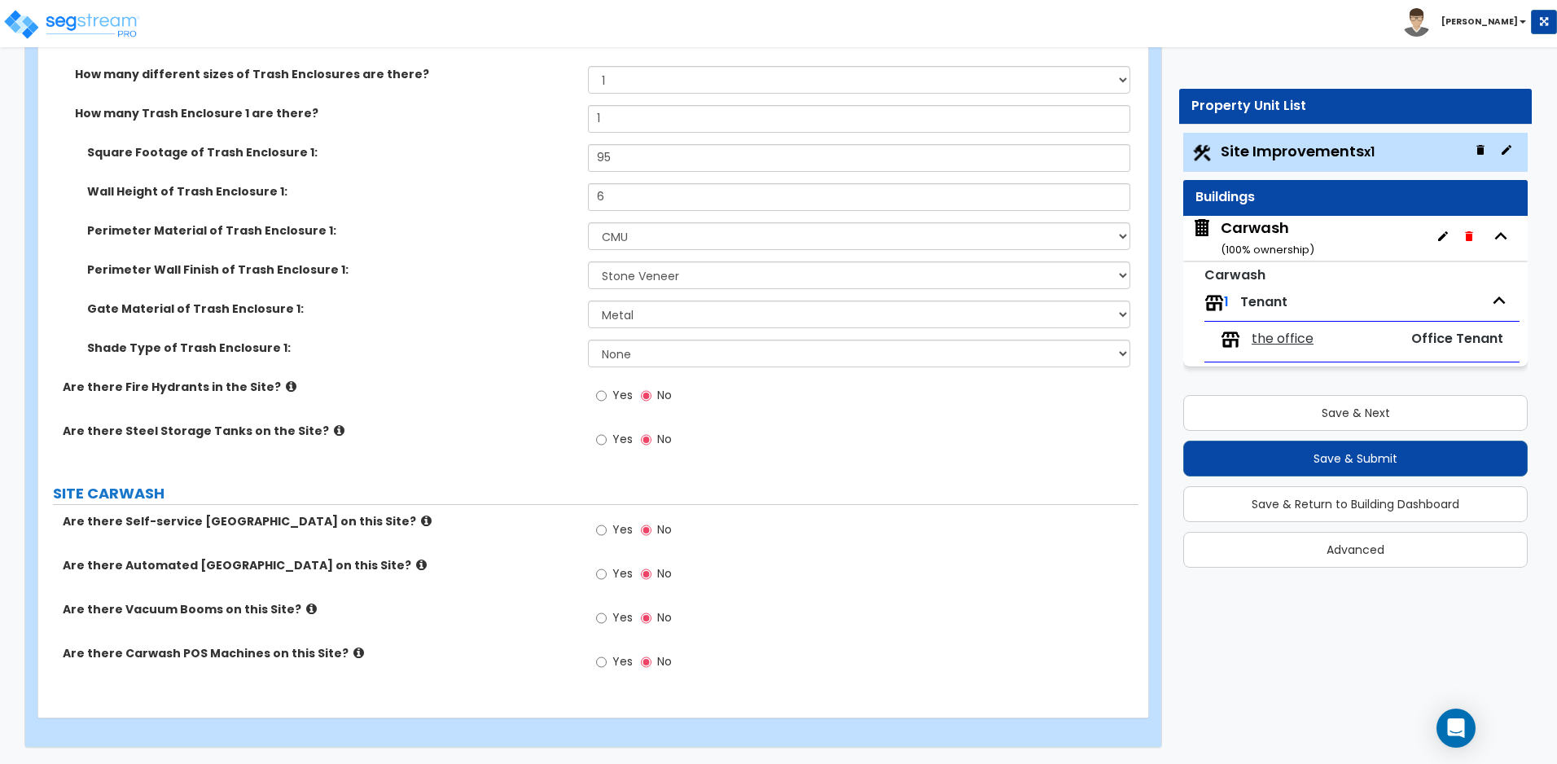
click at [416, 563] on icon at bounding box center [421, 564] width 11 height 12
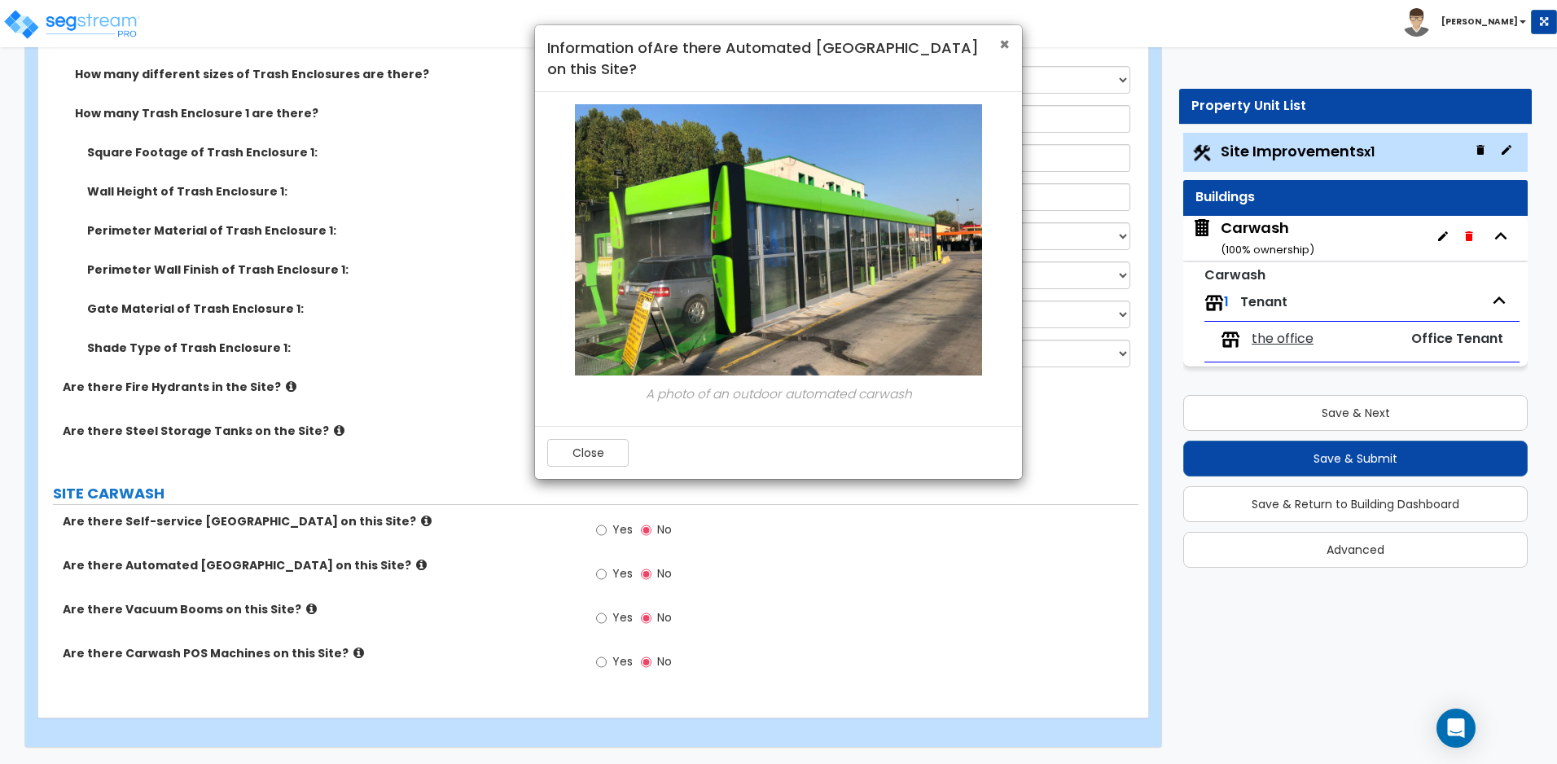
click at [1000, 46] on span "×" at bounding box center [1004, 45] width 11 height 24
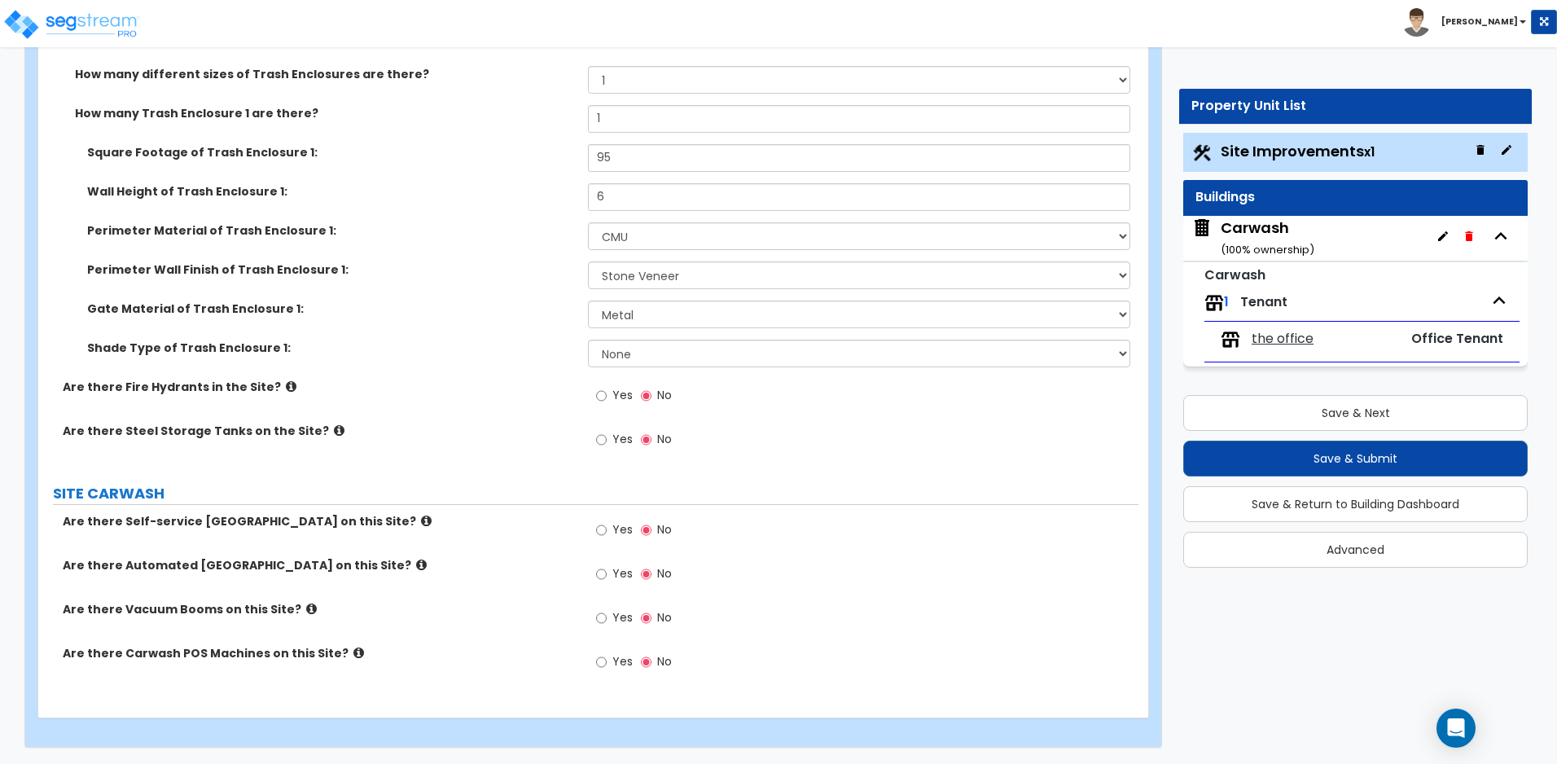
click at [421, 519] on icon at bounding box center [426, 520] width 11 height 12
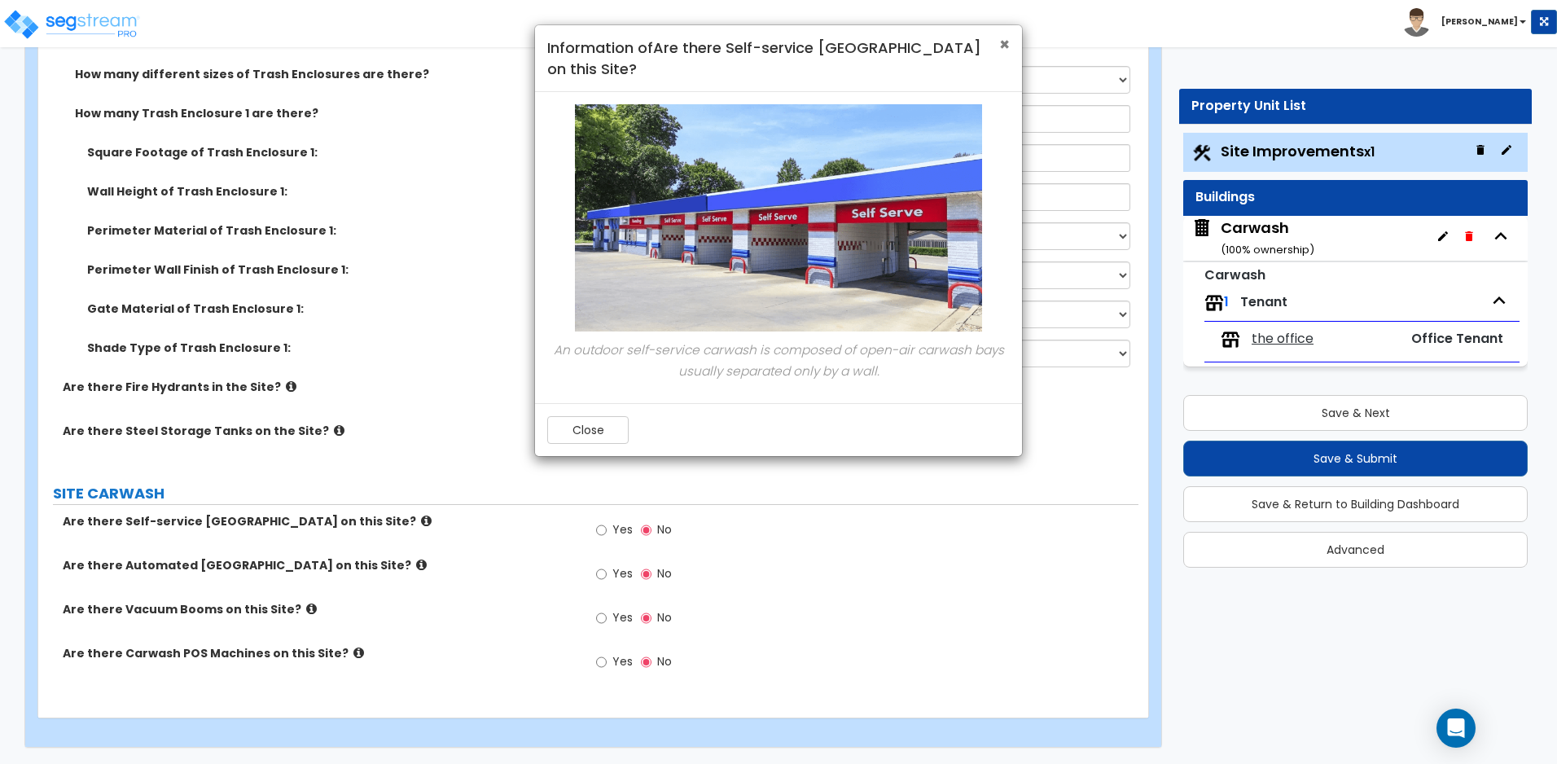
click at [1005, 42] on span "×" at bounding box center [1004, 45] width 11 height 24
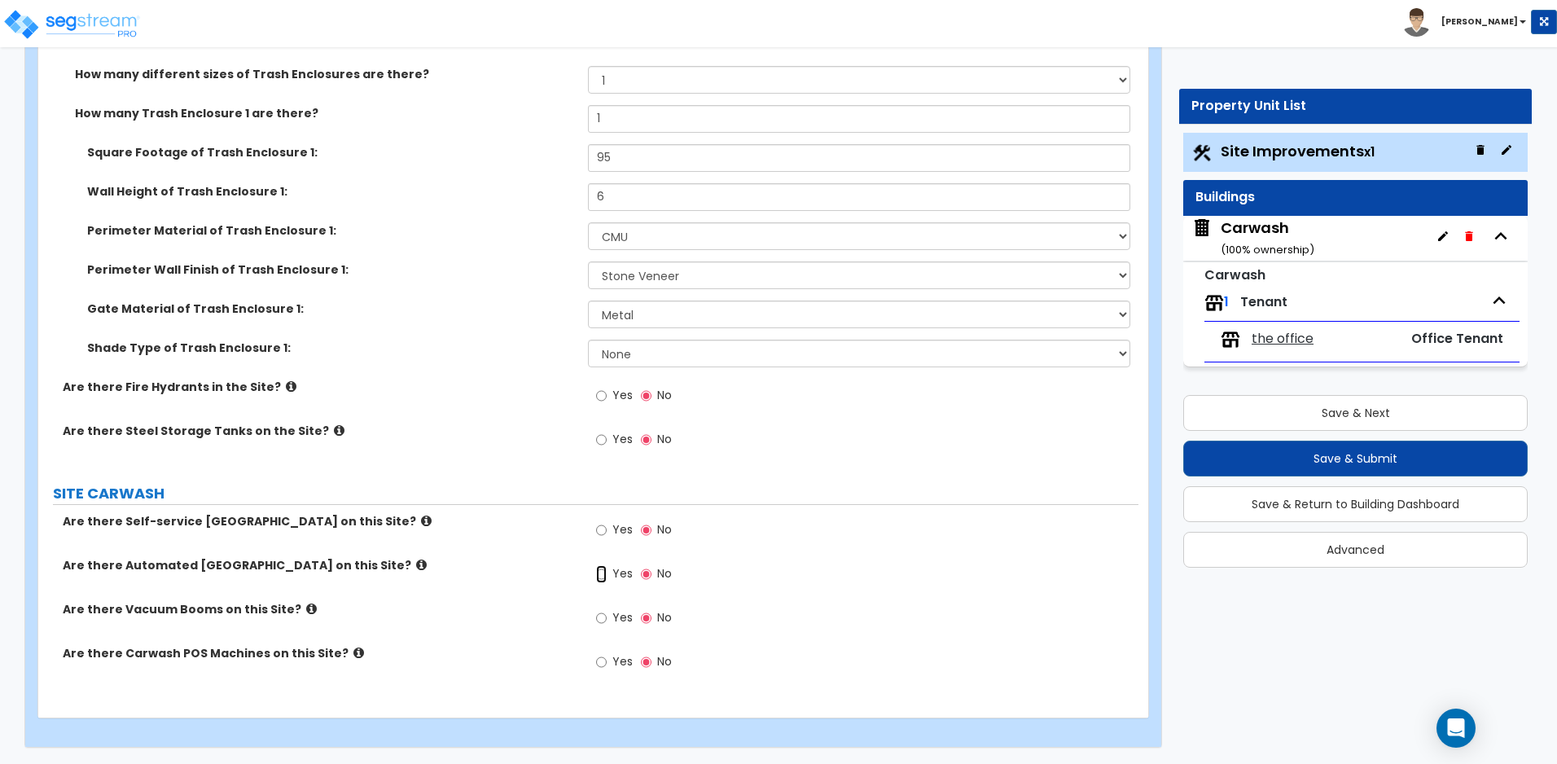
click at [603, 576] on input "Yes" at bounding box center [601, 574] width 11 height 18
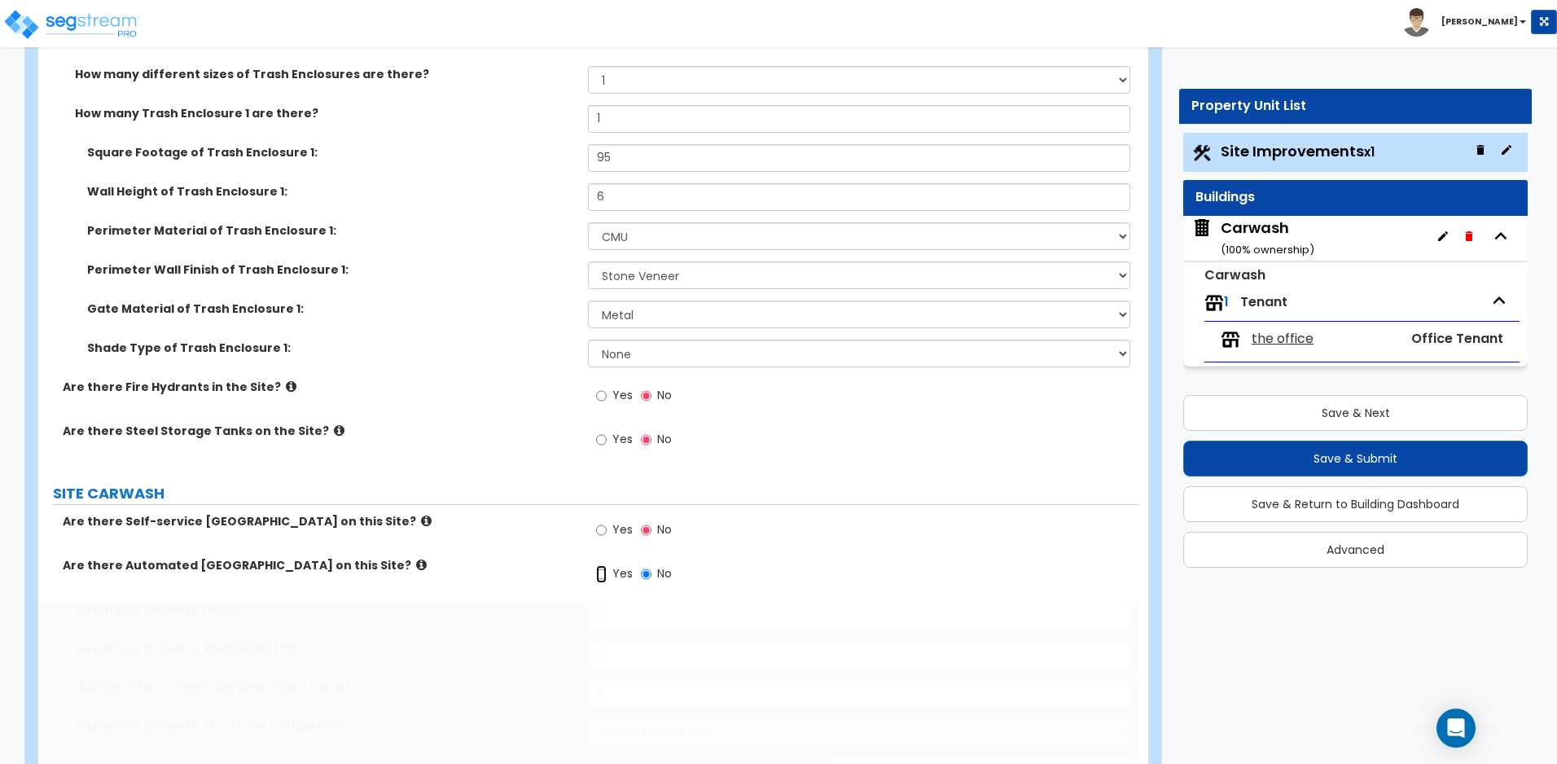
radio input "true"
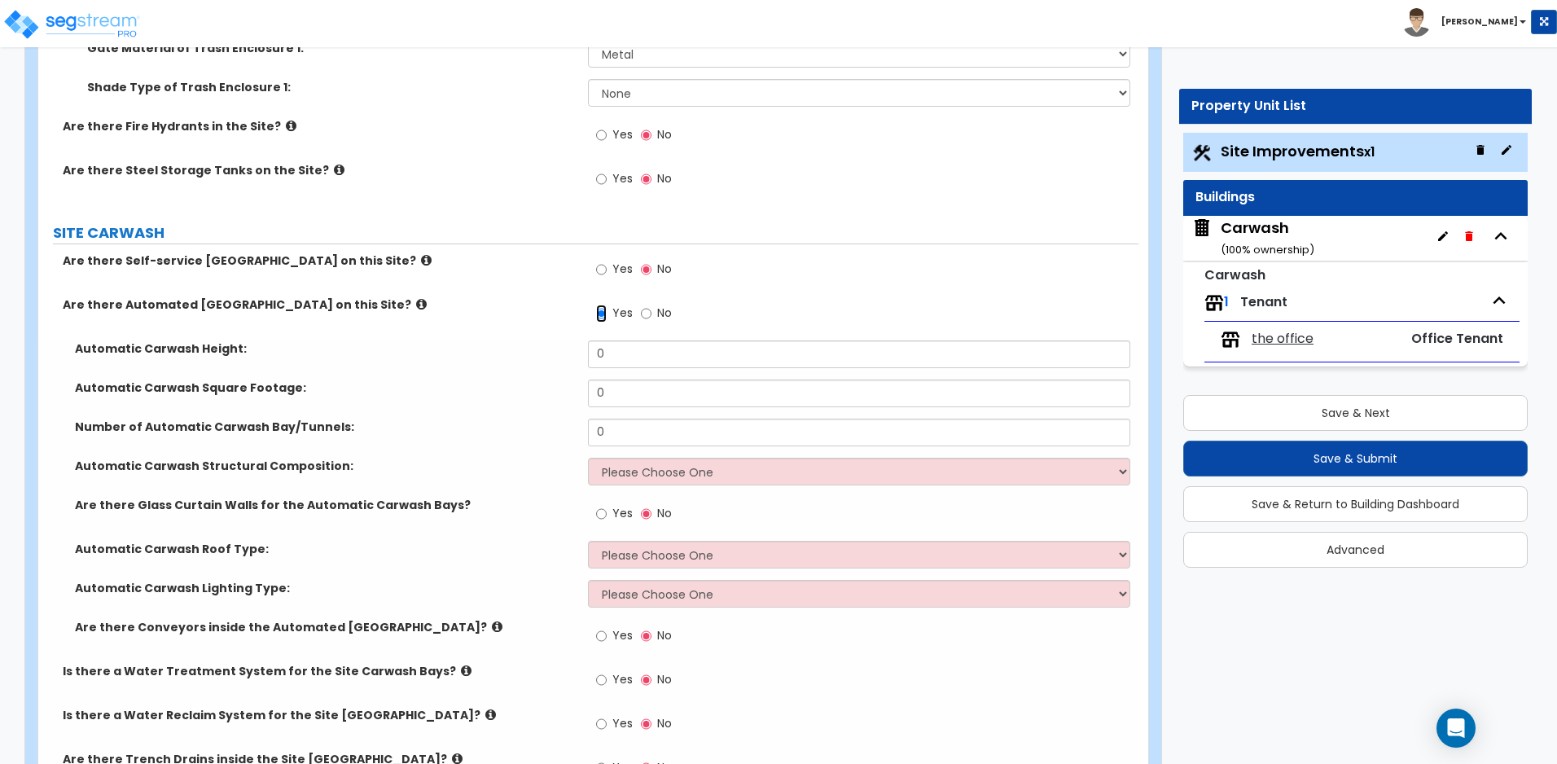
scroll to position [5385, 0]
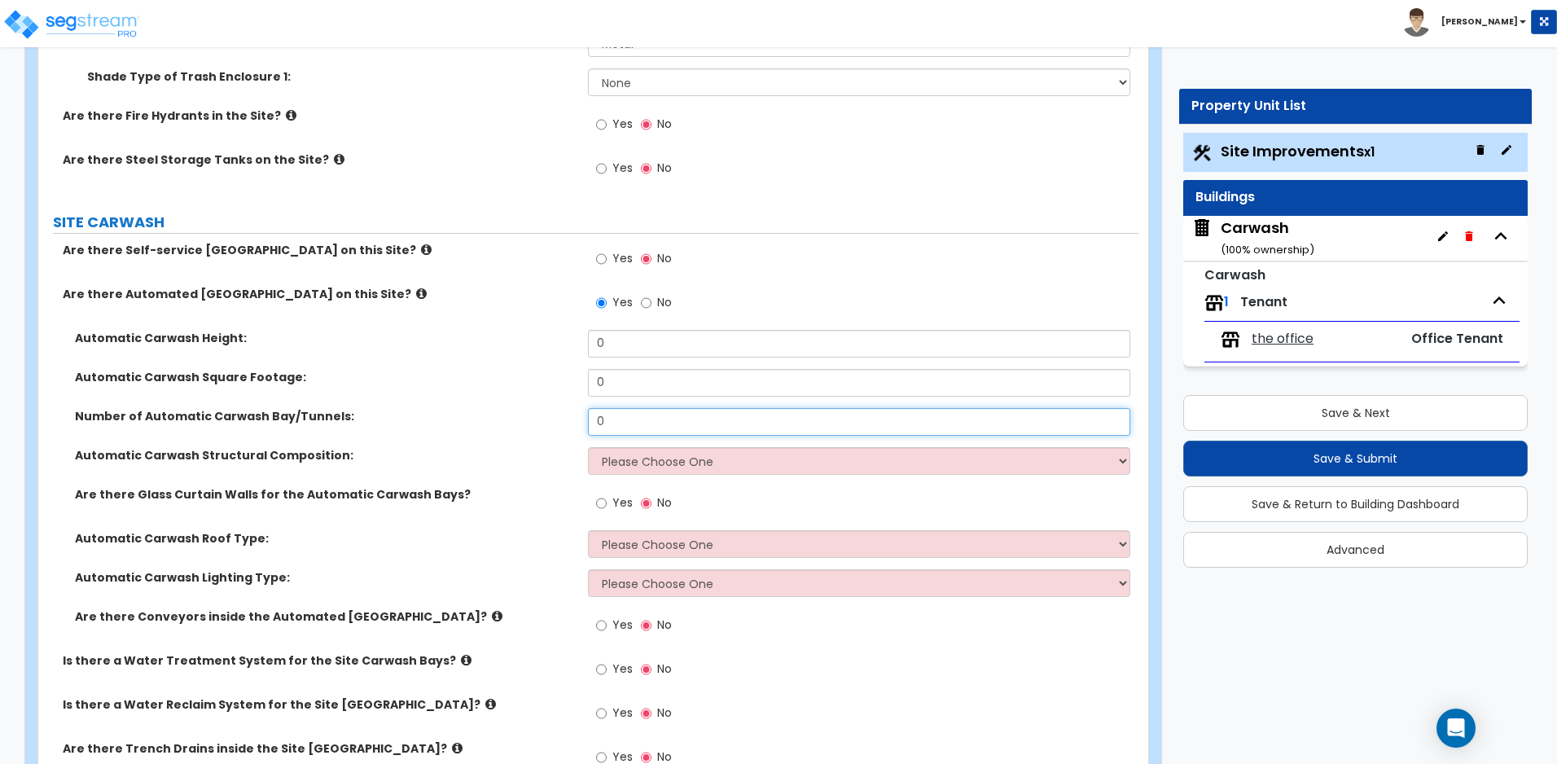
click at [611, 419] on input "0" at bounding box center [858, 422] width 541 height 28
drag, startPoint x: 617, startPoint y: 419, endPoint x: 586, endPoint y: 423, distance: 31.1
click at [586, 423] on div "Number of Automatic Carwash Bay/Tunnels: 0" at bounding box center [588, 427] width 1100 height 39
type input "1"
click at [852, 278] on div "Yes No" at bounding box center [863, 264] width 550 height 44
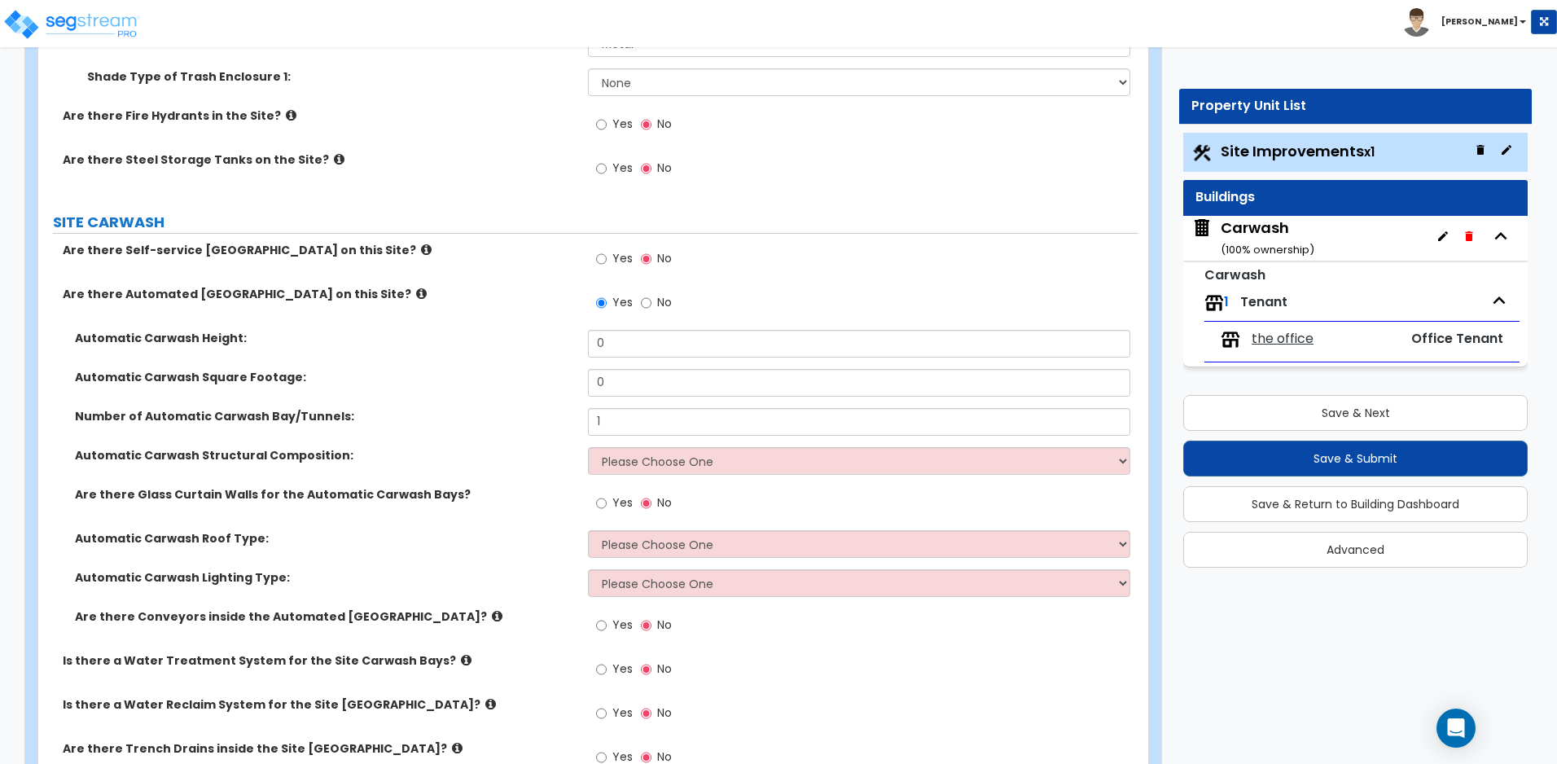
scroll to position [3749, 0]
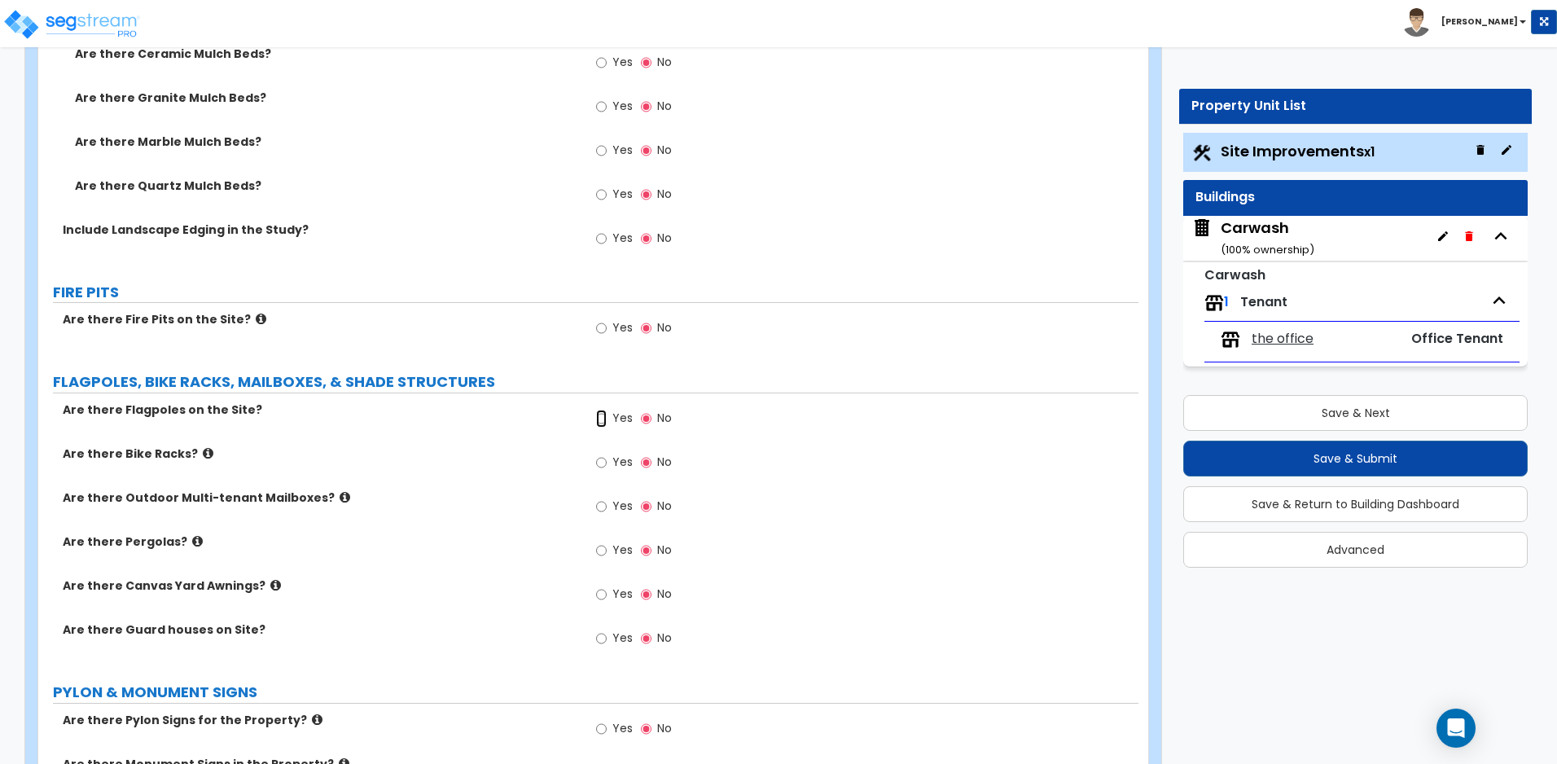
click at [604, 415] on input "Yes" at bounding box center [601, 418] width 11 height 18
radio input "true"
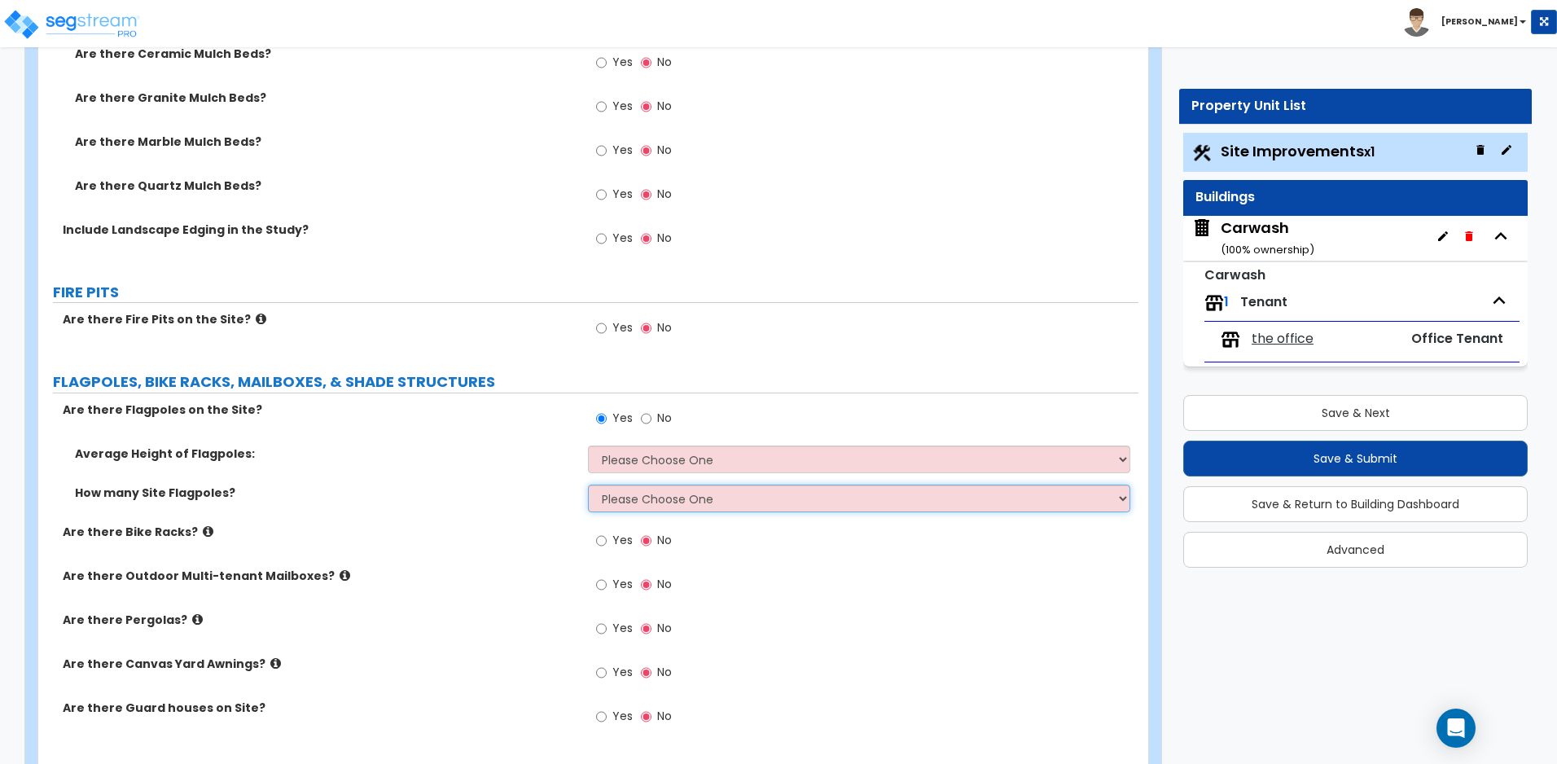
click at [694, 503] on select "Please Choose One 1 2 3 4 5" at bounding box center [858, 498] width 541 height 28
select select "1"
click at [588, 484] on select "Please Choose One 1 2 3 4 5" at bounding box center [858, 498] width 541 height 28
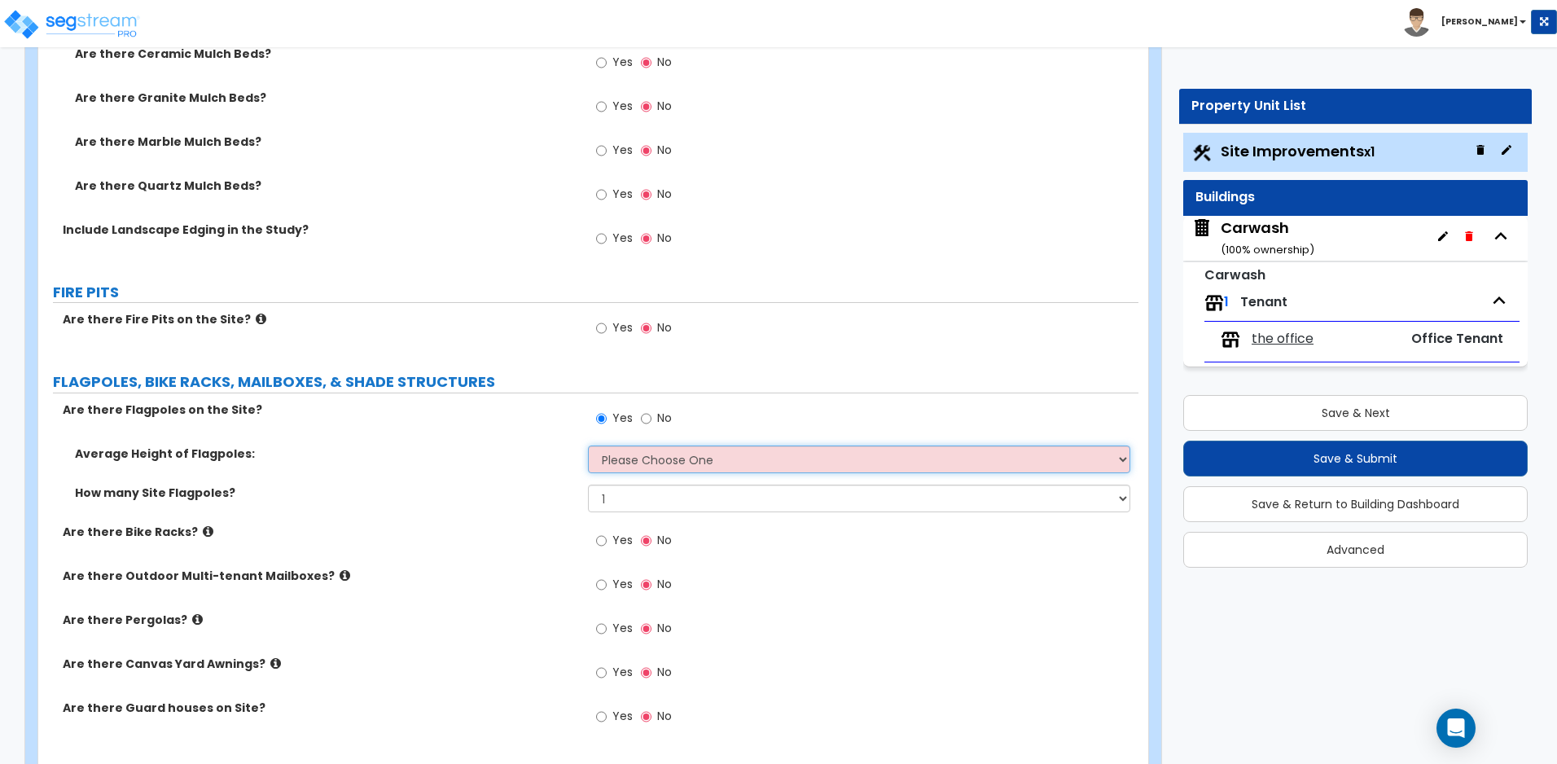
click at [676, 462] on select "Please Choose One 20 ft 59 ft 70 ft 100 ft" at bounding box center [858, 459] width 541 height 28
select select "1"
click at [588, 445] on select "Please Choose One 20 ft 59 ft 70 ft 100 ft" at bounding box center [858, 459] width 541 height 28
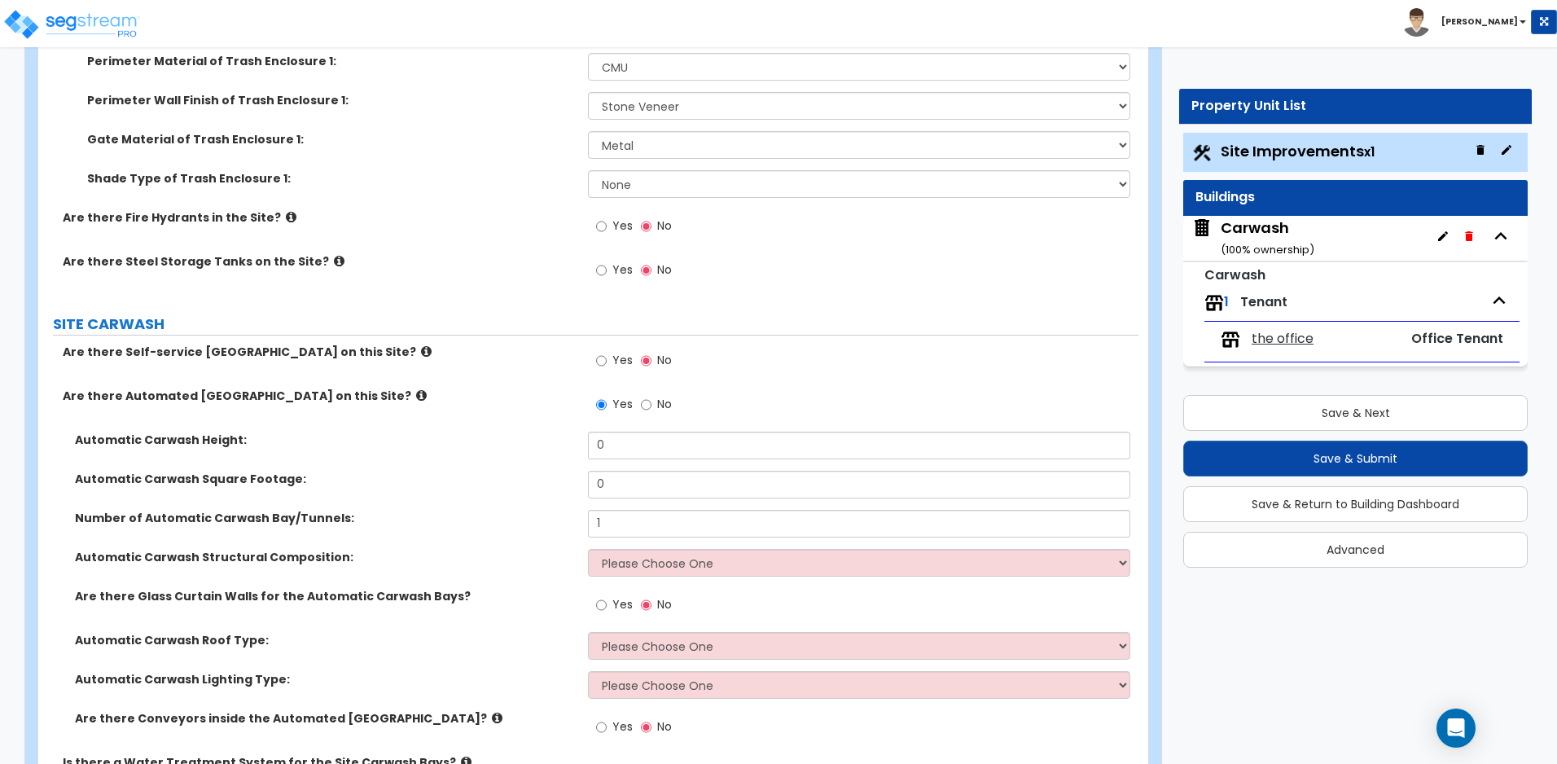
scroll to position [5377, 0]
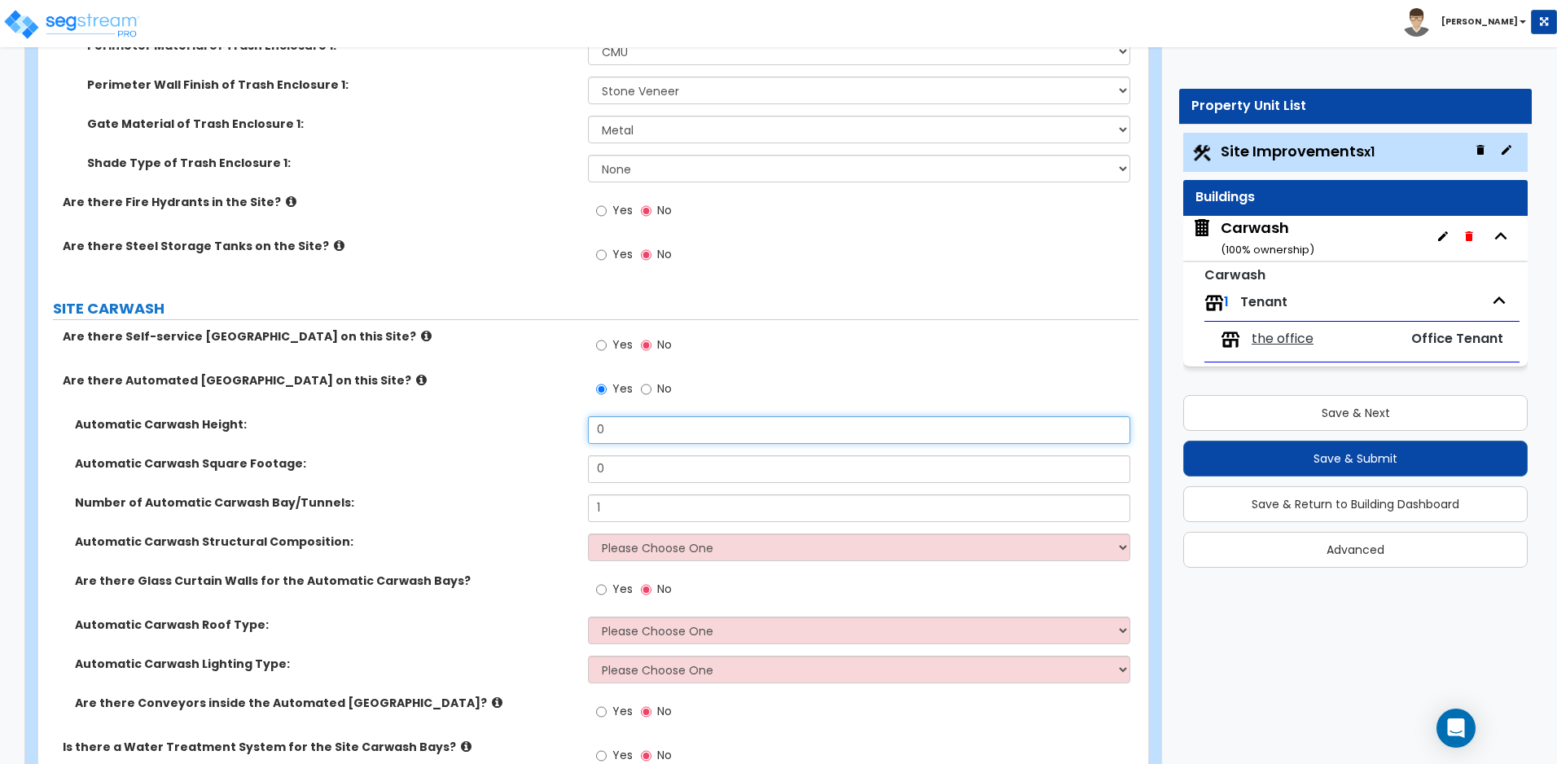
click at [677, 434] on input "0" at bounding box center [858, 430] width 541 height 28
drag, startPoint x: 636, startPoint y: 431, endPoint x: 562, endPoint y: 431, distance: 74.1
click at [562, 431] on div "Automatic Carwash Height: 0" at bounding box center [588, 435] width 1100 height 39
type input "16"
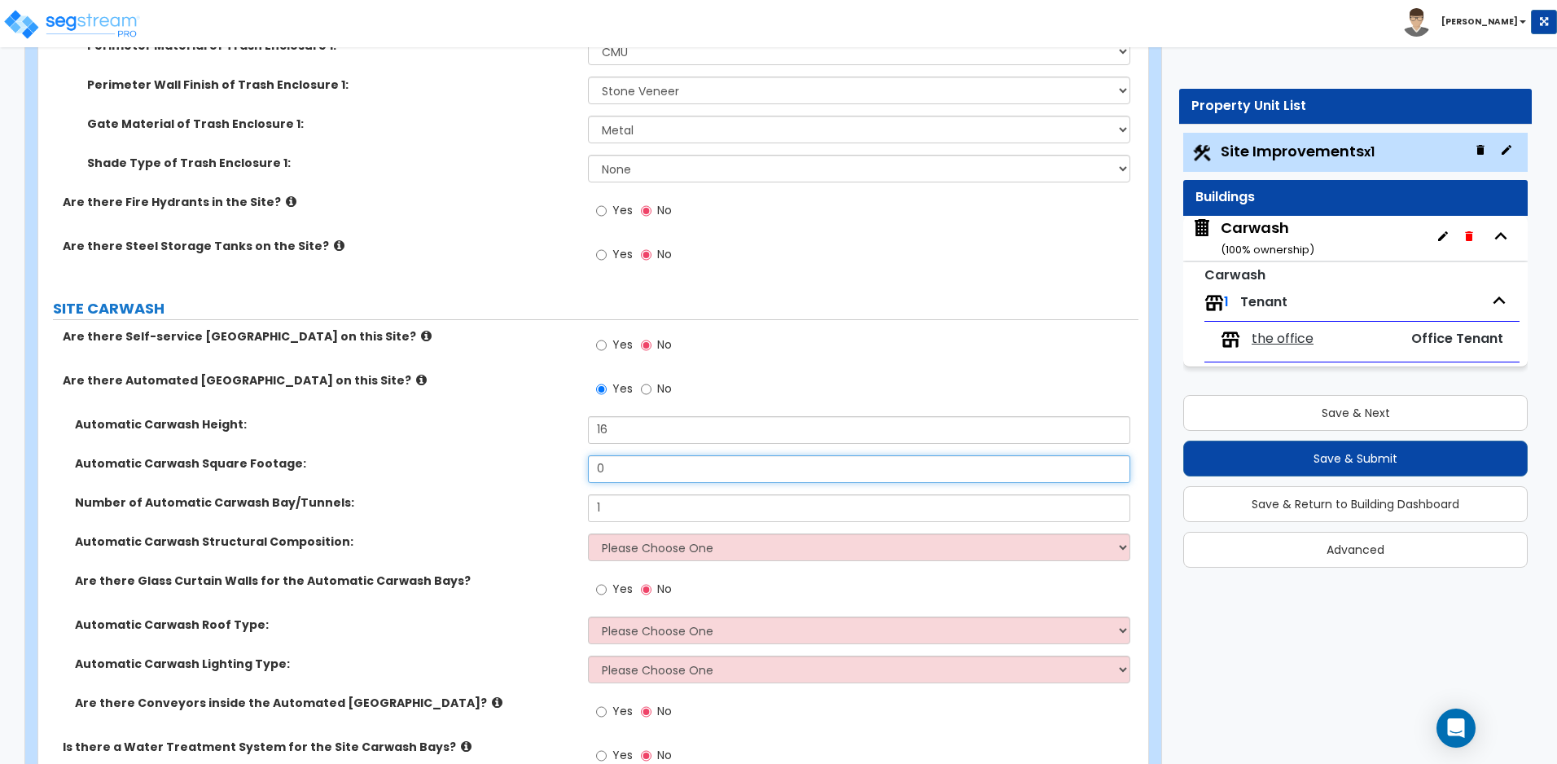
click at [622, 457] on input "0" at bounding box center [858, 469] width 541 height 28
click at [594, 468] on input "0" at bounding box center [858, 469] width 541 height 28
type input "1,804"
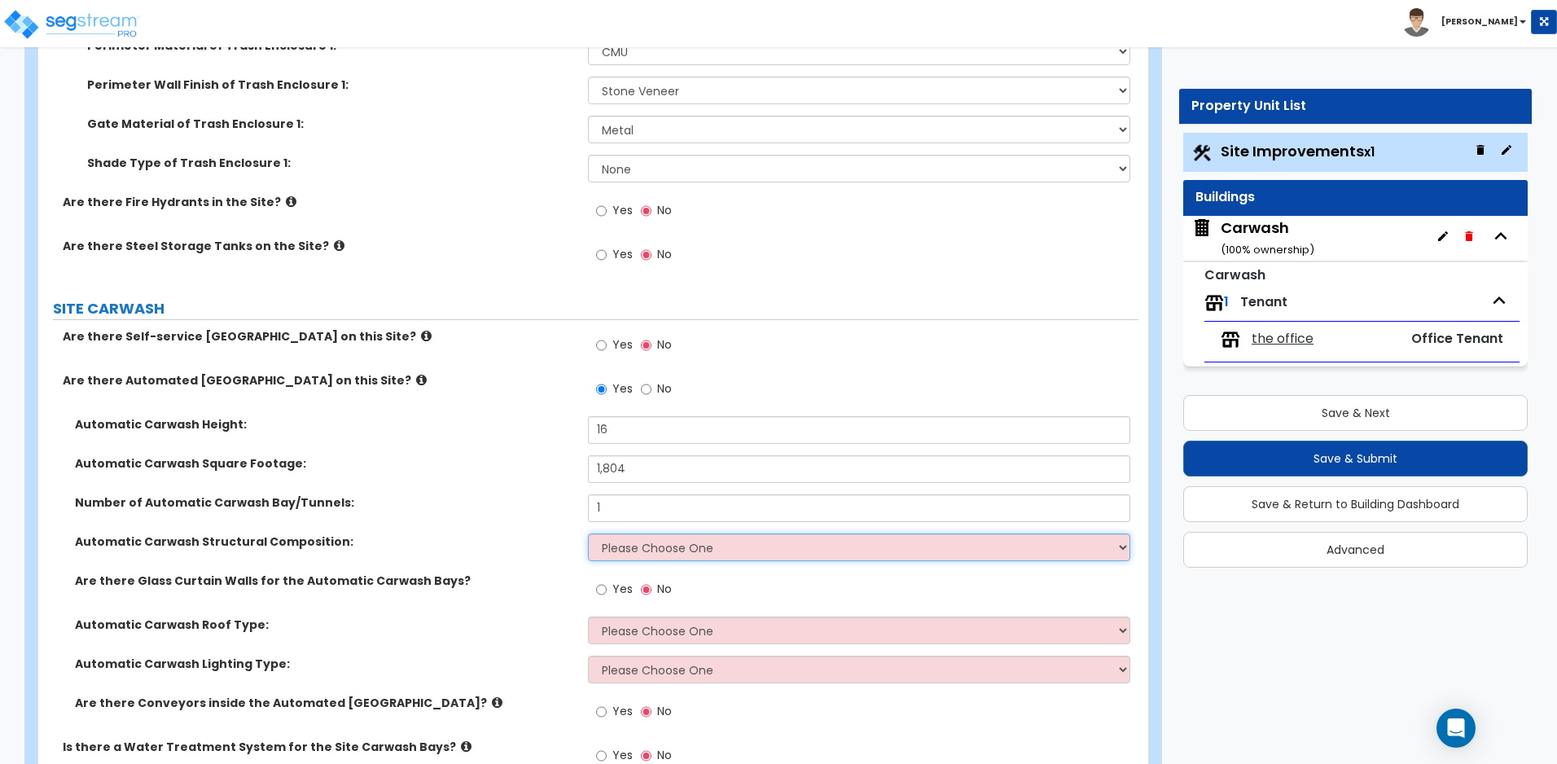
click at [643, 544] on select "Please Choose One Pre-Engineered Metal Building Reinforced Concrete Structural …" at bounding box center [858, 547] width 541 height 28
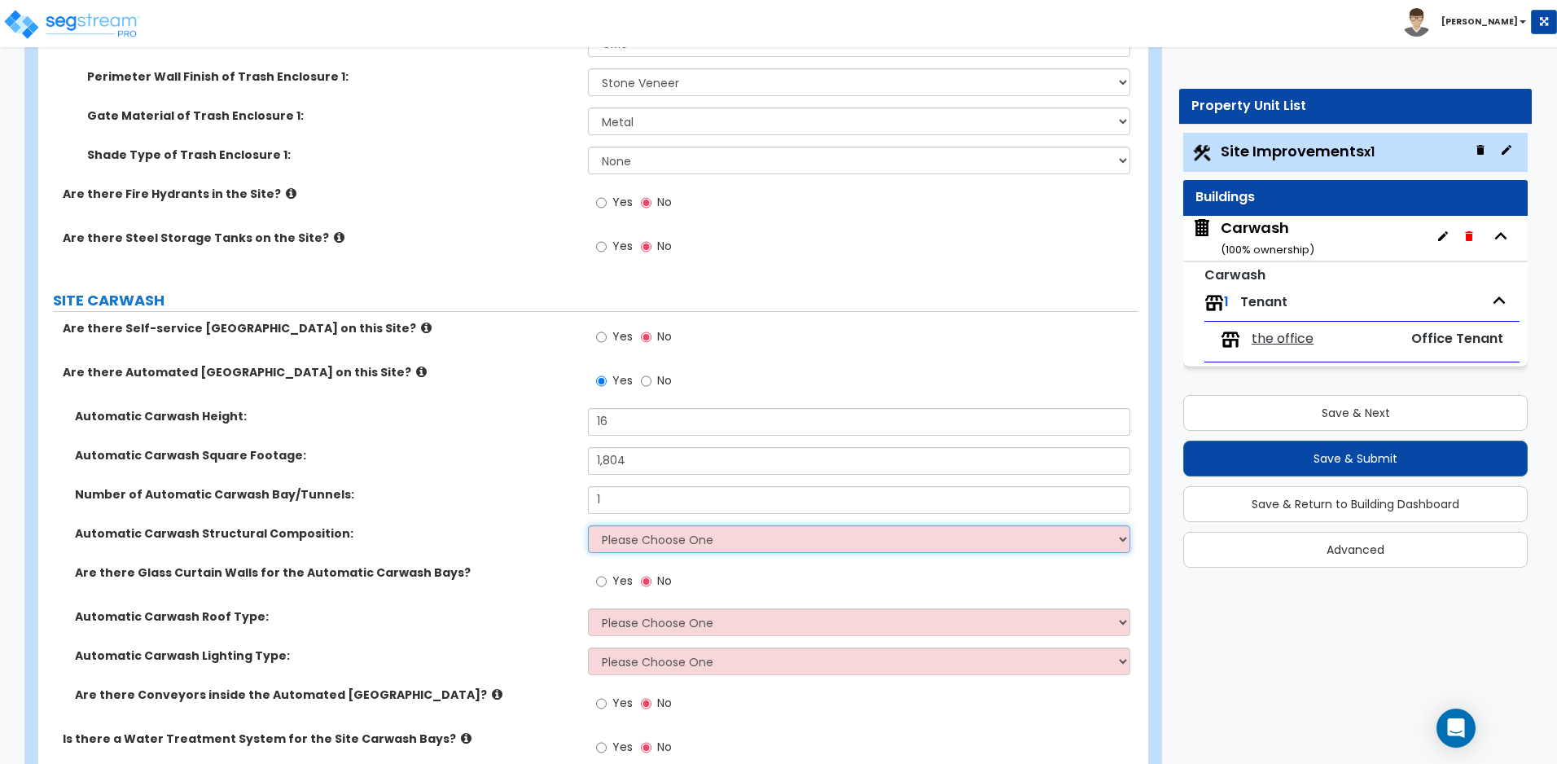
scroll to position [5646, 0]
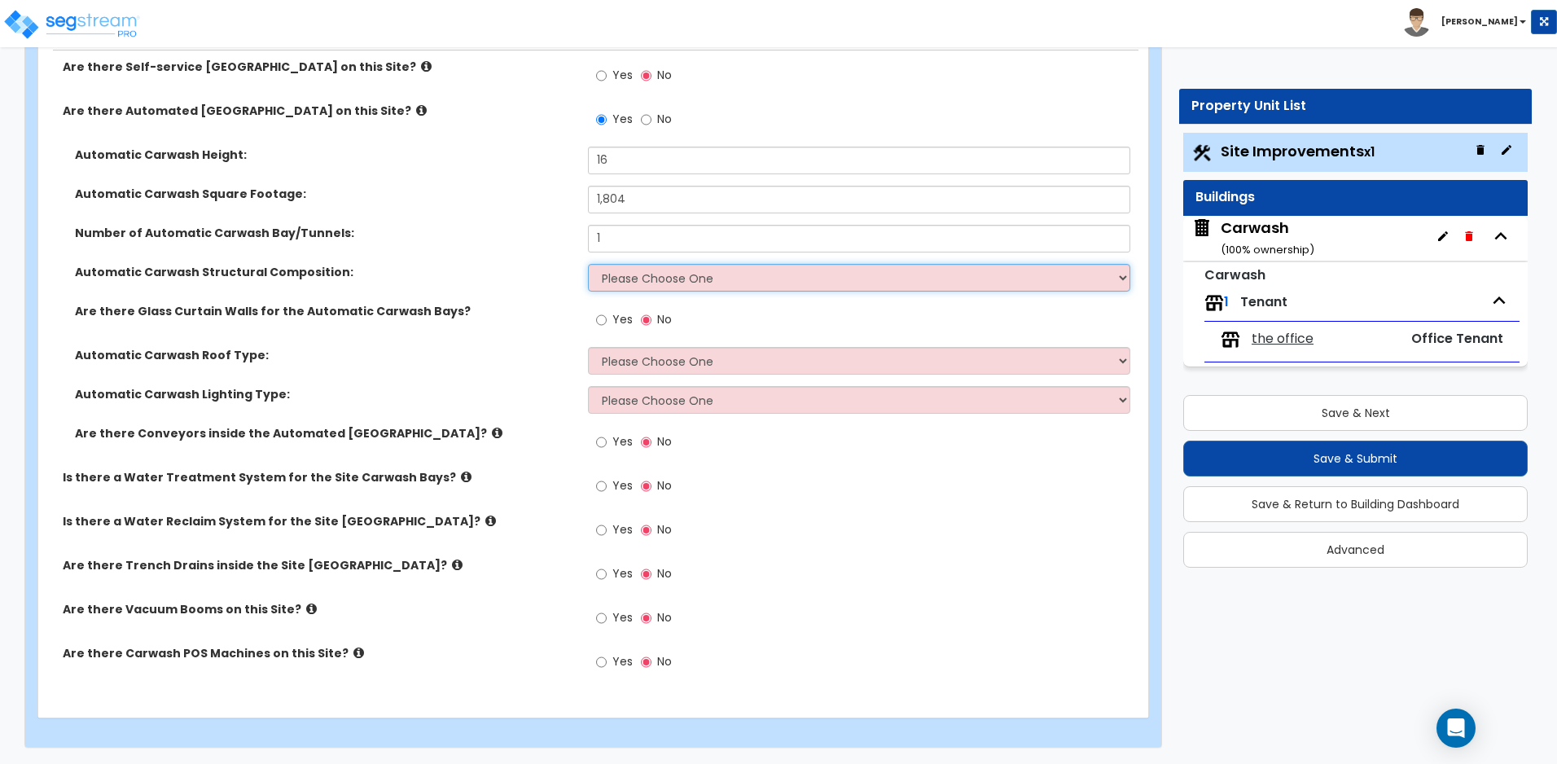
click at [733, 278] on select "Please Choose One Pre-Engineered Metal Building Reinforced Concrete Structural …" at bounding box center [858, 278] width 541 height 28
click at [121, 273] on label "Automatic Carwash Structural Composition:" at bounding box center [325, 272] width 501 height 16
drag, startPoint x: 68, startPoint y: 269, endPoint x: 333, endPoint y: 281, distance: 264.9
click at [333, 281] on div "Automatic Carwash Structural Composition: Please Choose One Pre-Engineered Meta…" at bounding box center [588, 283] width 1100 height 39
click at [691, 275] on select "Please Choose One Pre-Engineered Metal Building Reinforced Concrete Structural …" at bounding box center [858, 278] width 541 height 28
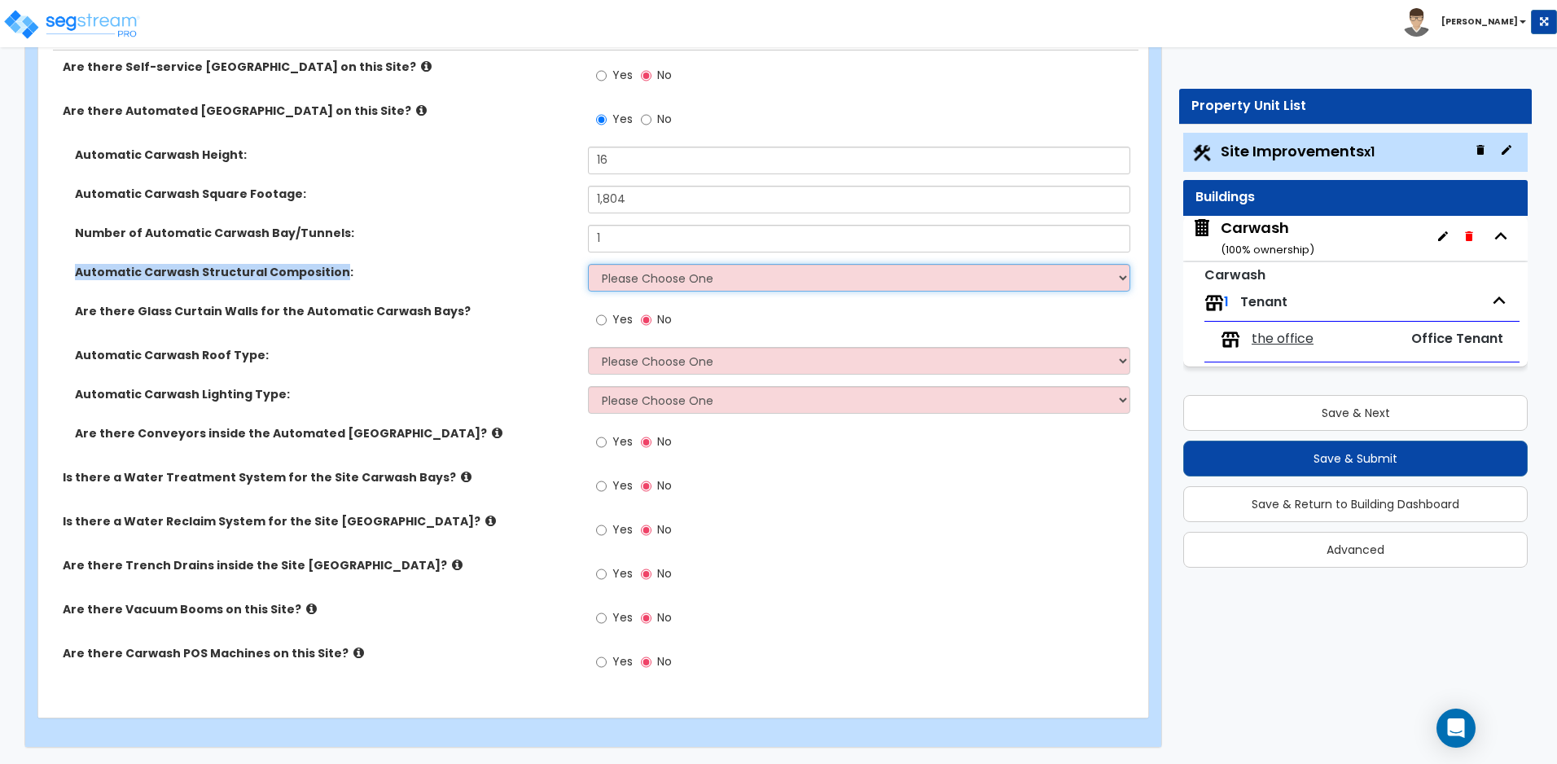
select select "1"
click at [588, 264] on select "Please Choose One Pre-Engineered Metal Building Reinforced Concrete Structural …" at bounding box center [858, 278] width 541 height 28
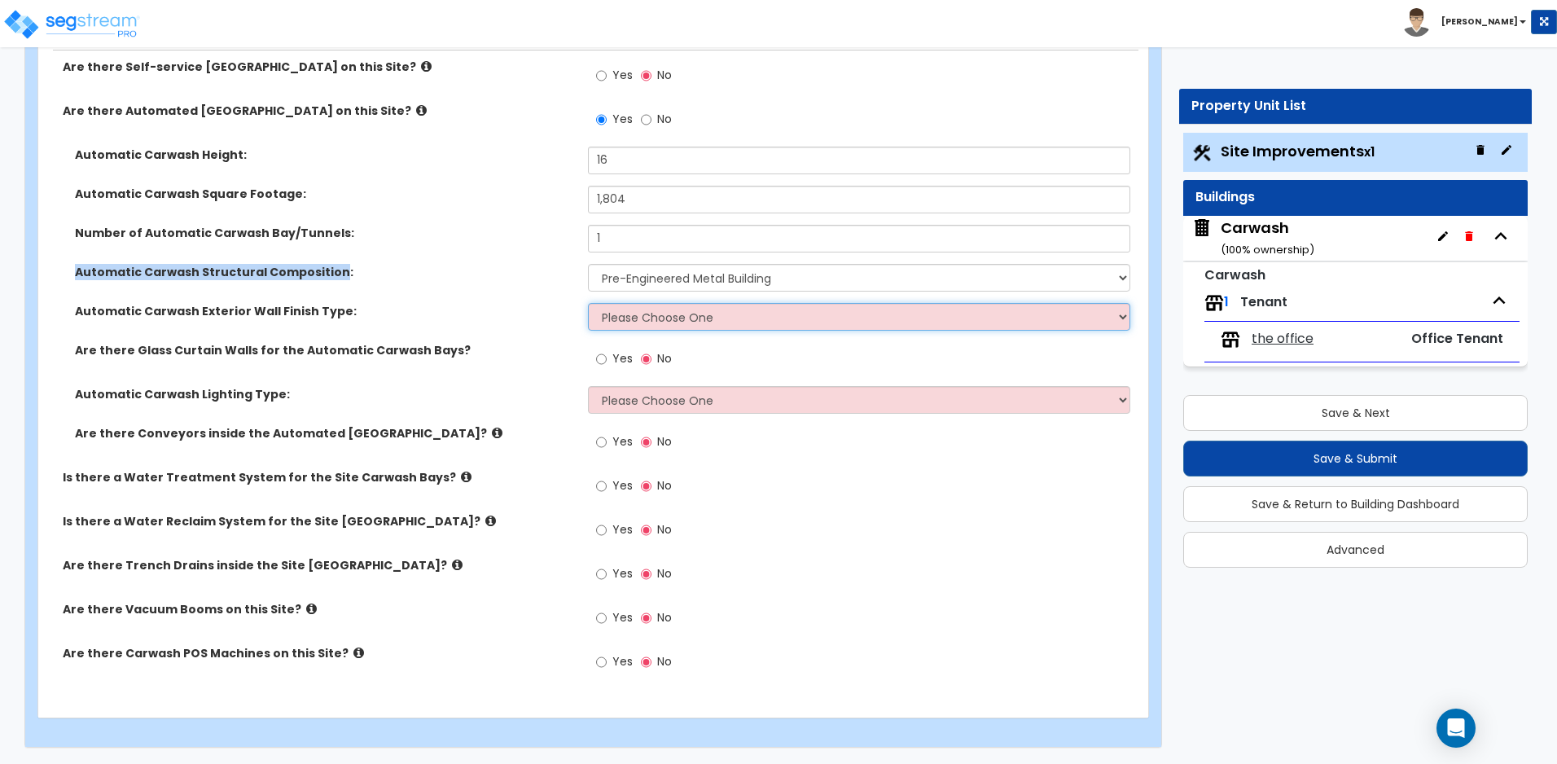
click at [705, 309] on select "Please Choose One Bare Finish Brick Veneer Stone Veneer Tile Finish Stucco EIFS…" at bounding box center [858, 317] width 541 height 28
select select "11"
click at [588, 303] on select "Please Choose One Bare Finish Brick Veneer Stone Veneer Tile Finish Stucco EIFS…" at bounding box center [858, 317] width 541 height 28
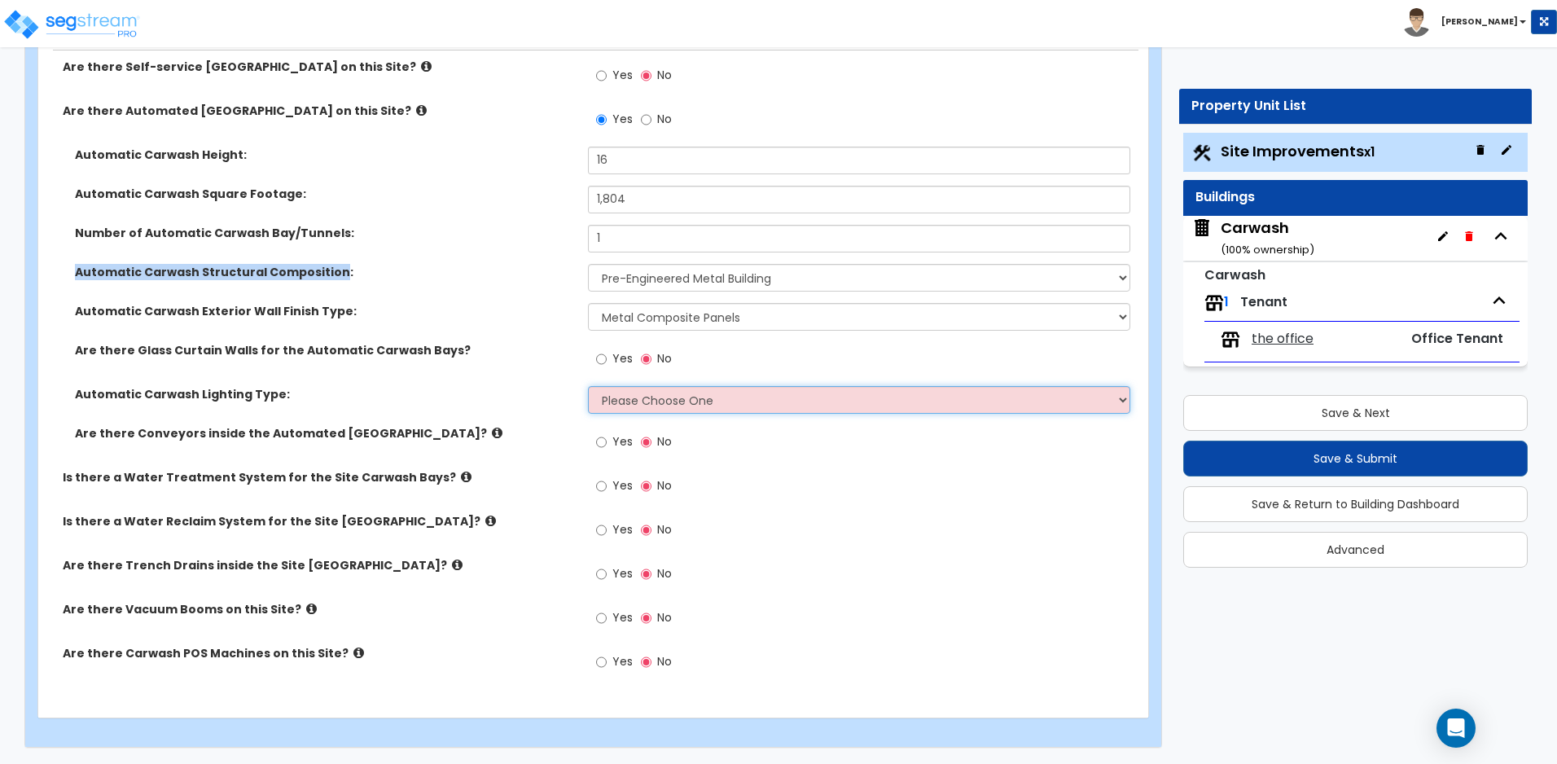
click at [681, 399] on select "Please Choose One High Bay LED High Bay Fluorescent High Bay Metal halide Exter…" at bounding box center [858, 400] width 541 height 28
select select "1"
click at [588, 386] on select "Please Choose One High Bay LED High Bay Fluorescent High Bay Metal halide Exter…" at bounding box center [858, 400] width 541 height 28
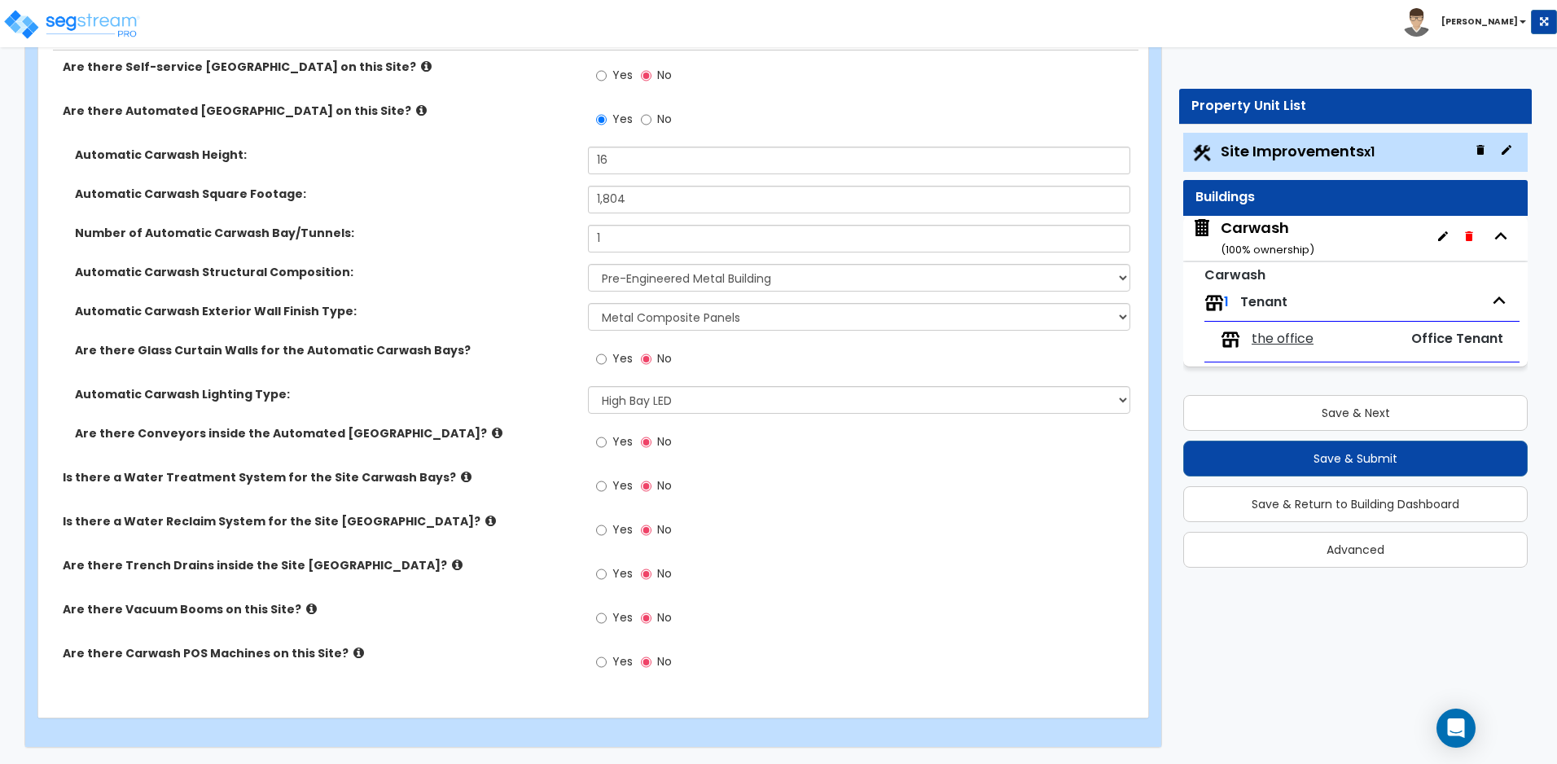
click at [492, 431] on icon at bounding box center [497, 433] width 11 height 12
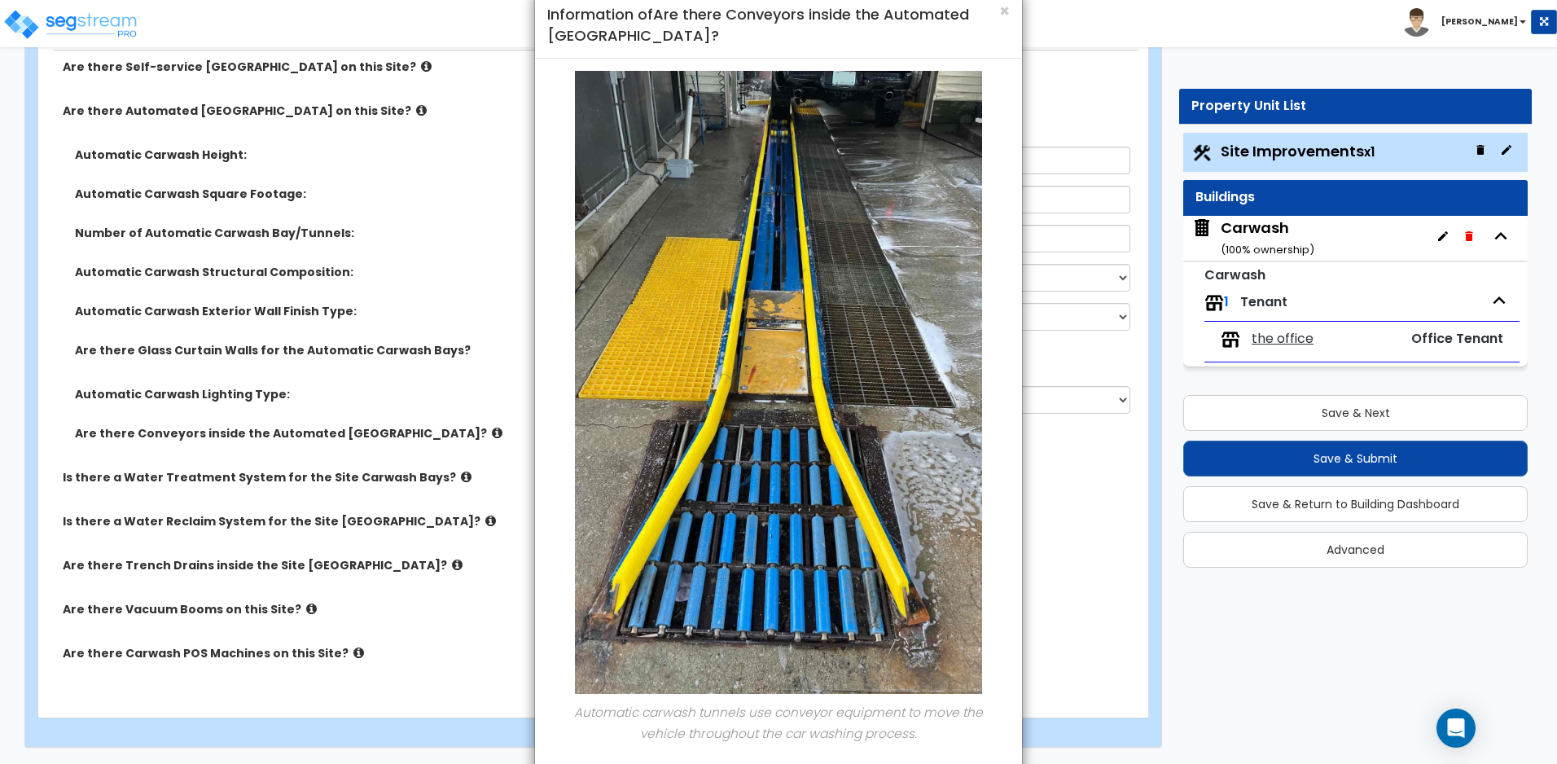
scroll to position [0, 0]
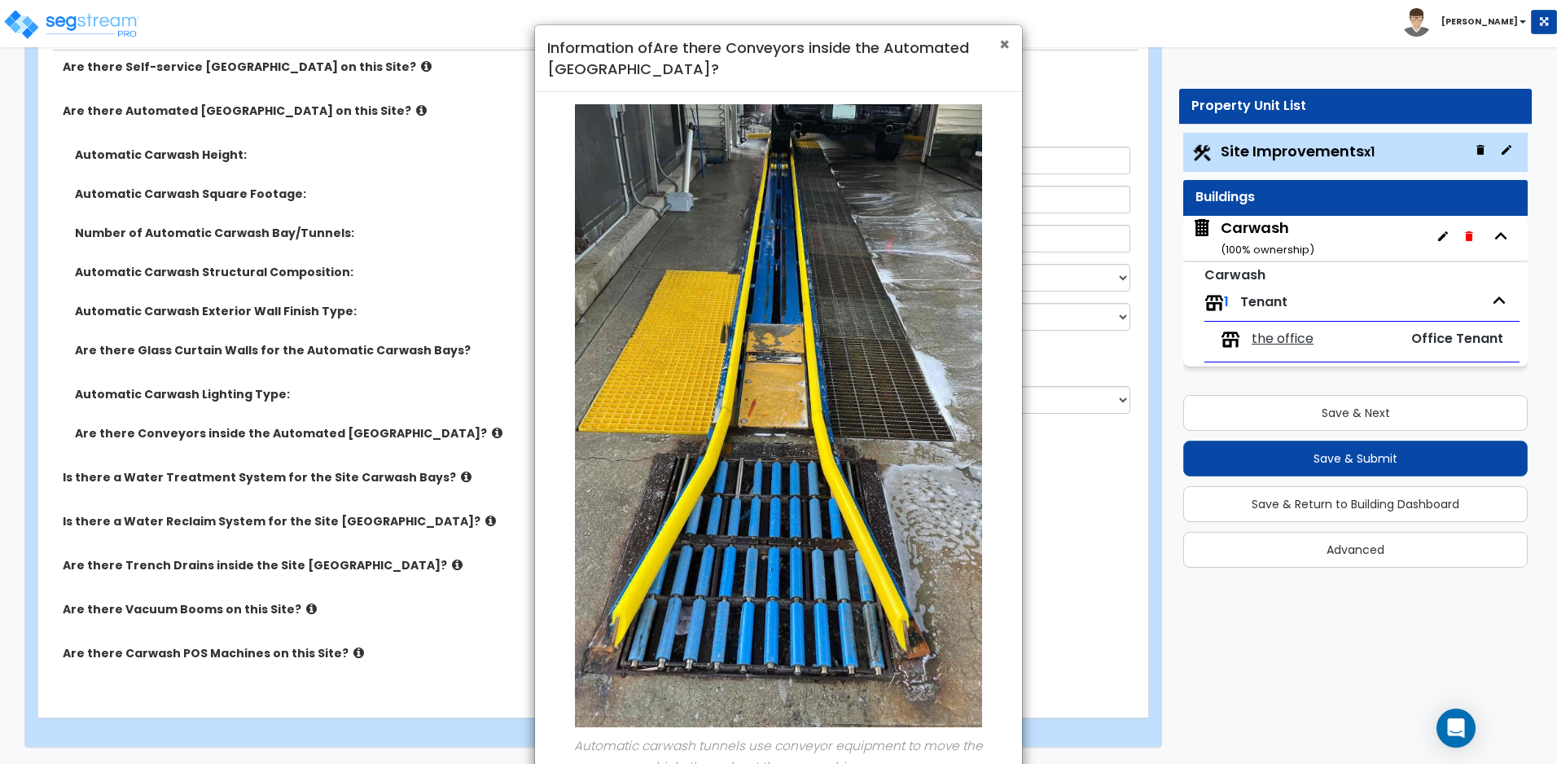
click at [1009, 42] on span "×" at bounding box center [1004, 45] width 11 height 24
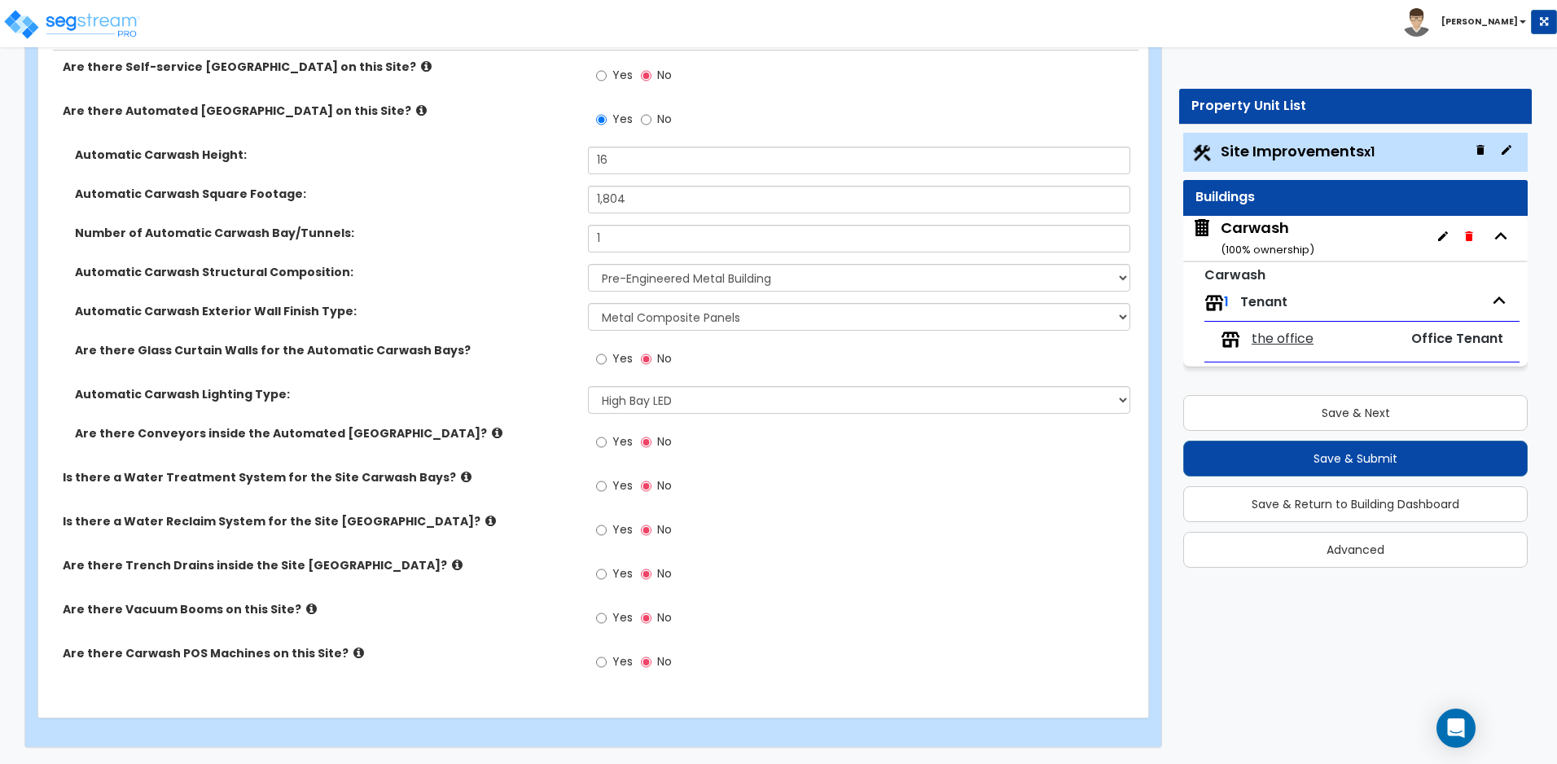
click at [492, 431] on icon at bounding box center [497, 433] width 11 height 12
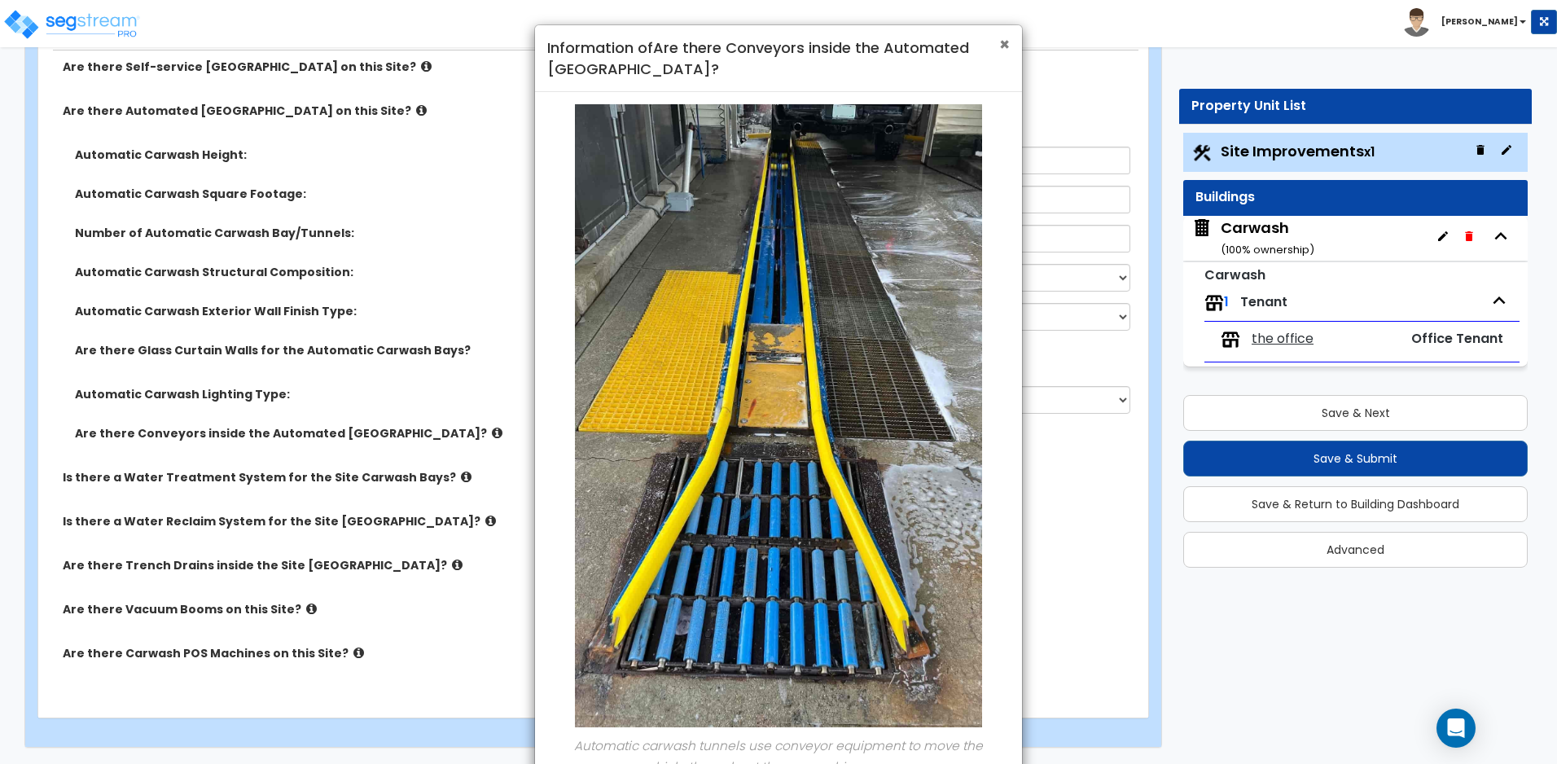
click at [1004, 43] on span "×" at bounding box center [1004, 45] width 11 height 24
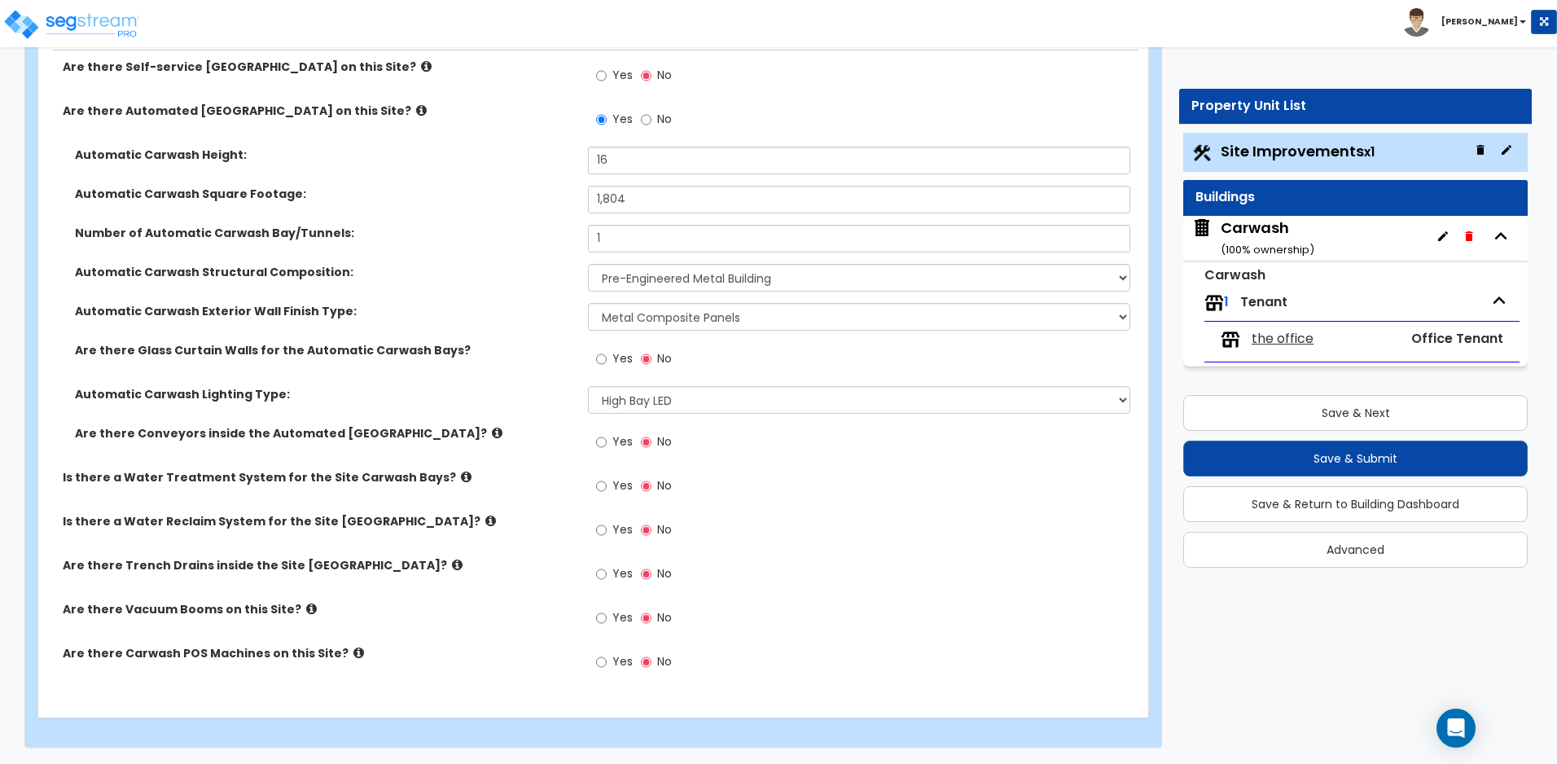
click at [608, 443] on label "Yes" at bounding box center [614, 444] width 37 height 28
click at [606, 443] on input "Yes" at bounding box center [601, 442] width 11 height 18
radio input "true"
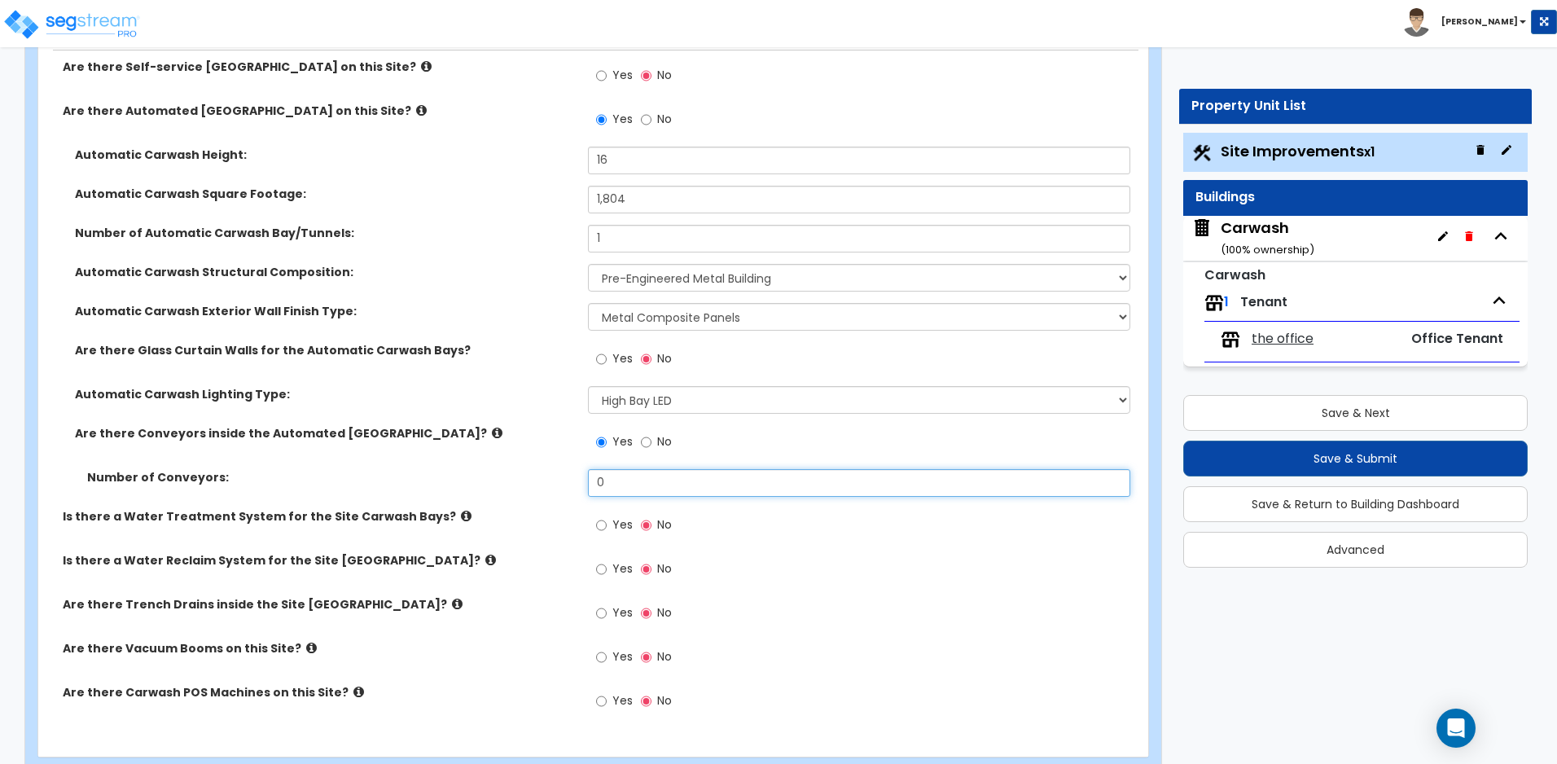
drag, startPoint x: 644, startPoint y: 480, endPoint x: 565, endPoint y: 480, distance: 79.0
click at [565, 480] on div "Number of Conveyors: 0" at bounding box center [588, 488] width 1100 height 39
type input "1"
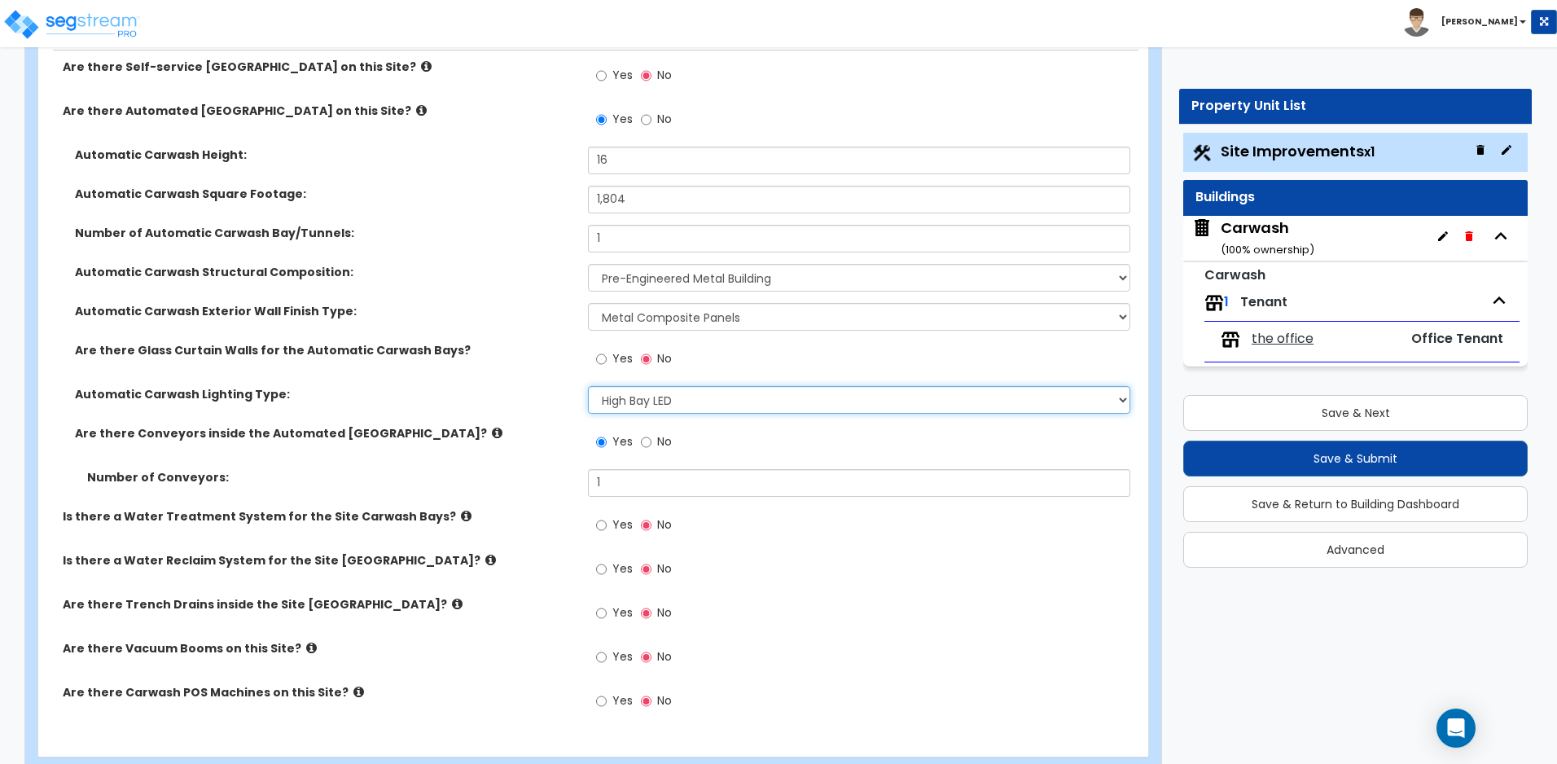
click at [641, 404] on select "Please Choose One High Bay LED High Bay Fluorescent High Bay Metal halide Exter…" at bounding box center [858, 400] width 541 height 28
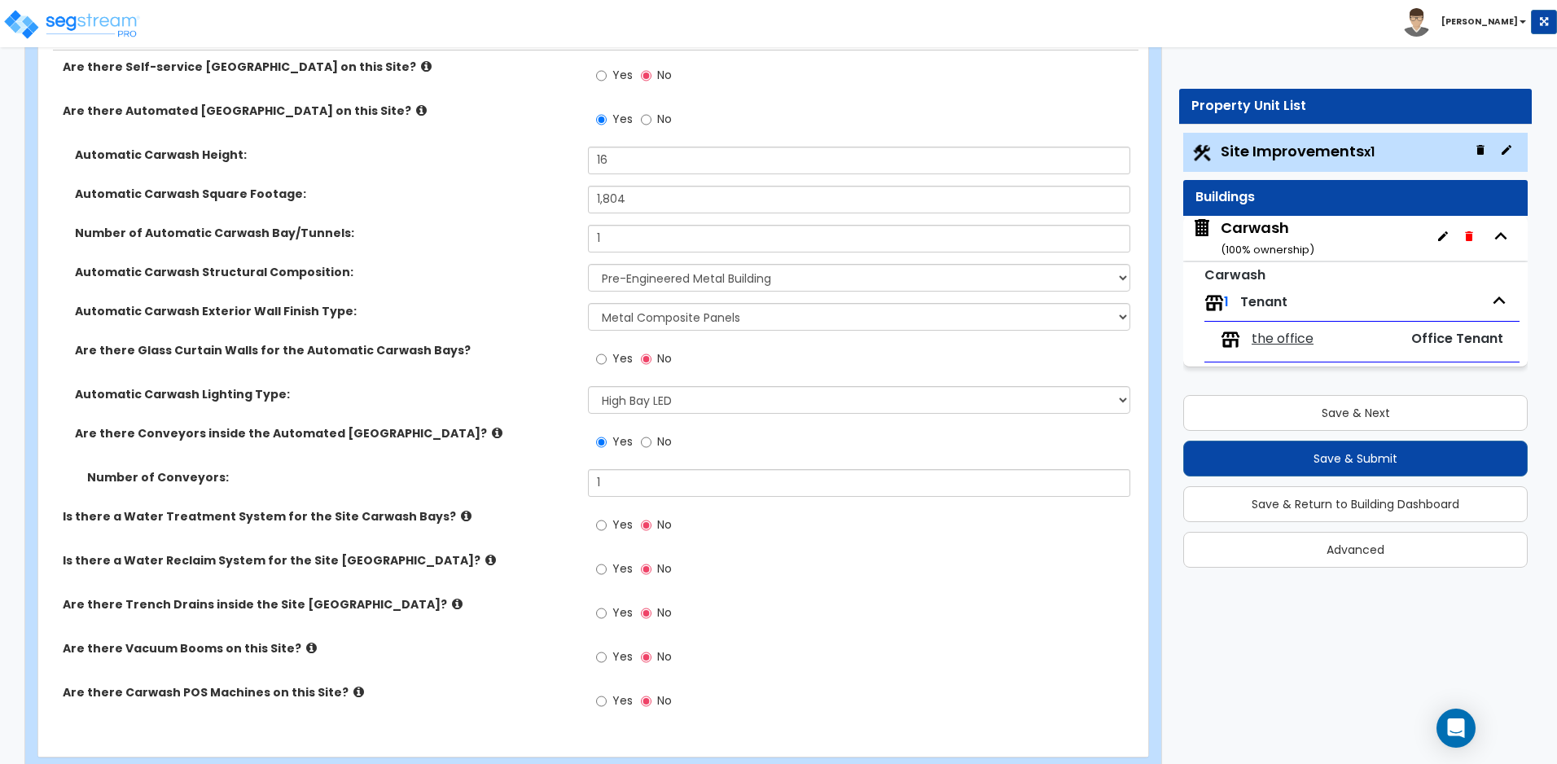
click at [461, 514] on icon at bounding box center [466, 516] width 11 height 12
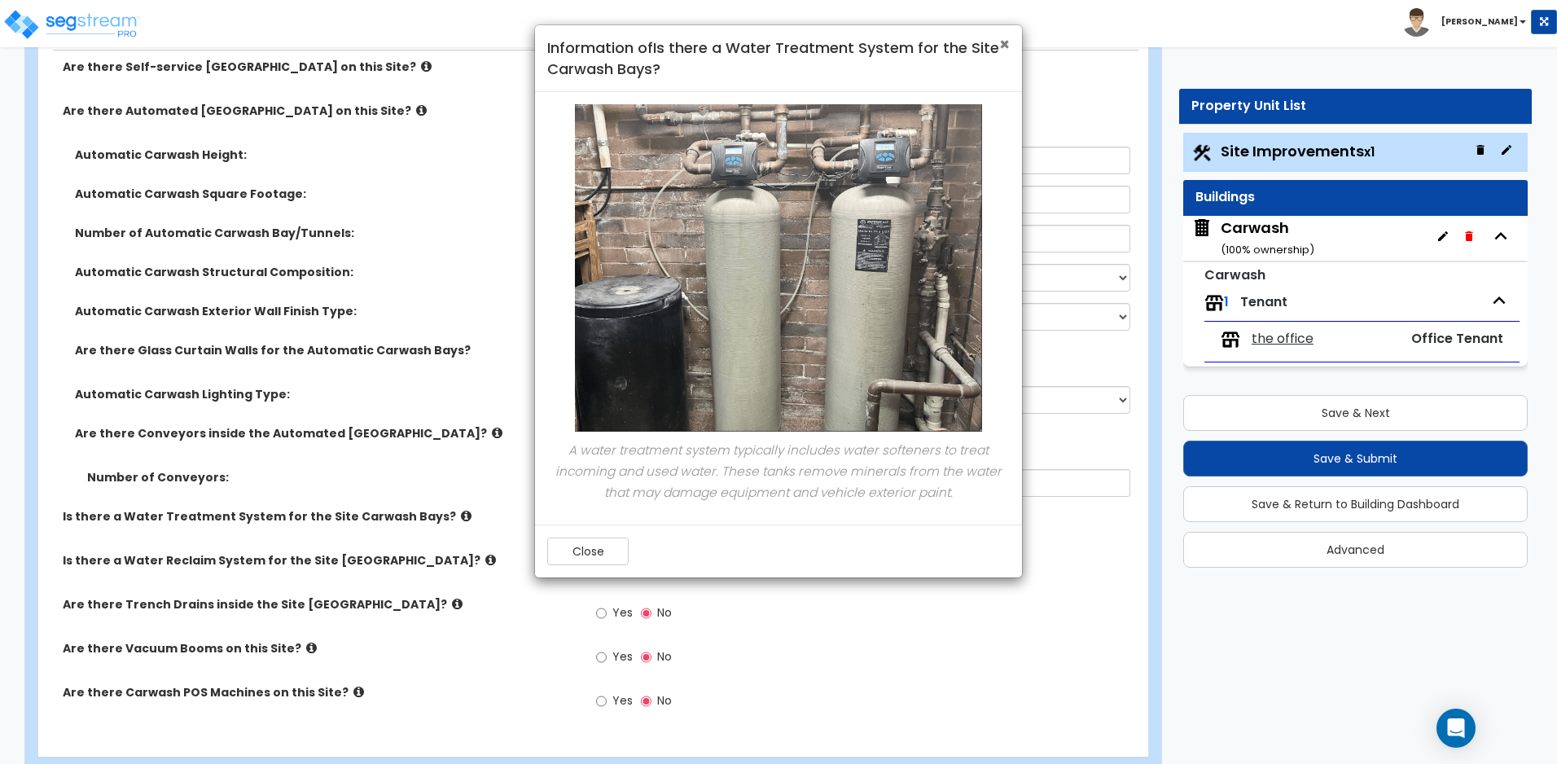
click at [1002, 46] on span "×" at bounding box center [1004, 45] width 11 height 24
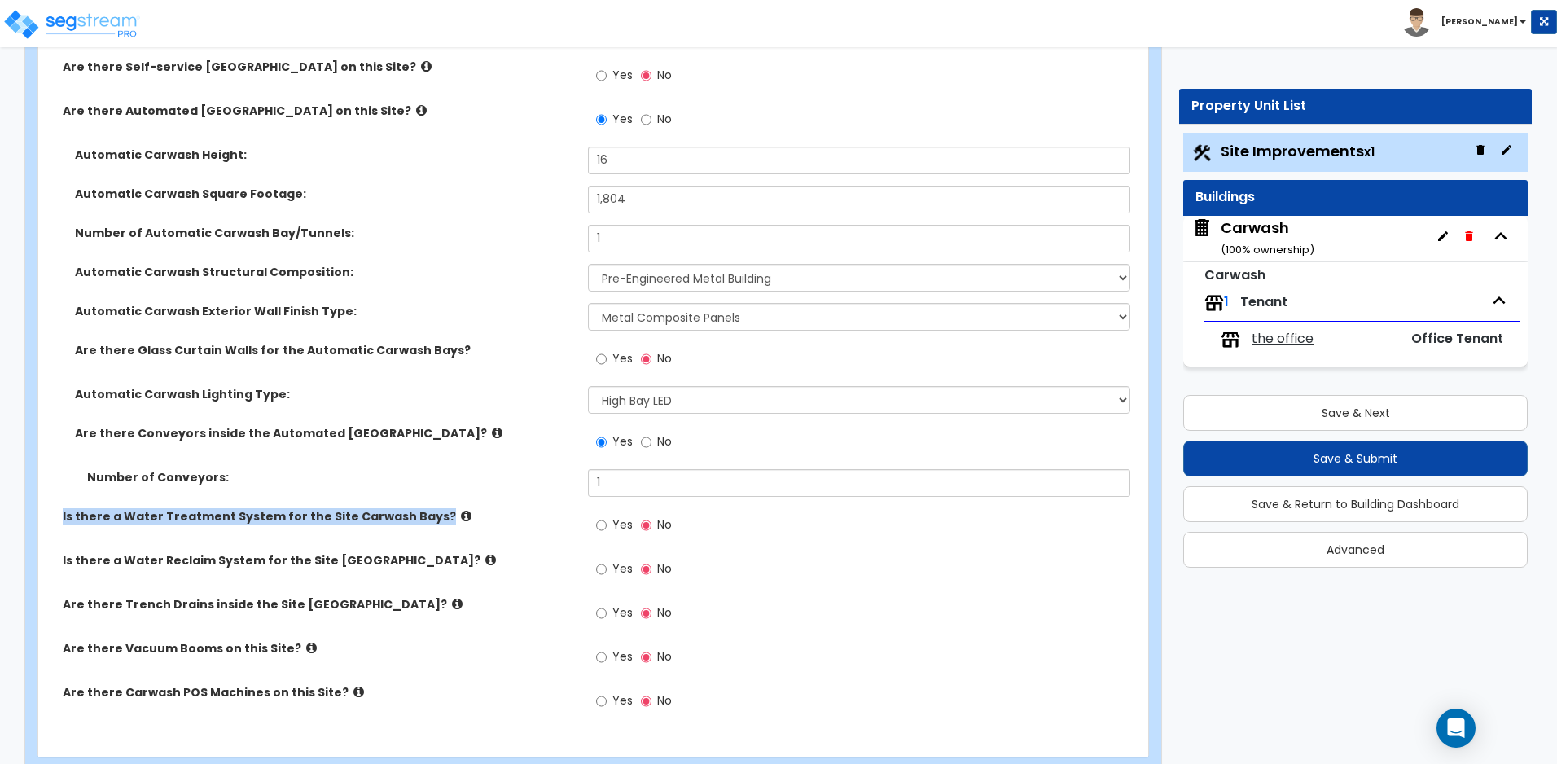
drag, startPoint x: 57, startPoint y: 515, endPoint x: 427, endPoint y: 521, distance: 369.6
click at [427, 521] on div "Is there a Water Treatment System for the Site Carwash Bays?" at bounding box center [313, 516] width 550 height 16
click at [598, 530] on input "Yes" at bounding box center [601, 525] width 11 height 18
radio input "true"
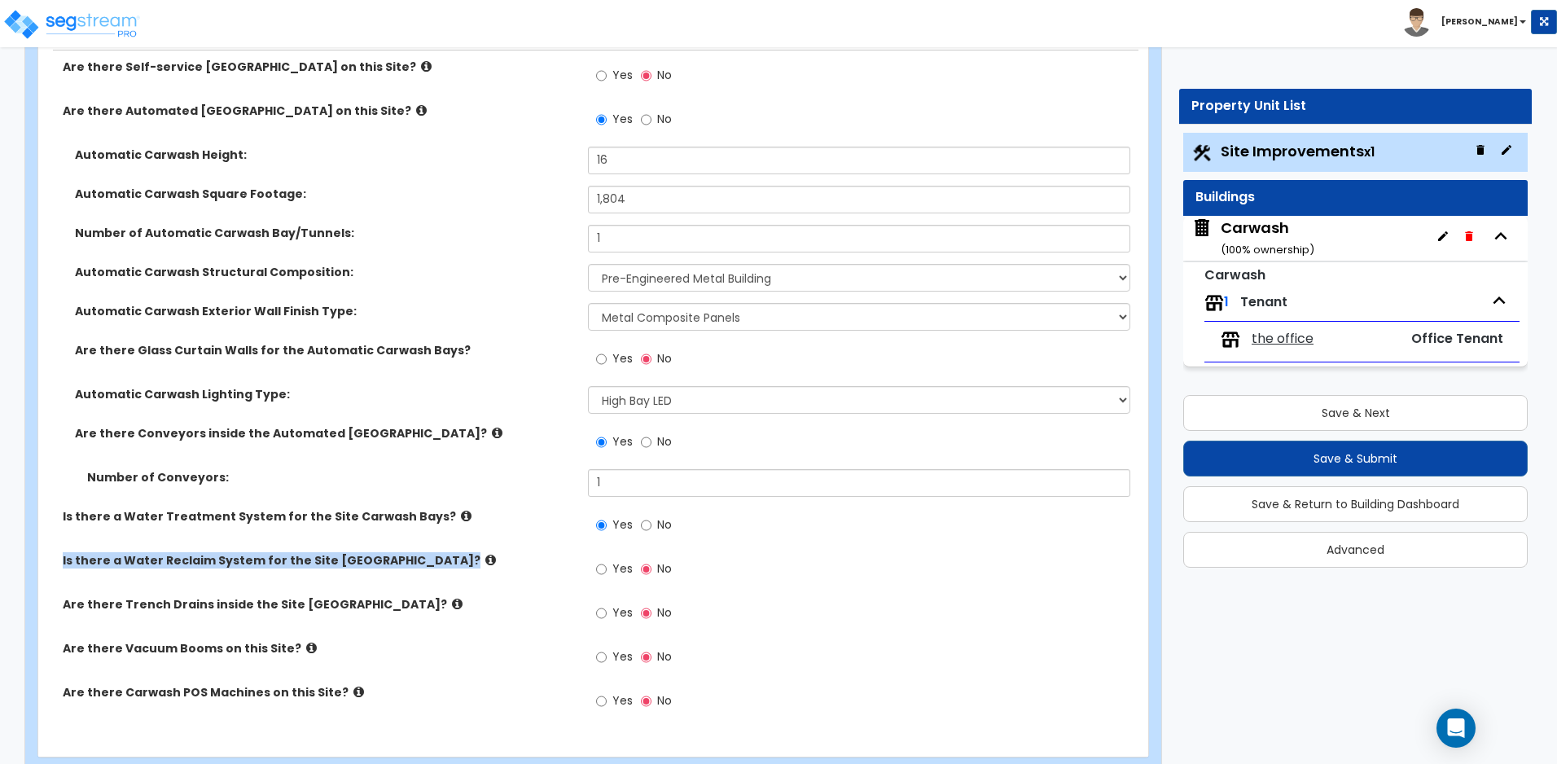
drag, startPoint x: 55, startPoint y: 559, endPoint x: 418, endPoint y: 560, distance: 363.1
click at [418, 560] on div "Is there a Water Reclaim System for the Site [GEOGRAPHIC_DATA]?" at bounding box center [313, 560] width 550 height 16
click at [606, 566] on input "Yes" at bounding box center [601, 569] width 11 height 18
radio input "true"
click at [452, 606] on icon at bounding box center [457, 604] width 11 height 12
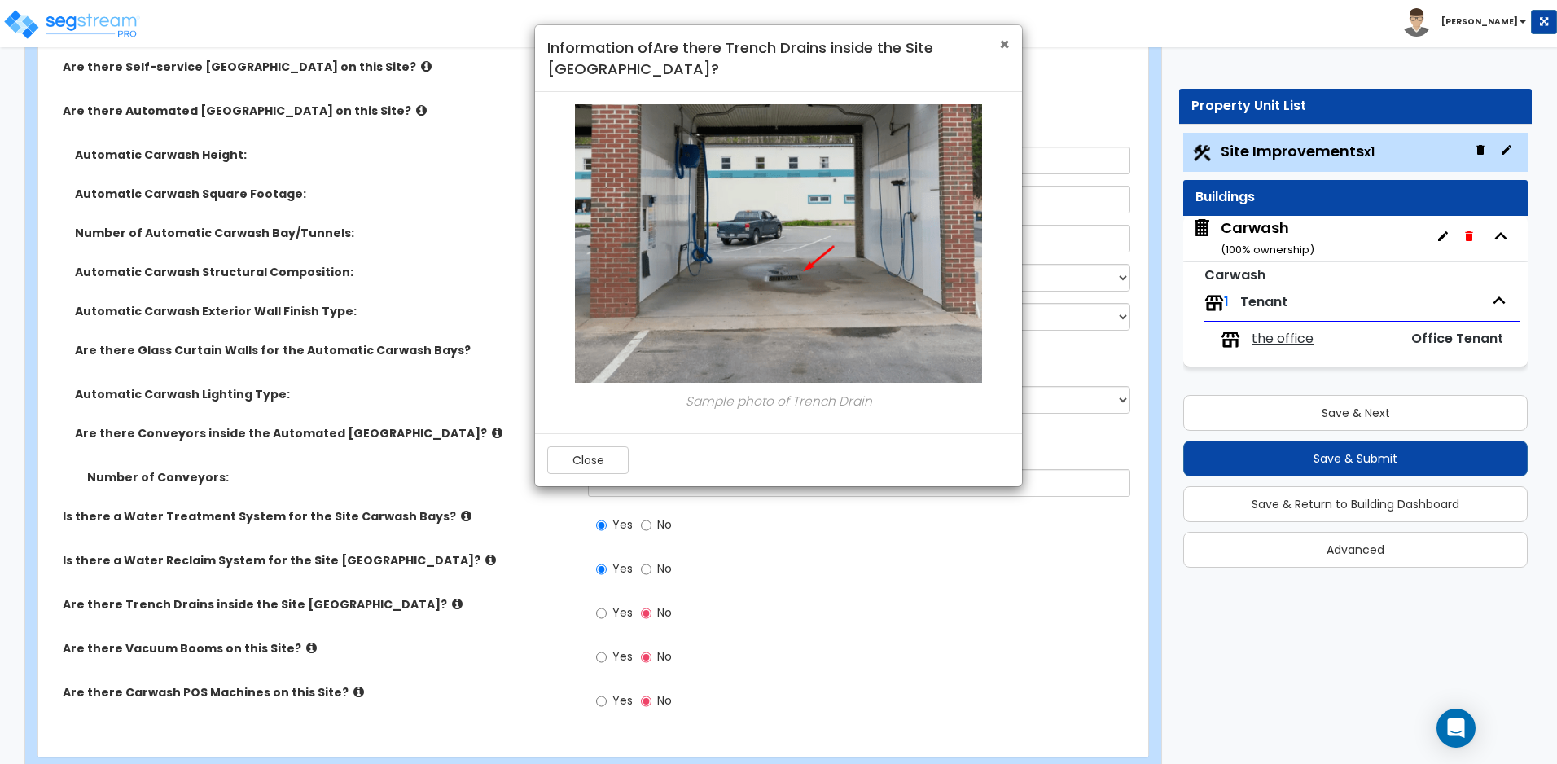
click at [1005, 40] on span "×" at bounding box center [1004, 45] width 11 height 24
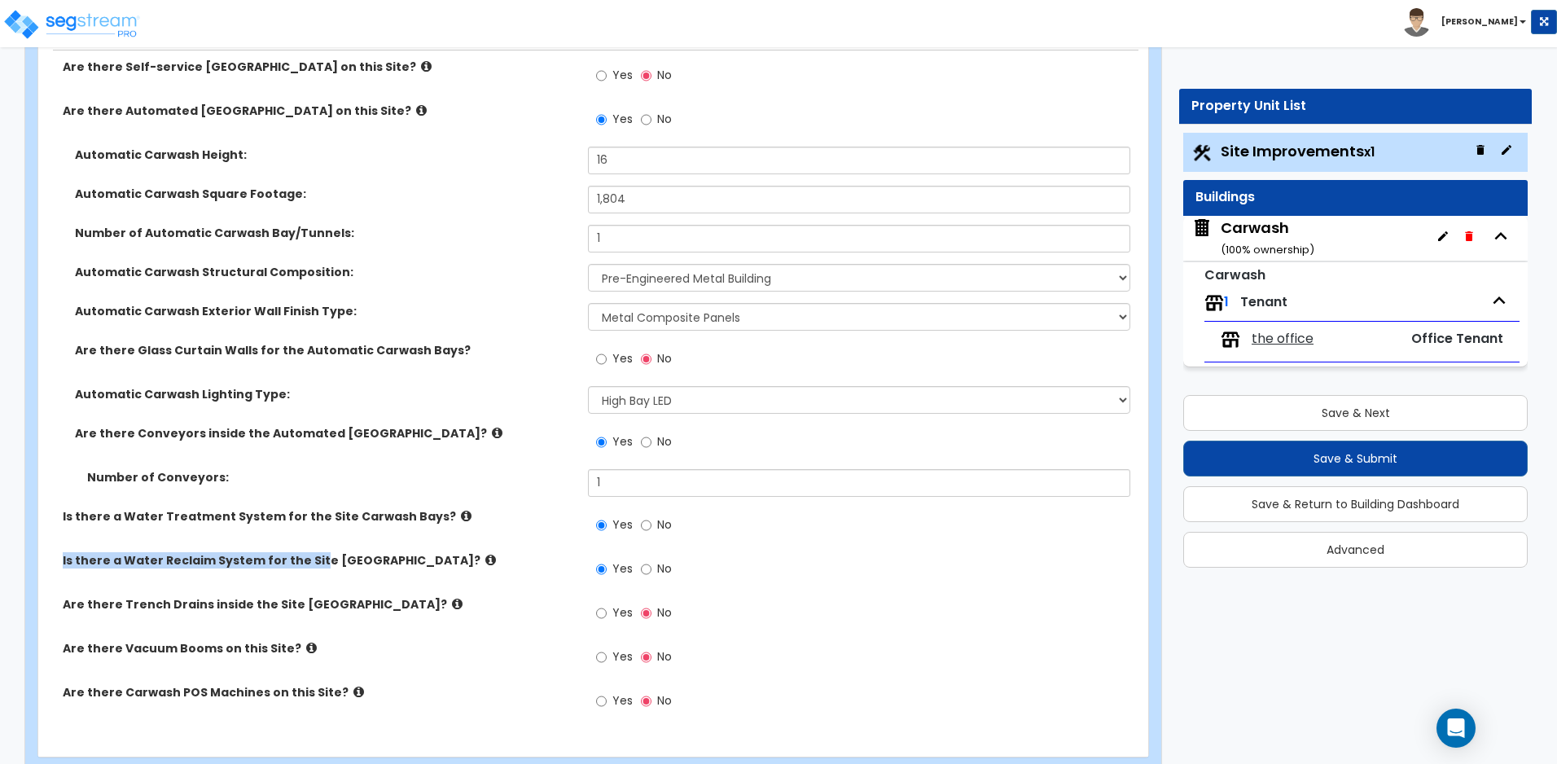
drag, startPoint x: 57, startPoint y: 562, endPoint x: 313, endPoint y: 563, distance: 255.6
click at [313, 563] on div "Is there a Water Reclaim System for the Site [GEOGRAPHIC_DATA]?" at bounding box center [313, 560] width 550 height 16
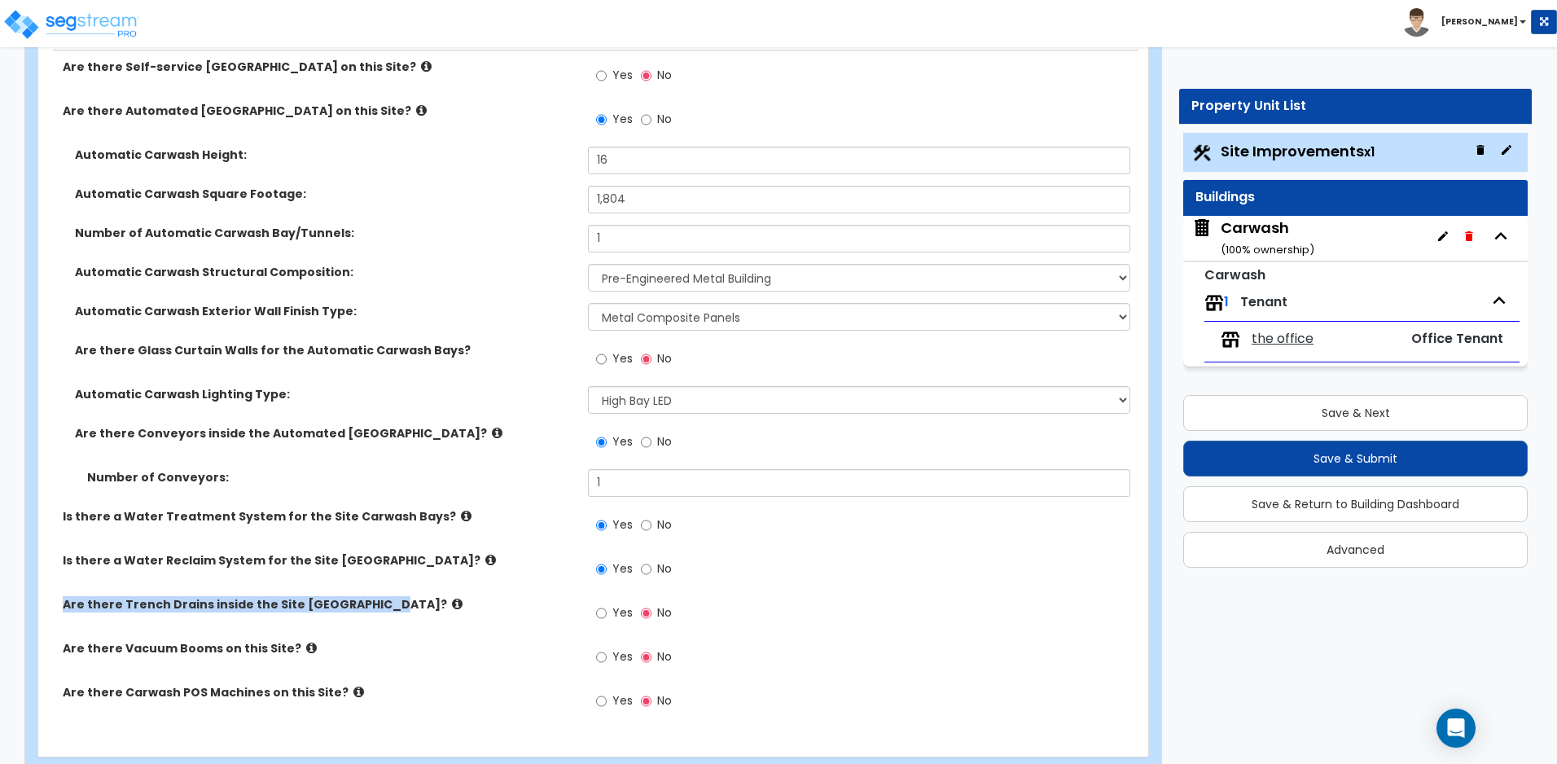
drag, startPoint x: 60, startPoint y: 602, endPoint x: 377, endPoint y: 601, distance: 316.7
click at [377, 601] on div "Are there Trench Drains inside the Site [GEOGRAPHIC_DATA]?" at bounding box center [313, 604] width 550 height 16
click at [306, 643] on icon at bounding box center [311, 647] width 11 height 12
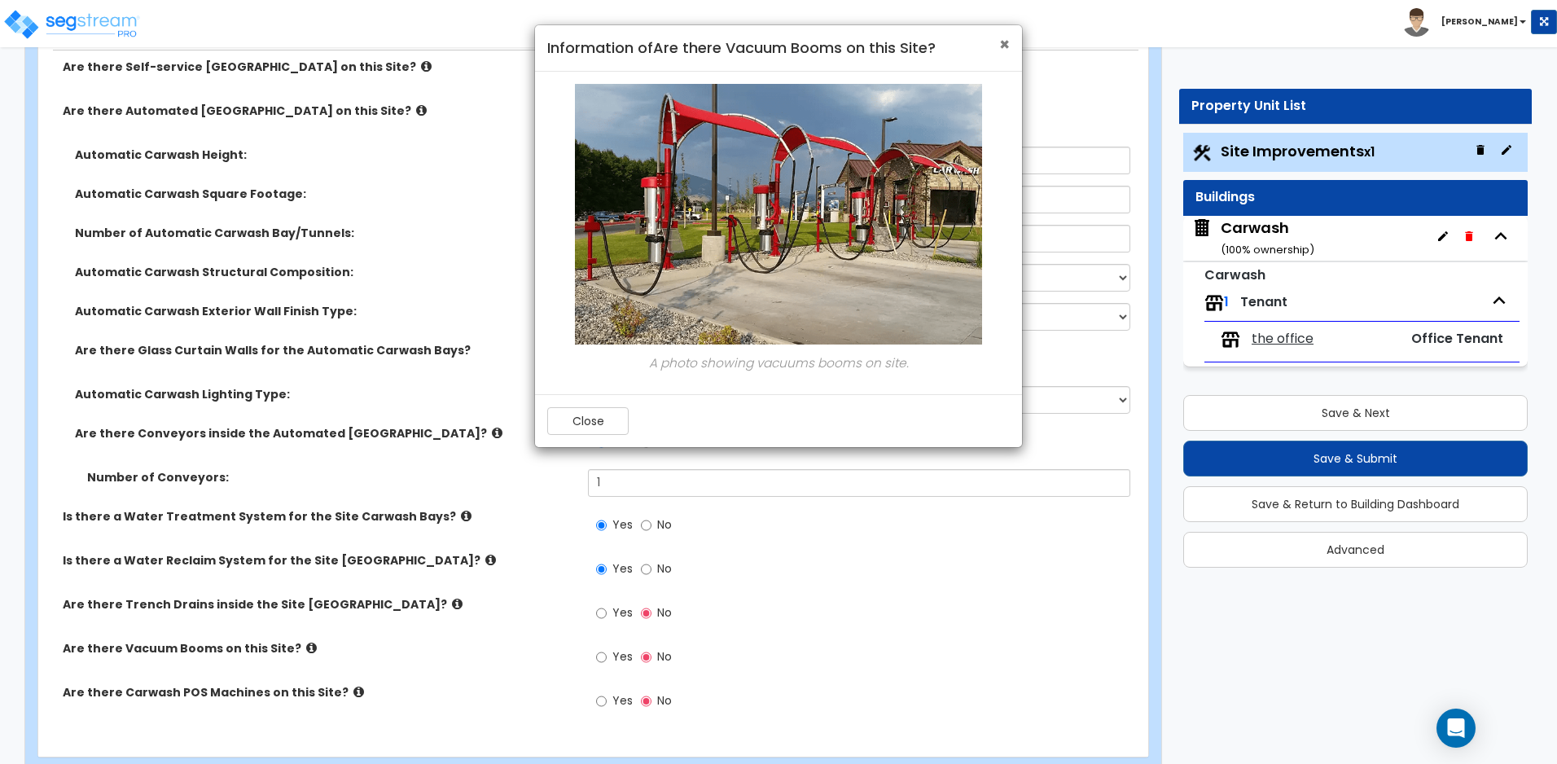
click at [1002, 49] on span "×" at bounding box center [1004, 45] width 11 height 24
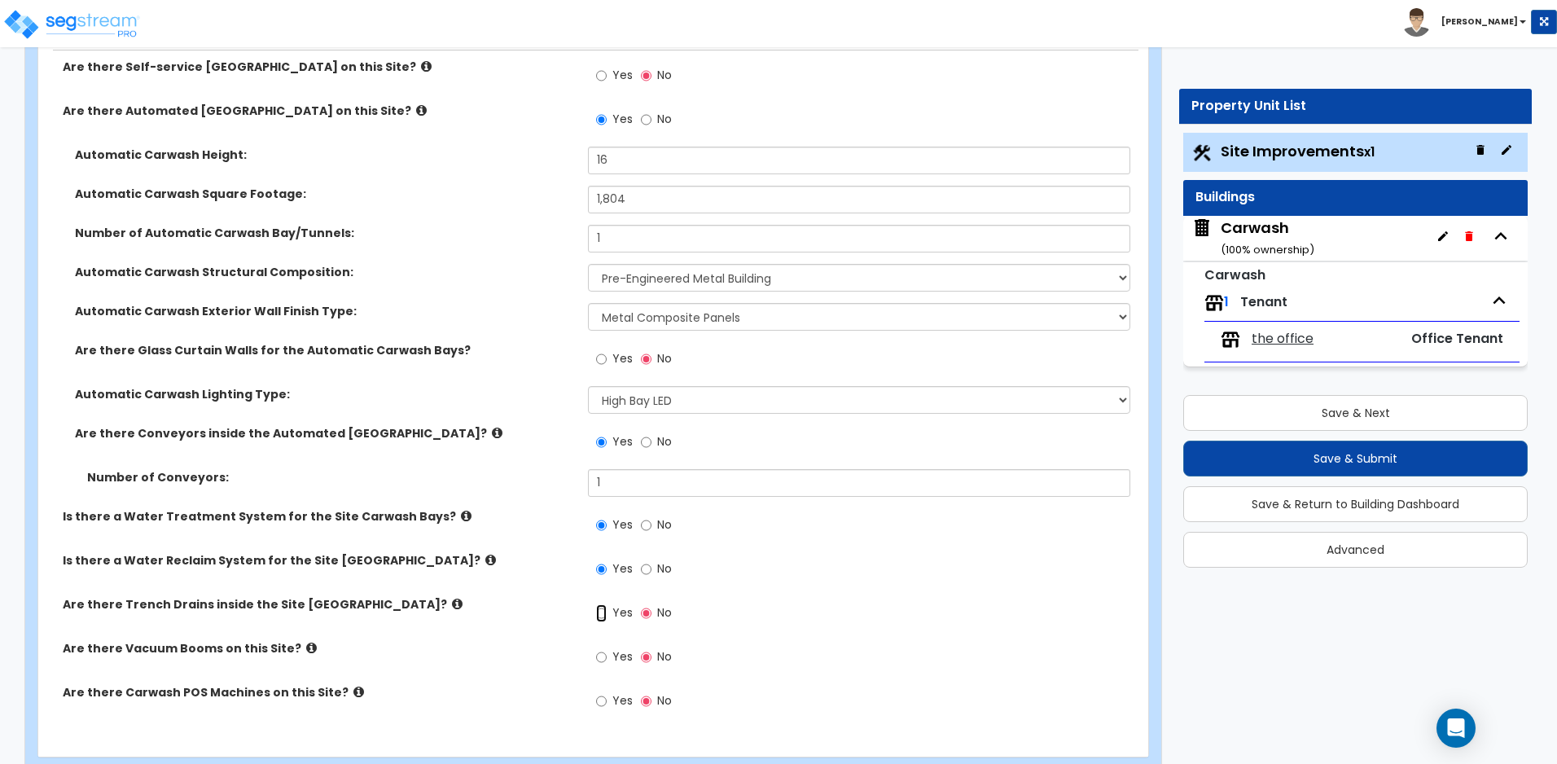
click at [602, 615] on input "Yes" at bounding box center [601, 613] width 11 height 18
radio input "true"
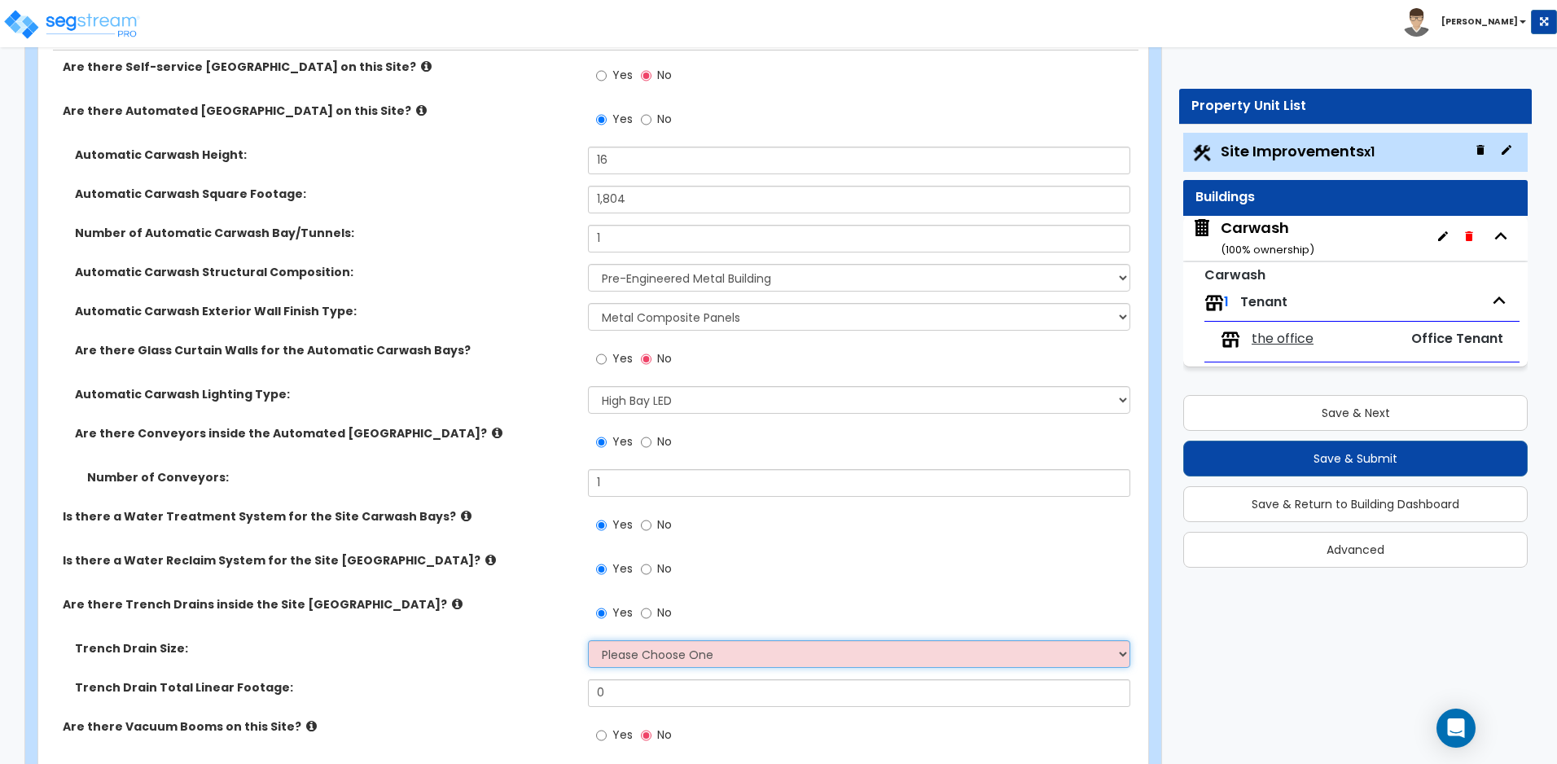
click at [638, 650] on select "Please Choose One 4" 8" 12"" at bounding box center [858, 654] width 541 height 28
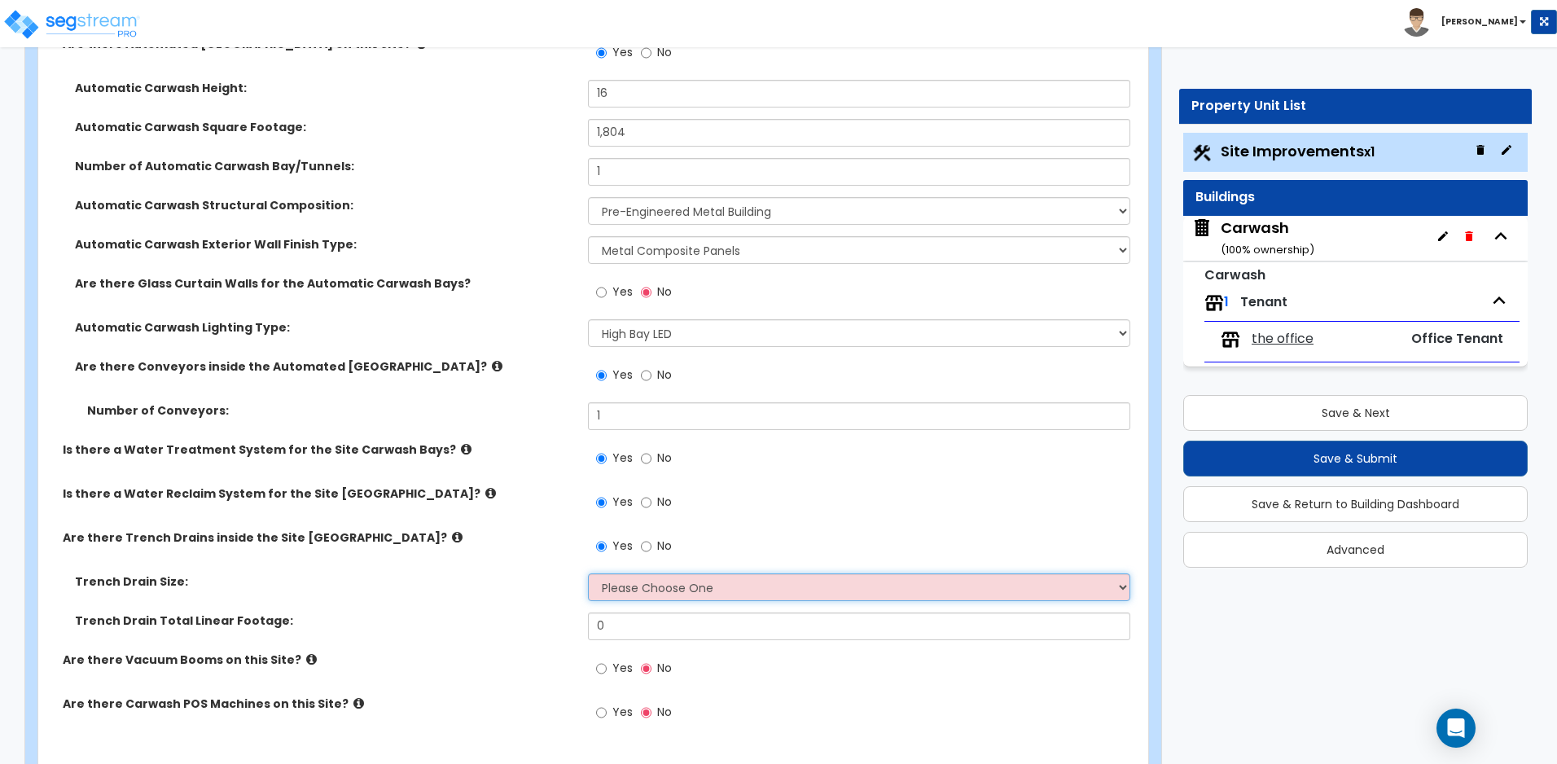
scroll to position [5764, 0]
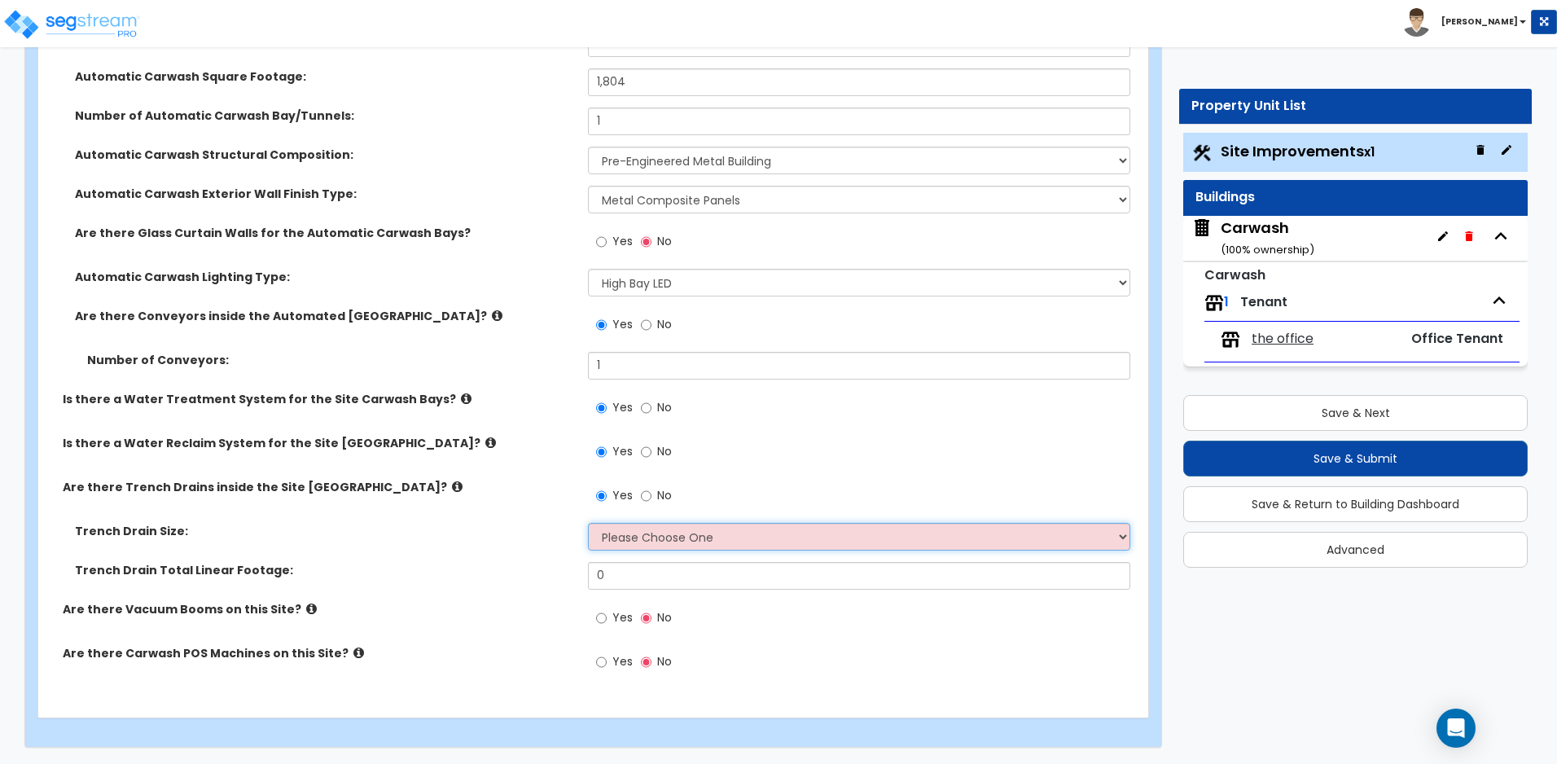
click at [696, 534] on select "Please Choose One 4" 8" 12"" at bounding box center [858, 537] width 541 height 28
select select "1"
click at [588, 523] on select "Please Choose One 4" 8" 12"" at bounding box center [858, 537] width 541 height 28
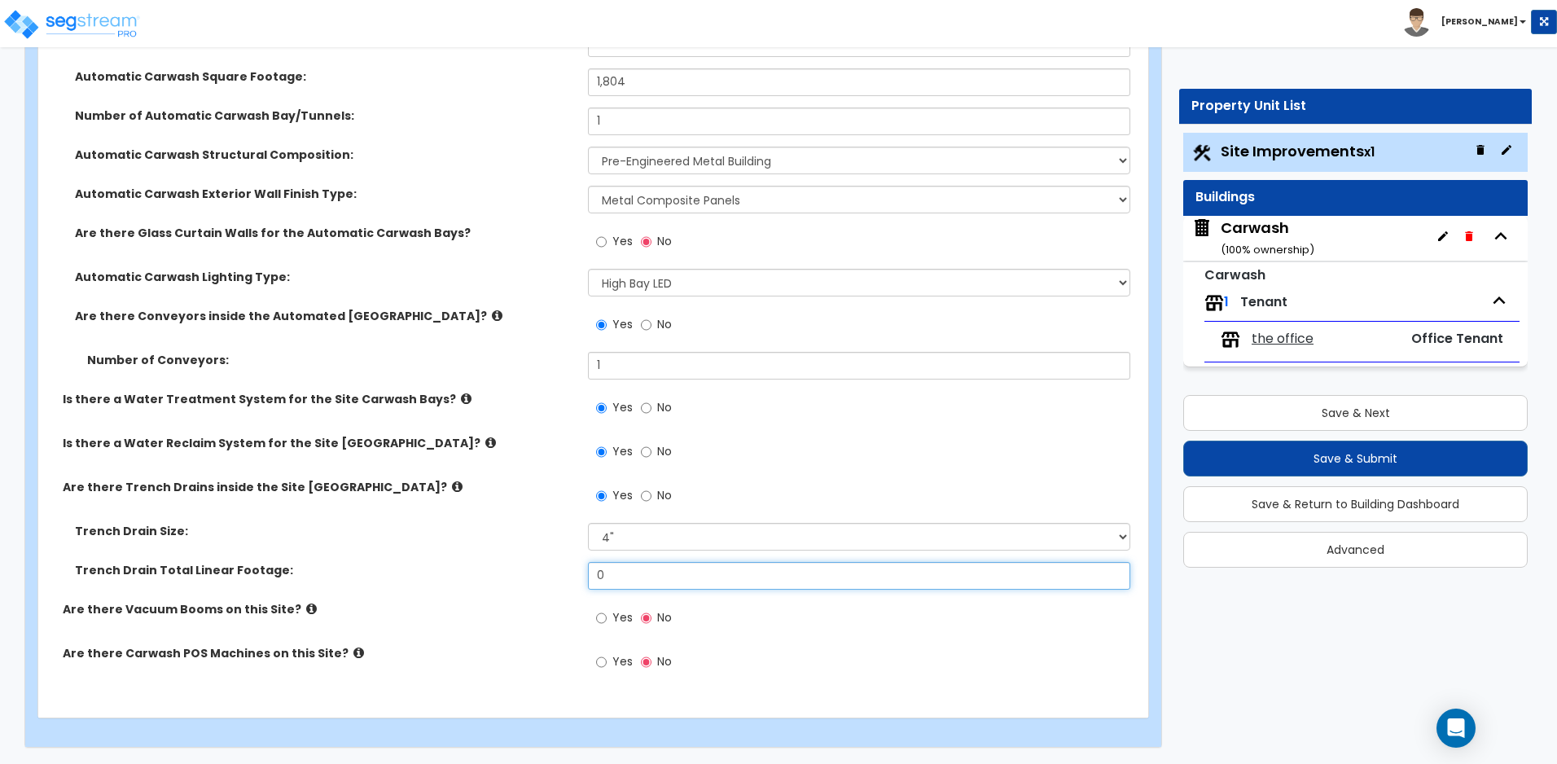
drag, startPoint x: 649, startPoint y: 582, endPoint x: 566, endPoint y: 582, distance: 83.0
click at [566, 582] on div "Trench Drain Total Linear Footage: 0" at bounding box center [588, 581] width 1100 height 39
drag, startPoint x: 655, startPoint y: 584, endPoint x: 571, endPoint y: 584, distance: 83.9
click at [571, 584] on div "Trench Drain Total Linear Footage: 4" at bounding box center [588, 581] width 1100 height 39
type input "2"
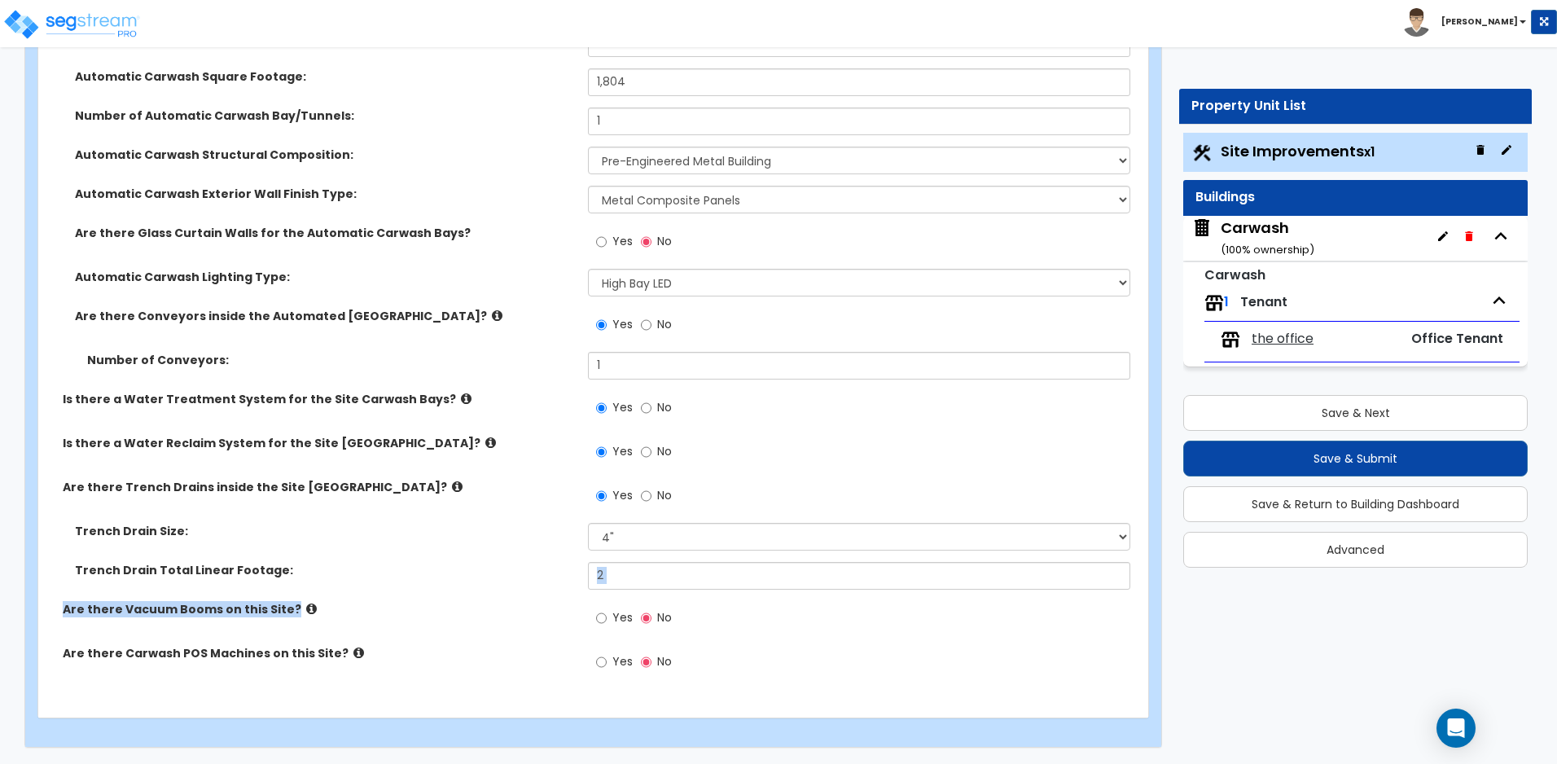
drag, startPoint x: 285, startPoint y: 607, endPoint x: -1, endPoint y: 598, distance: 285.9
click at [607, 615] on label "Yes" at bounding box center [614, 620] width 37 height 28
click at [606, 615] on input "Yes" at bounding box center [601, 618] width 11 height 18
radio input "true"
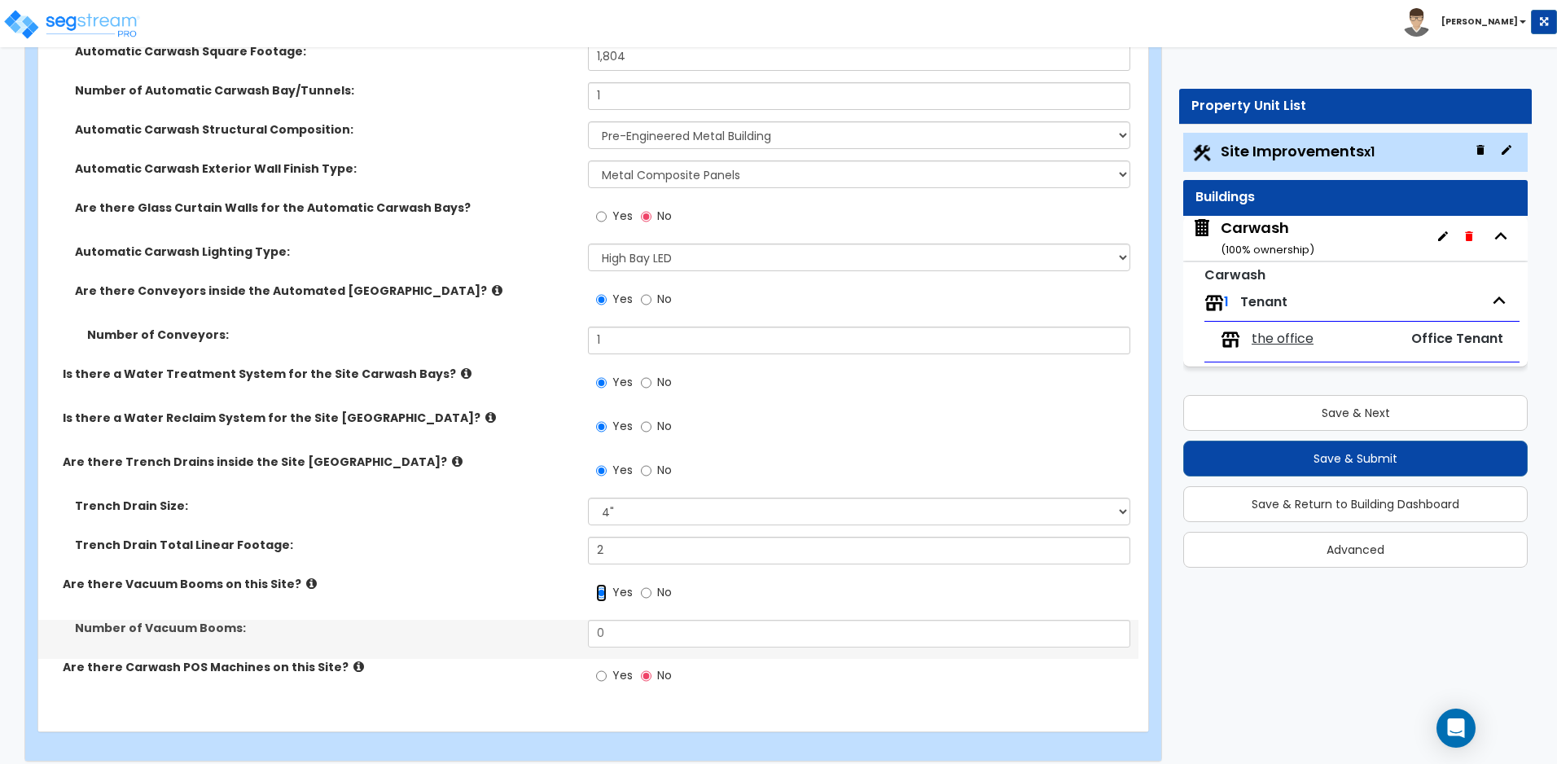
scroll to position [5803, 0]
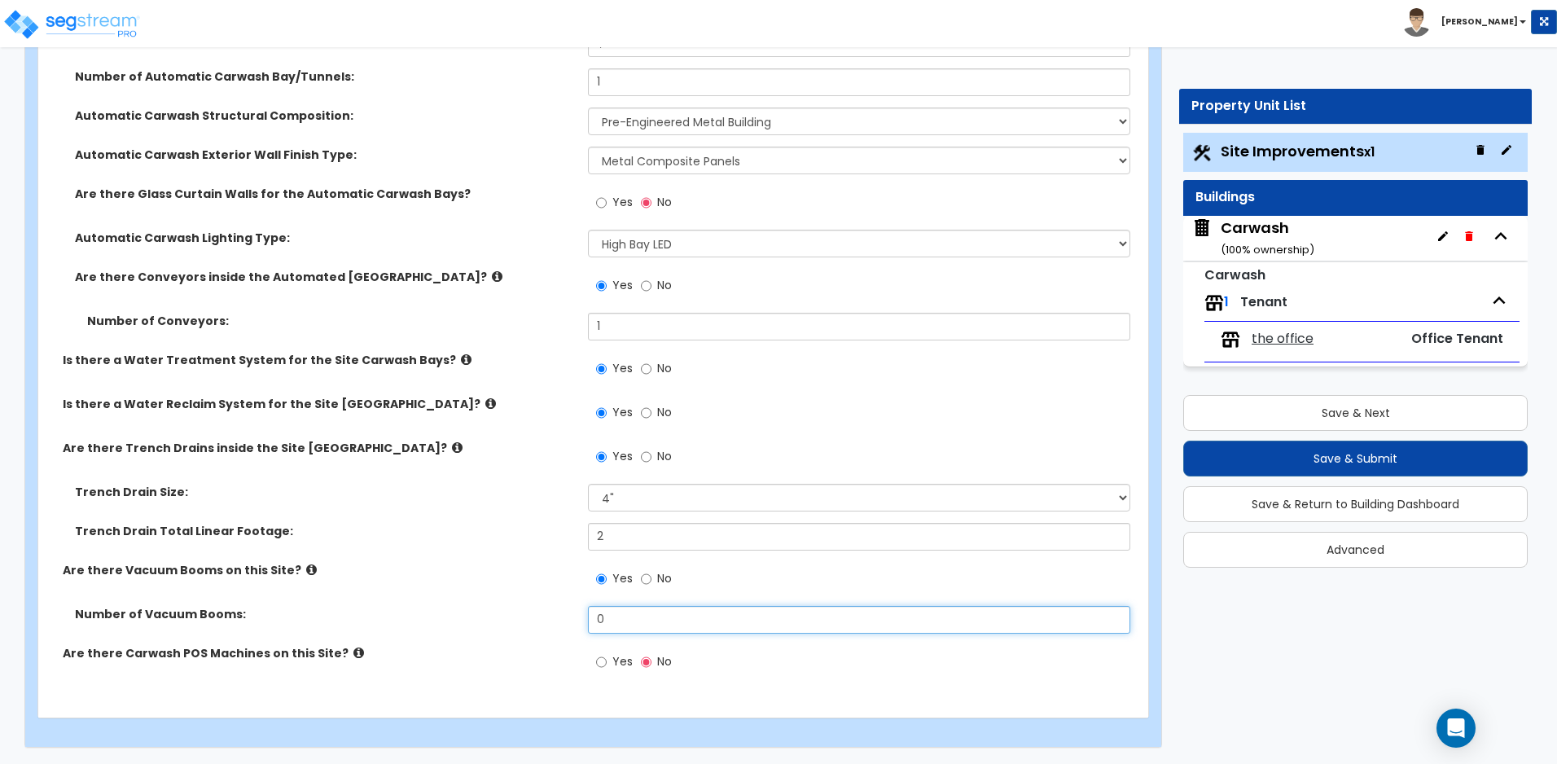
drag, startPoint x: 617, startPoint y: 620, endPoint x: 535, endPoint y: 621, distance: 82.2
click at [535, 621] on div "Number of Vacuum Booms: 0" at bounding box center [588, 625] width 1100 height 39
type input "10"
click at [353, 653] on icon at bounding box center [358, 652] width 11 height 12
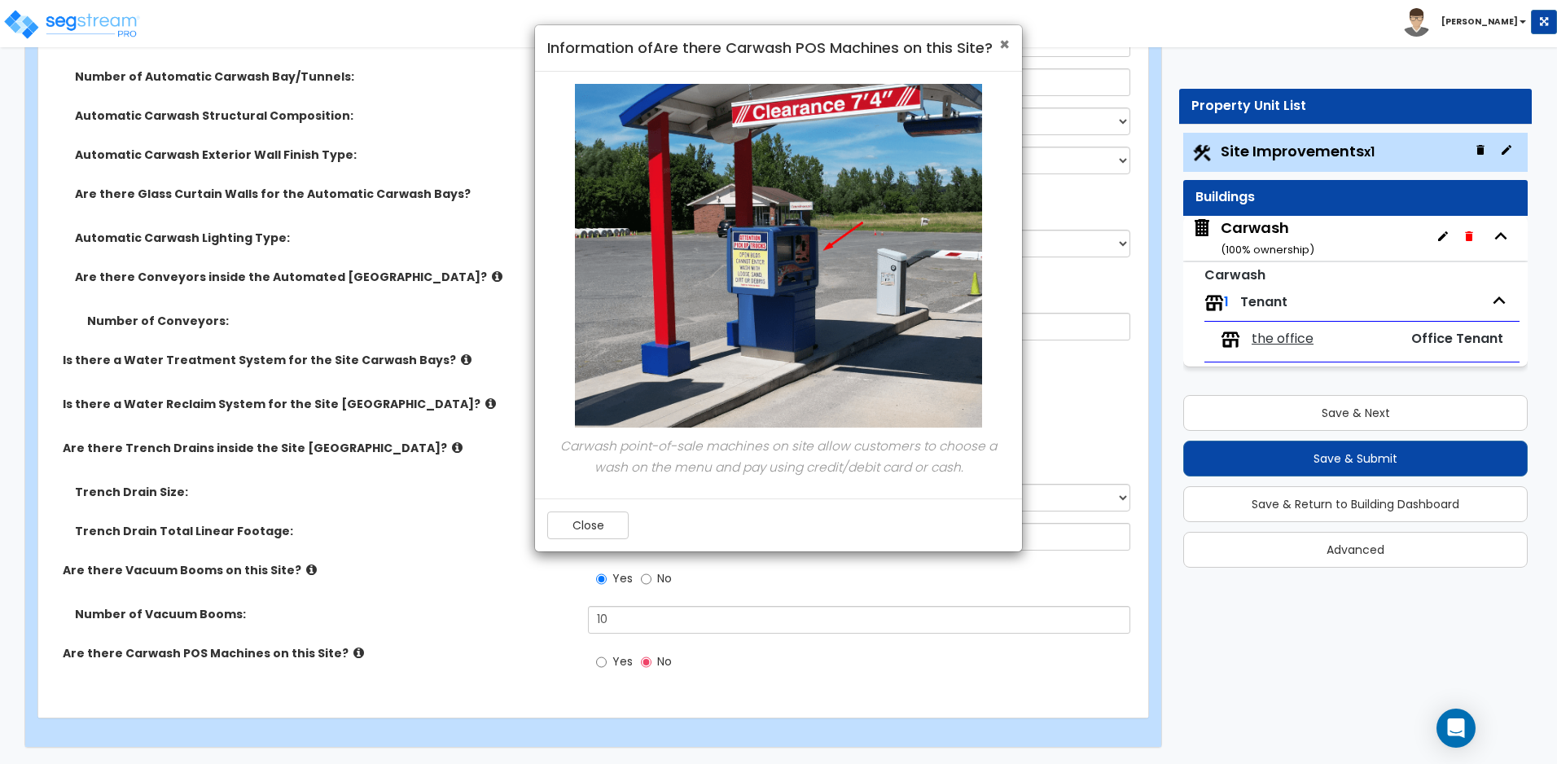
click at [1006, 46] on span "×" at bounding box center [1004, 45] width 11 height 24
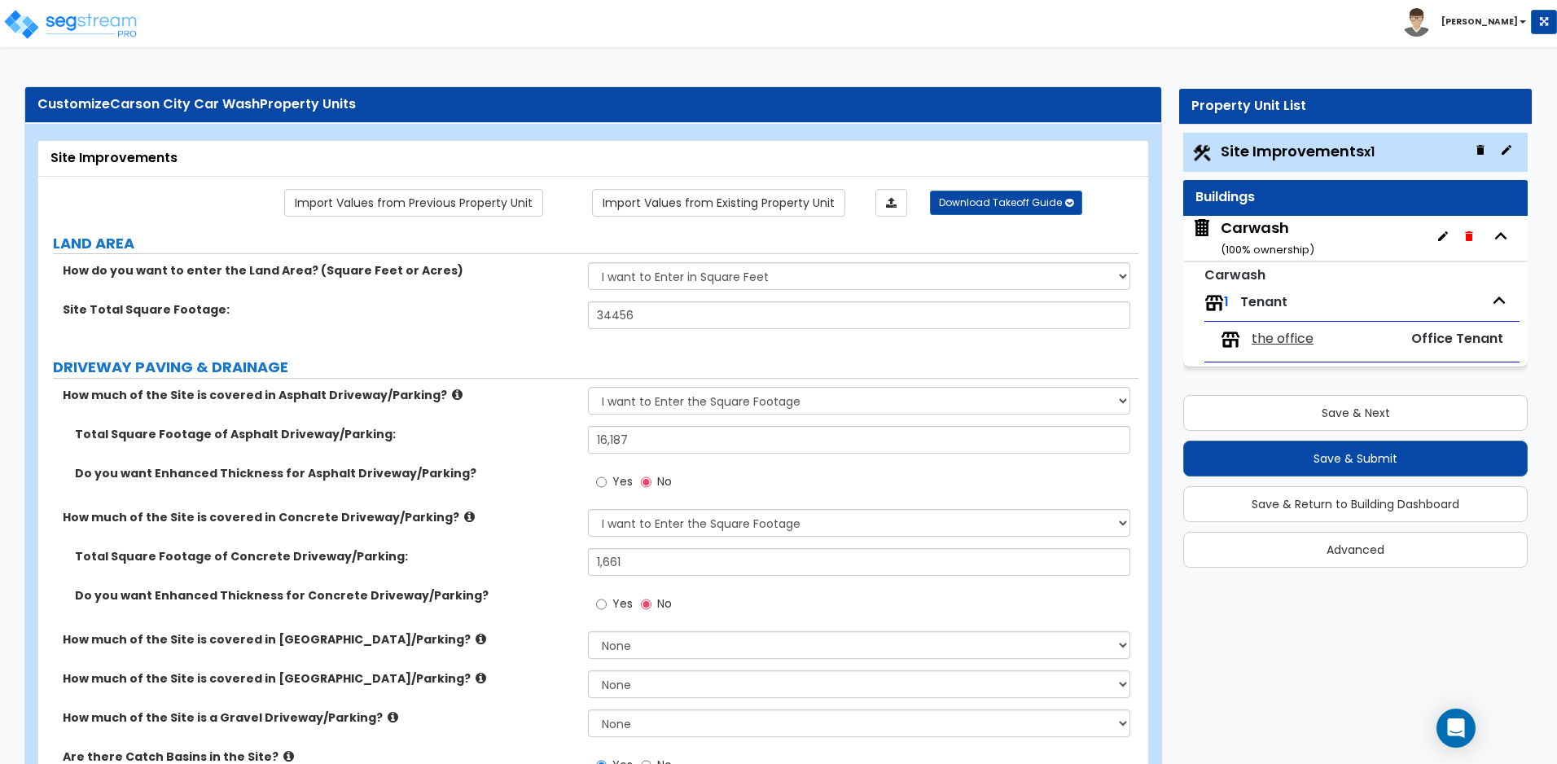
scroll to position [0, 0]
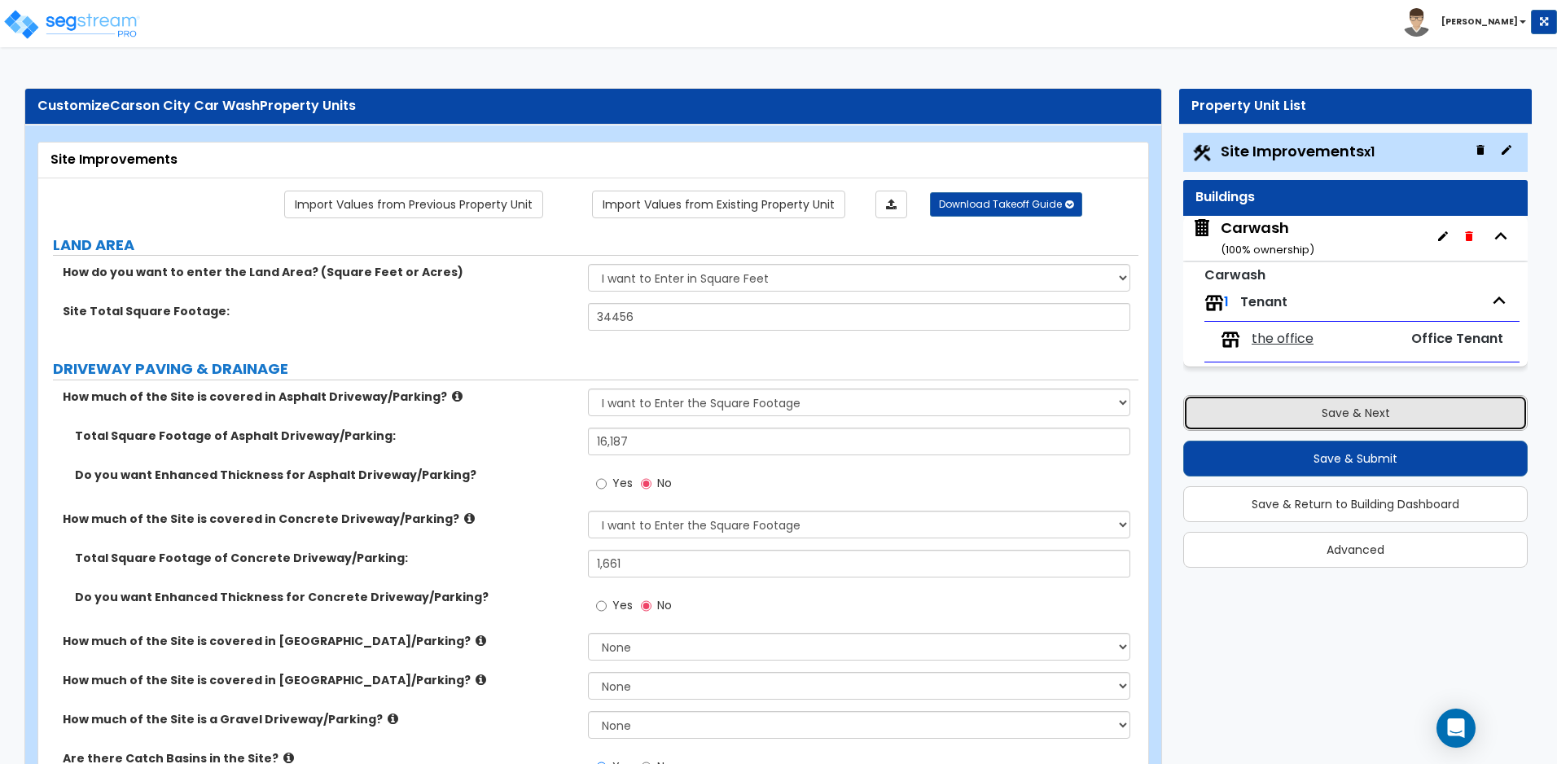
click at [1239, 412] on button "Save & Next" at bounding box center [1355, 413] width 344 height 36
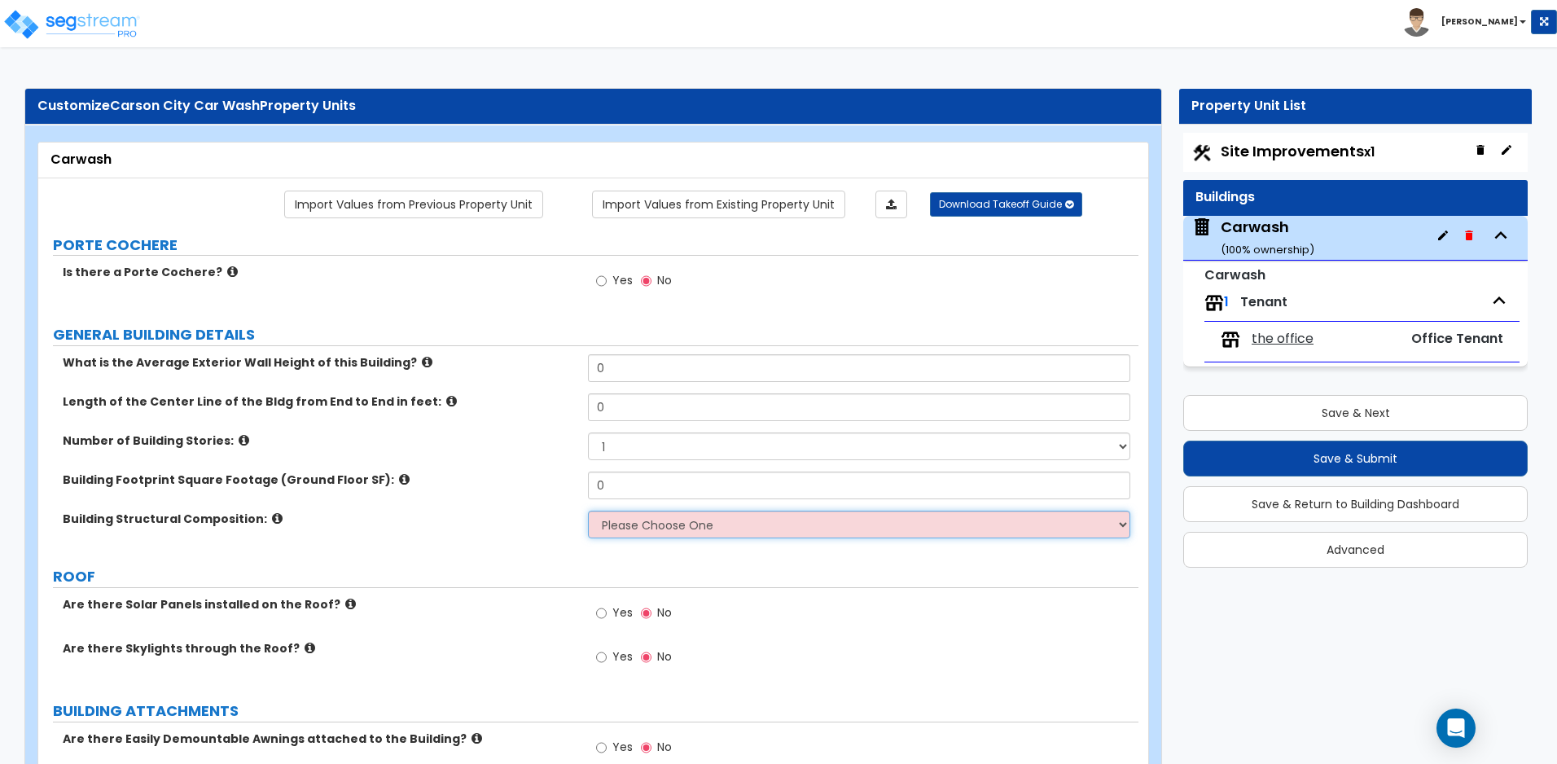
click at [1040, 527] on select "Please Choose One Pre-Engineered Metal Building Tilt-up Wall Construction Reinf…" at bounding box center [858, 524] width 541 height 28
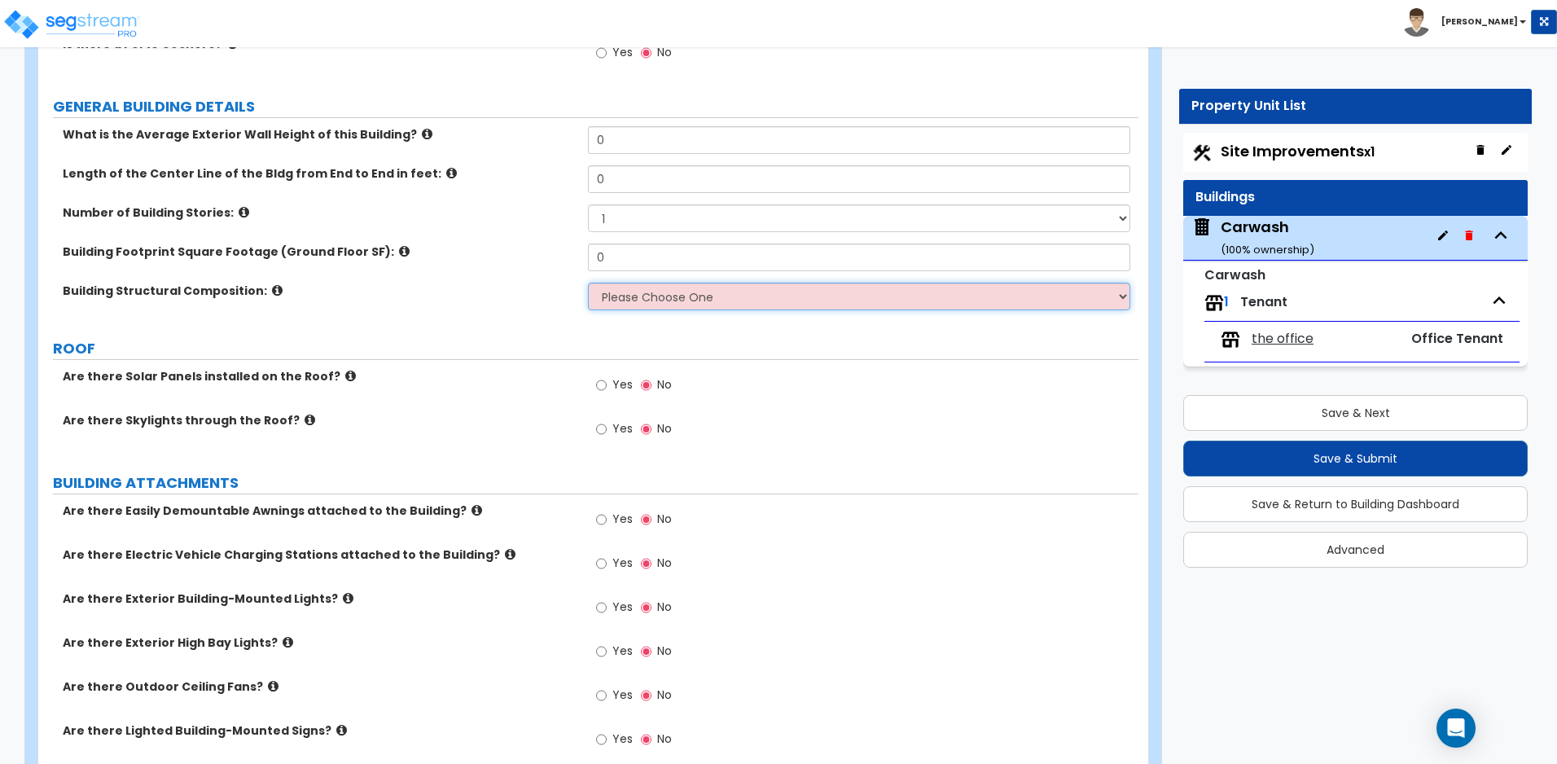
scroll to position [271, 0]
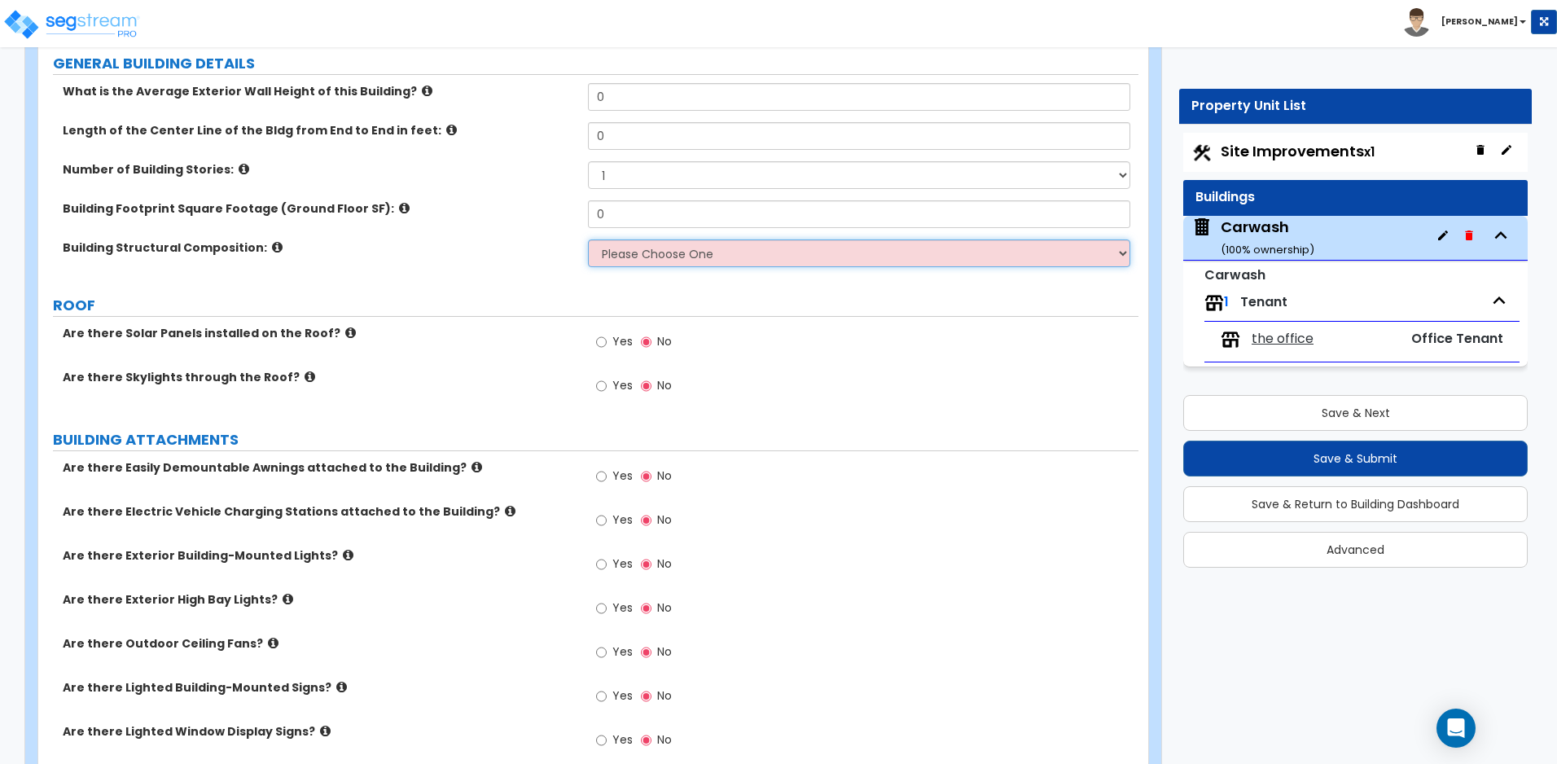
click at [871, 261] on select "Please Choose One Pre-Engineered Metal Building Tilt-up Wall Construction Reinf…" at bounding box center [858, 253] width 541 height 28
select select "1"
click at [588, 239] on select "Please Choose One Pre-Engineered Metal Building Tilt-up Wall Construction Reinf…" at bounding box center [858, 253] width 541 height 28
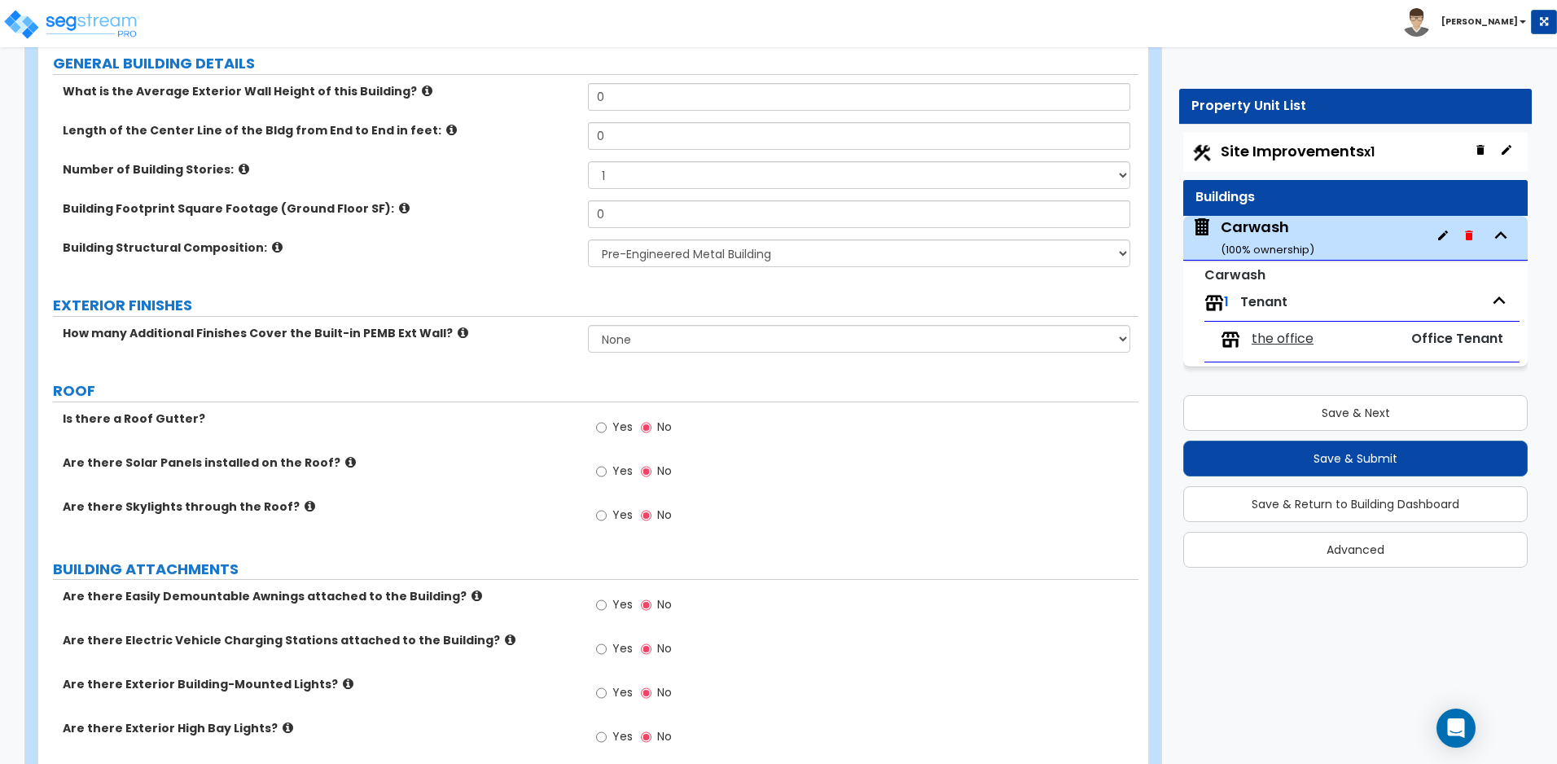
click at [458, 331] on icon at bounding box center [463, 332] width 11 height 12
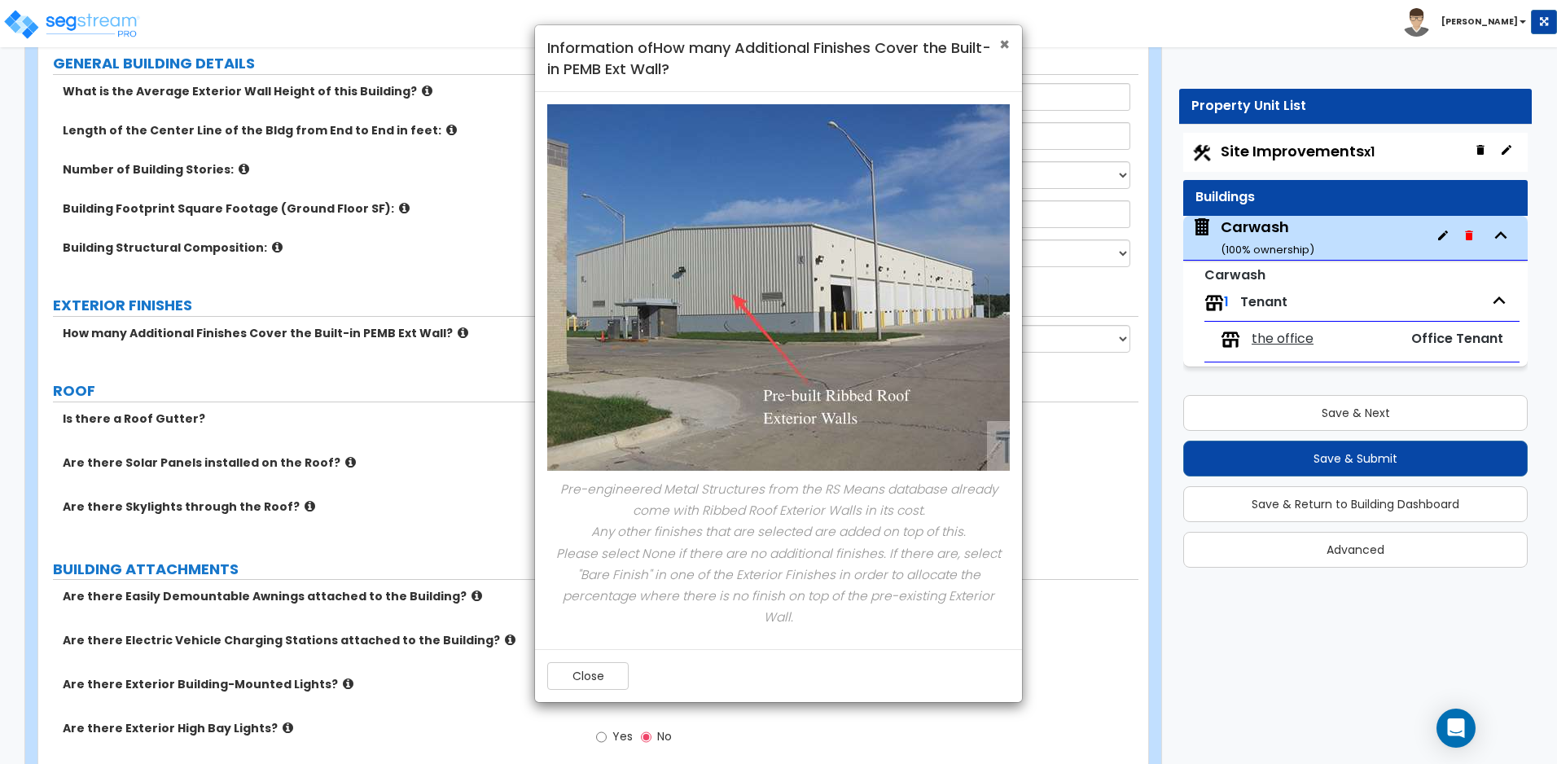
click at [1005, 43] on span "×" at bounding box center [1004, 45] width 11 height 24
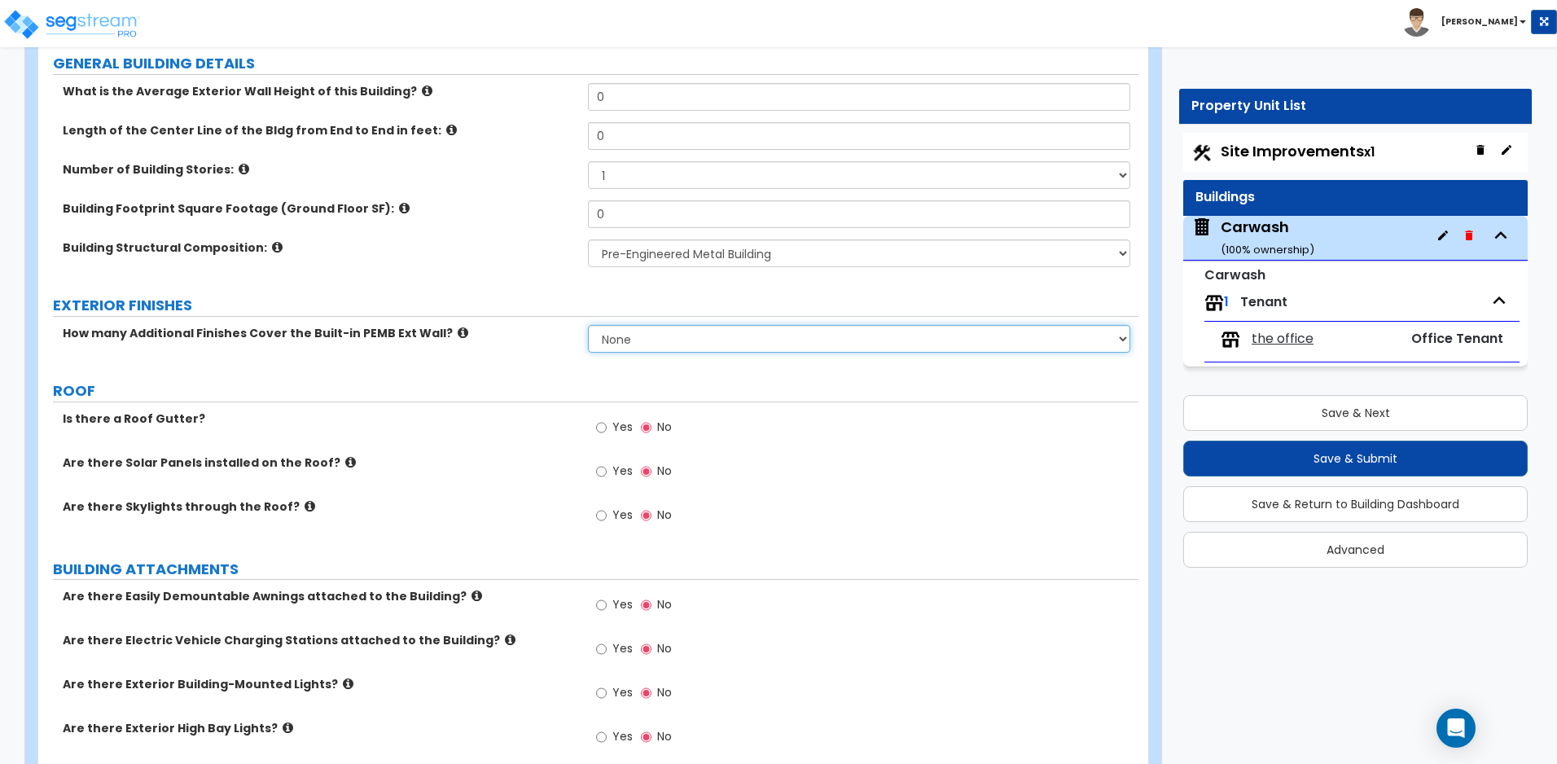
click at [768, 339] on select "None 1 2 3" at bounding box center [858, 339] width 541 height 28
click at [588, 325] on select "None 1 2 3" at bounding box center [858, 339] width 541 height 28
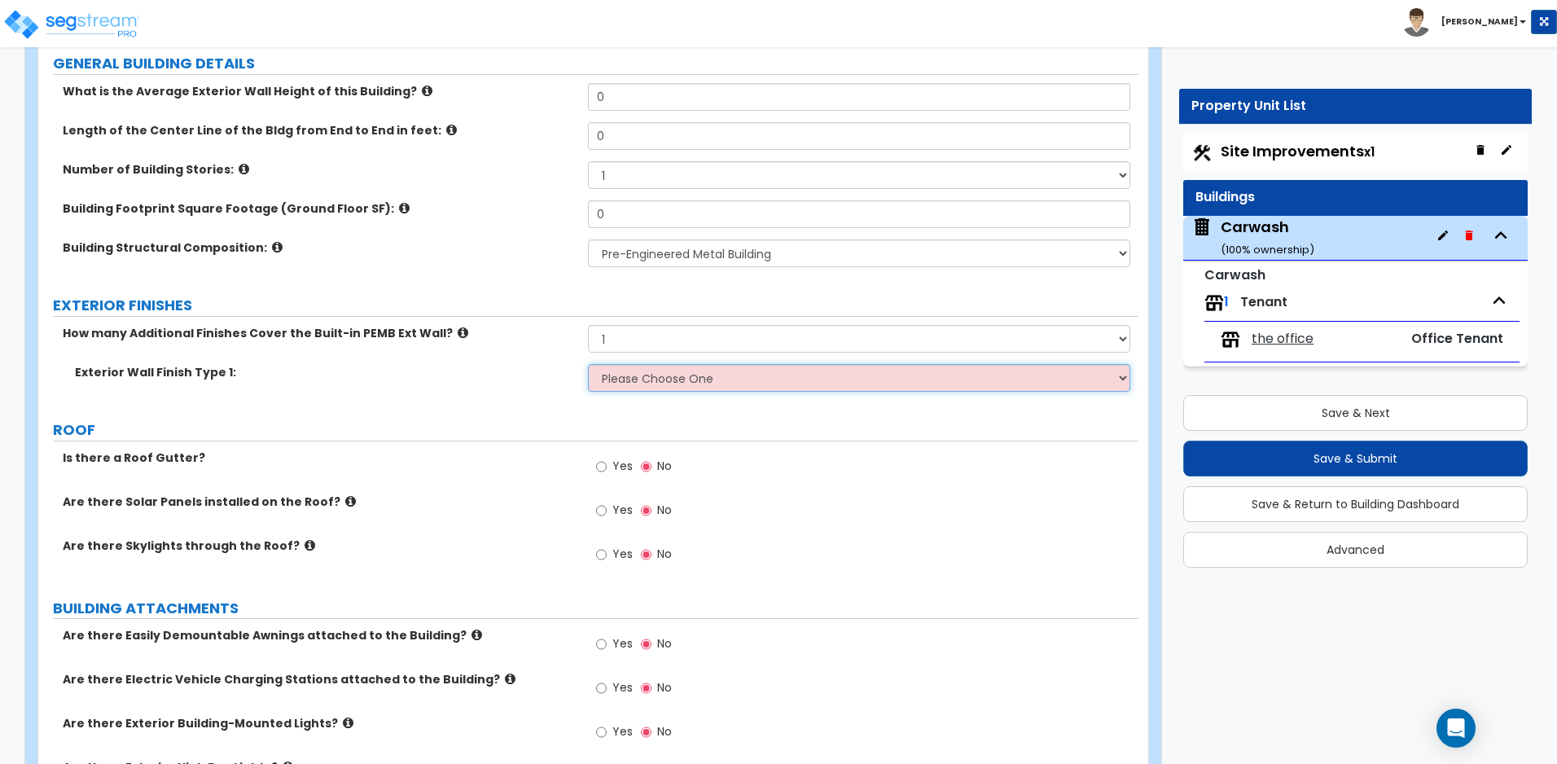
click at [736, 379] on select "Please Choose One No Finish/Shared Wall No Wall Brick Veneer Stone Veneer Wood …" at bounding box center [858, 378] width 541 height 28
click at [719, 344] on select "None 1 2 3" at bounding box center [858, 339] width 541 height 28
select select "0"
click at [588, 325] on select "None 1 2 3" at bounding box center [858, 339] width 541 height 28
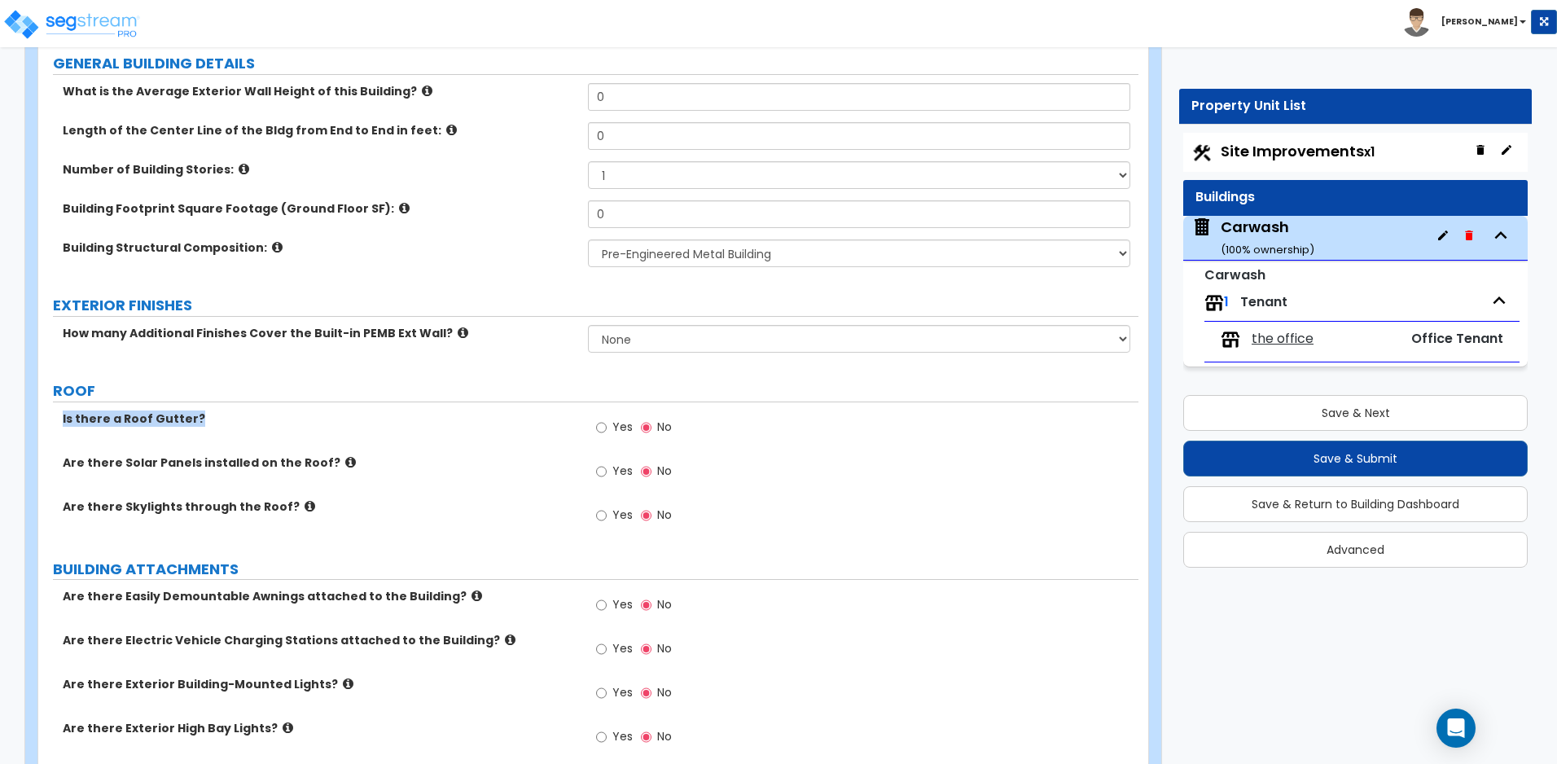
drag, startPoint x: 211, startPoint y: 422, endPoint x: 37, endPoint y: 421, distance: 173.4
click at [611, 431] on label "Yes" at bounding box center [614, 429] width 37 height 28
click at [606, 431] on input "Yes" at bounding box center [601, 427] width 11 height 18
radio input "true"
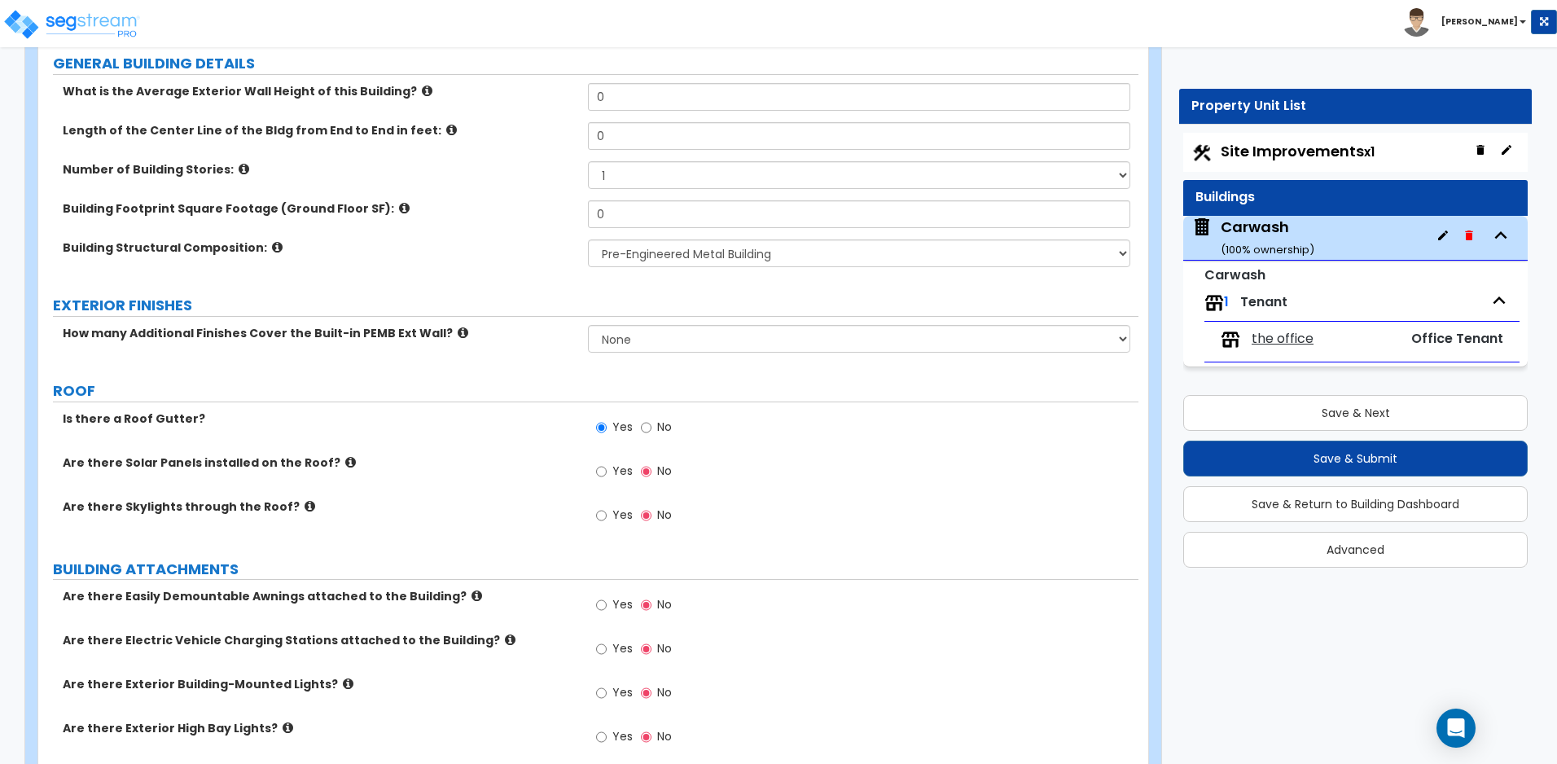
drag, startPoint x: 753, startPoint y: 441, endPoint x: 768, endPoint y: 461, distance: 24.9
click at [768, 461] on div "Yes No" at bounding box center [863, 476] width 550 height 44
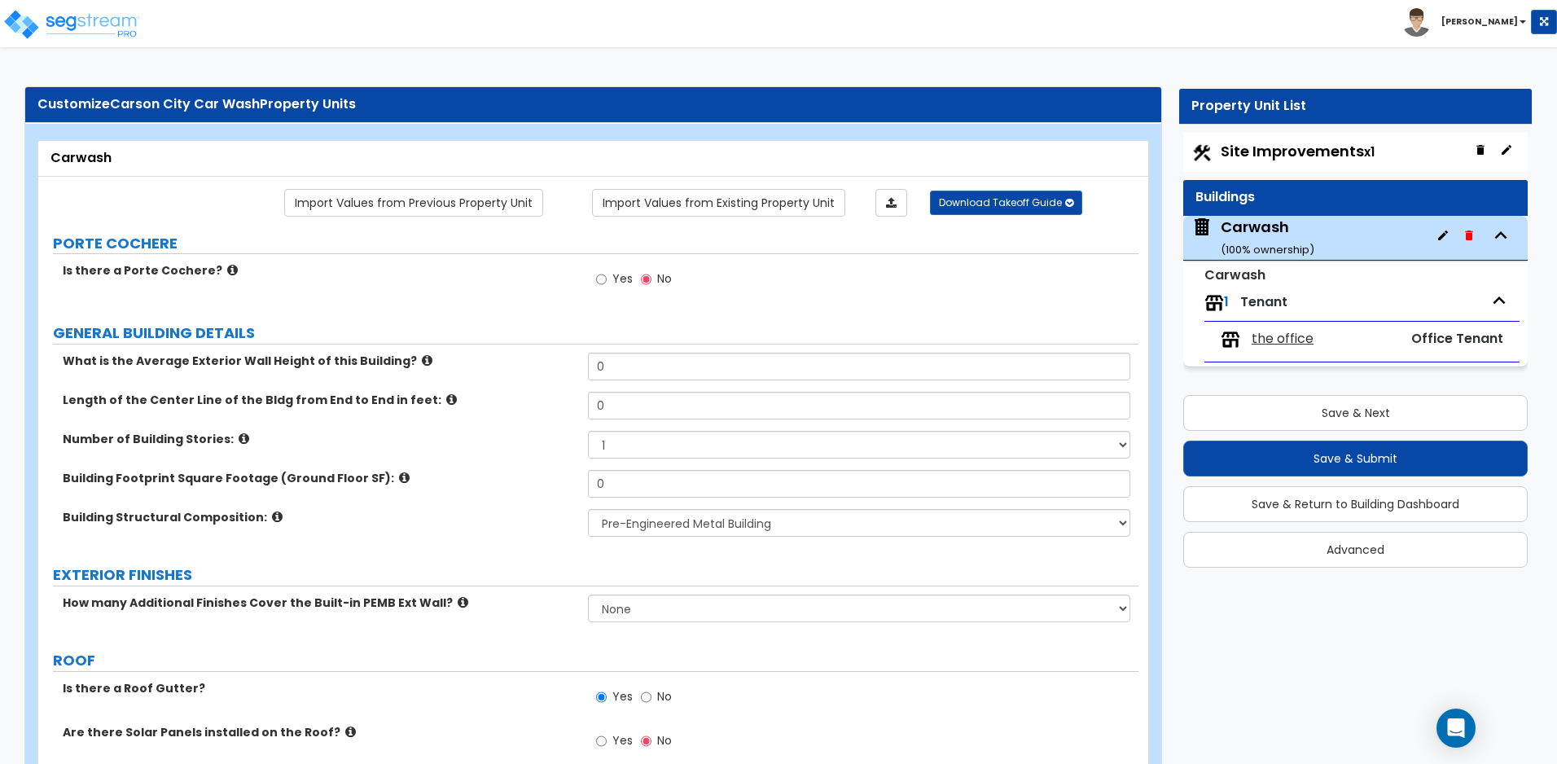
scroll to position [0, 0]
